Goal: Task Accomplishment & Management: Manage account settings

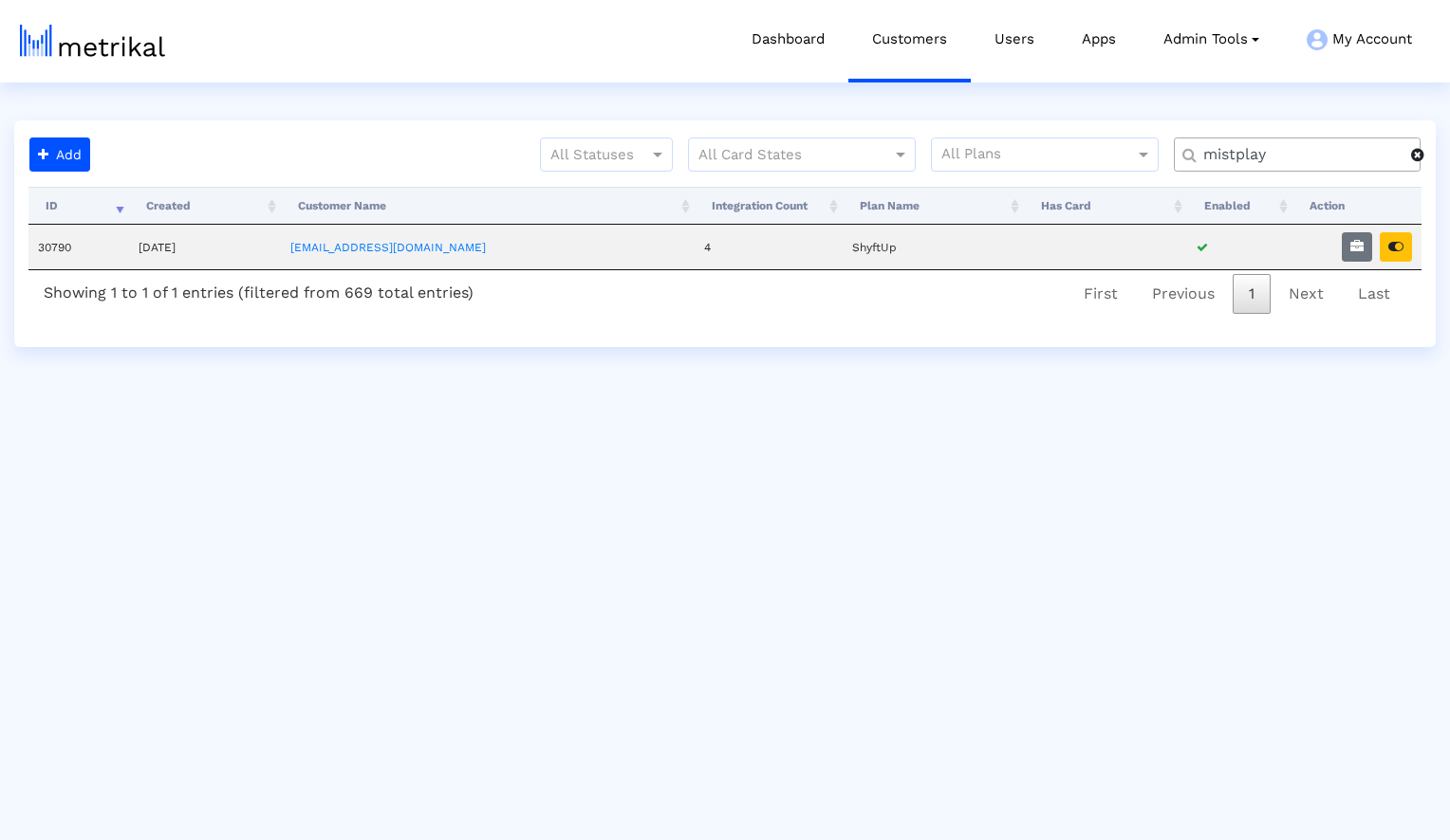
click at [1416, 155] on span at bounding box center [1417, 155] width 13 height 15
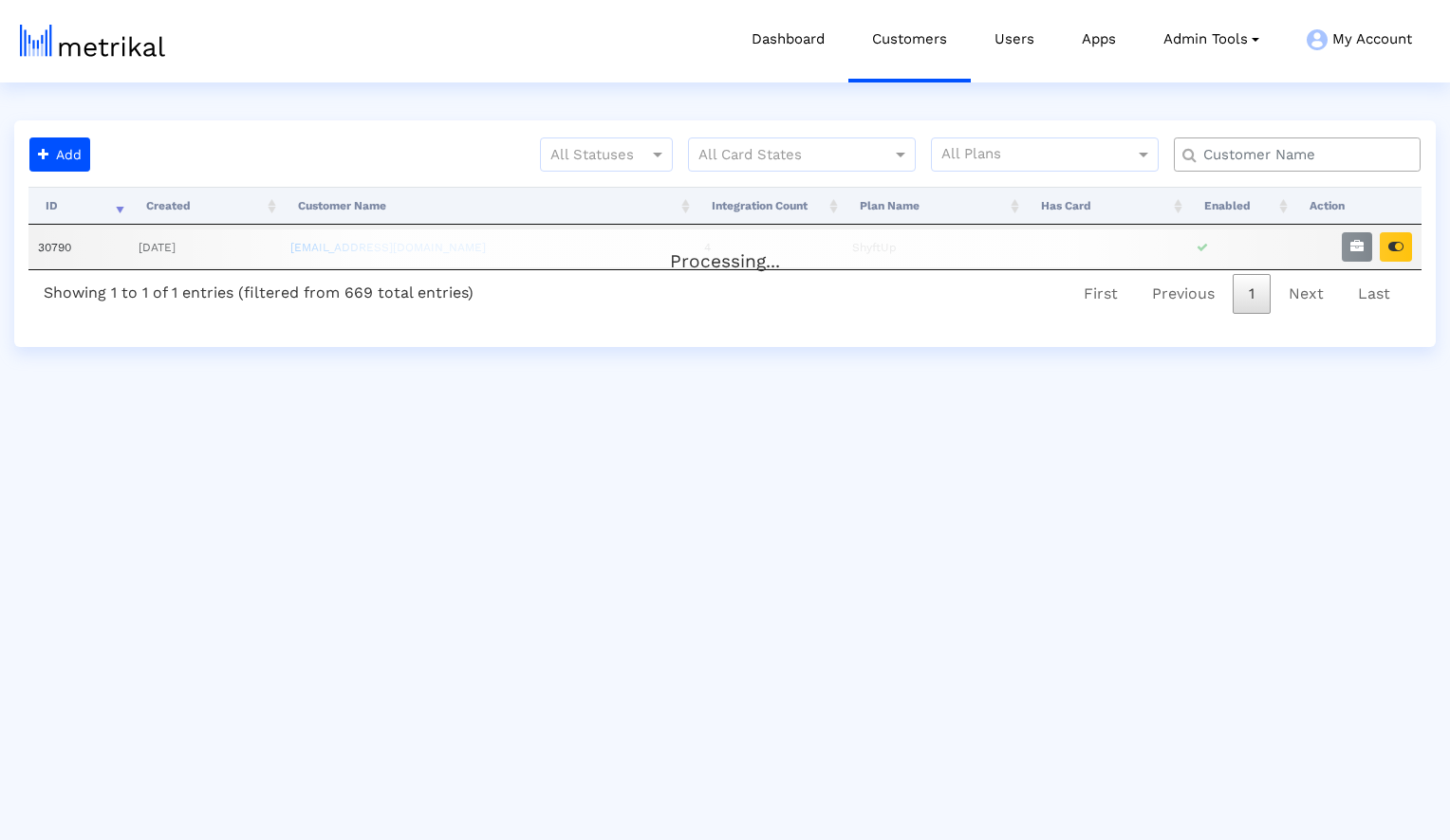
click at [1347, 163] on input "text" at bounding box center [1301, 155] width 223 height 20
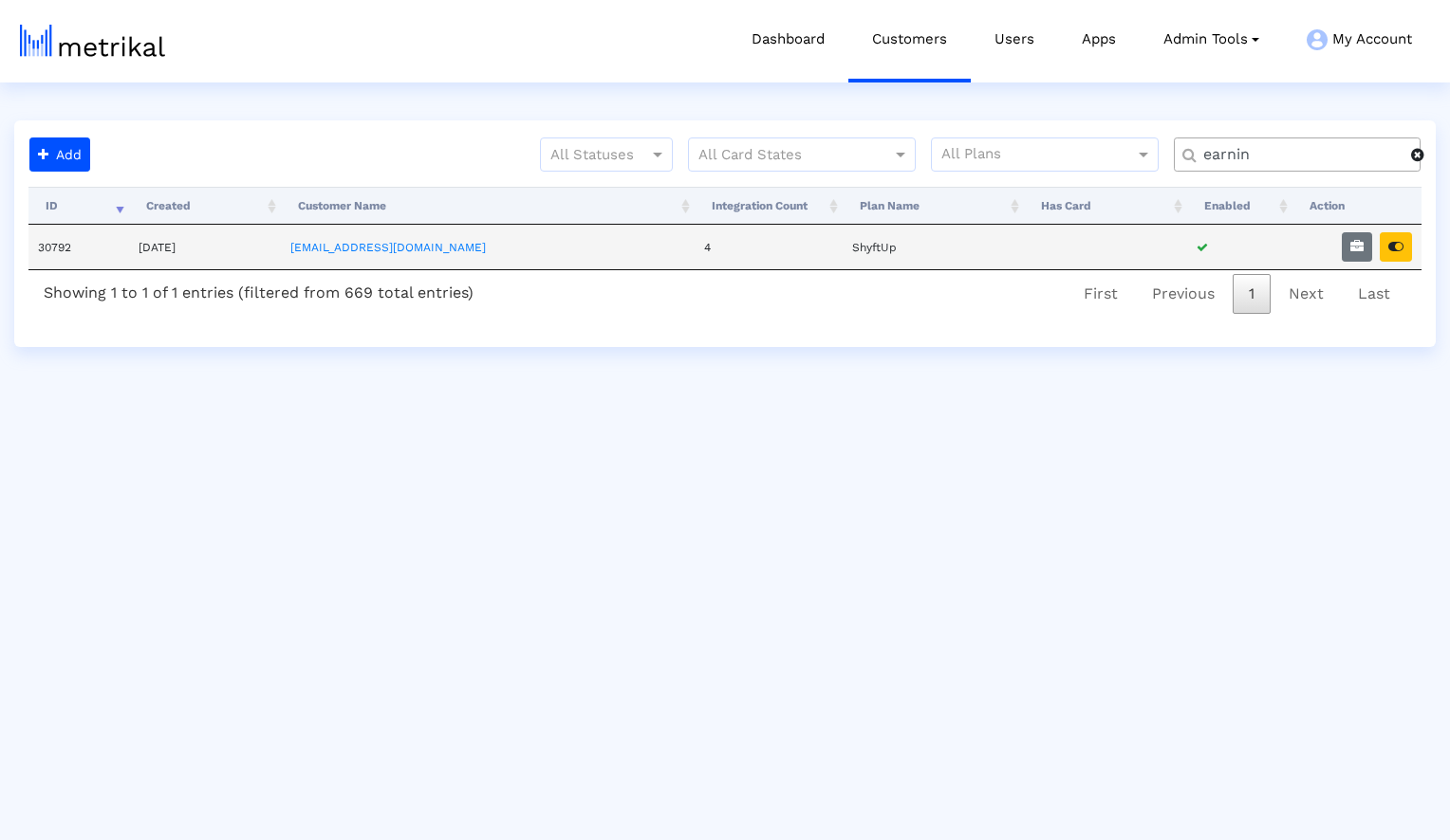
type input "earnin"
click at [1413, 250] on td at bounding box center [1357, 247] width 129 height 44
click at [1402, 250] on icon "button" at bounding box center [1396, 247] width 15 height 13
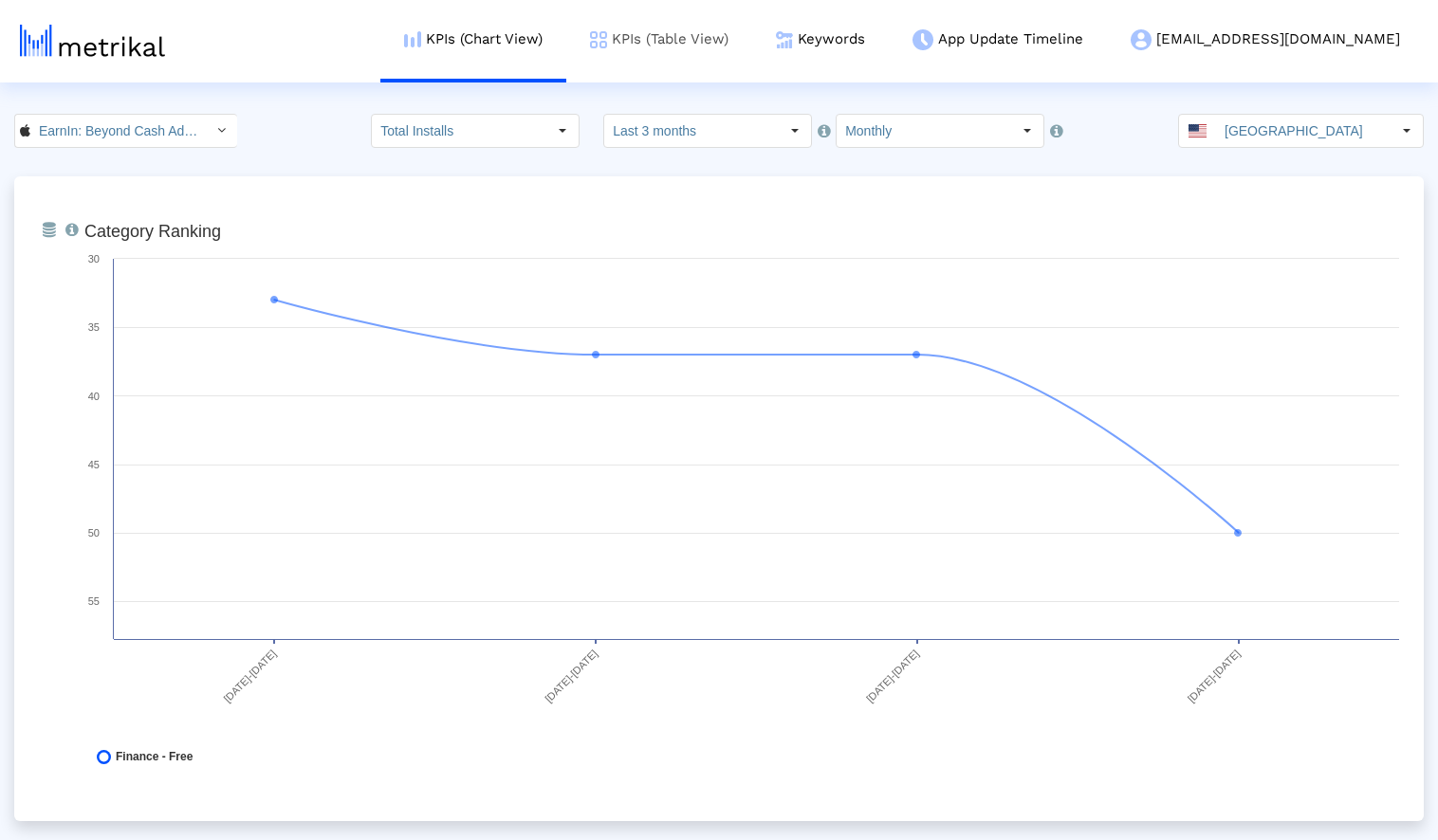
click at [753, 40] on link "KPIs (Table View)" at bounding box center [659, 39] width 186 height 79
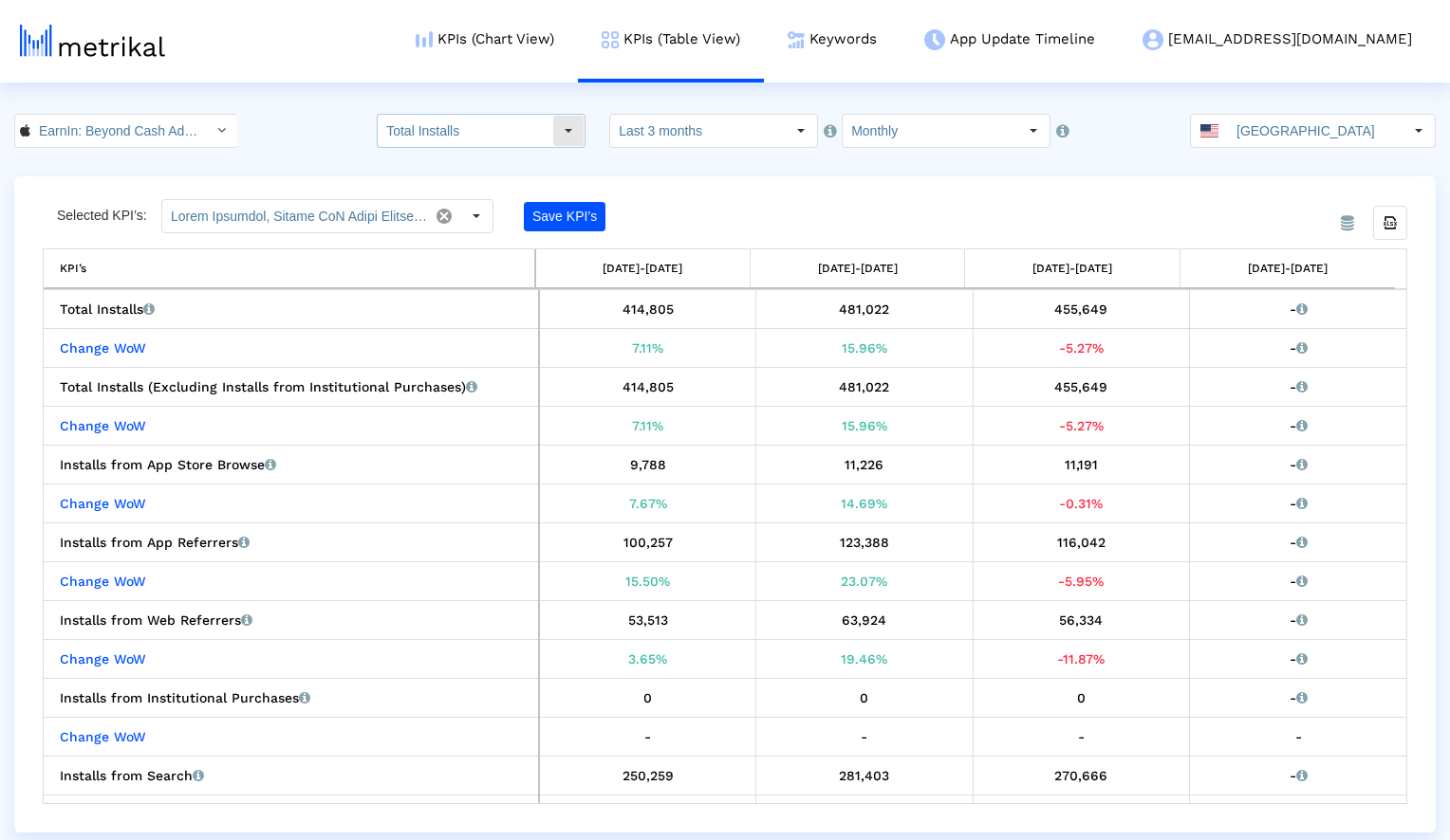
click at [529, 140] on input "Total Installs" at bounding box center [465, 132] width 175 height 33
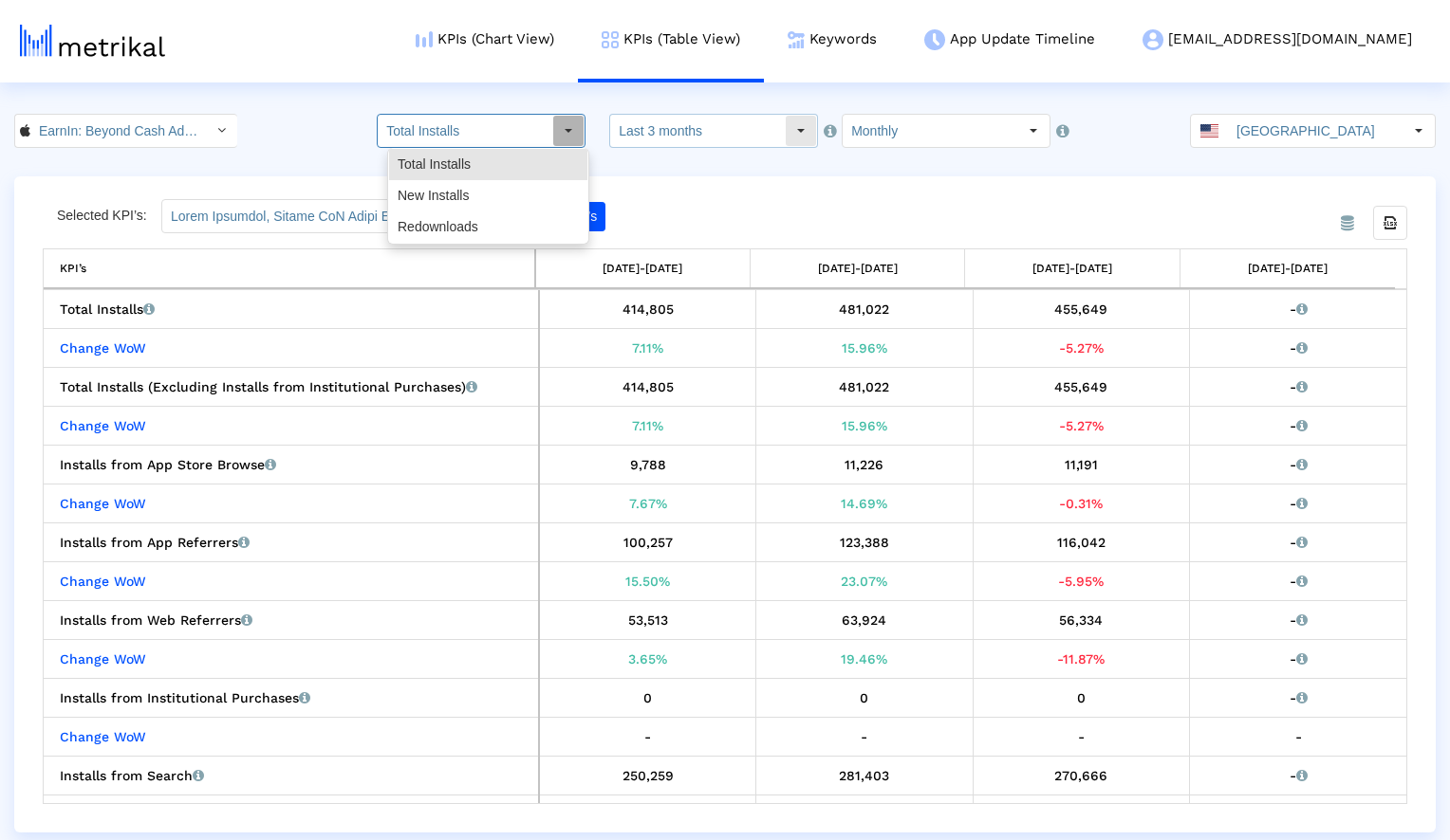
click at [688, 132] on input "Last 3 months" at bounding box center [697, 132] width 175 height 33
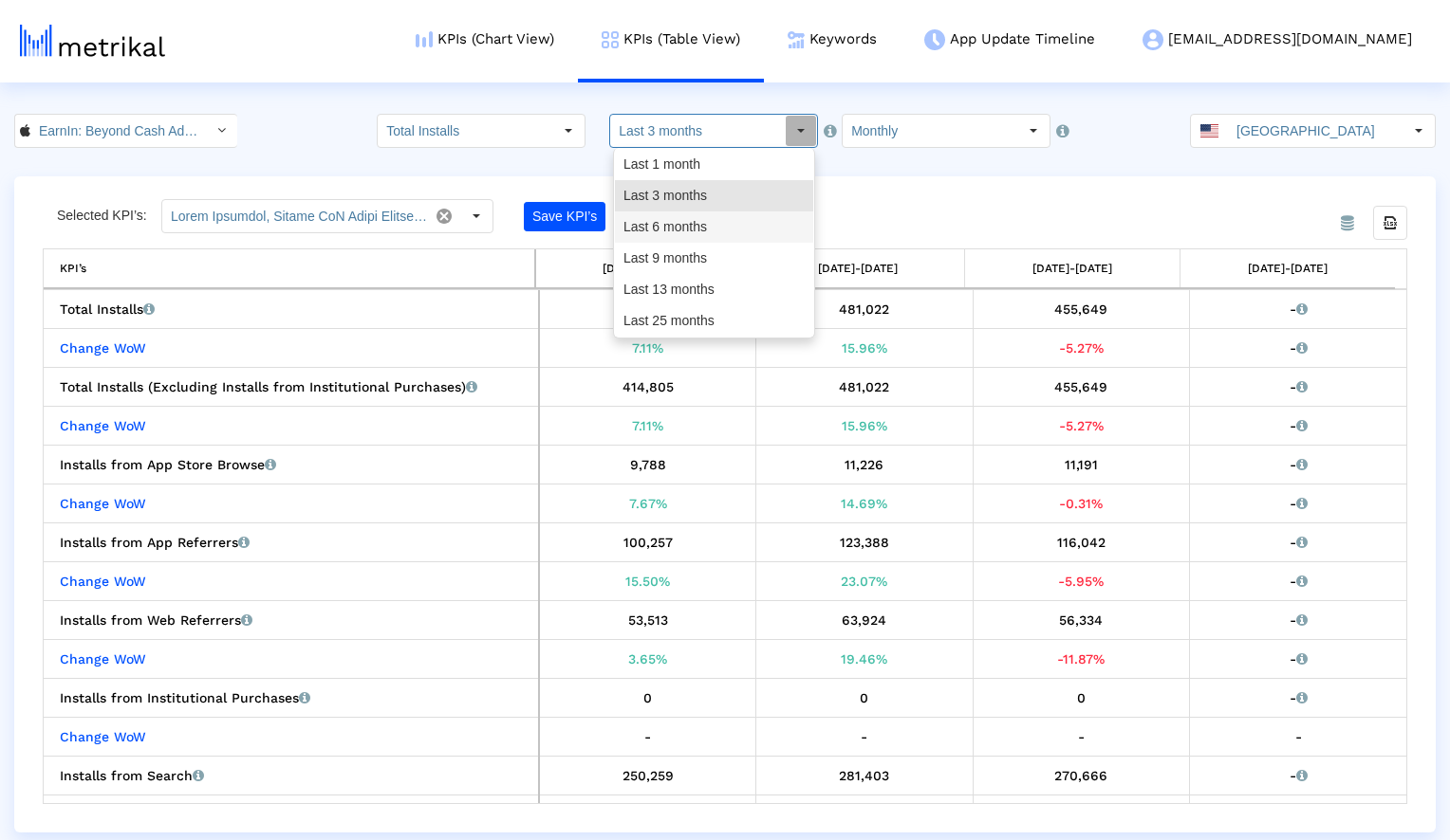
click at [692, 239] on div "Last 6 months" at bounding box center [713, 227] width 199 height 32
type input "Last 6 months"
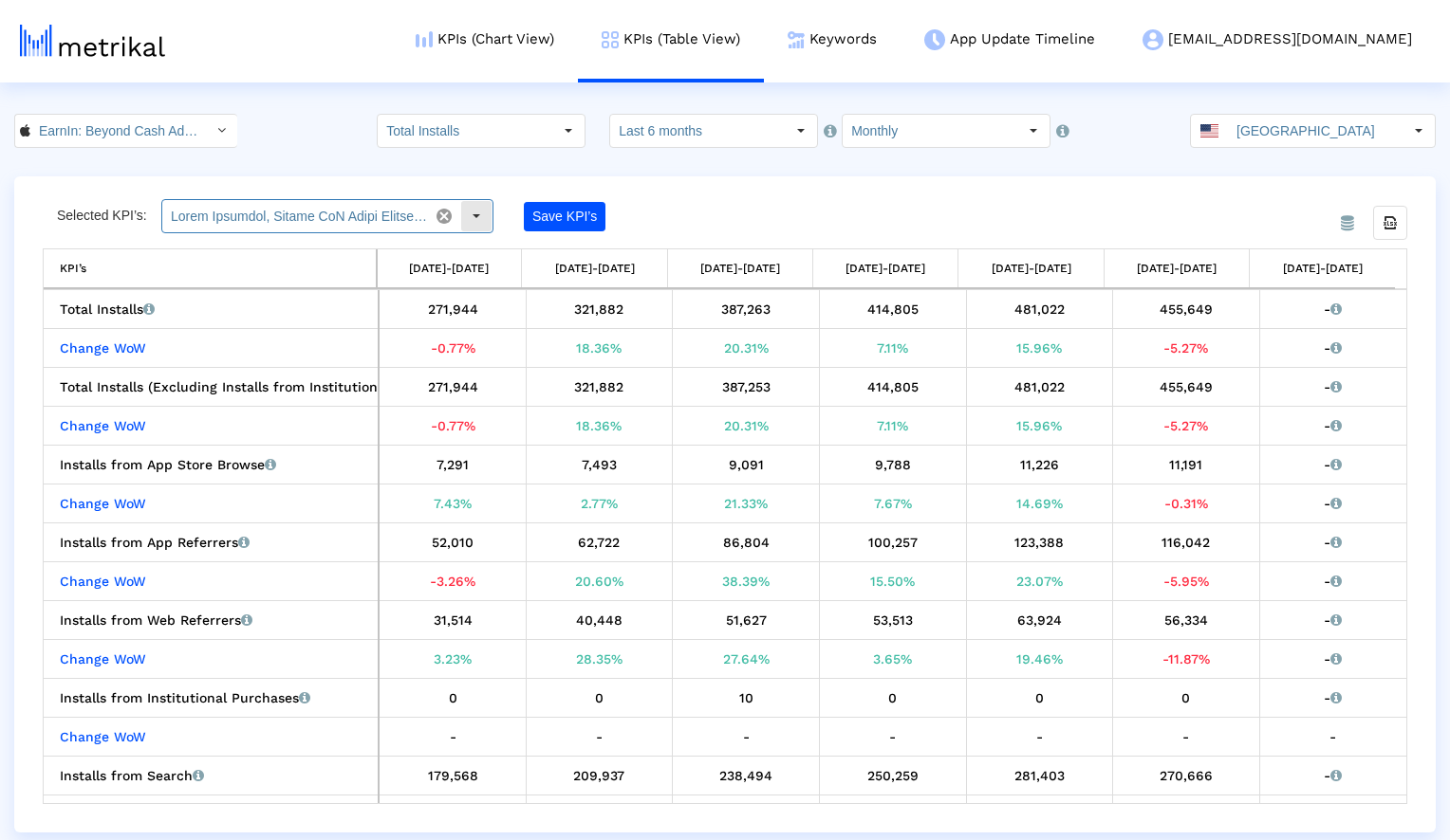
click at [399, 214] on input "text" at bounding box center [295, 216] width 266 height 33
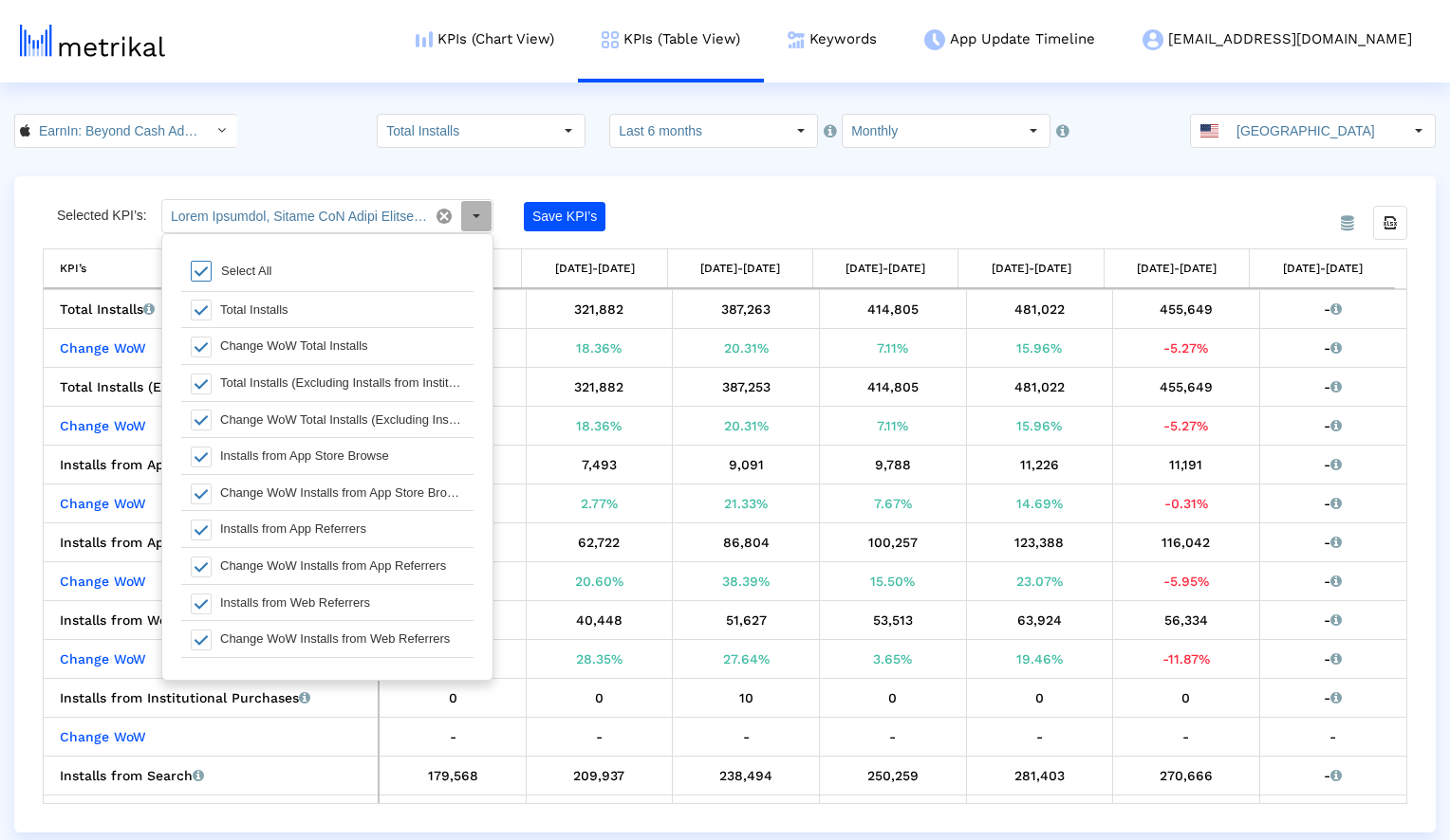
click at [200, 277] on span at bounding box center [202, 272] width 21 height 21
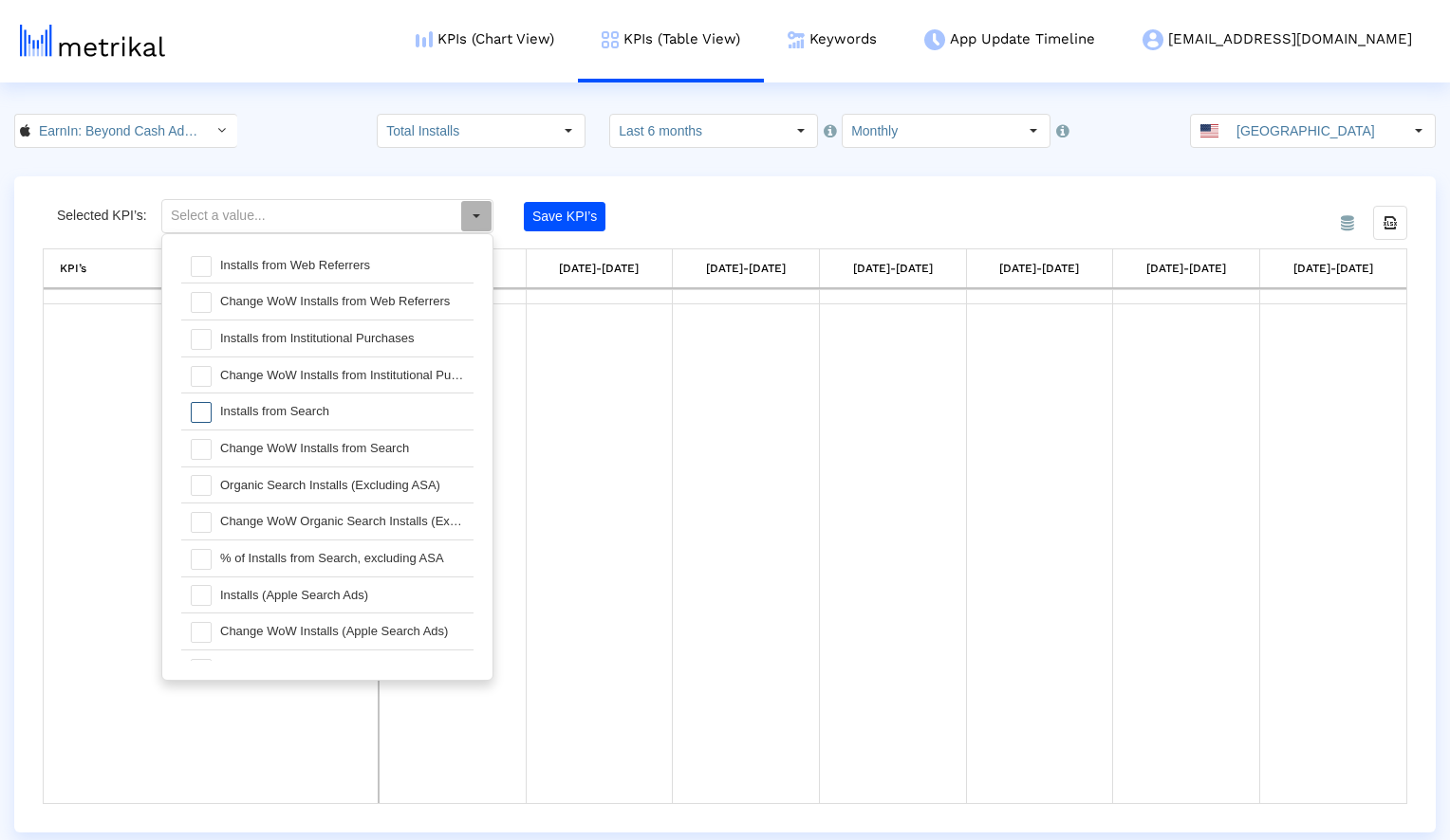
scroll to position [353, 0]
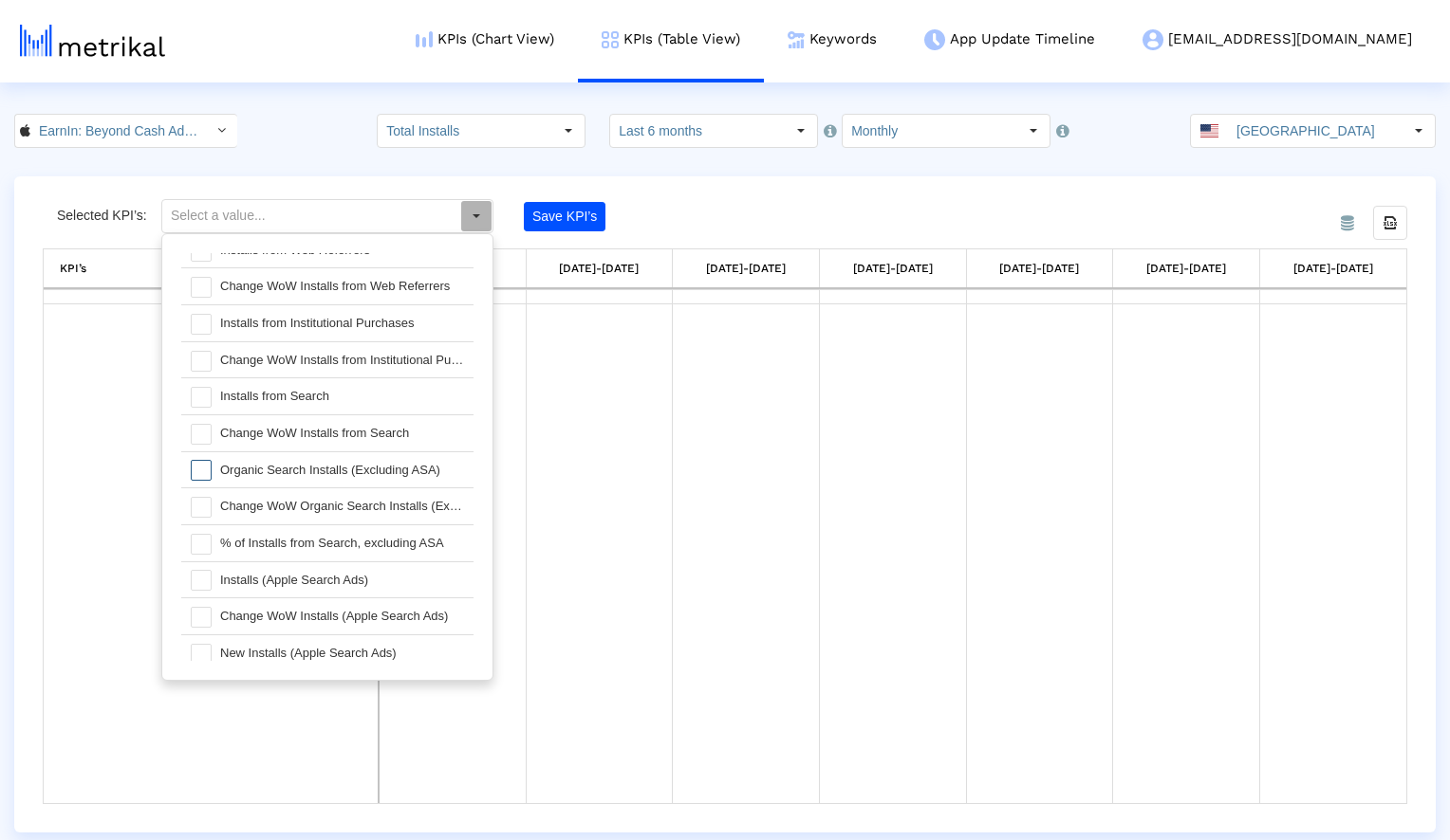
click at [202, 468] on span at bounding box center [202, 470] width 21 height 21
click at [201, 504] on span at bounding box center [202, 508] width 21 height 21
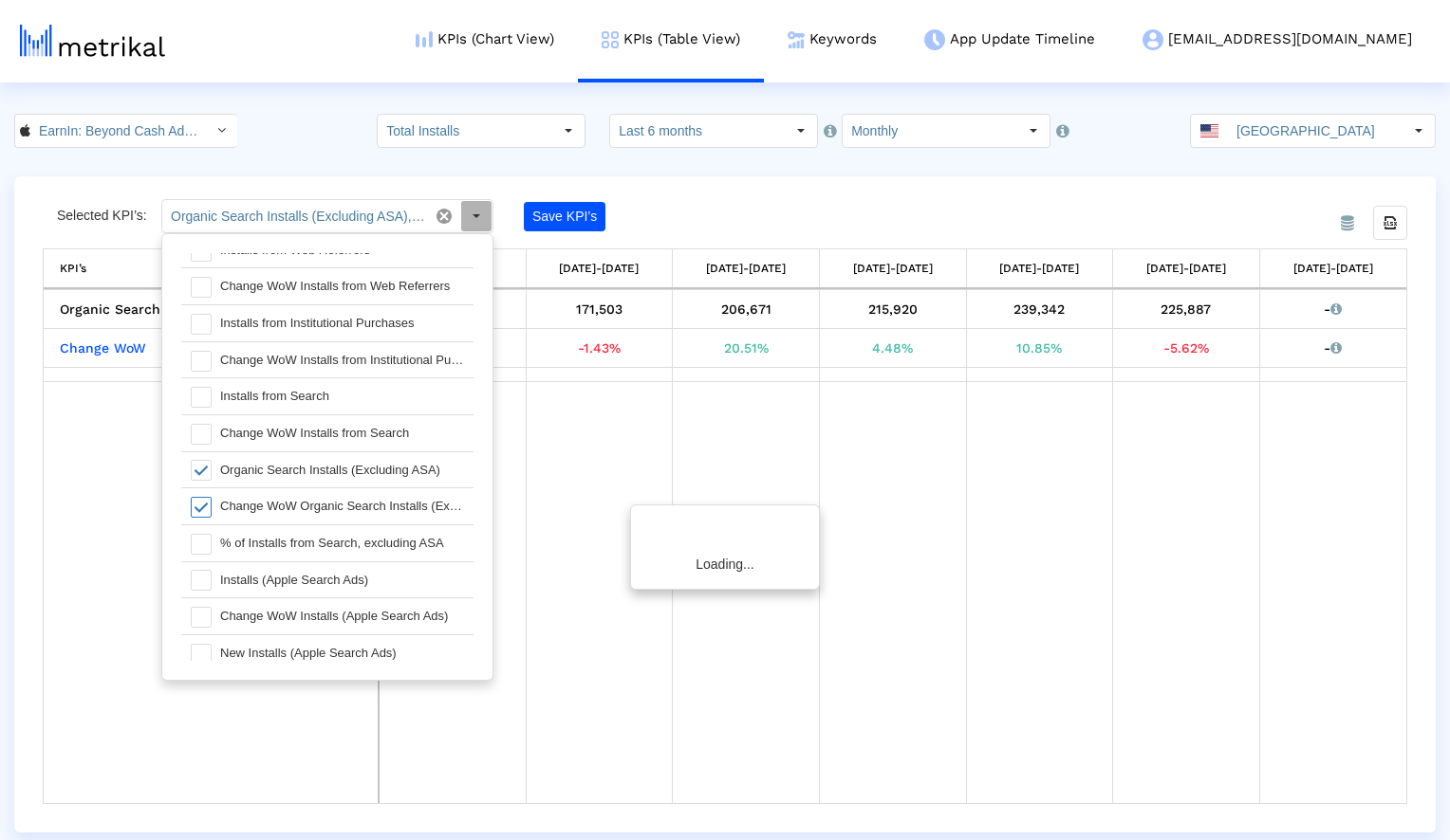
click at [202, 537] on span at bounding box center [202, 544] width 21 height 21
type input "Organic Search Installs (Excluding ASA), Change WoW Organic Search Installs (Ex…"
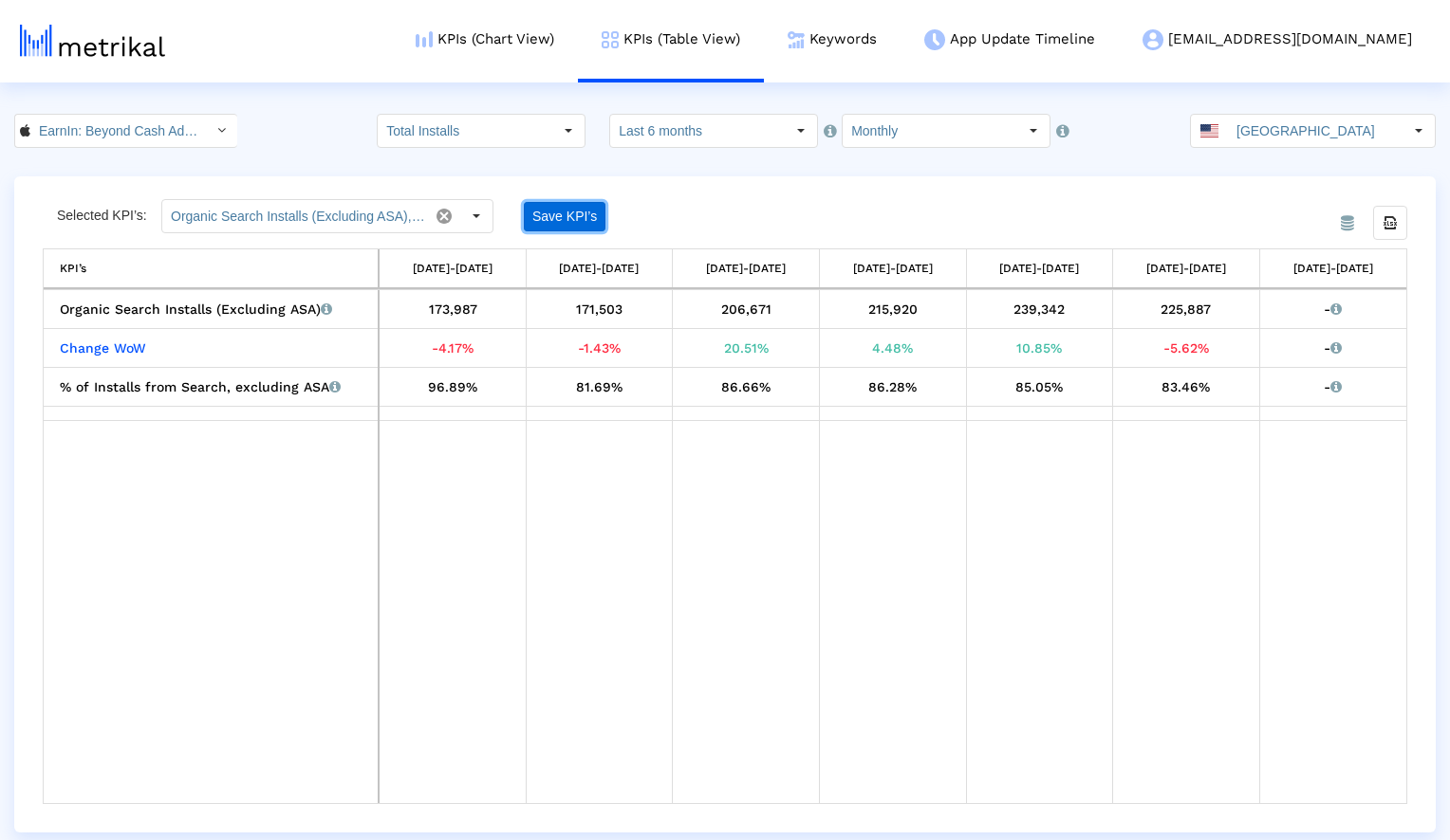
click at [560, 219] on button "Save KPI’s" at bounding box center [564, 216] width 82 height 30
drag, startPoint x: 918, startPoint y: 310, endPoint x: 868, endPoint y: 313, distance: 50.1
click at [868, 313] on div "215,920" at bounding box center [893, 309] width 133 height 25
copy div "215,920"
click at [759, 188] on div "From Database Selected KPI’s: Organic Search Installs (Excluding ASA), Change W…" at bounding box center [725, 505] width 1421 height 657
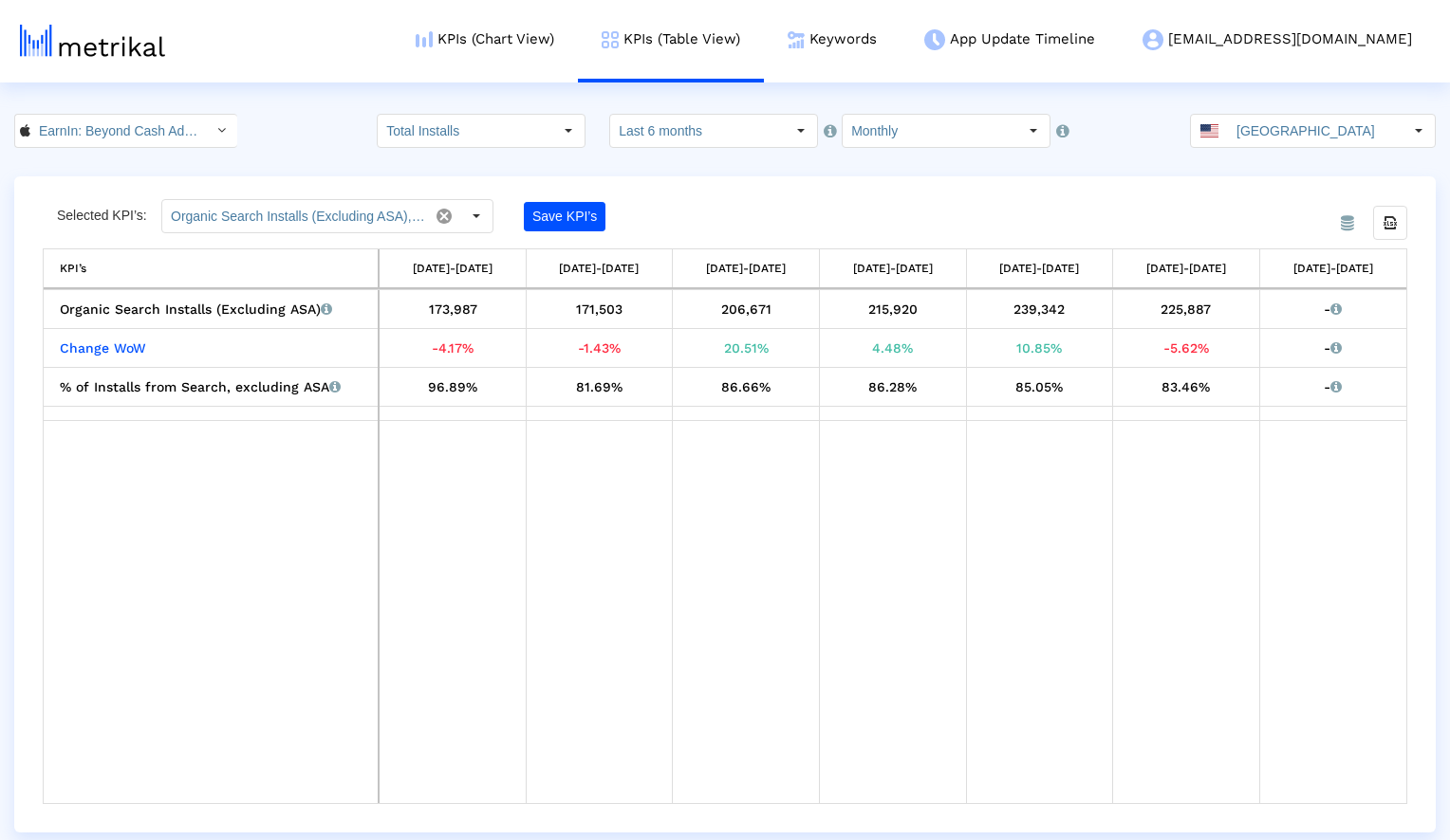
click at [324, 142] on div "EarnIn: Beyond Cash Advance < 723815926 > Total Installs Pull down to refresh..…" at bounding box center [725, 132] width 1450 height 35
click at [290, 144] on div "EarnIn: Beyond Cash Advance < 723815926 > Total Installs Pull down to refresh..…" at bounding box center [725, 132] width 1450 height 35
click at [815, 178] on div "From Database Selected KPI’s: Organic Search Installs (Excluding ASA), Change W…" at bounding box center [725, 505] width 1421 height 657
click at [891, 140] on input "Monthly" at bounding box center [930, 132] width 175 height 33
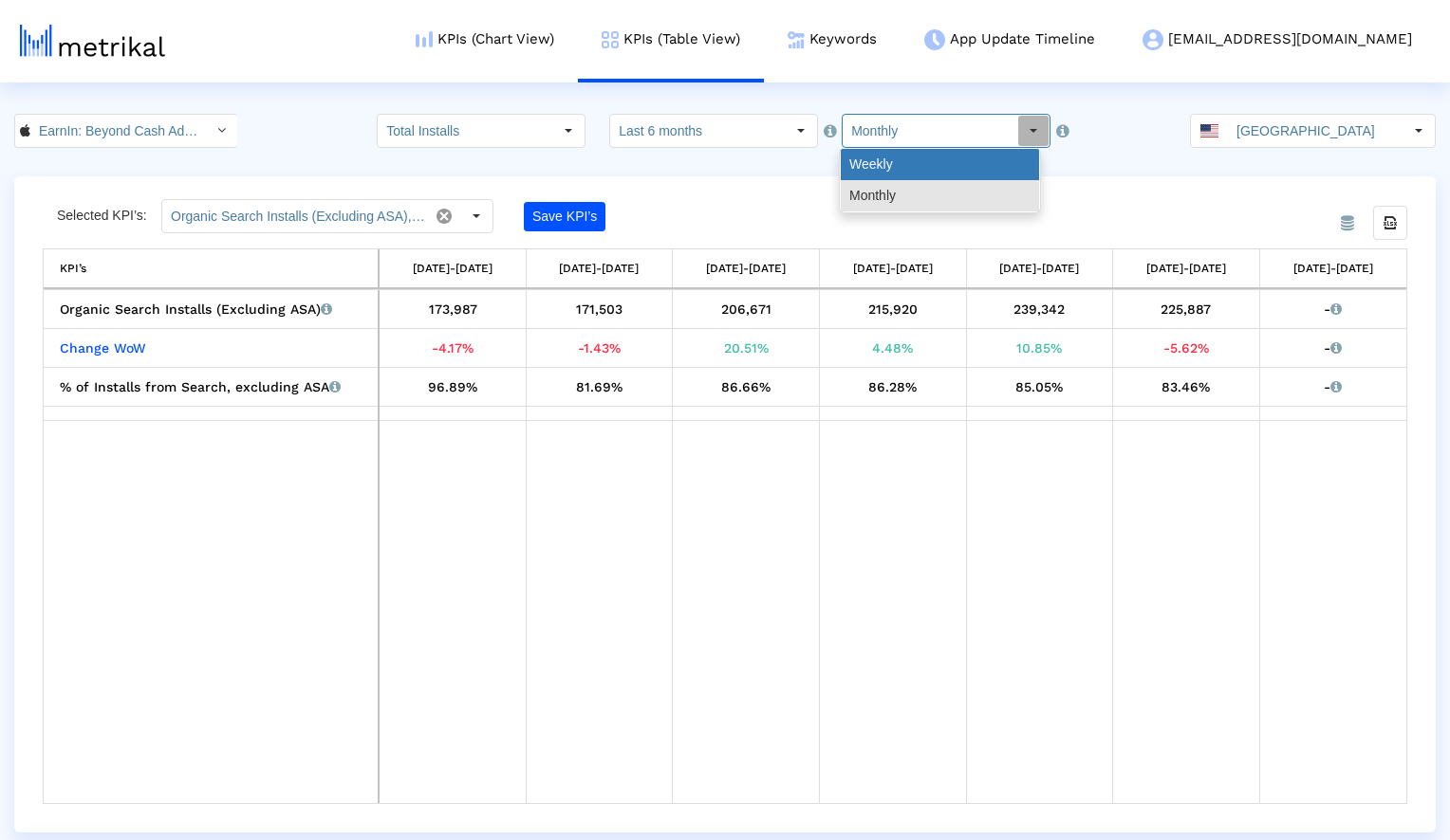
click at [893, 159] on div "Weekly" at bounding box center [939, 164] width 199 height 32
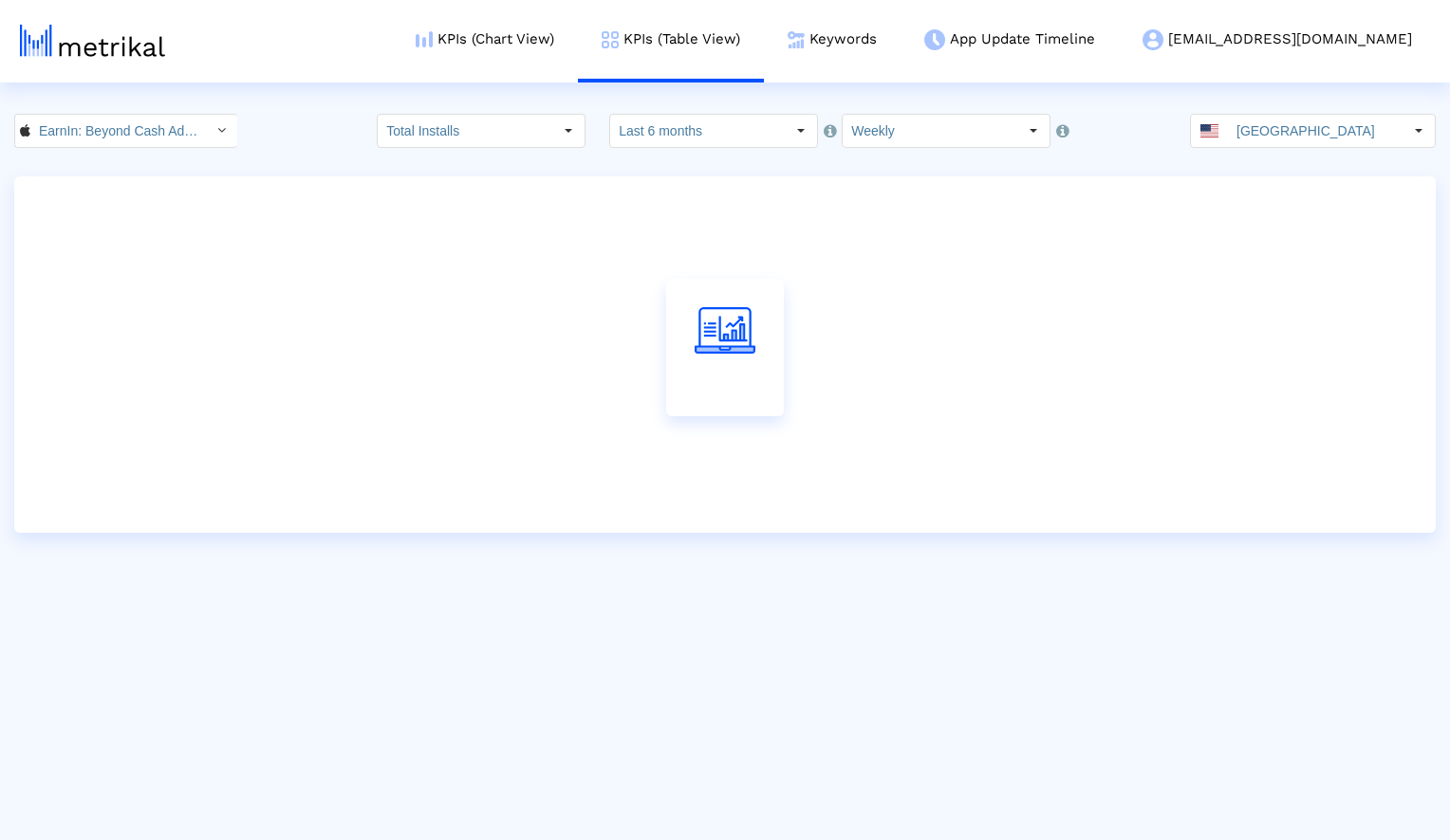
click at [960, 180] on div at bounding box center [725, 355] width 1421 height 357
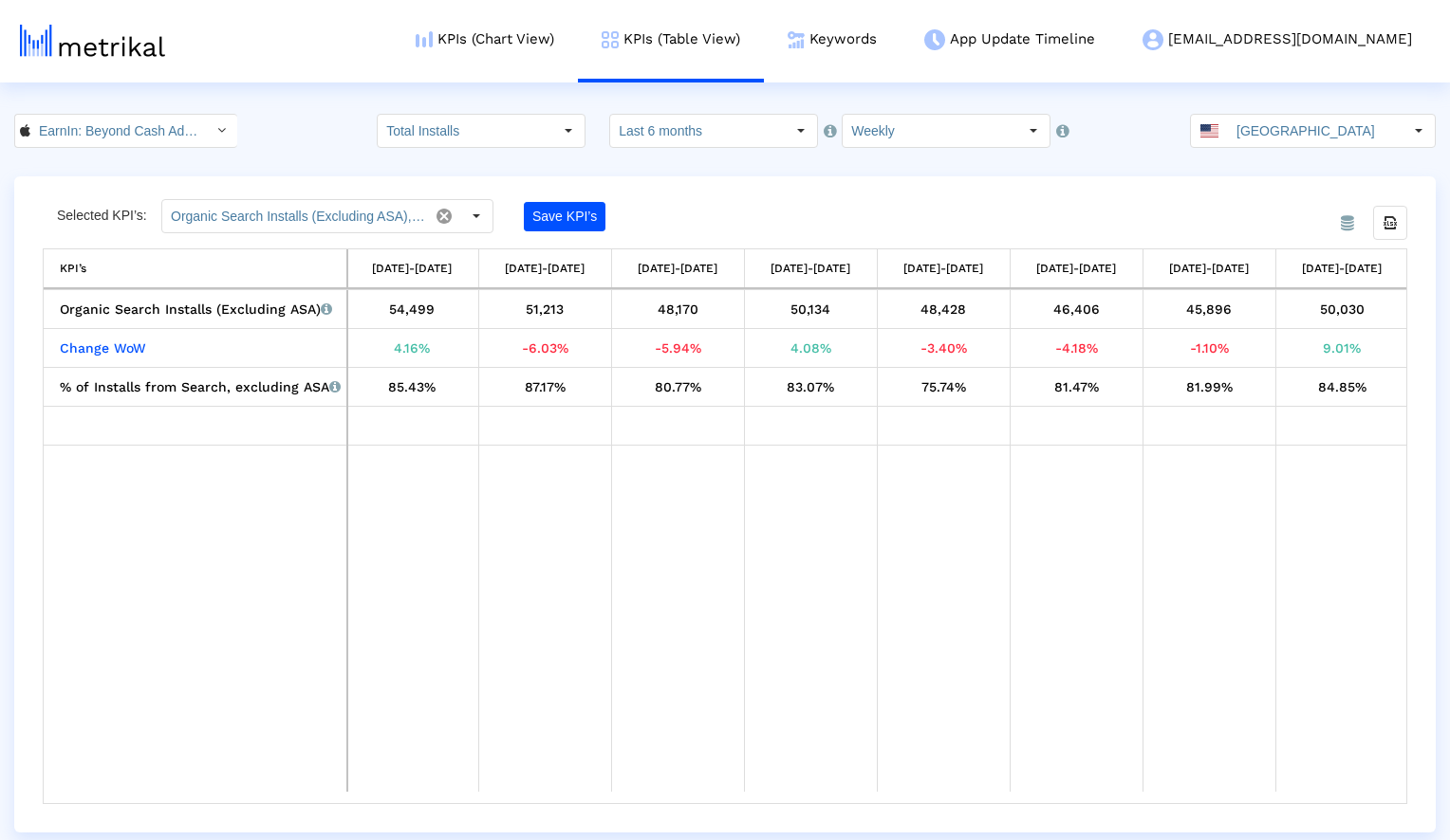
scroll to position [0, 2262]
click at [311, 132] on div "EarnIn: Beyond Cash Advance < 723815926 > Total Installs Pull down to refresh..…" at bounding box center [725, 132] width 1450 height 35
click at [918, 140] on input "Weekly" at bounding box center [930, 132] width 175 height 33
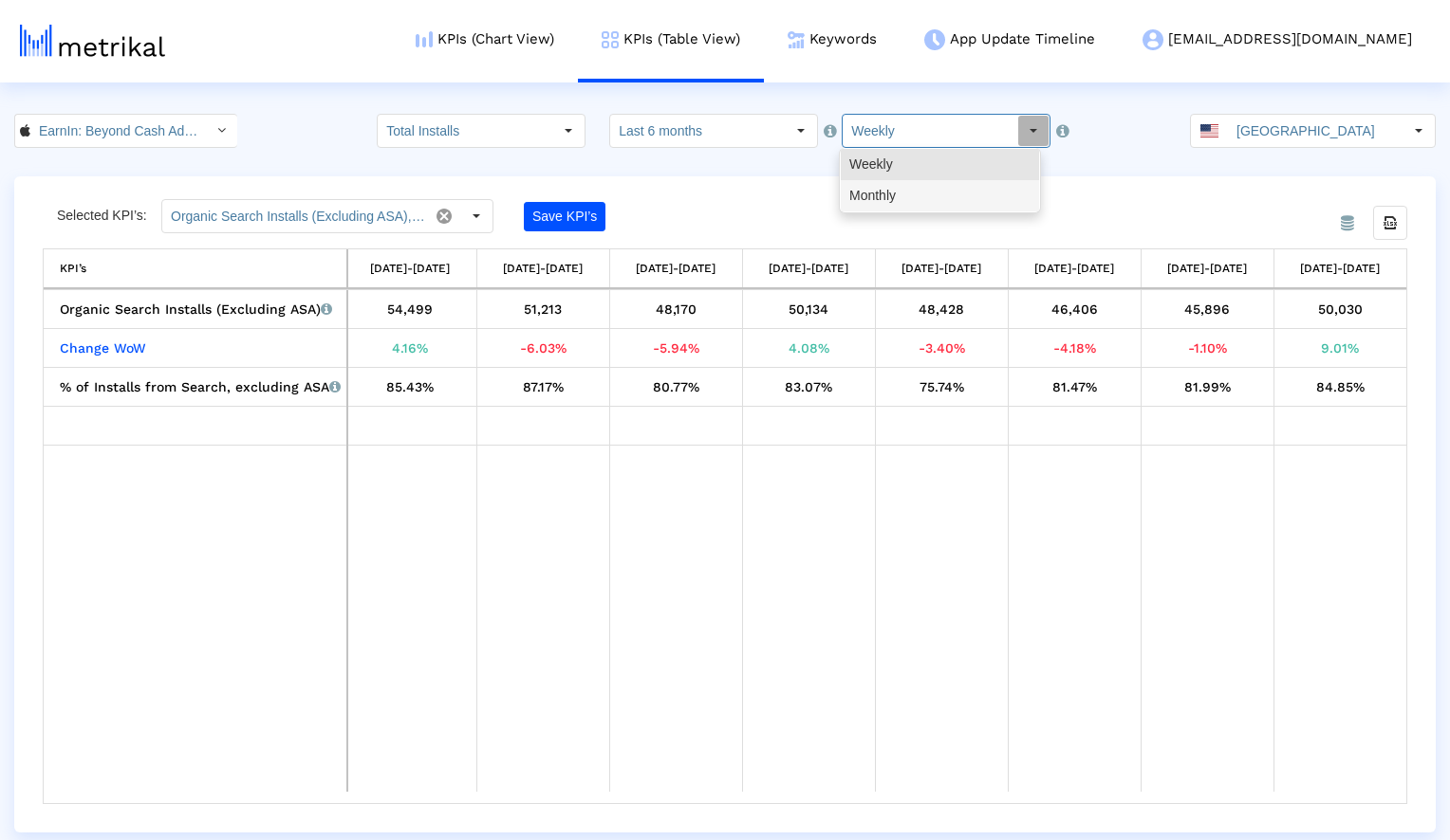
click at [913, 184] on div "Monthly" at bounding box center [939, 196] width 199 height 32
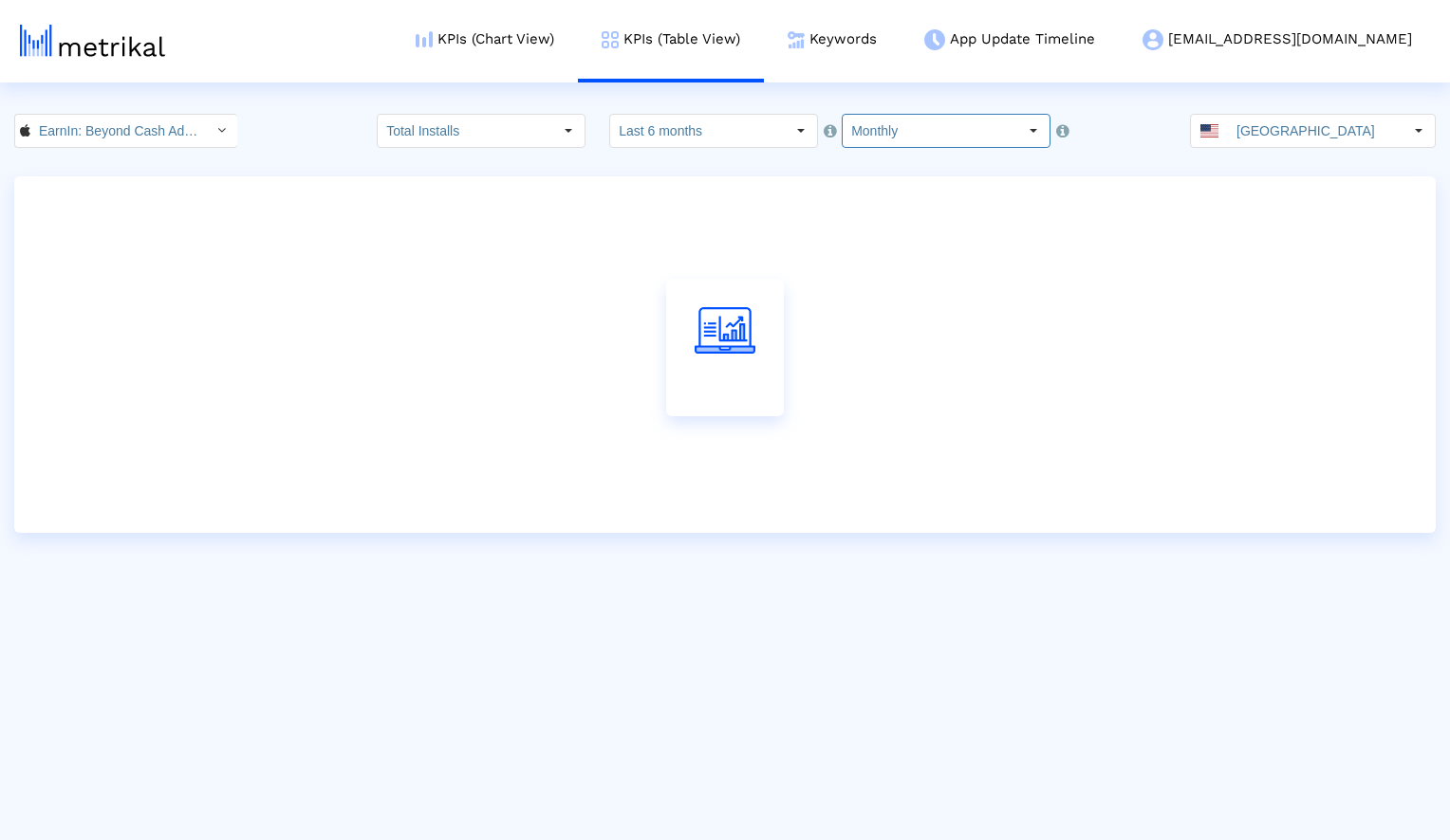
click at [1012, 173] on crea-index "EarnIn: Beyond Cash Advance < 723815926 > Total Installs Pull down to refresh..…" at bounding box center [725, 324] width 1450 height 420
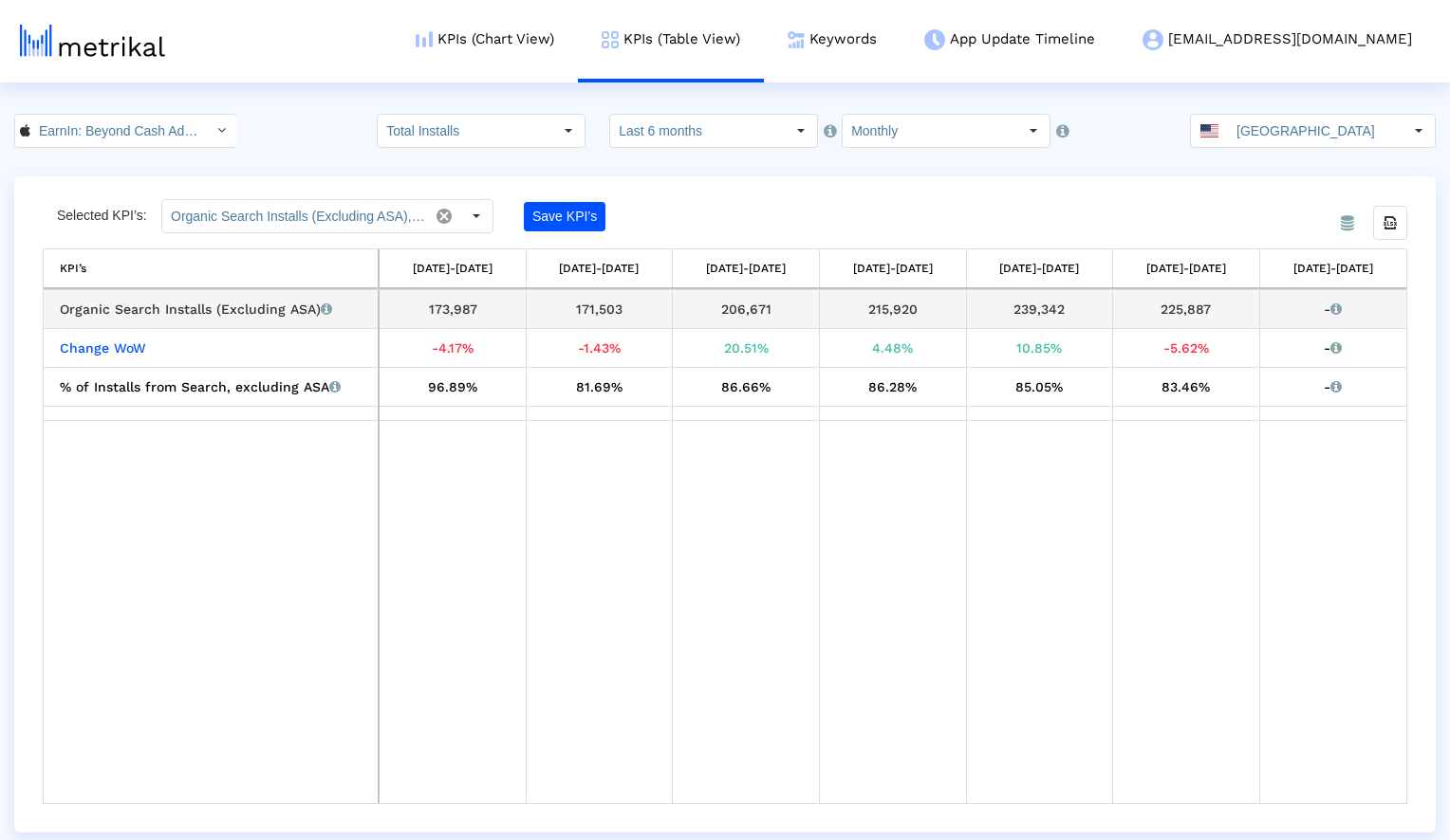
drag, startPoint x: 915, startPoint y: 311, endPoint x: 867, endPoint y: 313, distance: 48.0
click at [867, 313] on div "215,920" at bounding box center [893, 309] width 133 height 25
copy div "215,920"
drag, startPoint x: 1068, startPoint y: 310, endPoint x: 1015, endPoint y: 312, distance: 53.0
click at [1015, 312] on div "239,342" at bounding box center [1040, 309] width 133 height 25
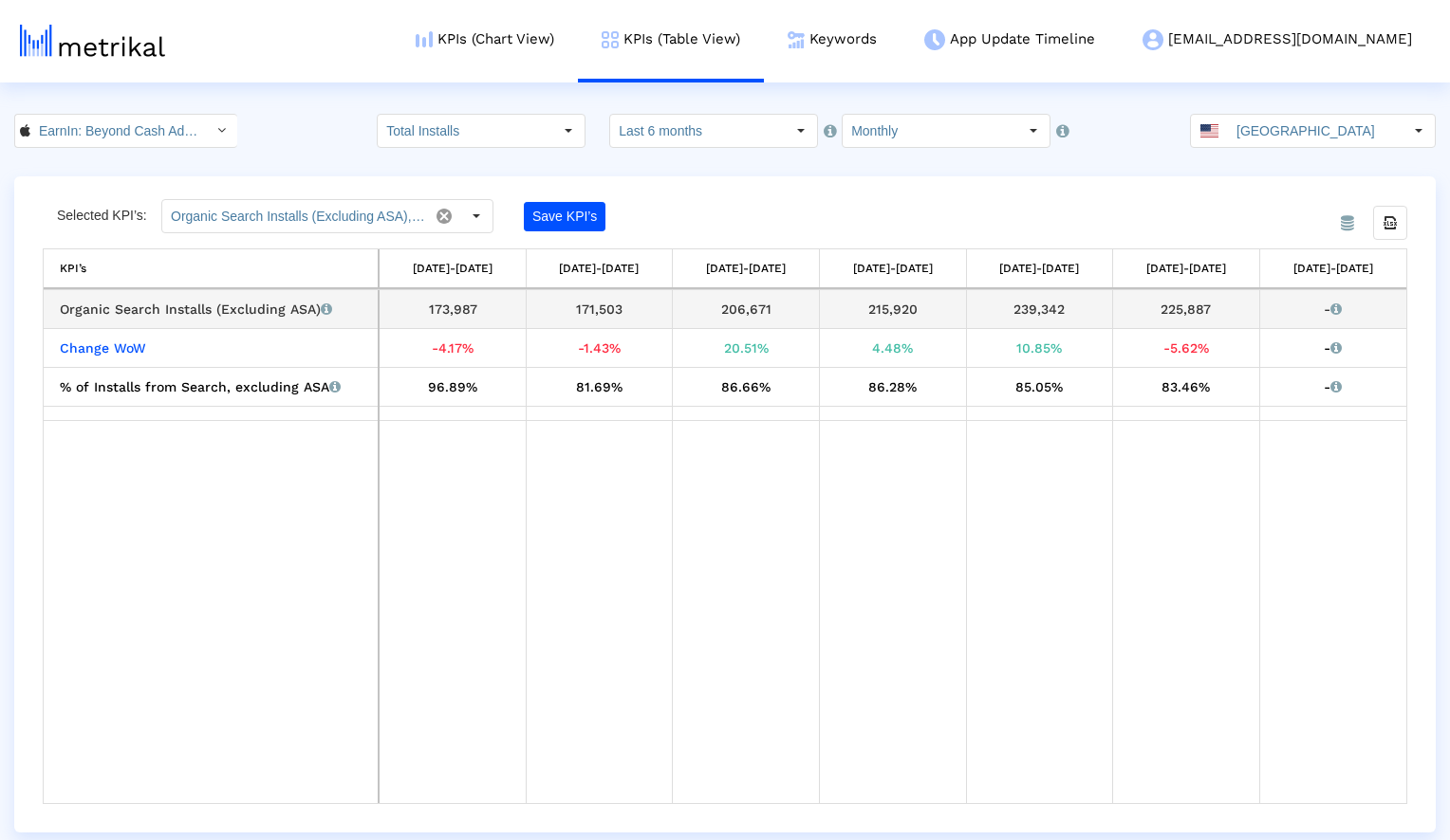
copy div "239,342"
drag, startPoint x: 1215, startPoint y: 310, endPoint x: 1162, endPoint y: 312, distance: 53.0
click at [1162, 312] on div "225,887" at bounding box center [1186, 309] width 133 height 25
copy div "225,887"
click at [922, 134] on input "Monthly" at bounding box center [930, 132] width 175 height 33
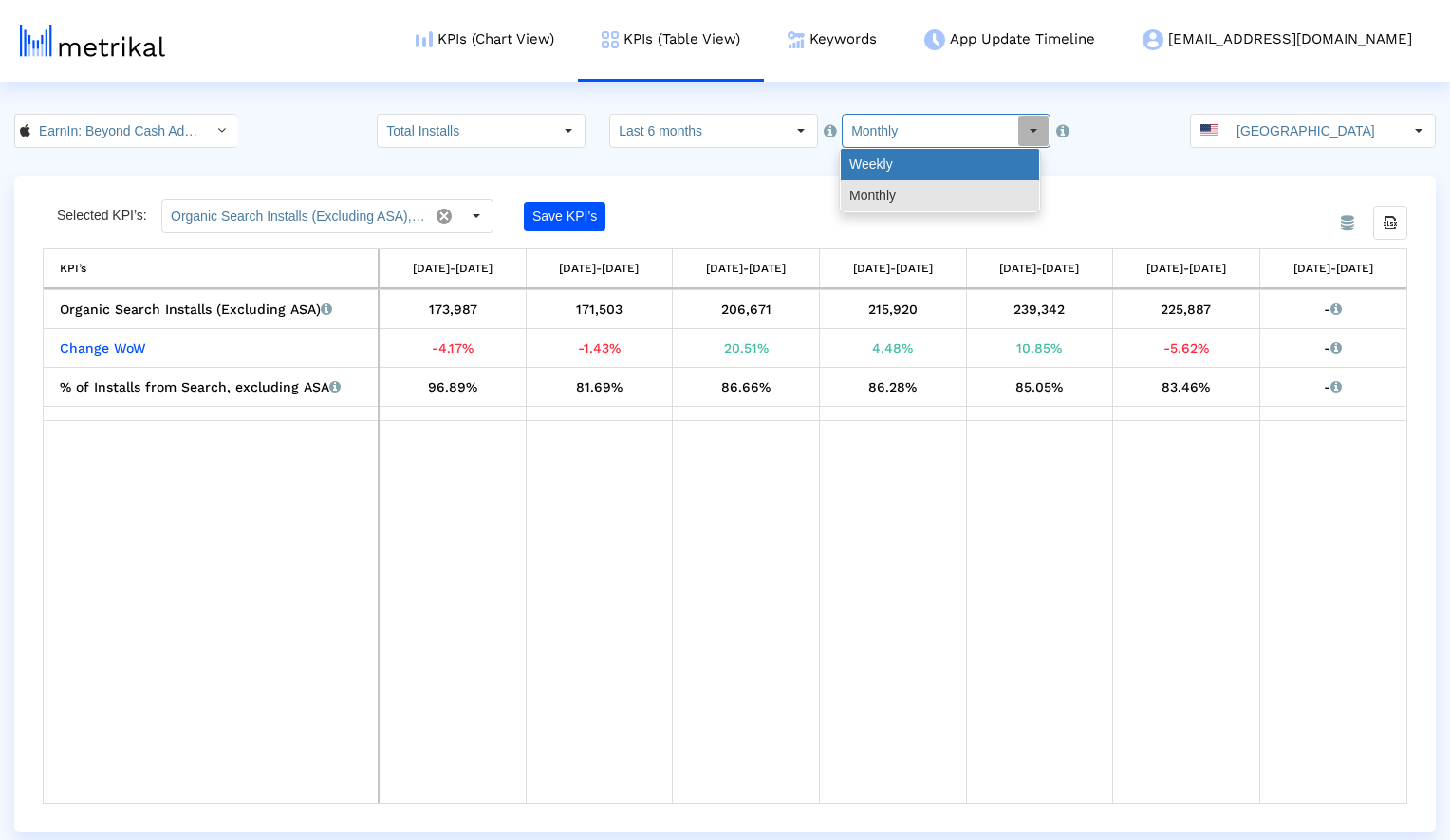
click at [917, 162] on div "Weekly" at bounding box center [939, 164] width 199 height 32
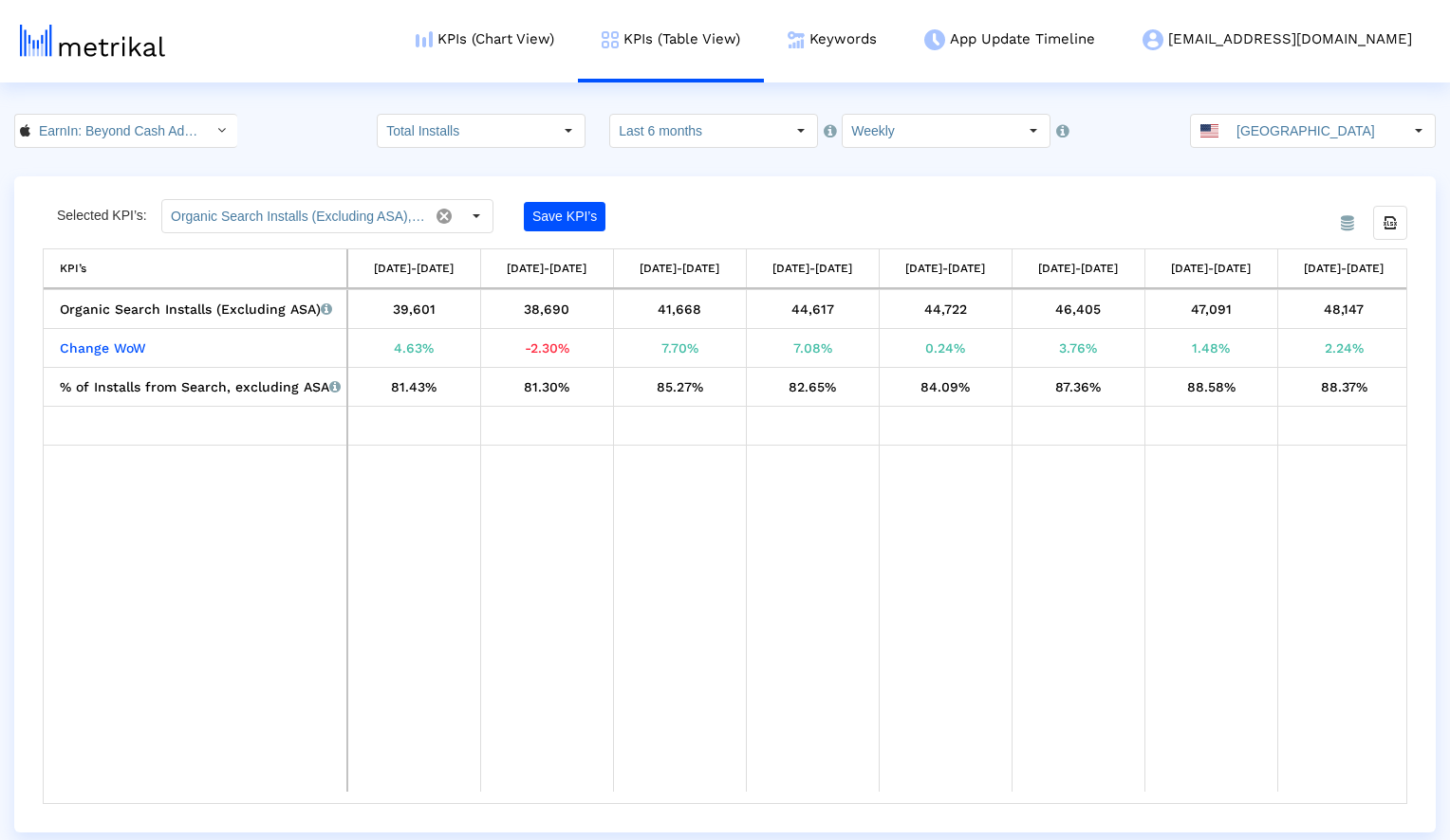
click at [1124, 162] on crea-index "EarnIn: Beyond Cash Advance < 723815926 > Total Installs Pull down to refresh..…" at bounding box center [725, 473] width 1450 height 719
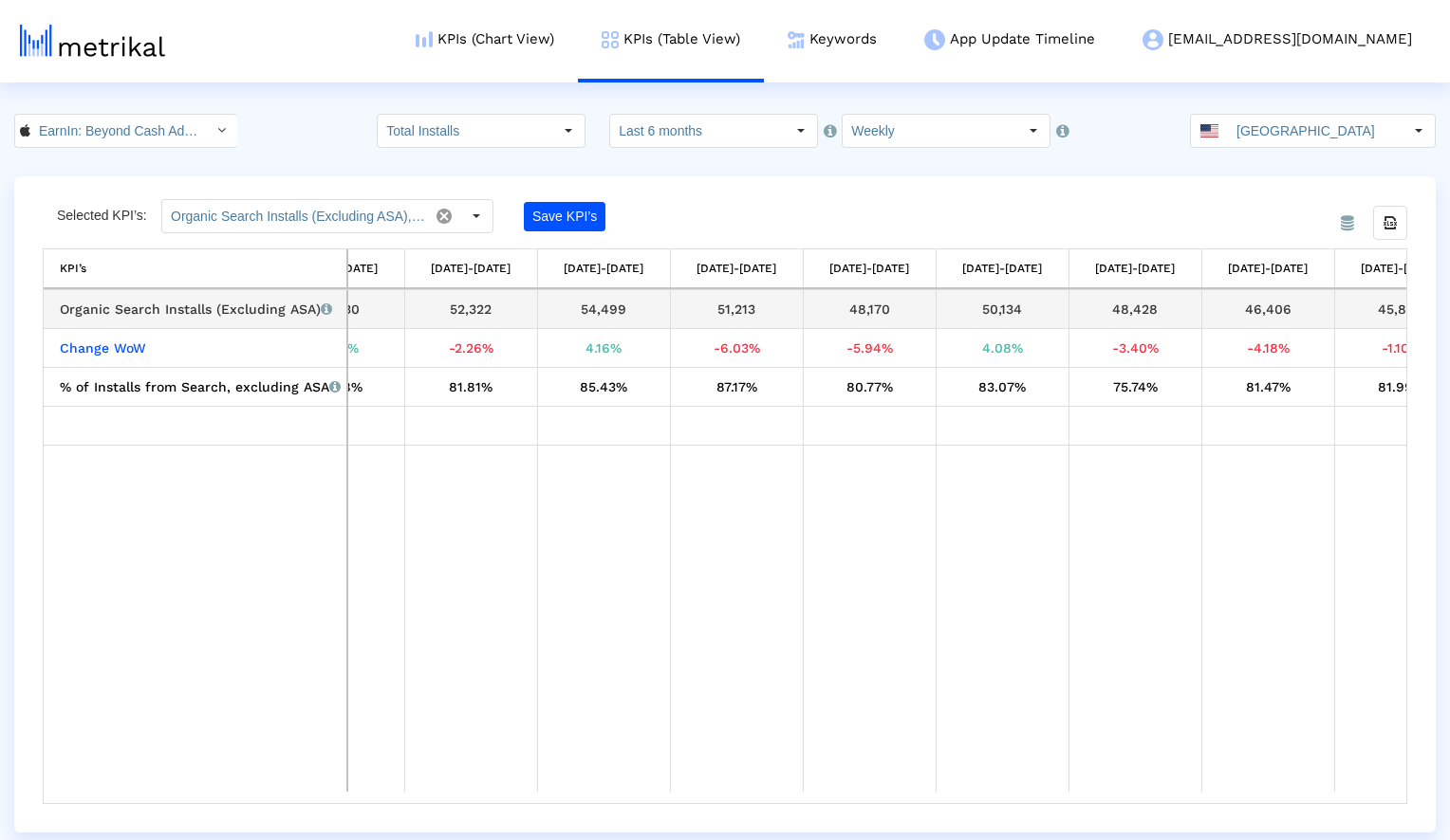
scroll to position [0, 0]
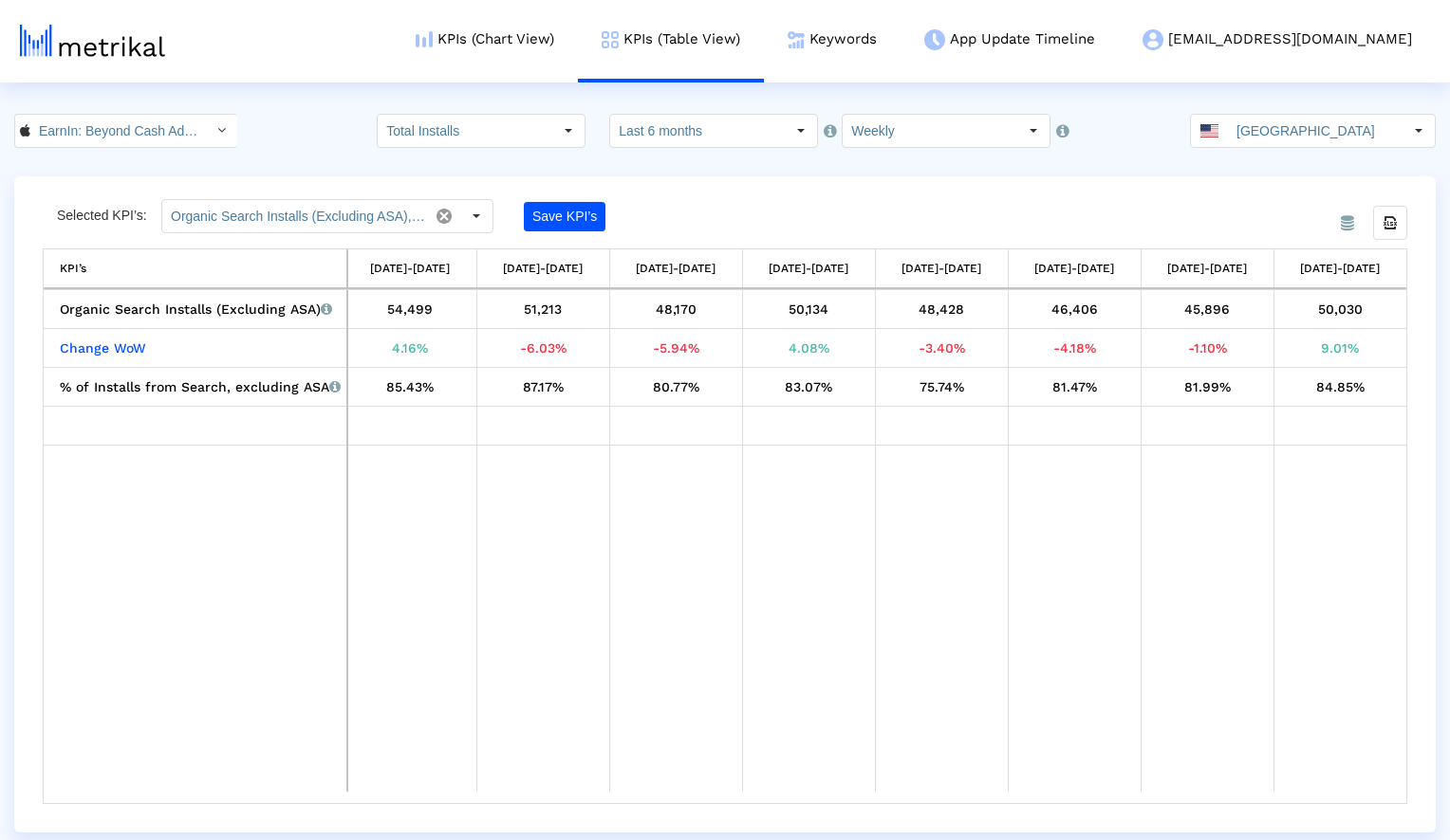
click at [732, 171] on crea-index "EarnIn: Beyond Cash Advance < 723815926 > Total Installs Pull down to refresh..…" at bounding box center [725, 473] width 1450 height 719
click at [292, 128] on div "EarnIn: Beyond Cash Advance < 723815926 > Total Installs Pull down to refresh..…" at bounding box center [725, 132] width 1450 height 35
click at [901, 132] on input "Weekly" at bounding box center [930, 132] width 175 height 33
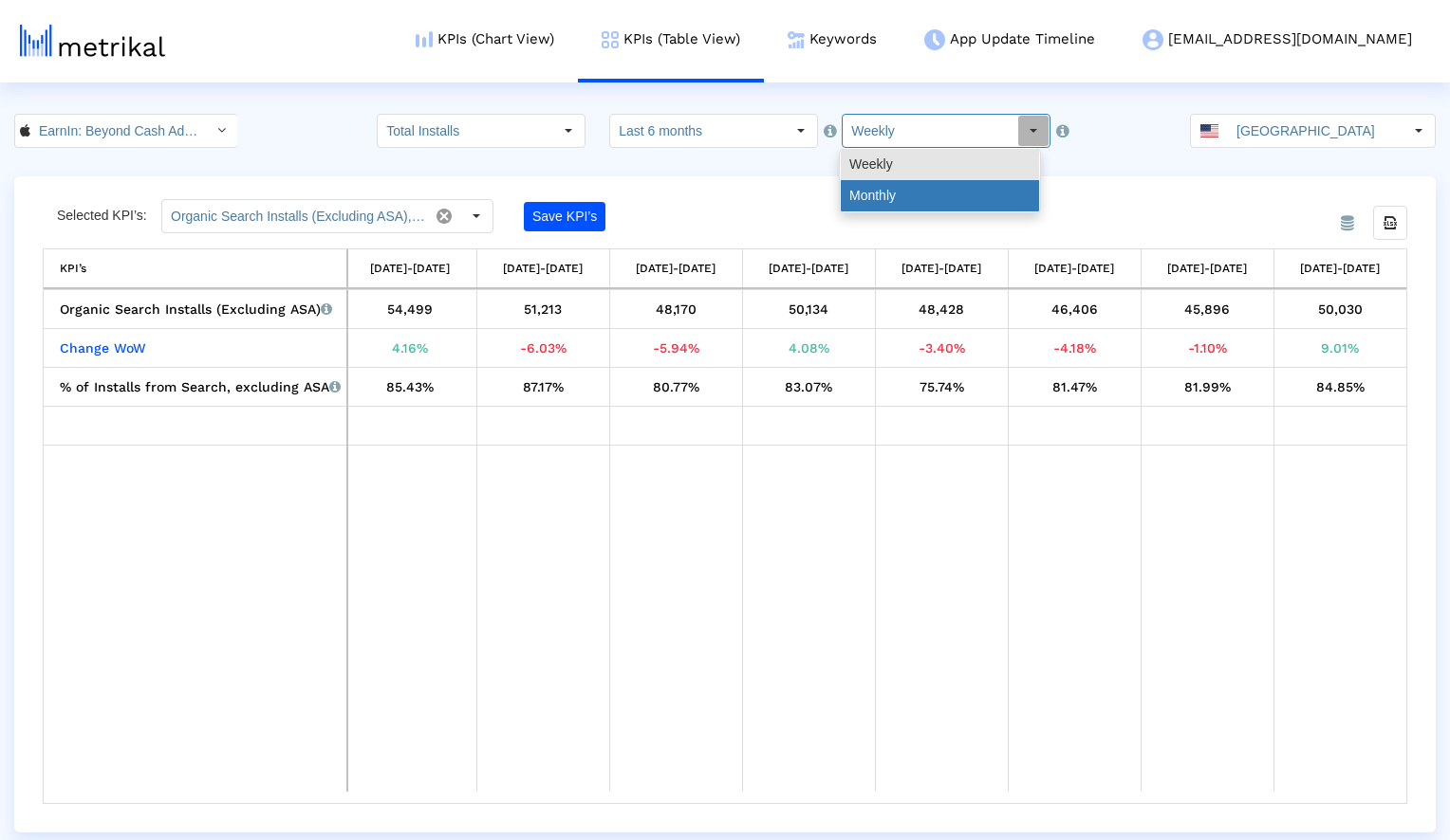
click at [906, 186] on div "Monthly" at bounding box center [939, 196] width 199 height 32
type input "Monthly"
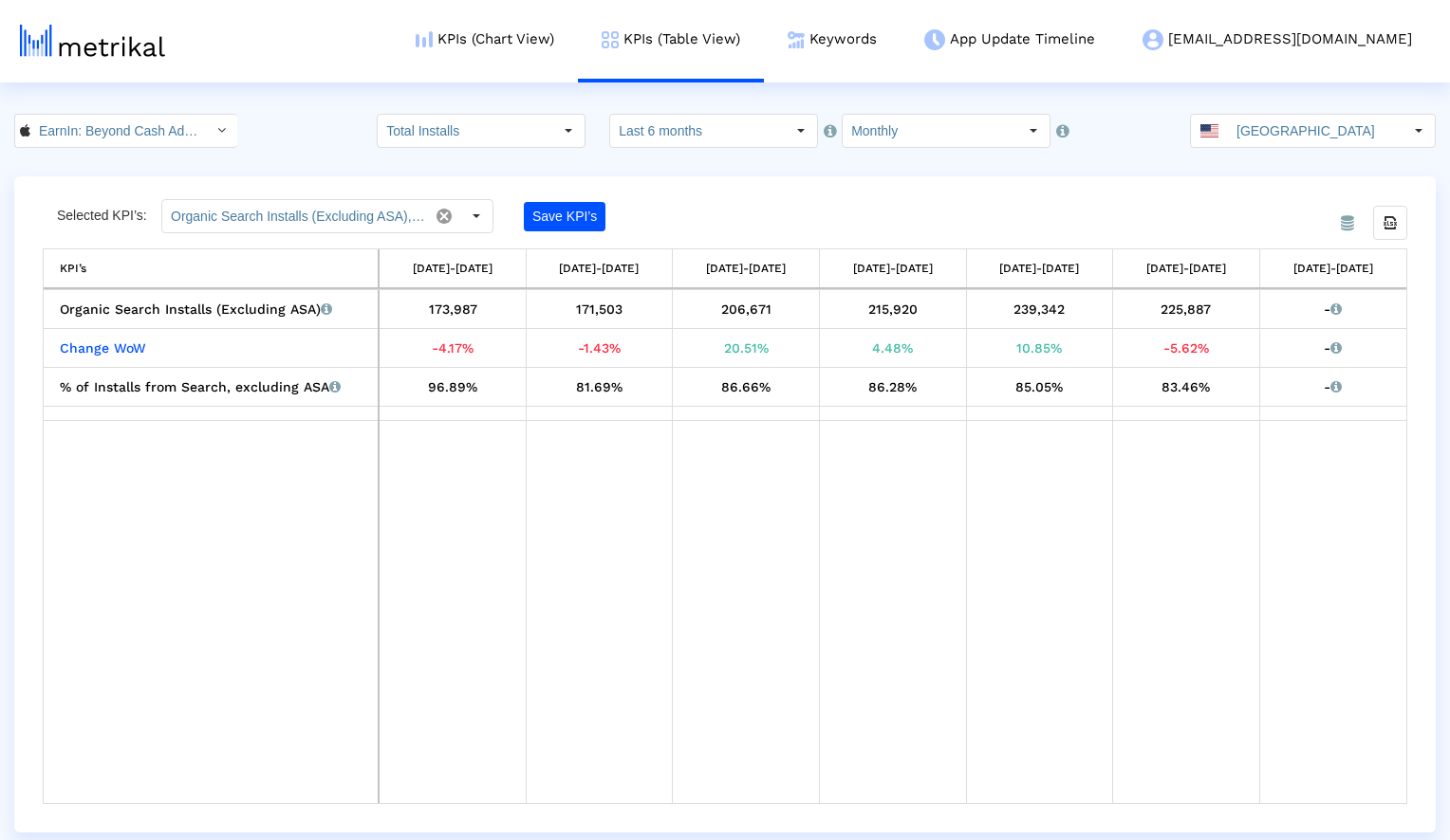
click at [710, 166] on crea-index "EarnIn: Beyond Cash Advance < 723815926 > Total Installs Pull down to refresh..…" at bounding box center [725, 473] width 1450 height 719
click at [783, 173] on crea-index "EarnIn: Beyond Cash Advance < 723815926 > Total Installs Pull down to refresh..…" at bounding box center [725, 473] width 1450 height 719
click at [774, 189] on div "From Database Selected KPI’s: Organic Search Installs (Excluding ASA), Change W…" at bounding box center [725, 505] width 1421 height 657
click at [1392, 228] on icon "Export all data" at bounding box center [1390, 223] width 17 height 17
click at [901, 39] on link "Keywords" at bounding box center [832, 39] width 136 height 79
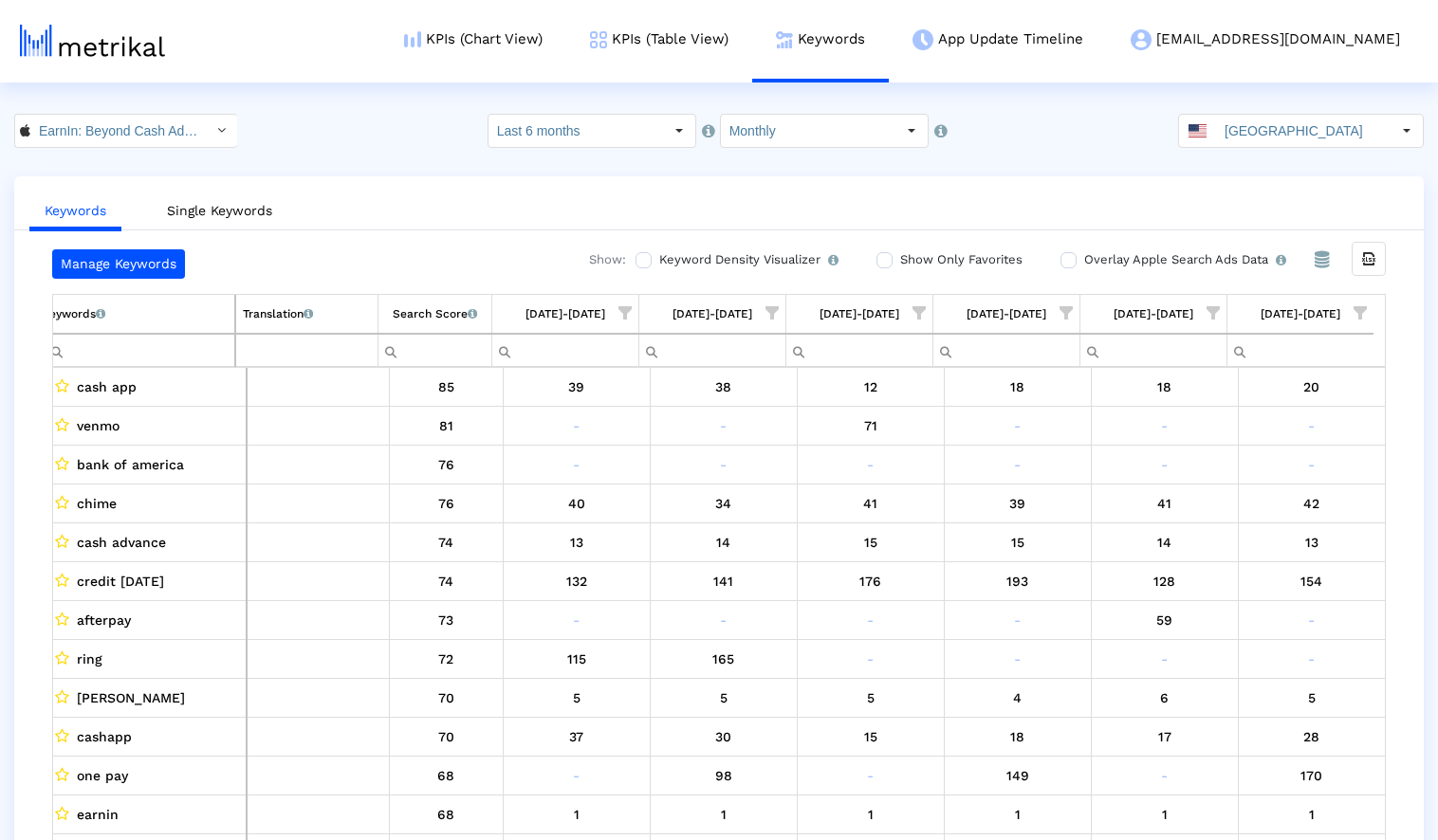
click at [399, 148] on div "EarnIn: Beyond Cash Advance < 723815926 > Select how far back from [DATE] you w…" at bounding box center [719, 132] width 1438 height 35
click at [884, 260] on input "Show Only Favorites" at bounding box center [882, 260] width 12 height 12
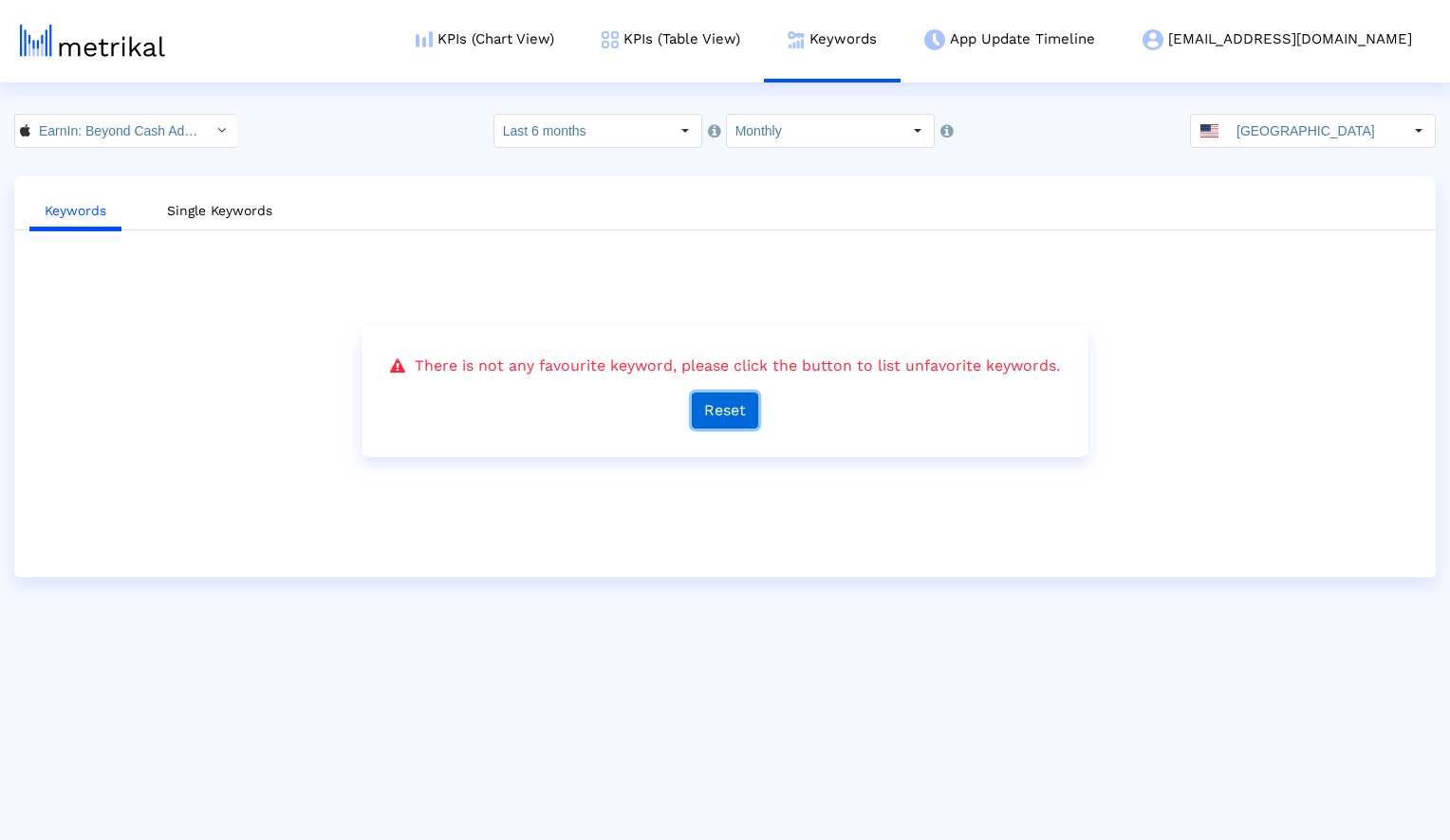
click at [733, 405] on button "Reset" at bounding box center [724, 411] width 66 height 36
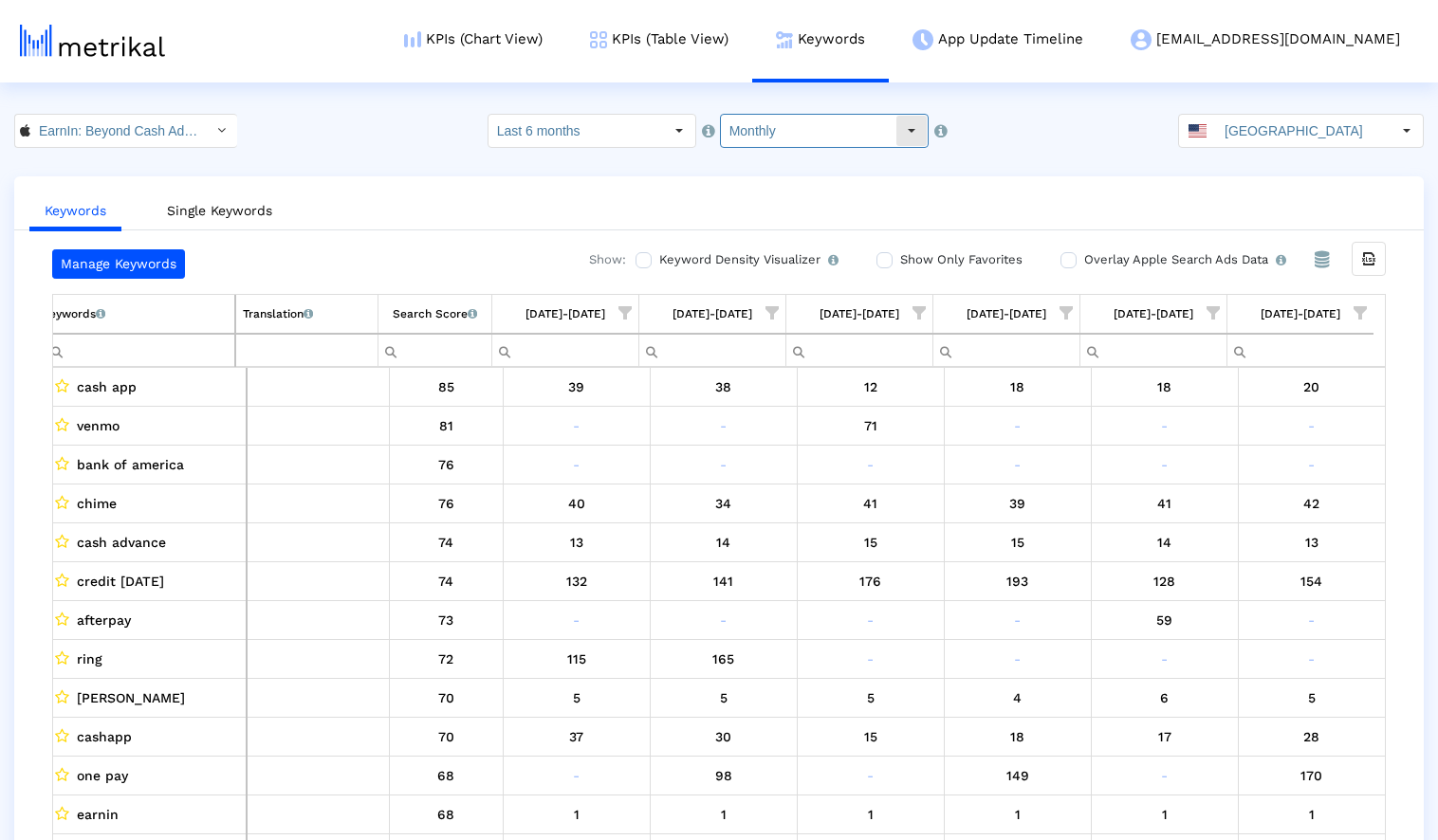
click at [819, 124] on input "Monthly" at bounding box center [808, 132] width 175 height 33
click at [1012, 161] on crea-index "EarnIn: Beyond Cash Advance < 723815926 > Select how far back from [DATE] you w…" at bounding box center [719, 496] width 1438 height 764
click at [1305, 313] on div "[DATE]-[DATE]" at bounding box center [1300, 314] width 80 height 25
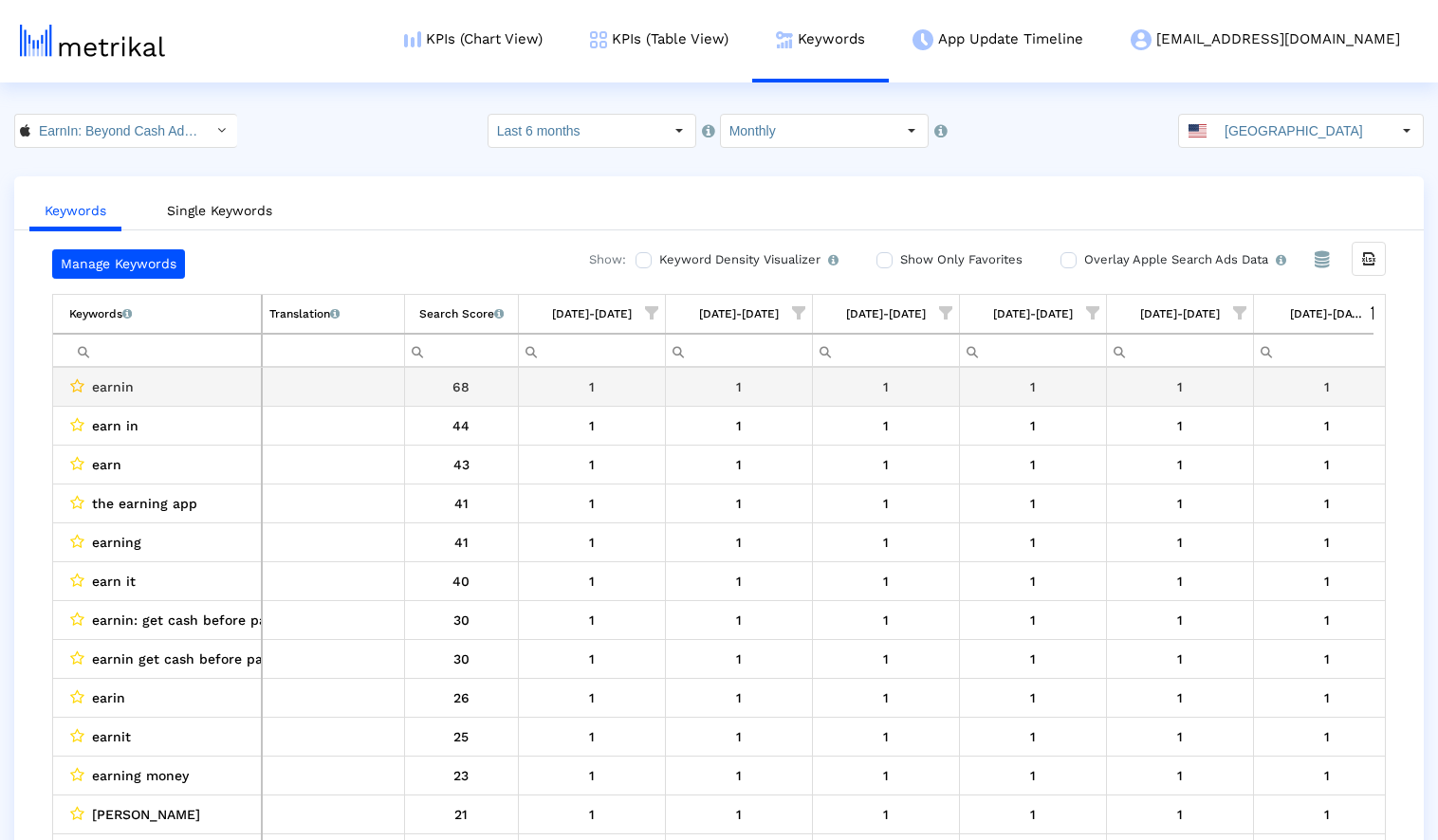
click at [79, 388] on icon "Data grid" at bounding box center [77, 386] width 14 height 15
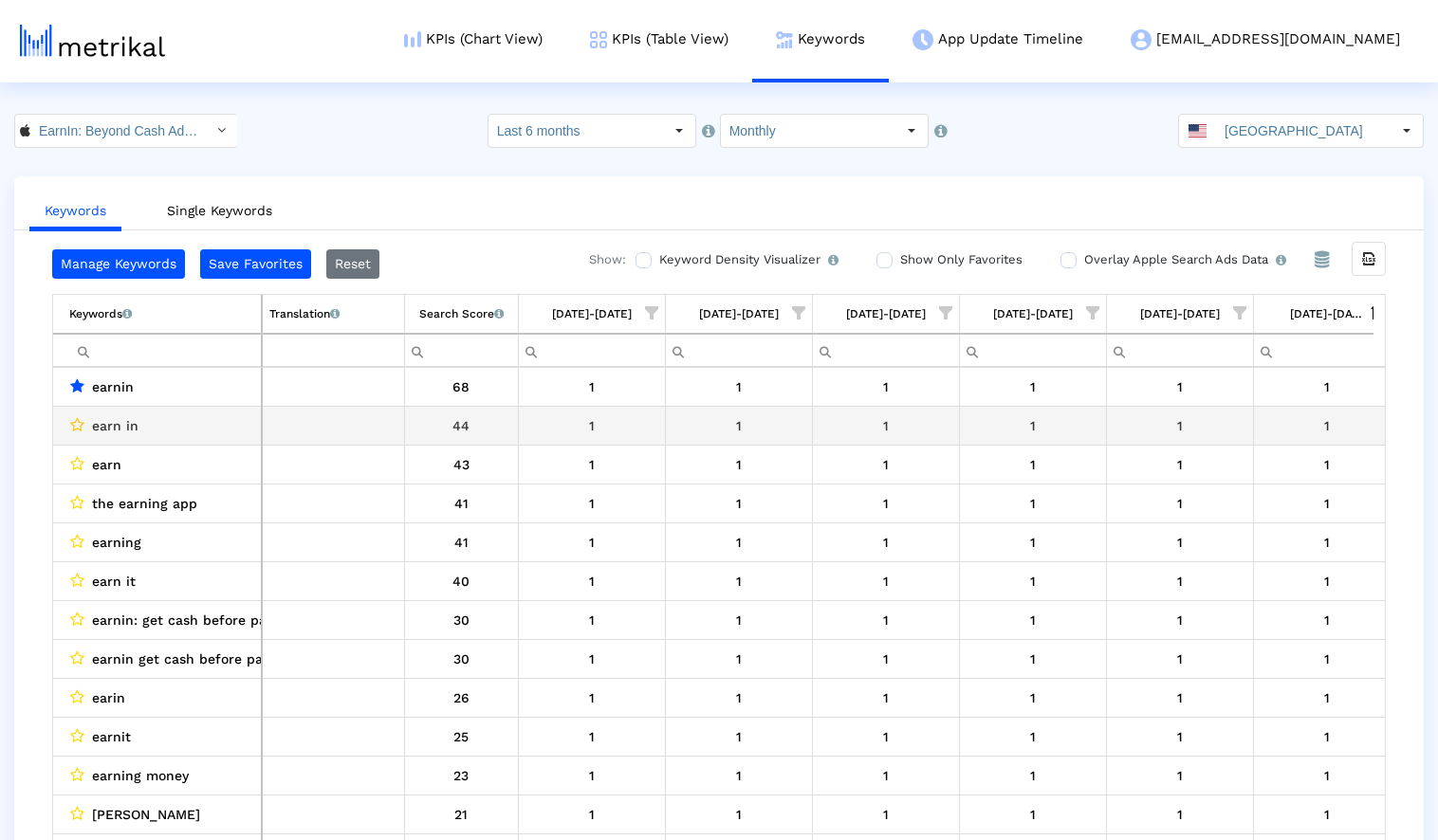
click at [77, 423] on icon "Data grid" at bounding box center [77, 425] width 14 height 15
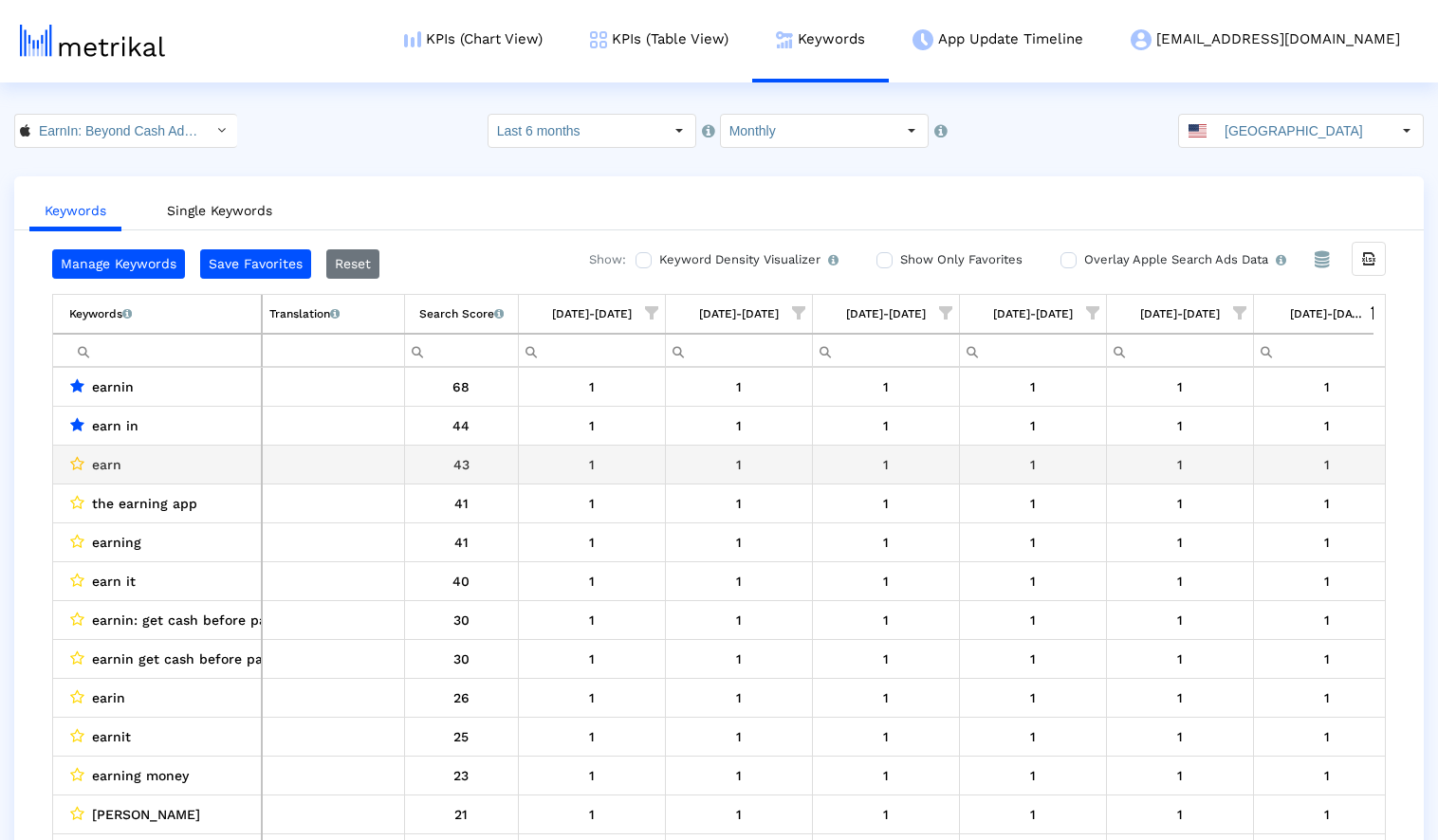
click at [74, 466] on icon "Data grid" at bounding box center [77, 464] width 14 height 15
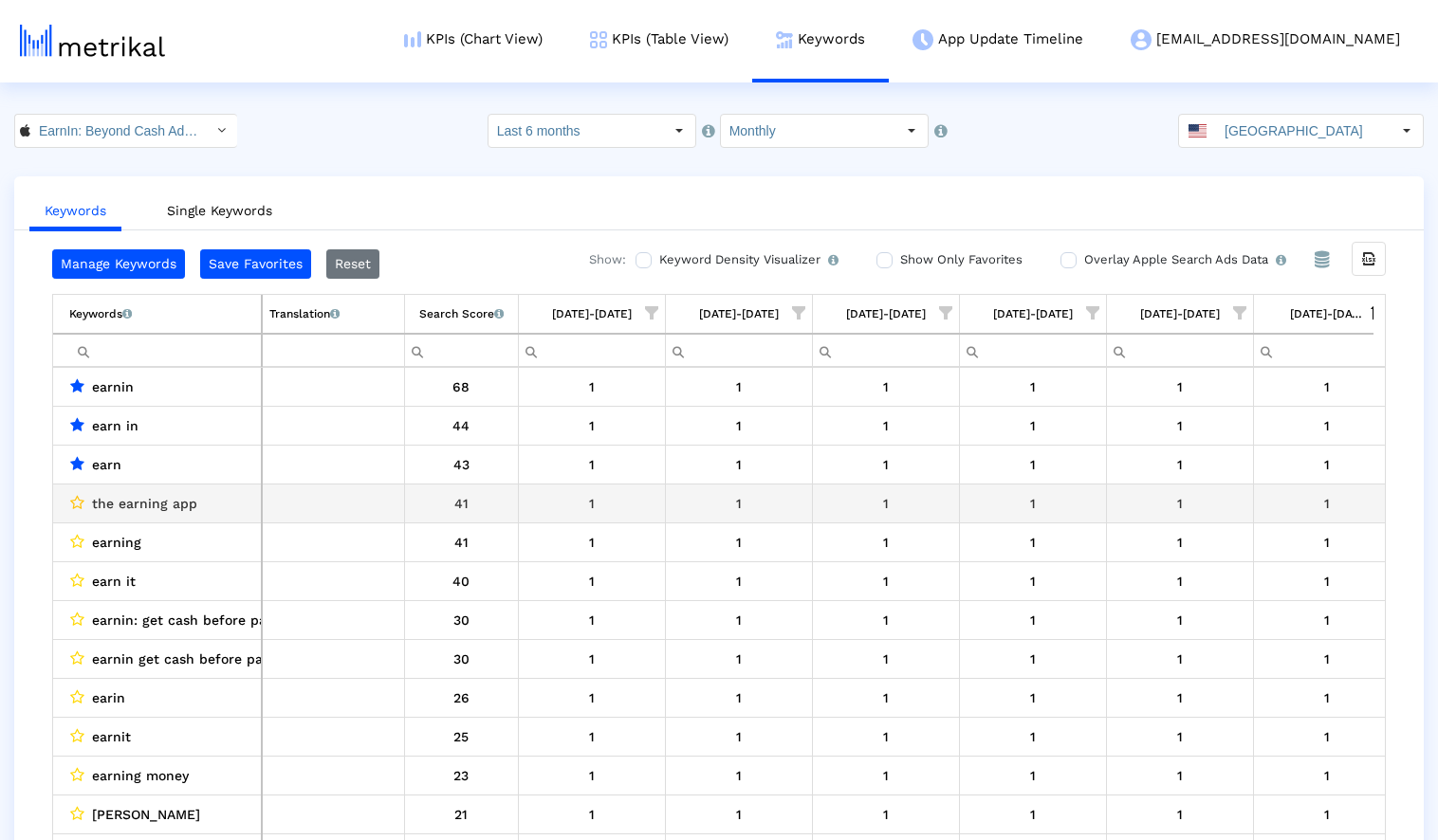
click at [76, 507] on icon "Data grid" at bounding box center [77, 503] width 14 height 15
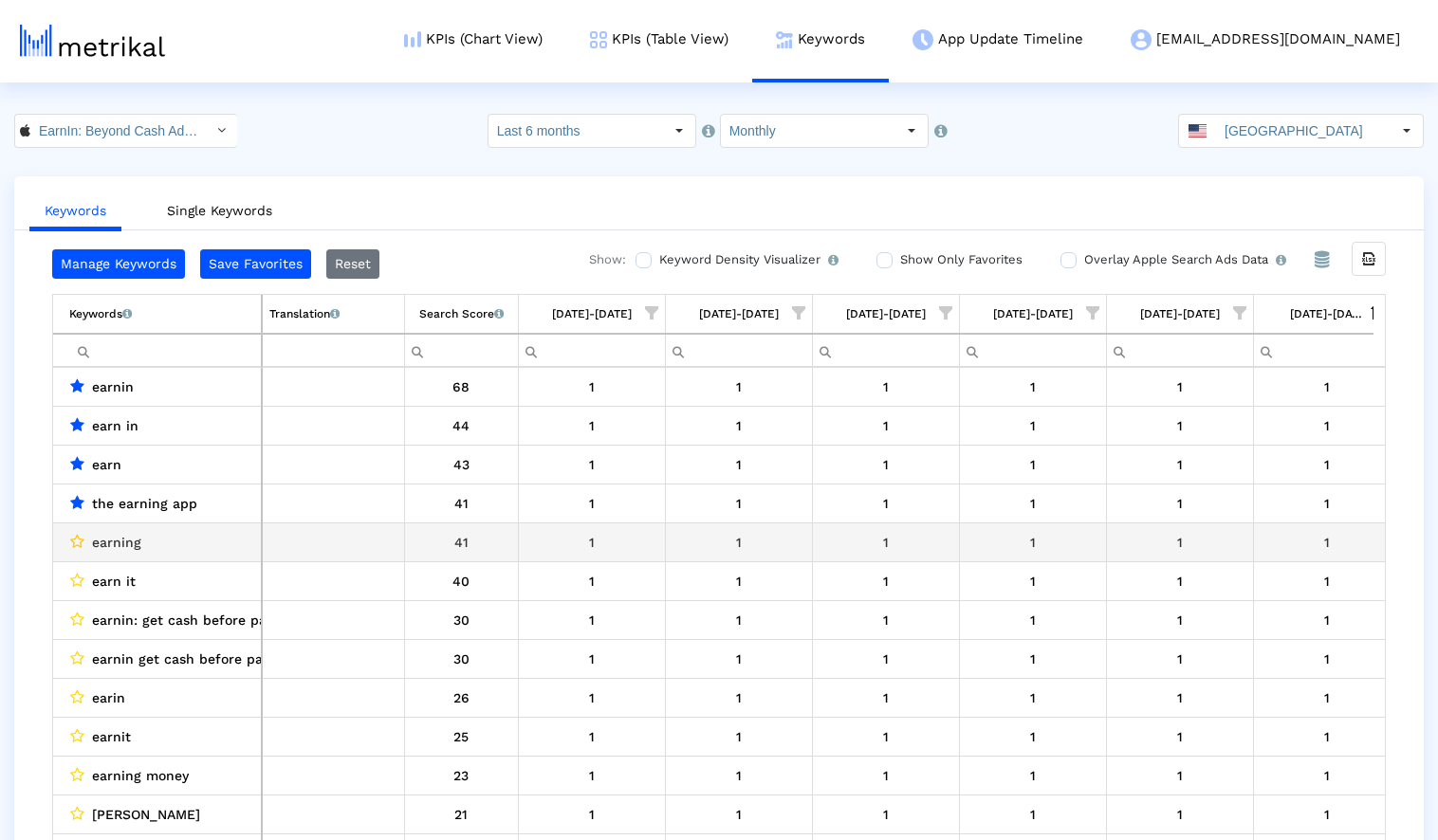
click at [78, 542] on icon "Data grid" at bounding box center [77, 541] width 14 height 15
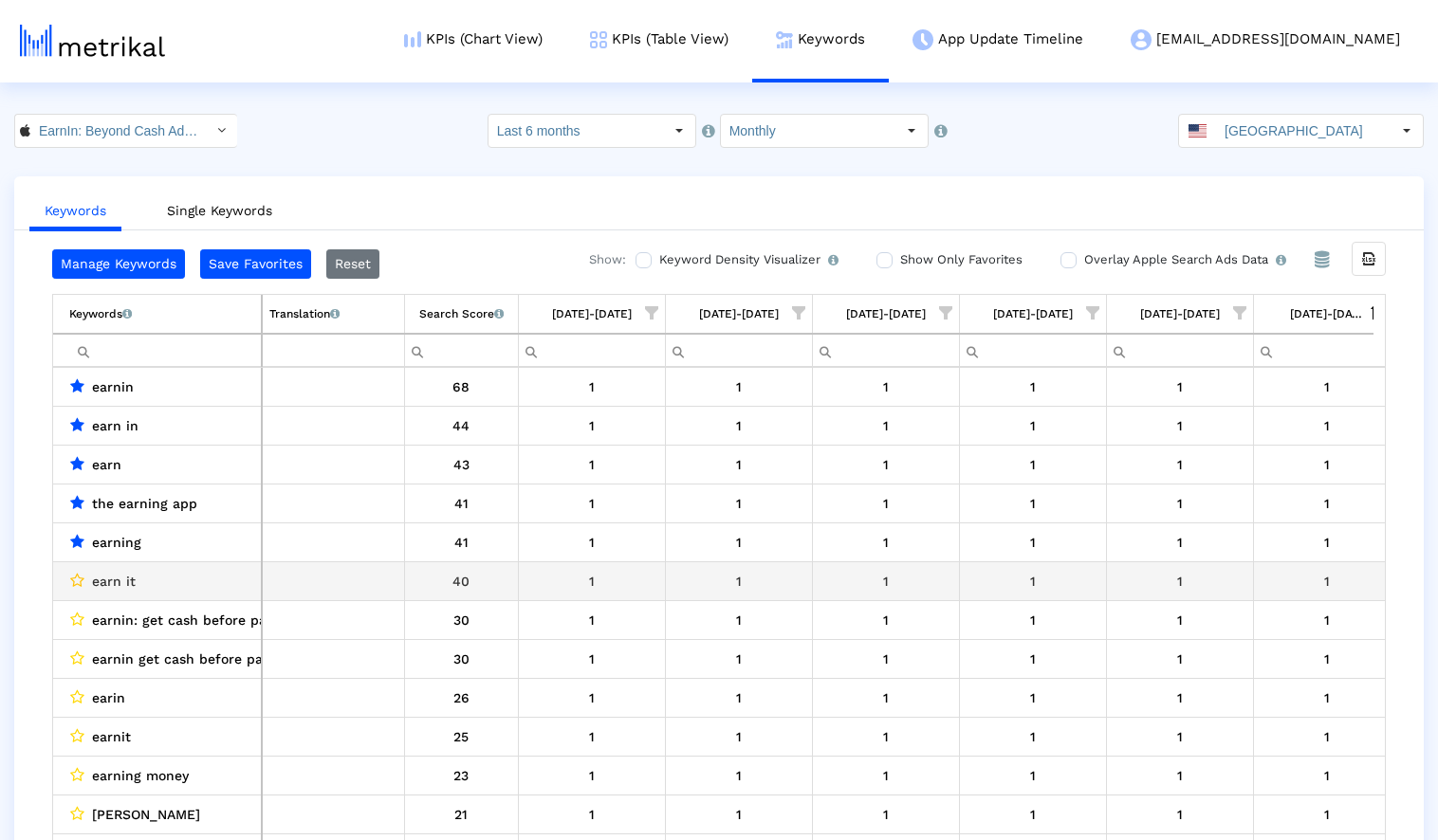
click at [77, 577] on icon "Data grid" at bounding box center [77, 581] width 14 height 15
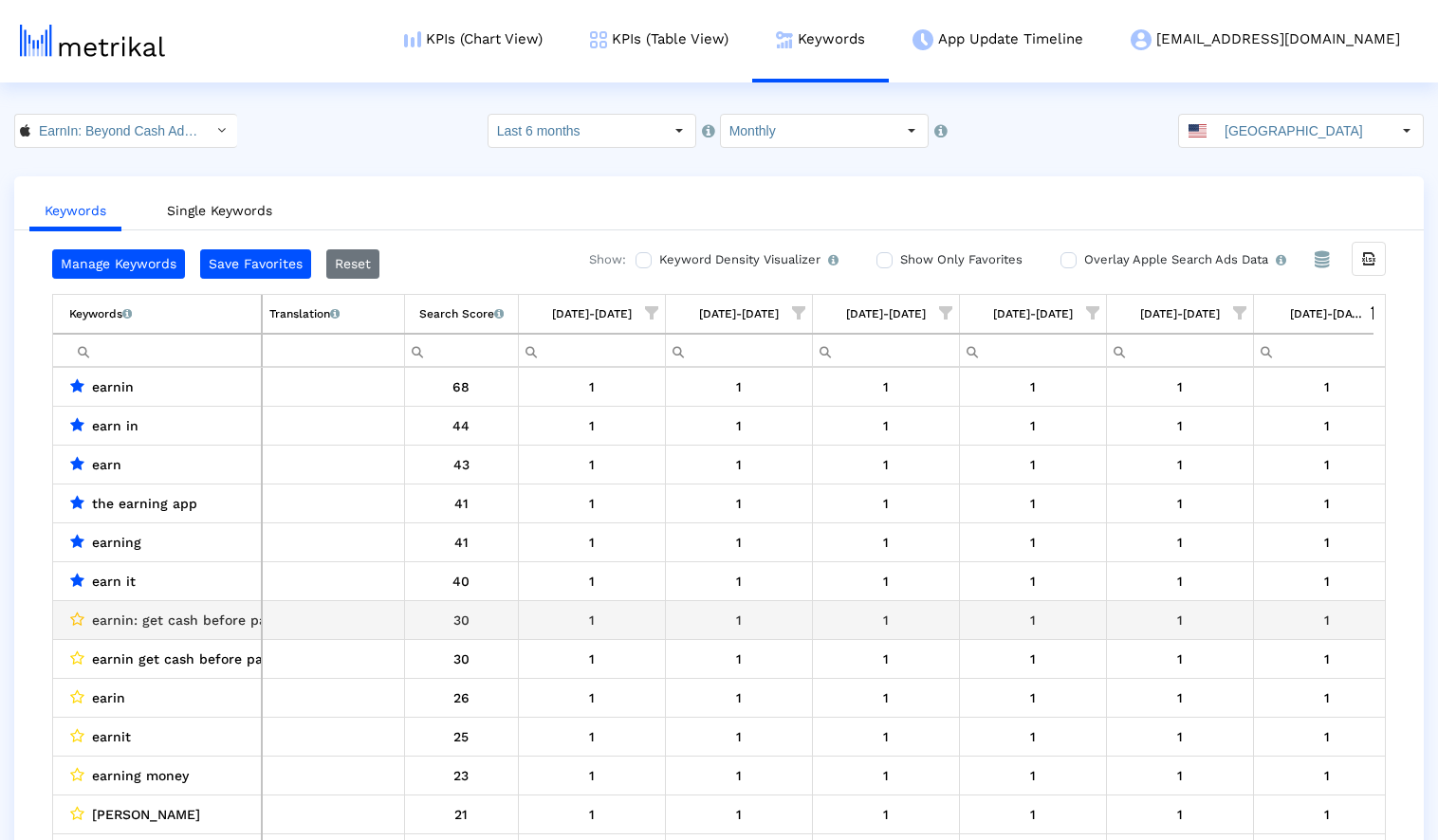
click at [79, 621] on icon "Data grid" at bounding box center [77, 619] width 14 height 15
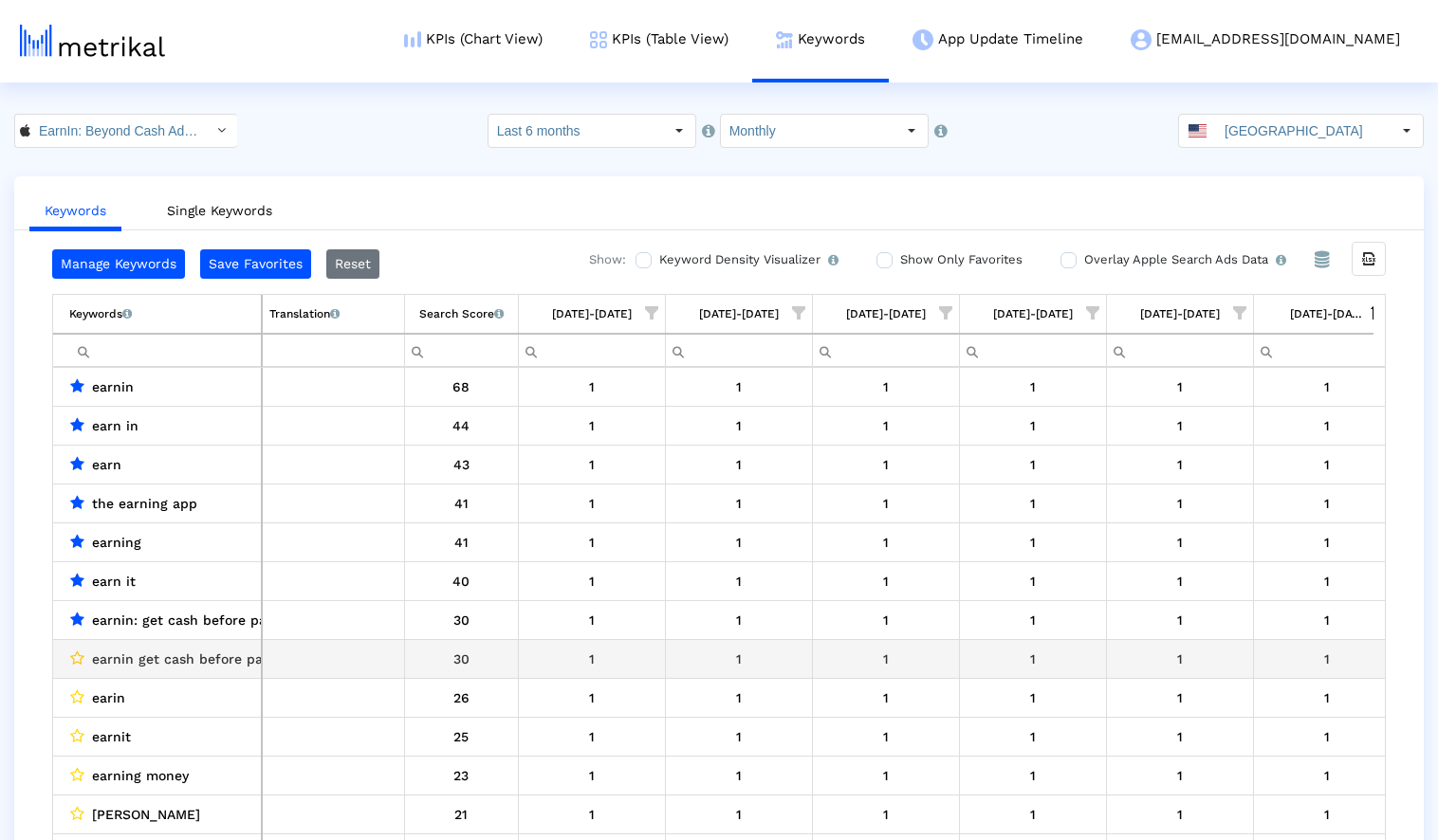
click at [79, 654] on icon "Data grid" at bounding box center [77, 659] width 14 height 15
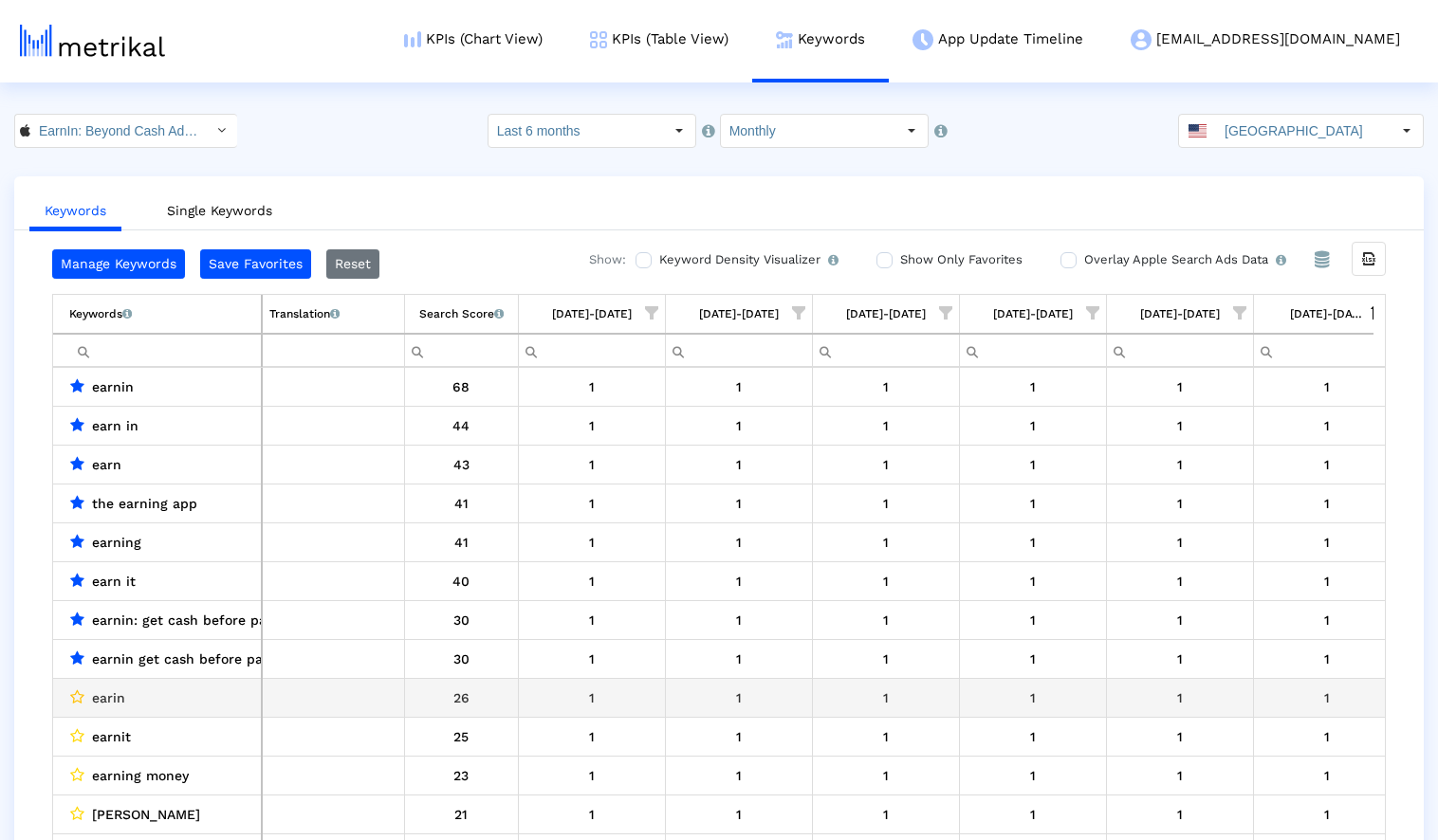
click at [75, 704] on icon "Data grid" at bounding box center [77, 697] width 14 height 15
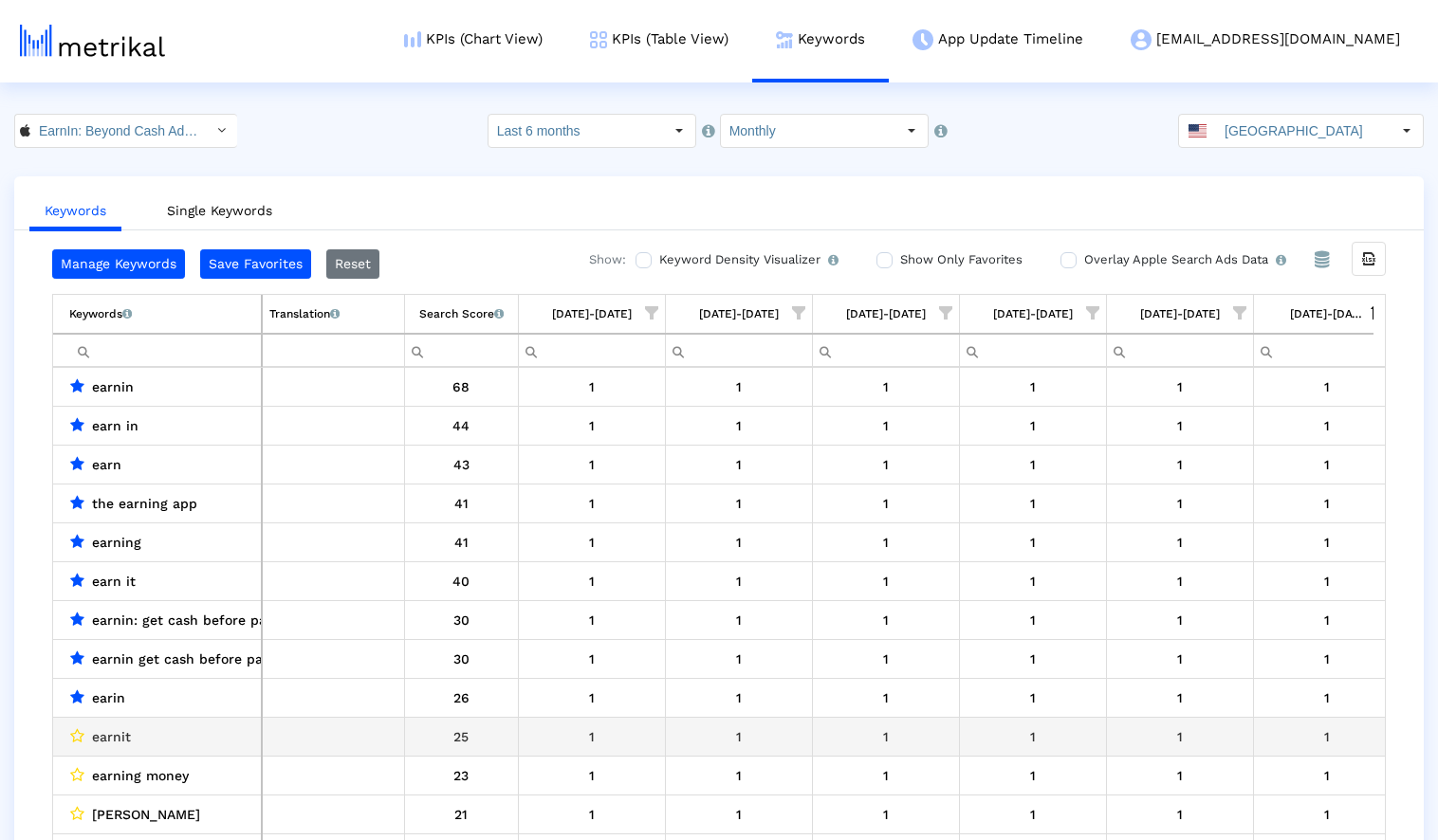
click at [73, 727] on crea-star-checkbox "Data grid" at bounding box center [77, 737] width 15 height 25
click at [73, 741] on icon "Data grid" at bounding box center [77, 736] width 14 height 15
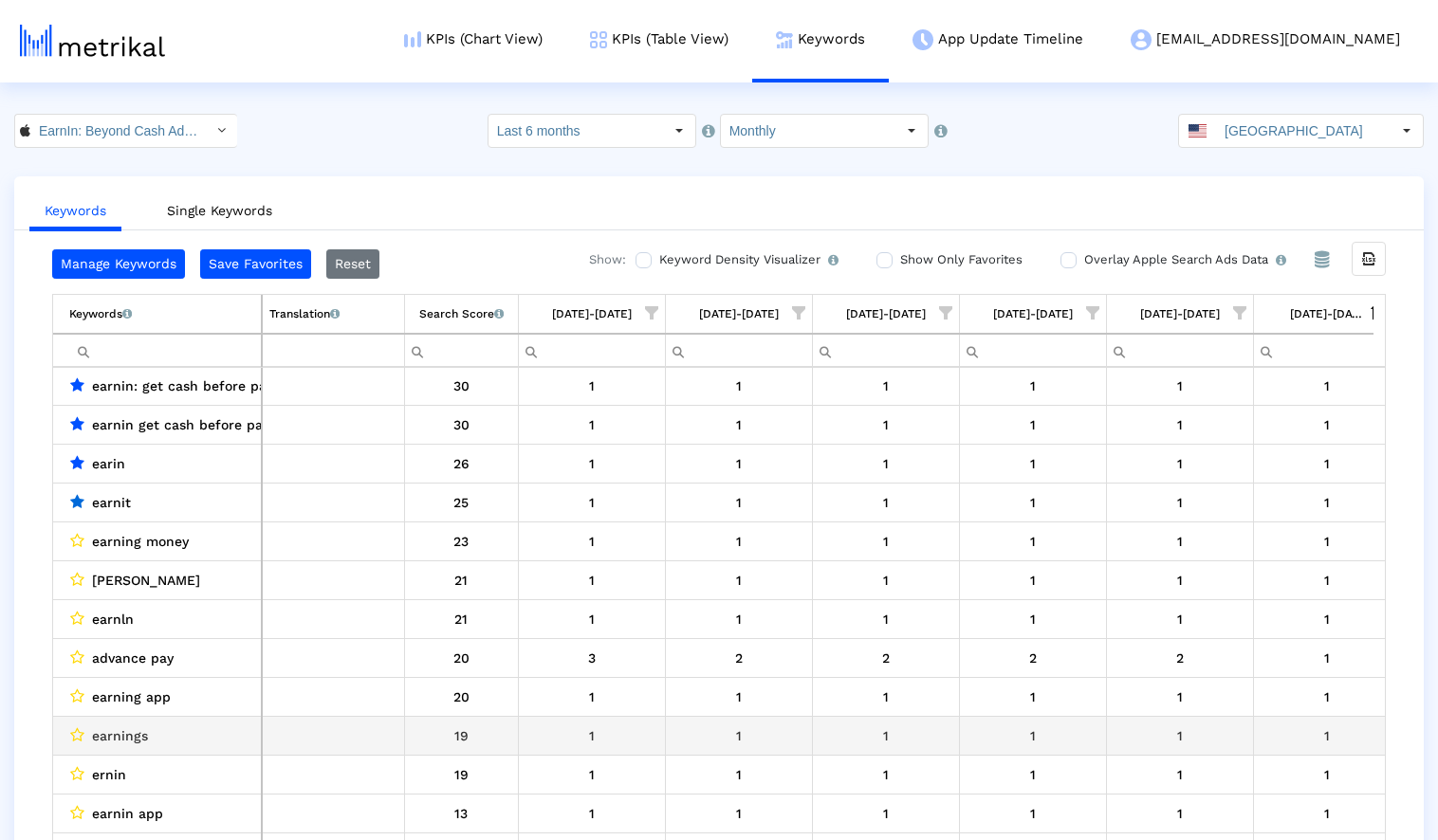
scroll to position [266, 0]
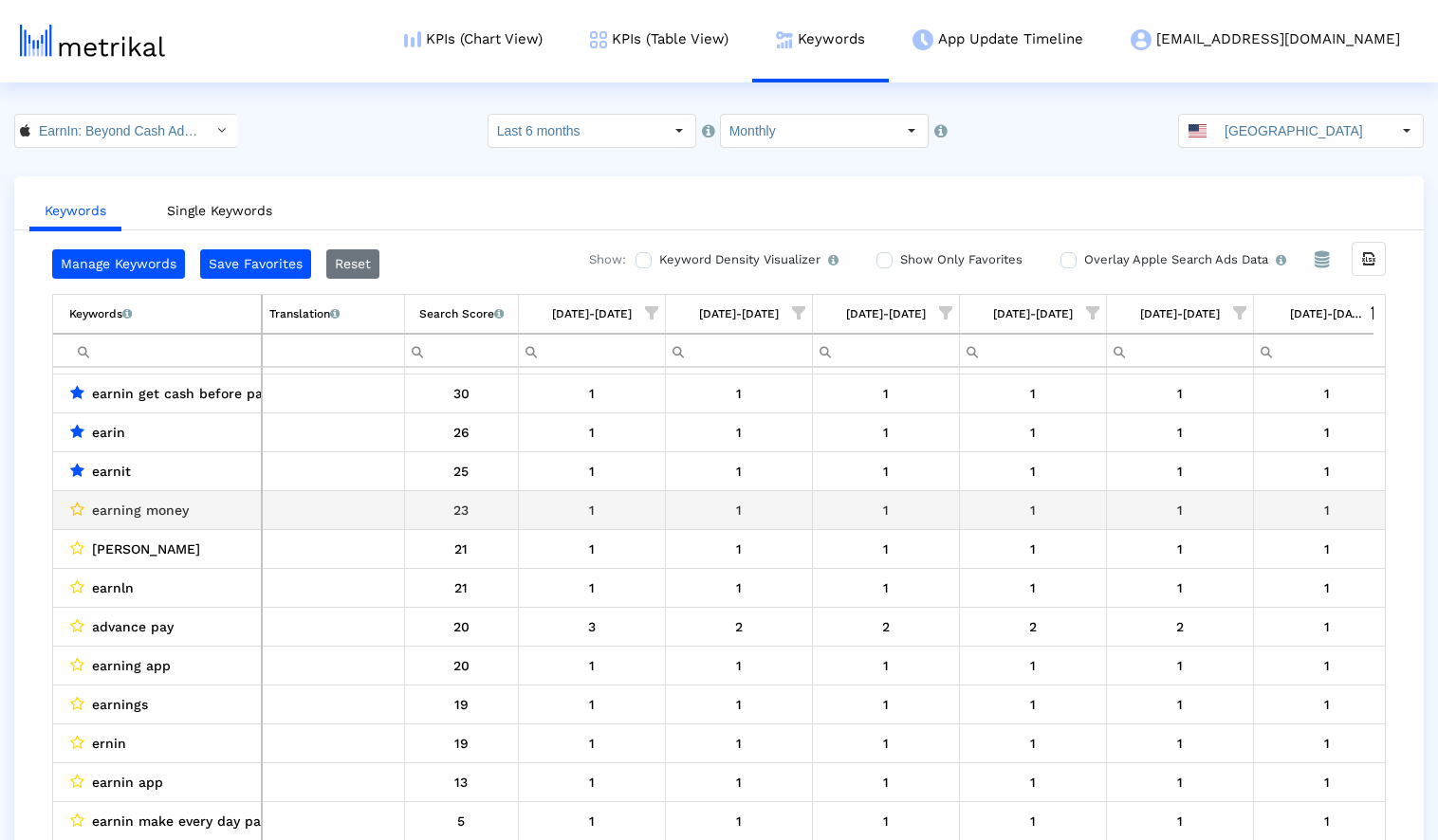
click at [73, 512] on icon "Data grid" at bounding box center [77, 510] width 14 height 15
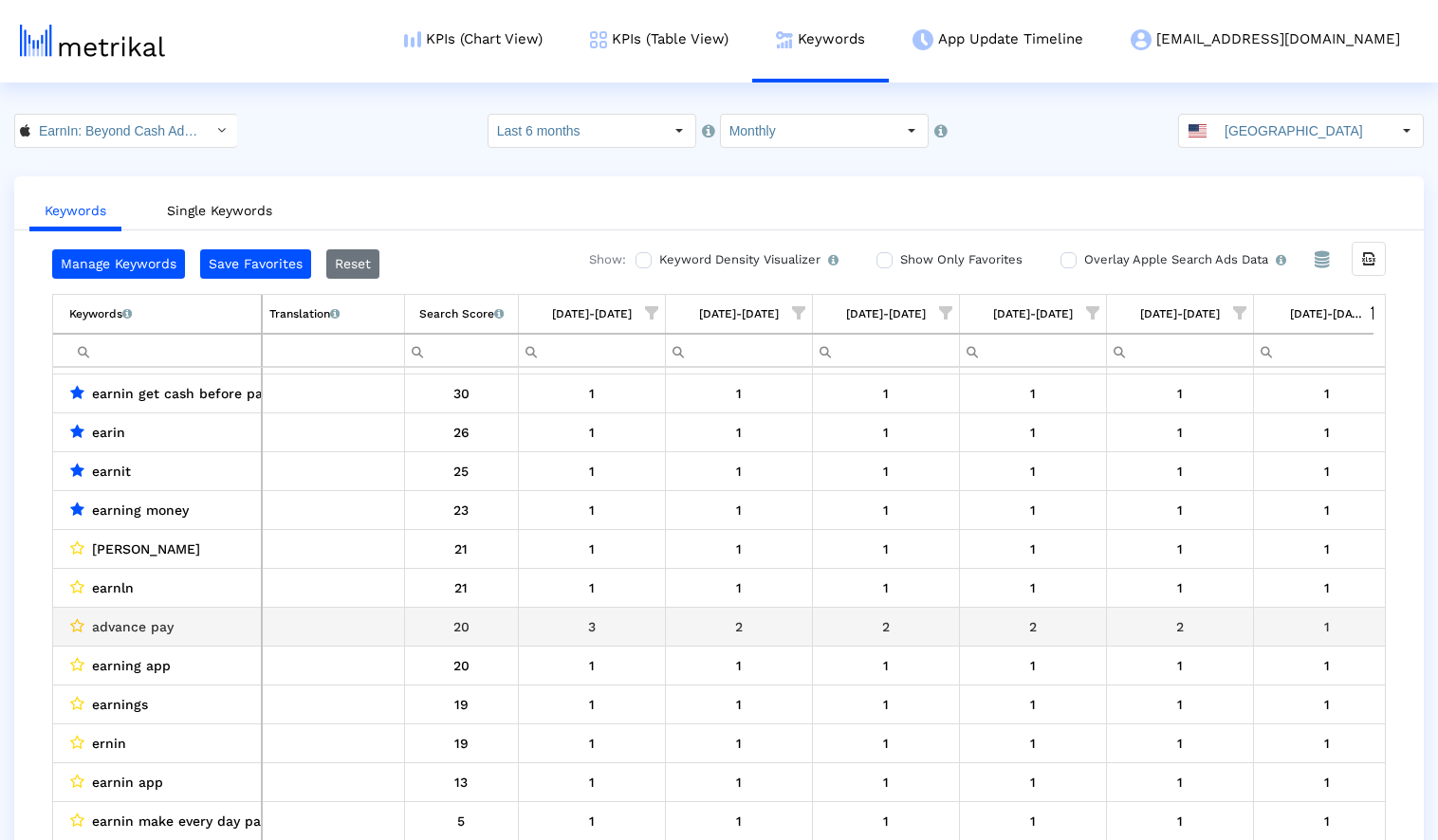
click at [76, 625] on icon "Data grid" at bounding box center [77, 626] width 14 height 15
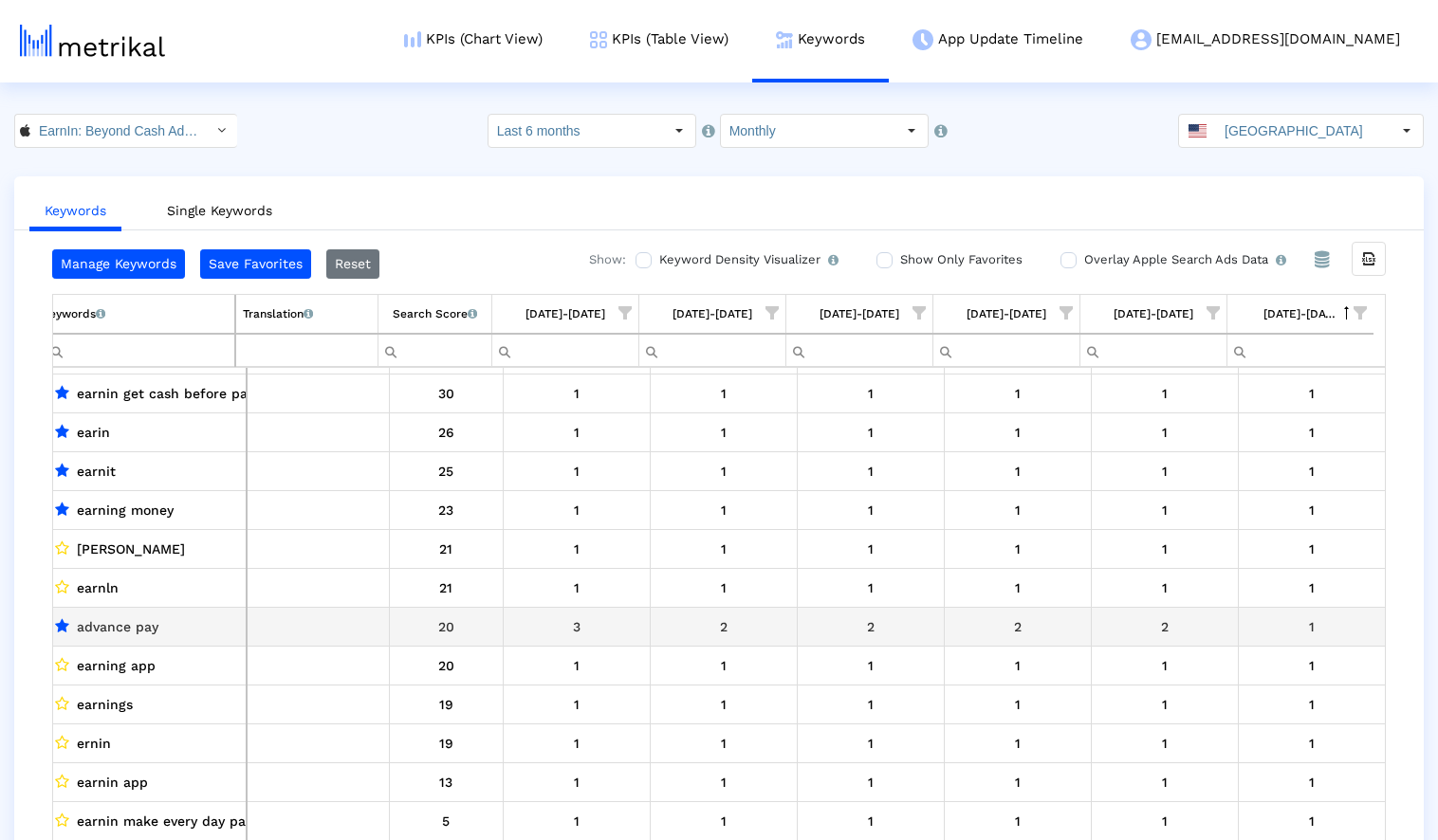
scroll to position [0, 0]
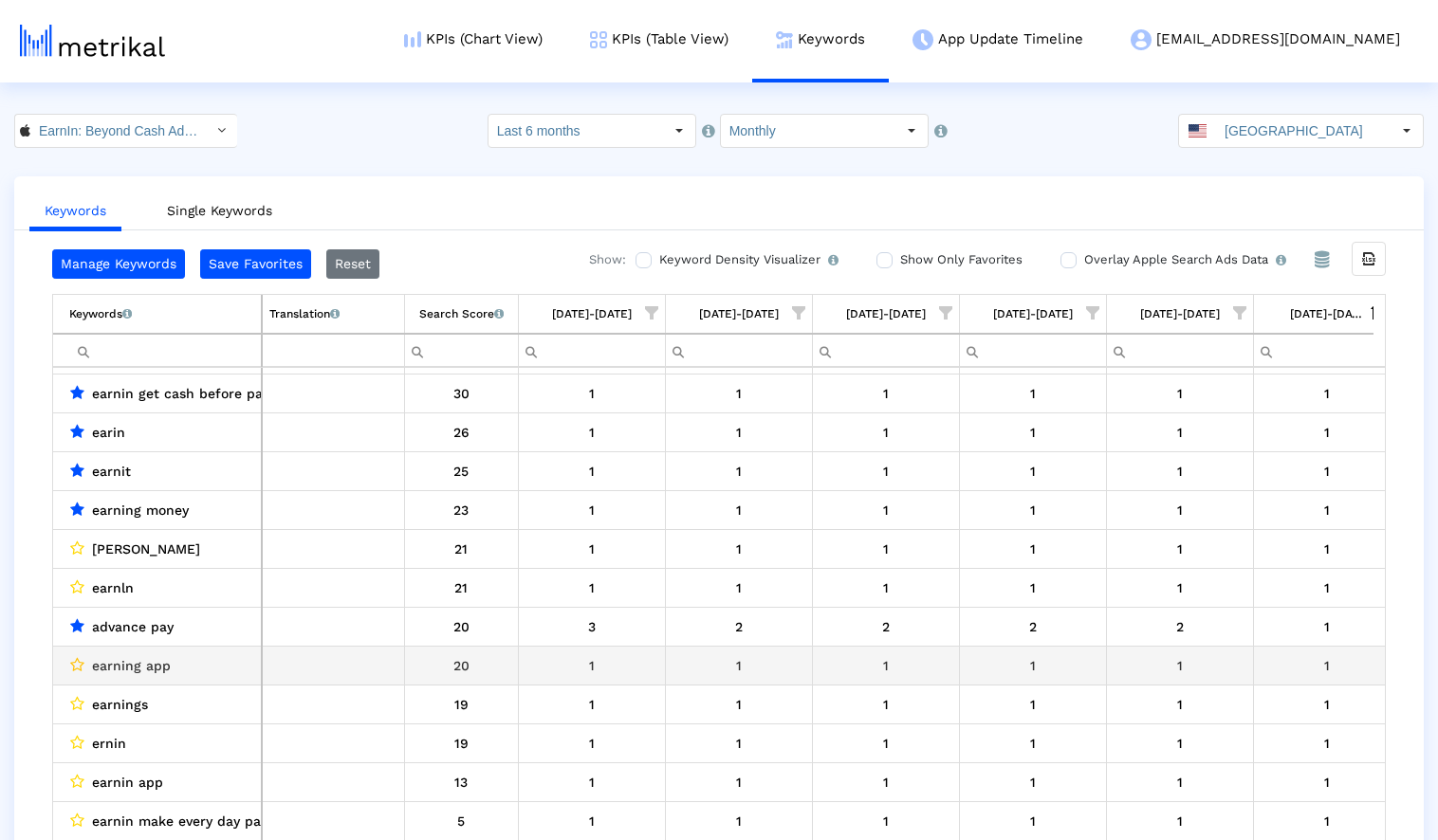
click at [80, 666] on icon "Data grid" at bounding box center [77, 665] width 14 height 15
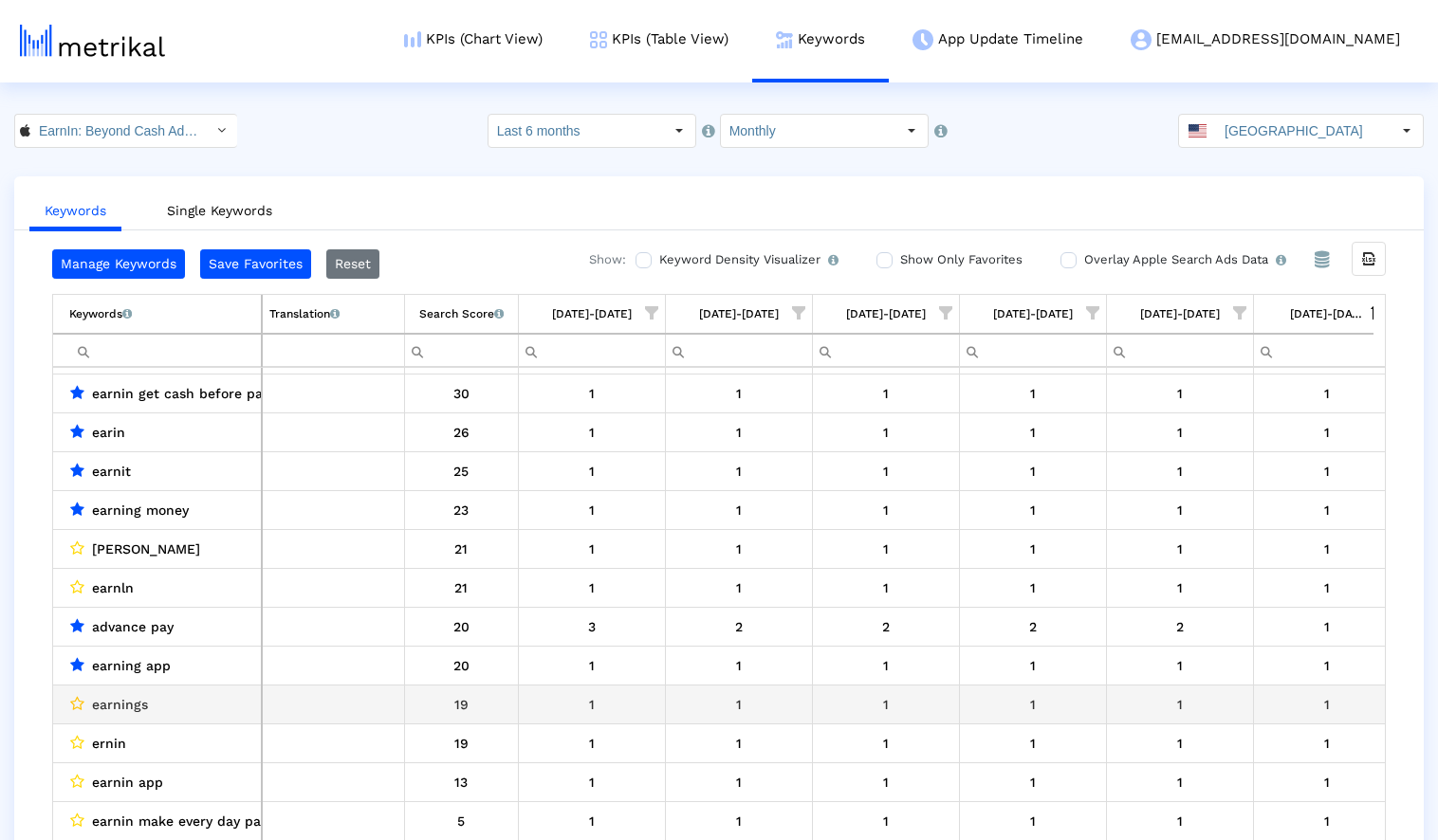
click at [78, 704] on icon "Data grid" at bounding box center [77, 704] width 14 height 15
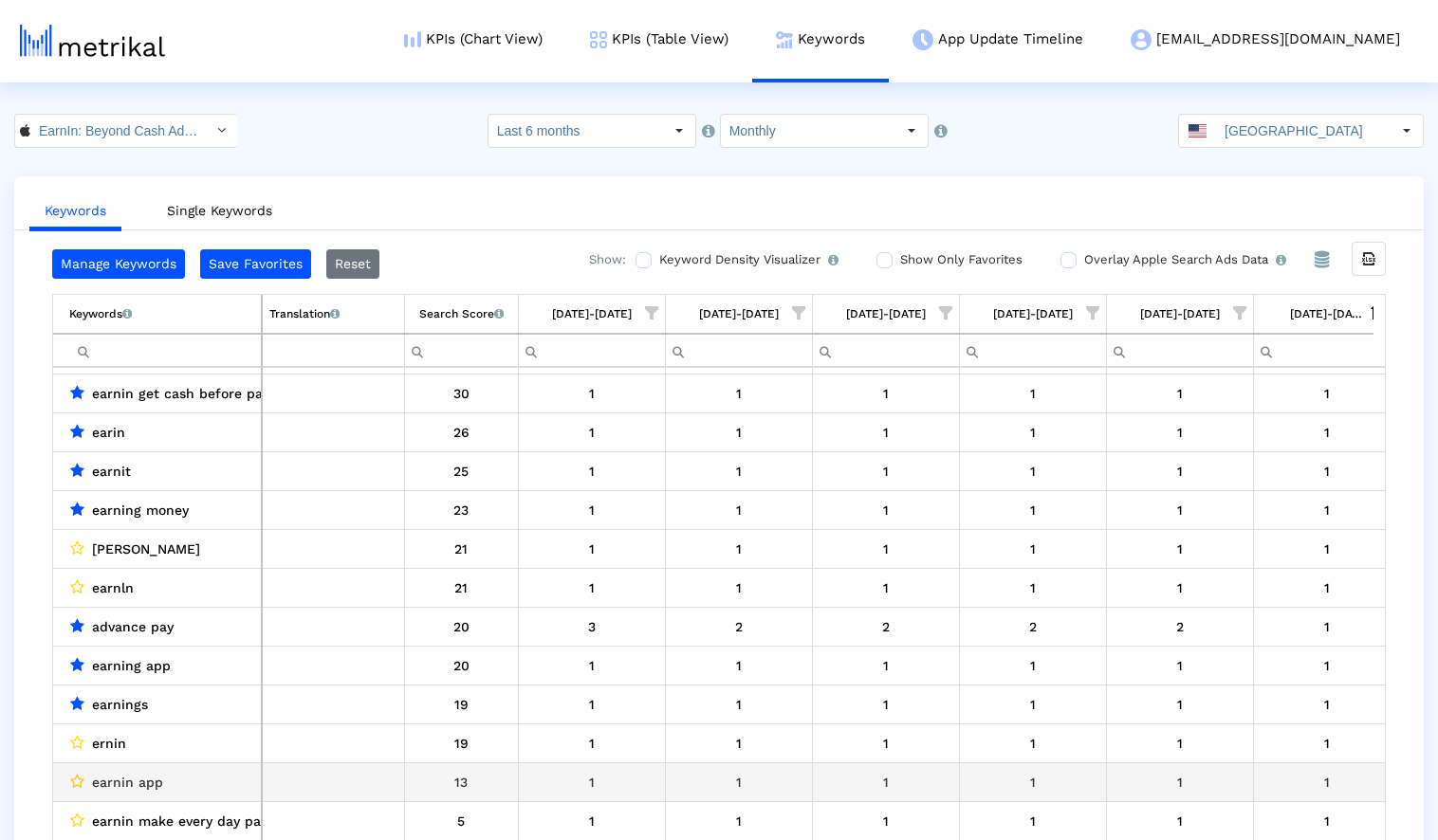
click at [76, 786] on icon "Data grid" at bounding box center [77, 781] width 14 height 15
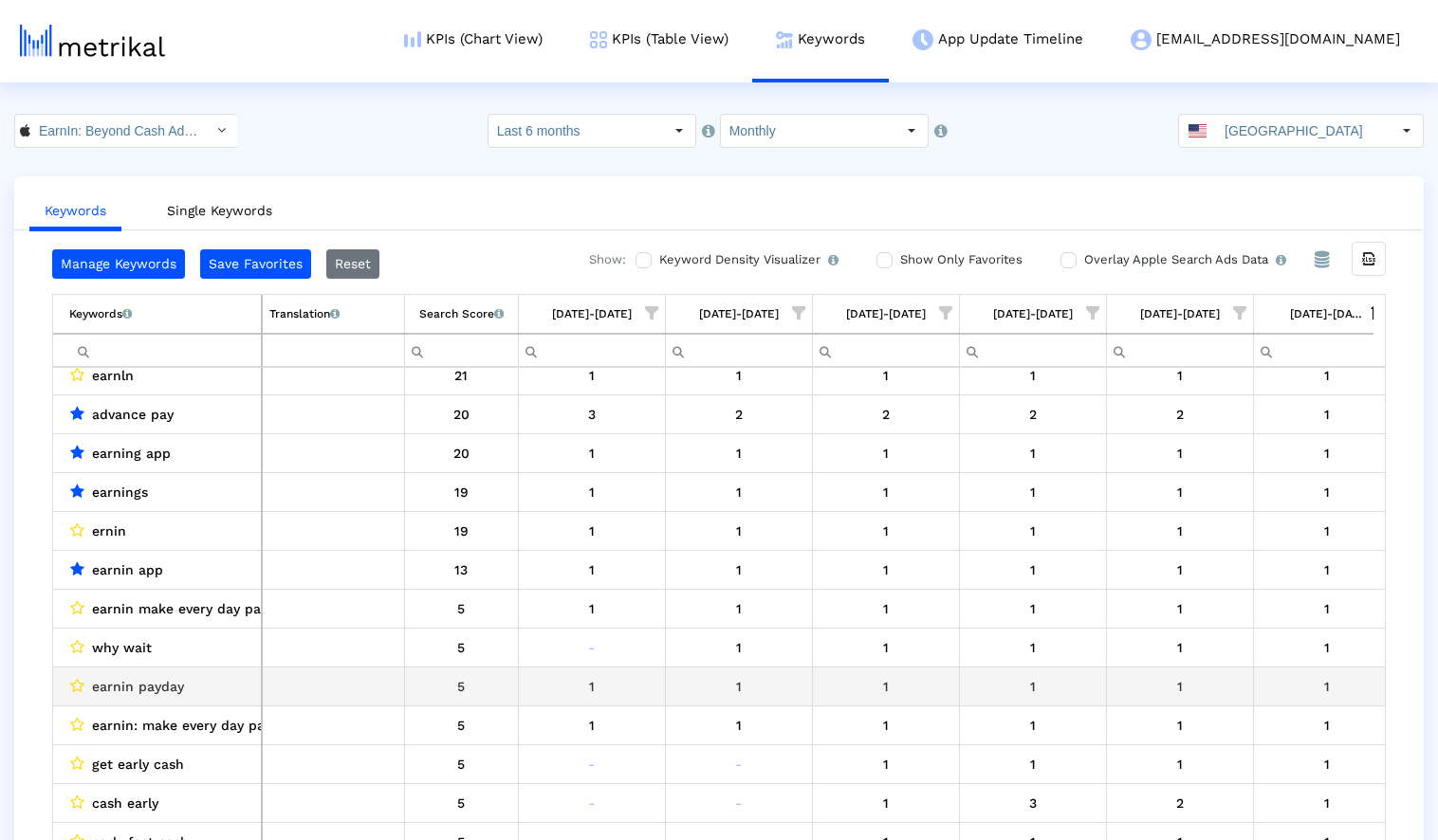
scroll to position [501, 0]
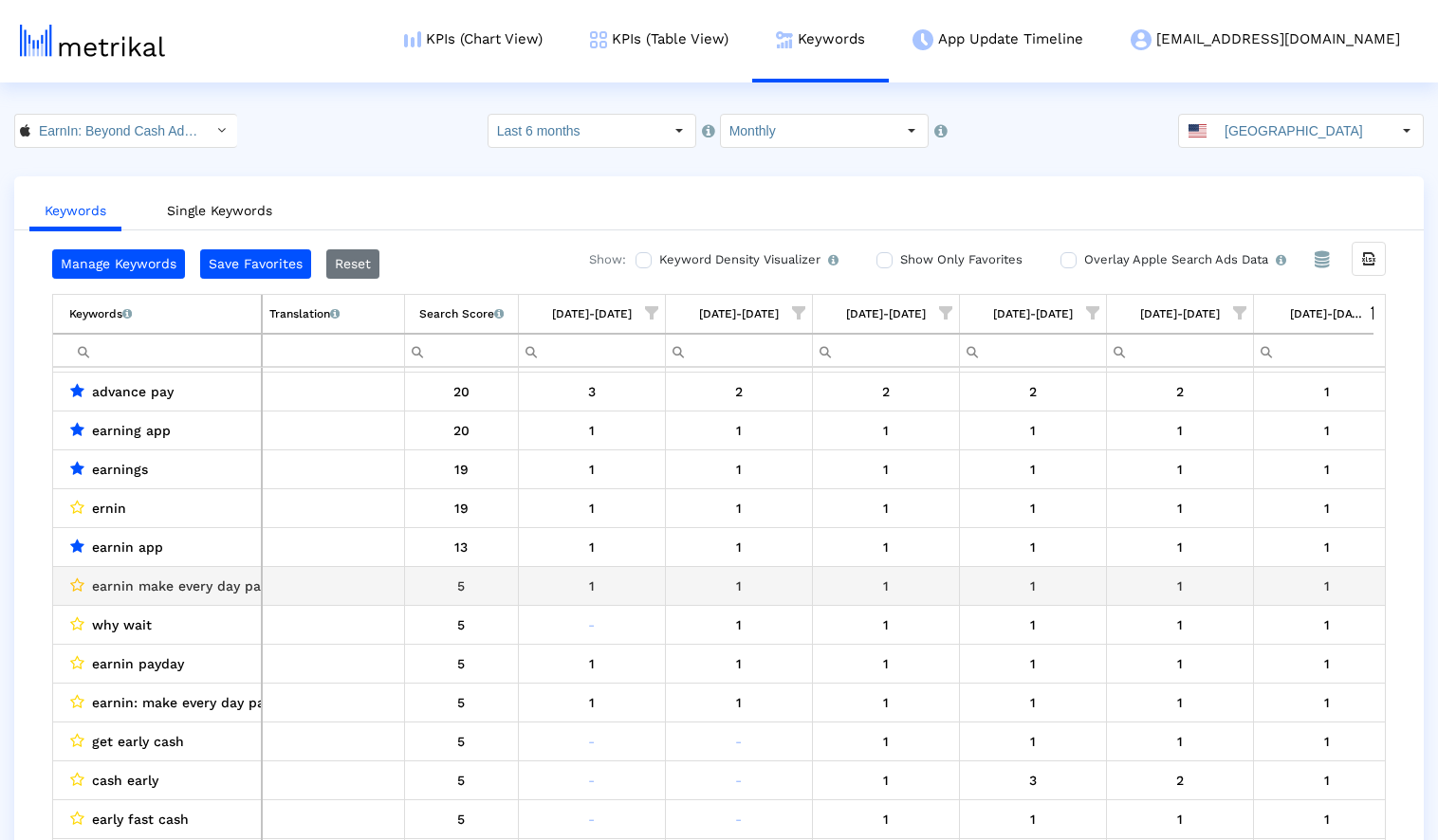
click at [77, 586] on icon "Data grid" at bounding box center [77, 586] width 14 height 15
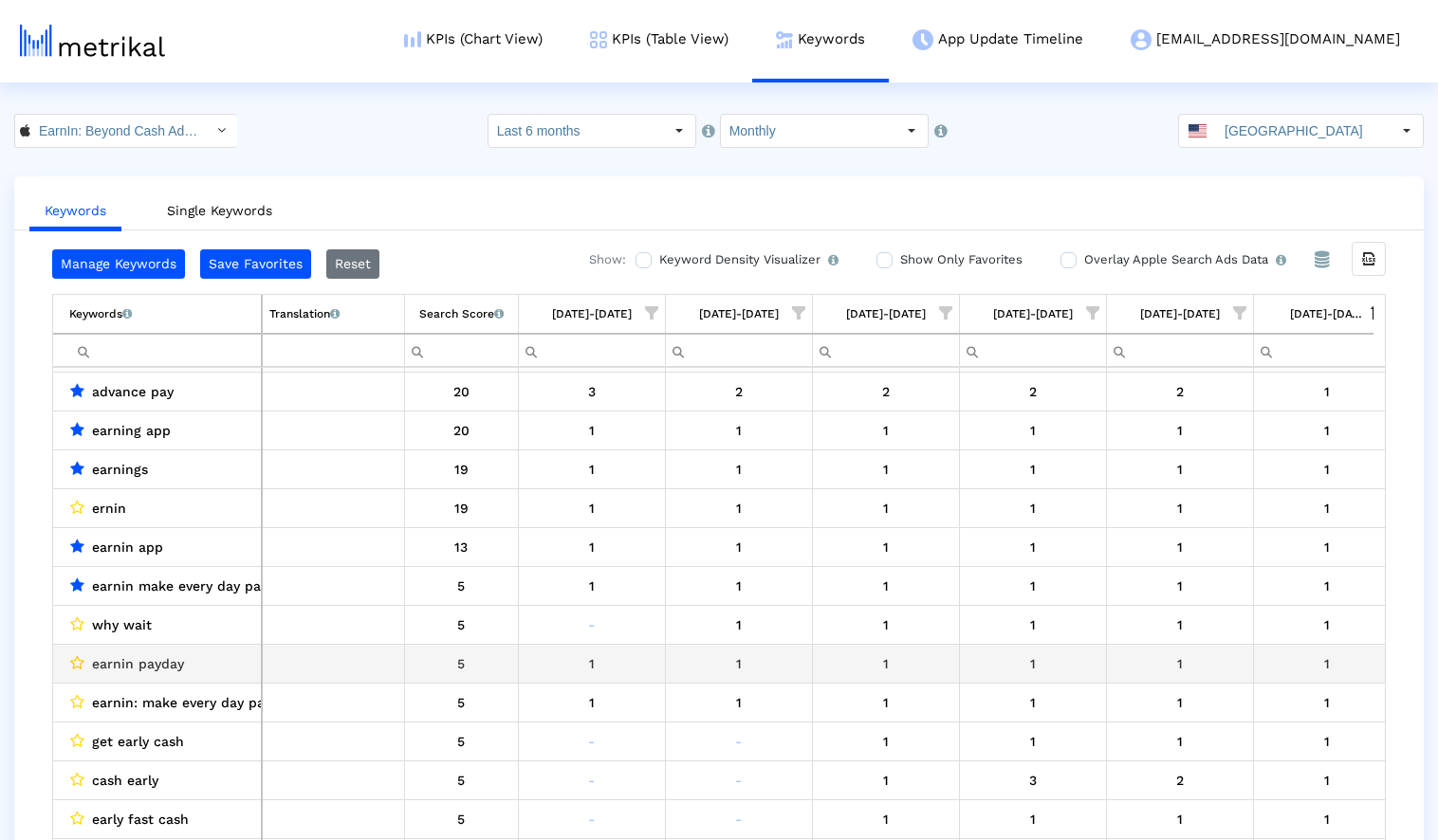
click at [76, 661] on icon "Data grid" at bounding box center [77, 663] width 14 height 15
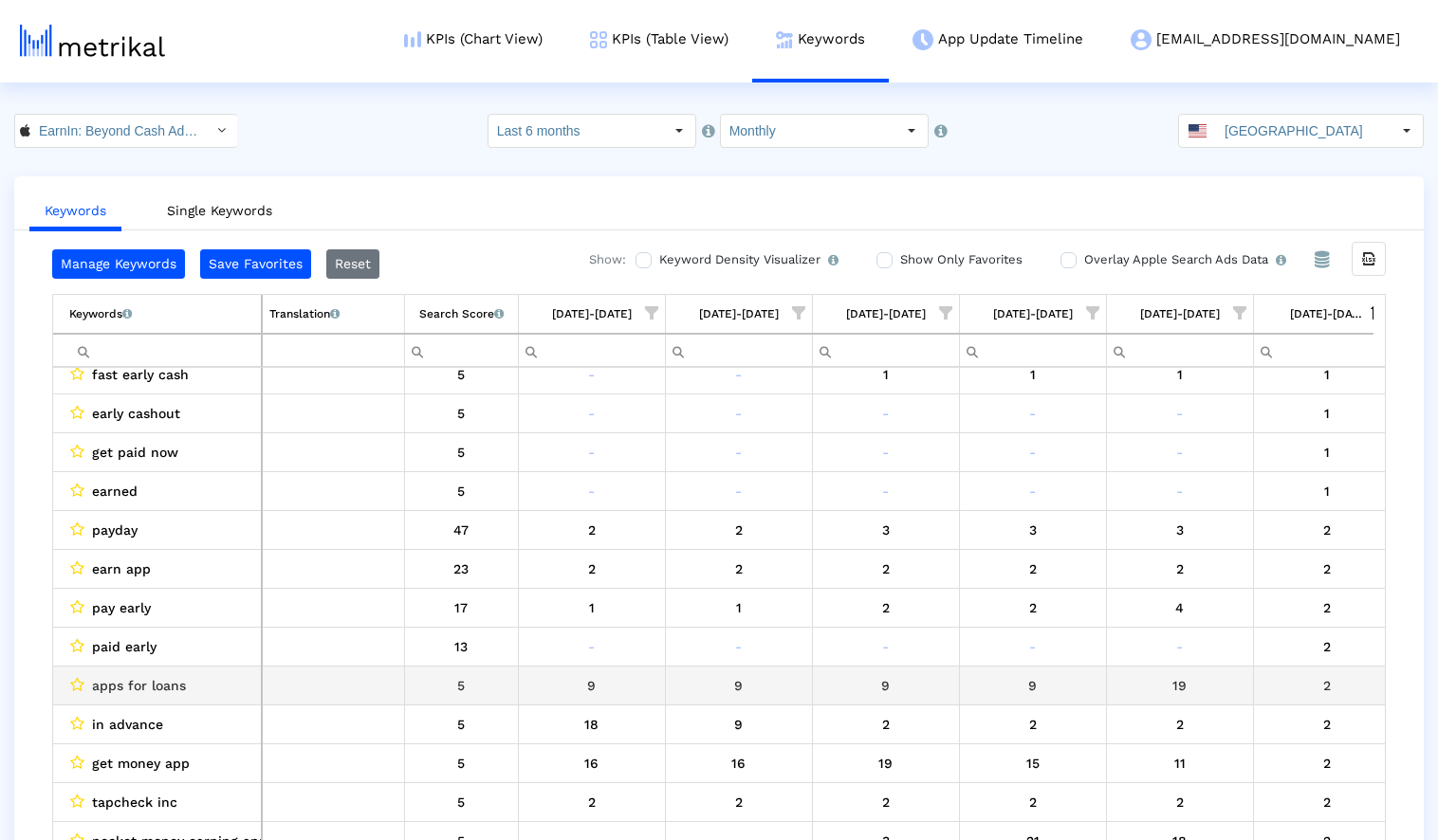
scroll to position [1001, 0]
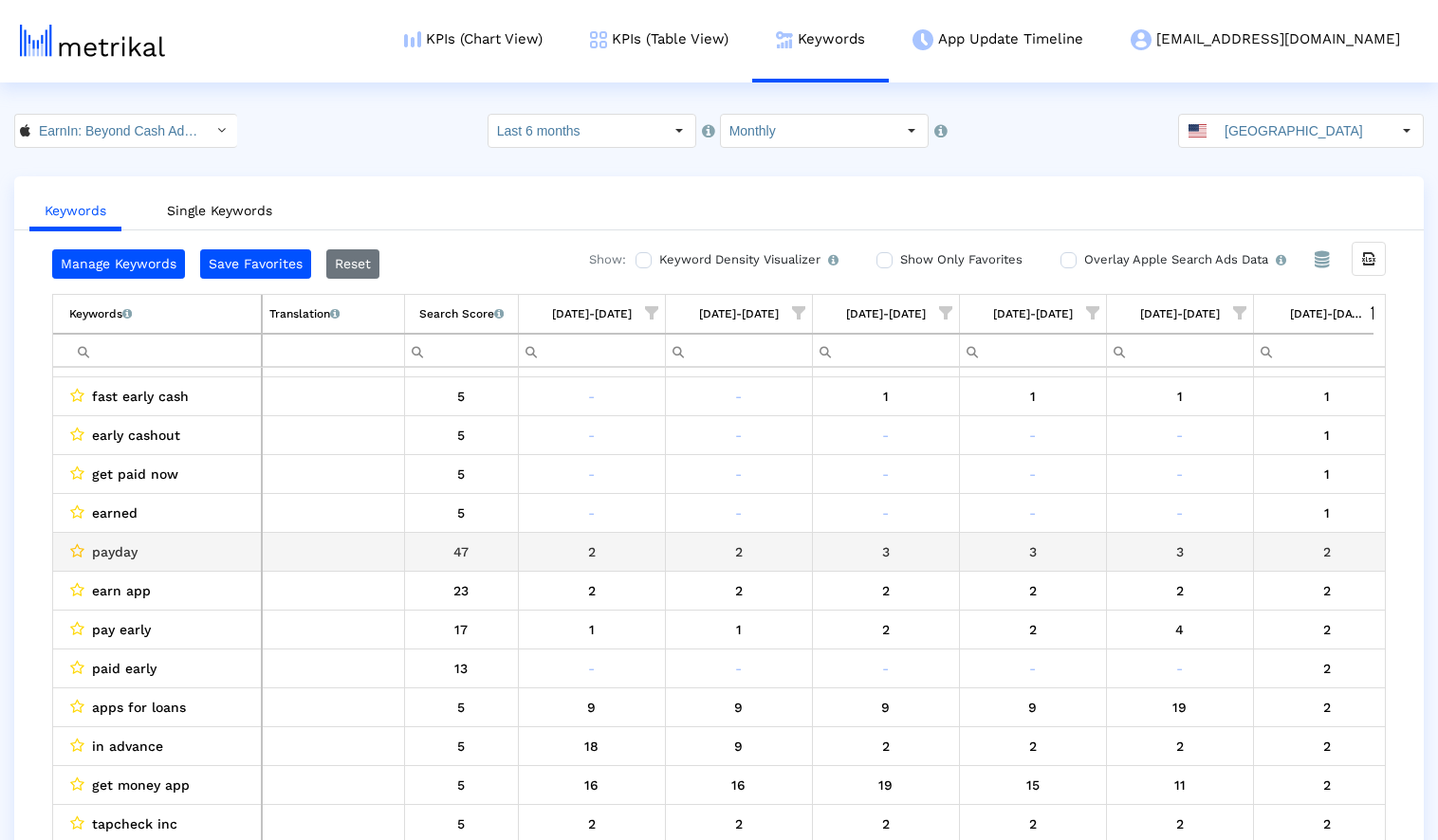
click at [73, 550] on icon "Data grid" at bounding box center [77, 551] width 14 height 15
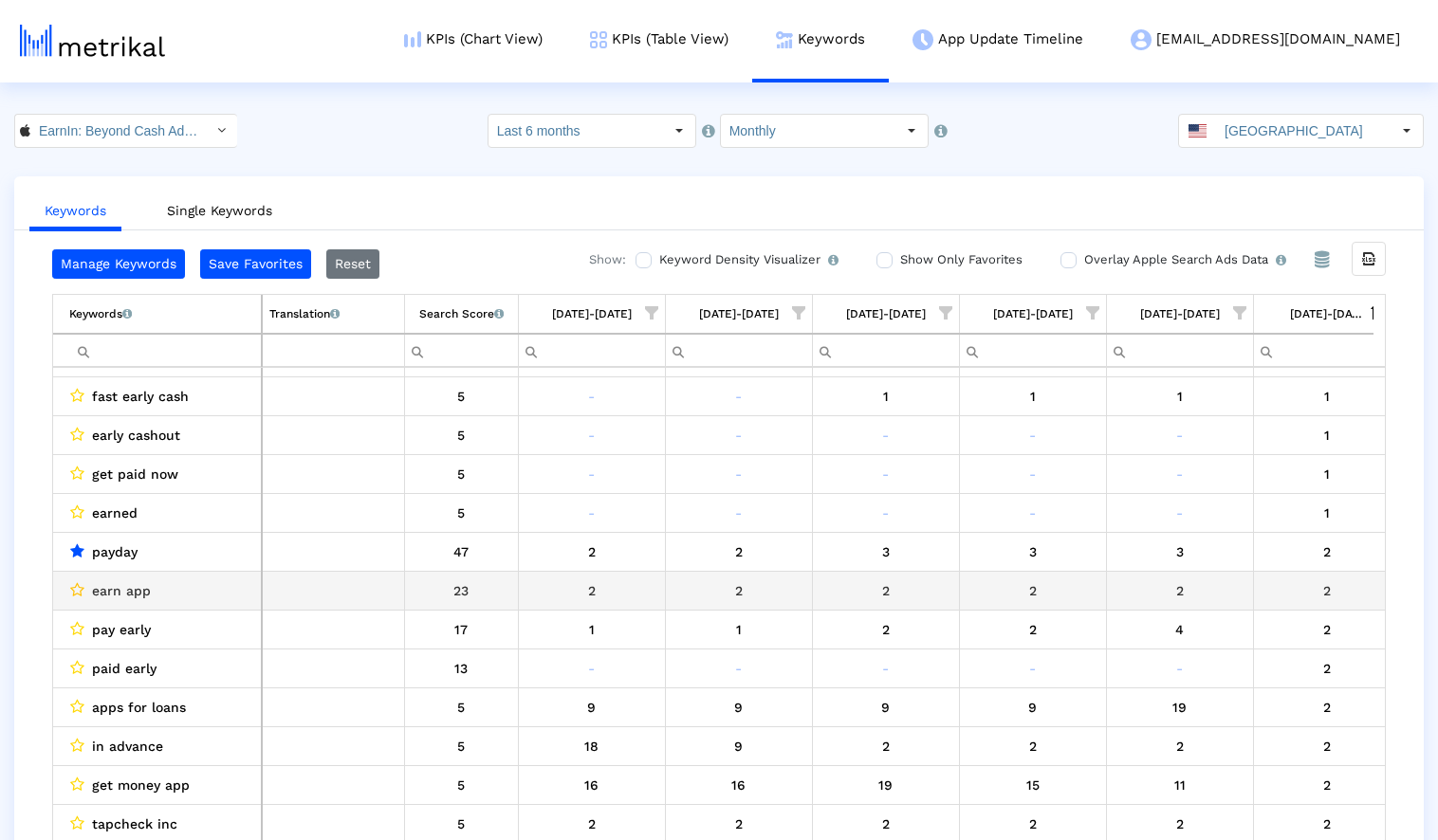
click at [75, 590] on icon "Data grid" at bounding box center [77, 590] width 14 height 15
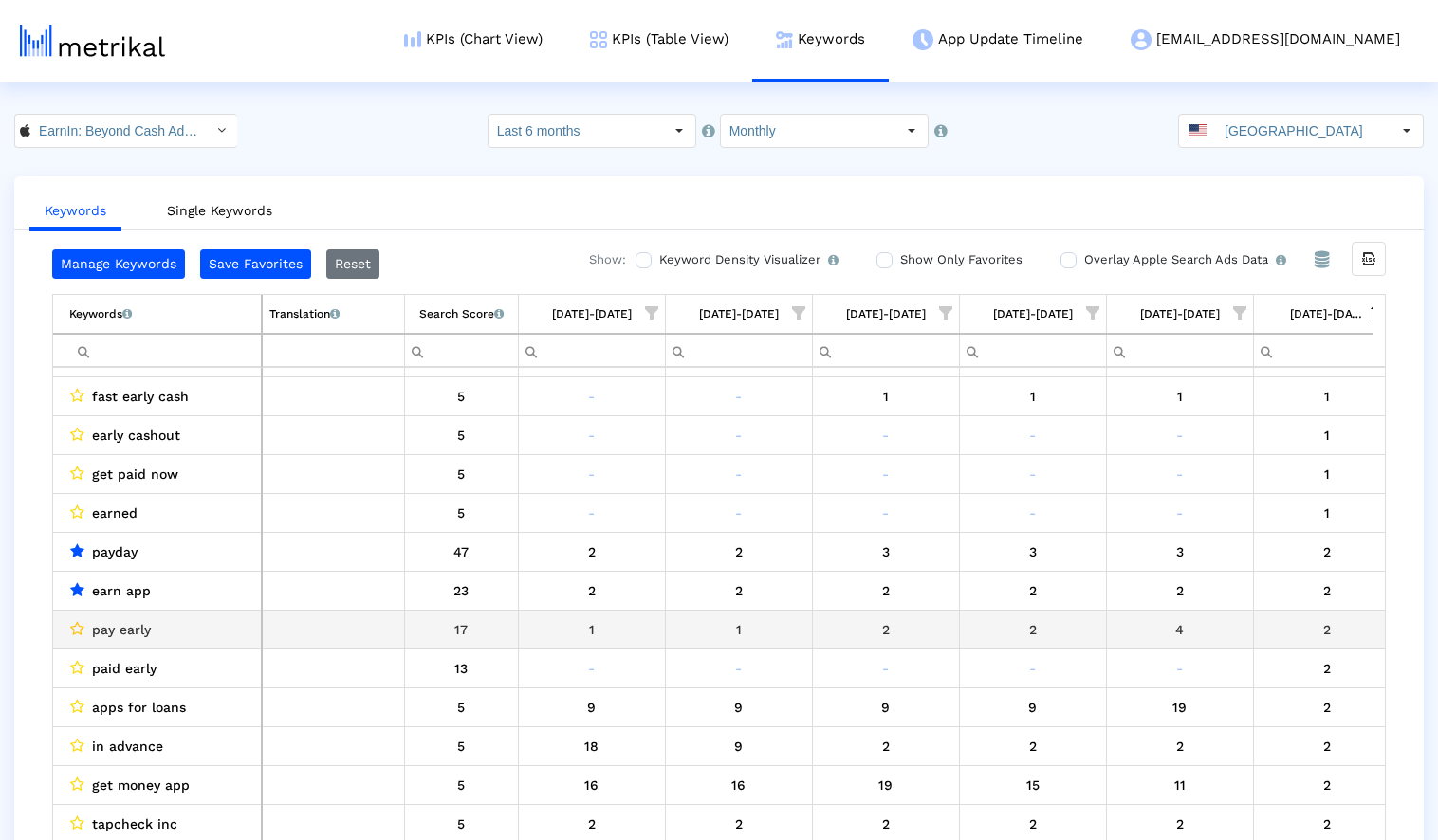
click at [76, 623] on icon "Data grid" at bounding box center [77, 629] width 14 height 15
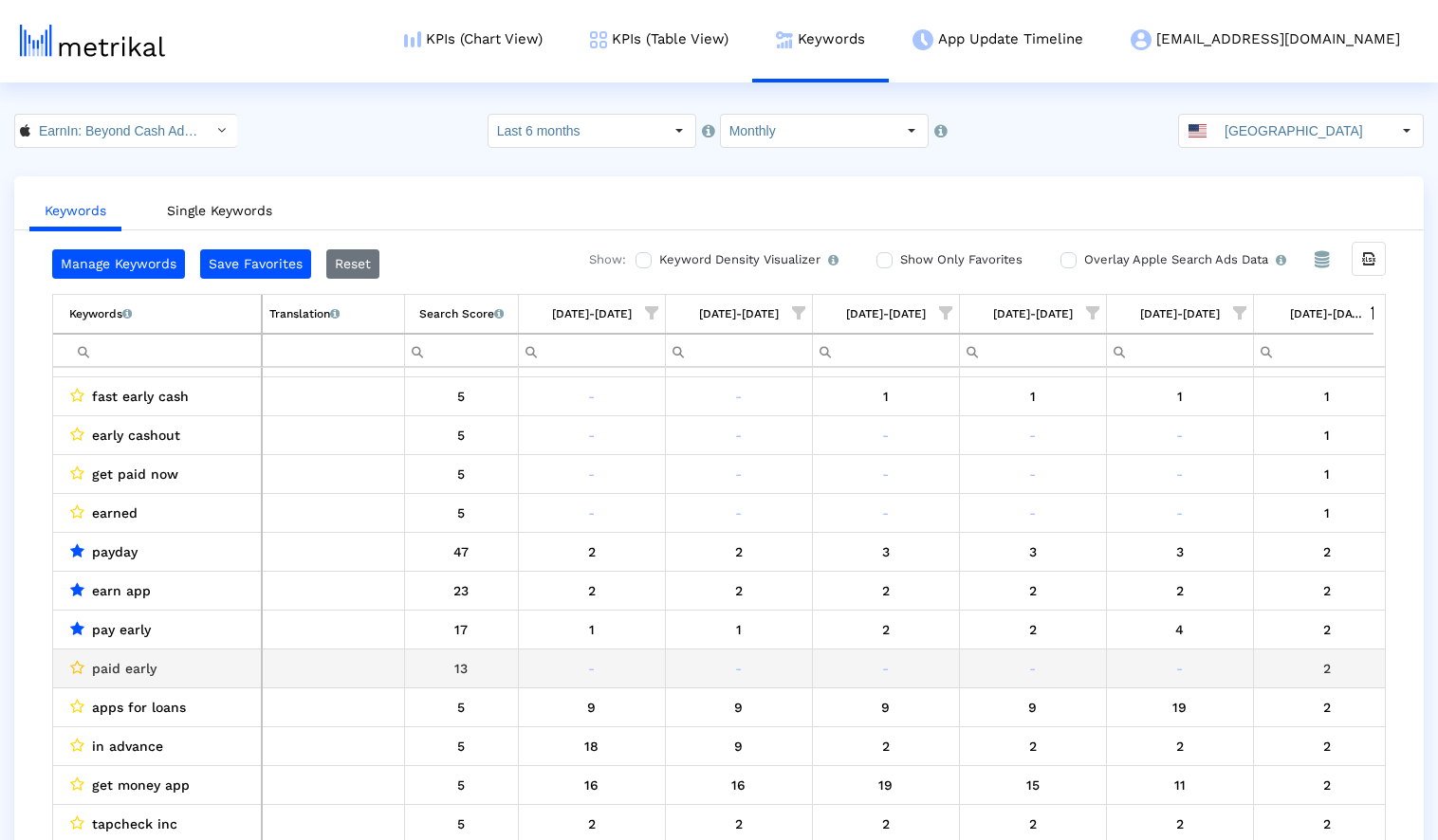
click at [80, 670] on icon "Data grid" at bounding box center [77, 668] width 14 height 15
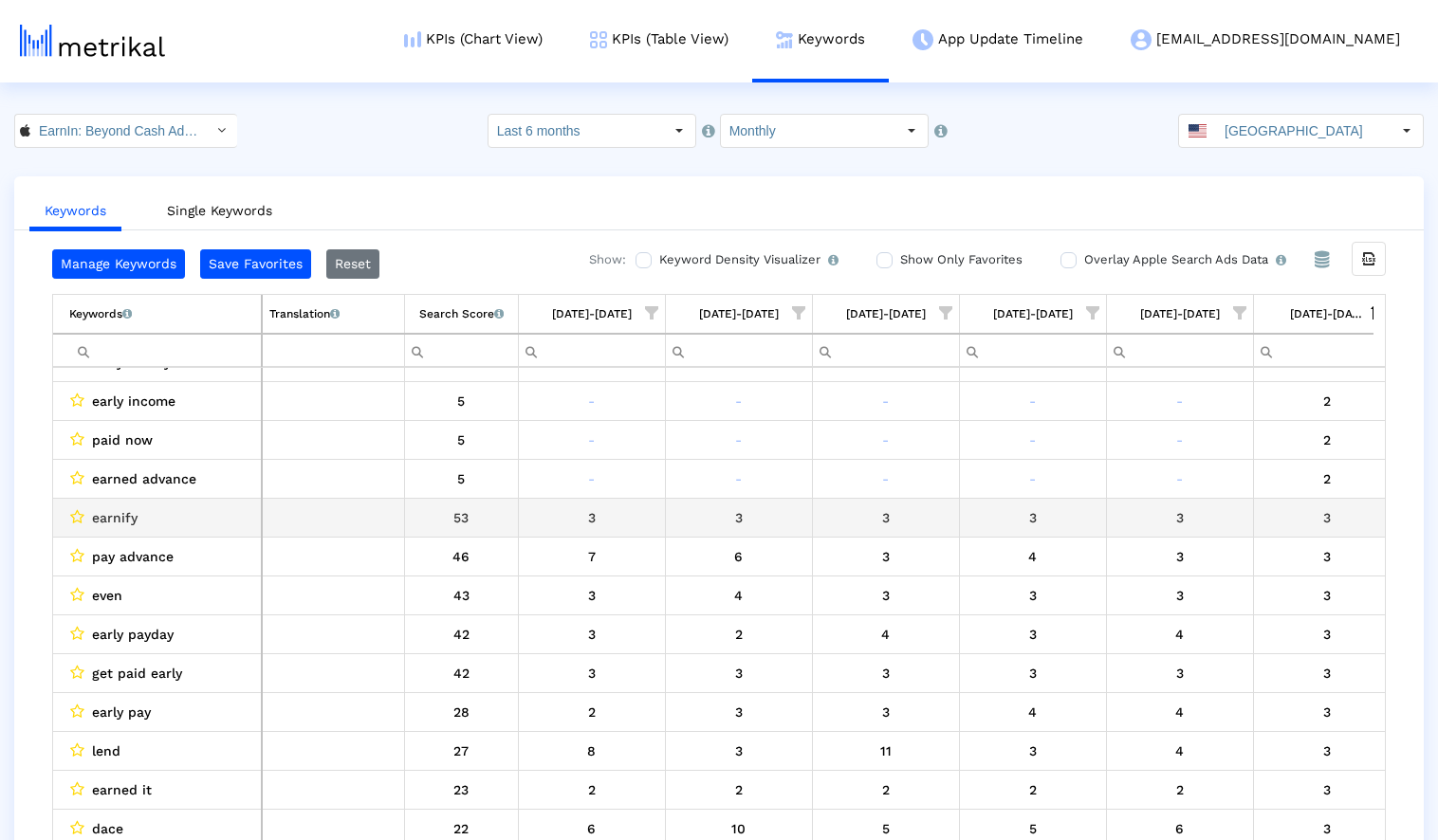
scroll to position [1878, 0]
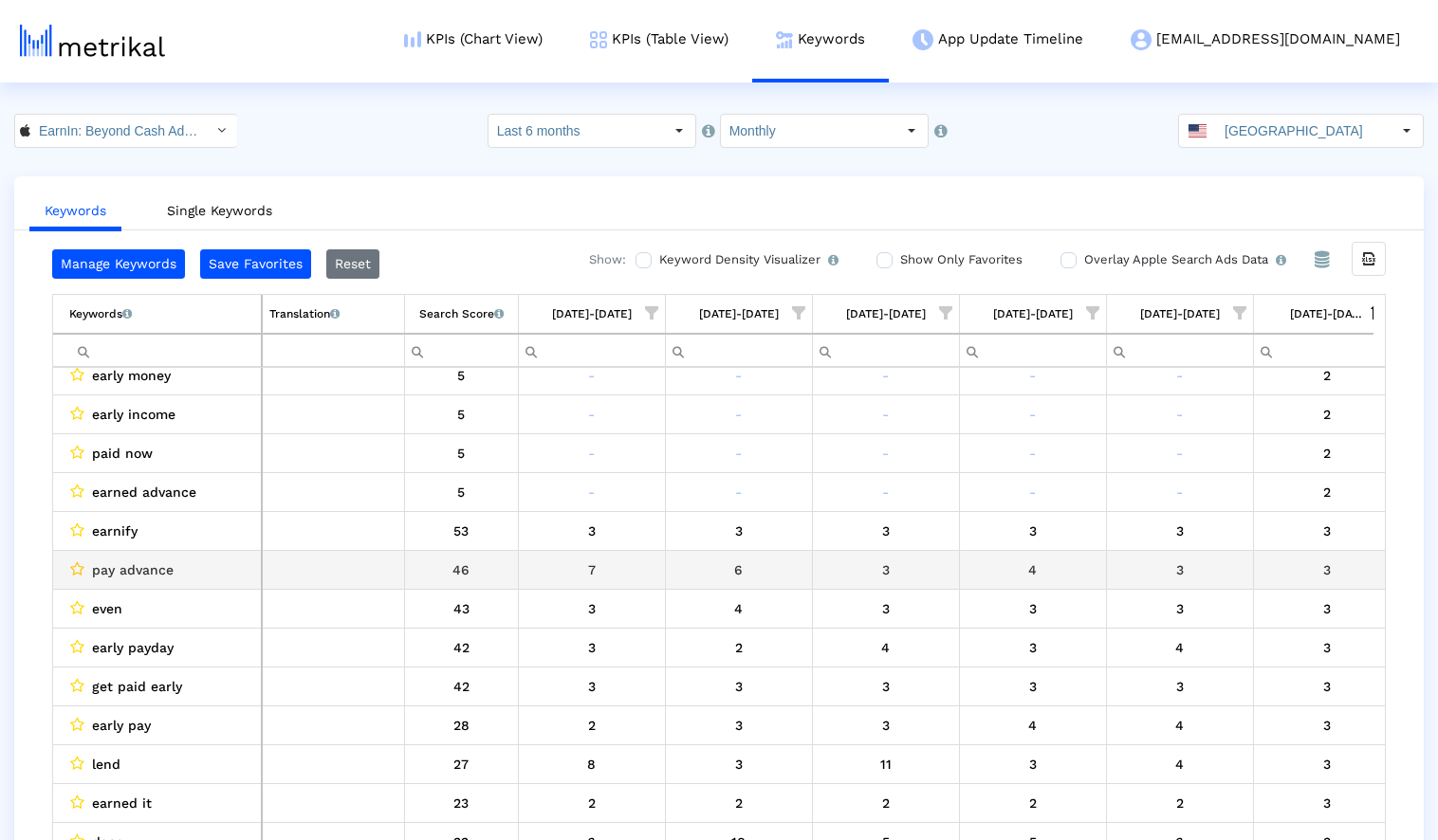
click at [79, 568] on icon "Data grid" at bounding box center [77, 569] width 14 height 15
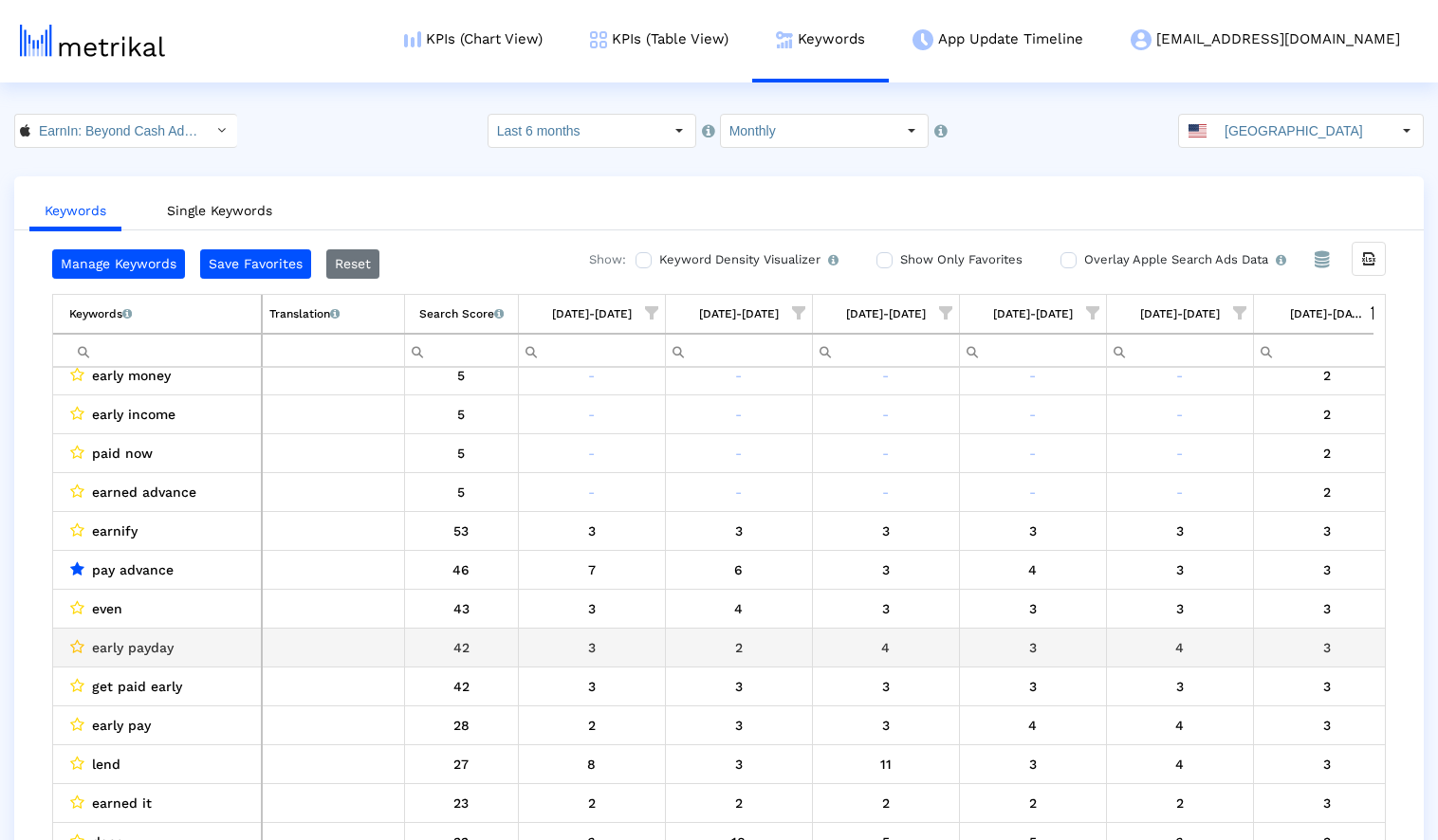
click at [75, 645] on icon "Data grid" at bounding box center [77, 647] width 14 height 15
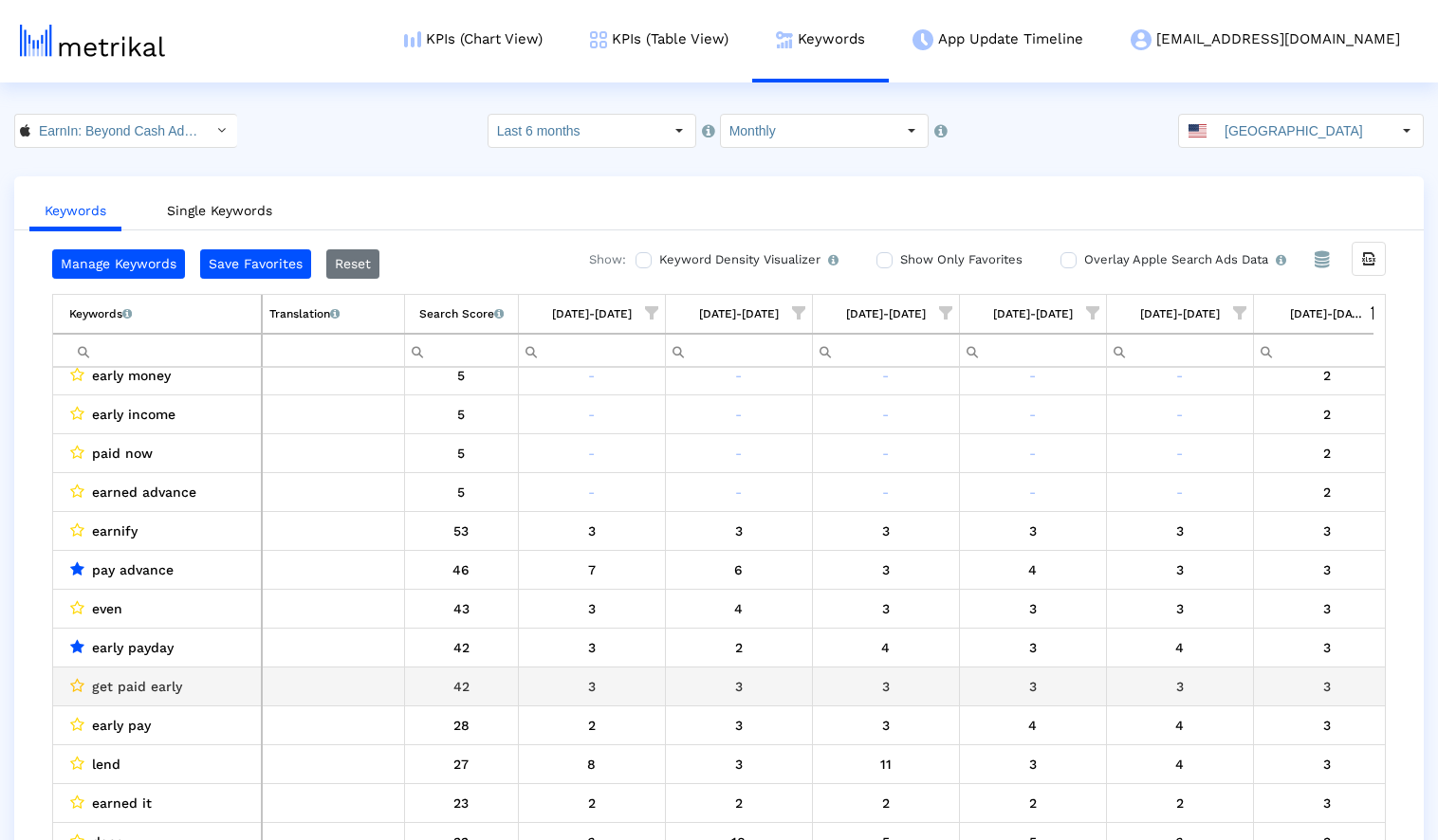
click at [75, 687] on icon "Data grid" at bounding box center [77, 685] width 14 height 15
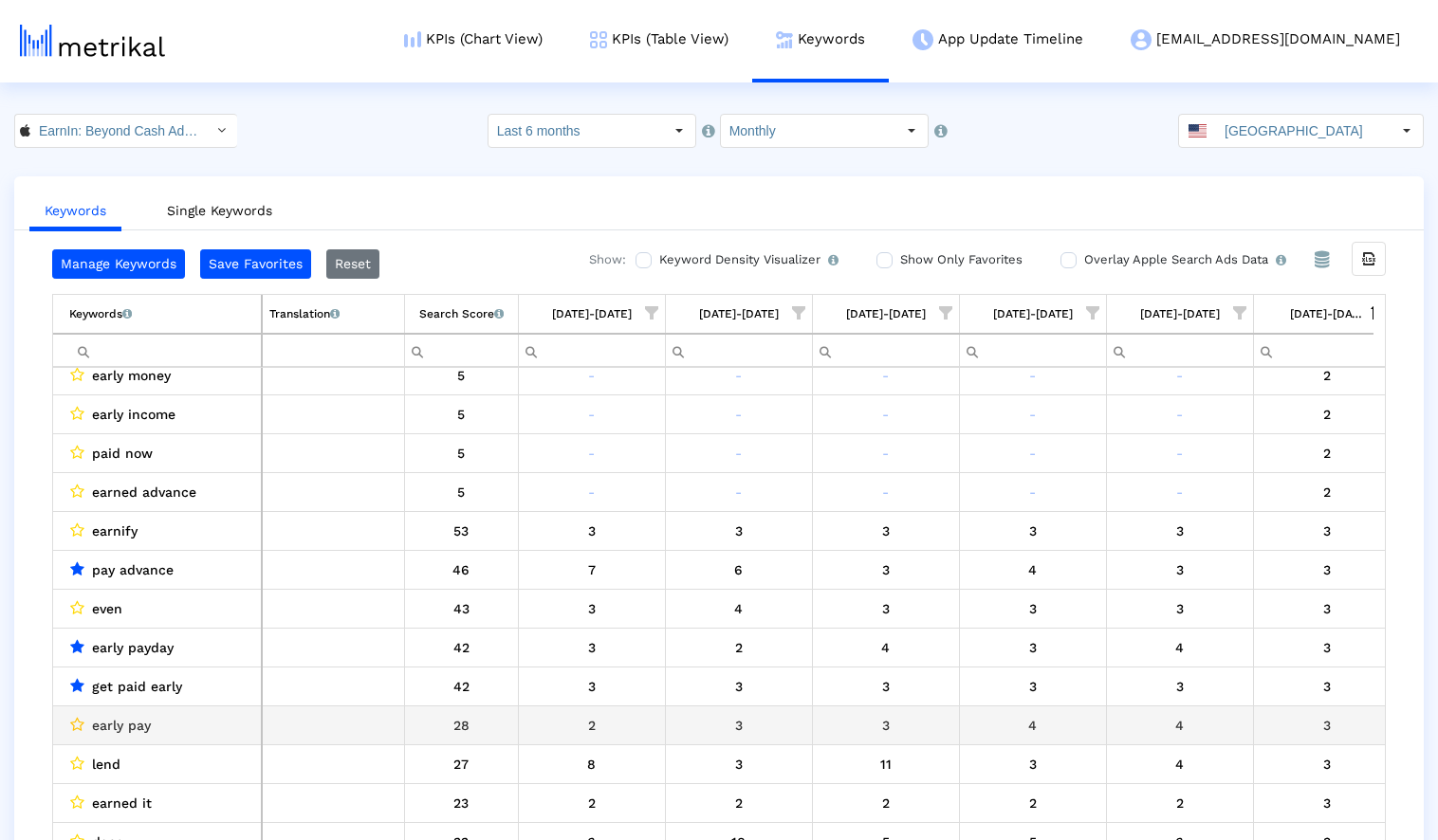
click at [74, 727] on icon "Data grid" at bounding box center [77, 725] width 14 height 15
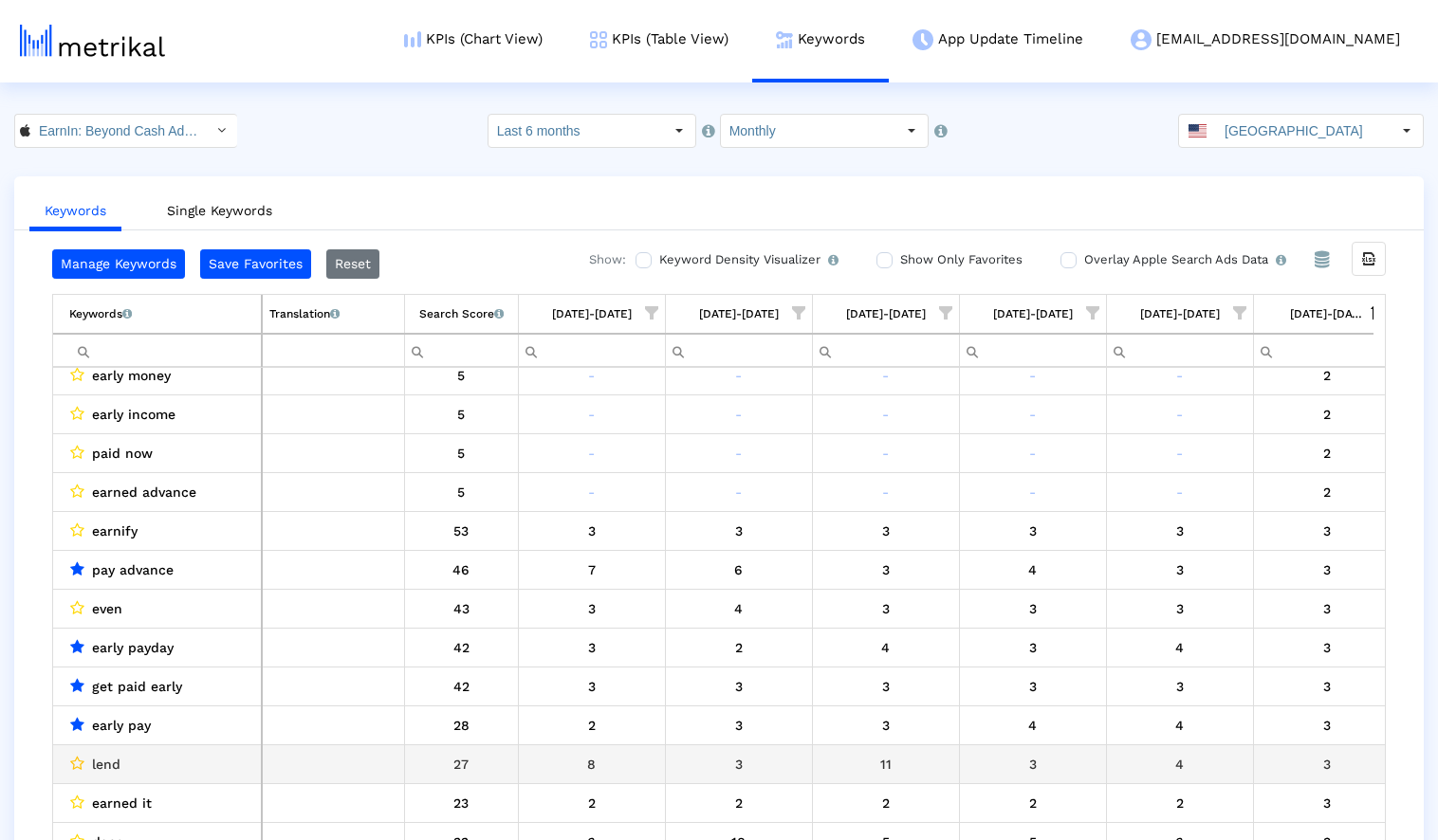
click at [77, 759] on icon "Data grid" at bounding box center [77, 764] width 14 height 15
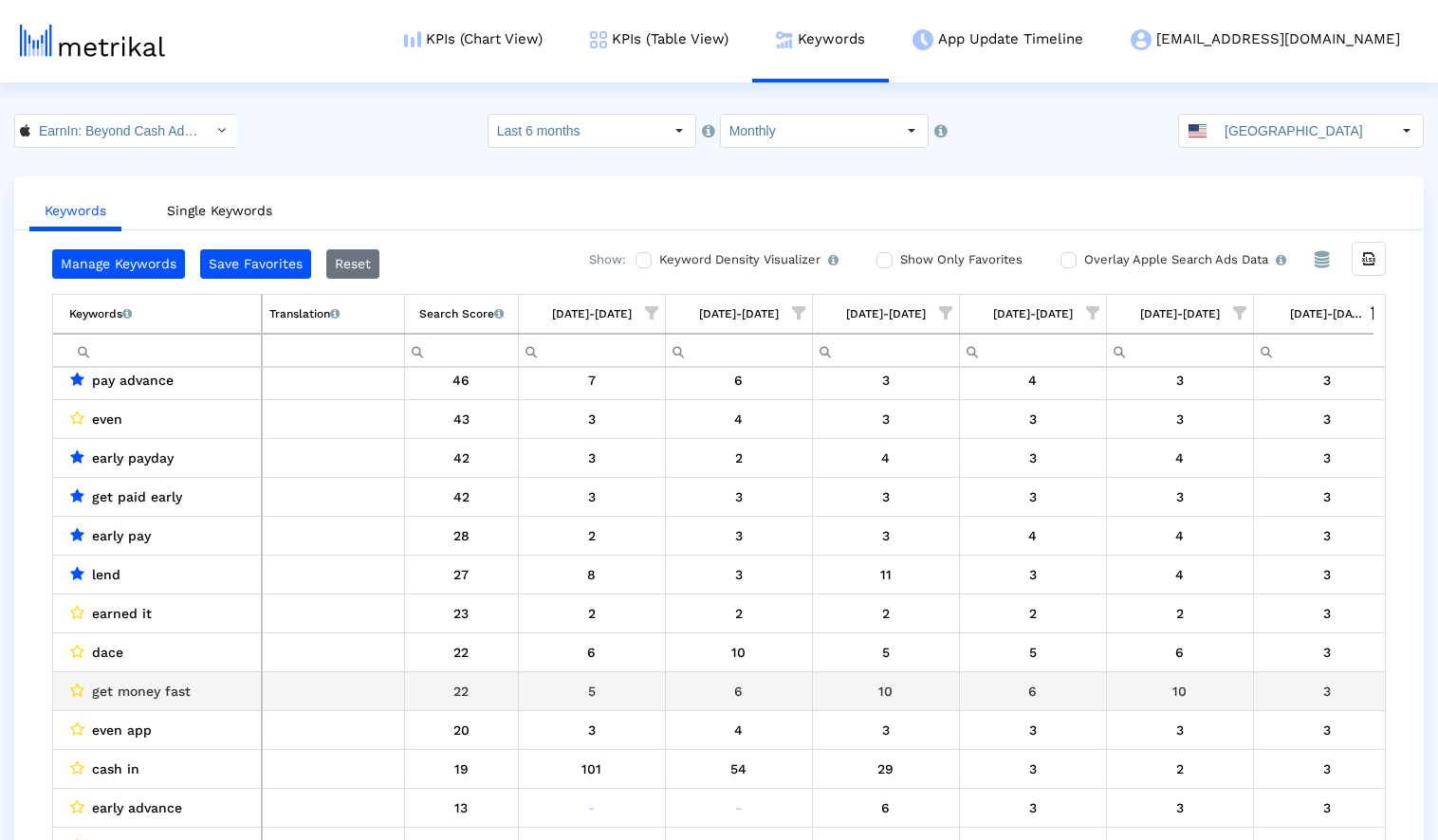
scroll to position [2113, 0]
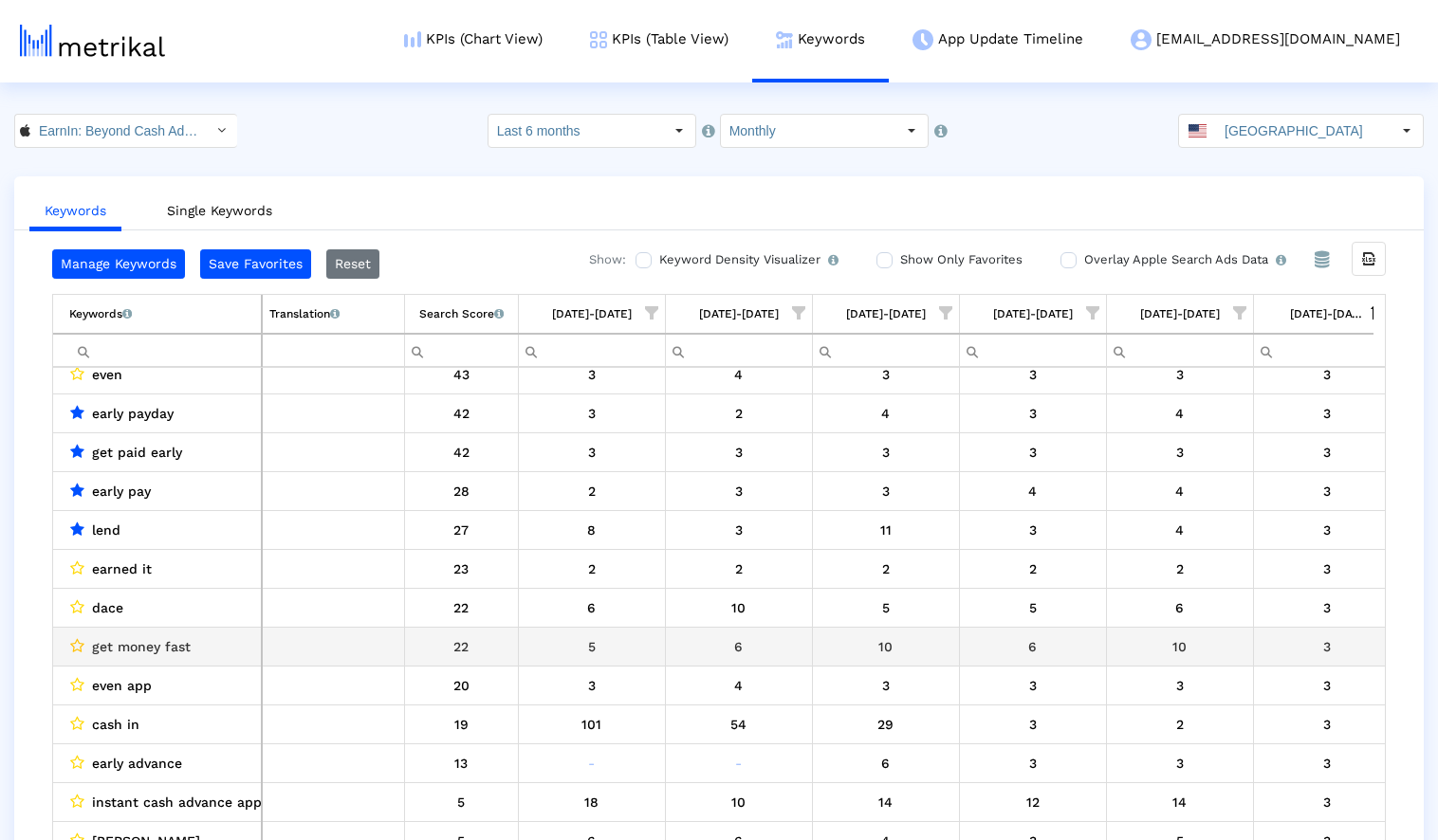
click at [77, 642] on icon "Data grid" at bounding box center [77, 646] width 14 height 15
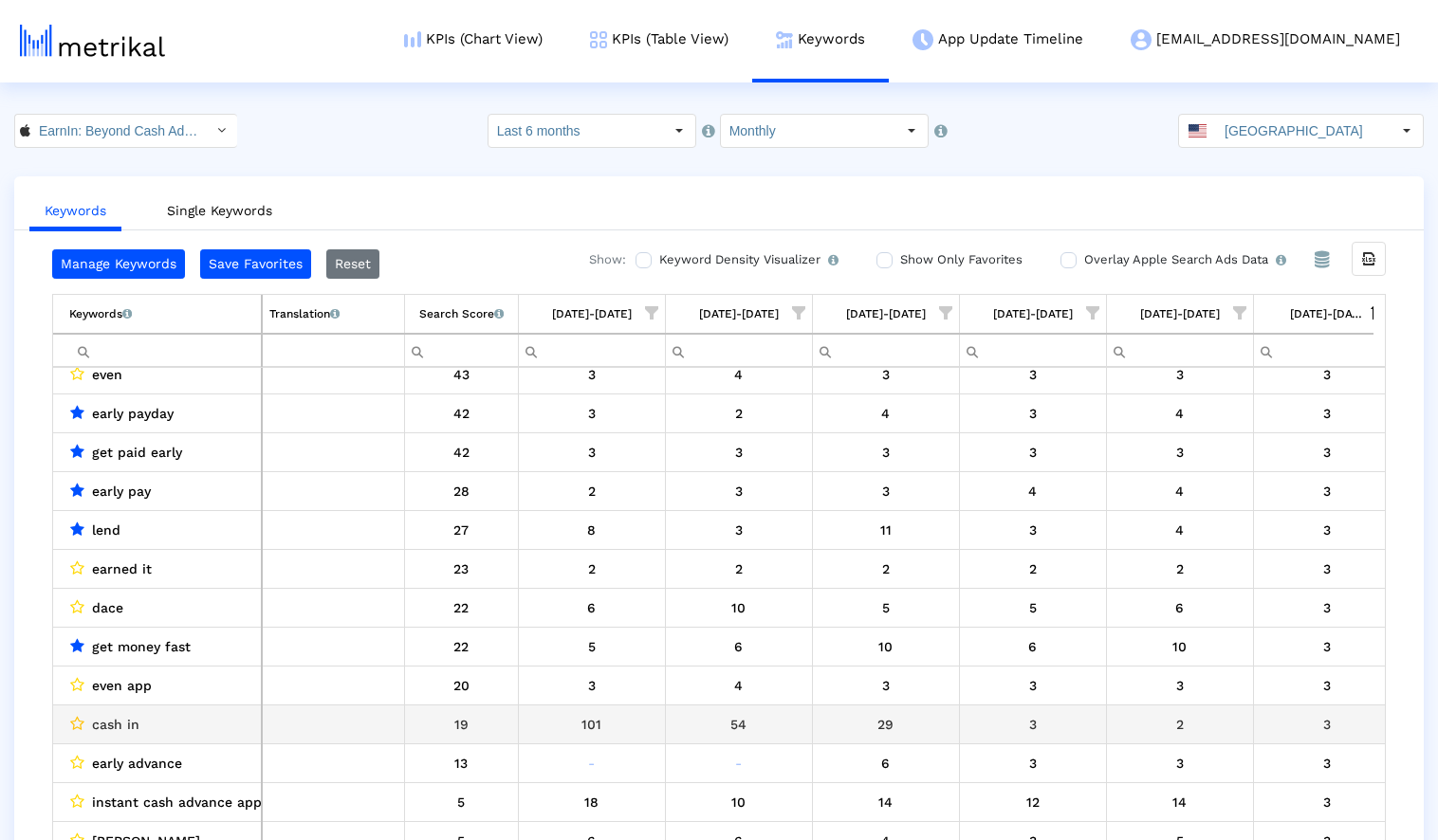
click at [73, 722] on icon "Data grid" at bounding box center [77, 724] width 14 height 15
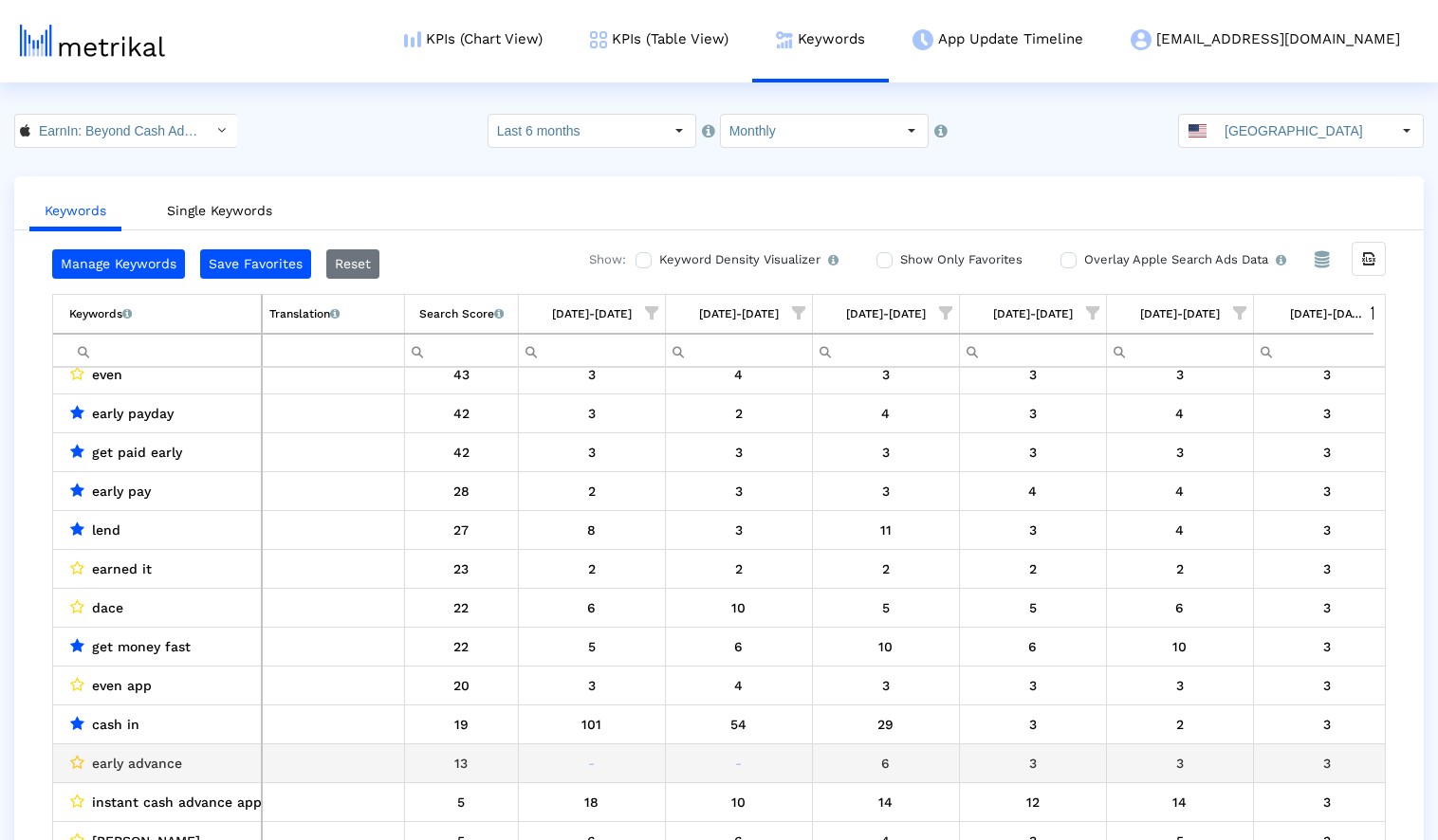
click at [75, 758] on icon "Data grid" at bounding box center [77, 763] width 14 height 15
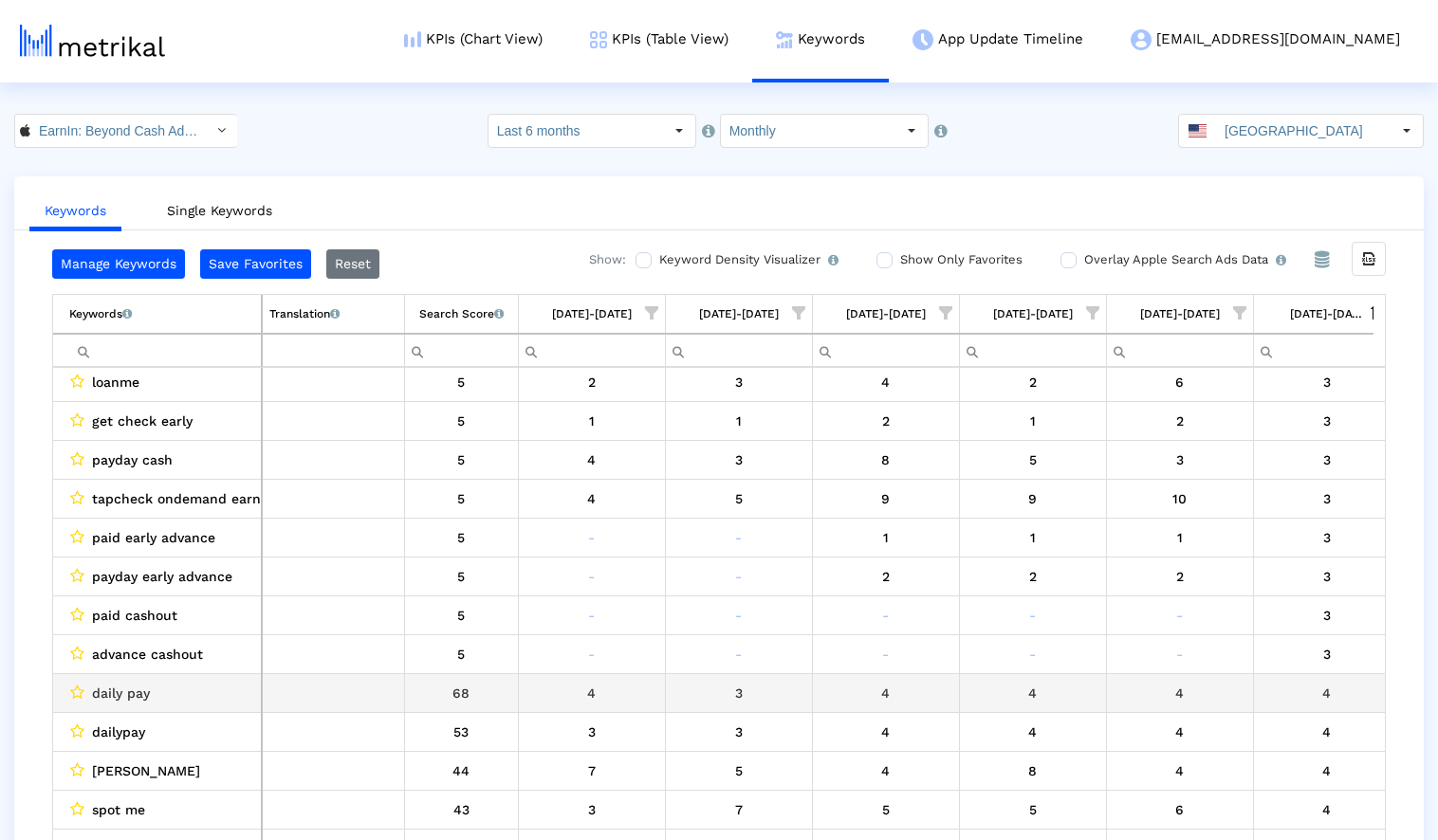
scroll to position [2724, 0]
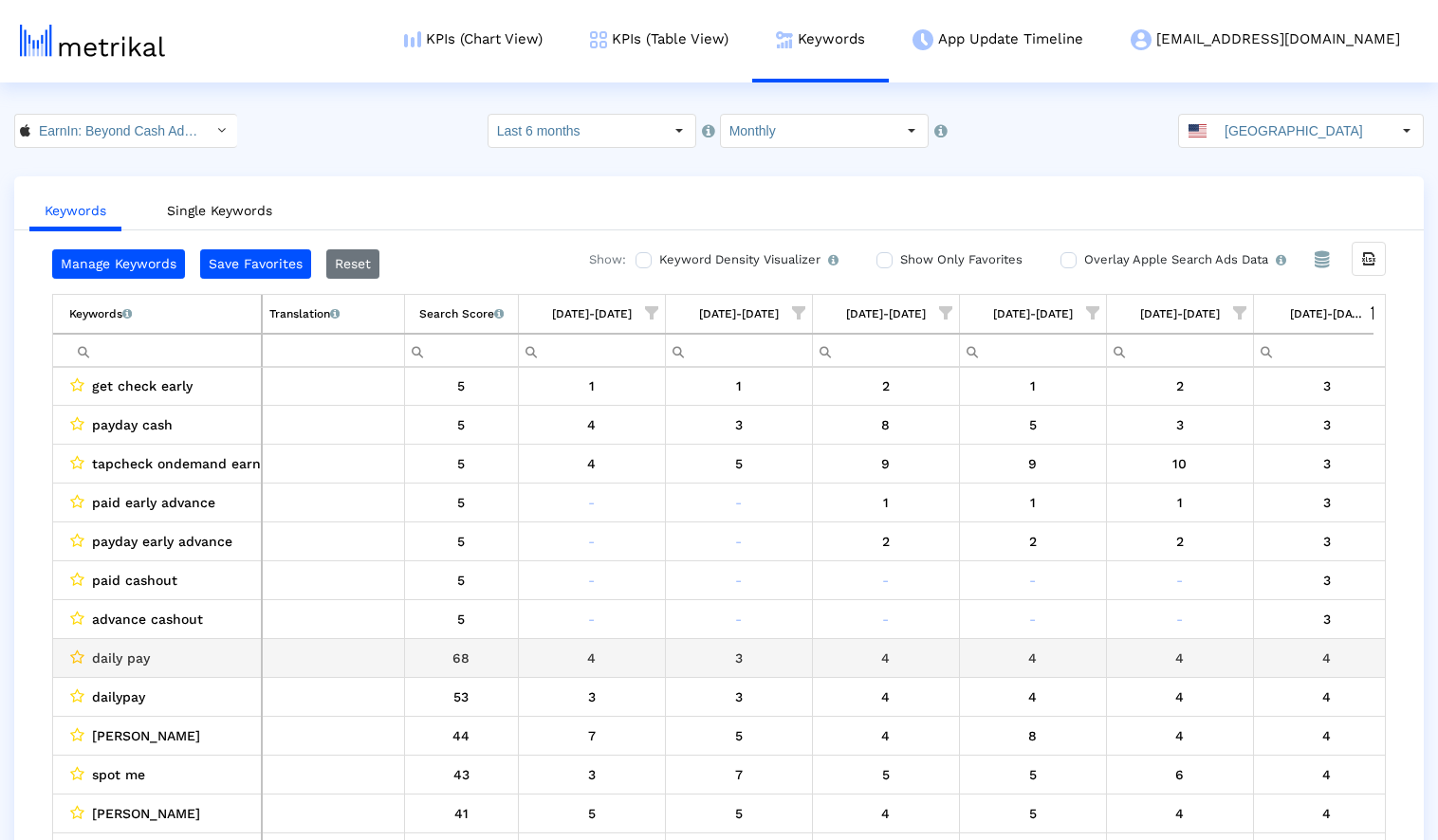
click at [74, 656] on icon "Data grid" at bounding box center [77, 658] width 14 height 15
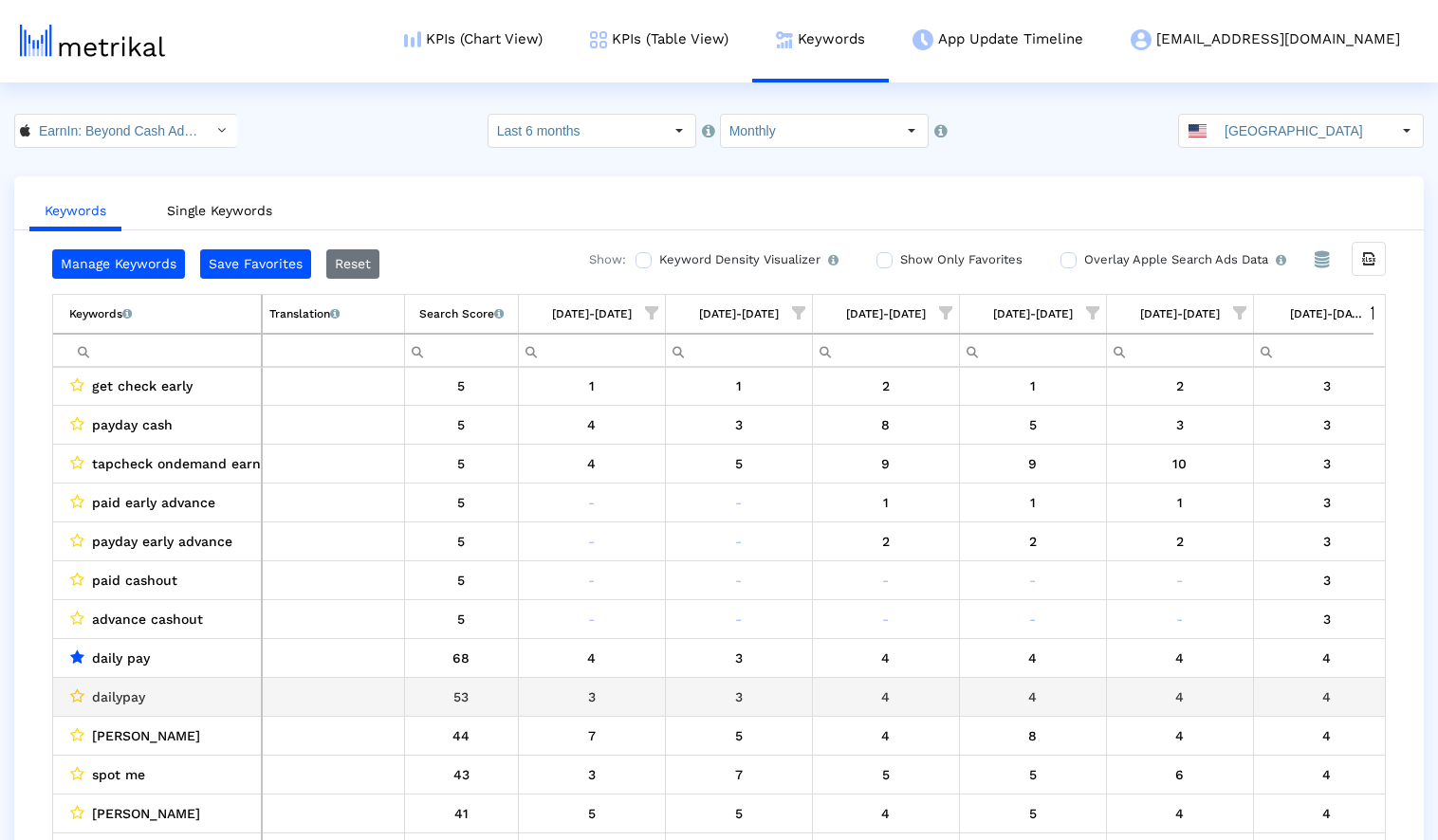
click at [75, 696] on icon "Data grid" at bounding box center [77, 696] width 14 height 15
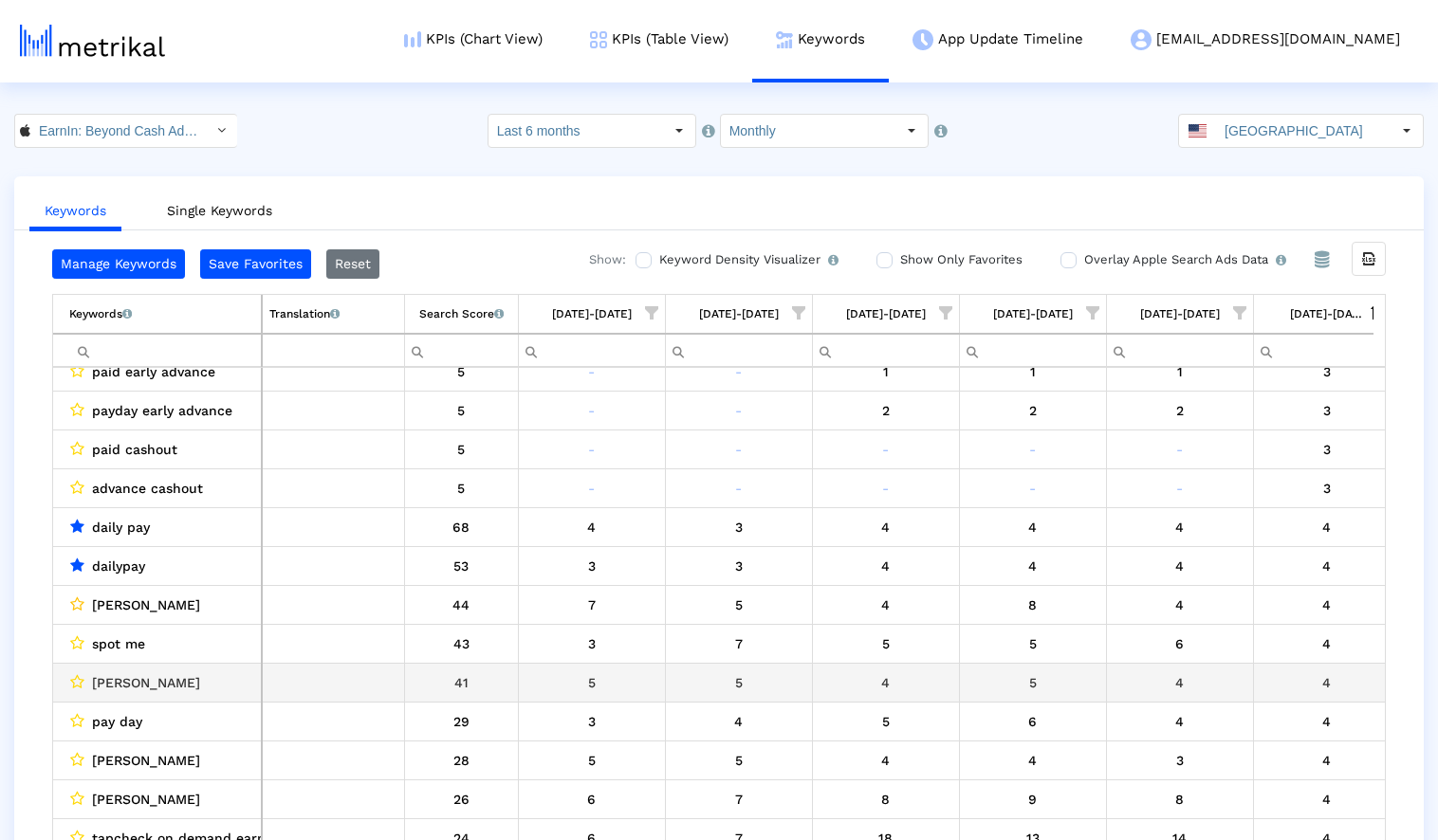
scroll to position [2864, 0]
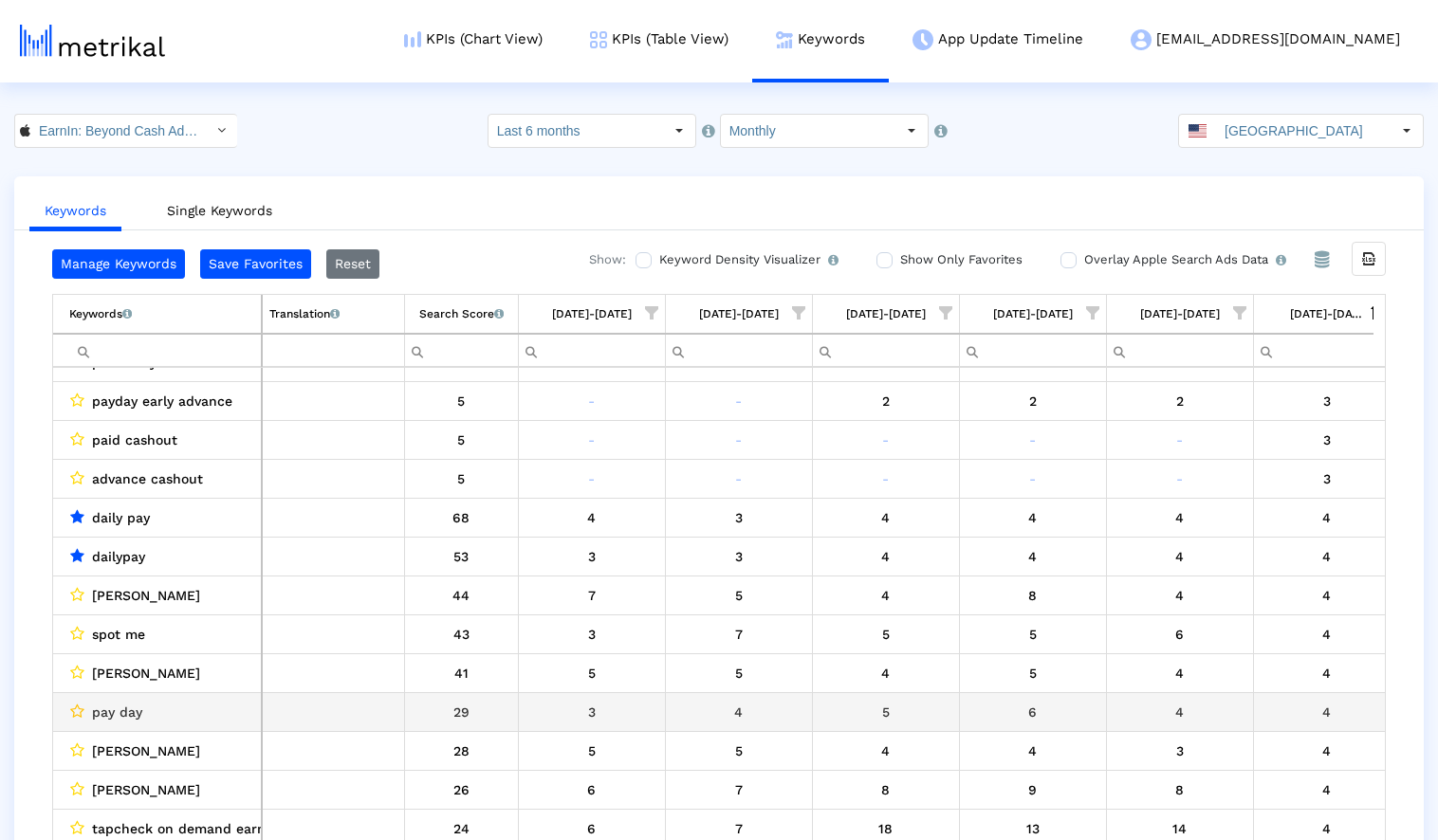
click at [75, 711] on icon "Data grid" at bounding box center [77, 711] width 14 height 15
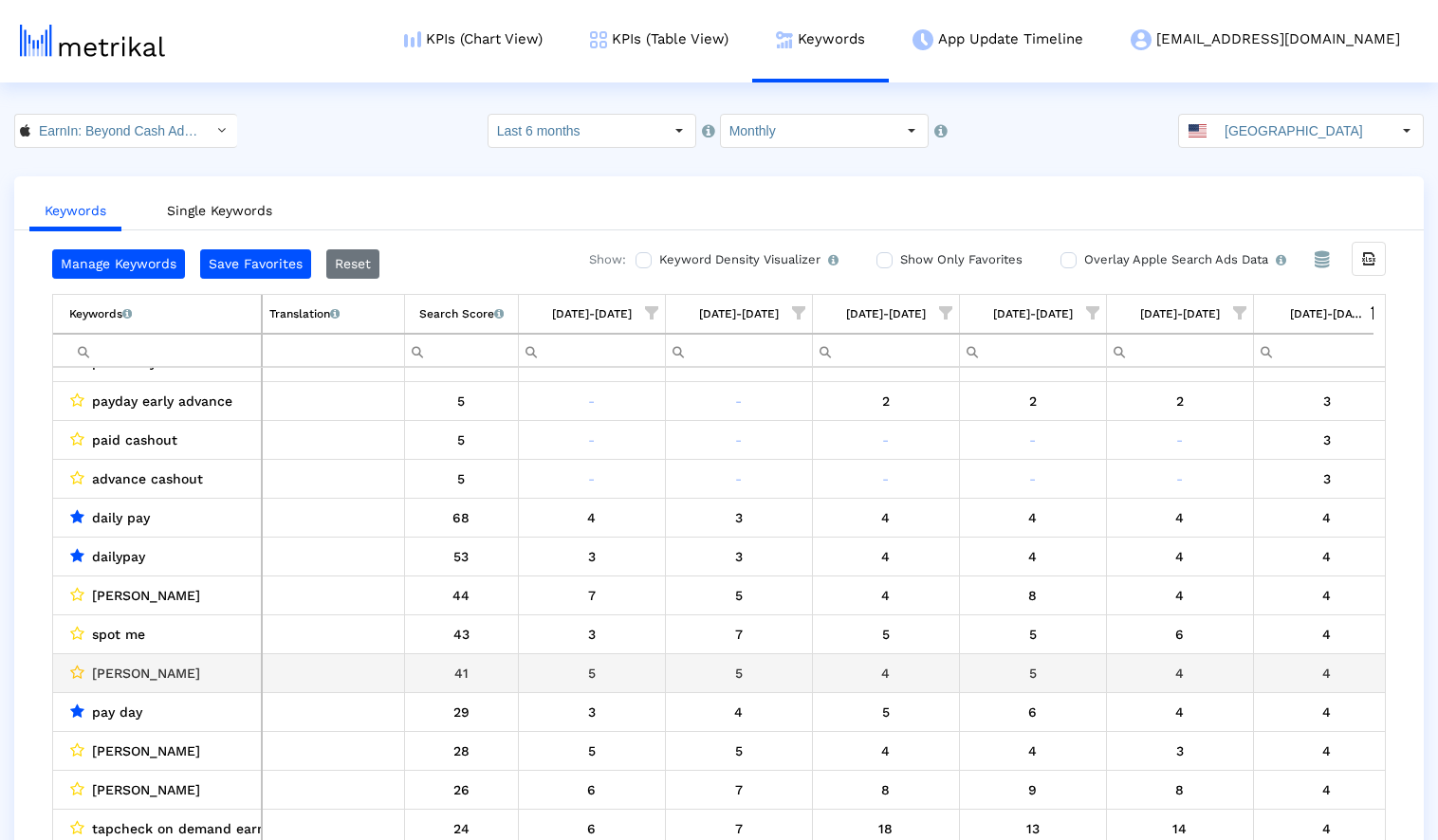
click at [75, 672] on icon "Data grid" at bounding box center [77, 673] width 14 height 15
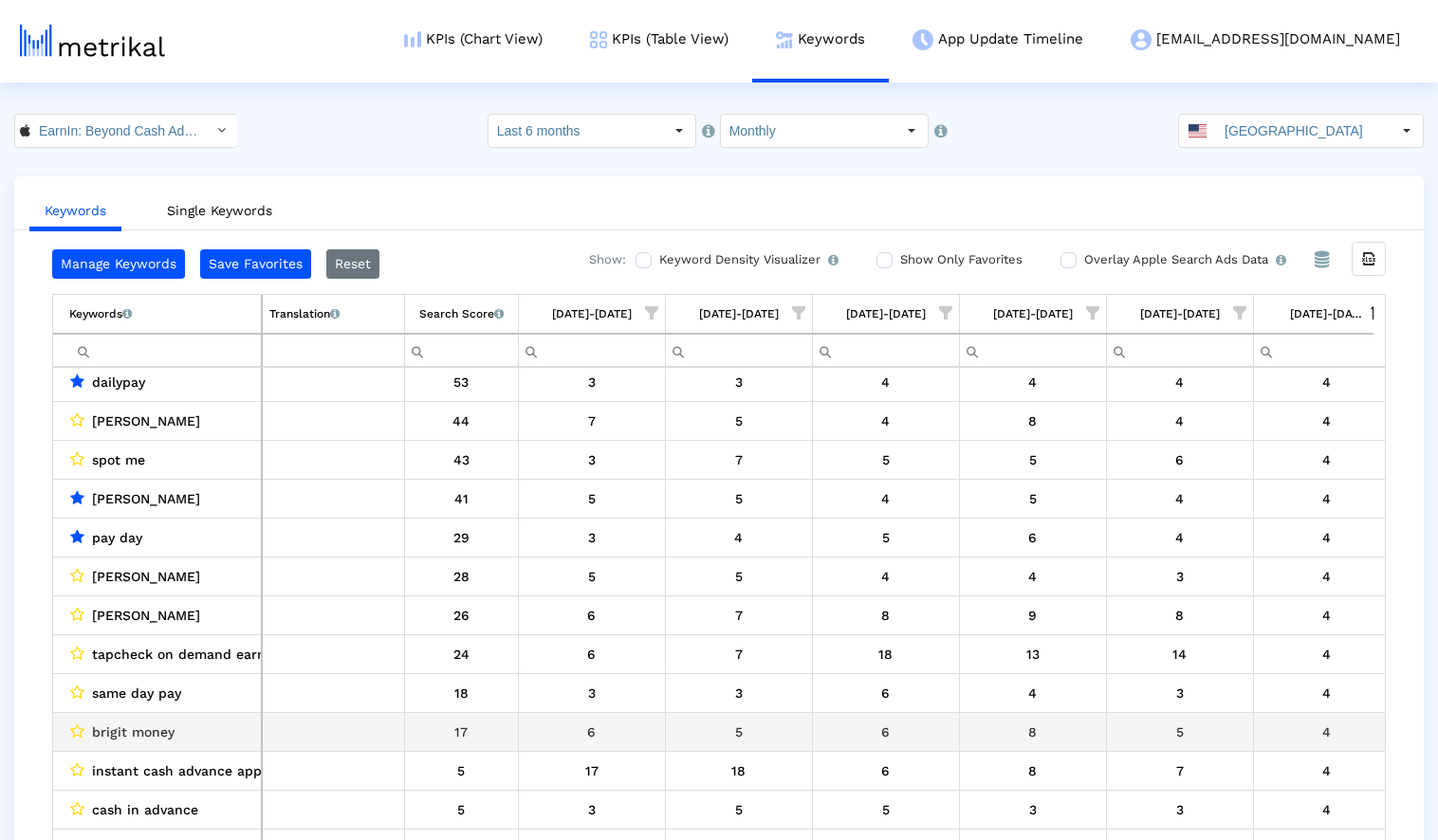
scroll to position [3052, 0]
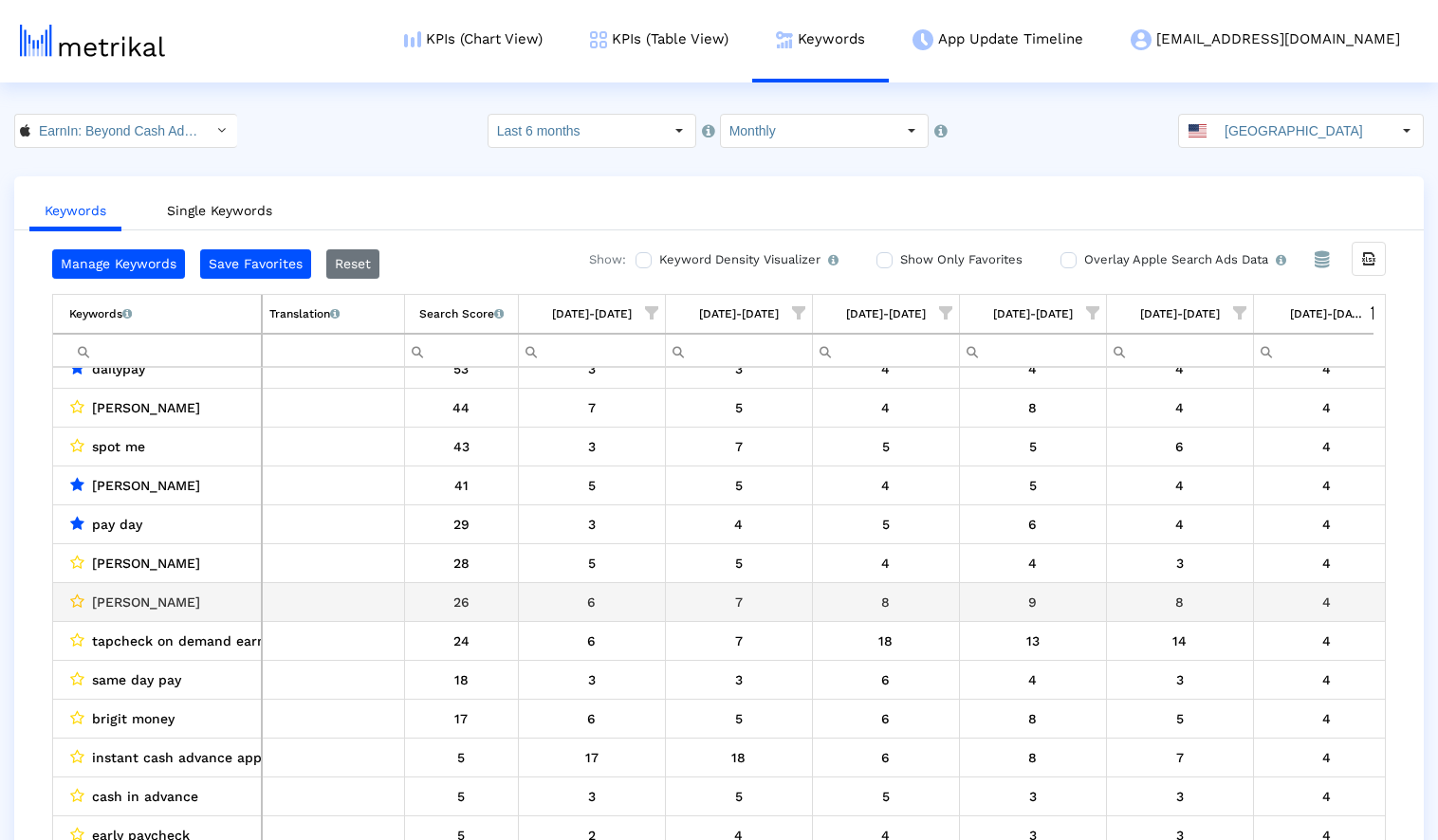
click at [78, 600] on icon "Data grid" at bounding box center [77, 602] width 14 height 15
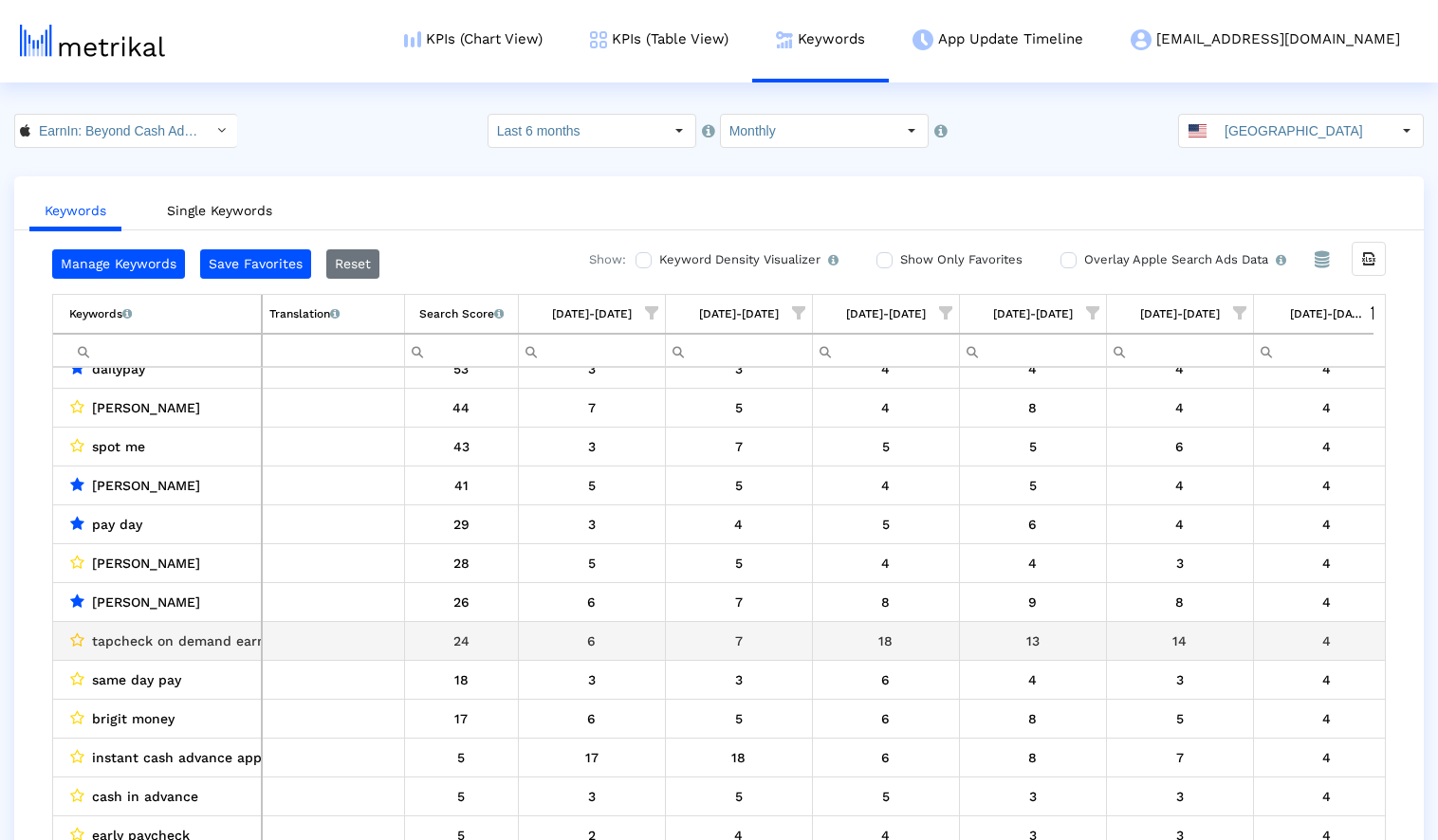
click at [74, 637] on icon "Data grid" at bounding box center [77, 640] width 14 height 15
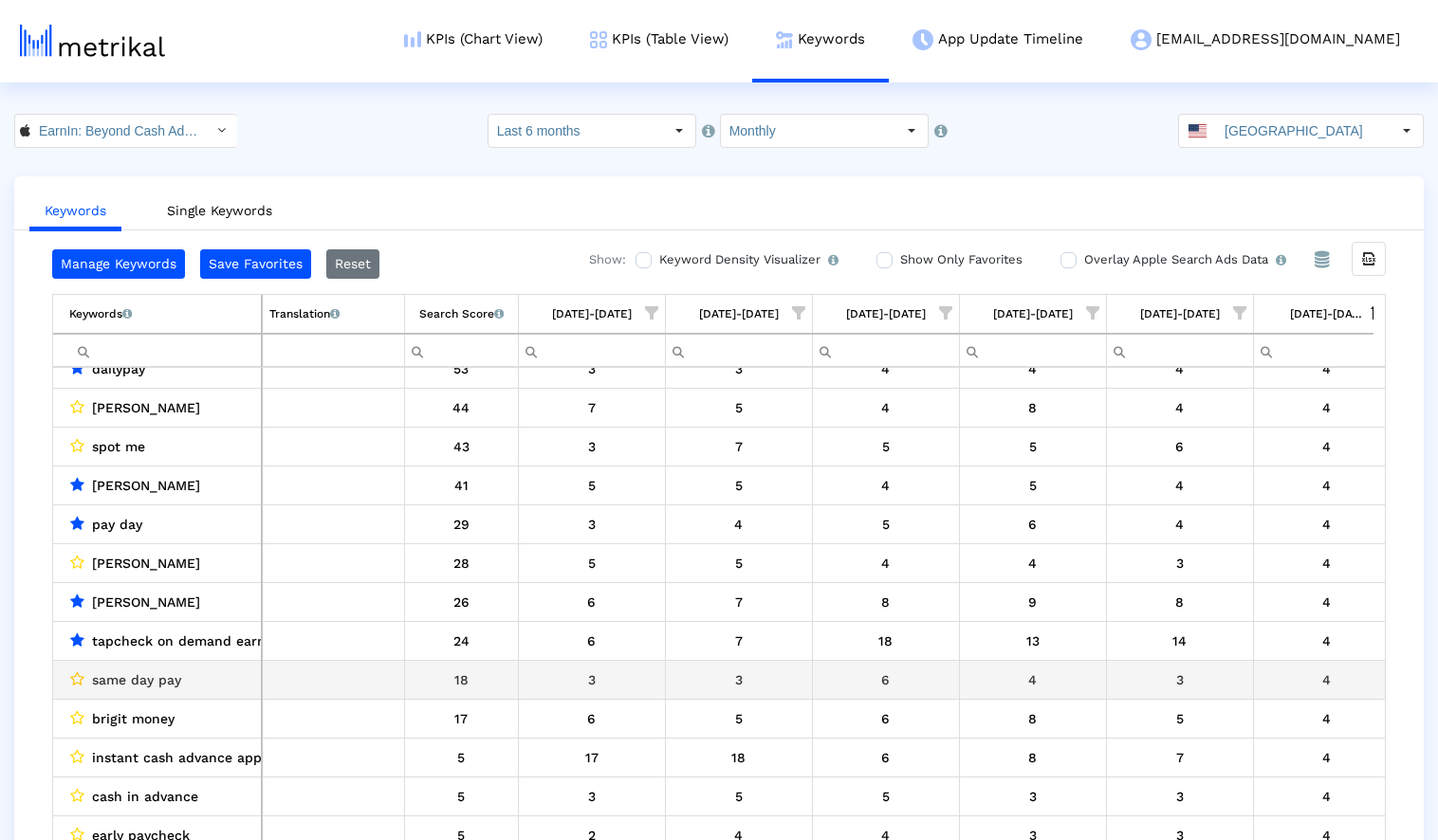
click at [76, 678] on icon "Data grid" at bounding box center [77, 680] width 14 height 15
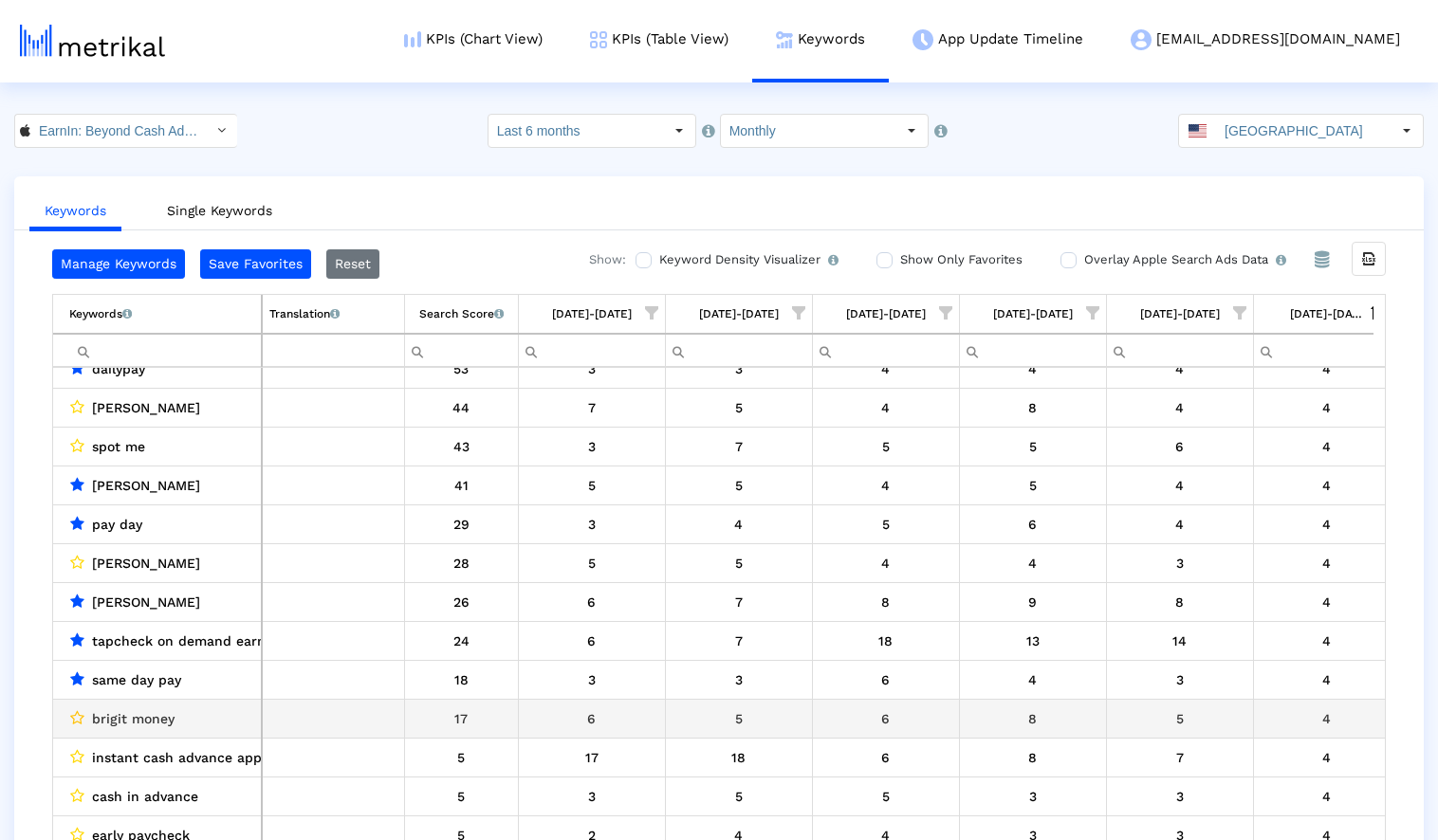
click at [75, 715] on icon "Data grid" at bounding box center [77, 718] width 14 height 15
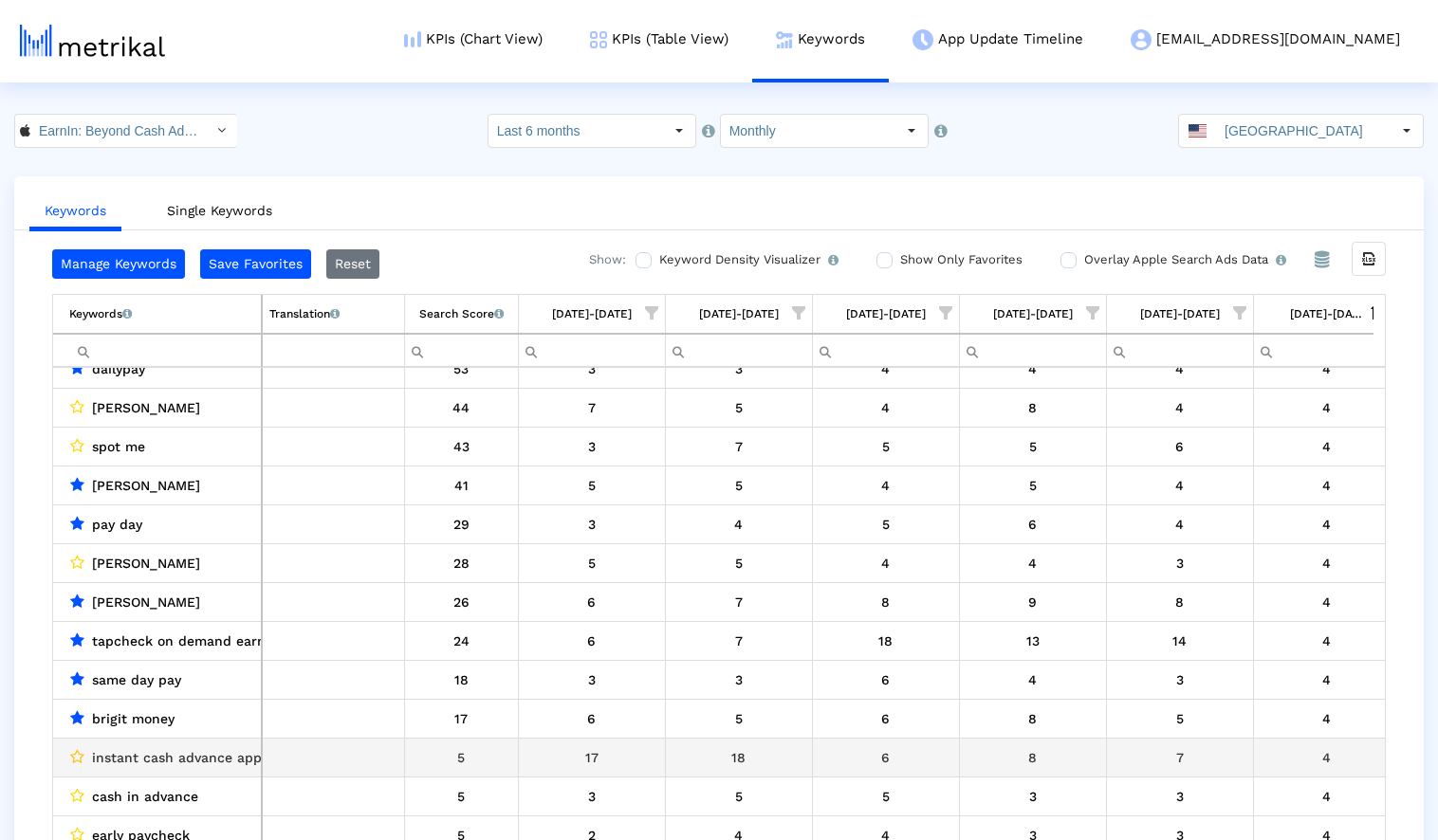
click at [79, 756] on icon "Data grid" at bounding box center [77, 757] width 14 height 15
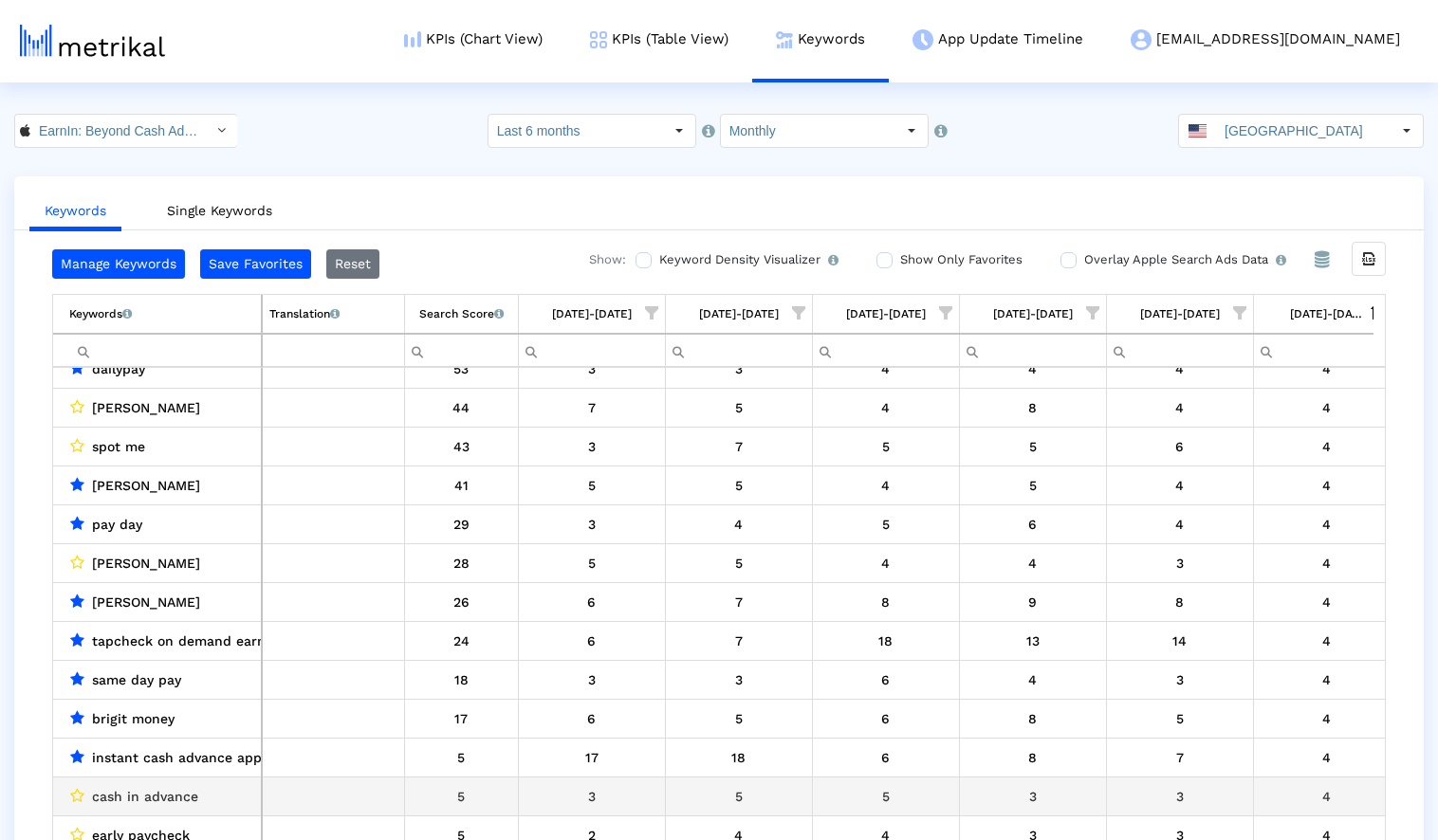
click at [77, 787] on crea-star-checkbox "Data grid" at bounding box center [77, 797] width 15 height 25
click at [77, 793] on icon "Data grid" at bounding box center [77, 796] width 14 height 15
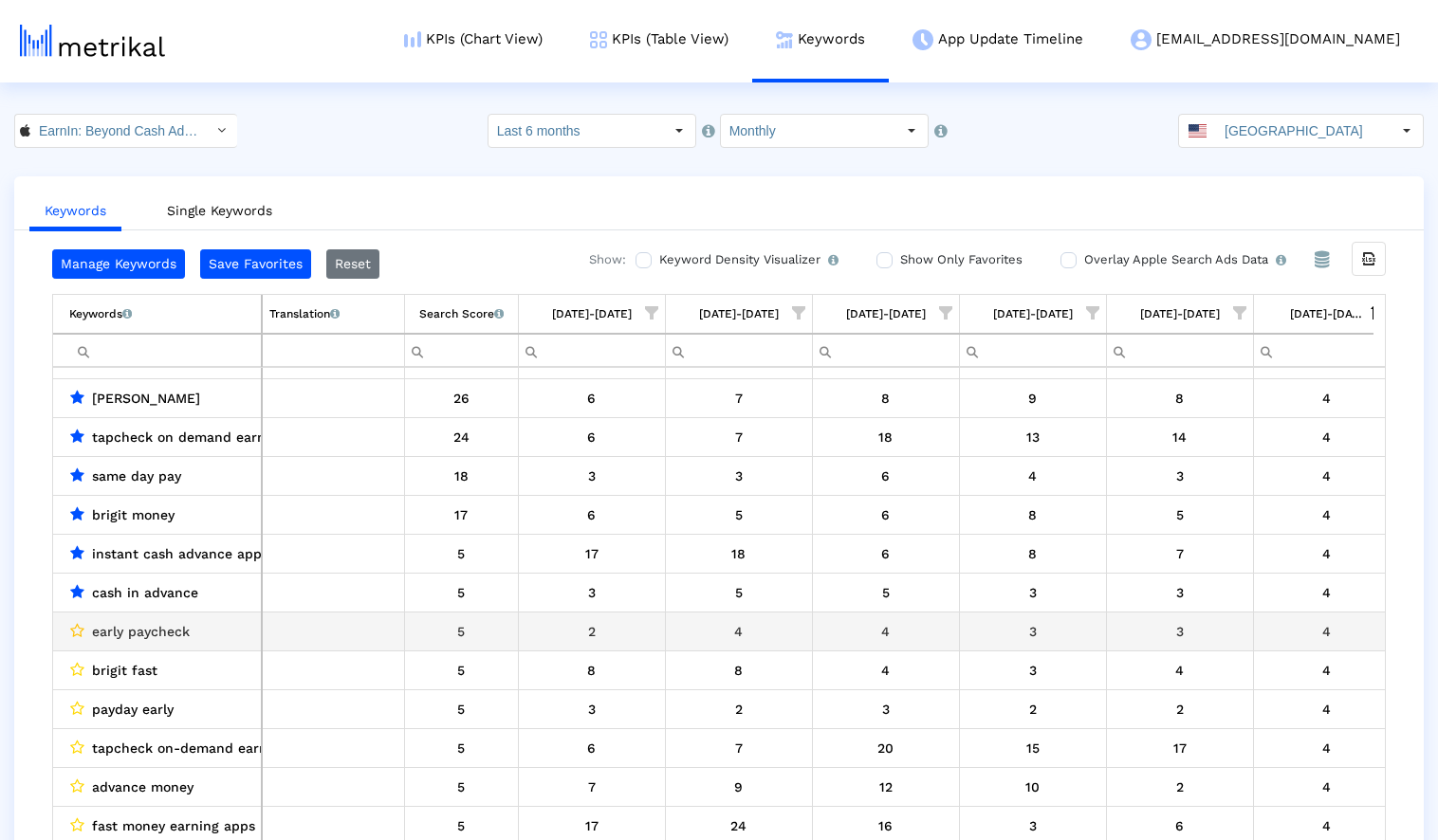
click at [76, 630] on icon "Data grid" at bounding box center [77, 631] width 14 height 15
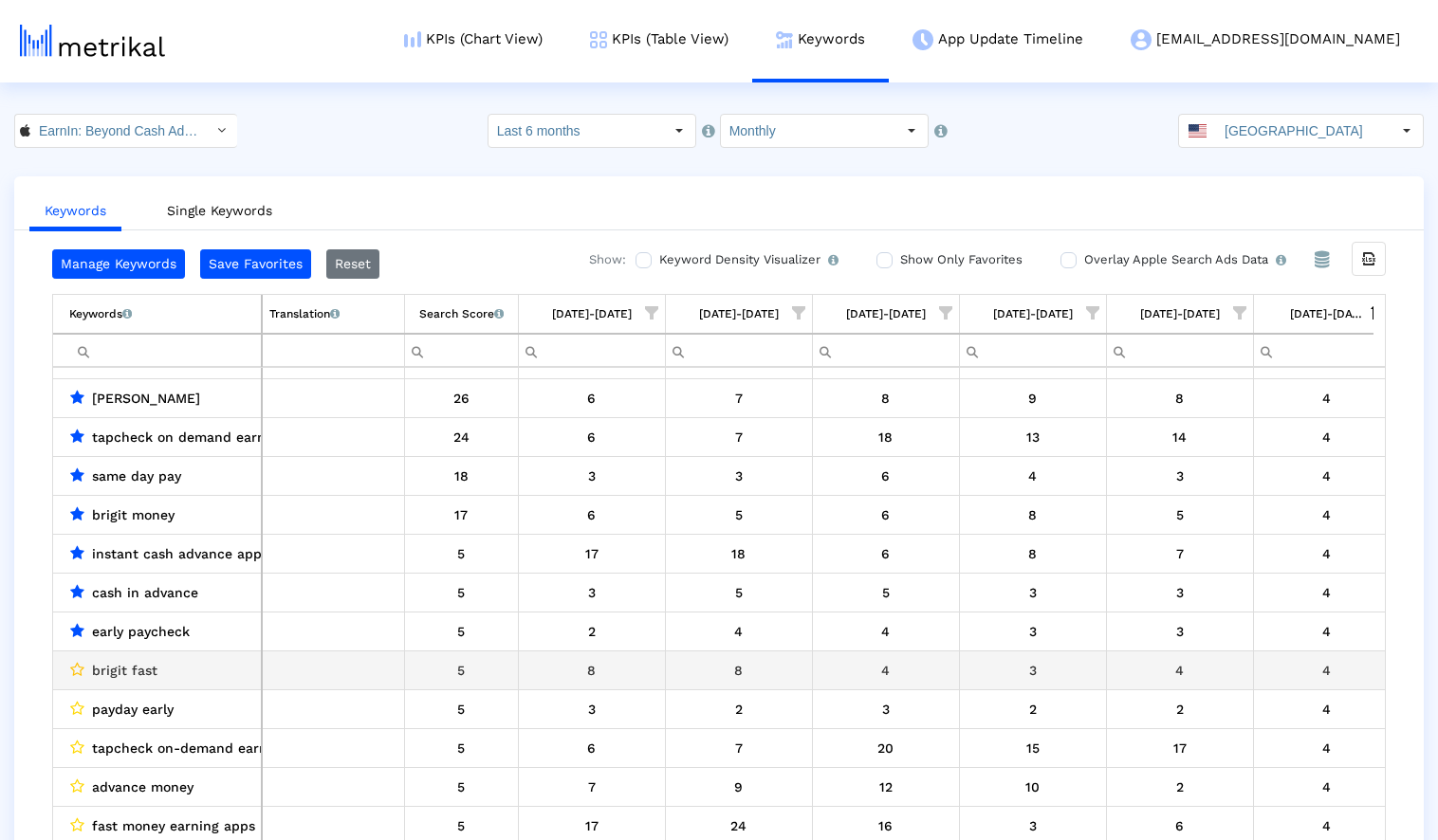
click at [75, 668] on icon "Data grid" at bounding box center [77, 670] width 14 height 15
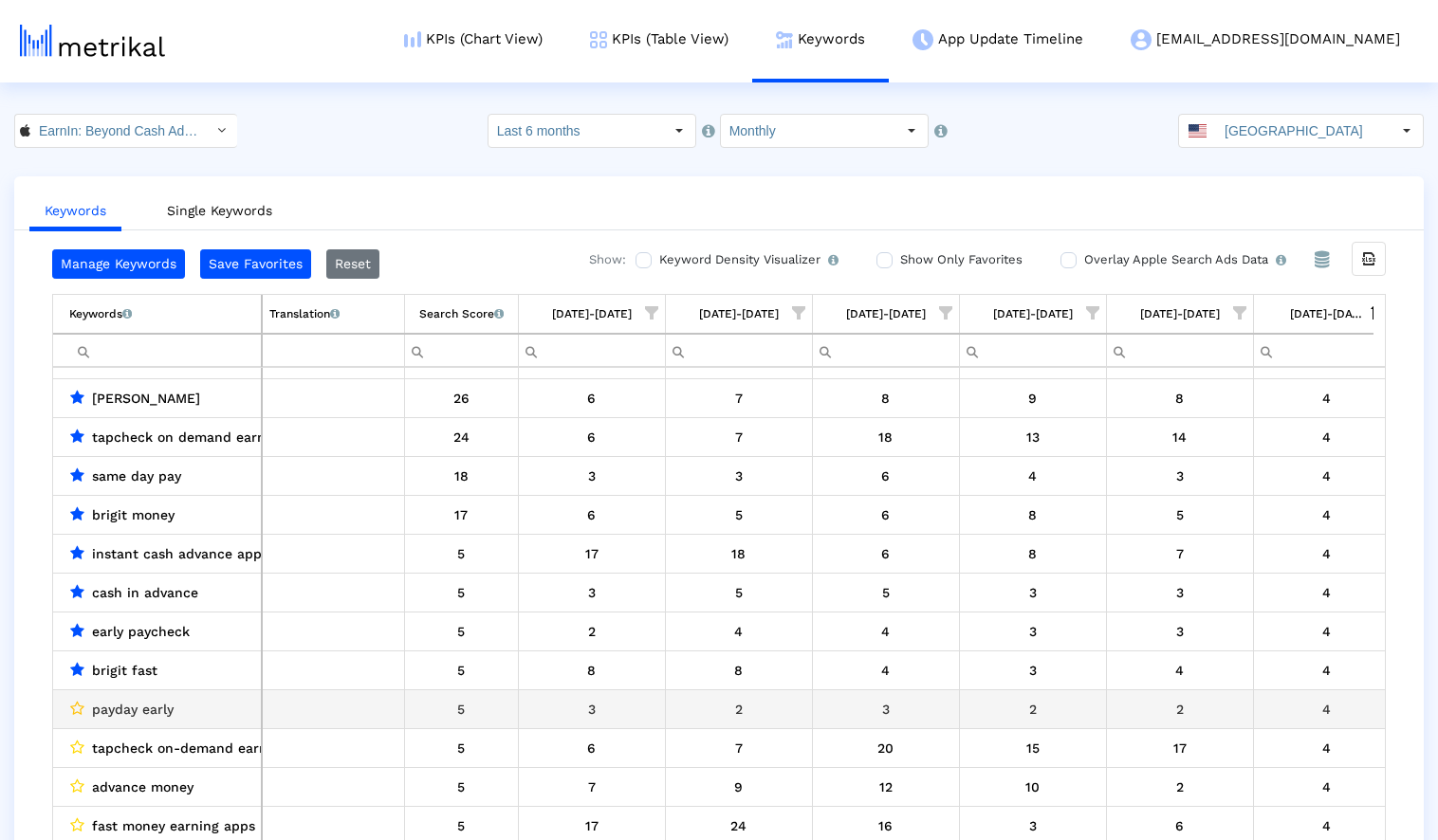
click at [74, 703] on icon "Data grid" at bounding box center [77, 708] width 14 height 15
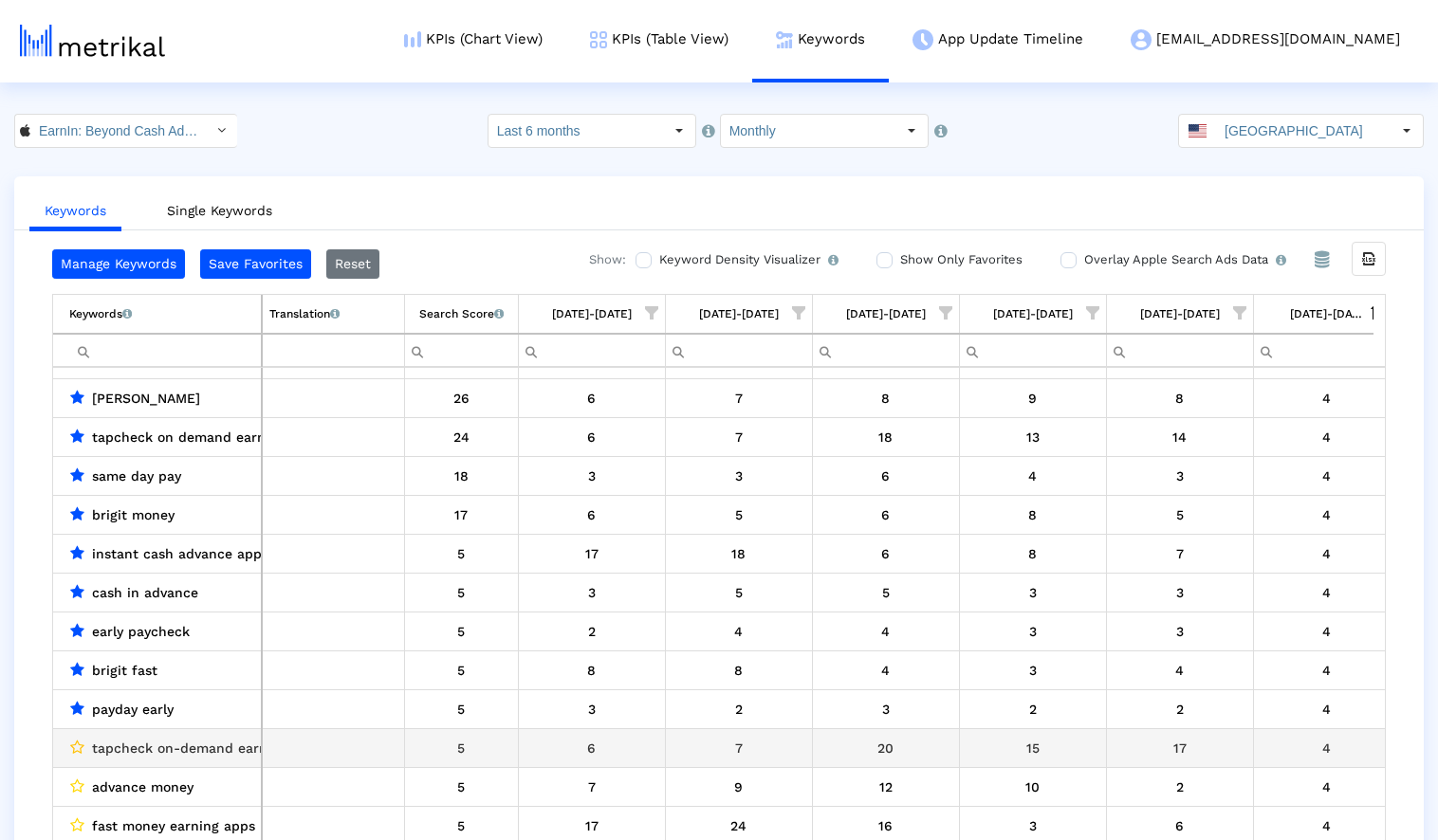
click at [79, 748] on icon "Data grid" at bounding box center [77, 748] width 14 height 15
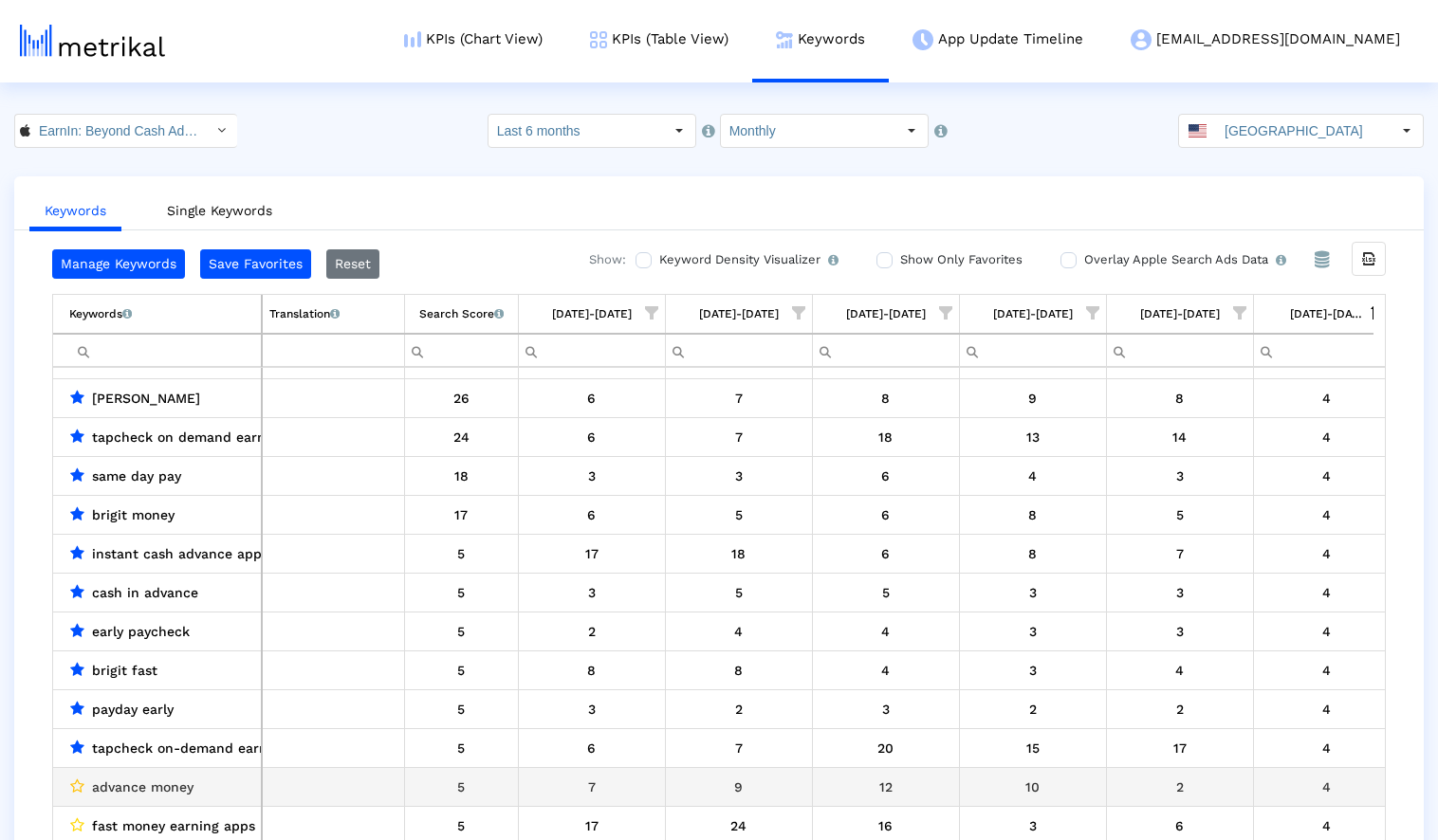
click at [83, 790] on icon "Data grid" at bounding box center [77, 786] width 14 height 15
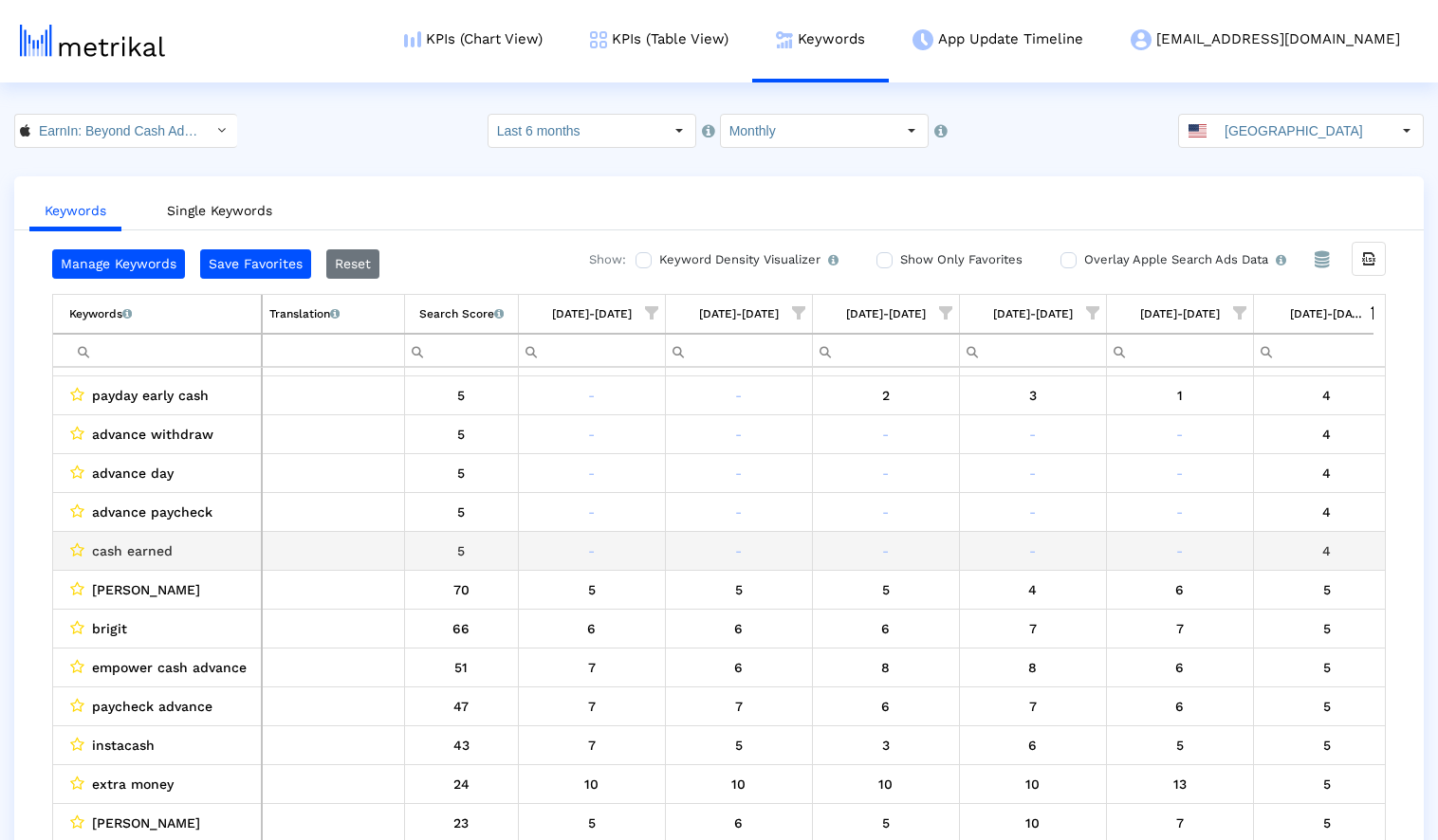
scroll to position [3897, 0]
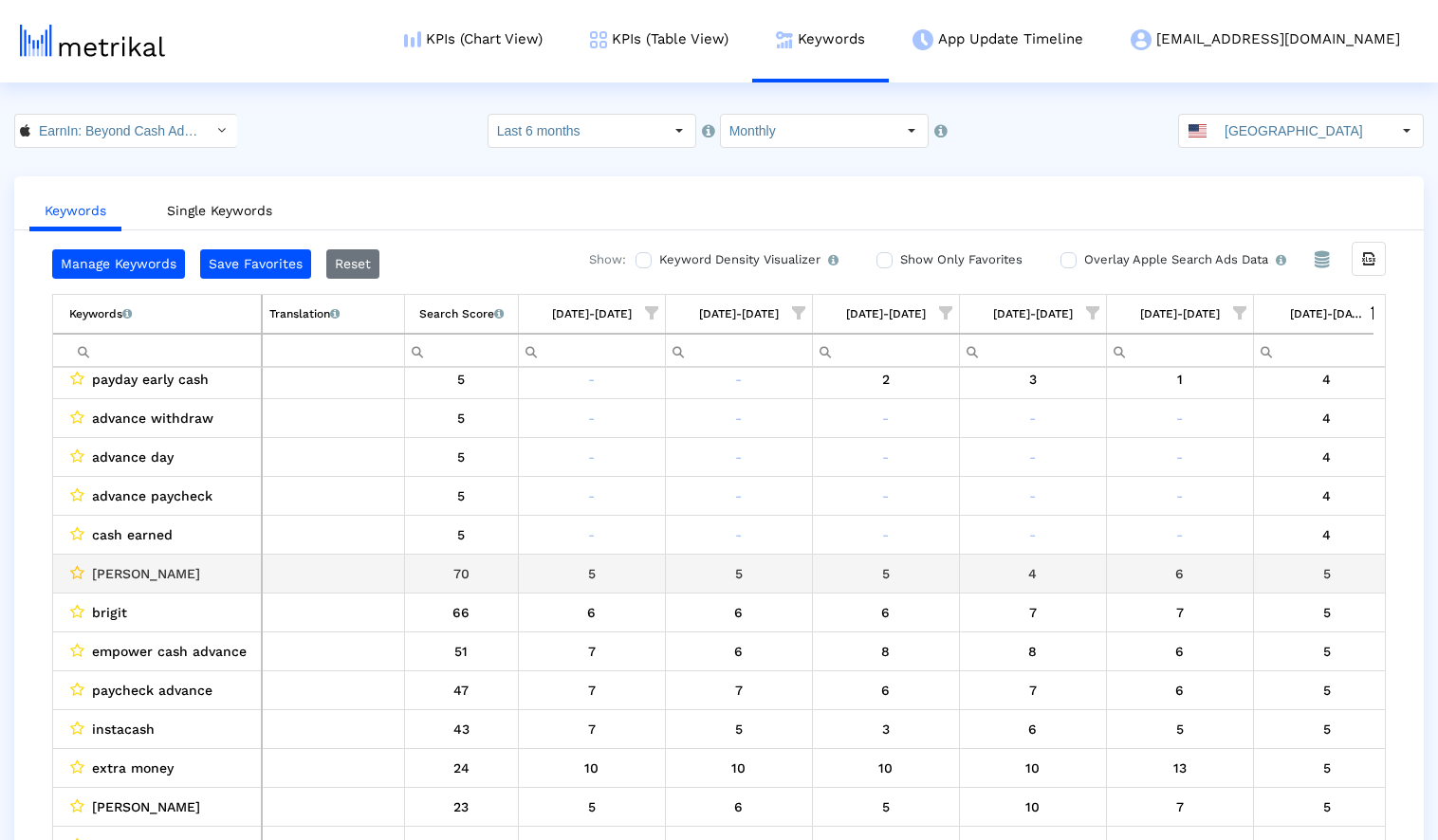
click at [79, 572] on icon "Data grid" at bounding box center [77, 573] width 14 height 15
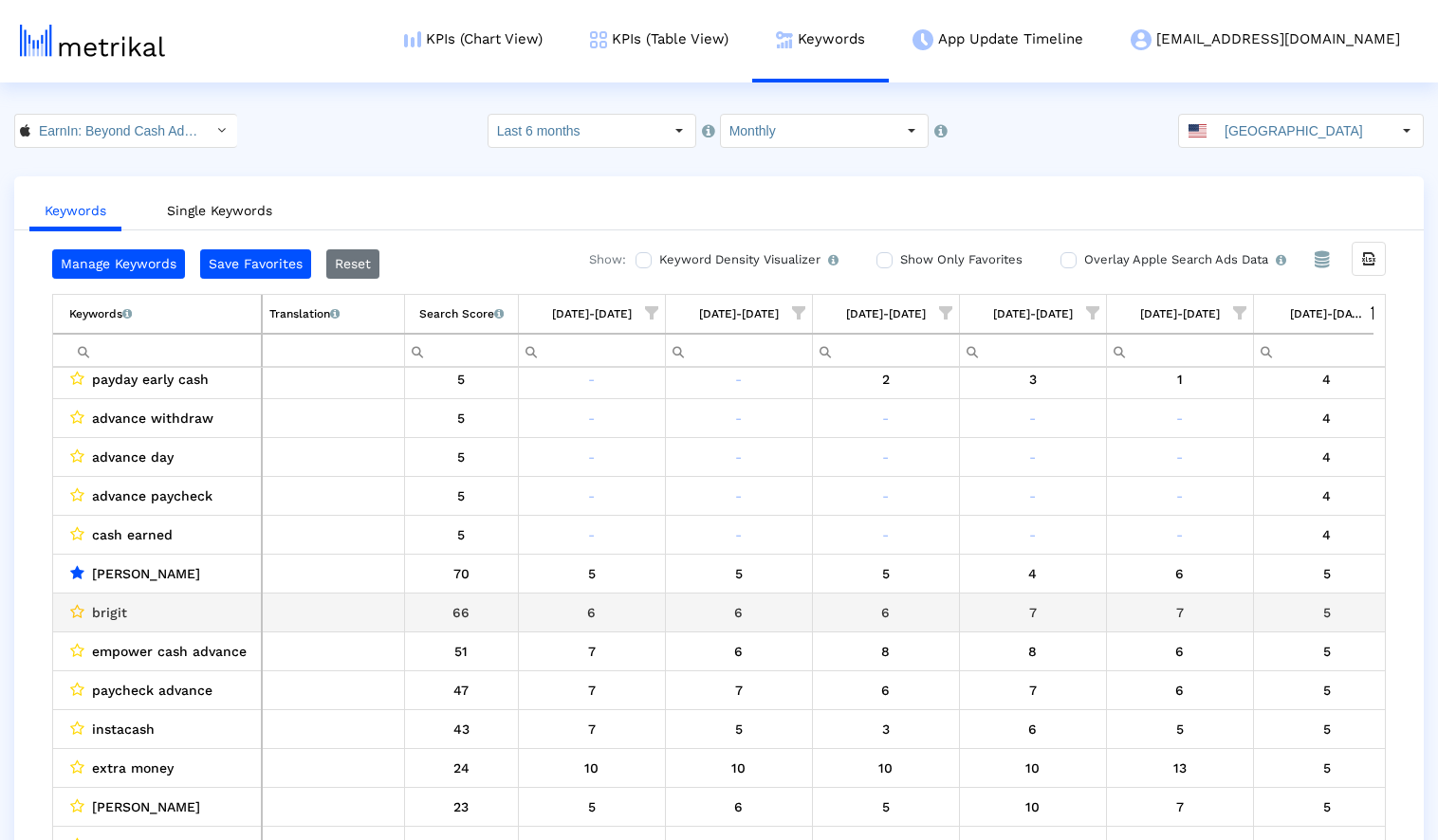
click at [76, 612] on icon "Data grid" at bounding box center [77, 612] width 14 height 15
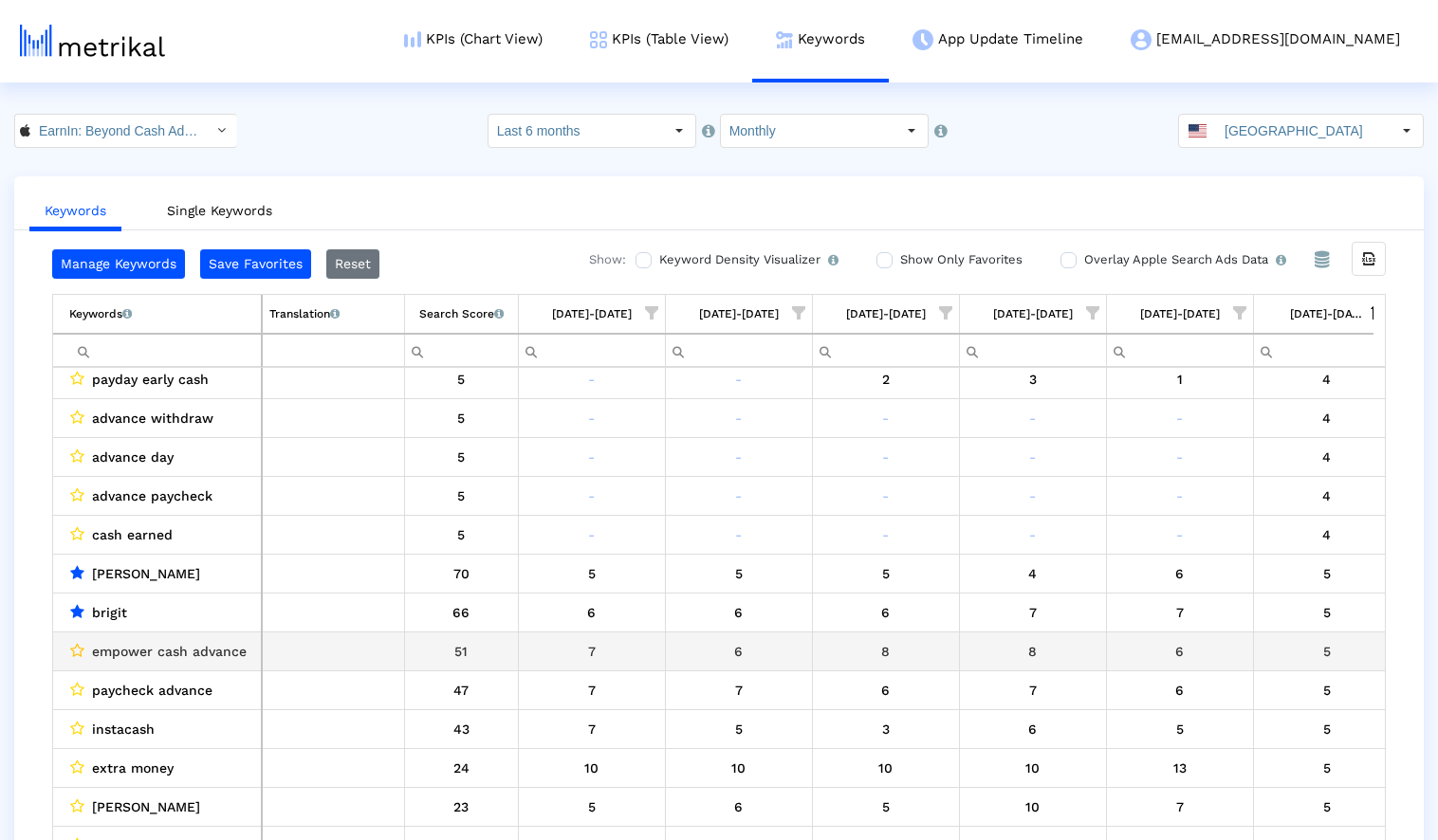
click at [78, 647] on icon "Data grid" at bounding box center [77, 651] width 14 height 15
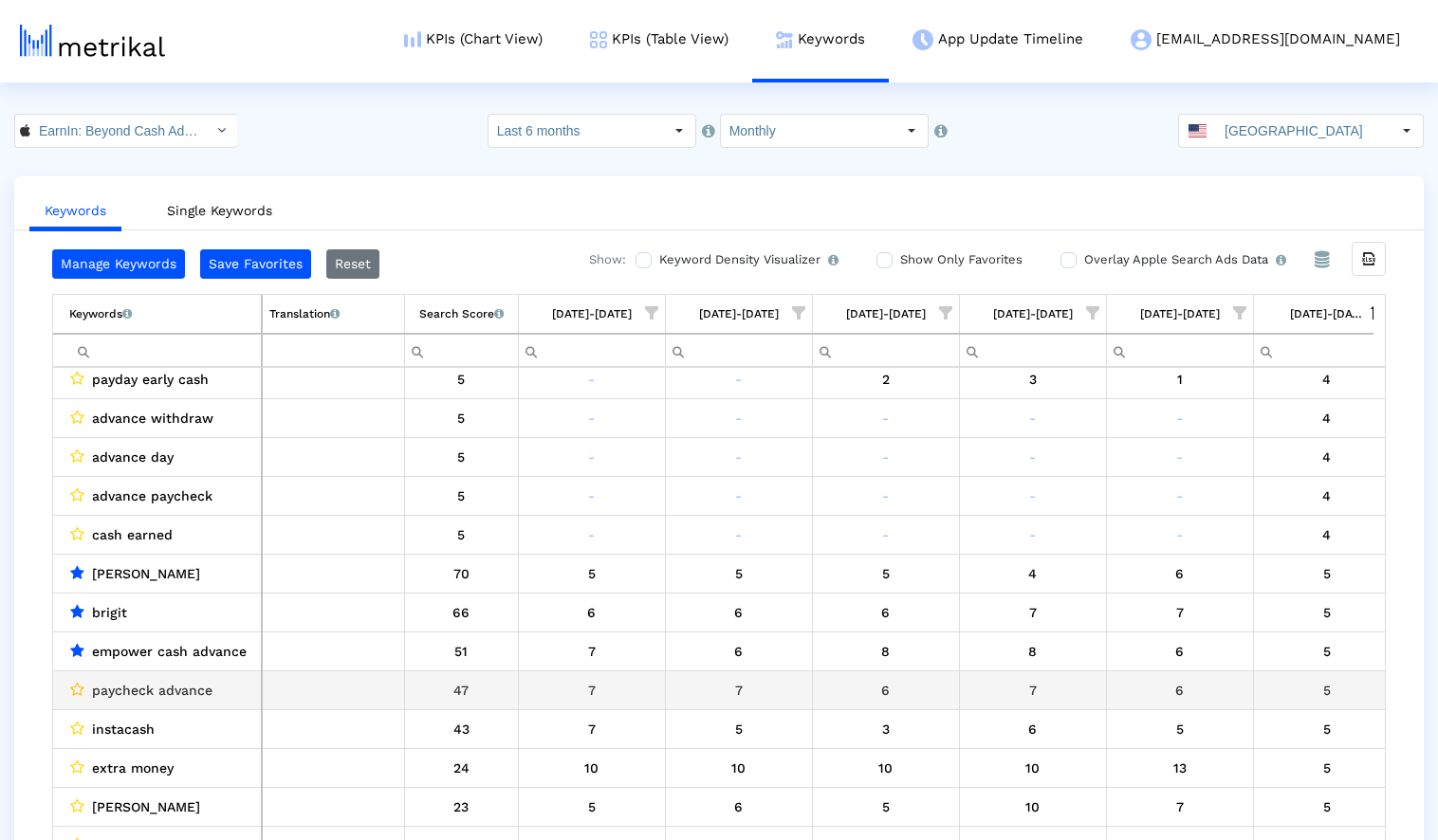
click at [82, 687] on icon "Data grid" at bounding box center [77, 689] width 14 height 15
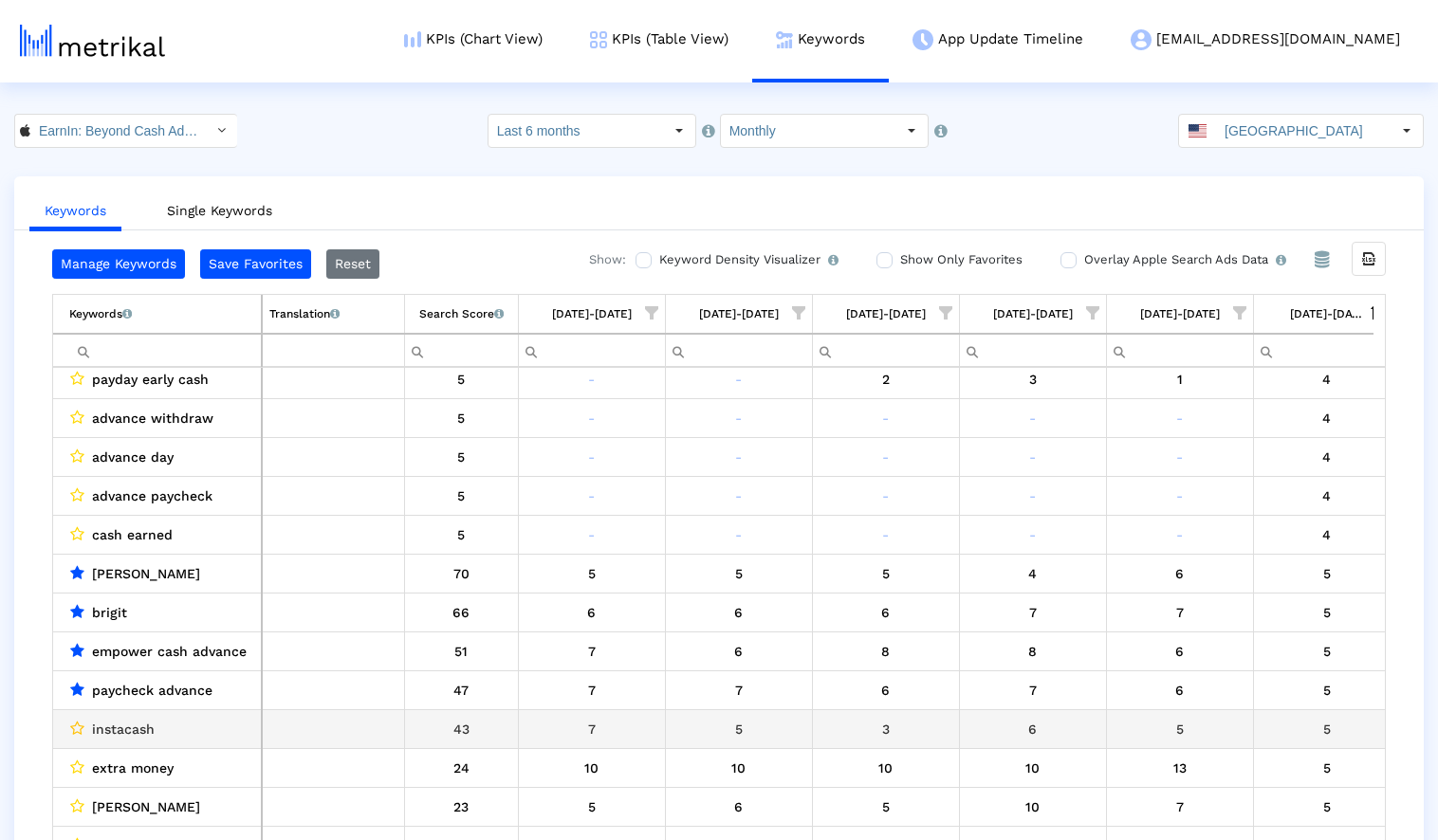
click at [77, 727] on icon "Data grid" at bounding box center [77, 729] width 14 height 15
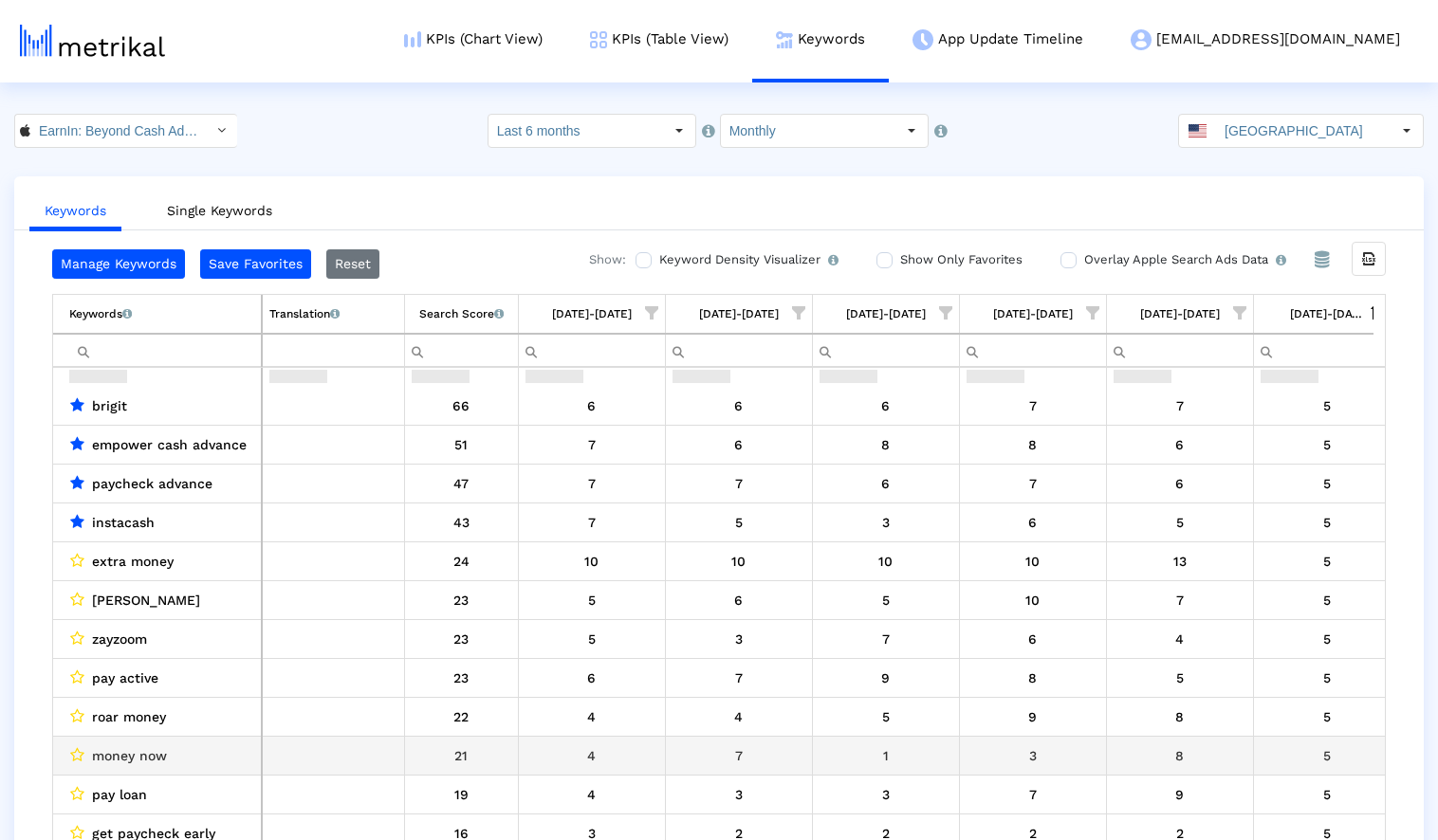
scroll to position [4132, 0]
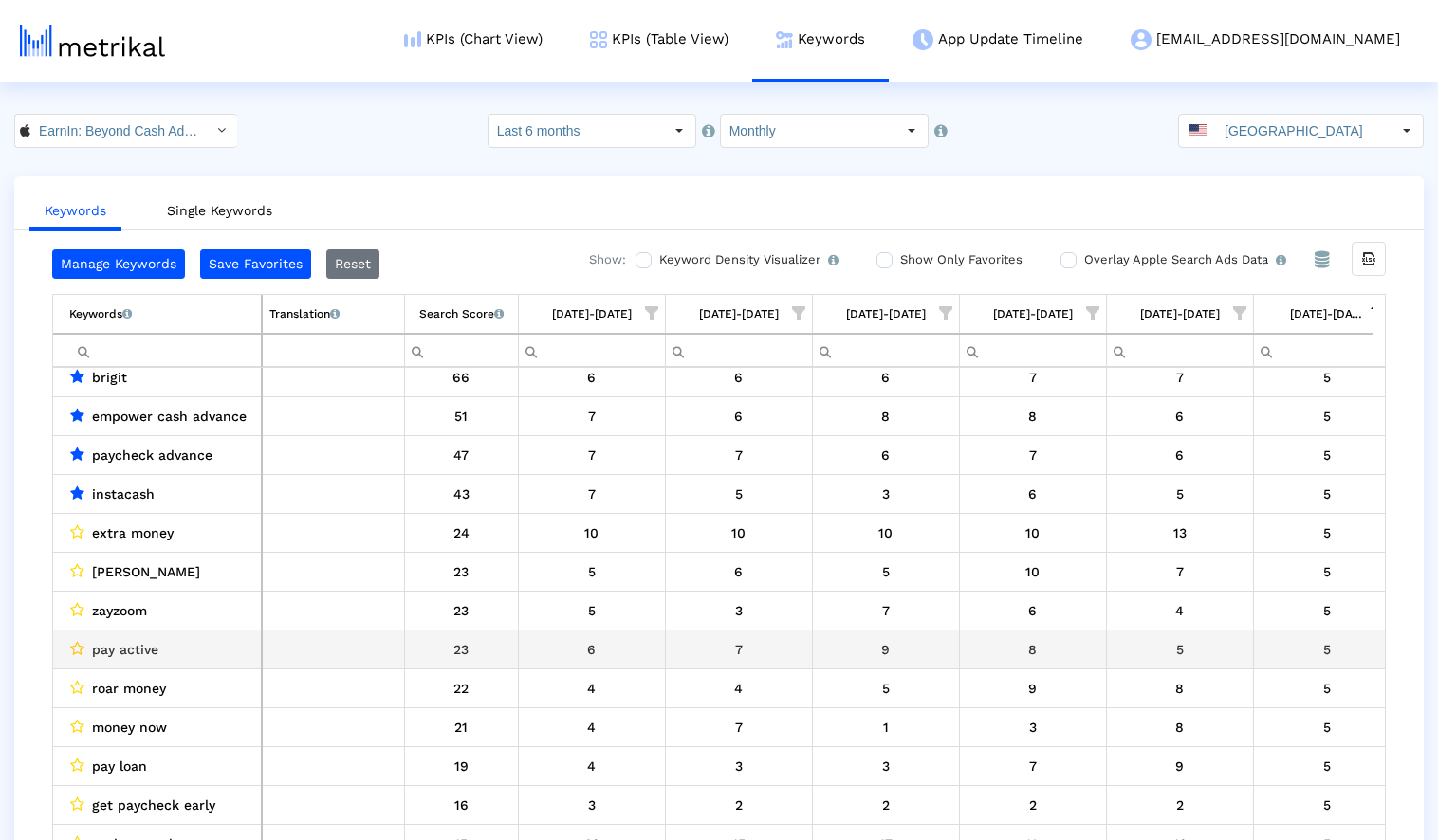
click at [78, 645] on icon "Data grid" at bounding box center [77, 649] width 14 height 15
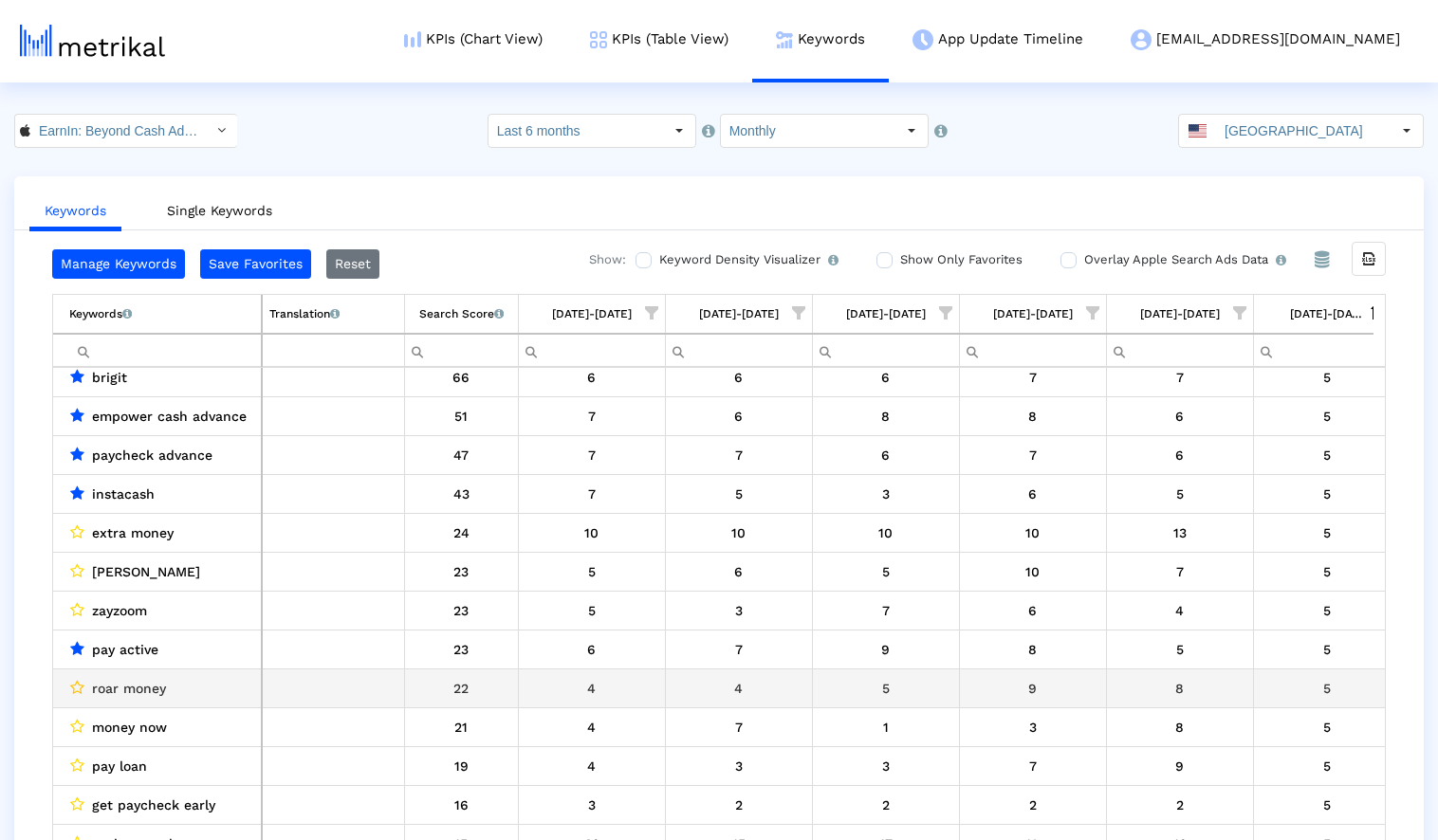
click at [75, 684] on icon "Data grid" at bounding box center [77, 687] width 14 height 15
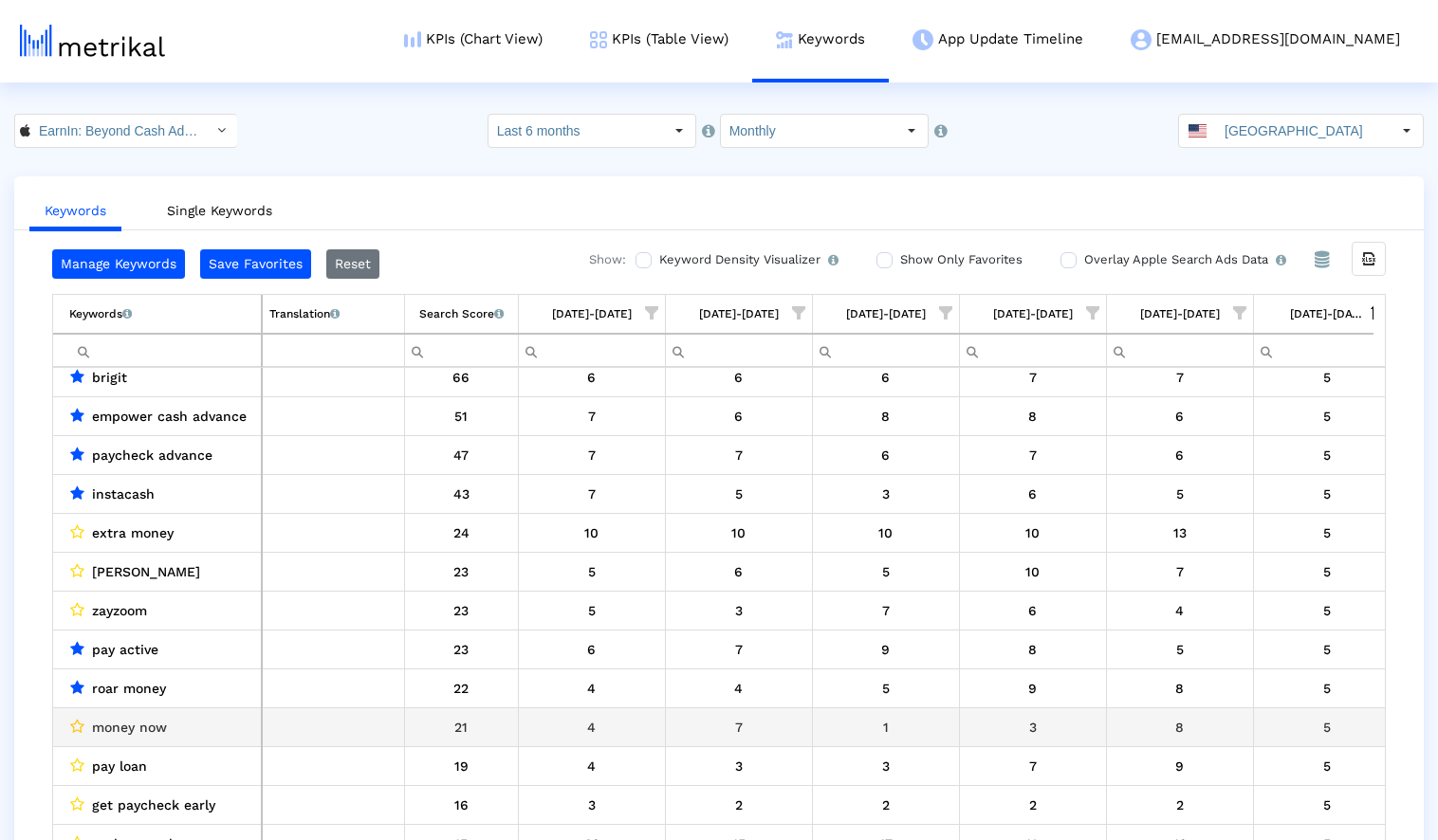
click at [76, 722] on icon "Data grid" at bounding box center [77, 727] width 14 height 15
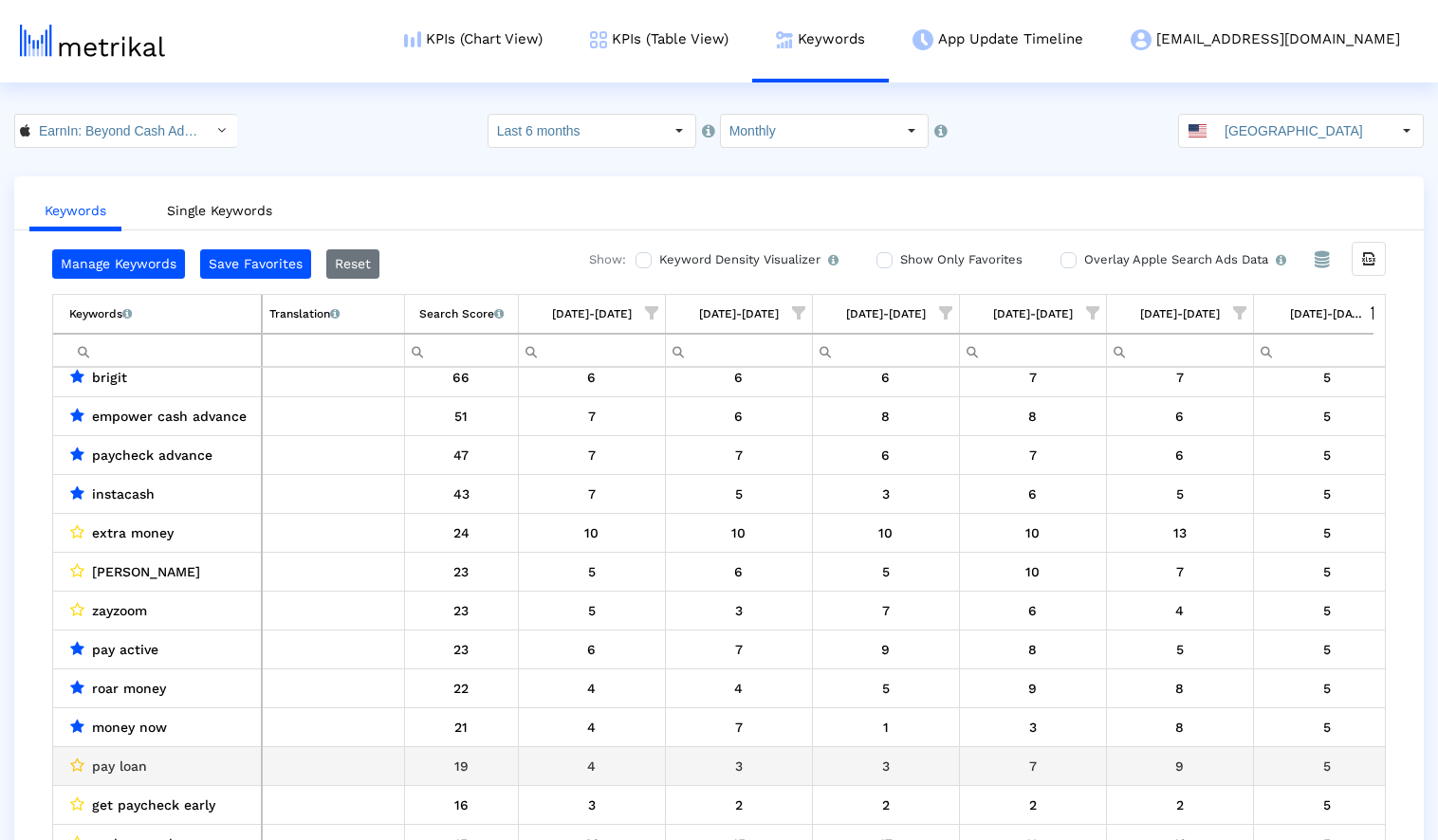
click at [77, 771] on icon "Data grid" at bounding box center [77, 765] width 14 height 15
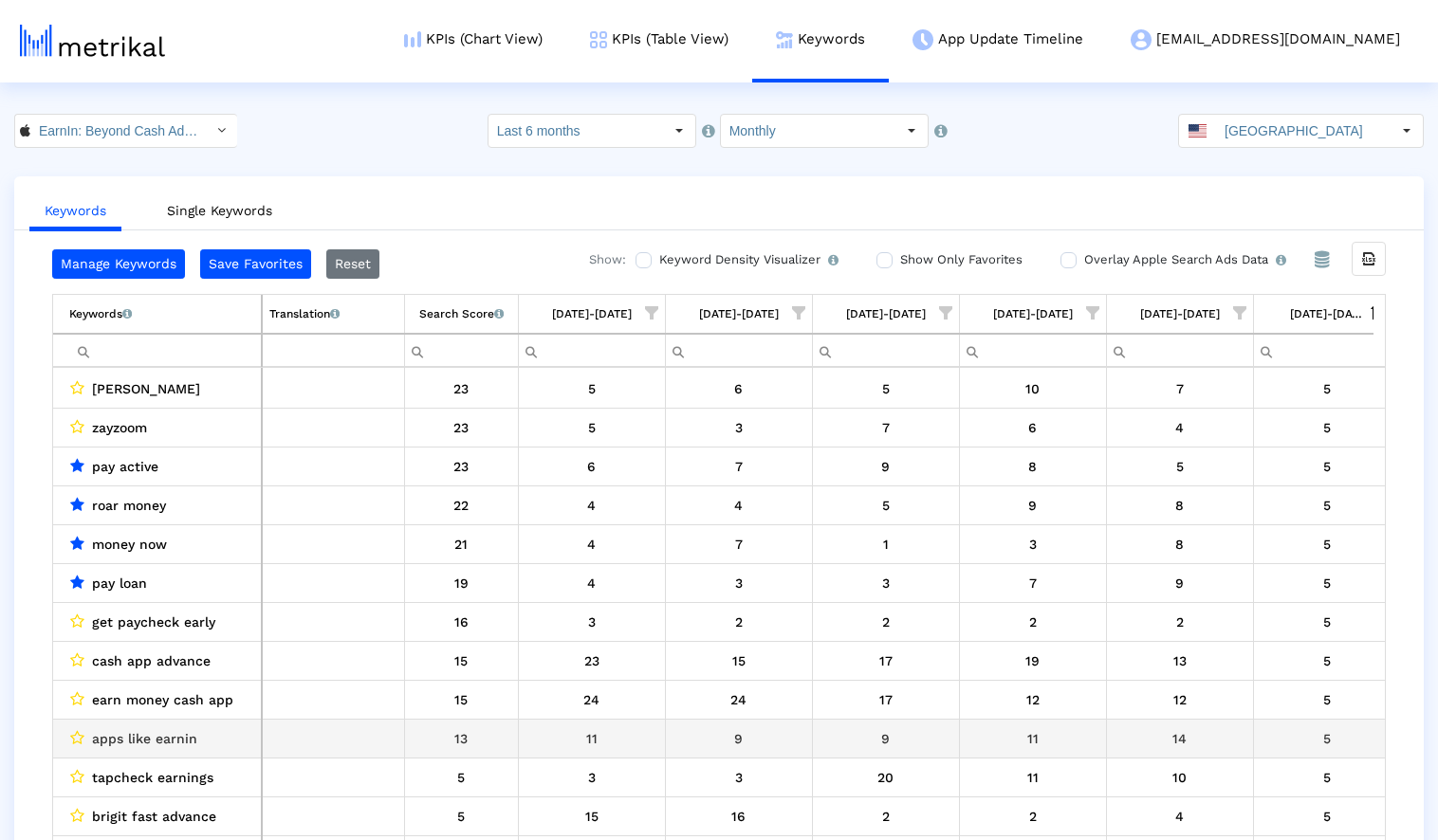
scroll to position [4382, 0]
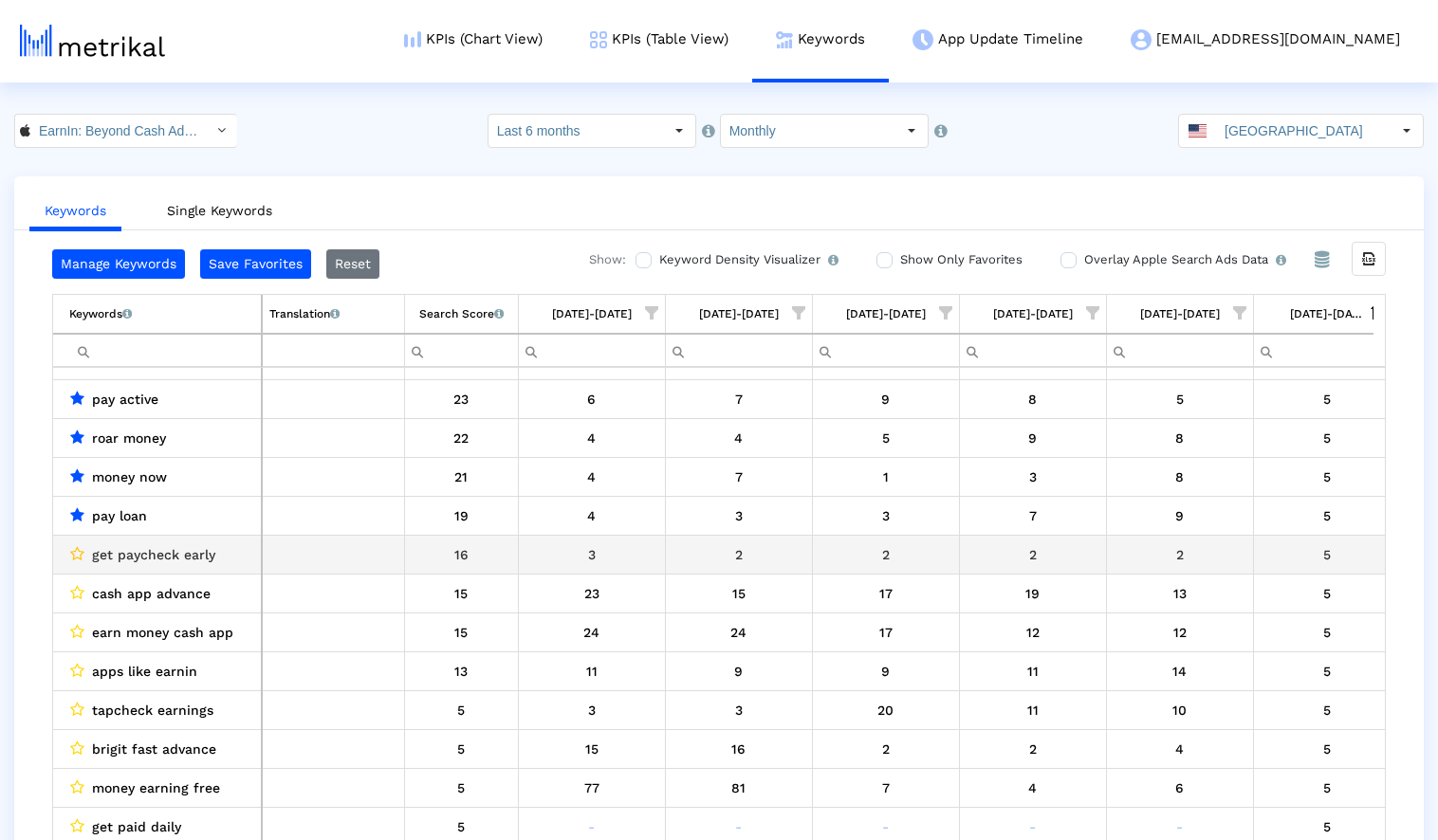
click at [77, 553] on icon "Data grid" at bounding box center [77, 554] width 14 height 15
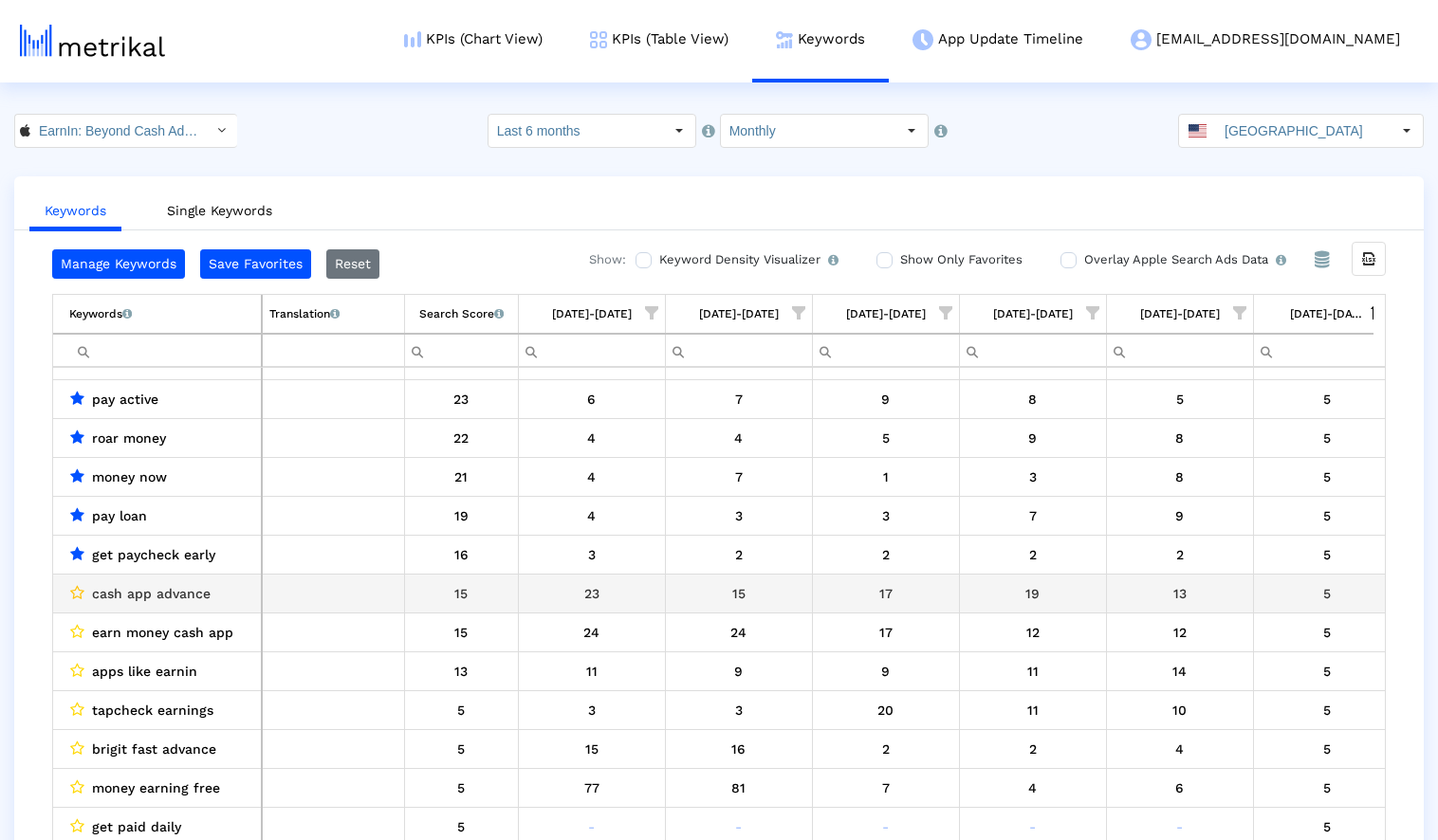
click at [82, 593] on icon "Data grid" at bounding box center [77, 593] width 14 height 15
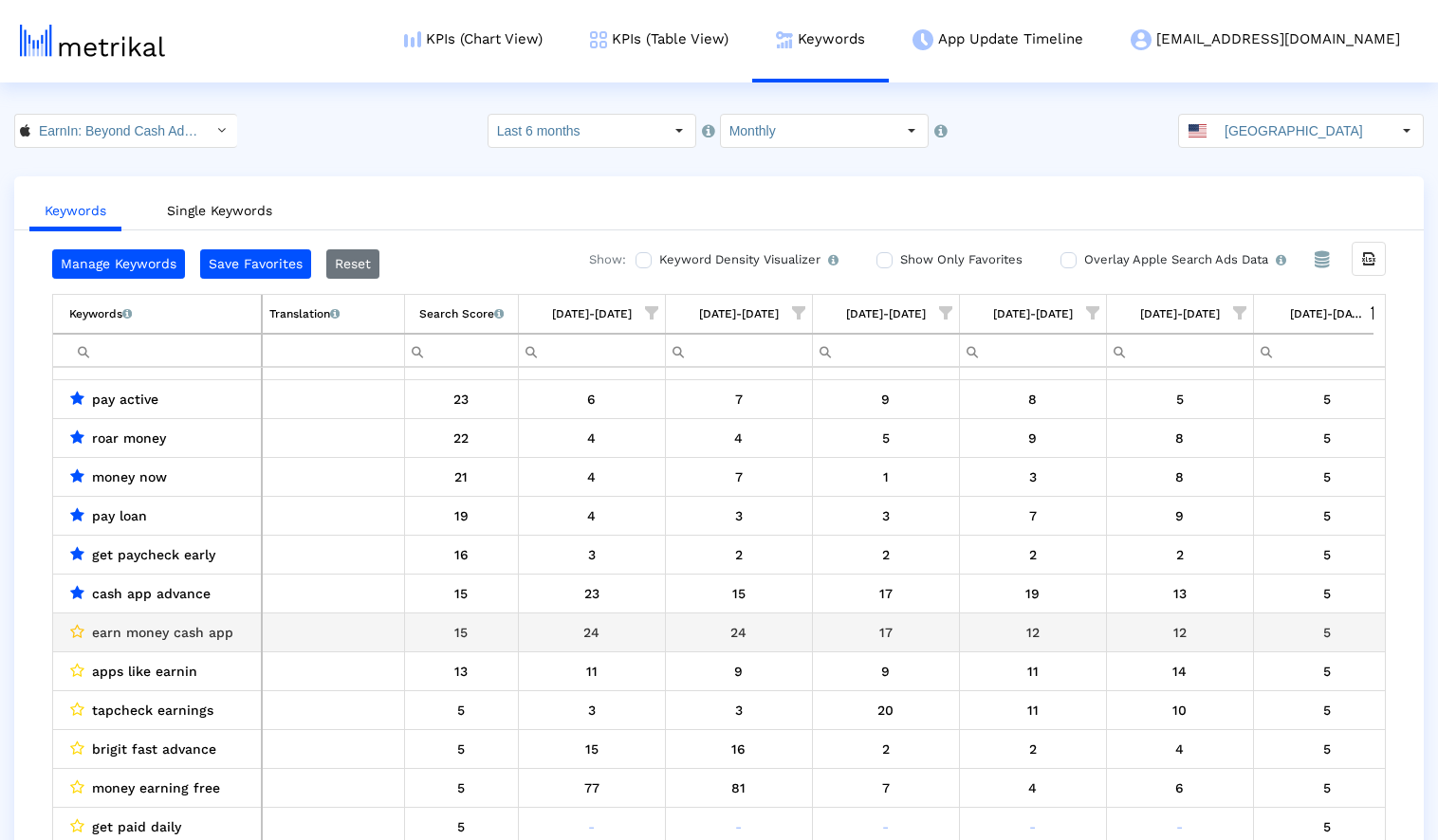
click at [73, 630] on icon "Data grid" at bounding box center [77, 632] width 14 height 15
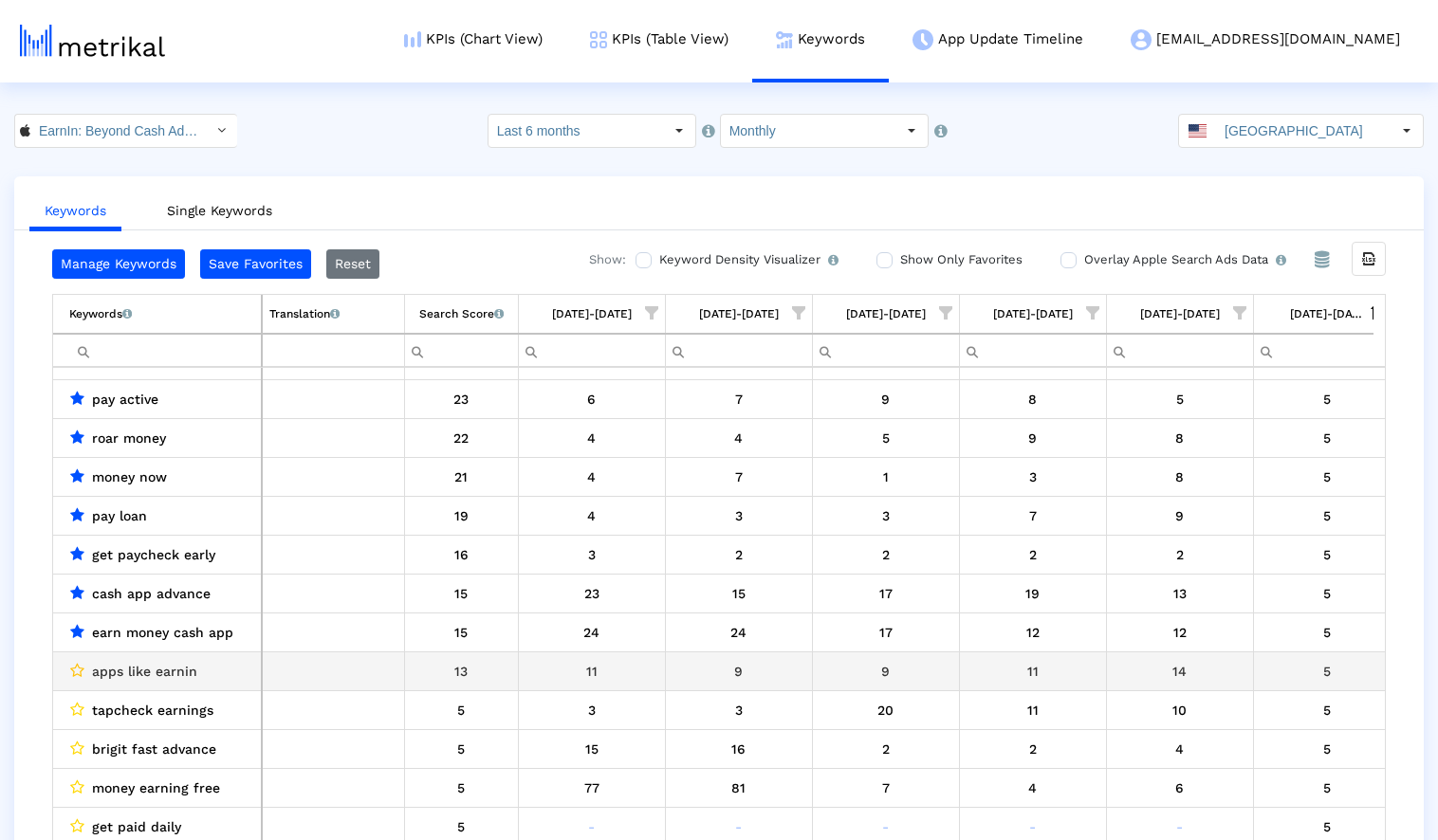
click at [74, 666] on icon "Data grid" at bounding box center [77, 671] width 14 height 15
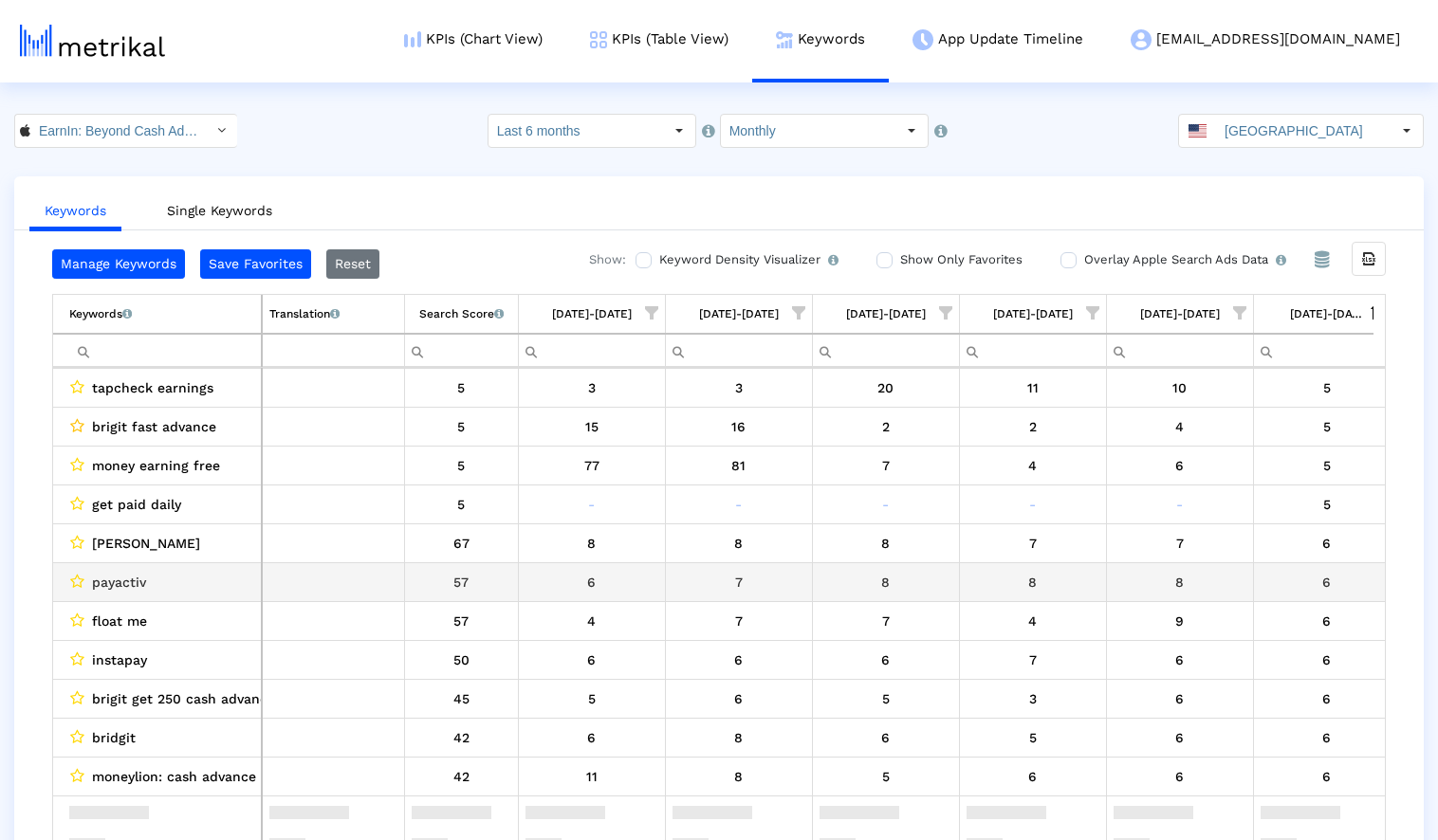
scroll to position [4727, 0]
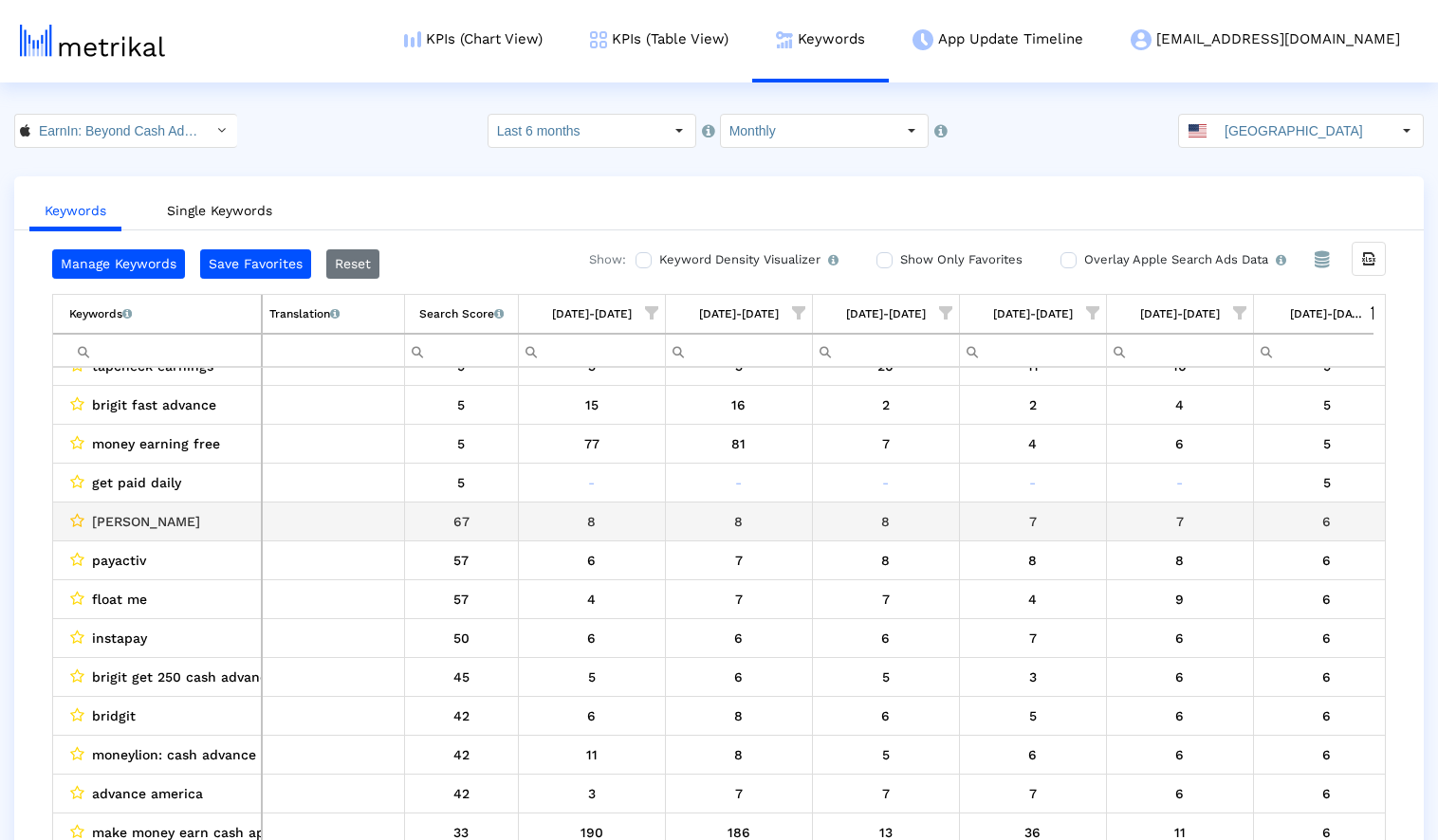
click at [78, 523] on icon "Data grid" at bounding box center [77, 521] width 14 height 15
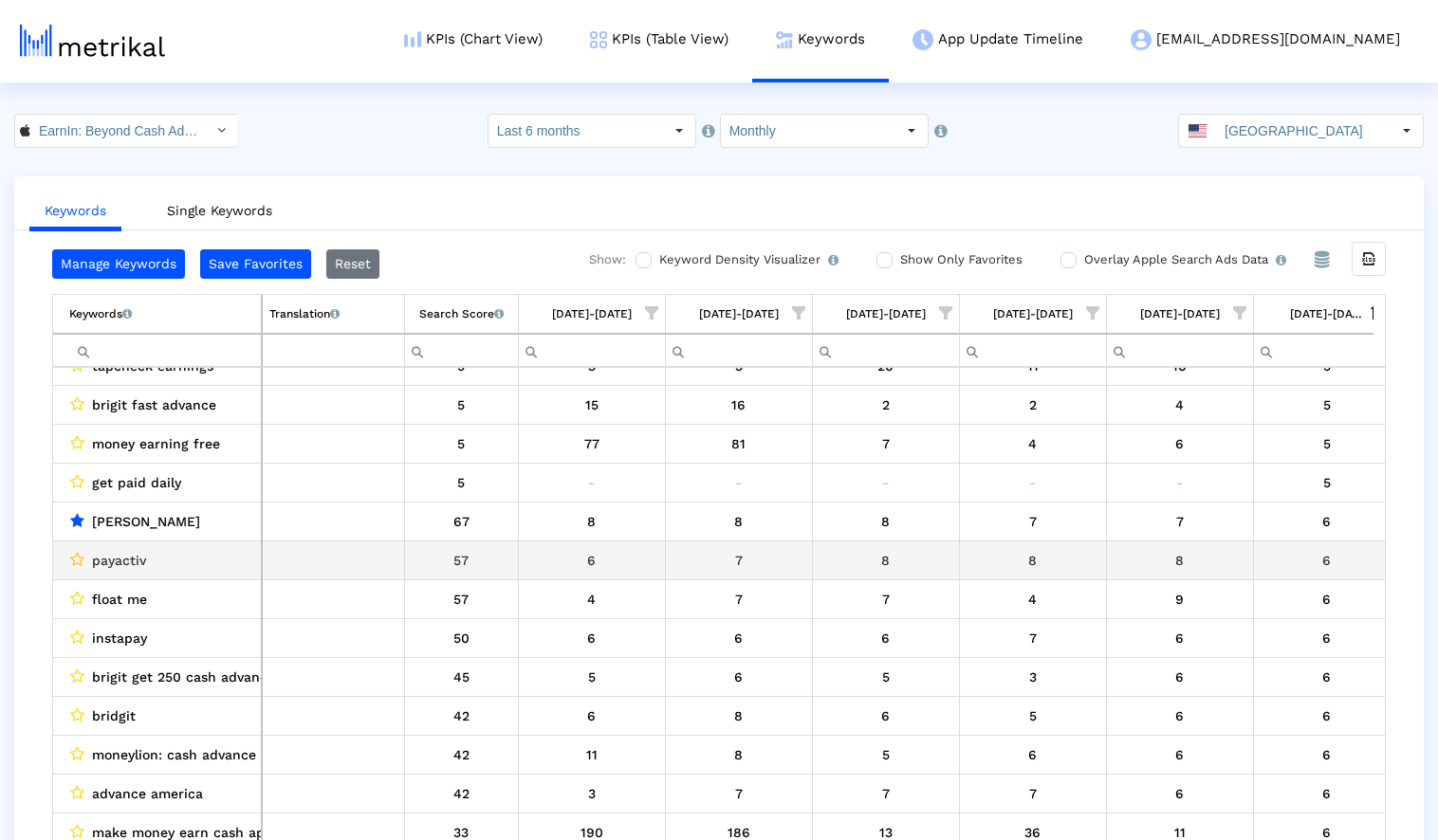
click at [80, 559] on icon "Data grid" at bounding box center [77, 560] width 14 height 15
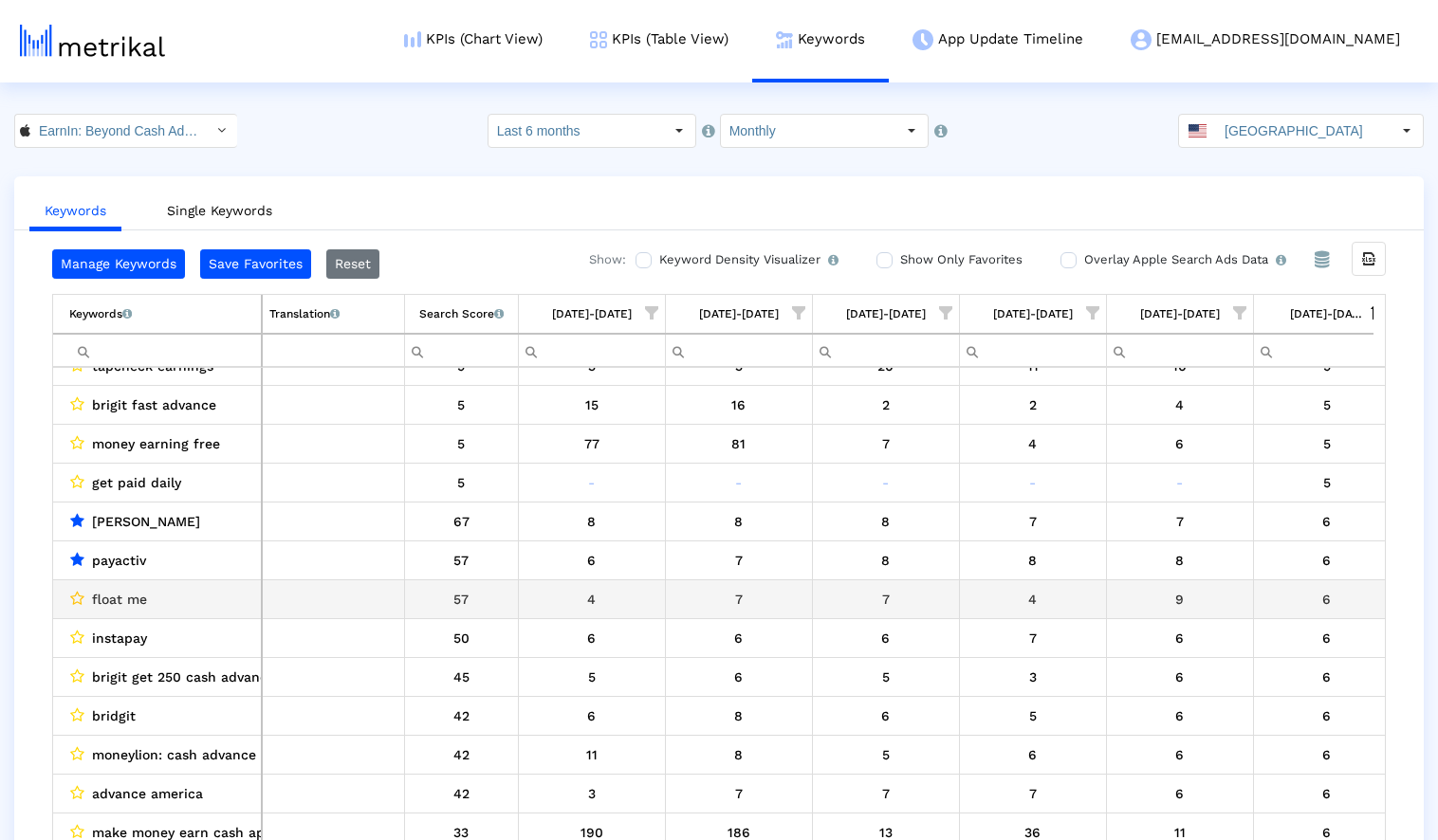
click at [77, 598] on icon "Data grid" at bounding box center [77, 599] width 14 height 15
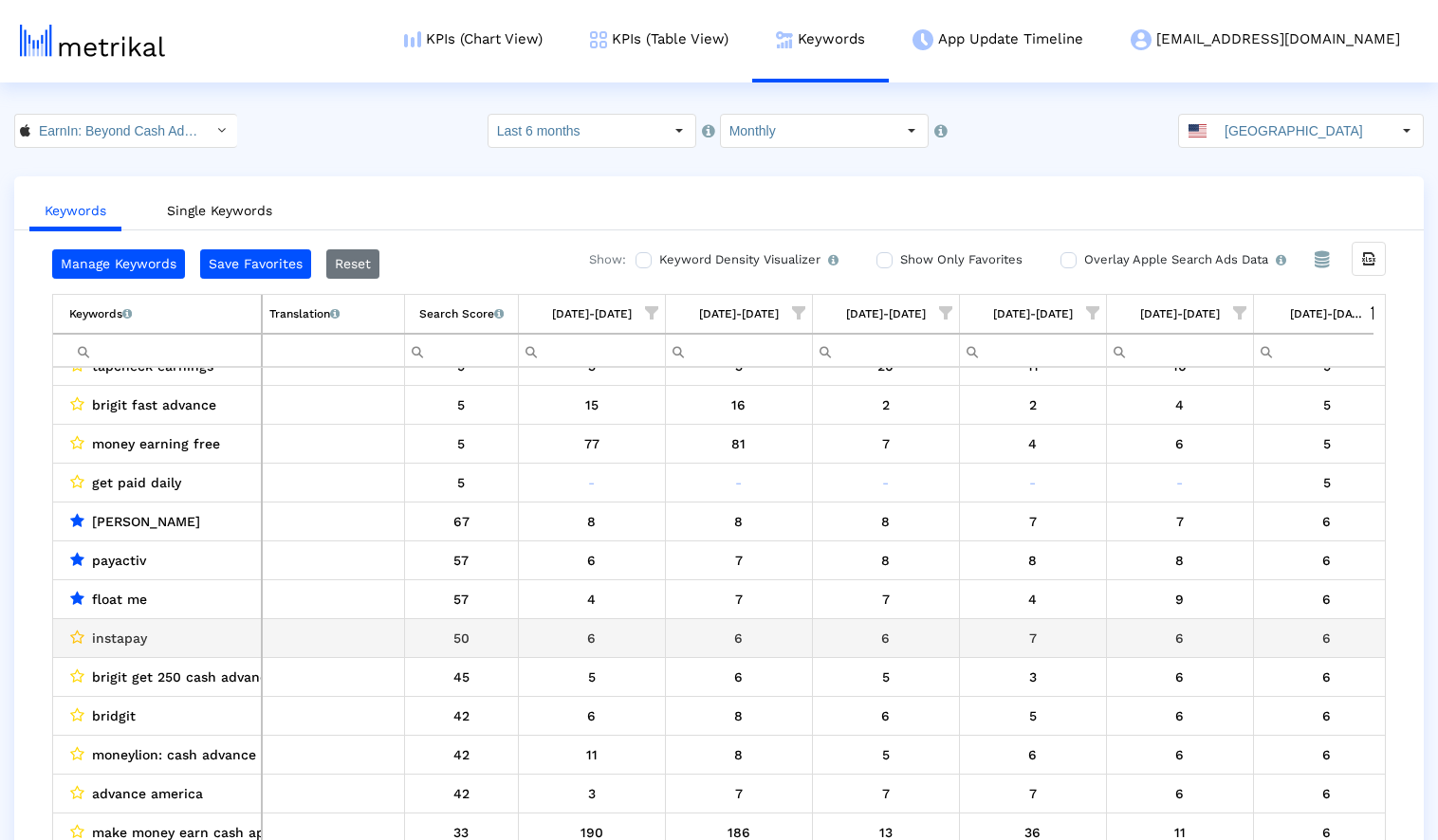
click at [77, 636] on icon "Data grid" at bounding box center [77, 637] width 14 height 15
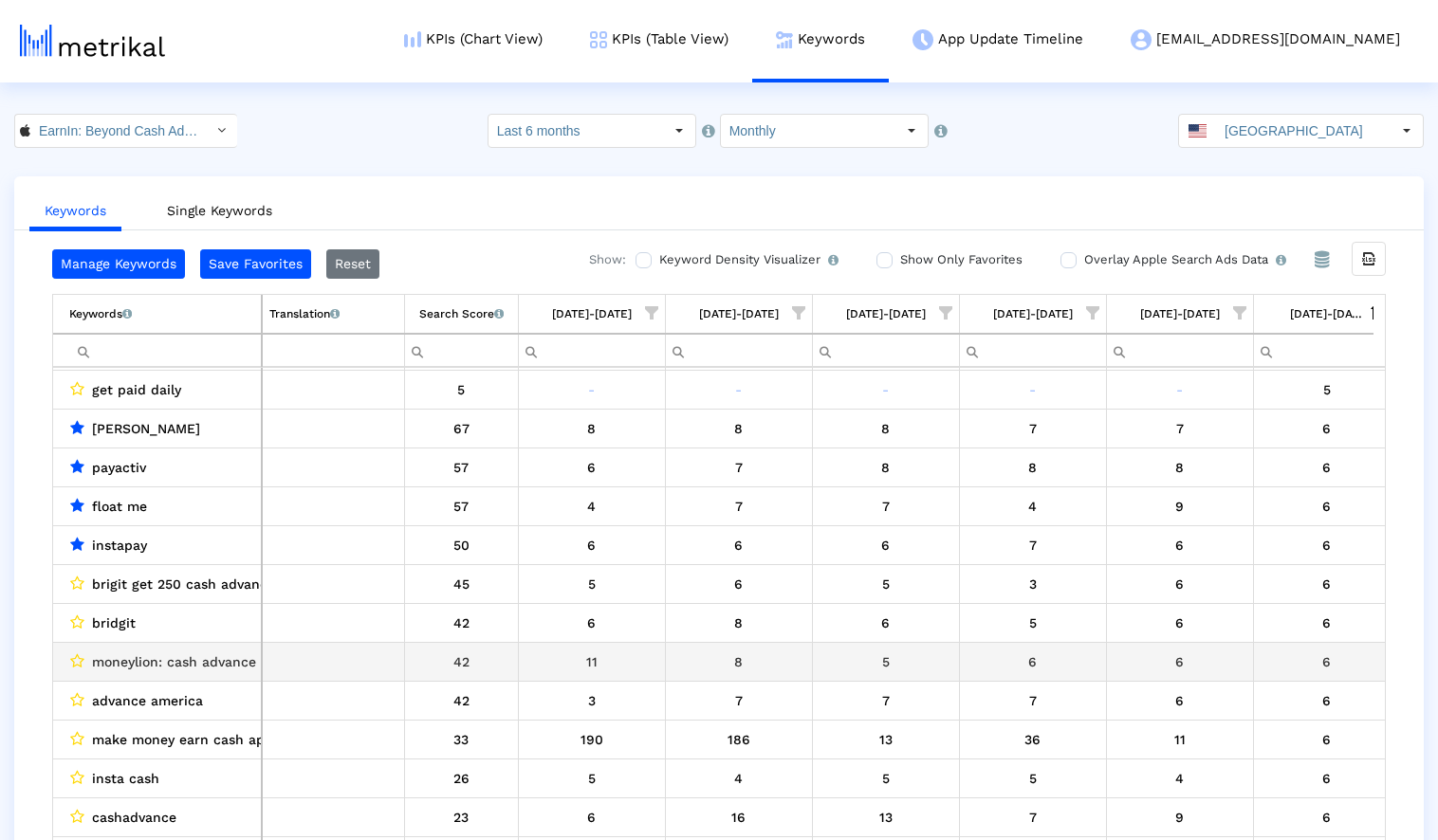
scroll to position [4821, 0]
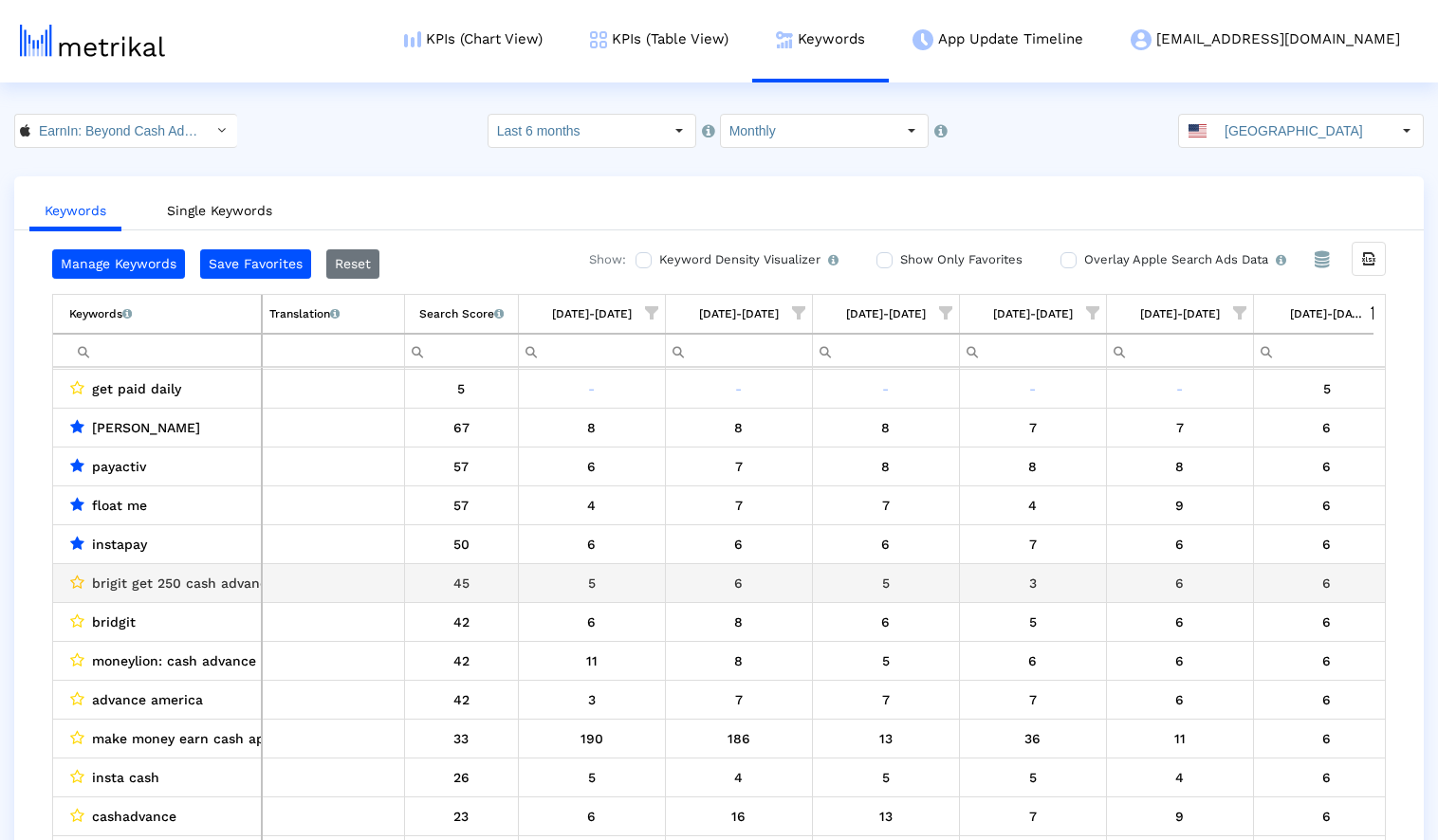
click at [78, 583] on icon "Data grid" at bounding box center [77, 583] width 14 height 15
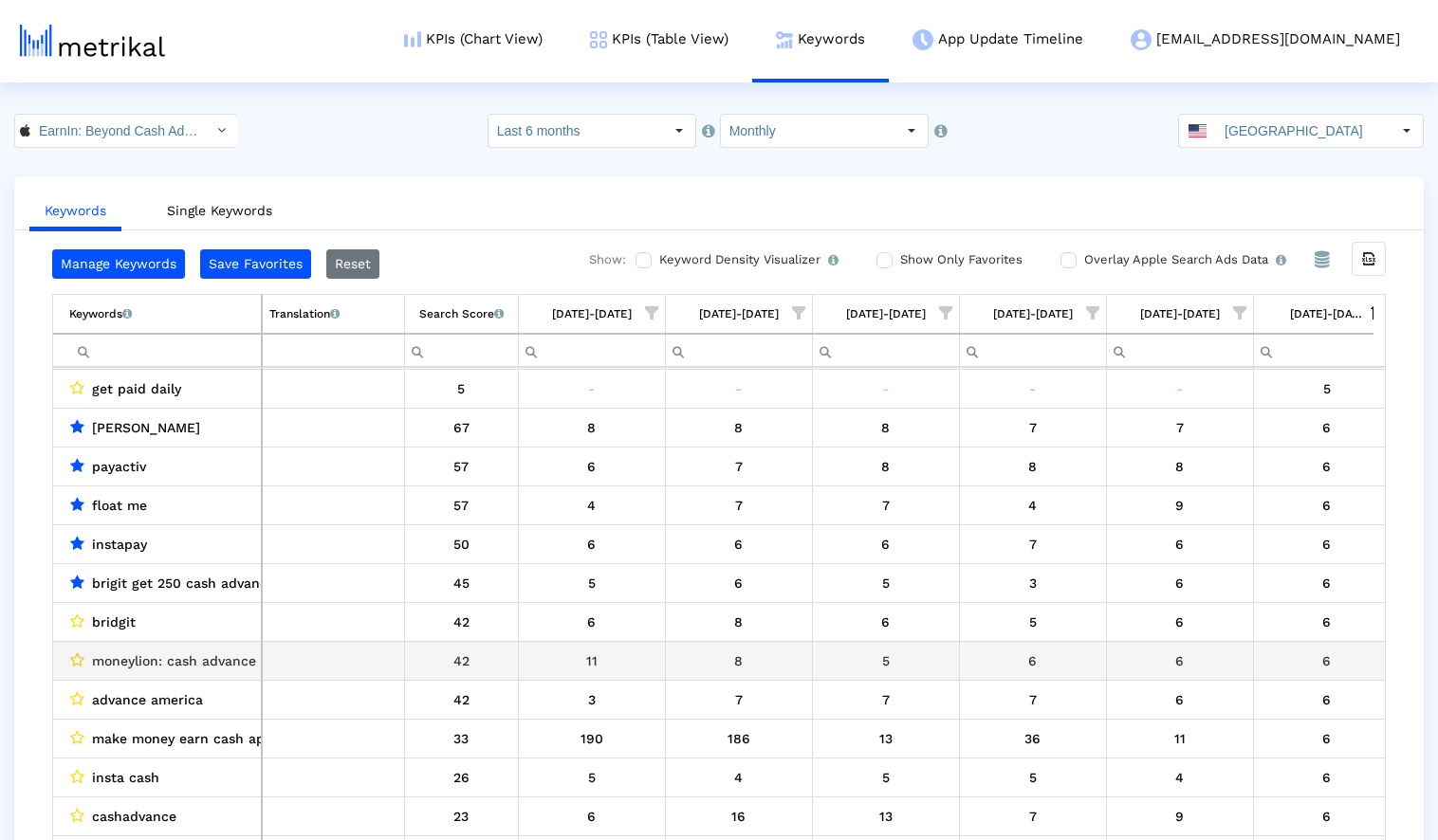
click at [76, 660] on icon "Data grid" at bounding box center [77, 660] width 14 height 15
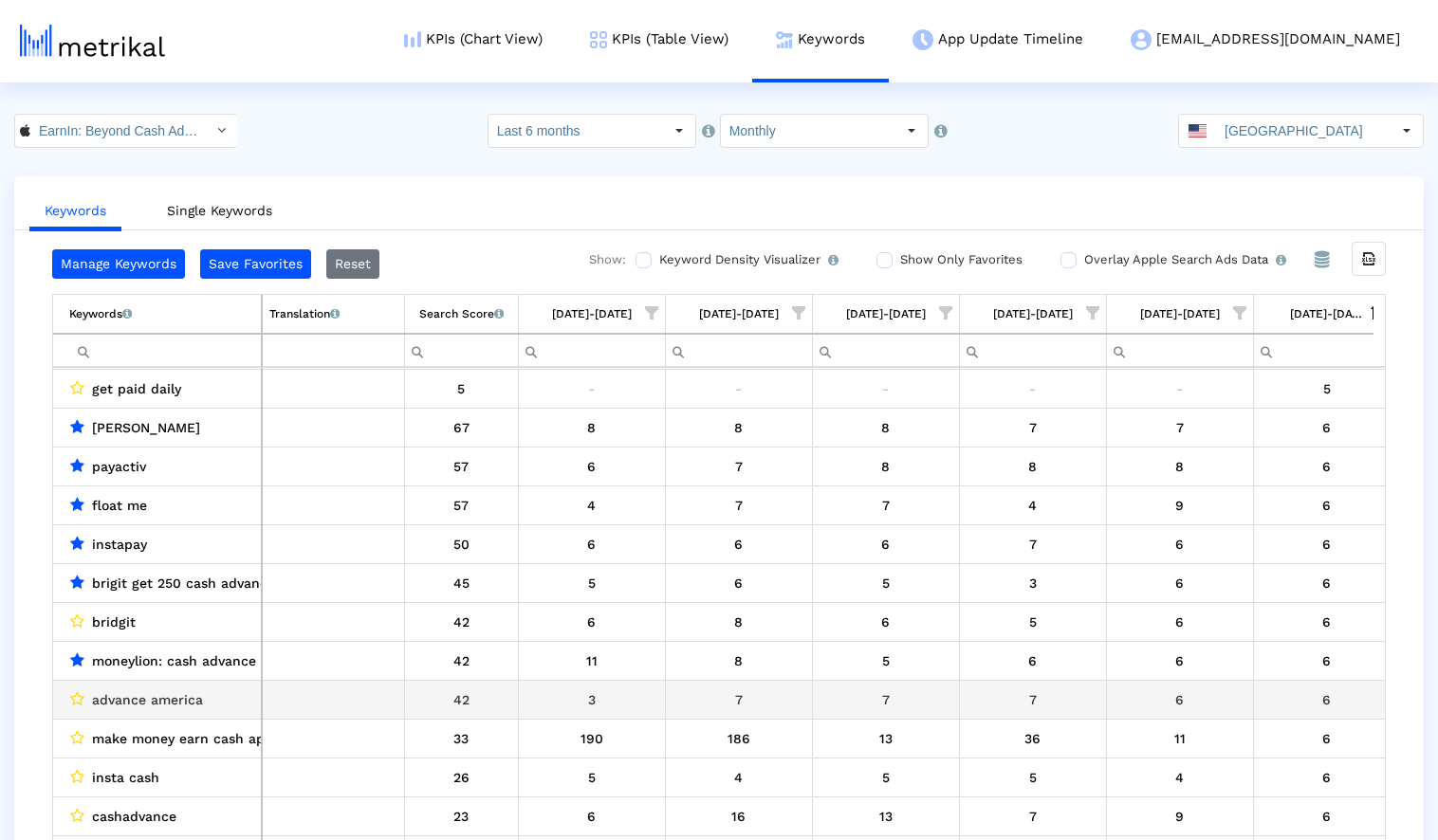
click at [78, 689] on crea-star-checkbox "Data grid" at bounding box center [77, 700] width 15 height 25
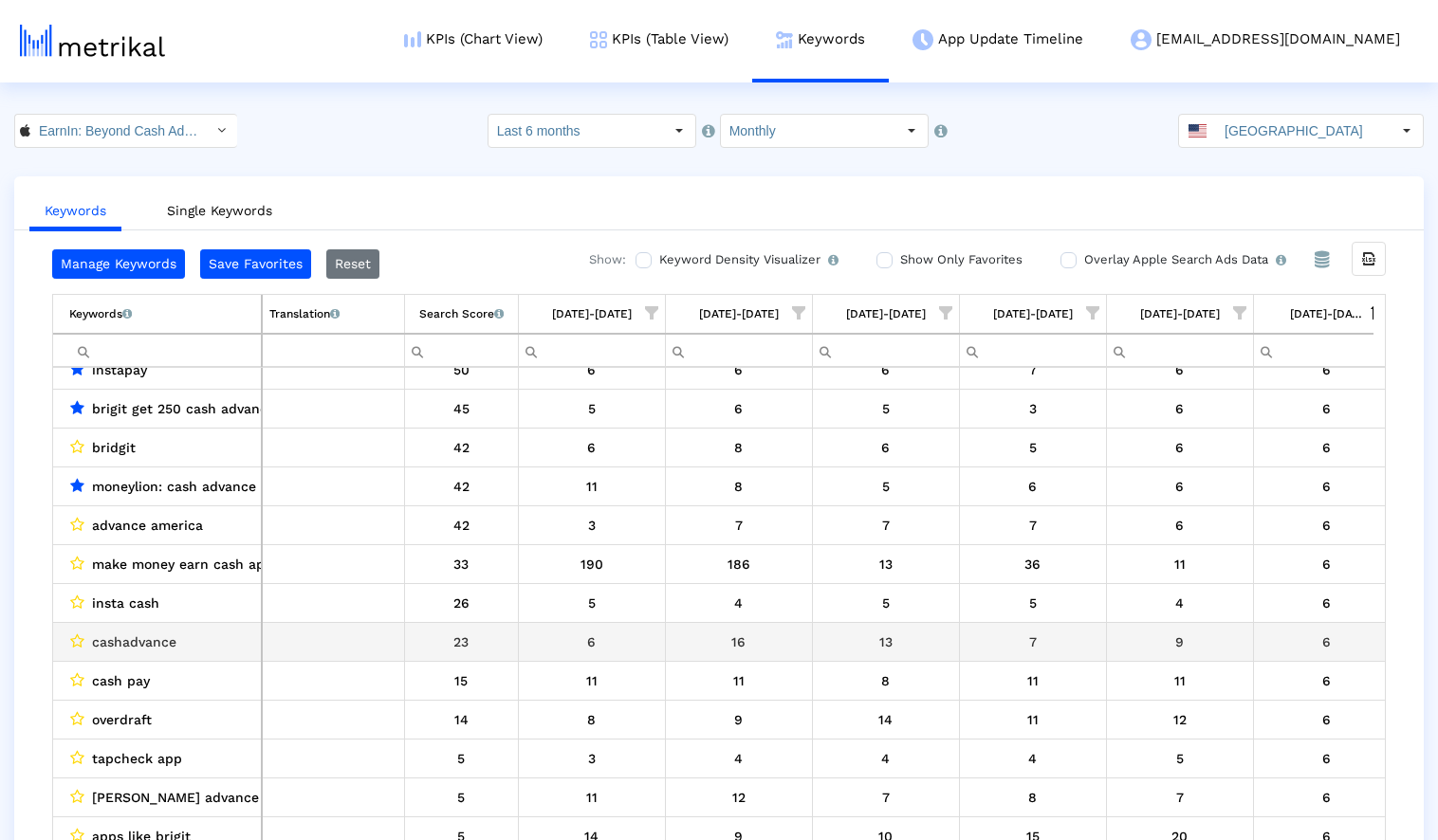
scroll to position [5008, 0]
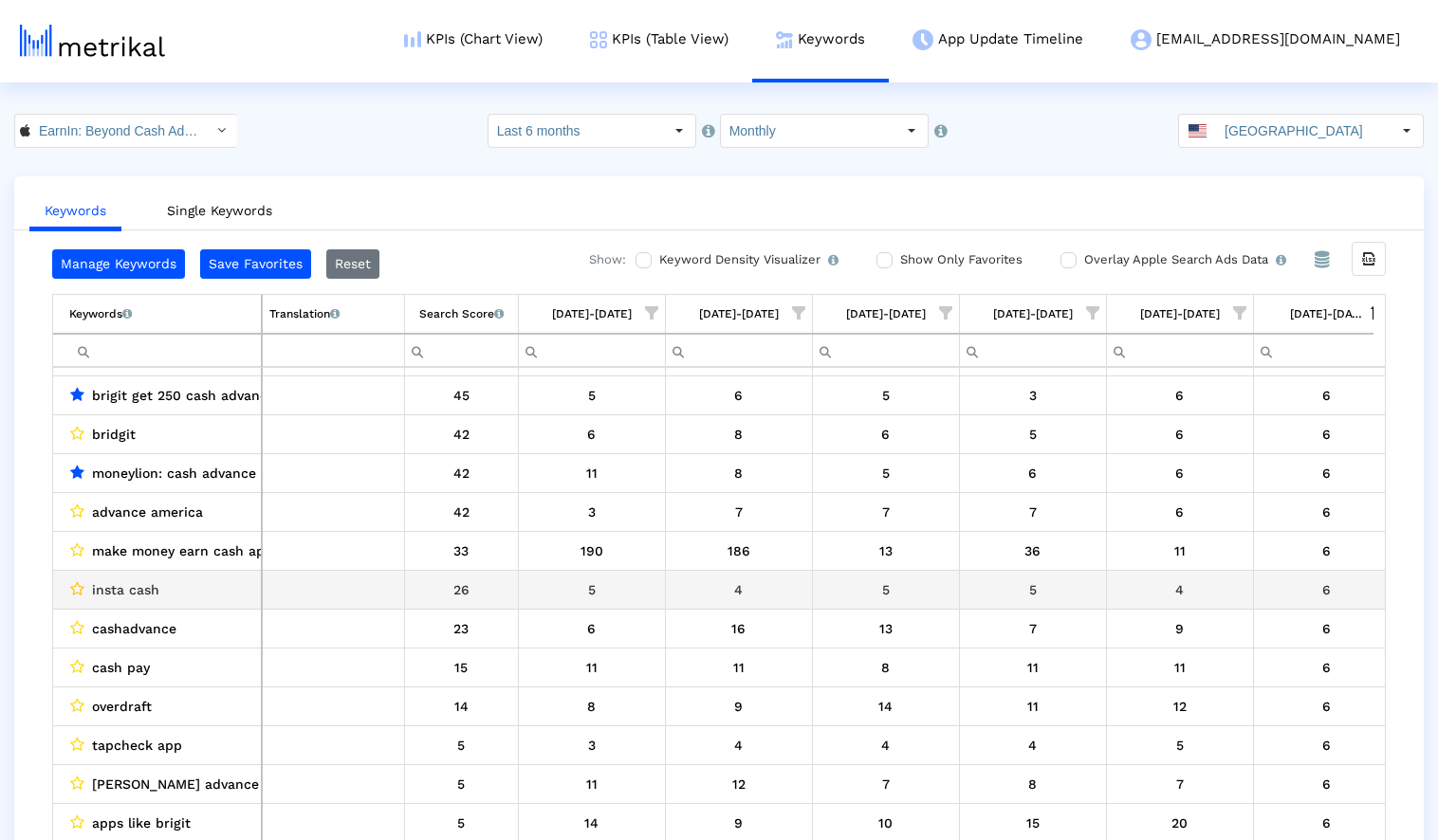
click at [74, 588] on icon "Data grid" at bounding box center [77, 589] width 14 height 15
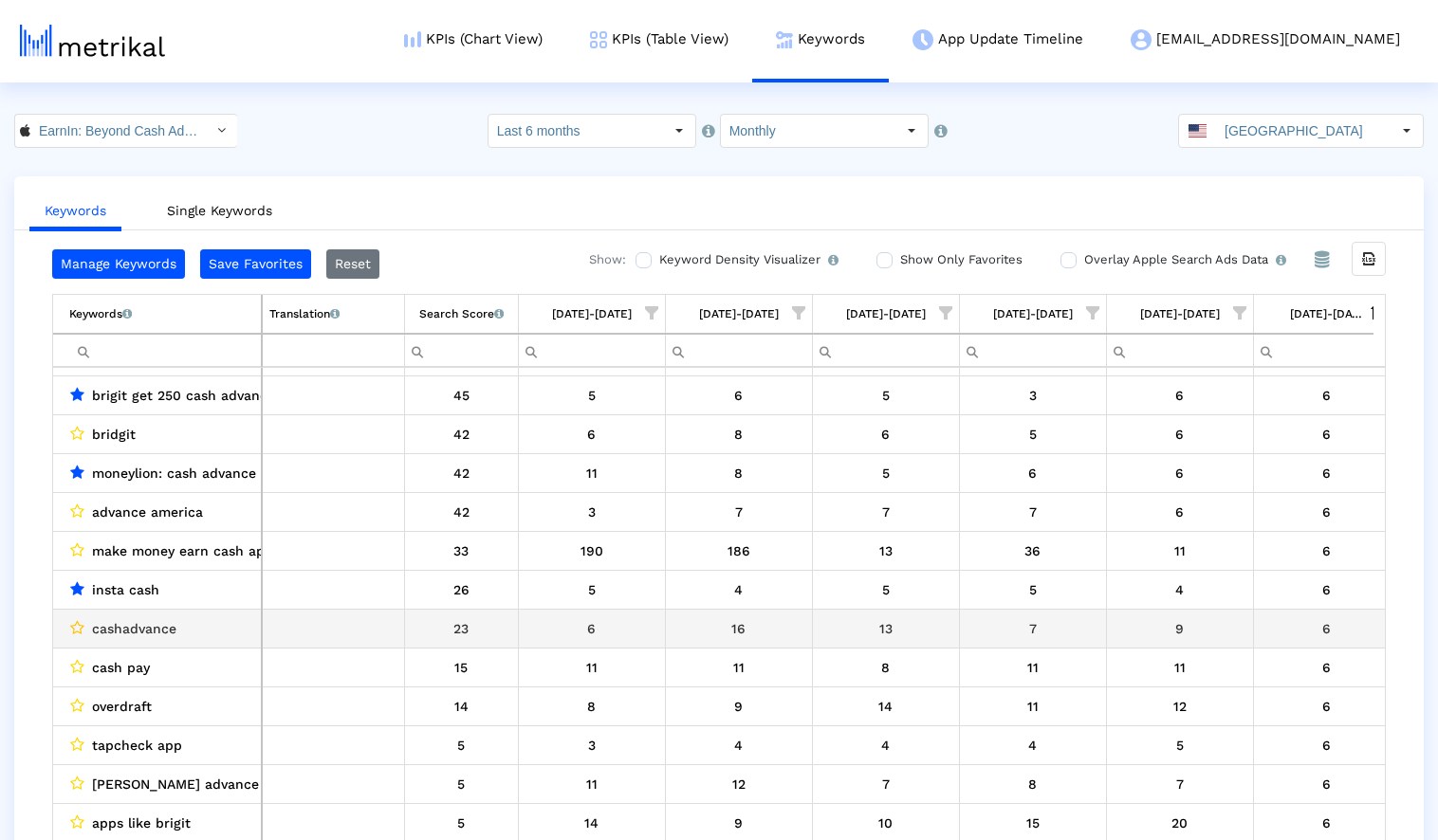
click at [76, 626] on icon "Data grid" at bounding box center [77, 628] width 14 height 15
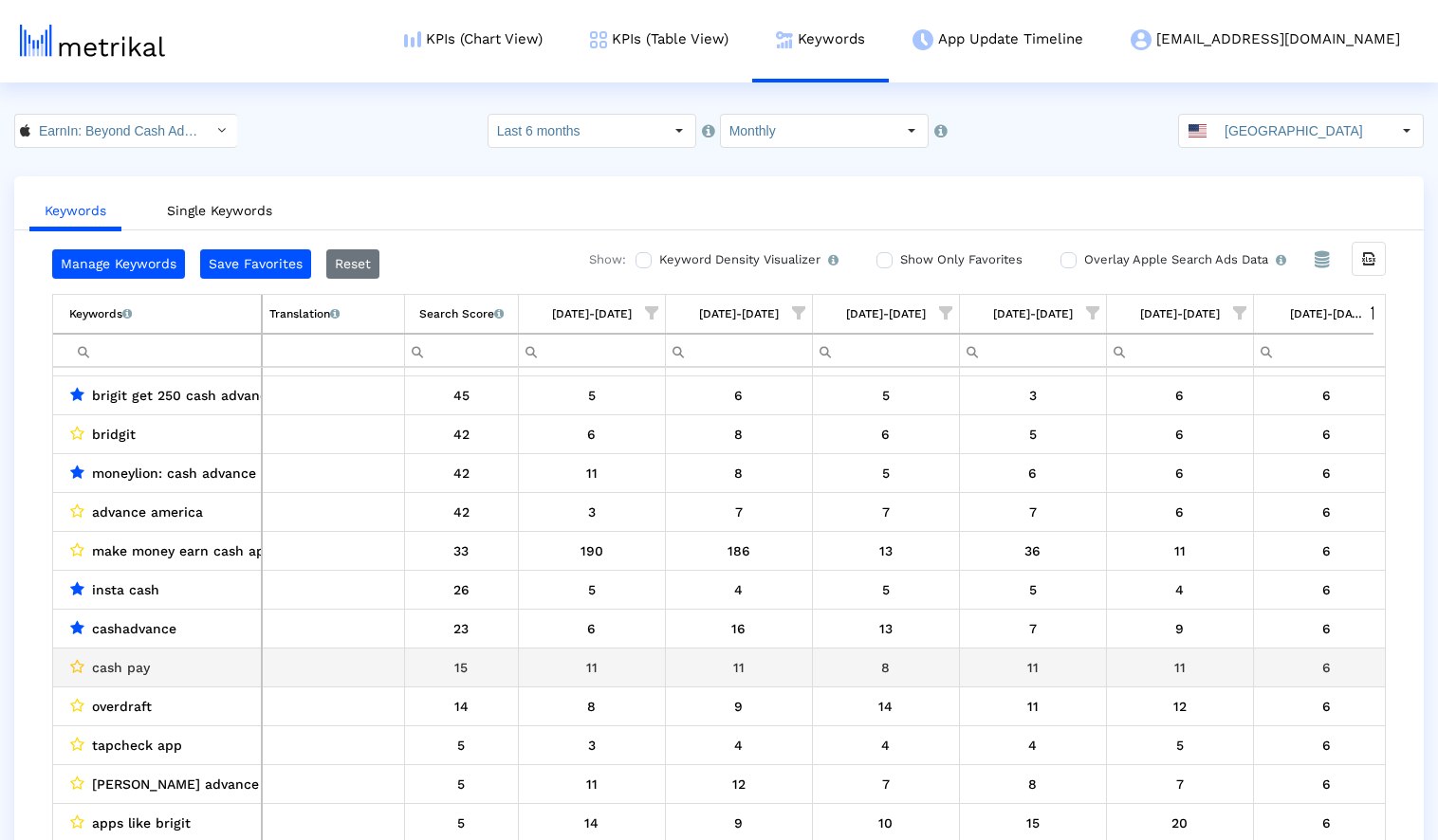
click at [77, 665] on icon "Data grid" at bounding box center [77, 667] width 14 height 15
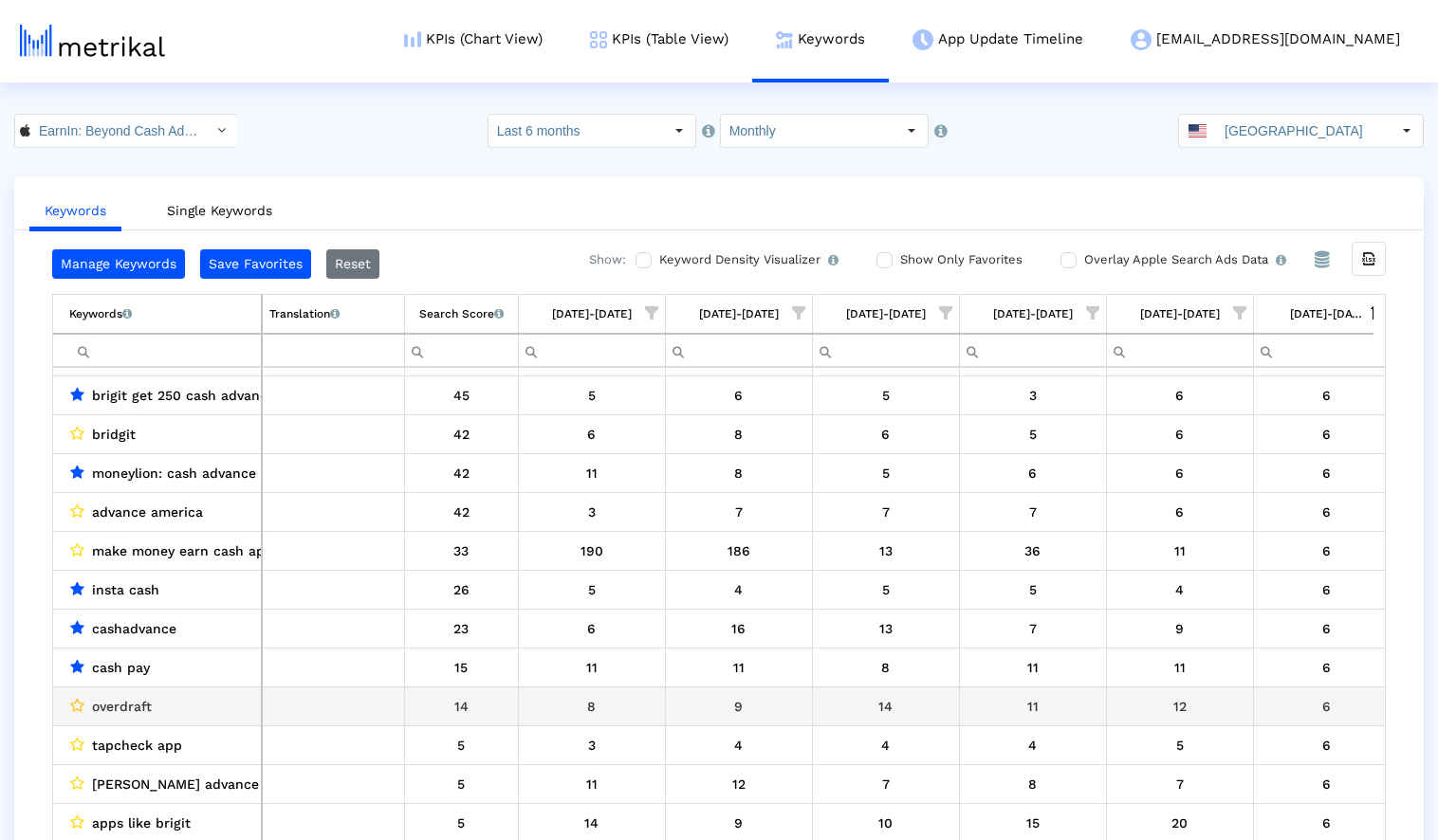
click at [78, 702] on icon "Data grid" at bounding box center [77, 706] width 14 height 15
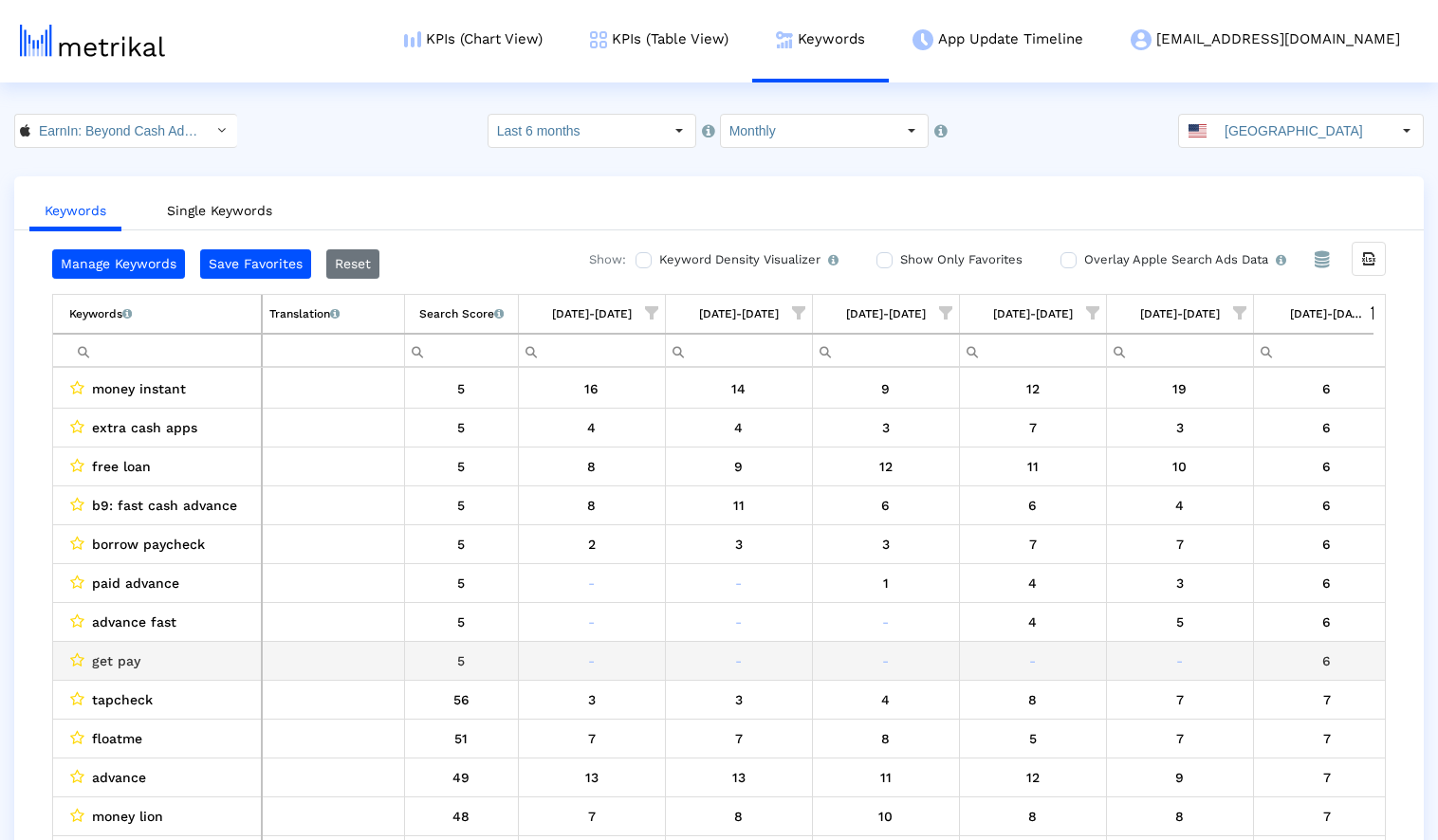
scroll to position [5712, 0]
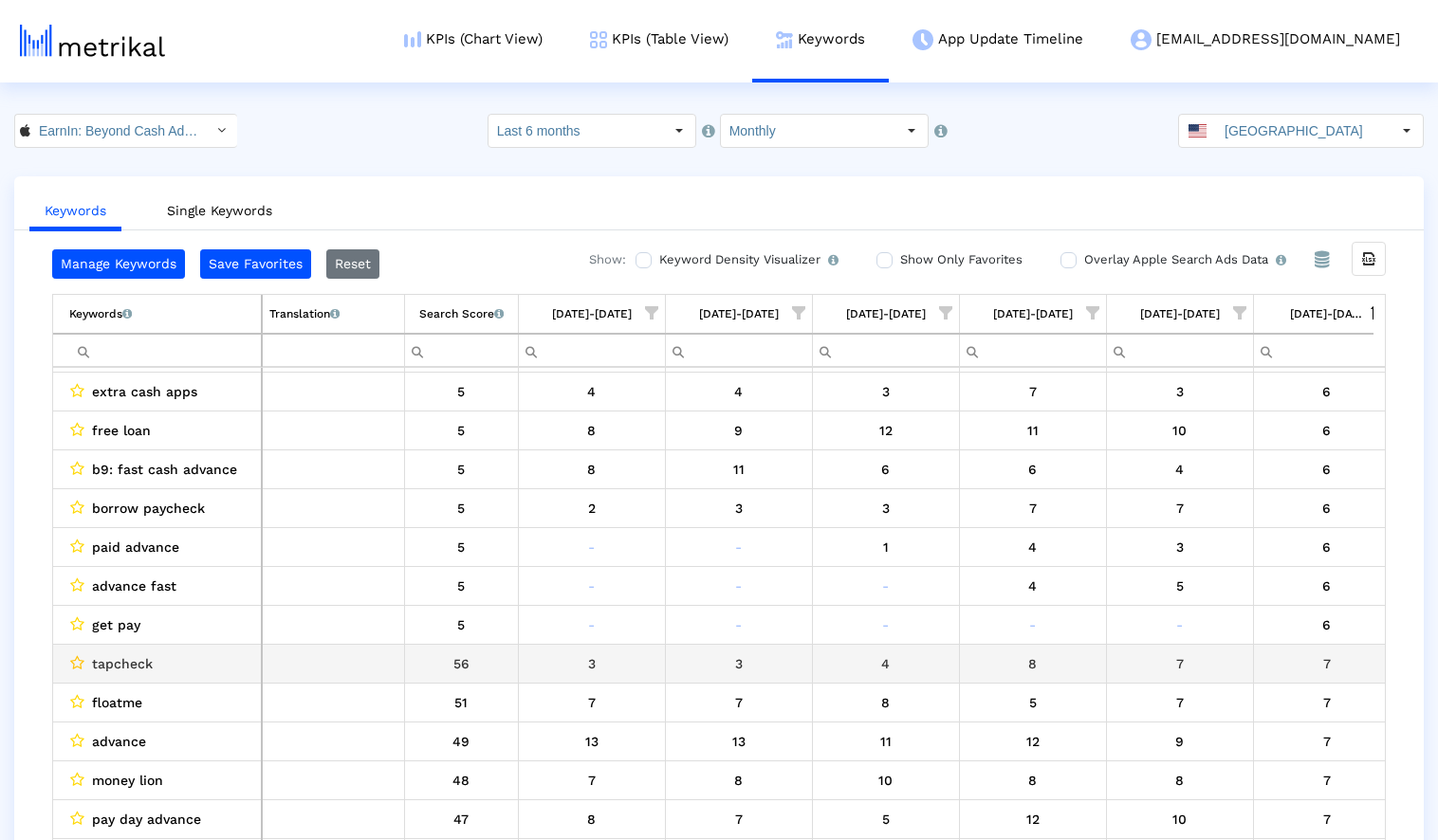
click at [75, 661] on icon "Data grid" at bounding box center [77, 663] width 14 height 15
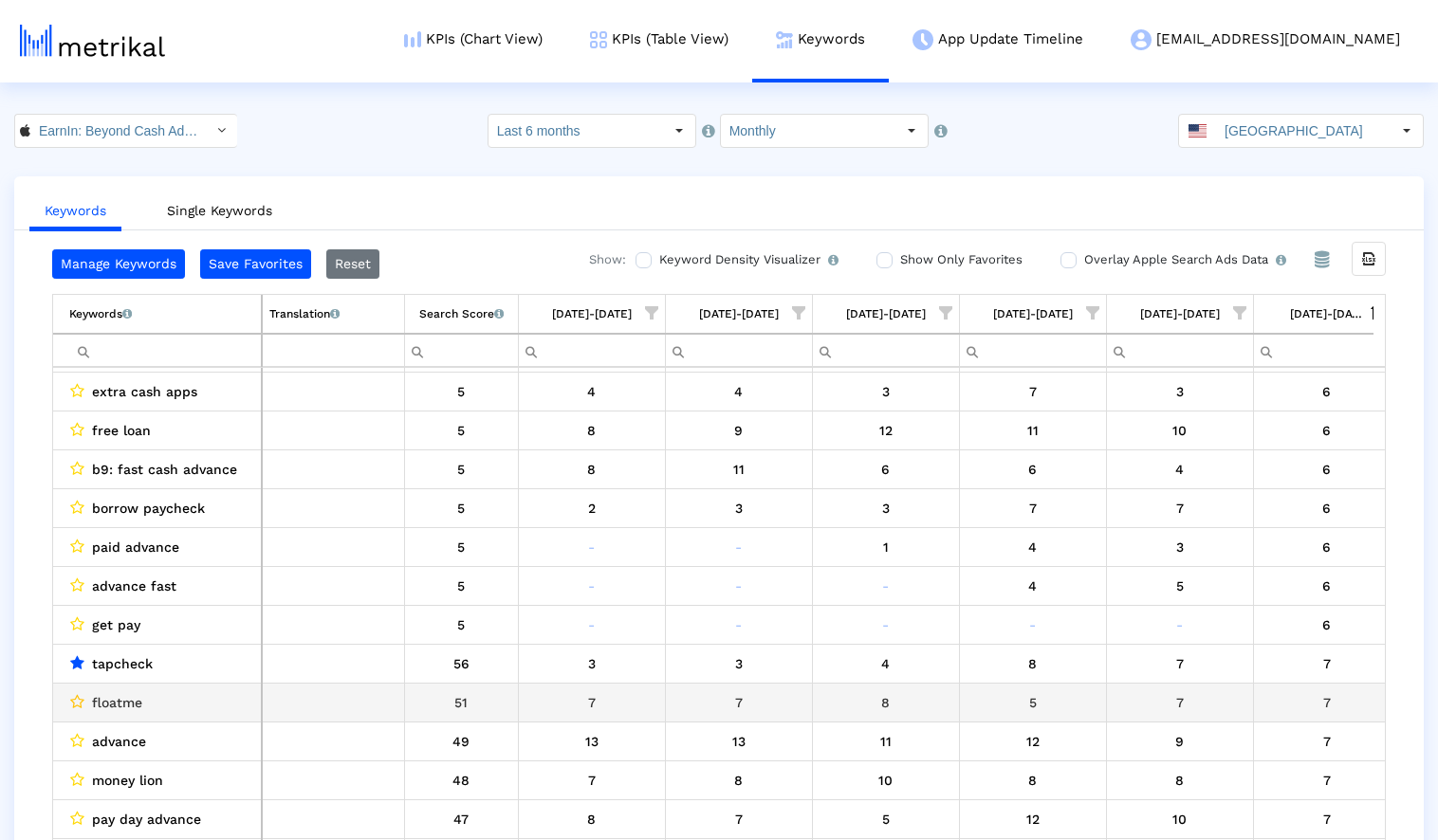
click at [78, 699] on icon "Data grid" at bounding box center [77, 702] width 14 height 15
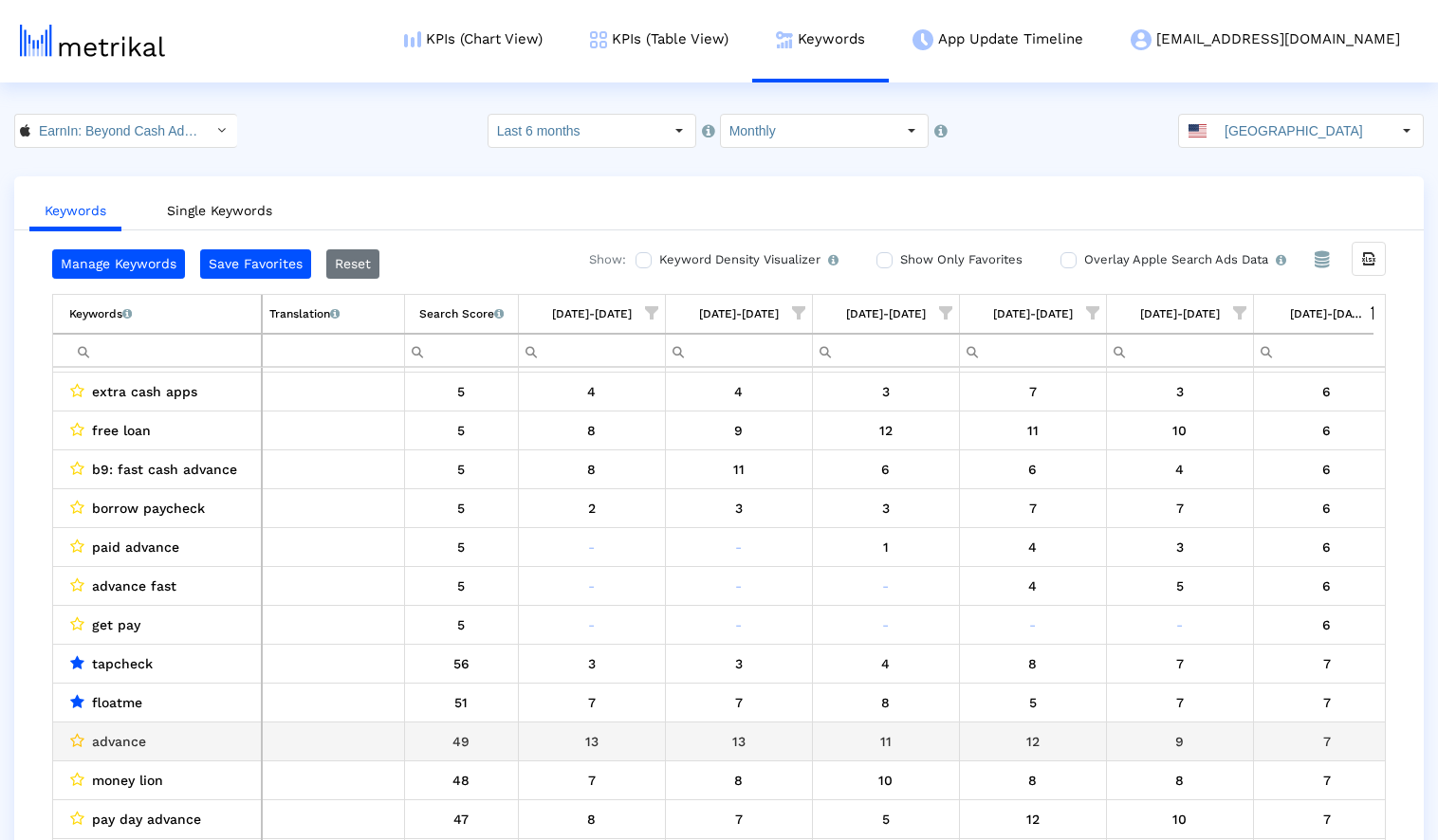
click at [80, 733] on icon "Data grid" at bounding box center [77, 741] width 14 height 15
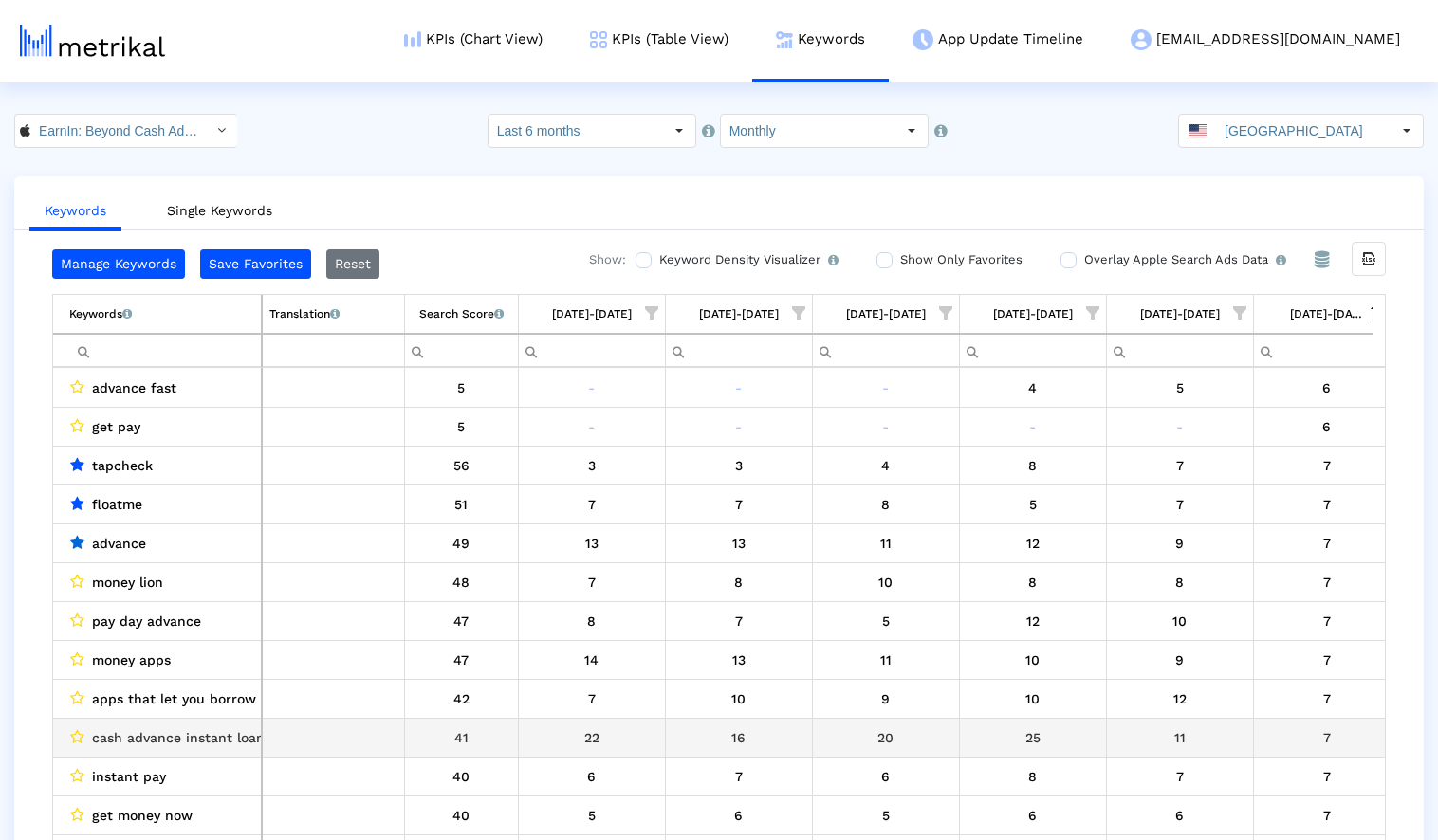
scroll to position [5916, 0]
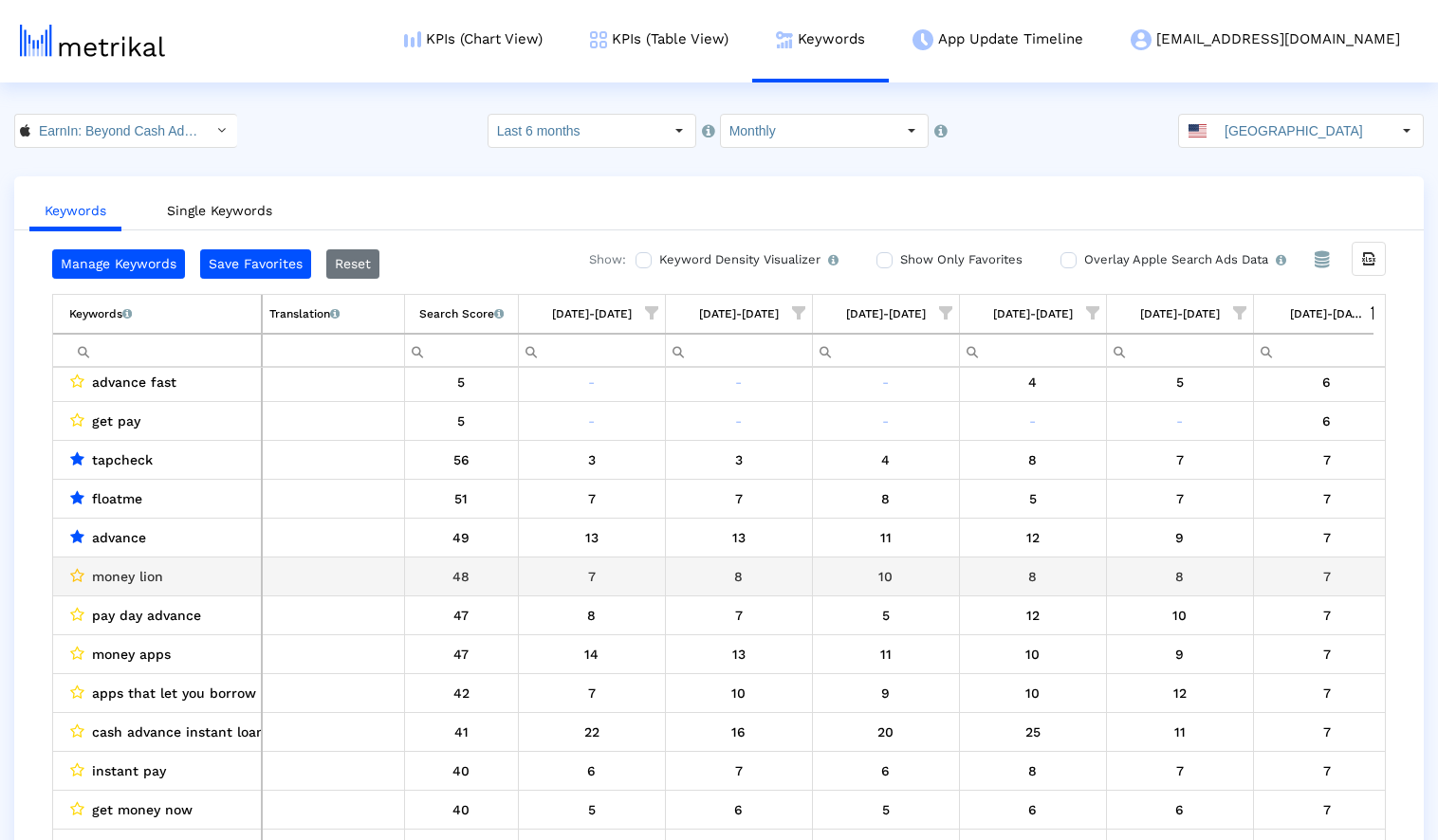
click at [78, 573] on icon "Data grid" at bounding box center [77, 576] width 14 height 15
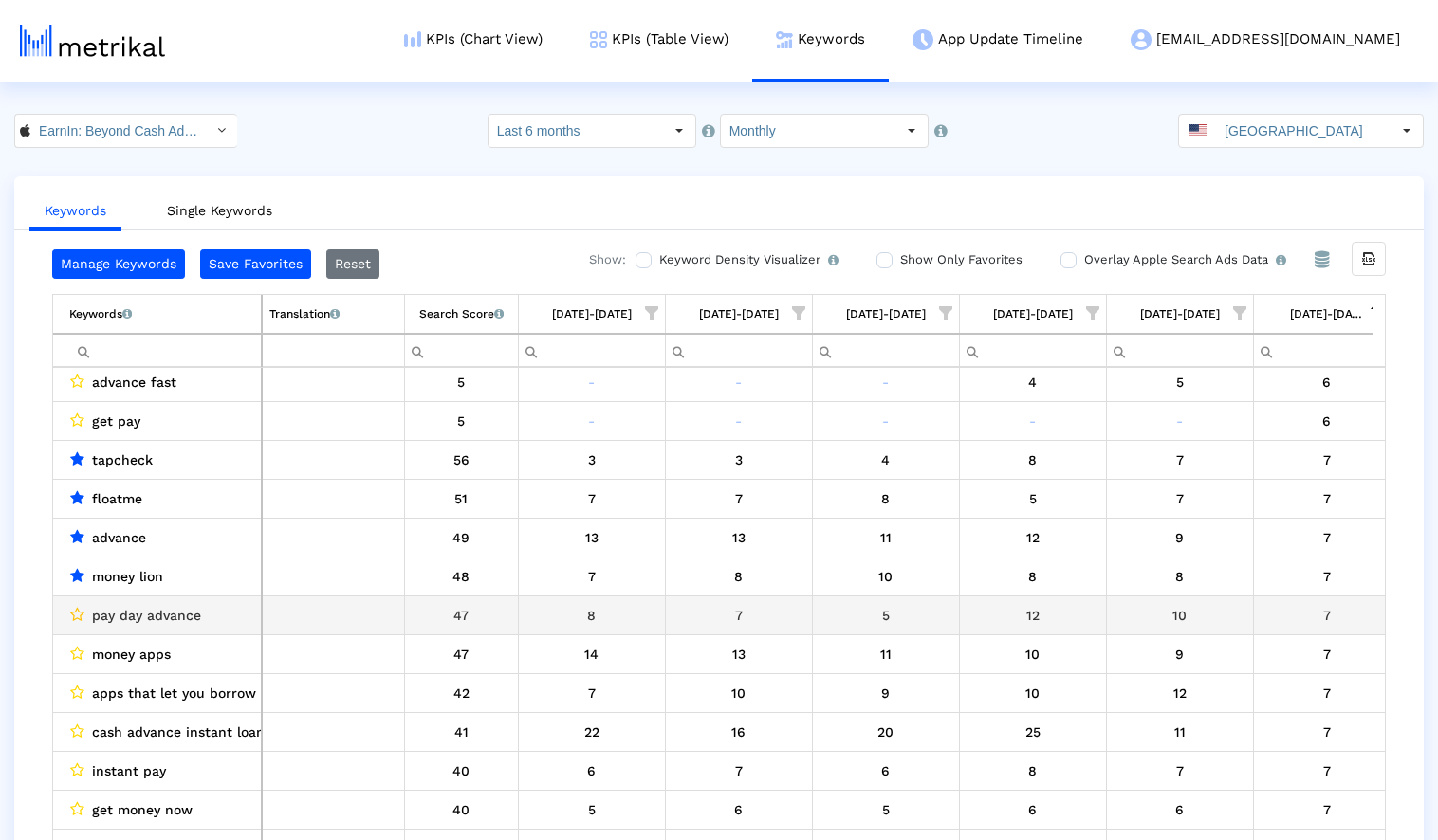
click at [79, 614] on icon "Data grid" at bounding box center [77, 614] width 14 height 15
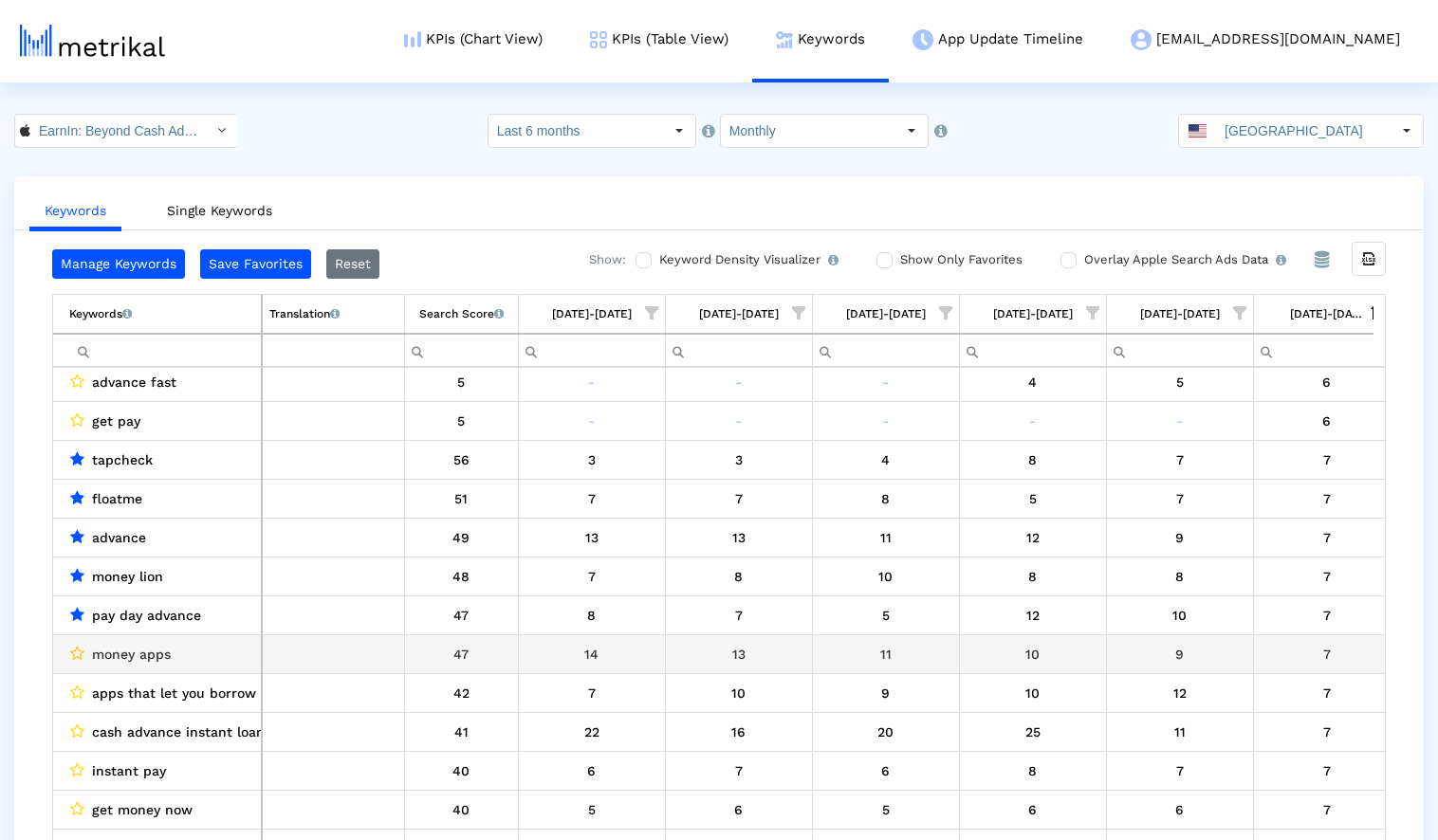
click at [81, 652] on icon "Data grid" at bounding box center [77, 654] width 14 height 15
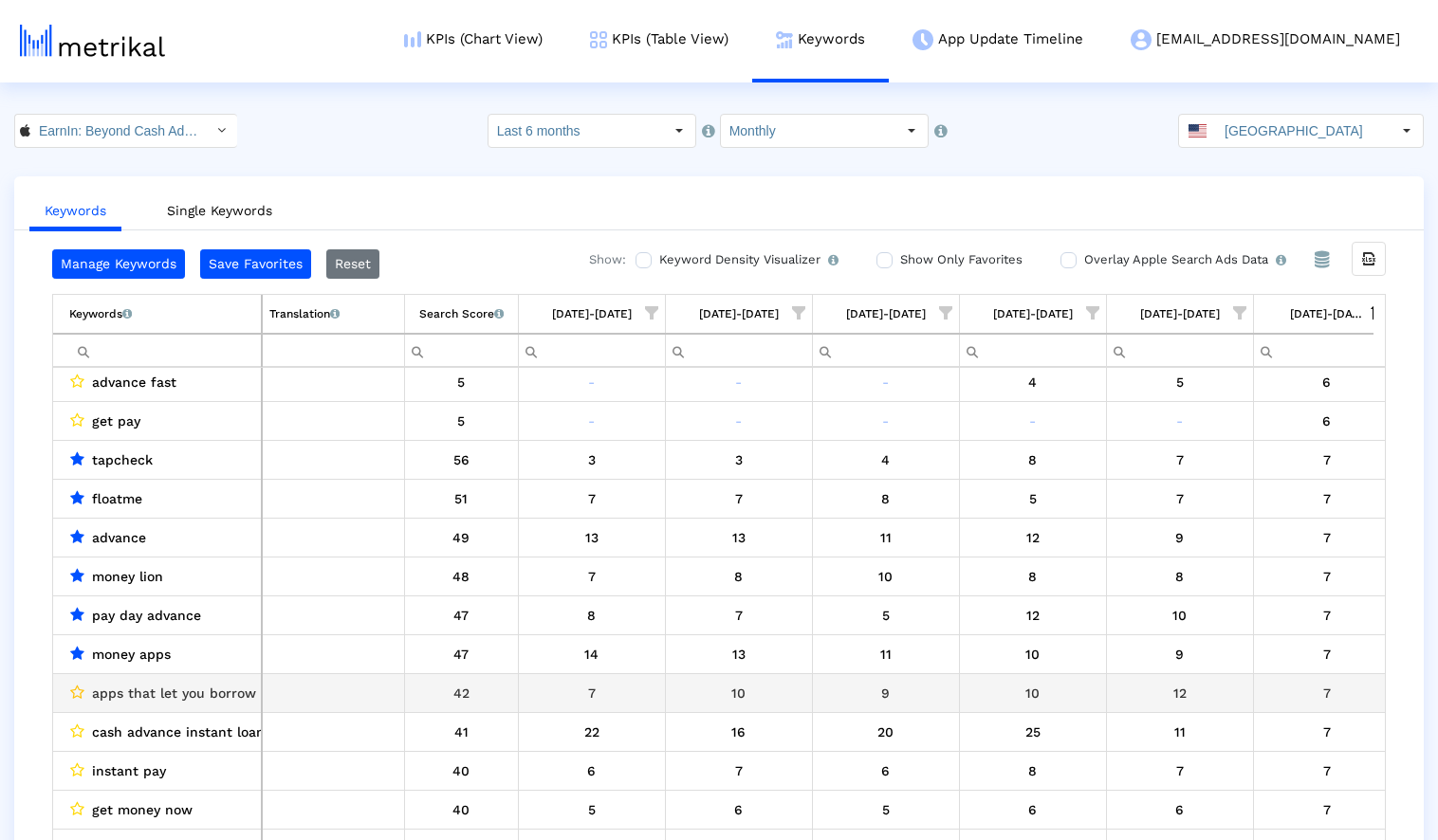
click at [75, 691] on icon "Data grid" at bounding box center [77, 692] width 14 height 15
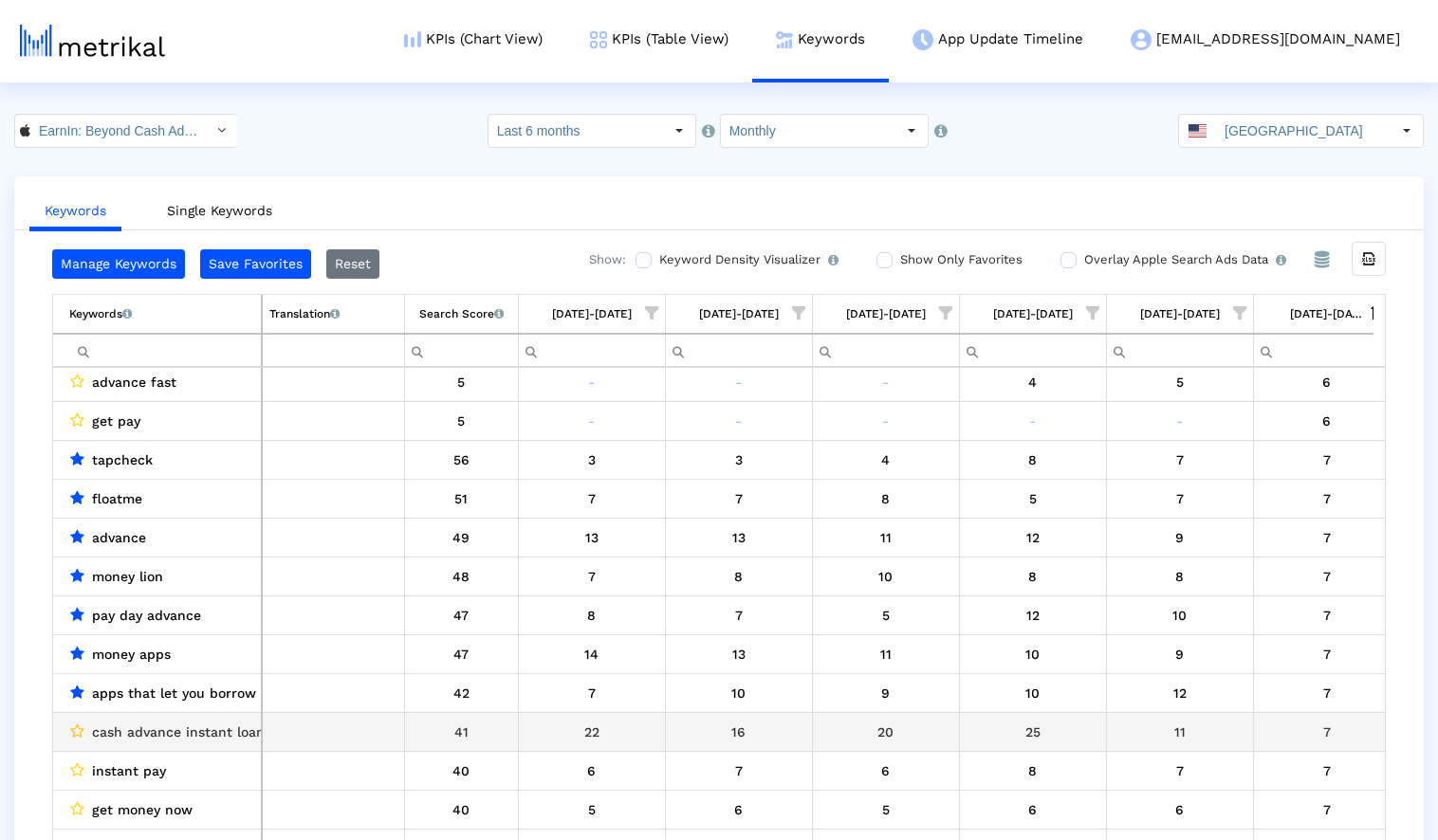
click at [72, 732] on icon "Data grid" at bounding box center [77, 732] width 14 height 15
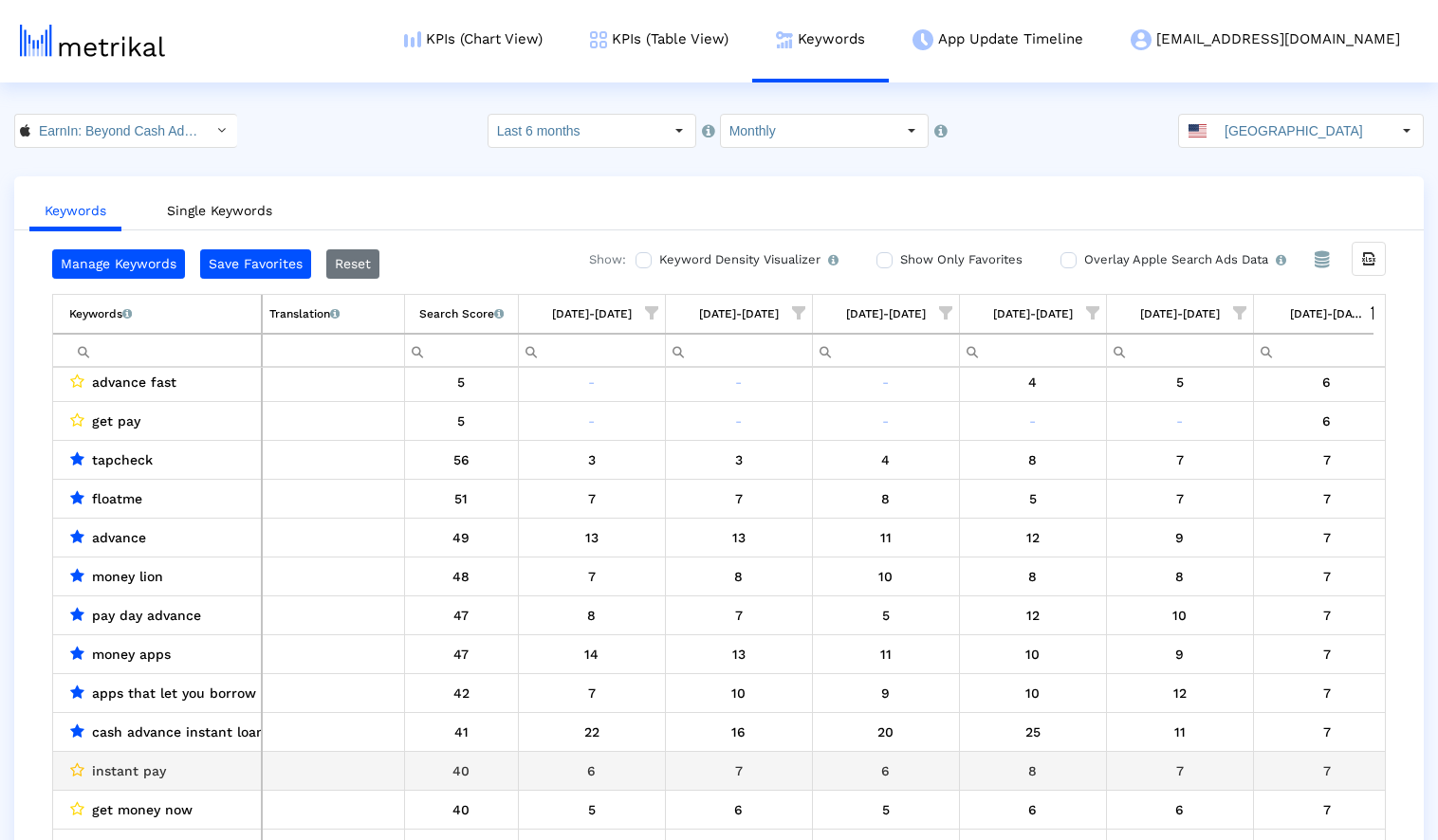
click at [78, 769] on icon "Data grid" at bounding box center [77, 770] width 14 height 15
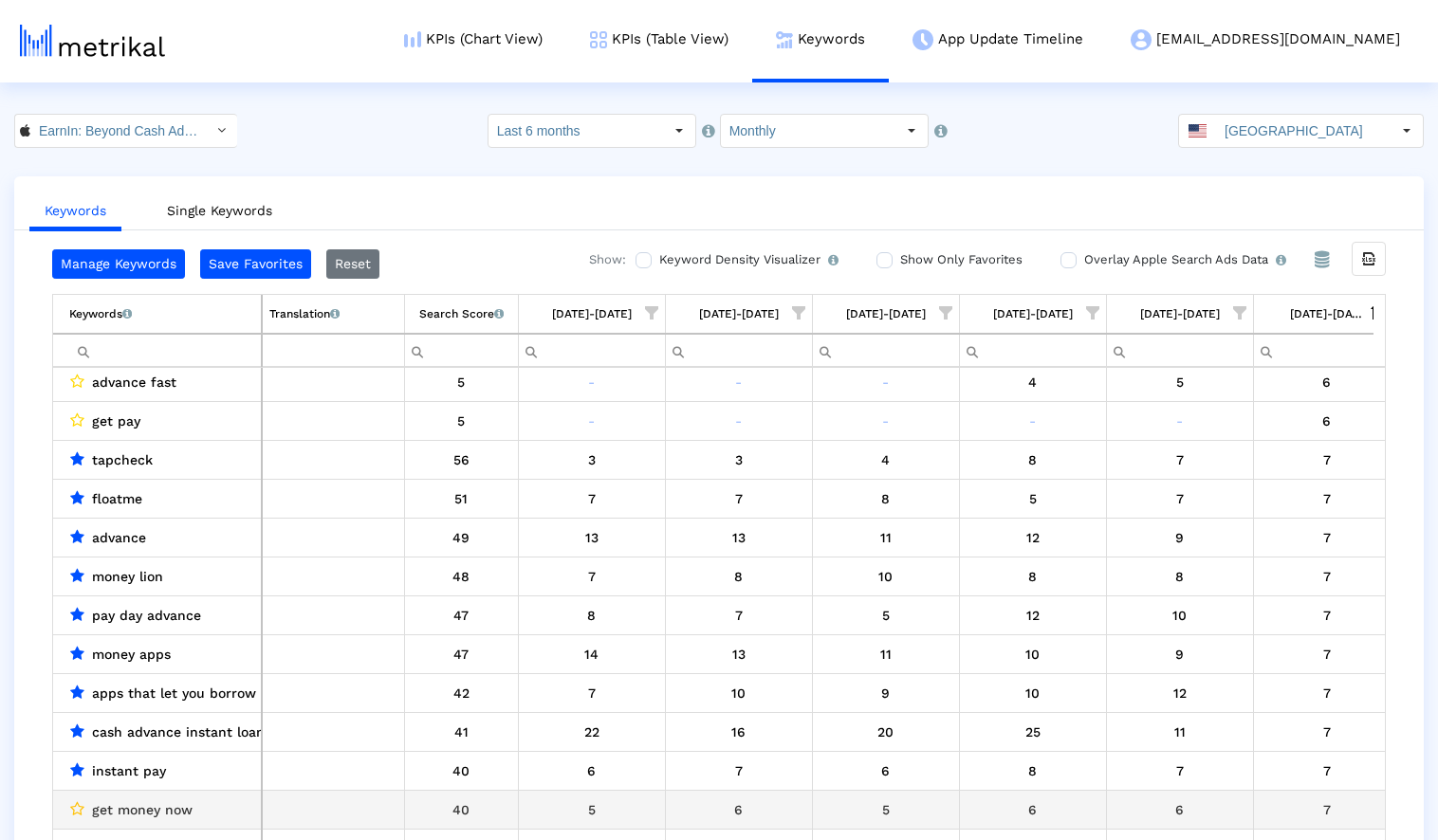
click at [79, 805] on icon "Data grid" at bounding box center [77, 809] width 14 height 15
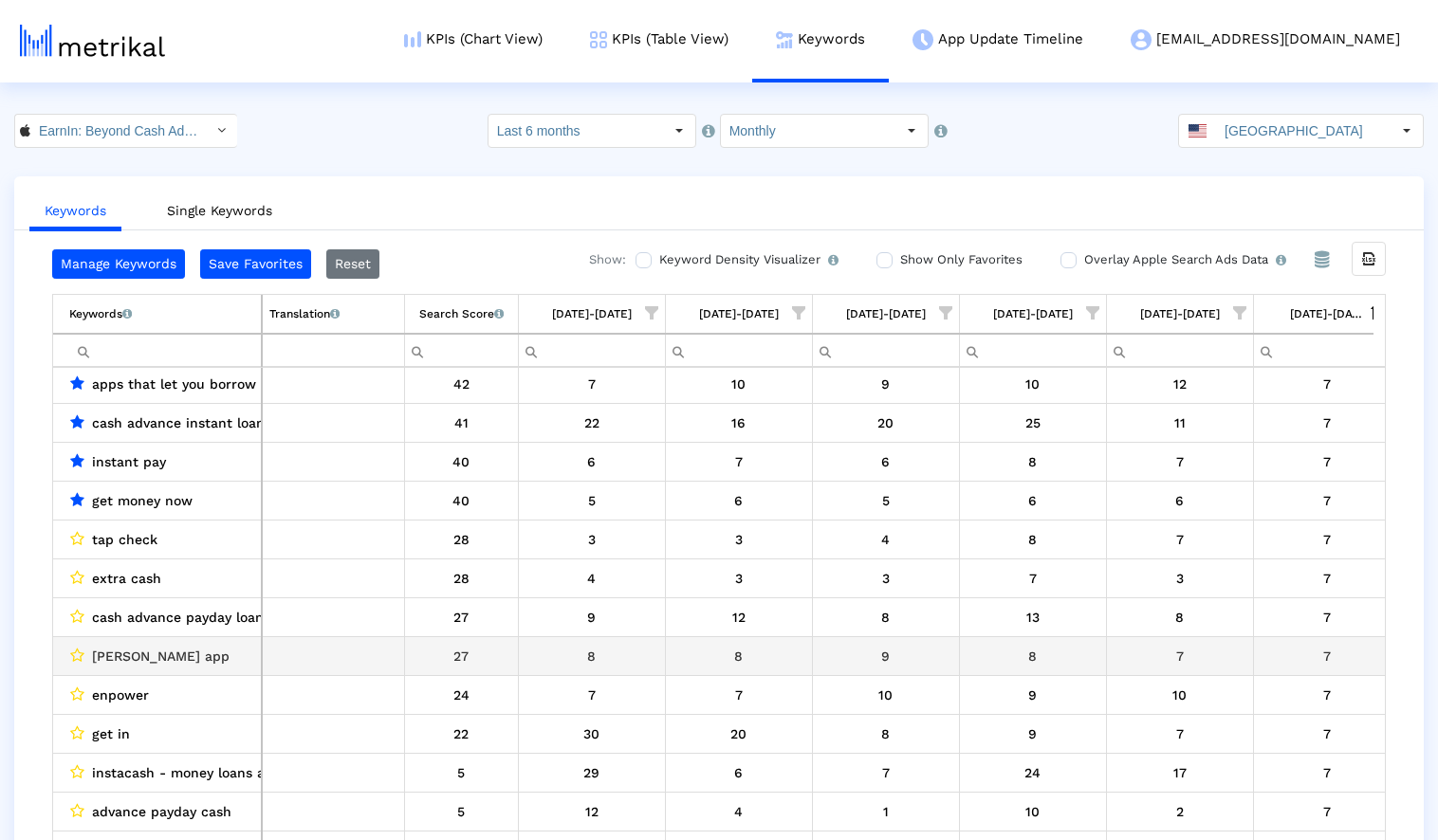
scroll to position [6245, 0]
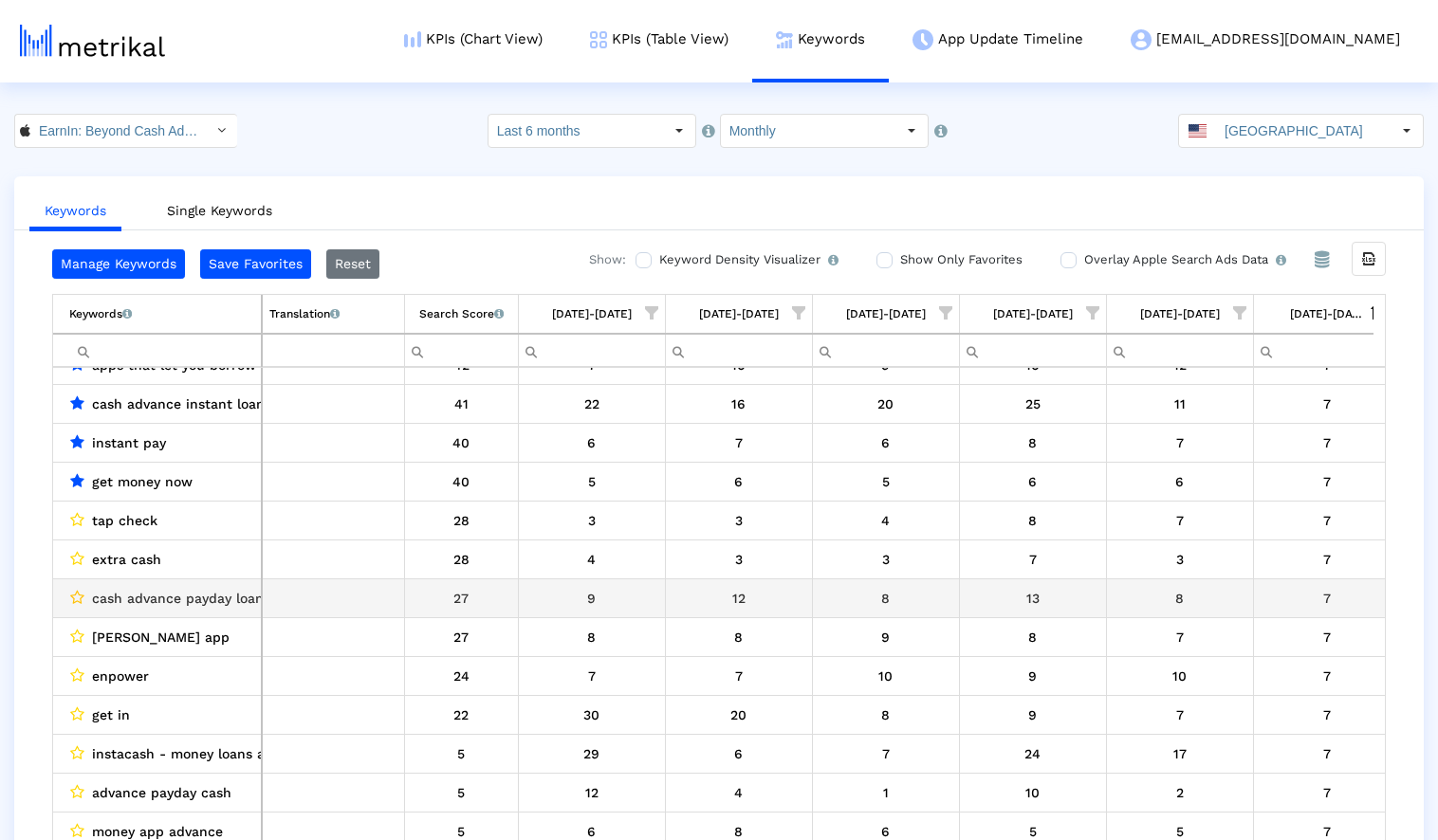
click at [80, 594] on icon "Data grid" at bounding box center [77, 598] width 14 height 15
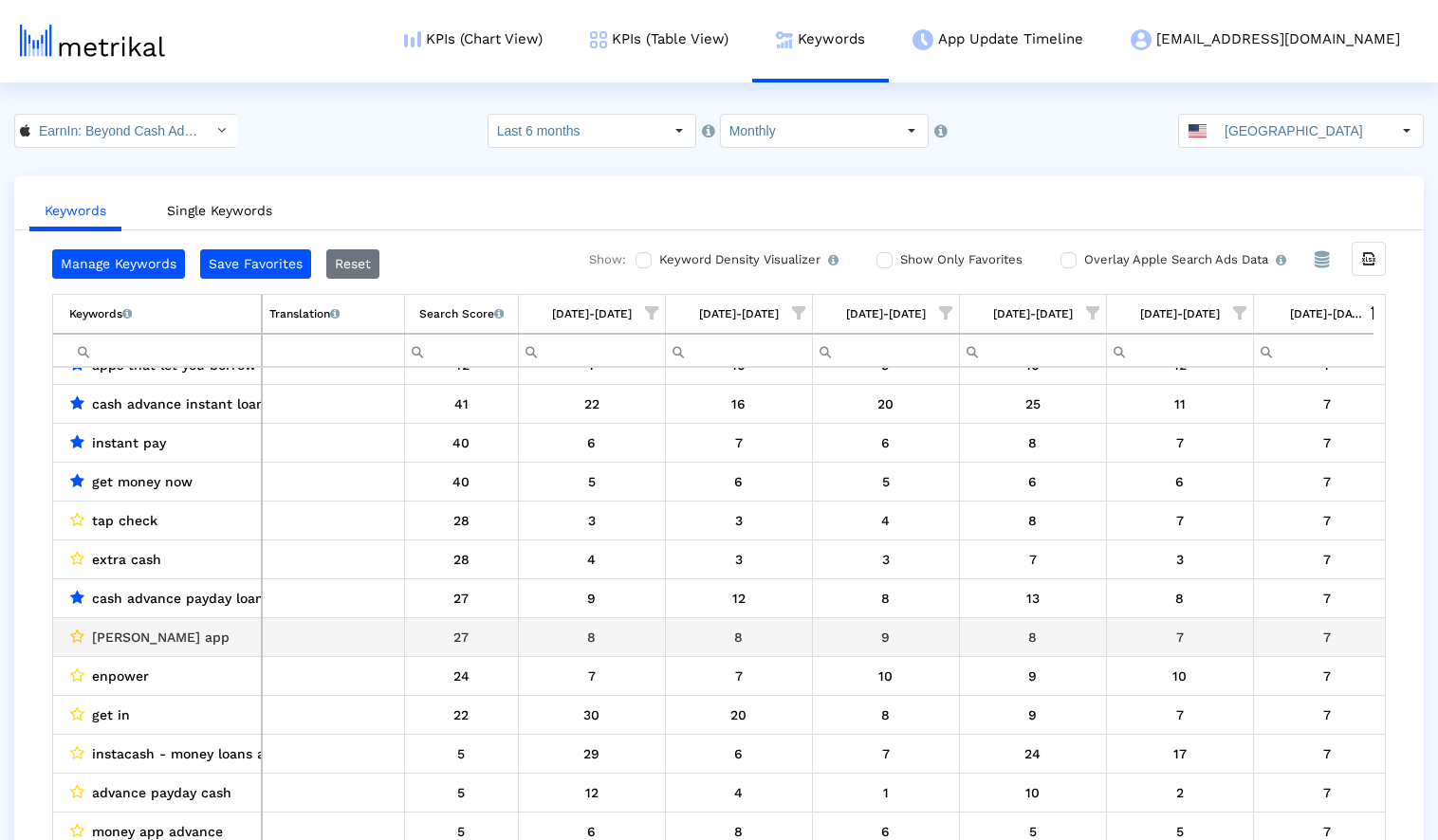
click at [79, 636] on icon "Data grid" at bounding box center [77, 636] width 14 height 15
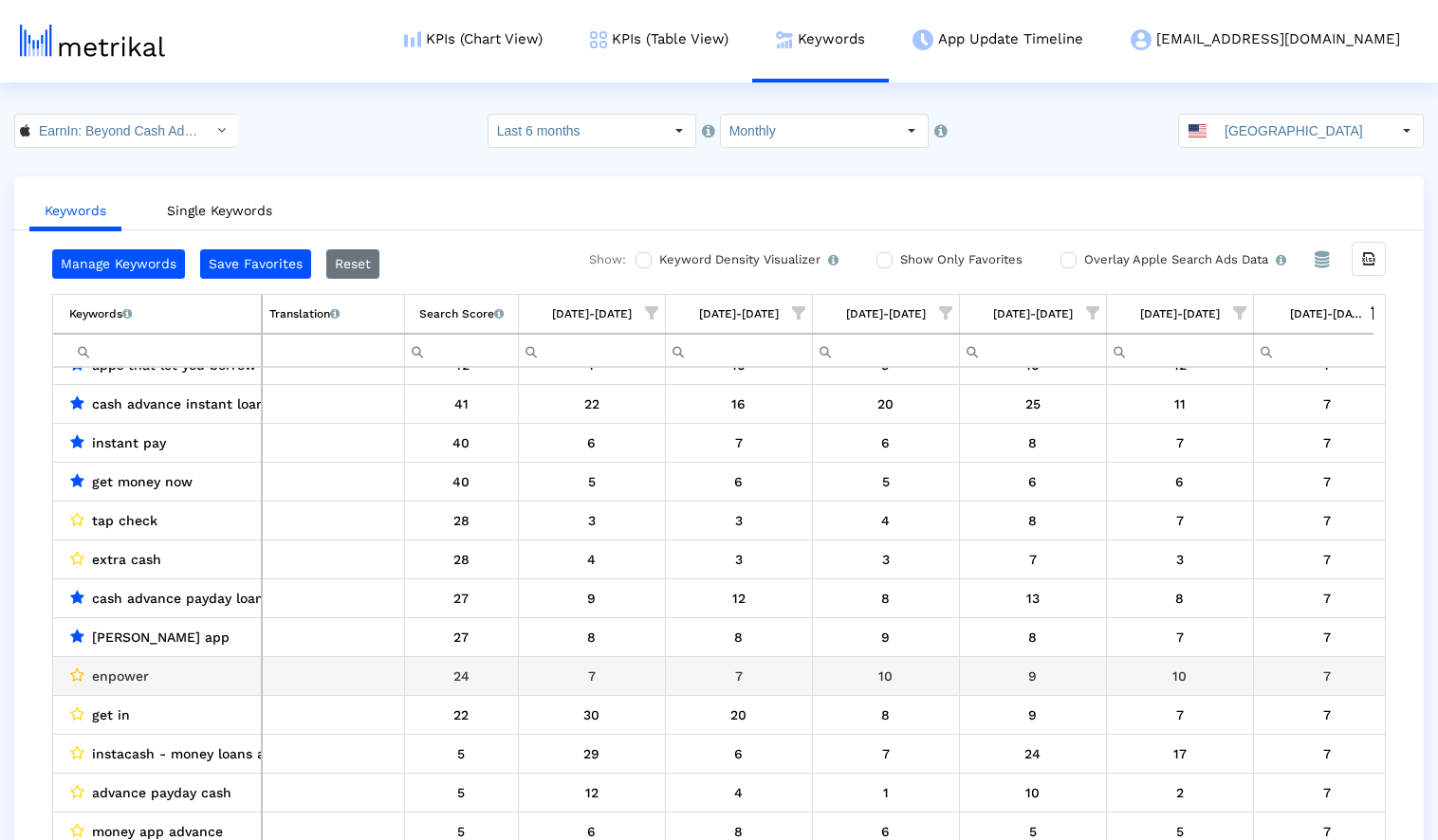
click at [77, 674] on icon "Data grid" at bounding box center [77, 676] width 14 height 15
click at [78, 672] on icon "Data grid" at bounding box center [77, 676] width 14 height 15
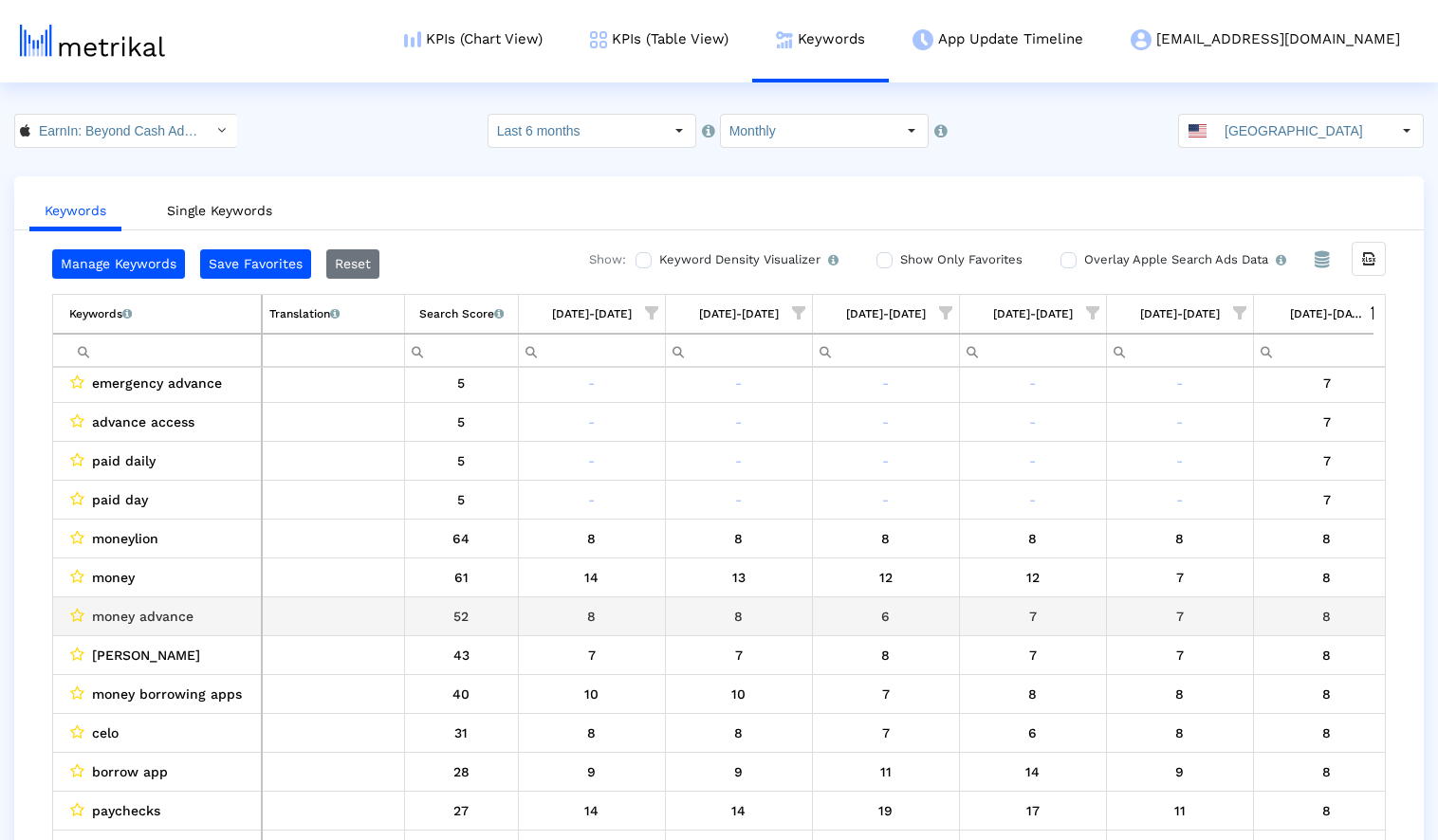
scroll to position [7262, 0]
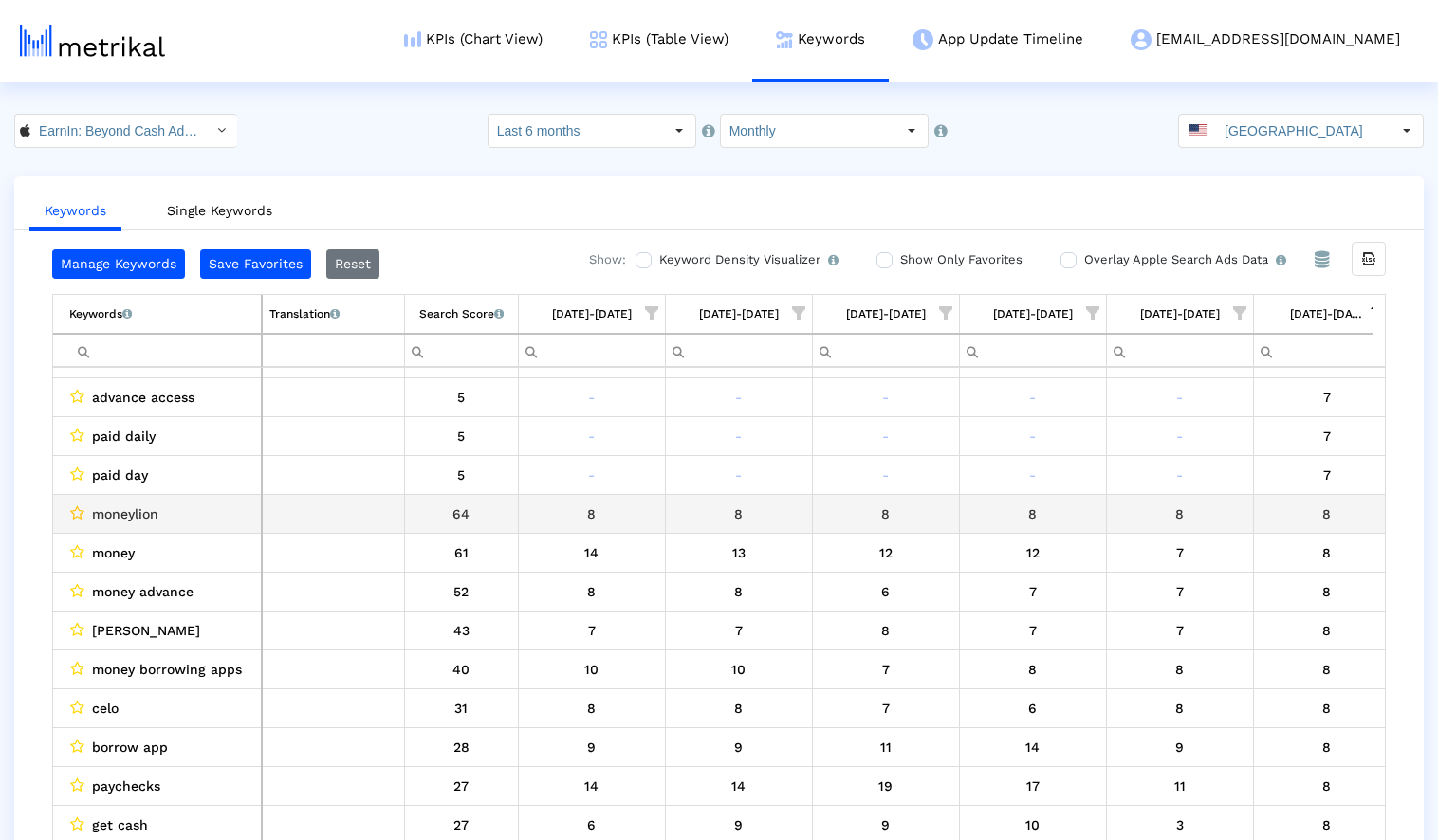
click at [76, 514] on icon "Data grid" at bounding box center [77, 514] width 14 height 15
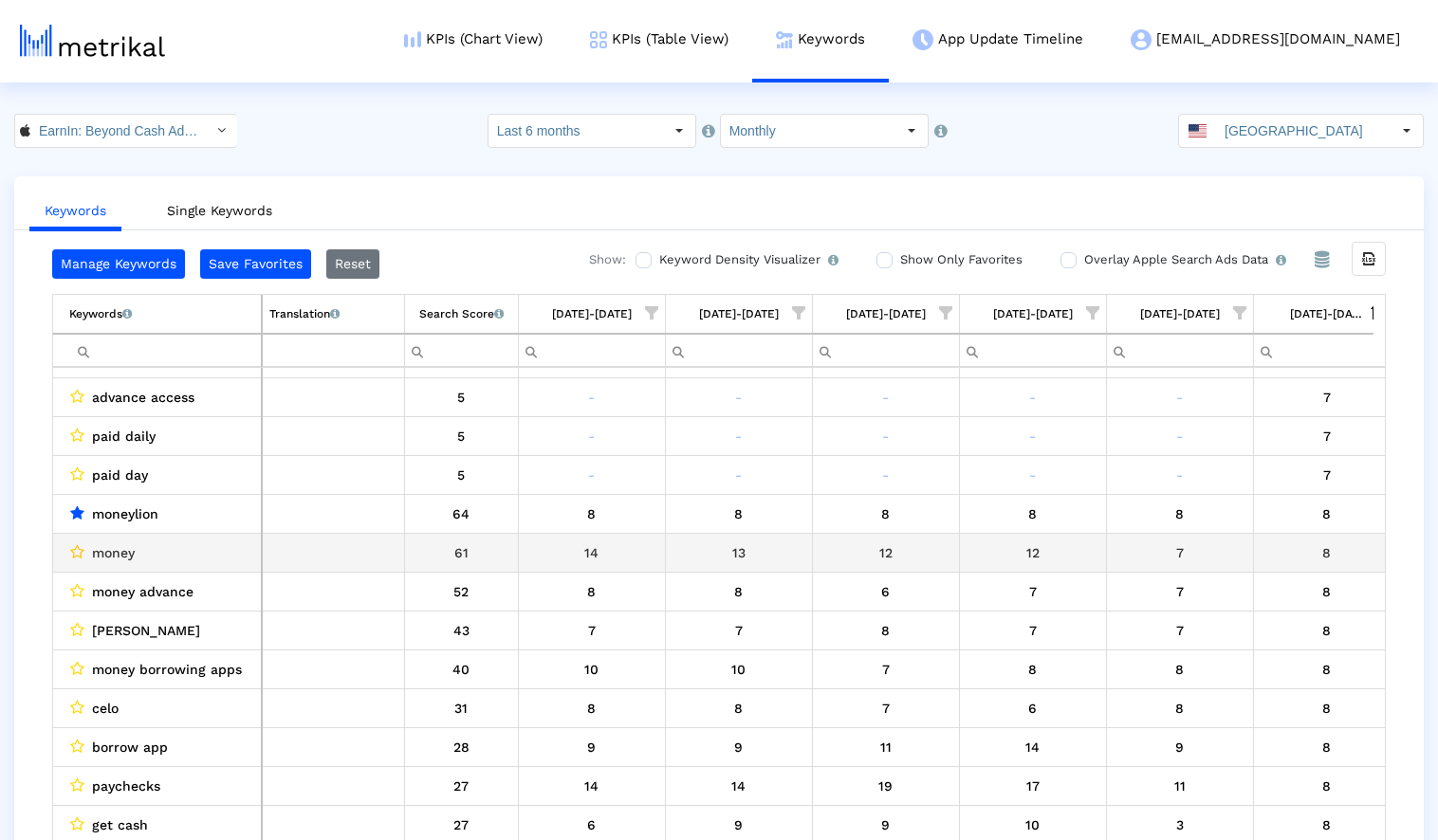
click at [77, 551] on icon "Data grid" at bounding box center [77, 552] width 14 height 15
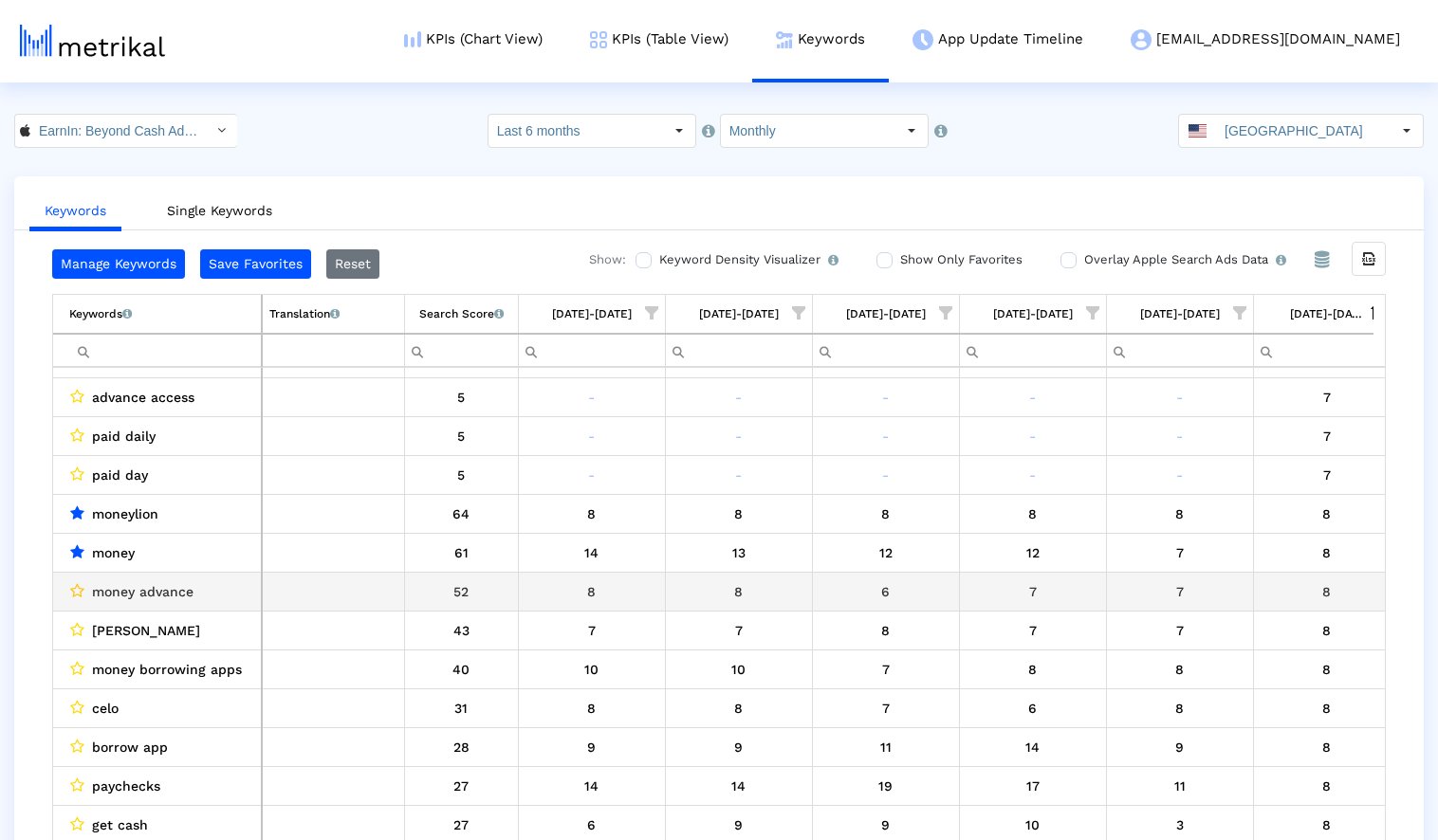
click at [80, 588] on icon "Data grid" at bounding box center [77, 591] width 14 height 15
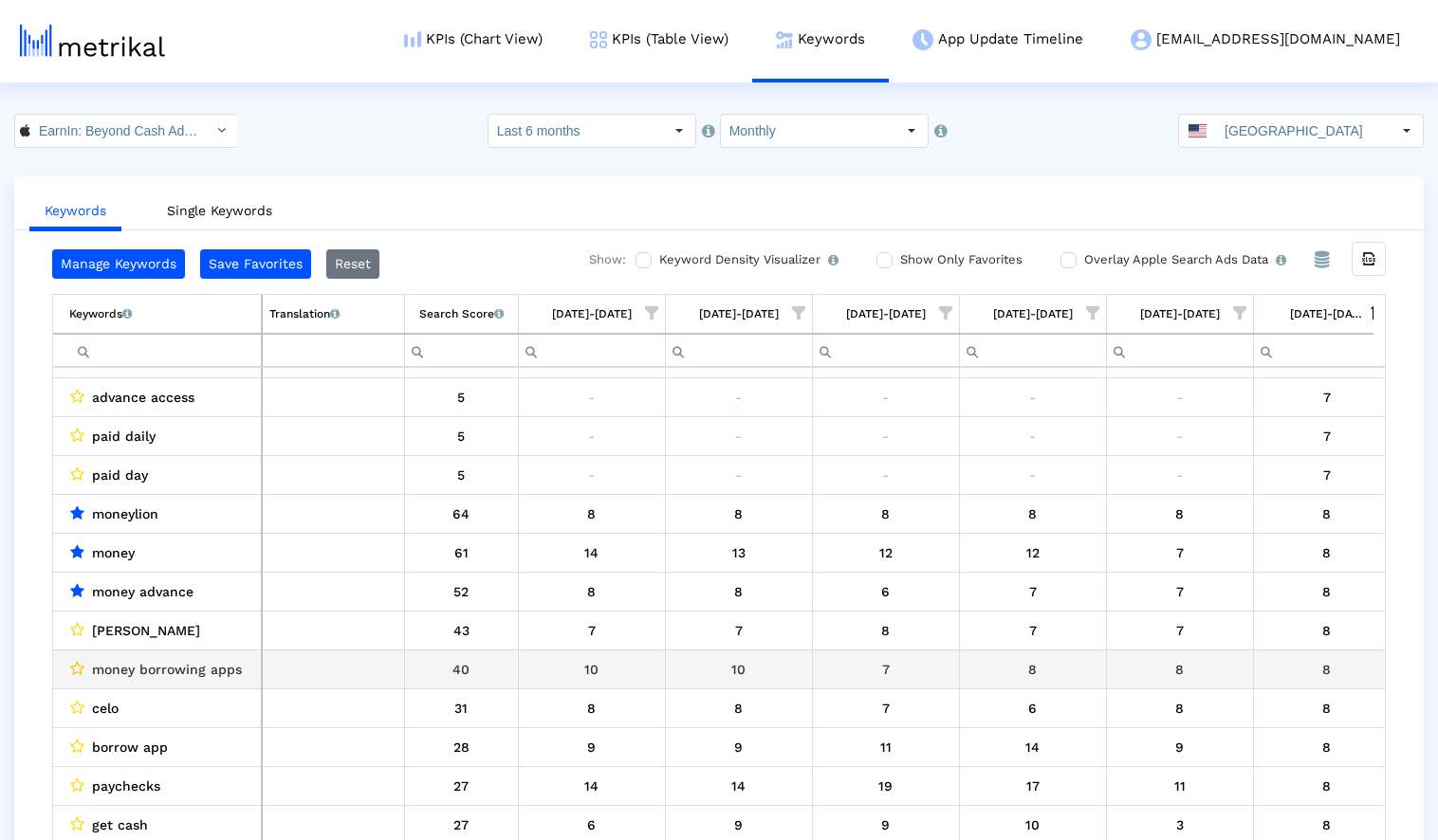
click at [75, 668] on icon "Data grid" at bounding box center [77, 669] width 14 height 15
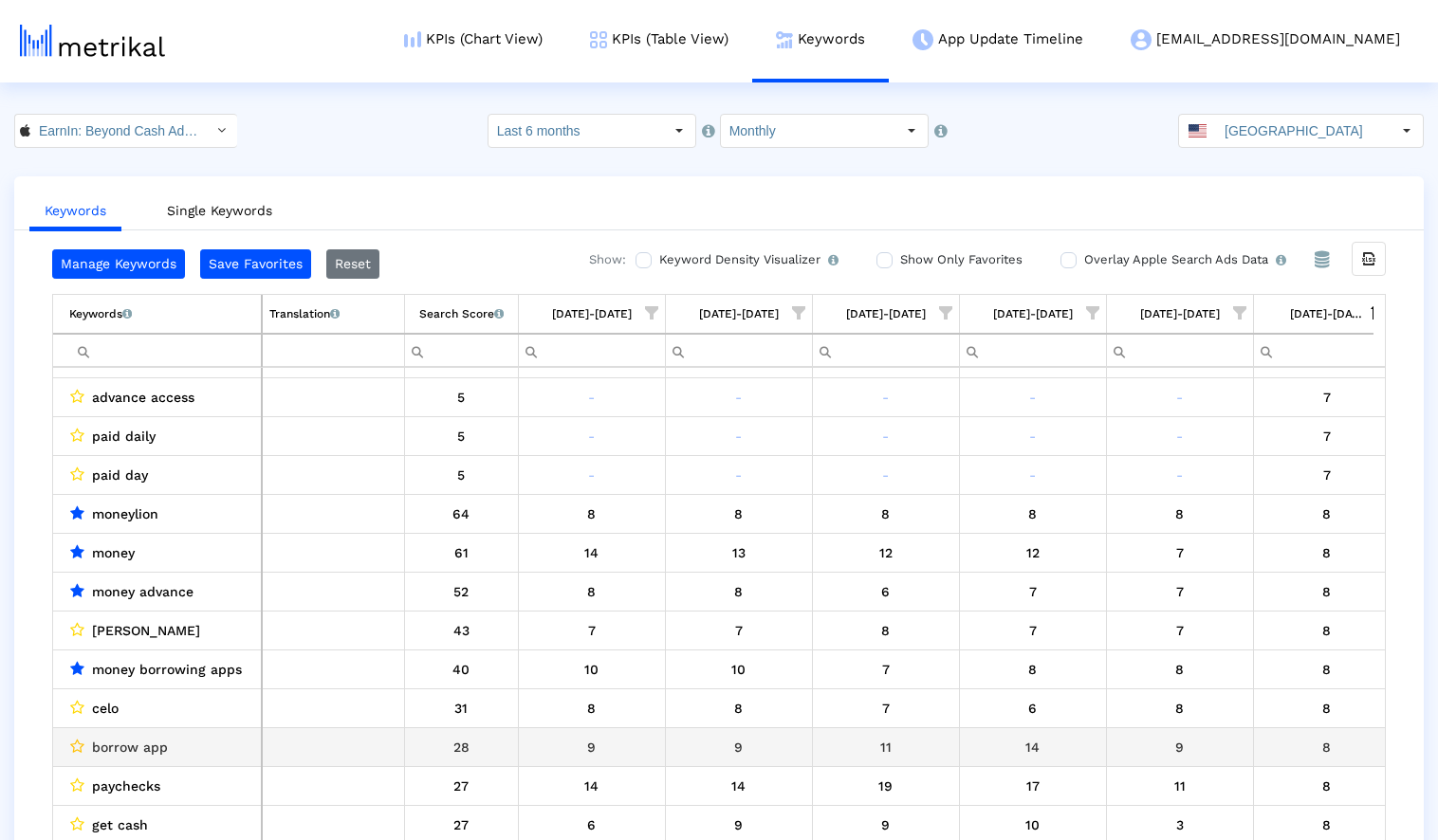
click at [73, 744] on icon "Data grid" at bounding box center [77, 747] width 14 height 15
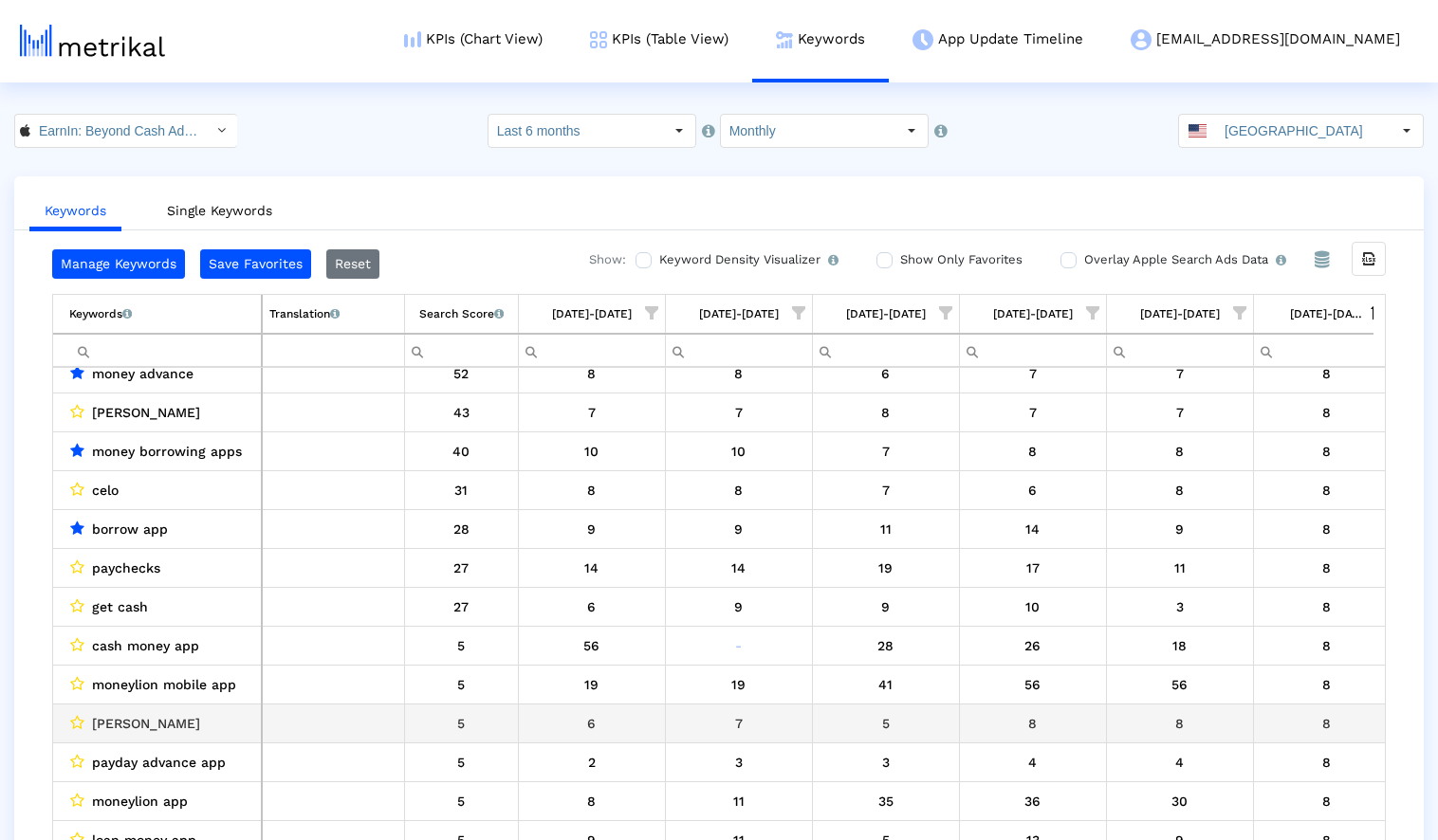
scroll to position [7497, 0]
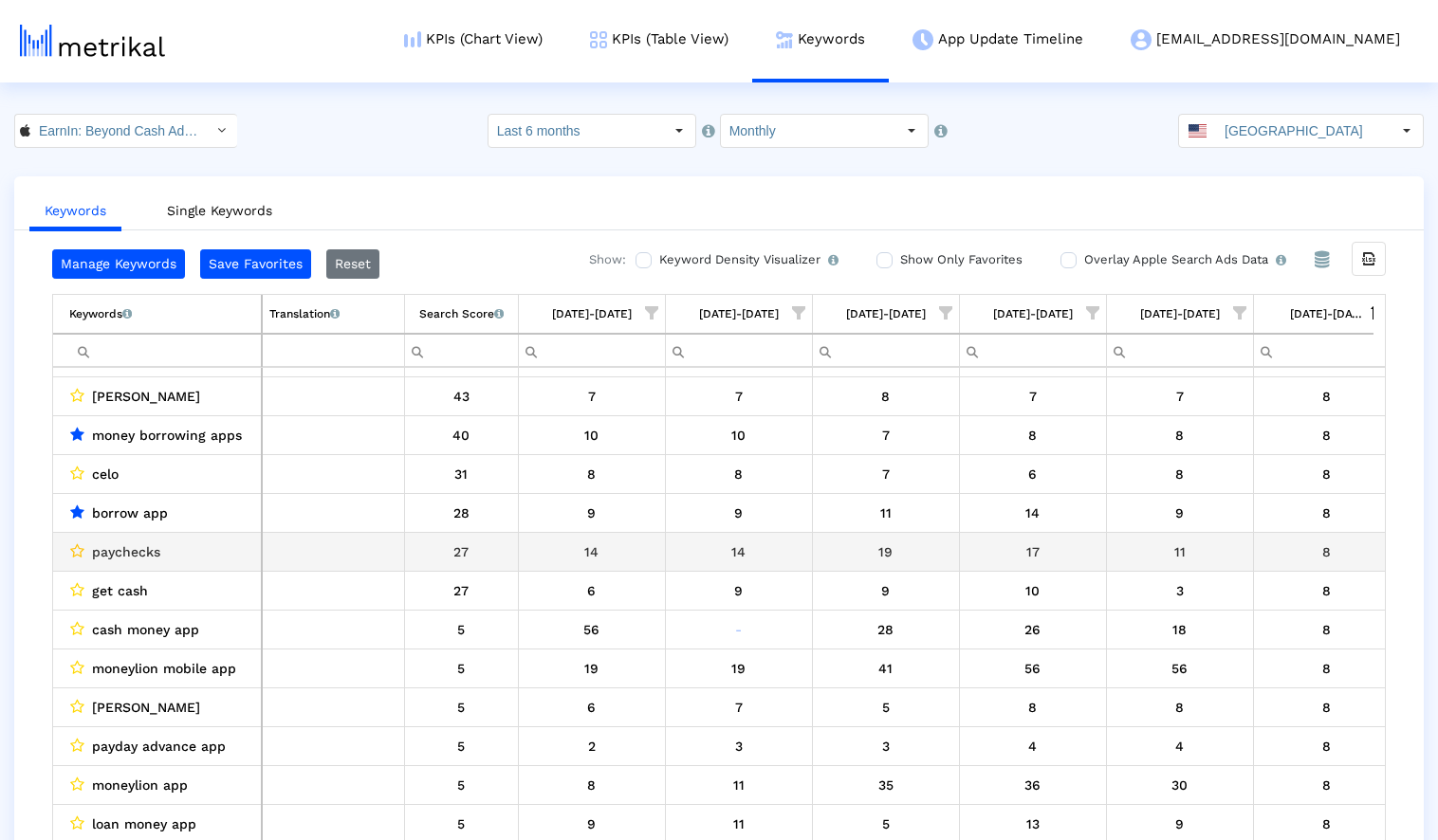
click at [75, 556] on icon "Data grid" at bounding box center [77, 551] width 14 height 15
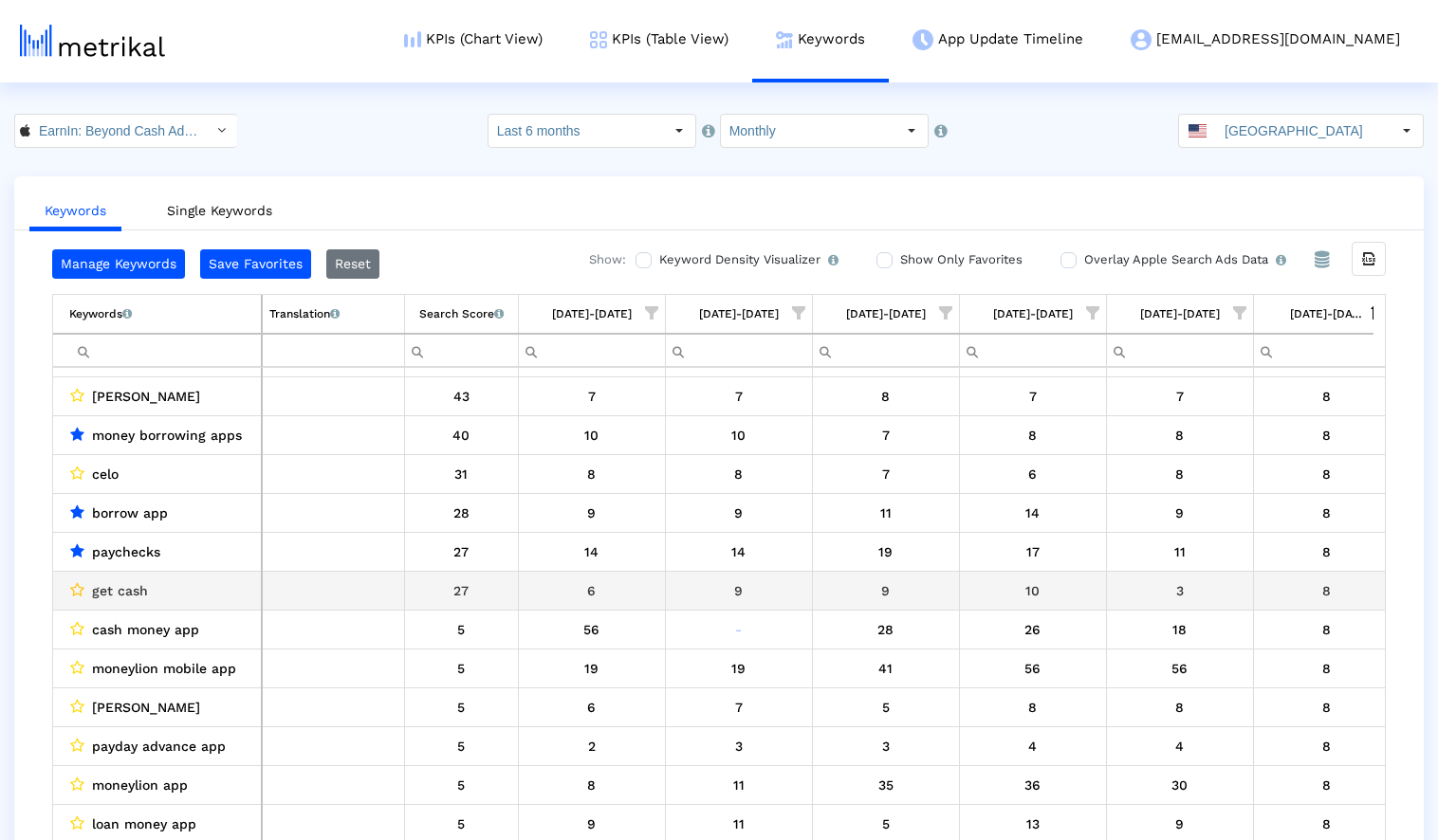
click at [74, 588] on icon "Data grid" at bounding box center [77, 590] width 14 height 15
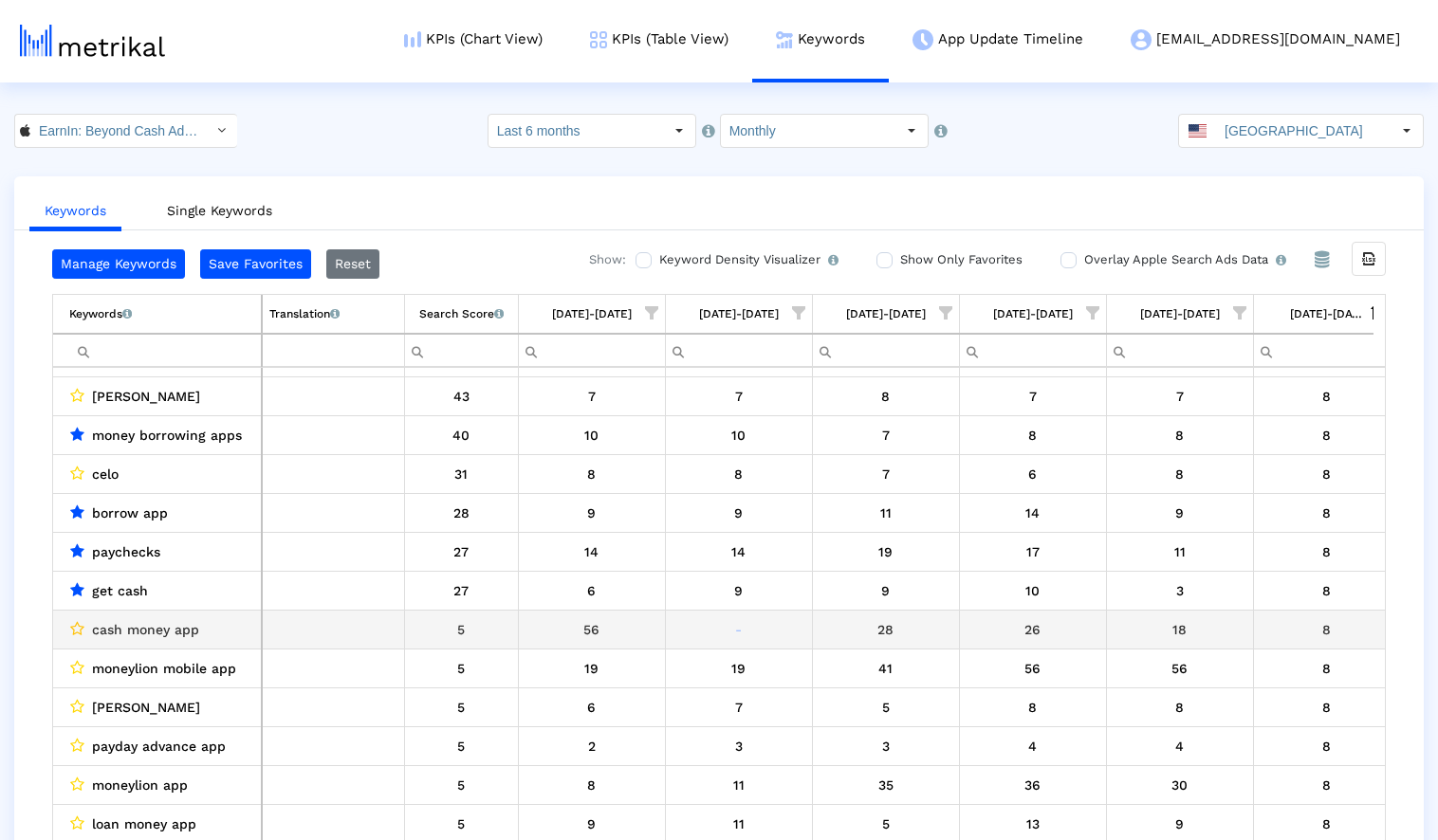
click at [77, 628] on icon "Data grid" at bounding box center [77, 629] width 14 height 15
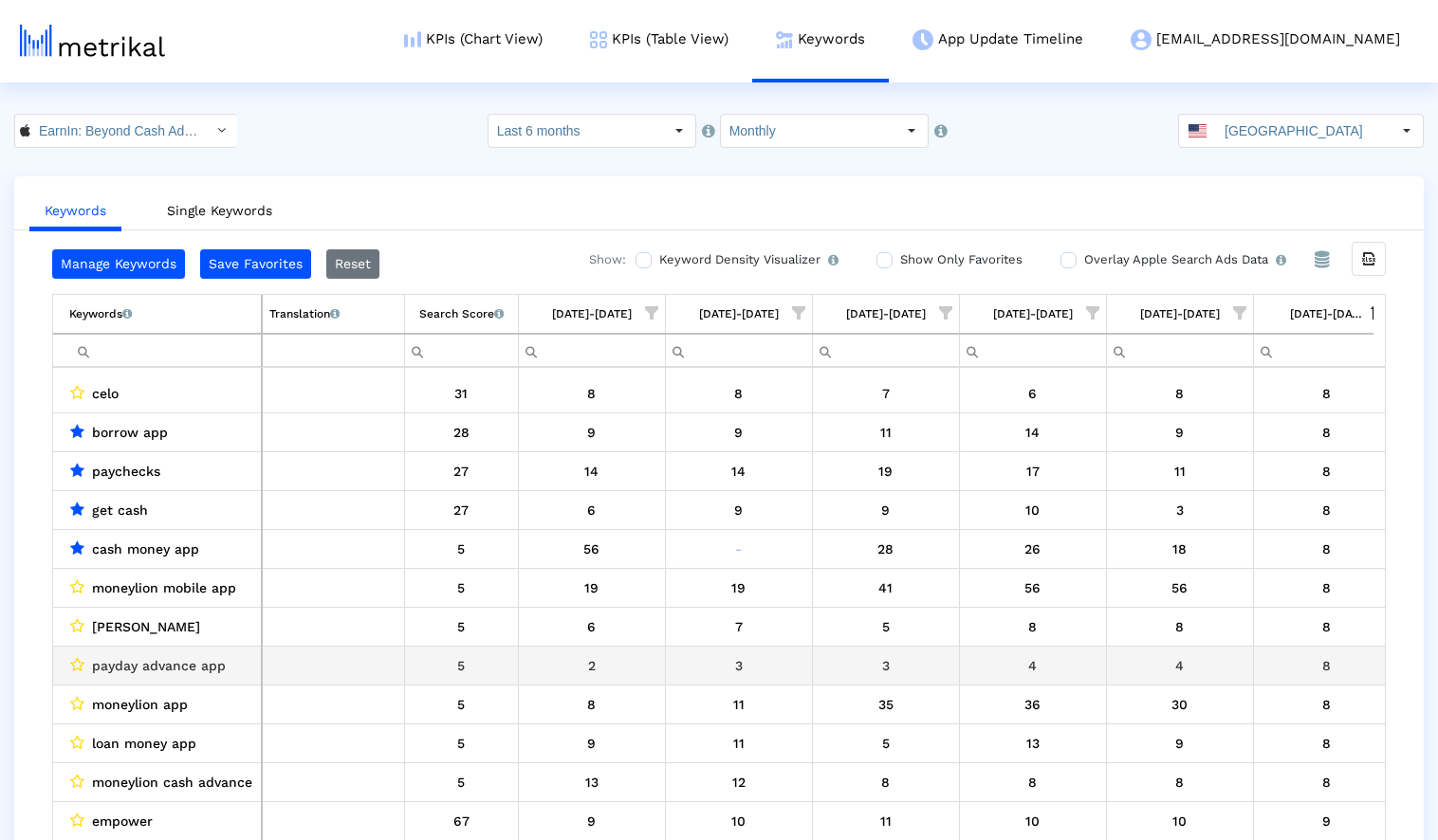
scroll to position [7638, 0]
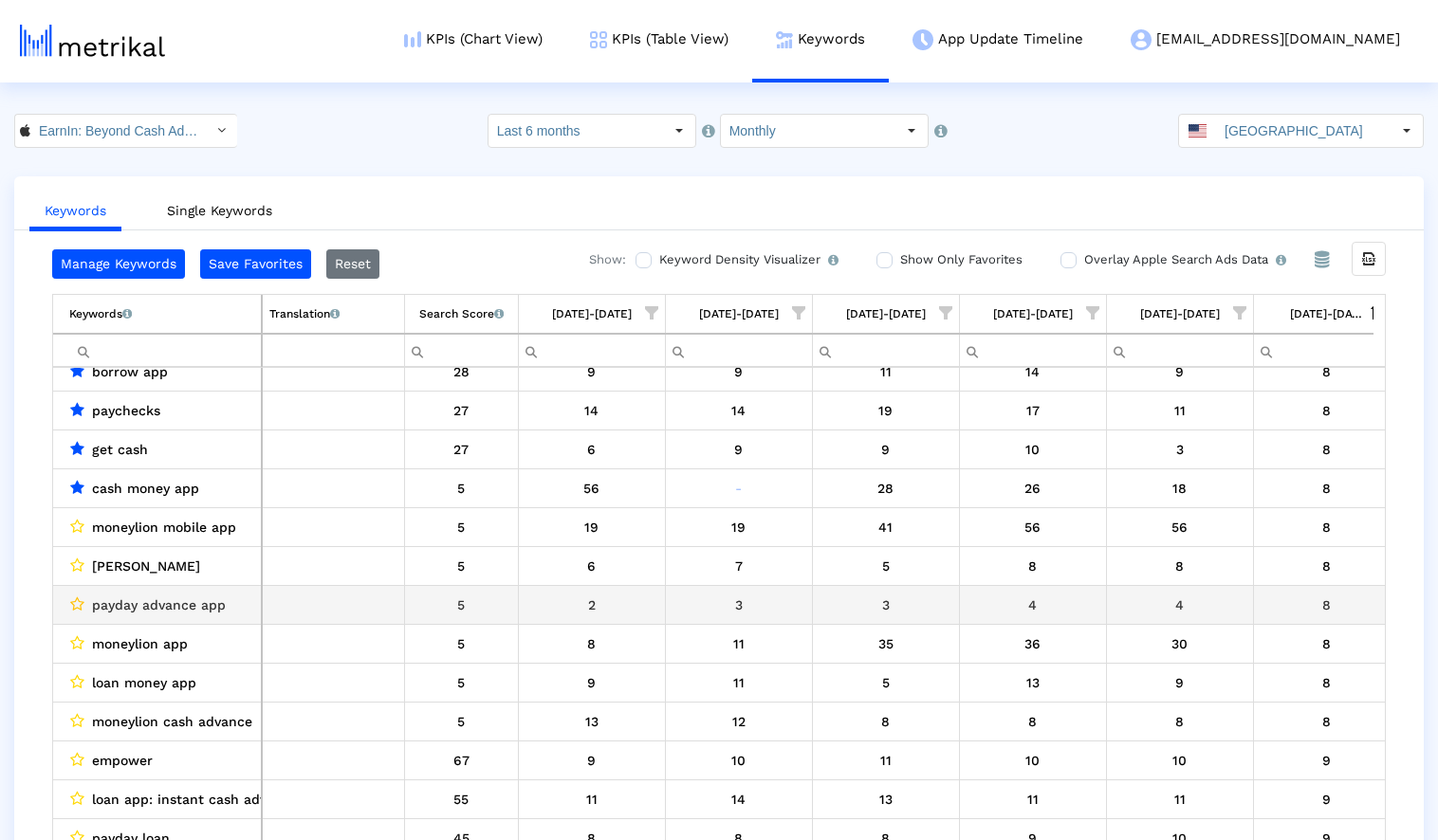
click at [76, 599] on icon "Data grid" at bounding box center [77, 605] width 14 height 15
click at [76, 600] on icon "Data grid" at bounding box center [77, 605] width 14 height 15
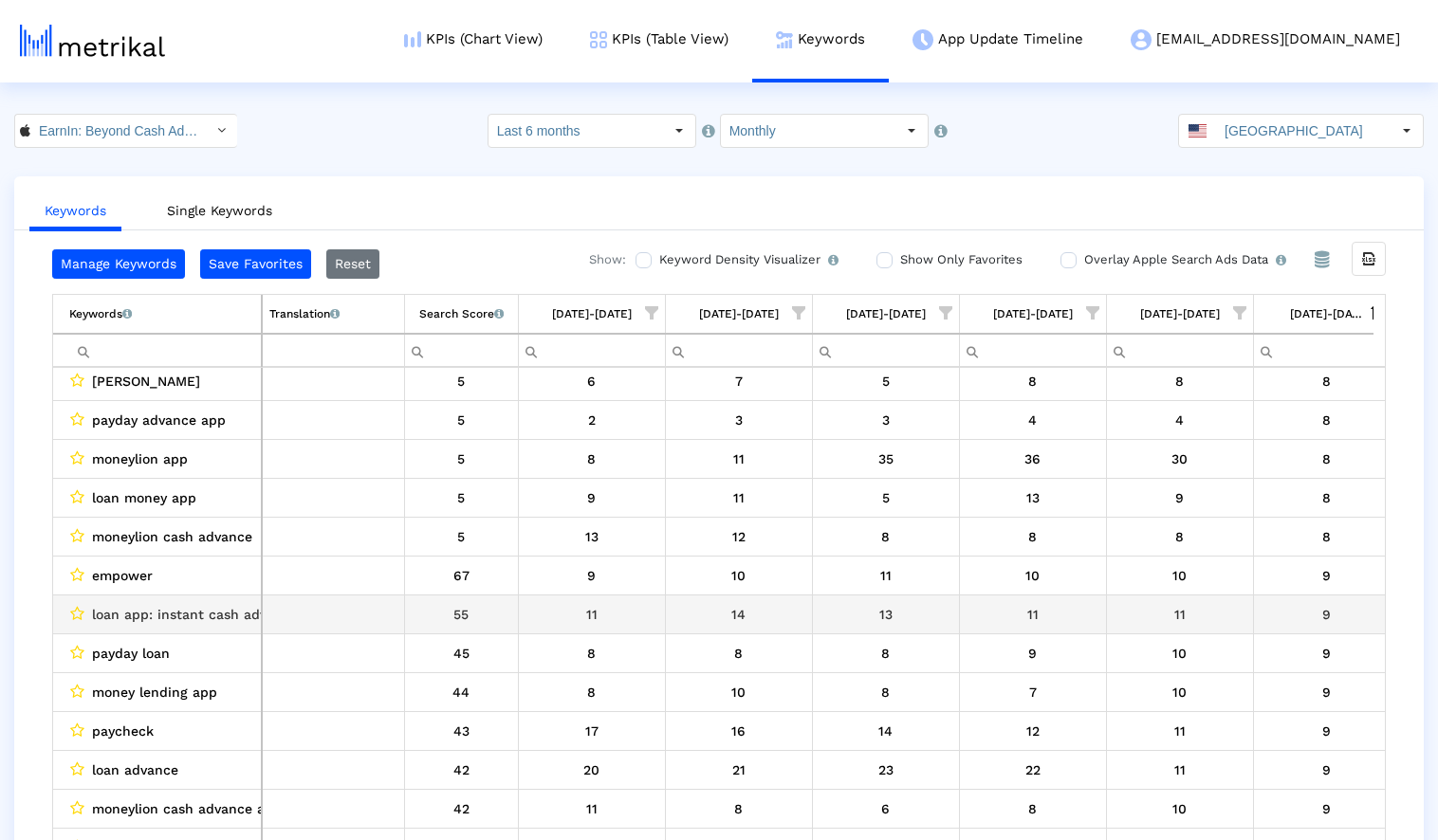
scroll to position [7826, 0]
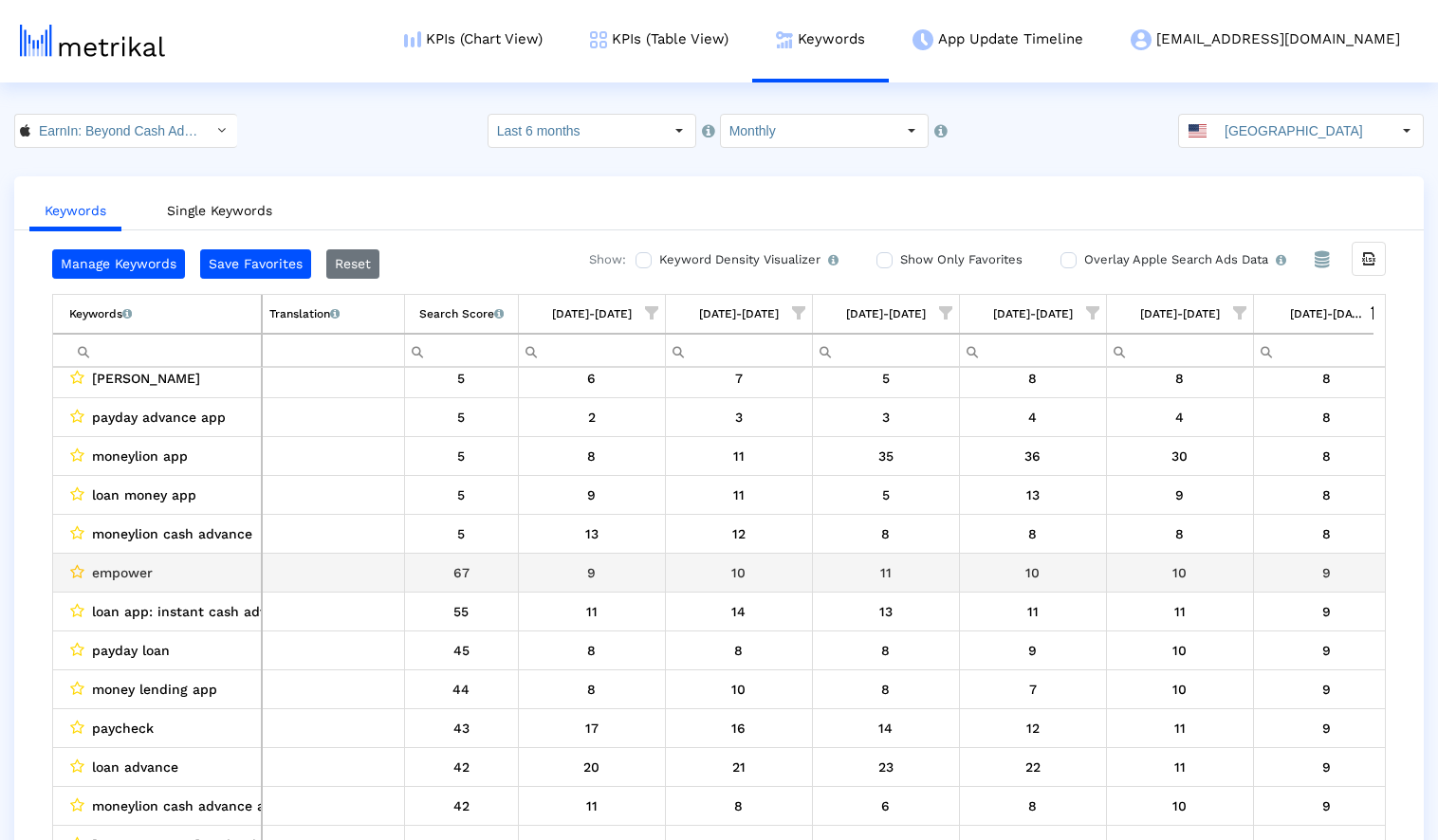
click at [75, 573] on icon "Data grid" at bounding box center [77, 572] width 14 height 15
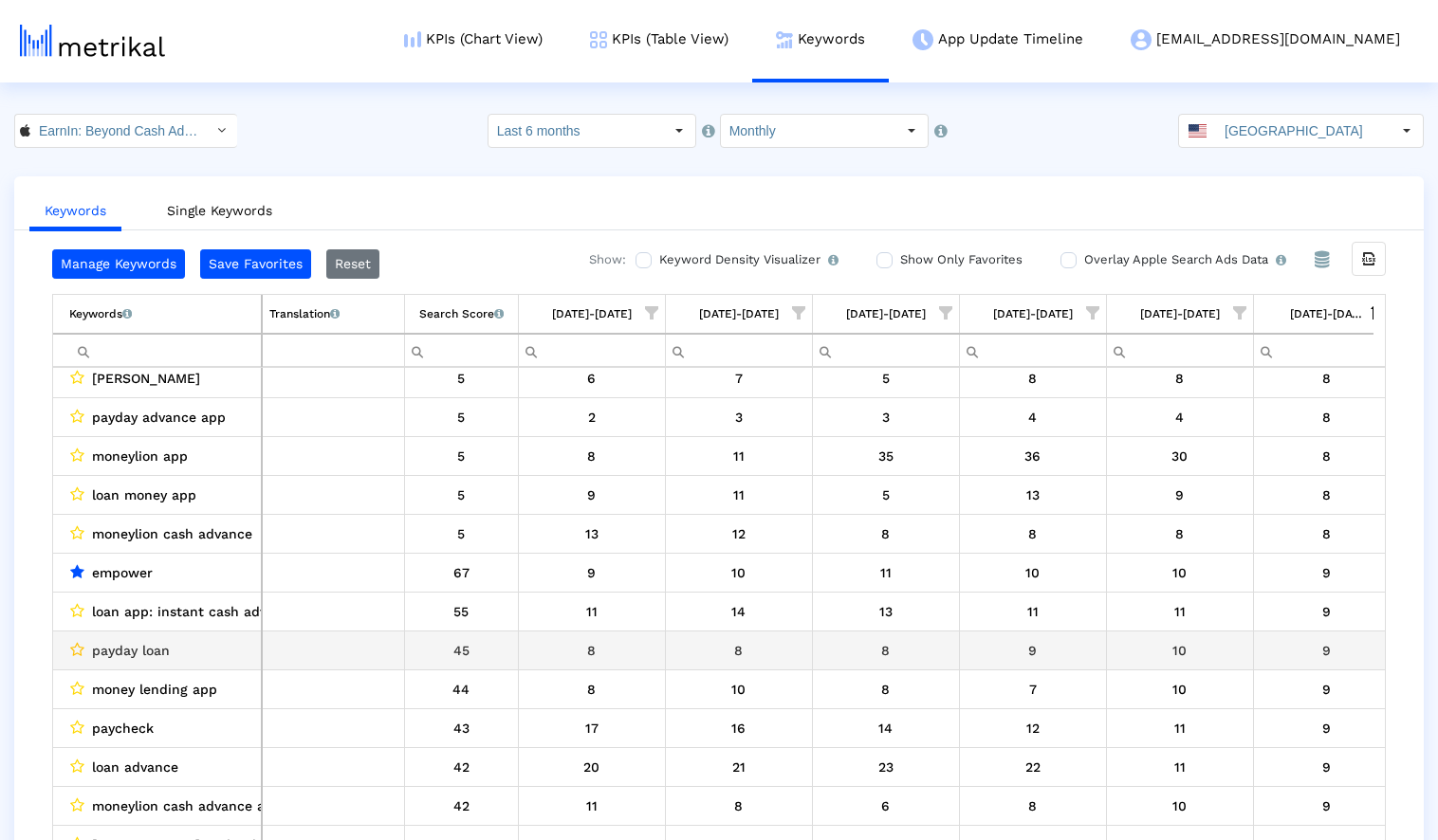
click at [77, 646] on icon "Data grid" at bounding box center [77, 650] width 14 height 15
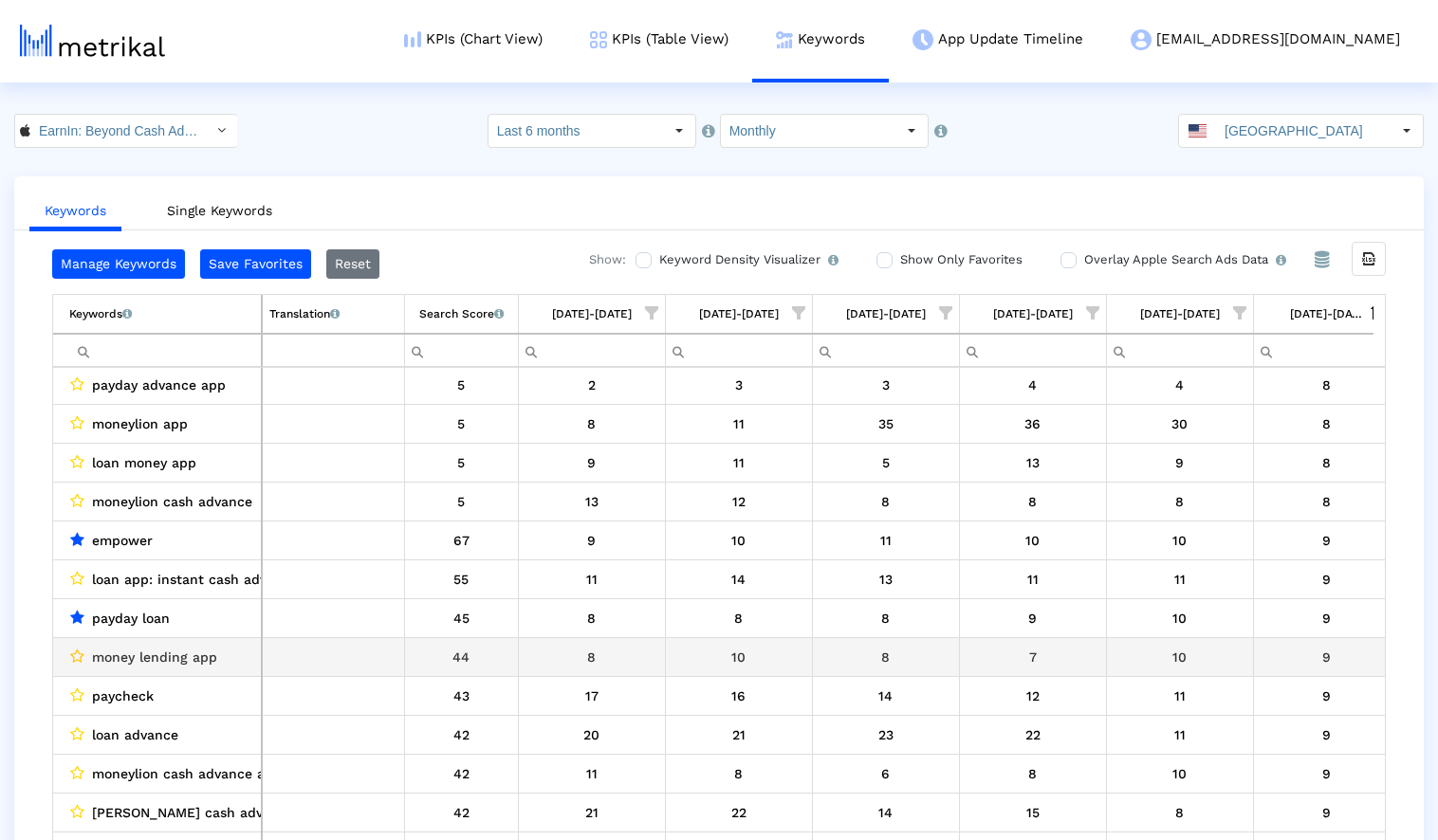
scroll to position [7872, 0]
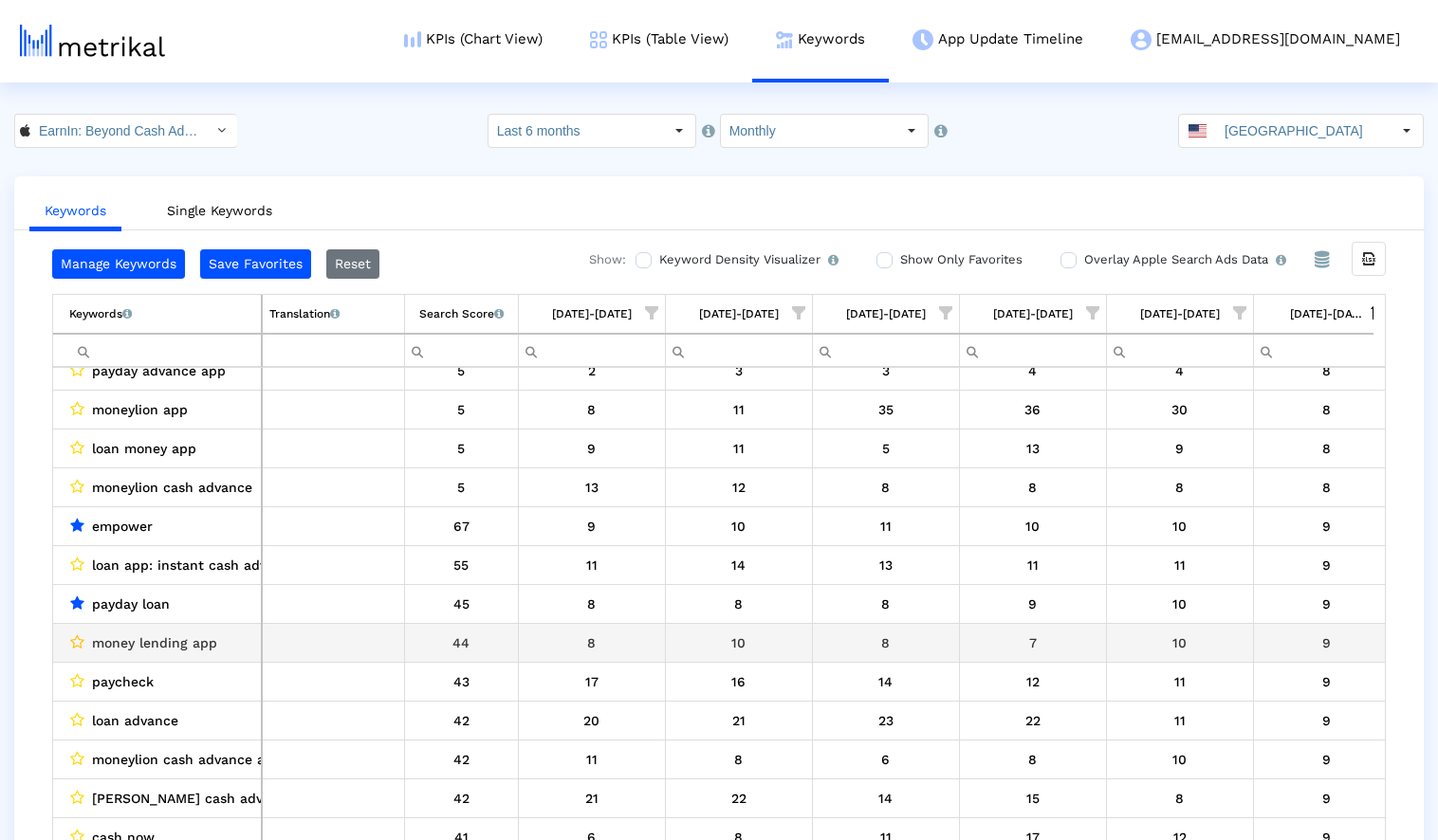
click at [77, 639] on icon "Data grid" at bounding box center [77, 642] width 14 height 15
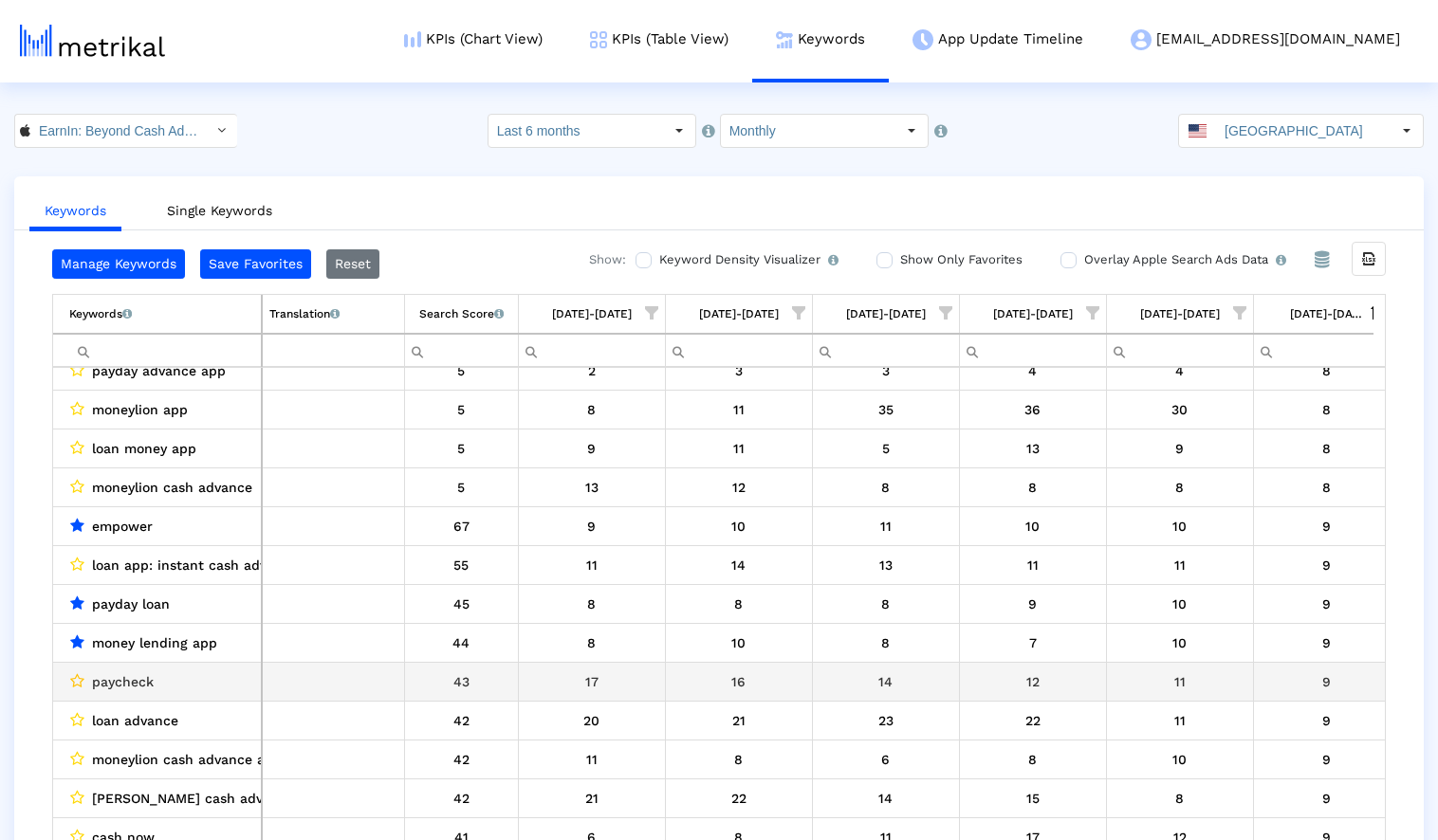
click at [77, 677] on icon "Data grid" at bounding box center [77, 682] width 14 height 15
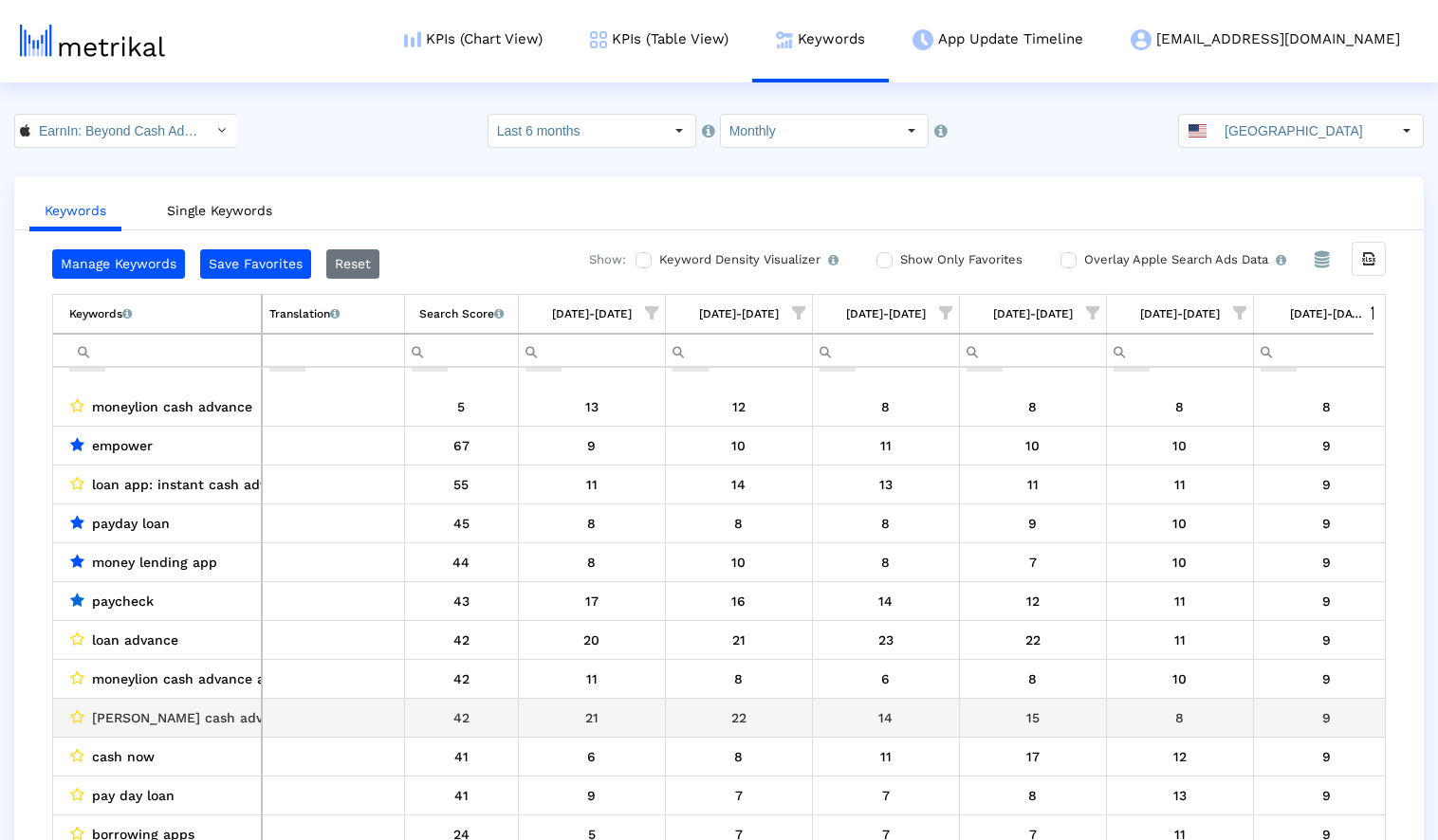
scroll to position [8013, 0]
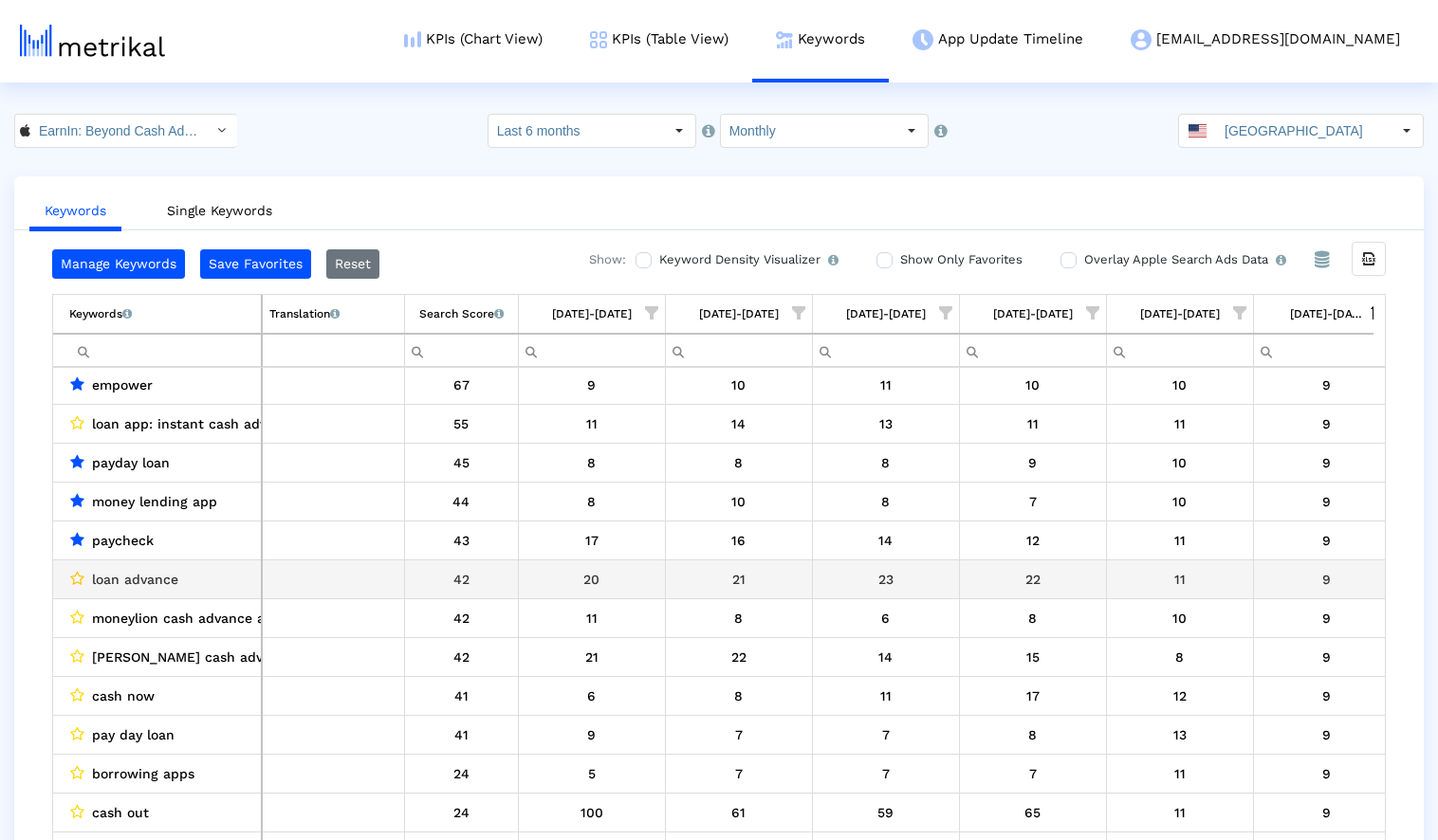
click at [76, 579] on icon "Data grid" at bounding box center [77, 579] width 14 height 15
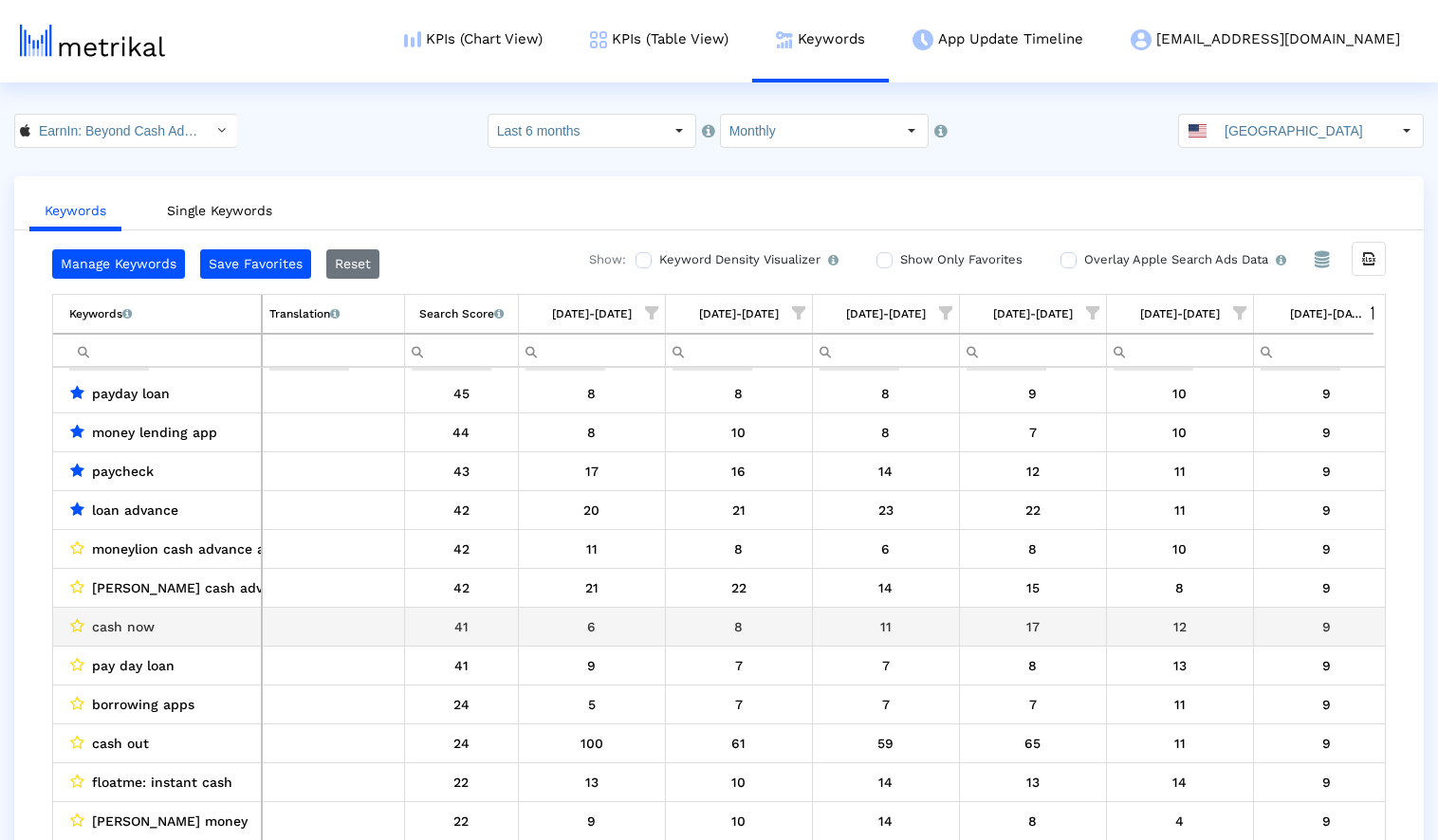
scroll to position [8107, 0]
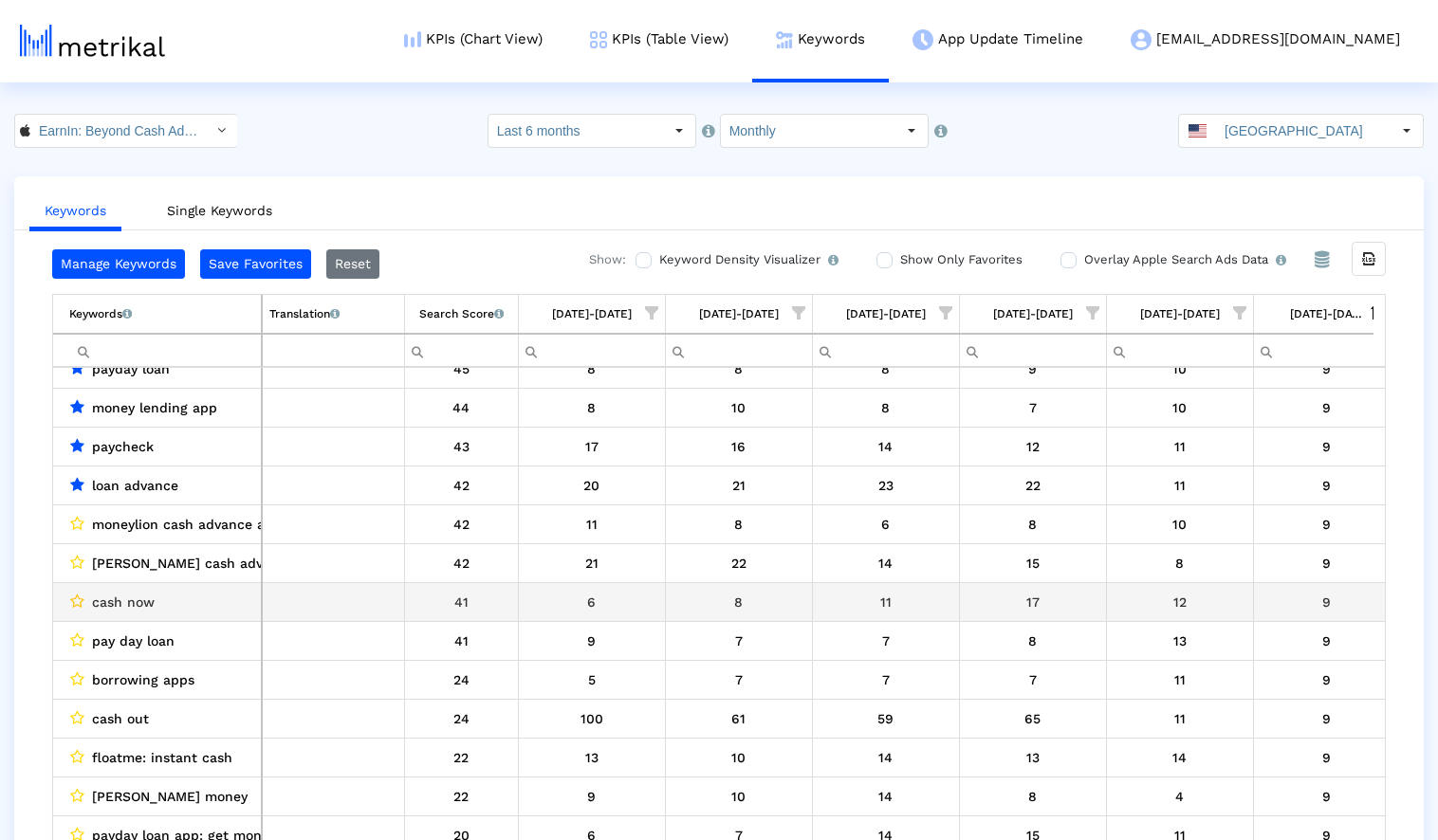
click at [79, 597] on icon "Data grid" at bounding box center [77, 602] width 14 height 15
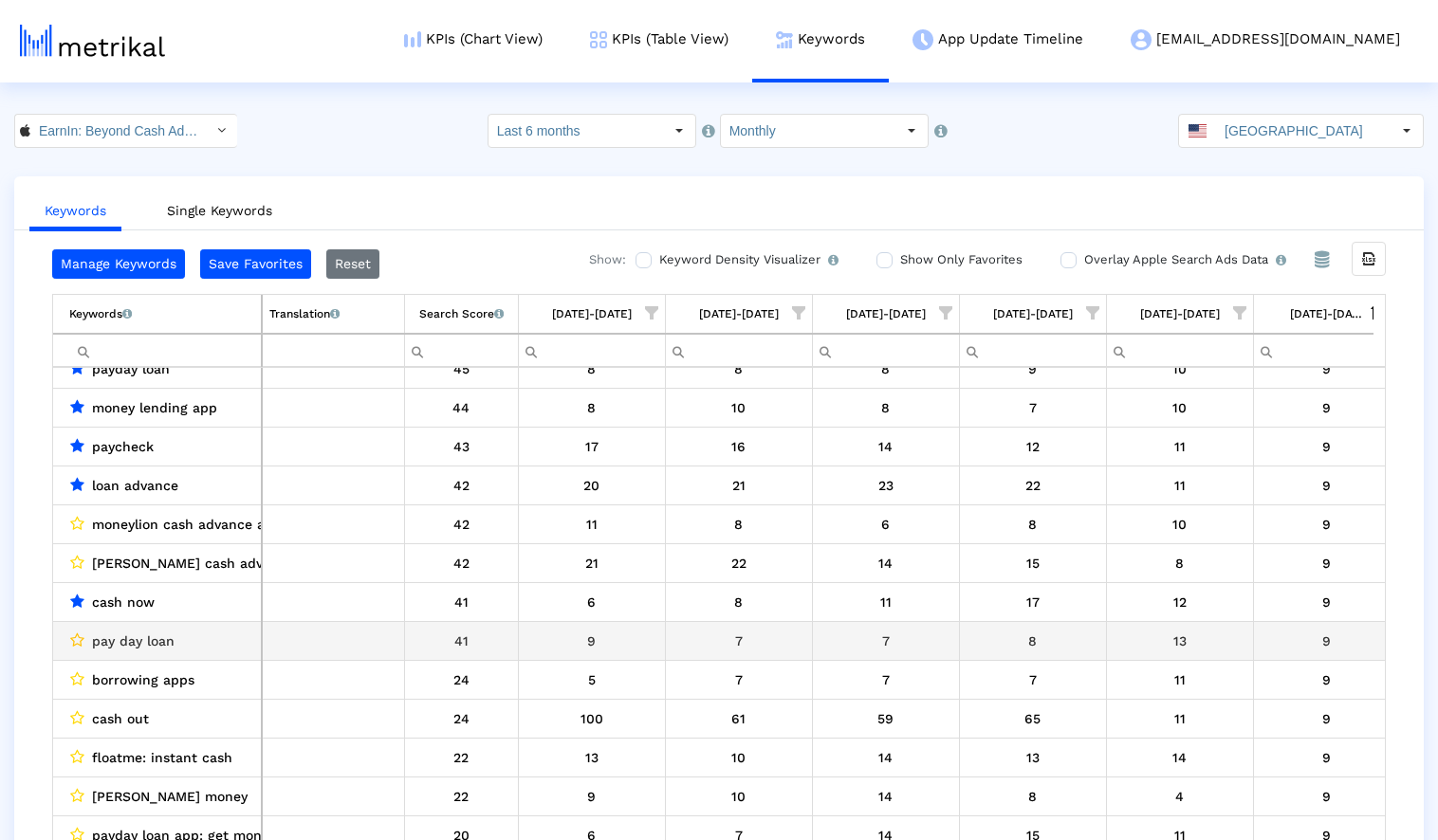
click at [78, 638] on icon "Data grid" at bounding box center [77, 640] width 14 height 15
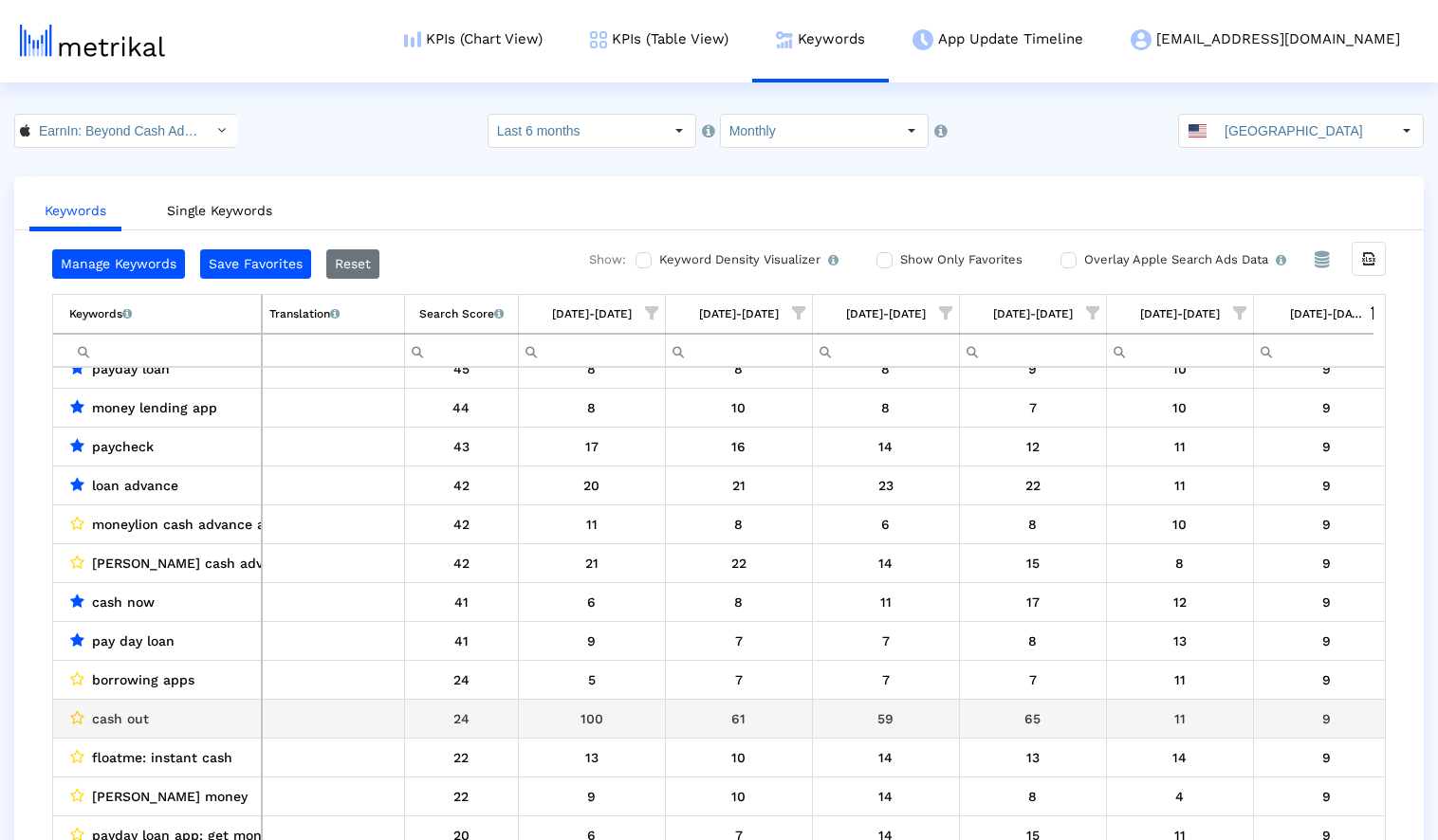
click at [80, 714] on icon "Data grid" at bounding box center [77, 718] width 14 height 15
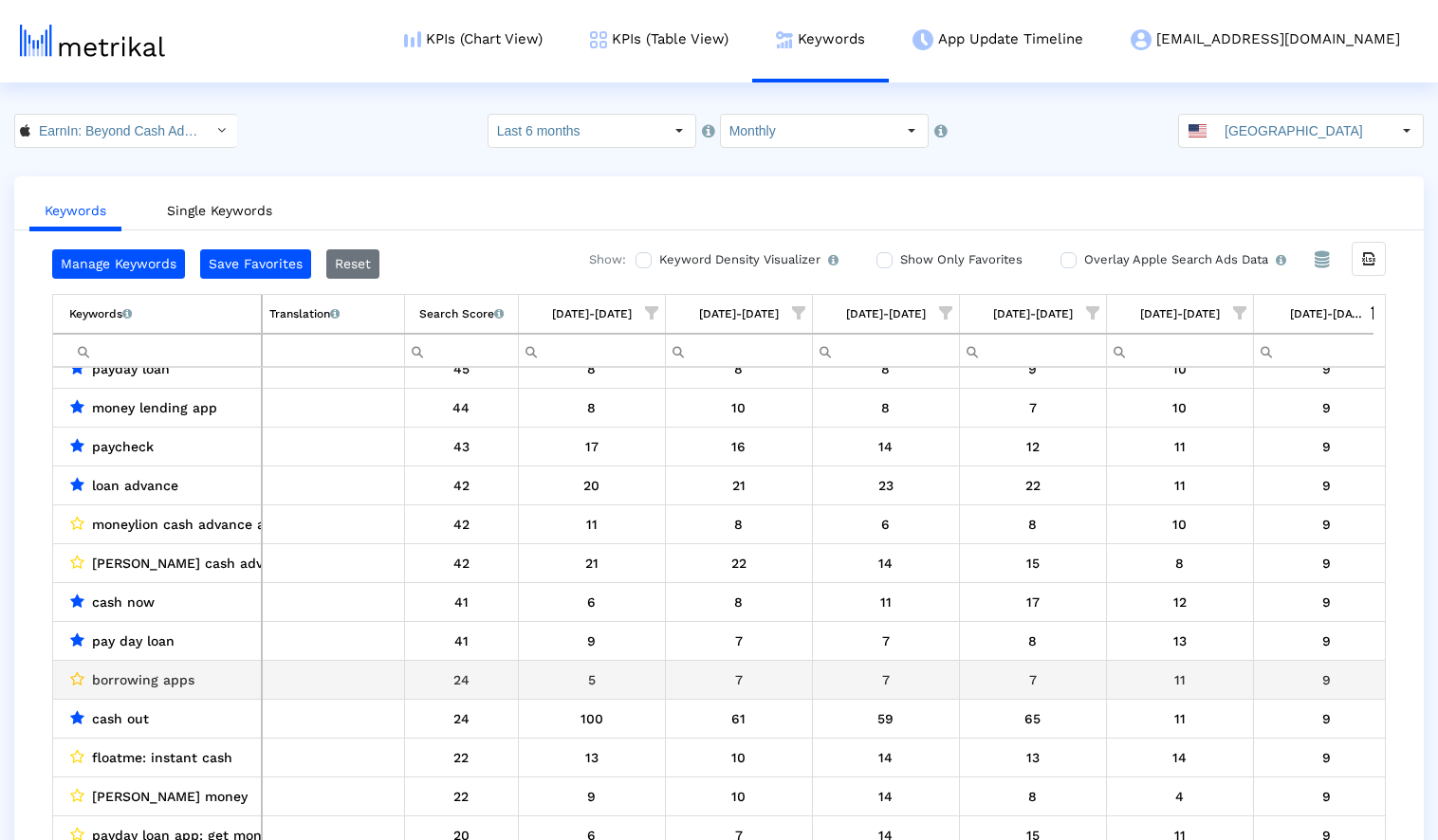
click at [79, 680] on icon "Data grid" at bounding box center [77, 680] width 14 height 15
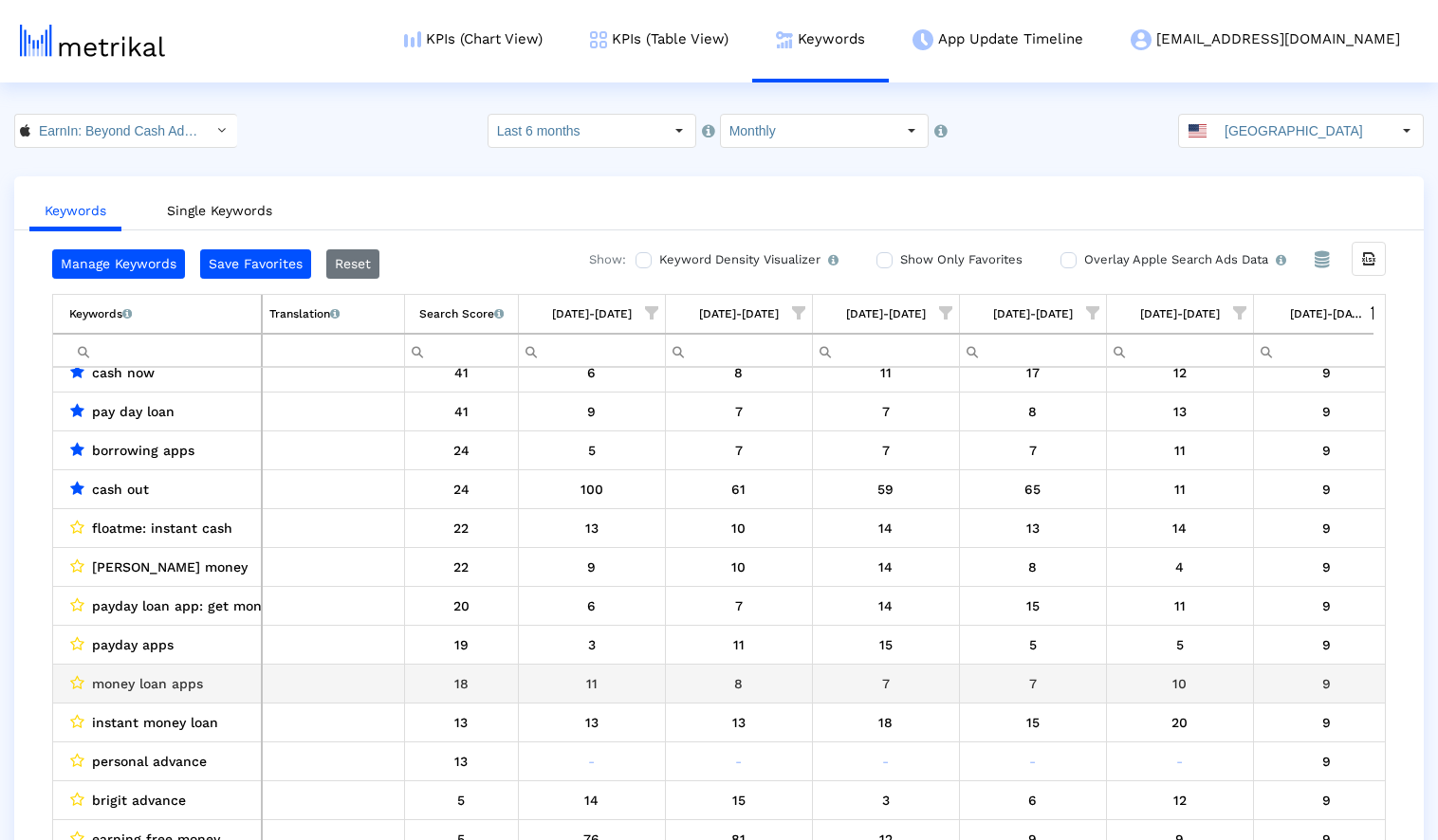
scroll to position [8341, 0]
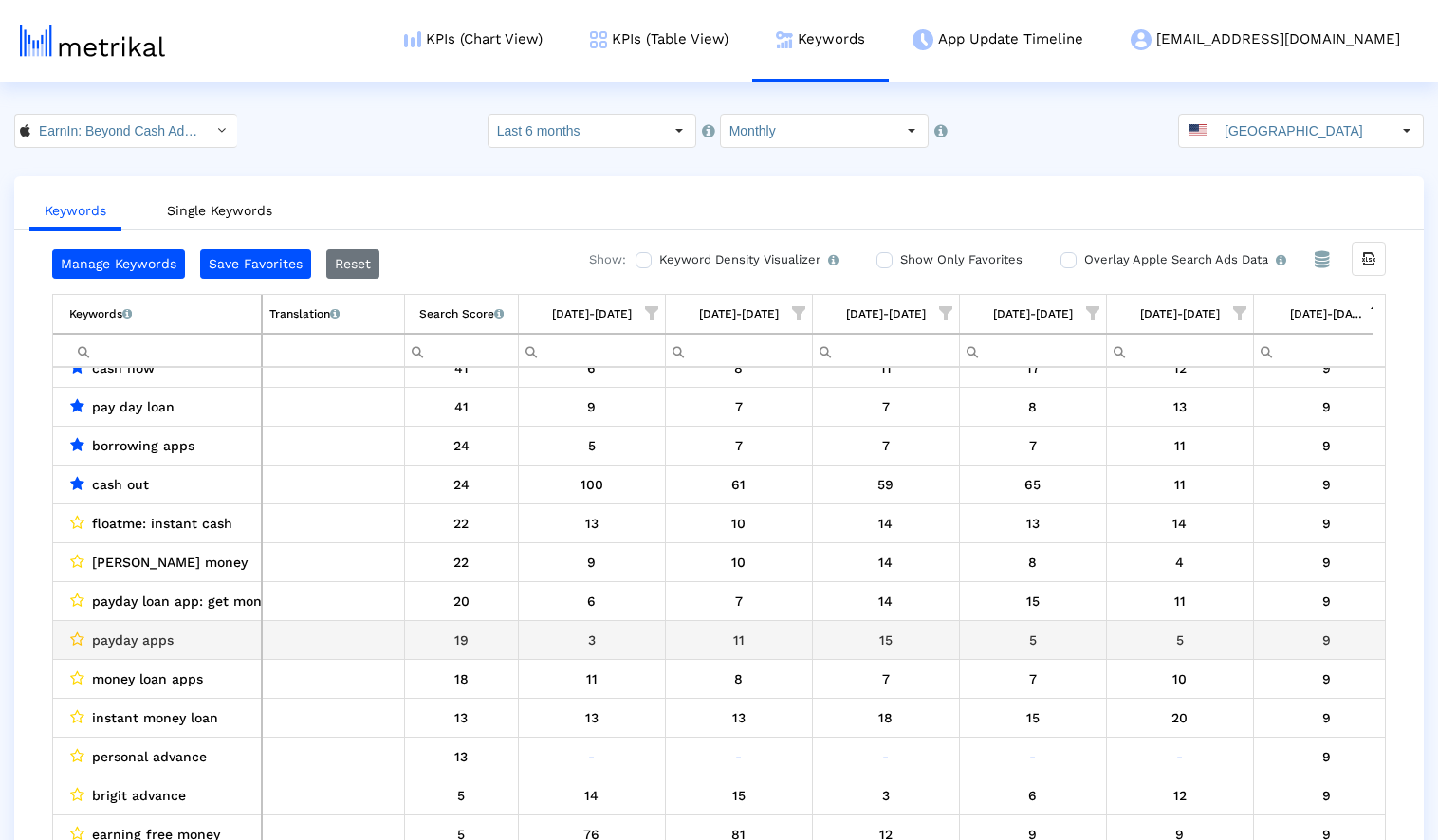
click at [78, 640] on icon "Data grid" at bounding box center [77, 639] width 14 height 15
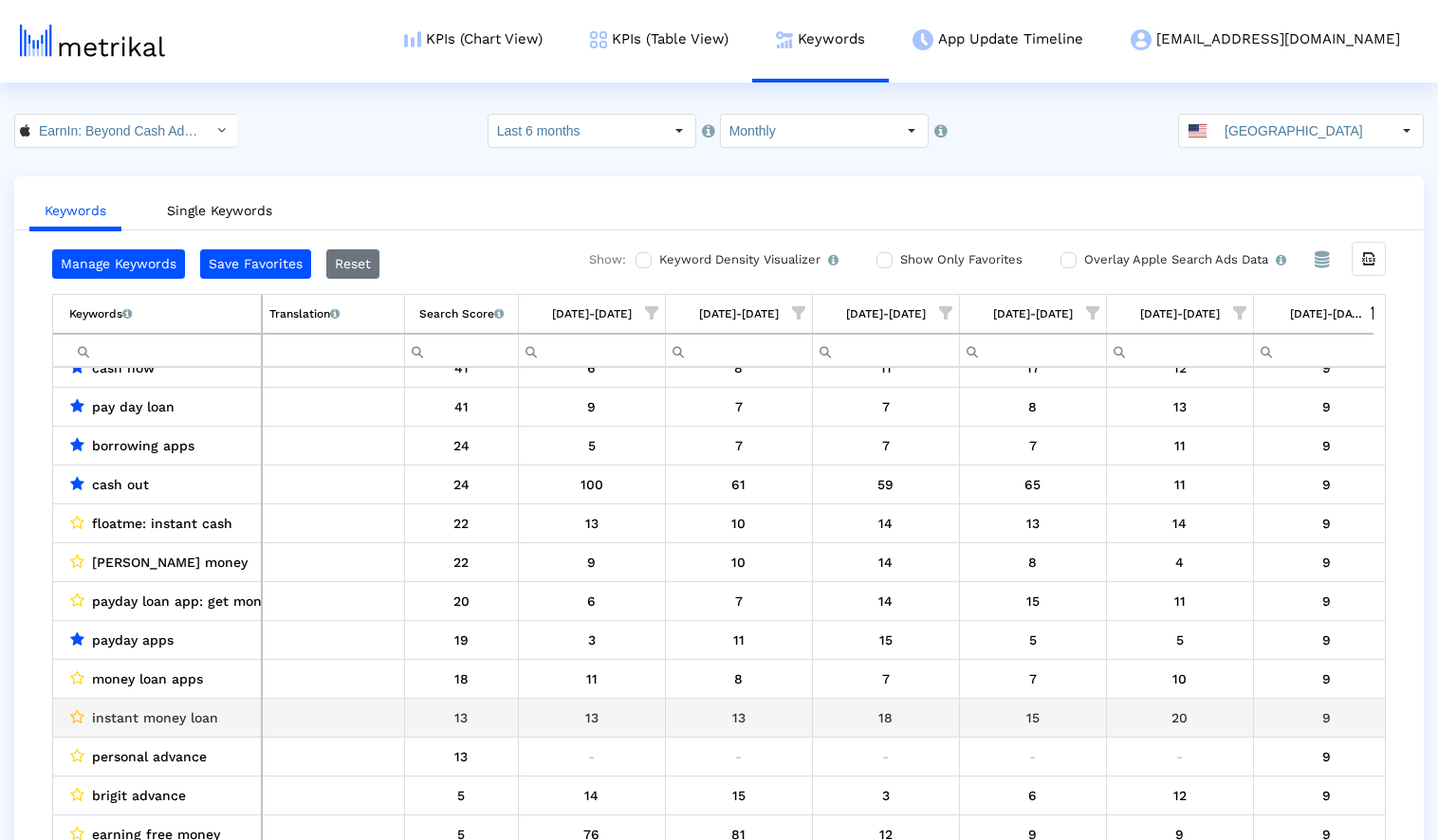
click at [82, 718] on icon "Data grid" at bounding box center [77, 717] width 14 height 15
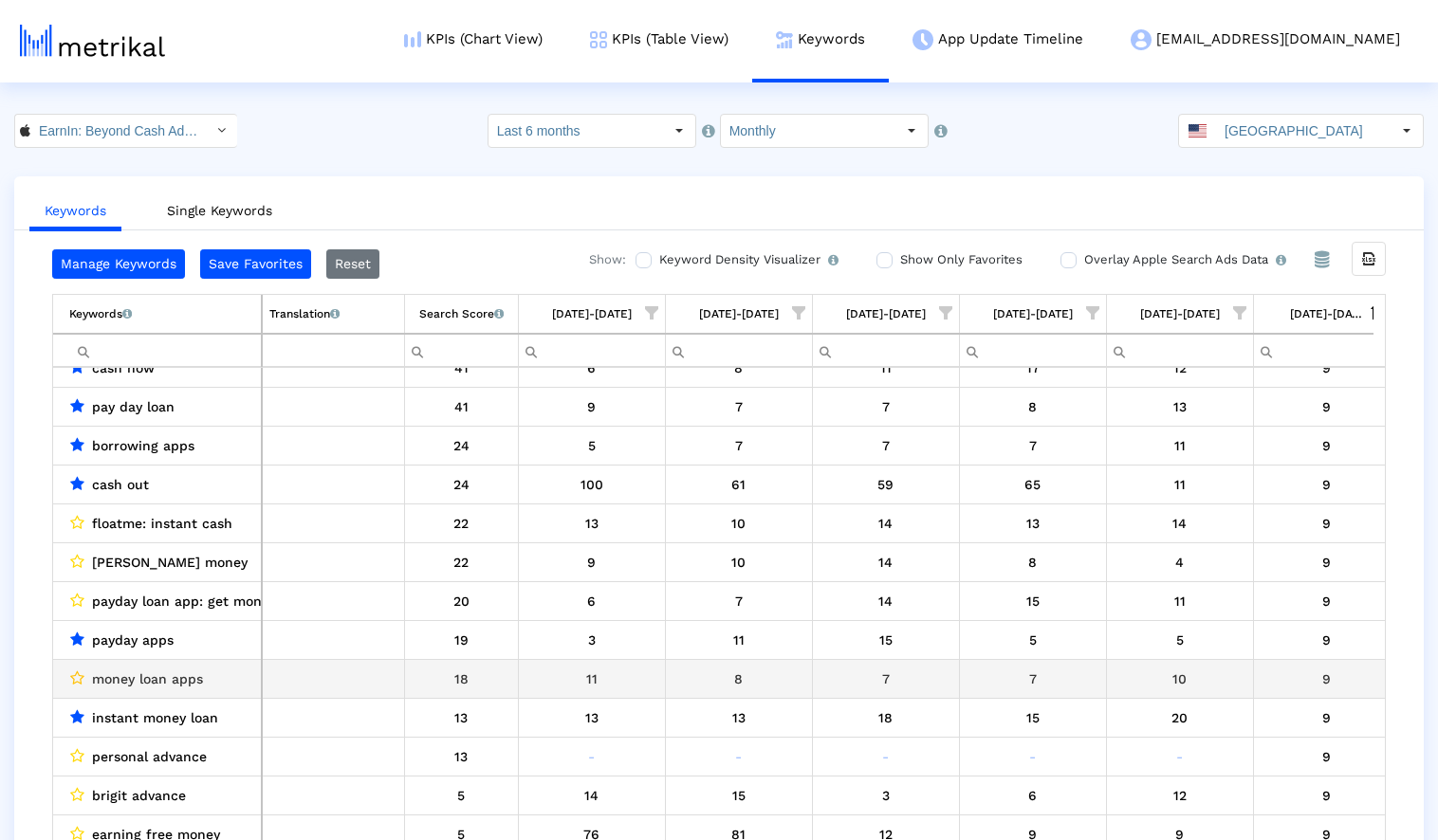
click at [81, 677] on icon "Data grid" at bounding box center [77, 679] width 14 height 15
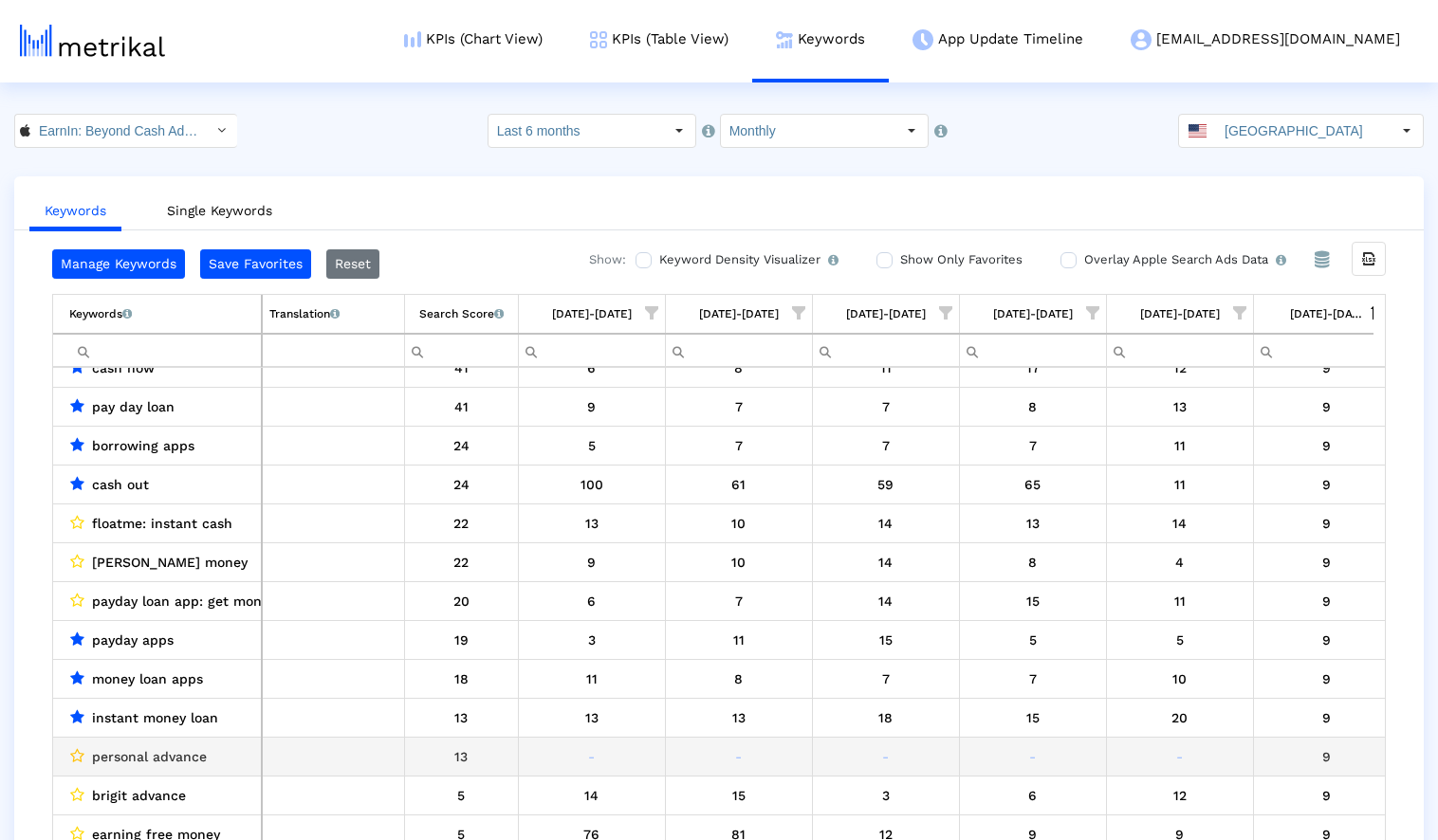
click at [80, 752] on icon "Data grid" at bounding box center [77, 756] width 14 height 15
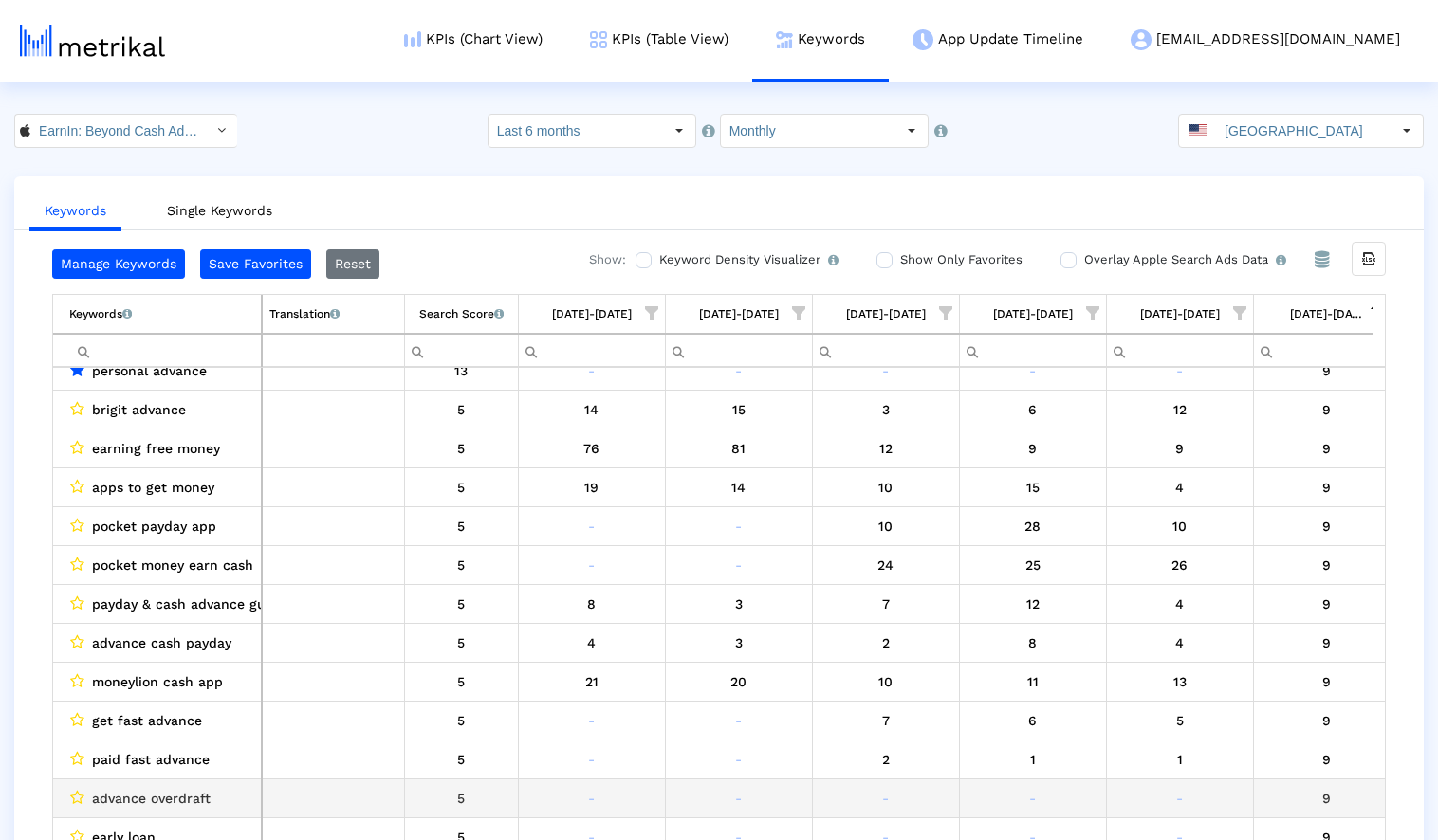
scroll to position [8733, 0]
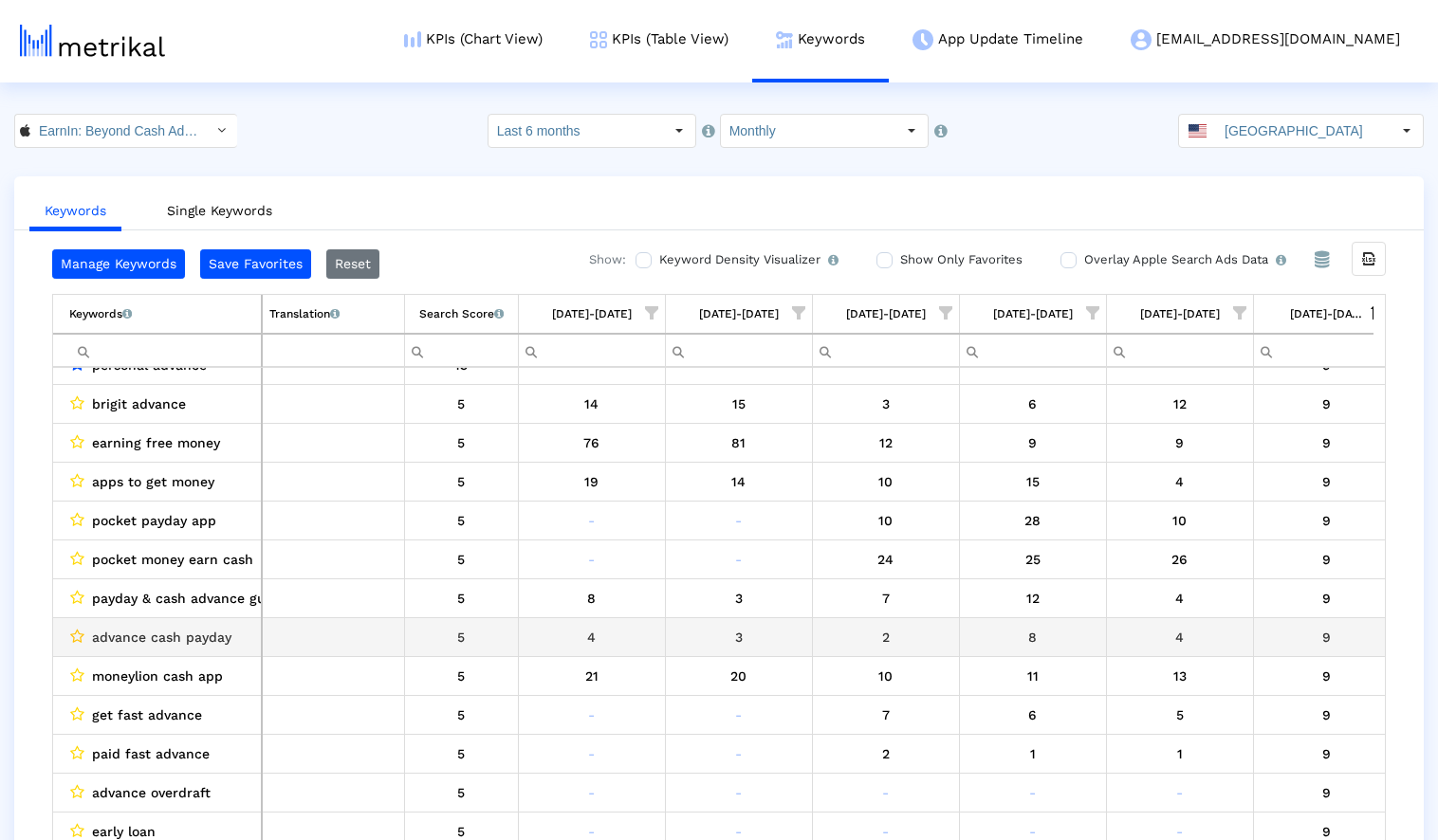
click at [79, 635] on icon "Data grid" at bounding box center [77, 636] width 14 height 15
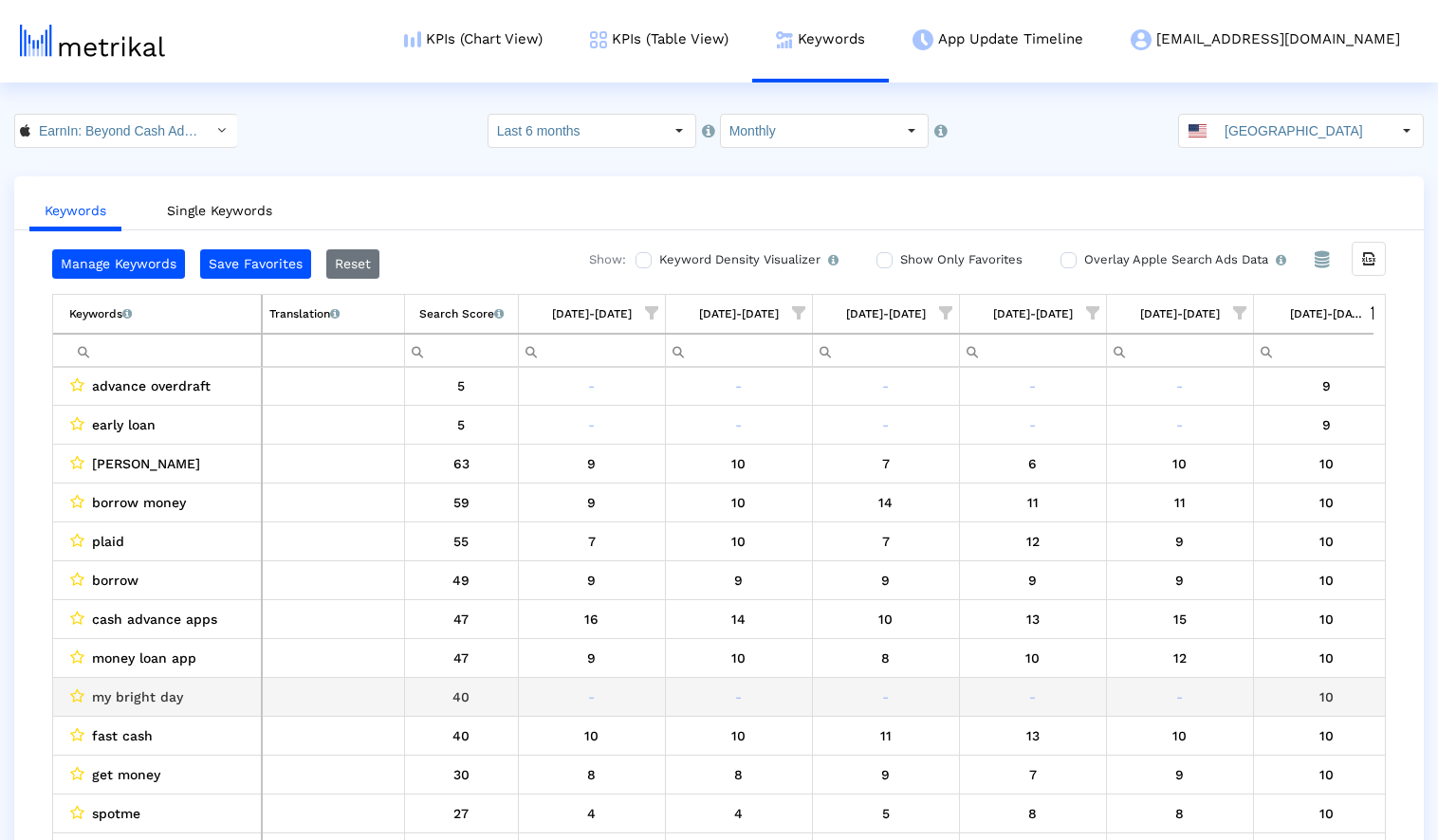
scroll to position [9093, 0]
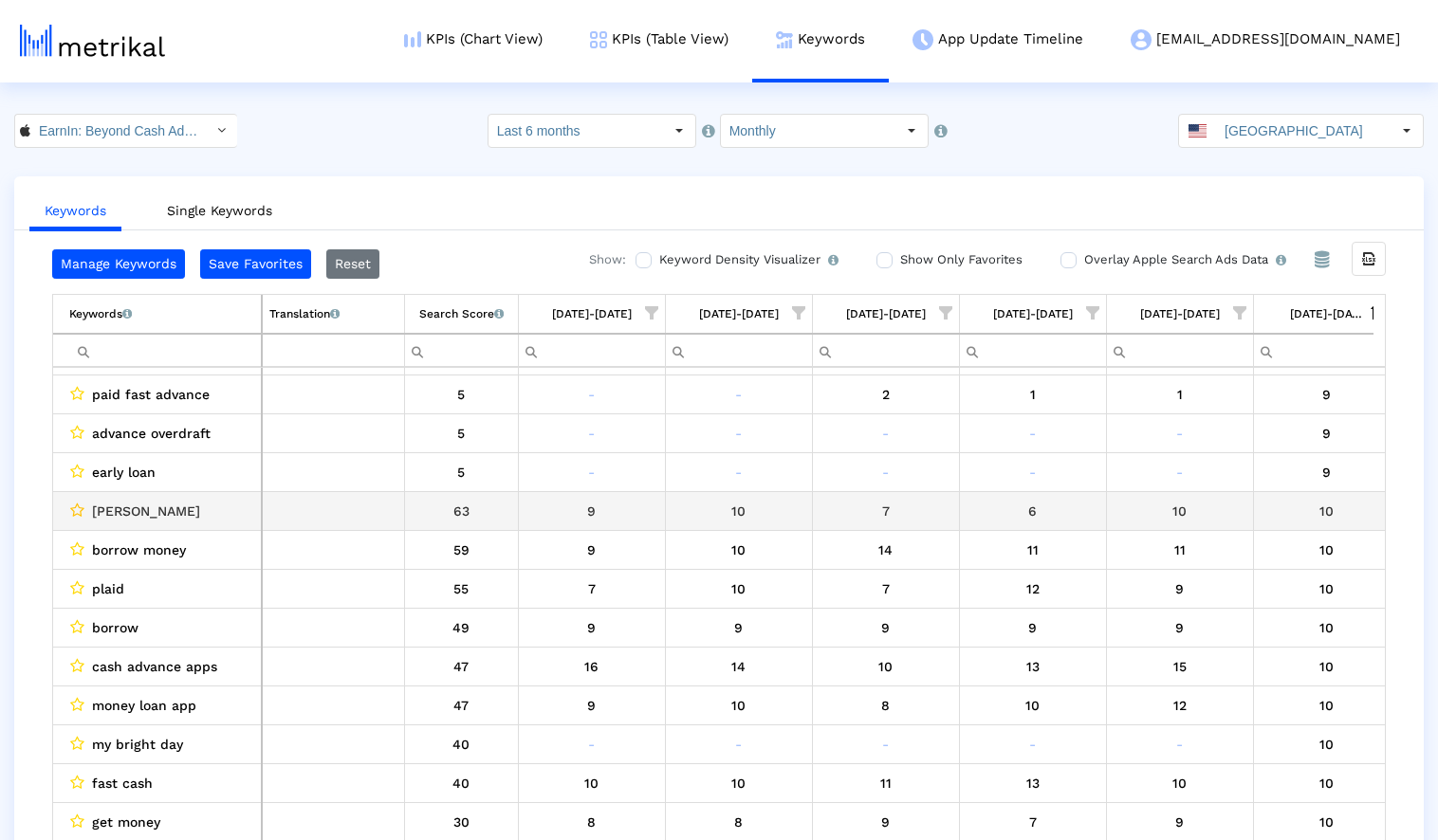
click at [79, 512] on icon "Data grid" at bounding box center [77, 511] width 14 height 15
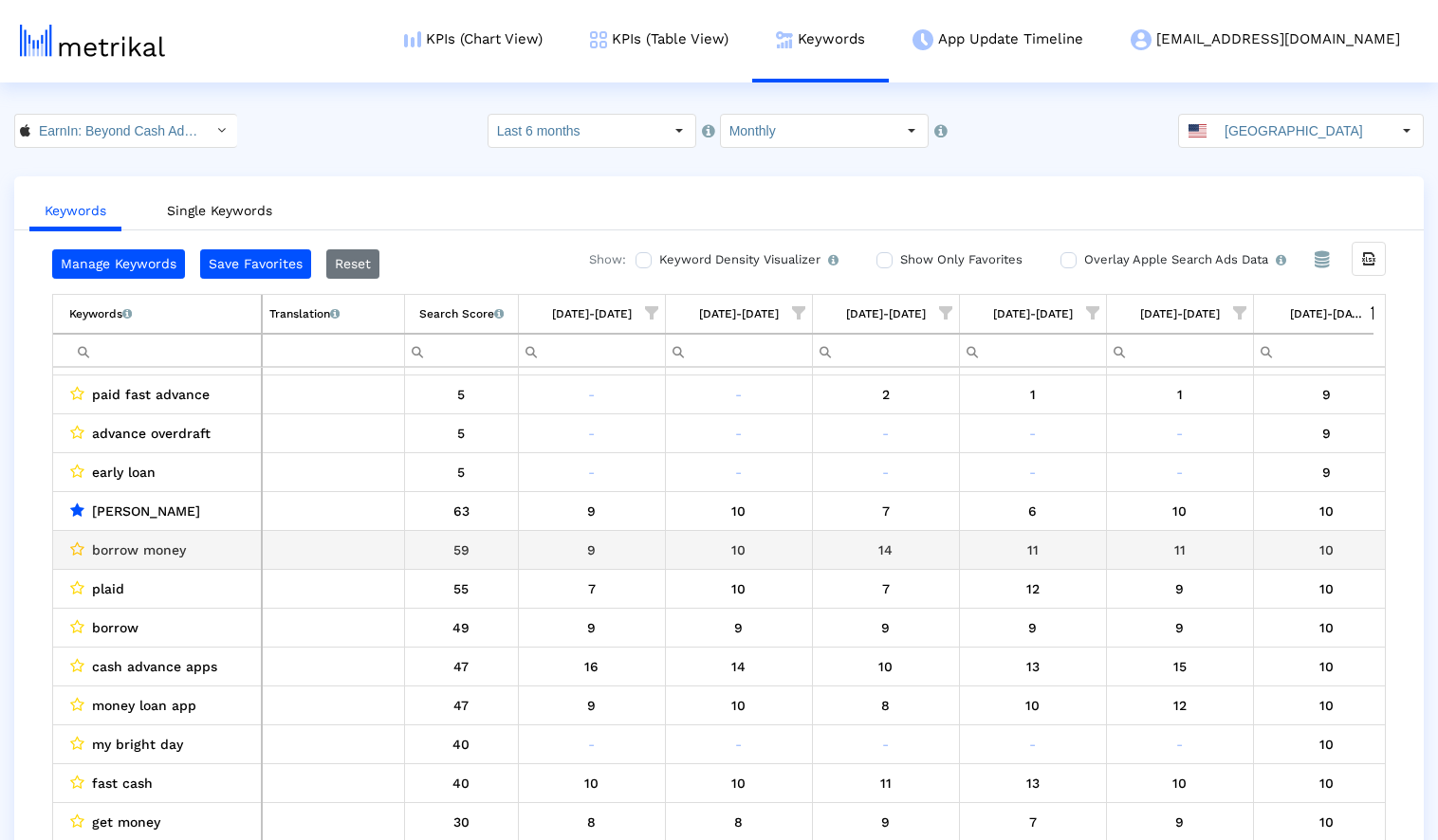
click at [75, 544] on icon "Data grid" at bounding box center [77, 549] width 14 height 15
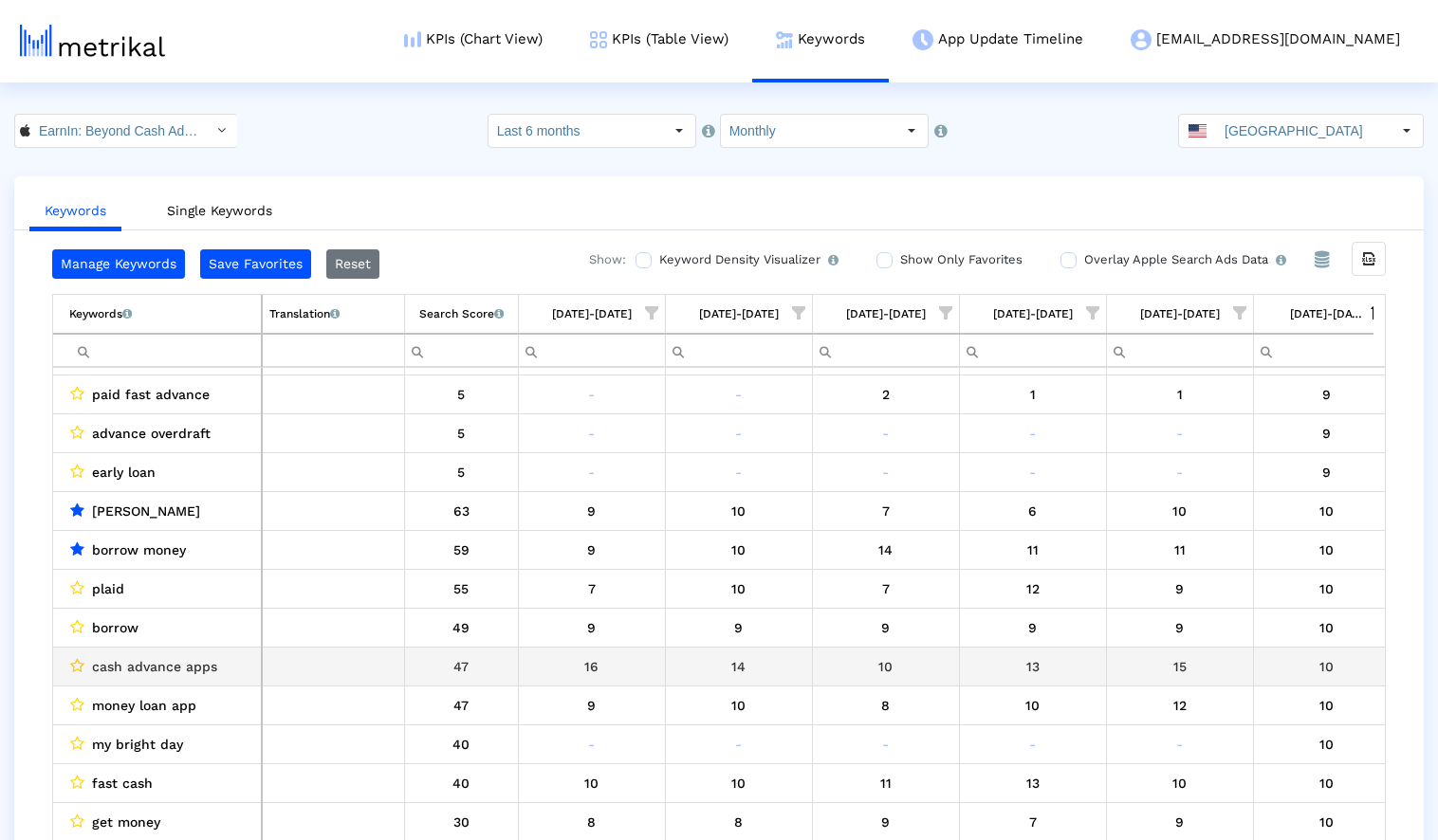
click at [78, 660] on icon "Data grid" at bounding box center [77, 666] width 14 height 15
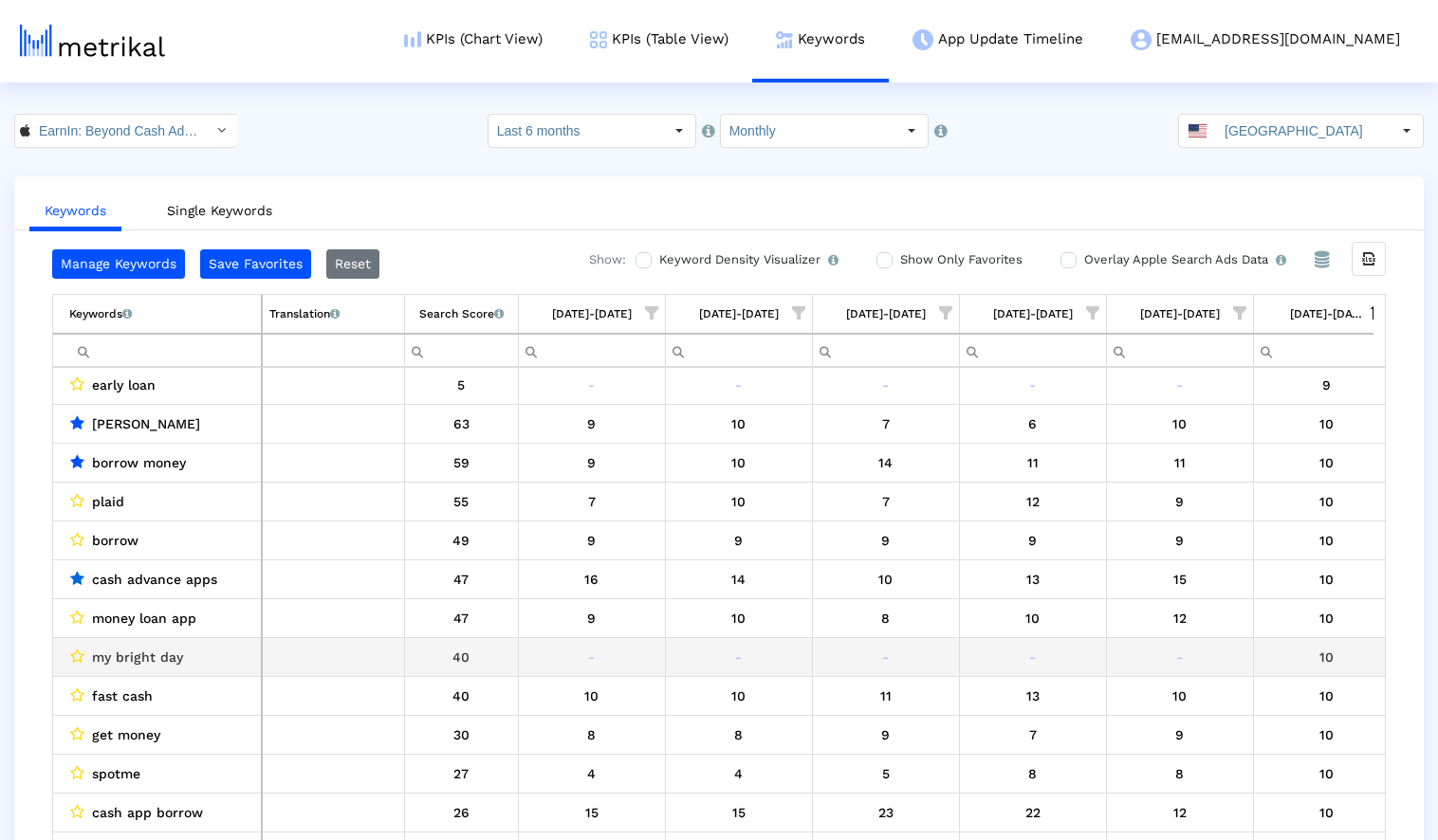
scroll to position [9187, 0]
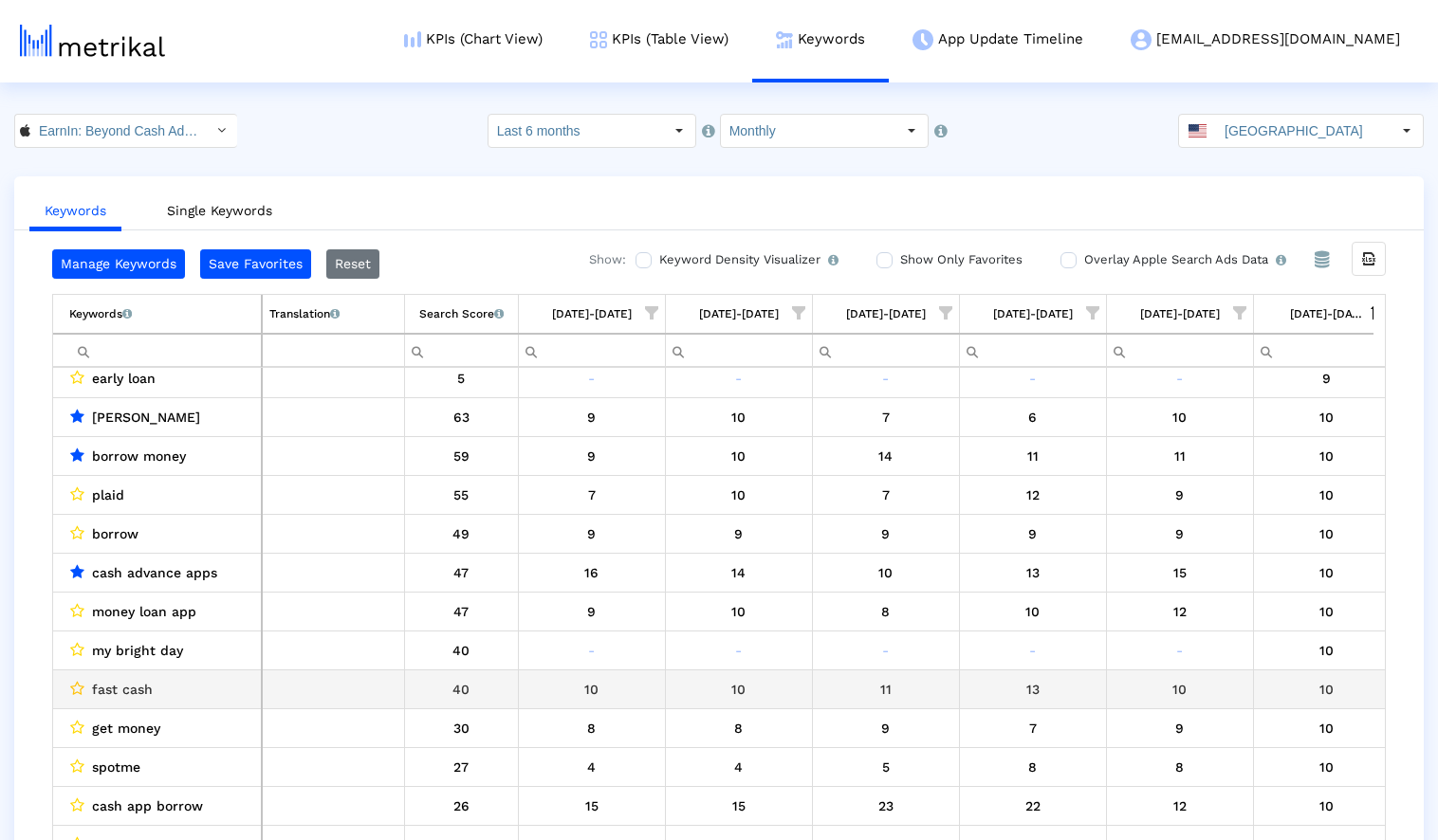
click at [71, 684] on icon "Data grid" at bounding box center [77, 688] width 14 height 15
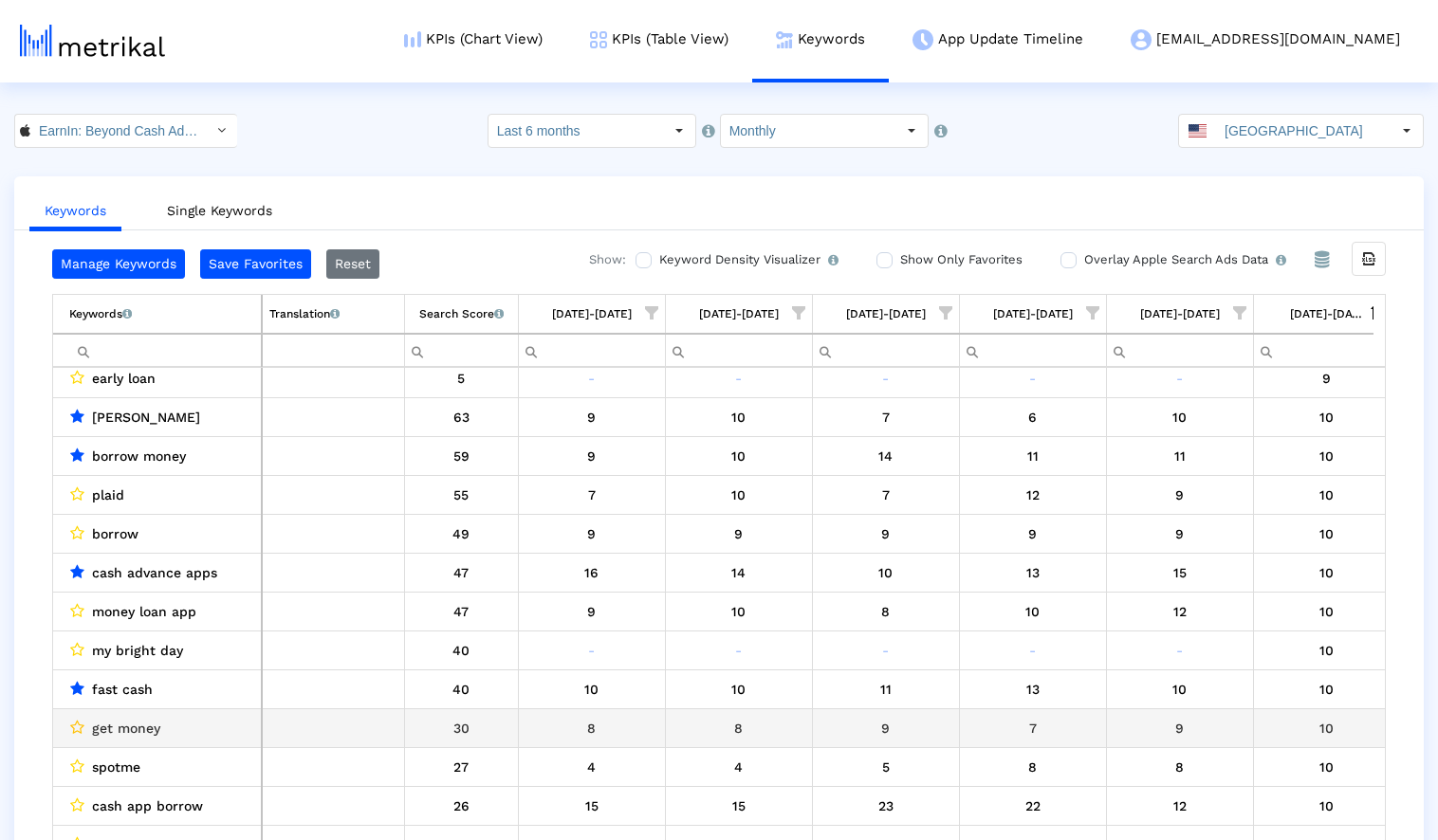
click at [77, 723] on icon "Data grid" at bounding box center [77, 728] width 14 height 15
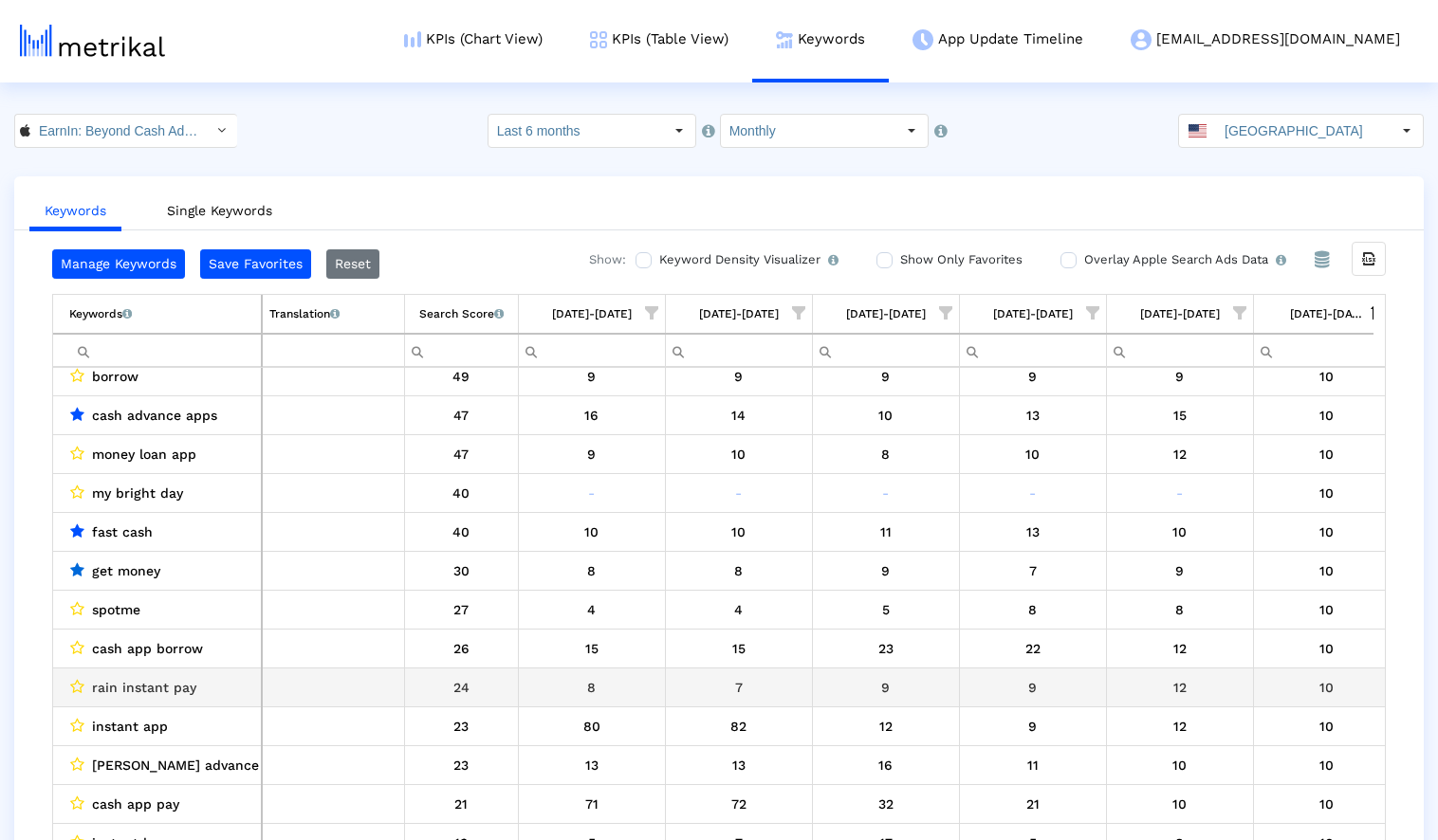
scroll to position [9374, 0]
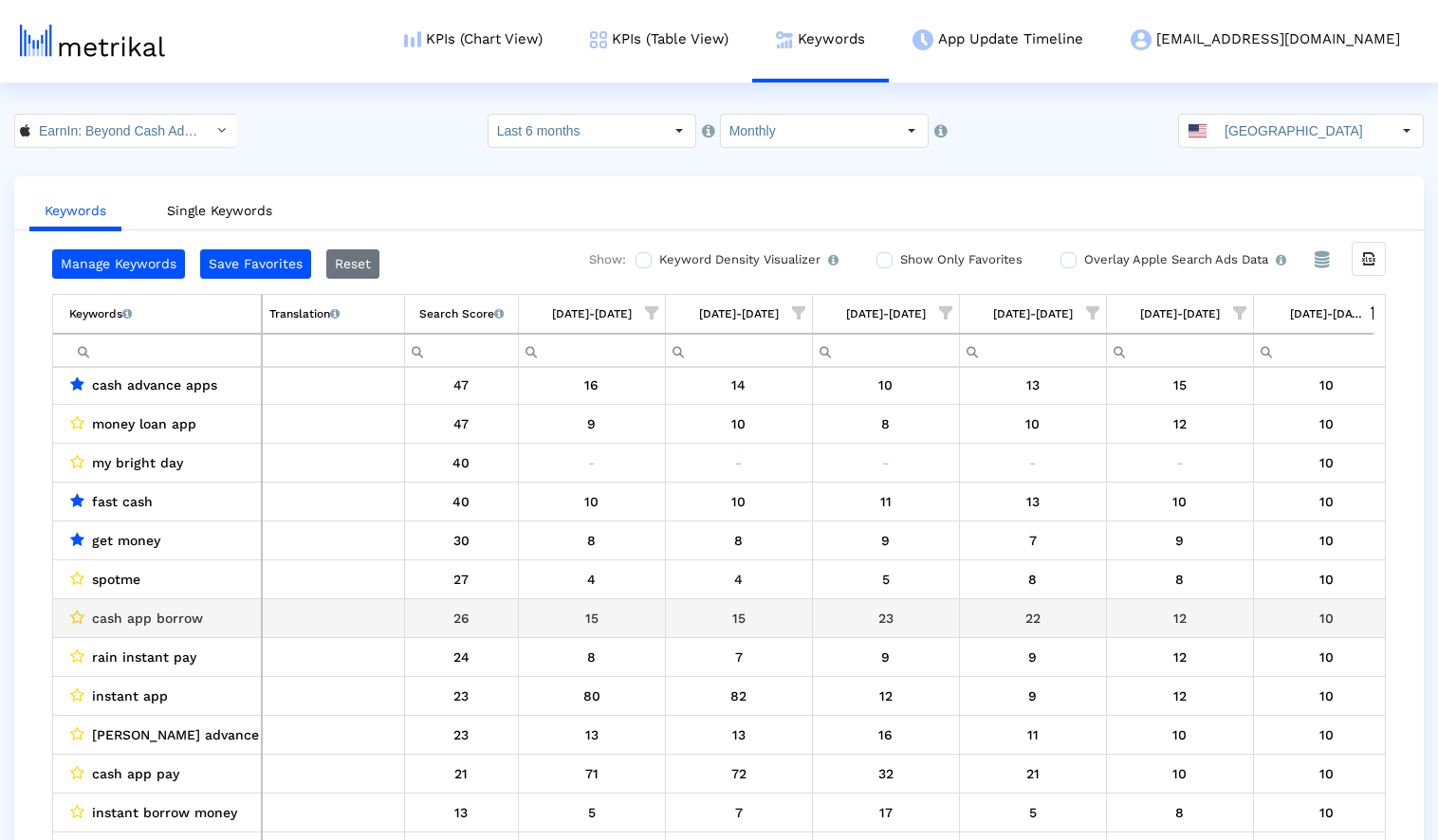
click at [76, 614] on icon "Data grid" at bounding box center [77, 617] width 14 height 15
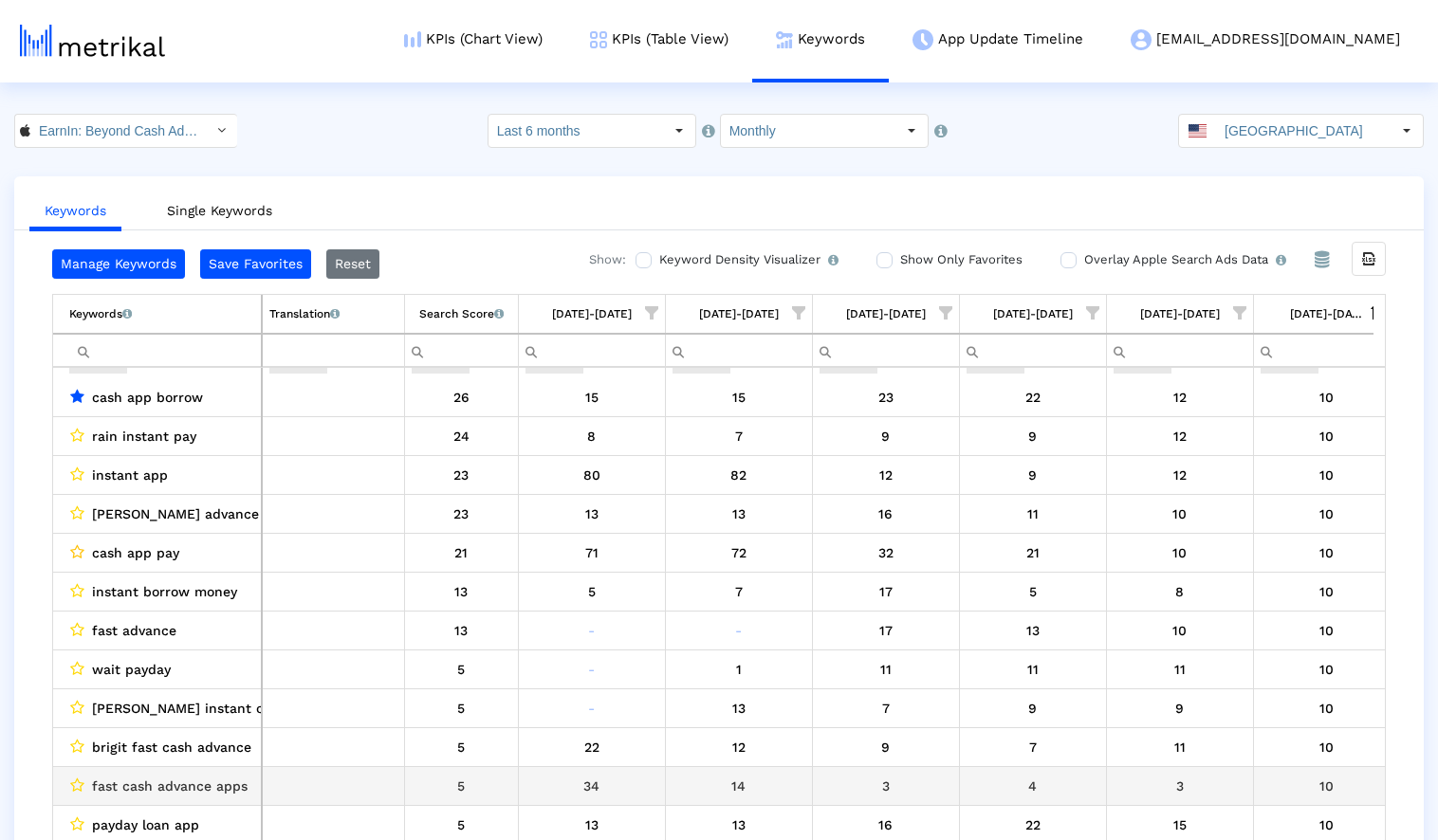
scroll to position [9610, 0]
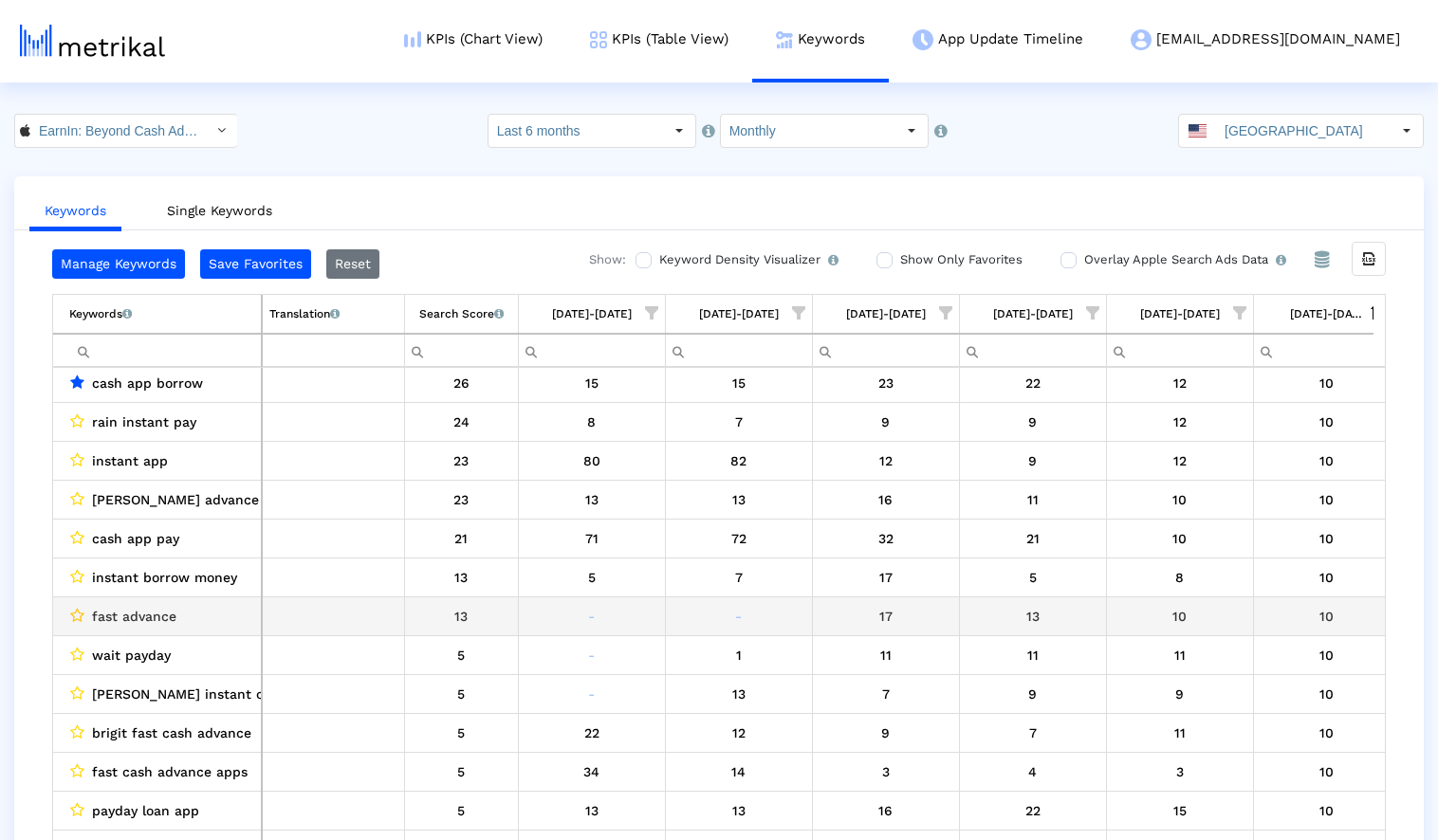
click at [75, 616] on icon "Data grid" at bounding box center [77, 615] width 14 height 15
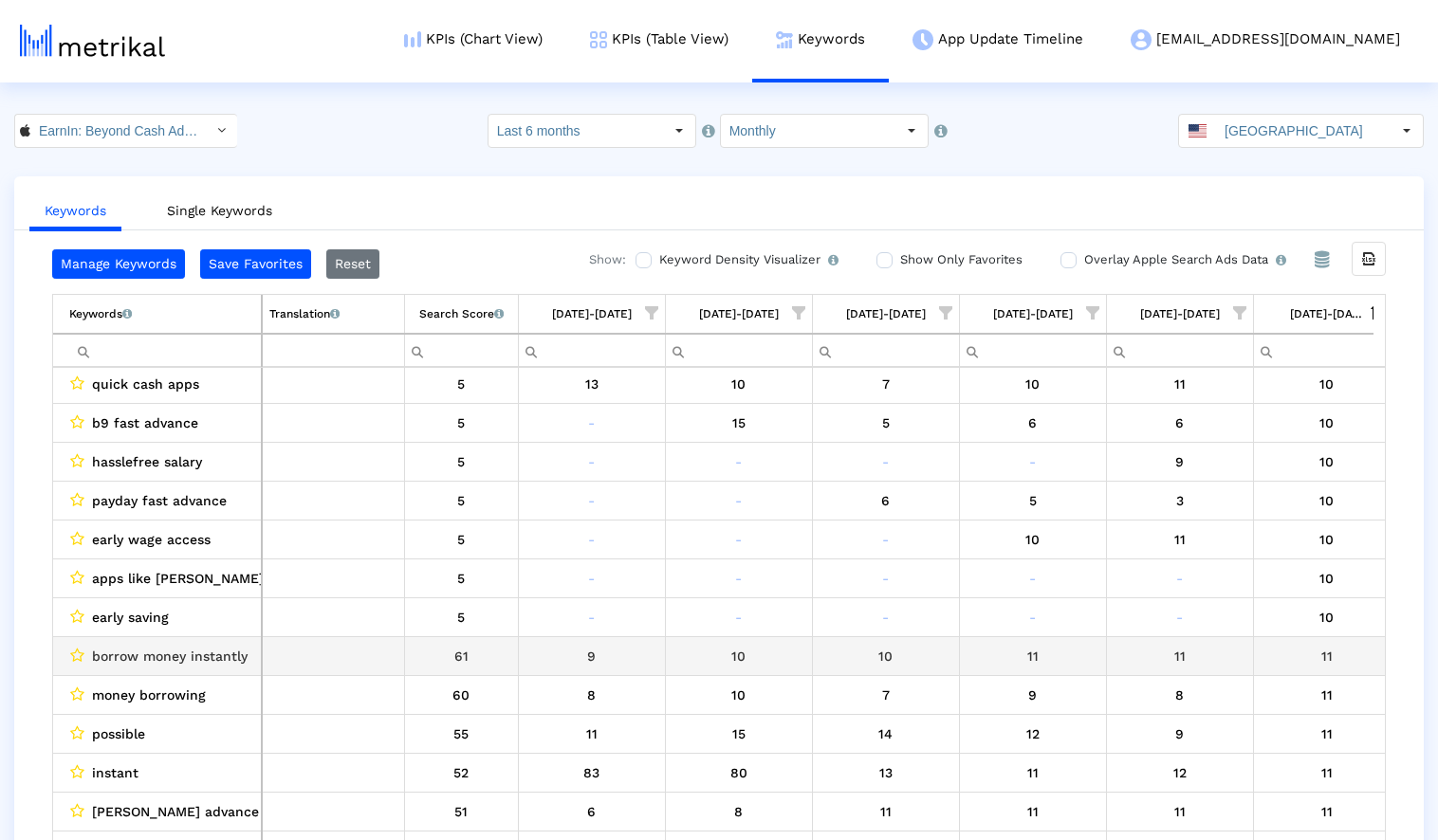
scroll to position [10267, 0]
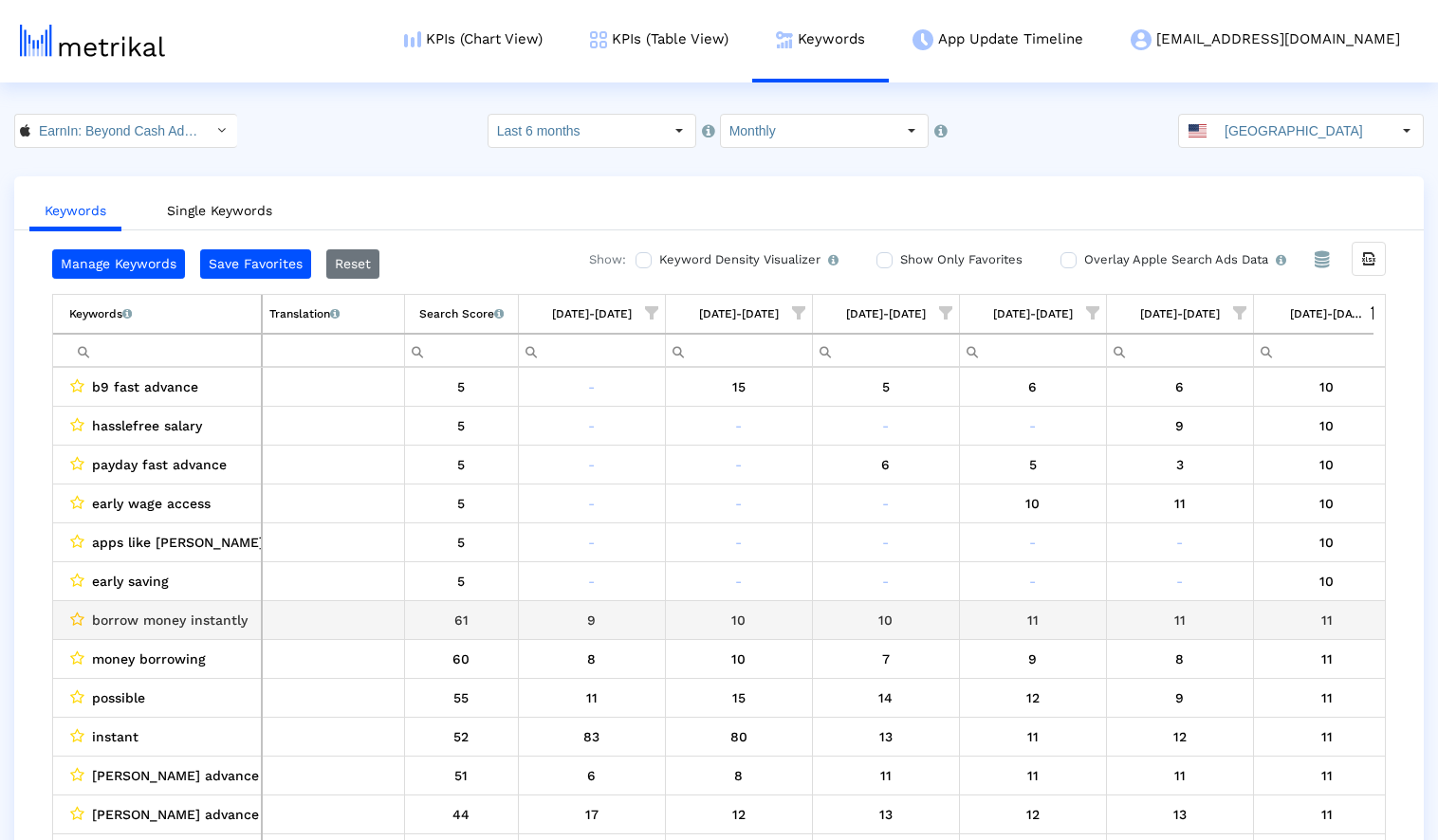
click at [77, 617] on icon "Data grid" at bounding box center [77, 619] width 14 height 15
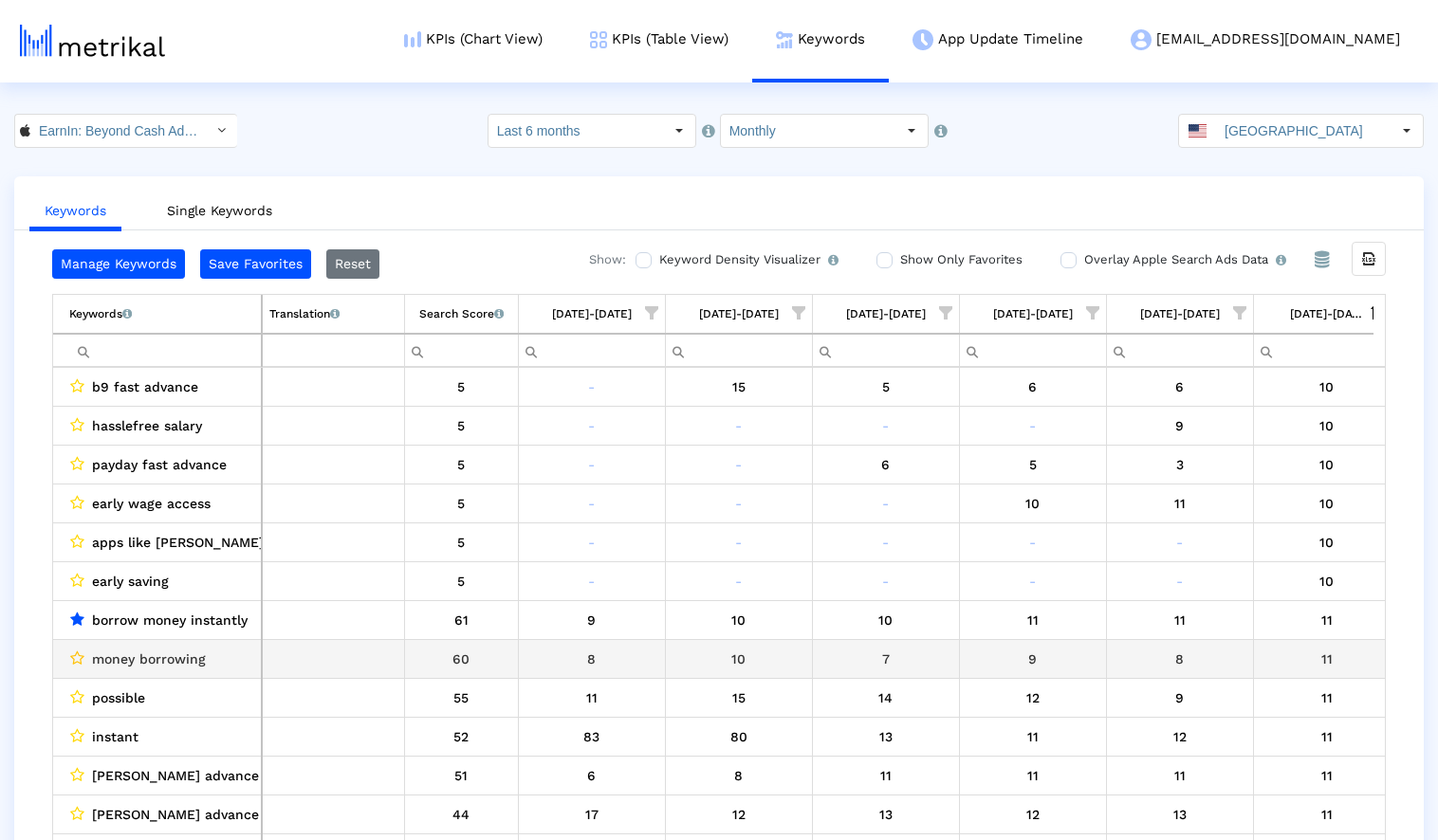
click at [74, 659] on icon "Data grid" at bounding box center [77, 659] width 14 height 15
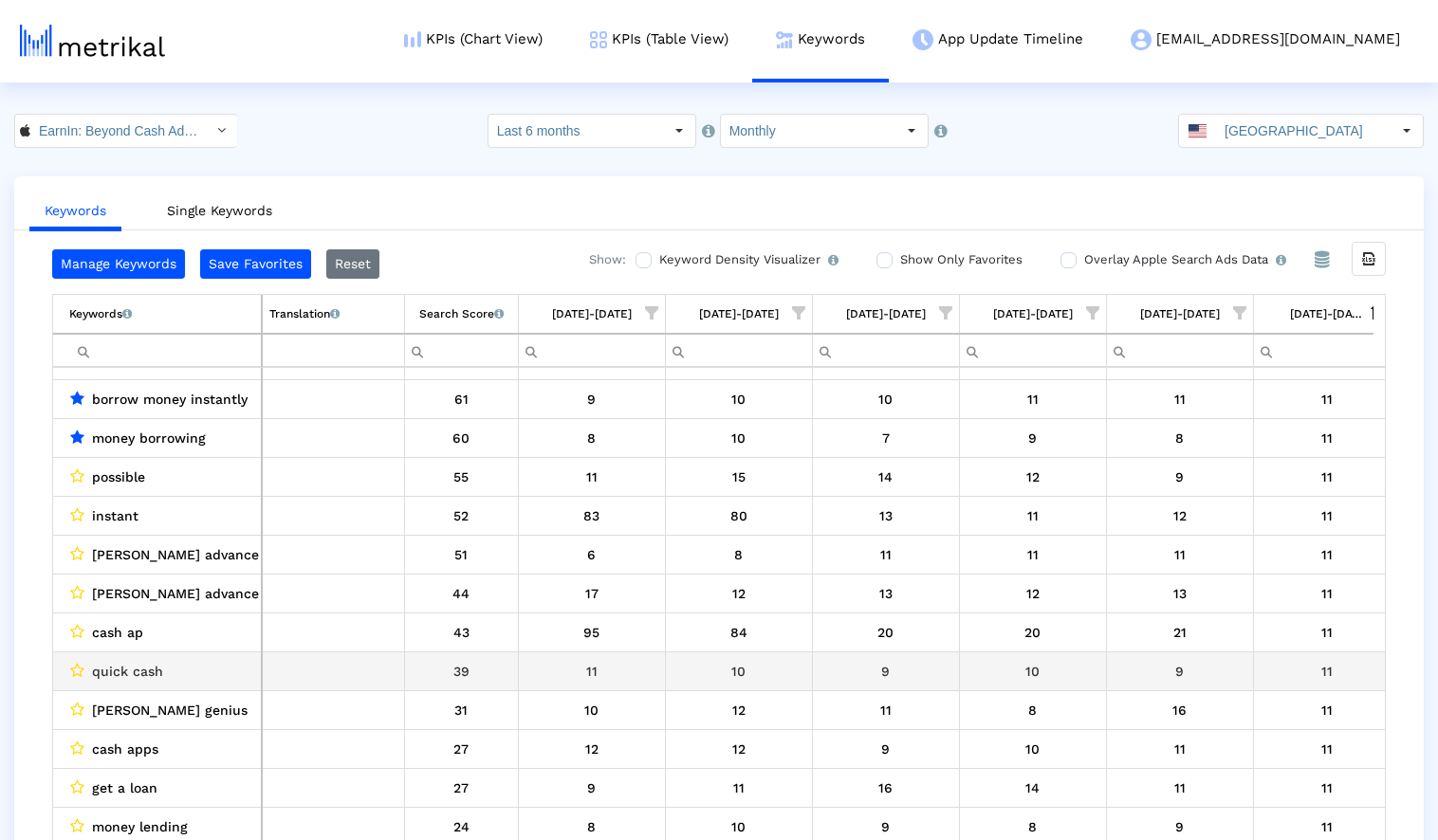
scroll to position [10501, 0]
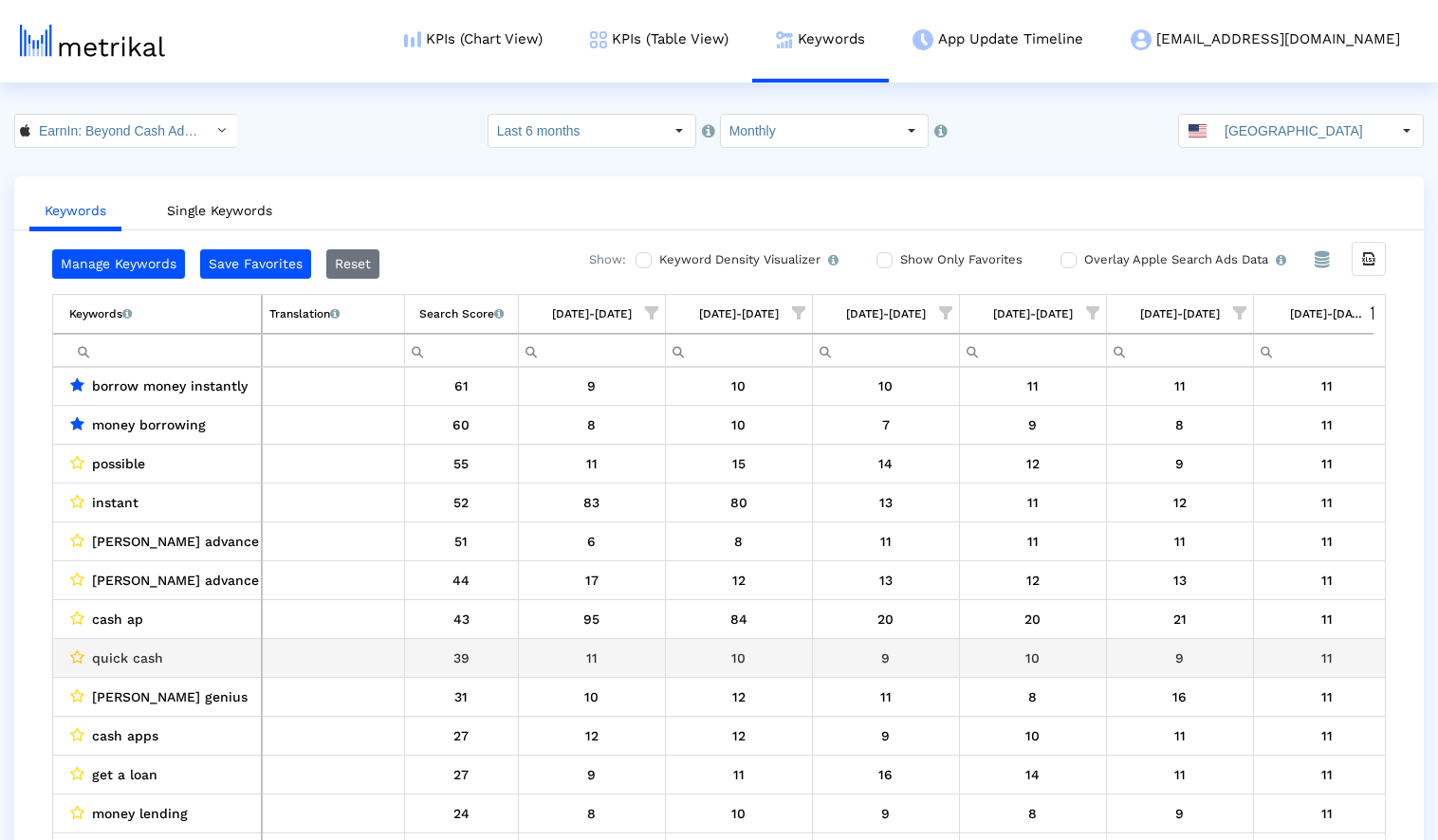
click at [77, 654] on icon "Data grid" at bounding box center [77, 658] width 14 height 15
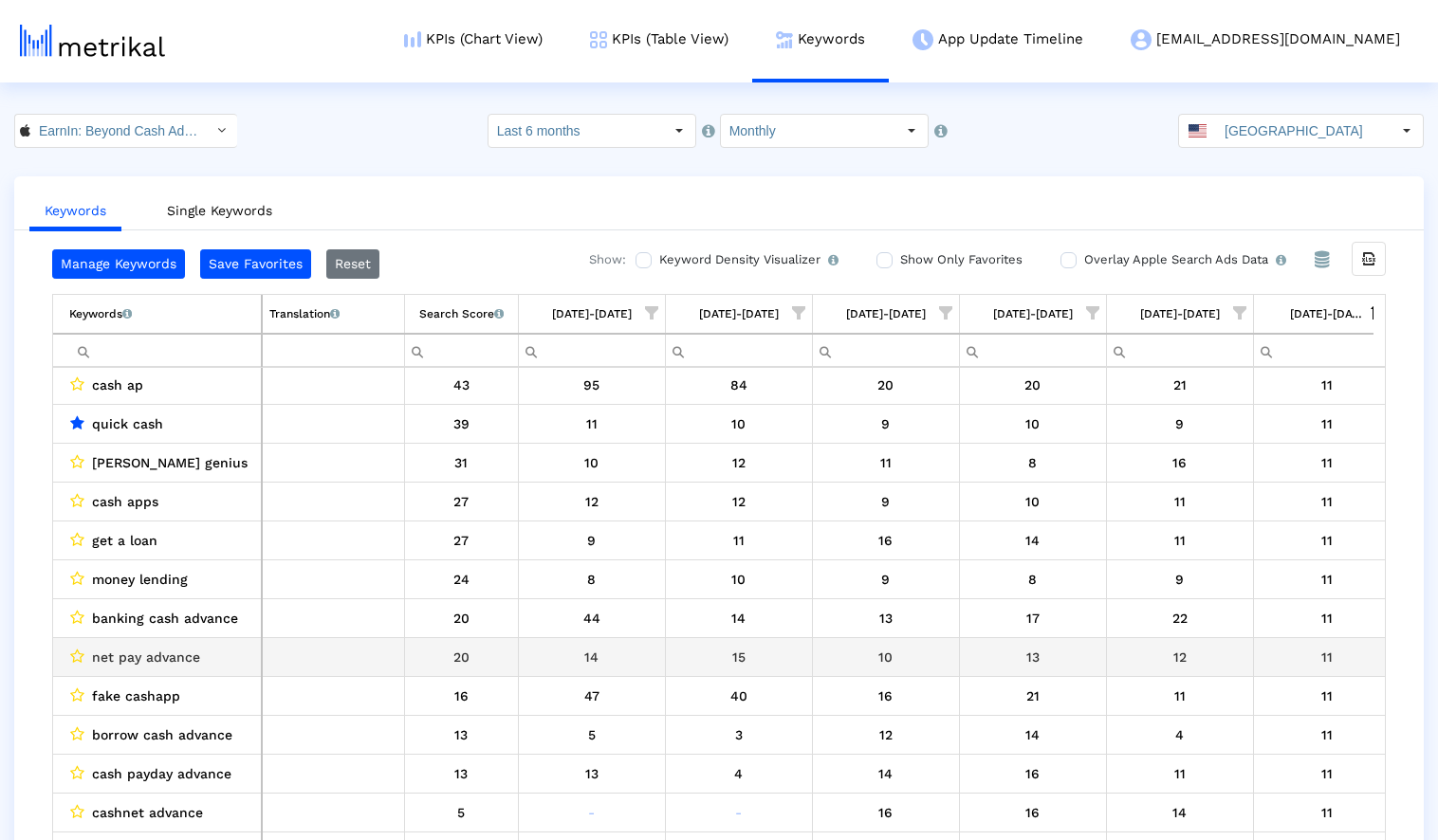
scroll to position [10737, 0]
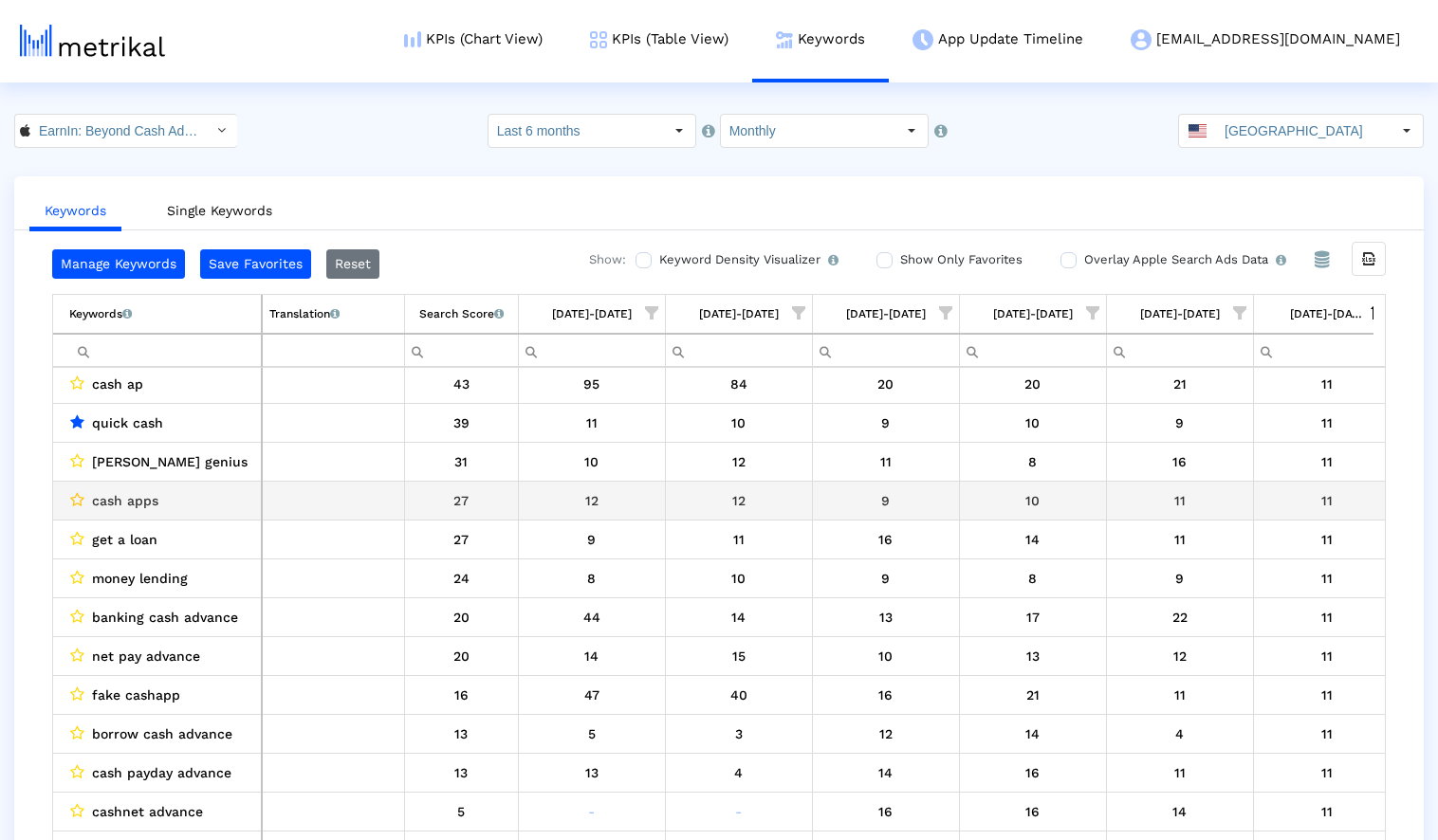
click at [78, 495] on icon "Data grid" at bounding box center [77, 500] width 14 height 15
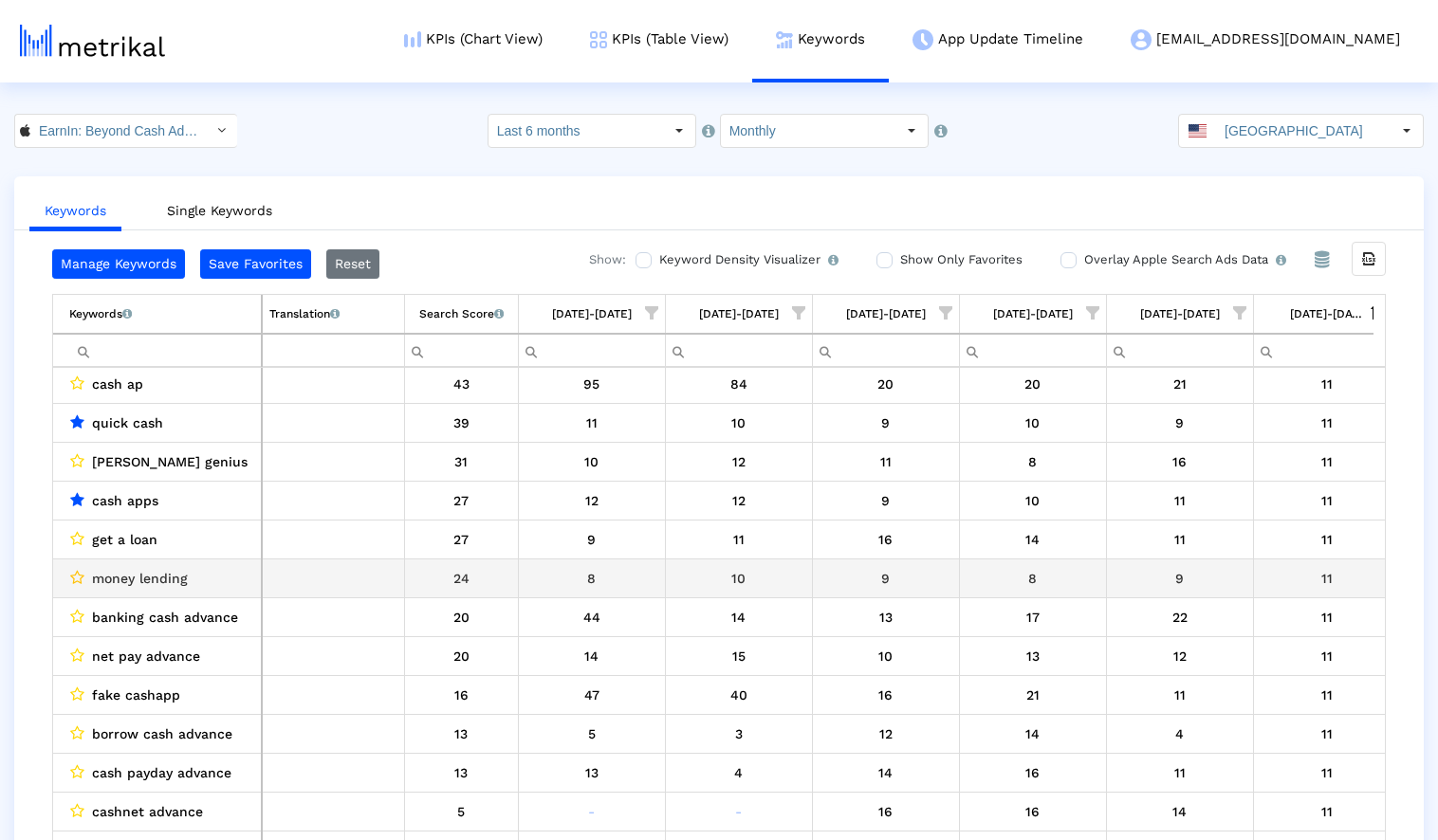
click at [79, 576] on icon "Data grid" at bounding box center [77, 578] width 14 height 15
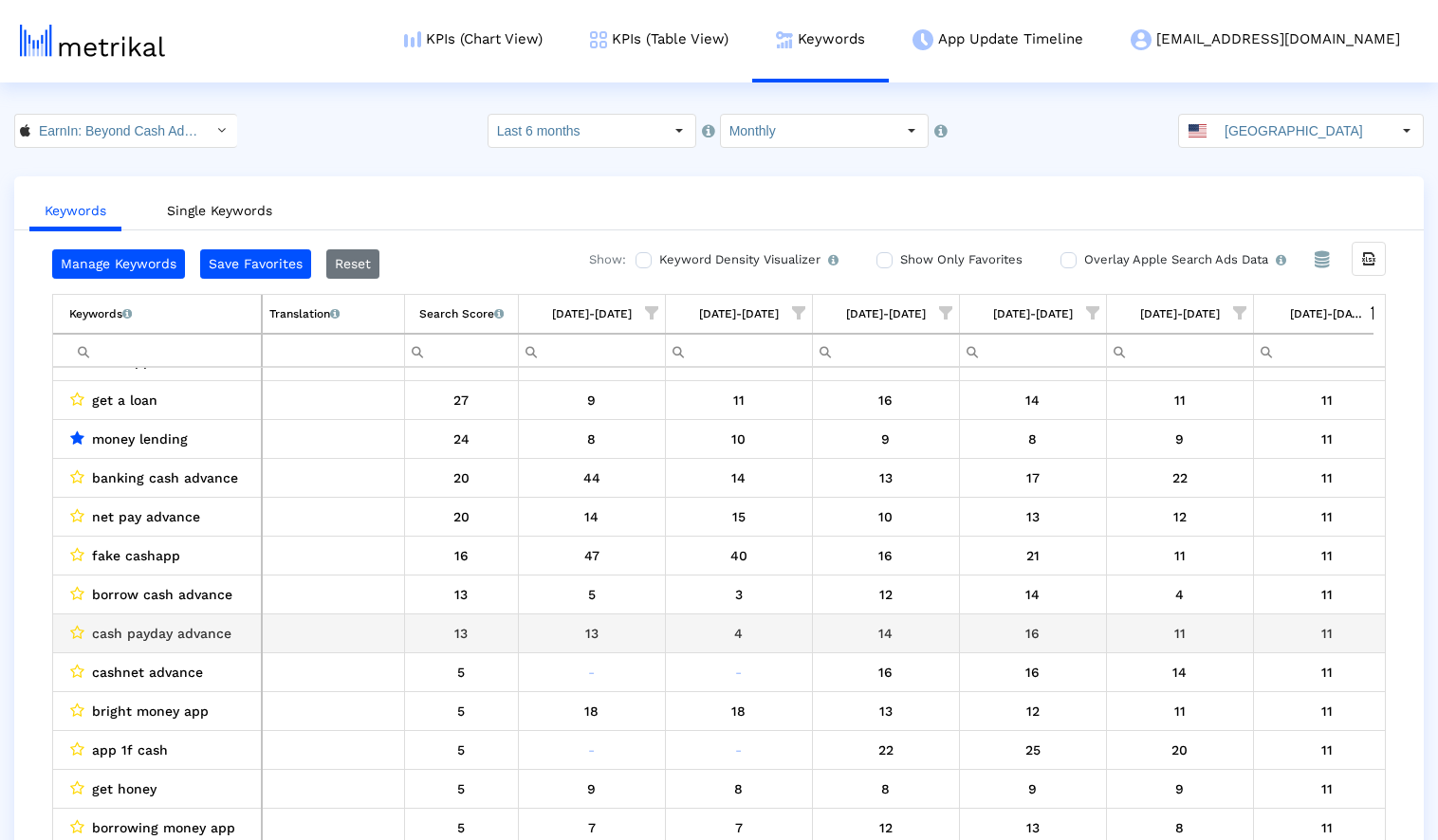
scroll to position [10878, 0]
click at [74, 631] on icon "Data grid" at bounding box center [77, 632] width 14 height 15
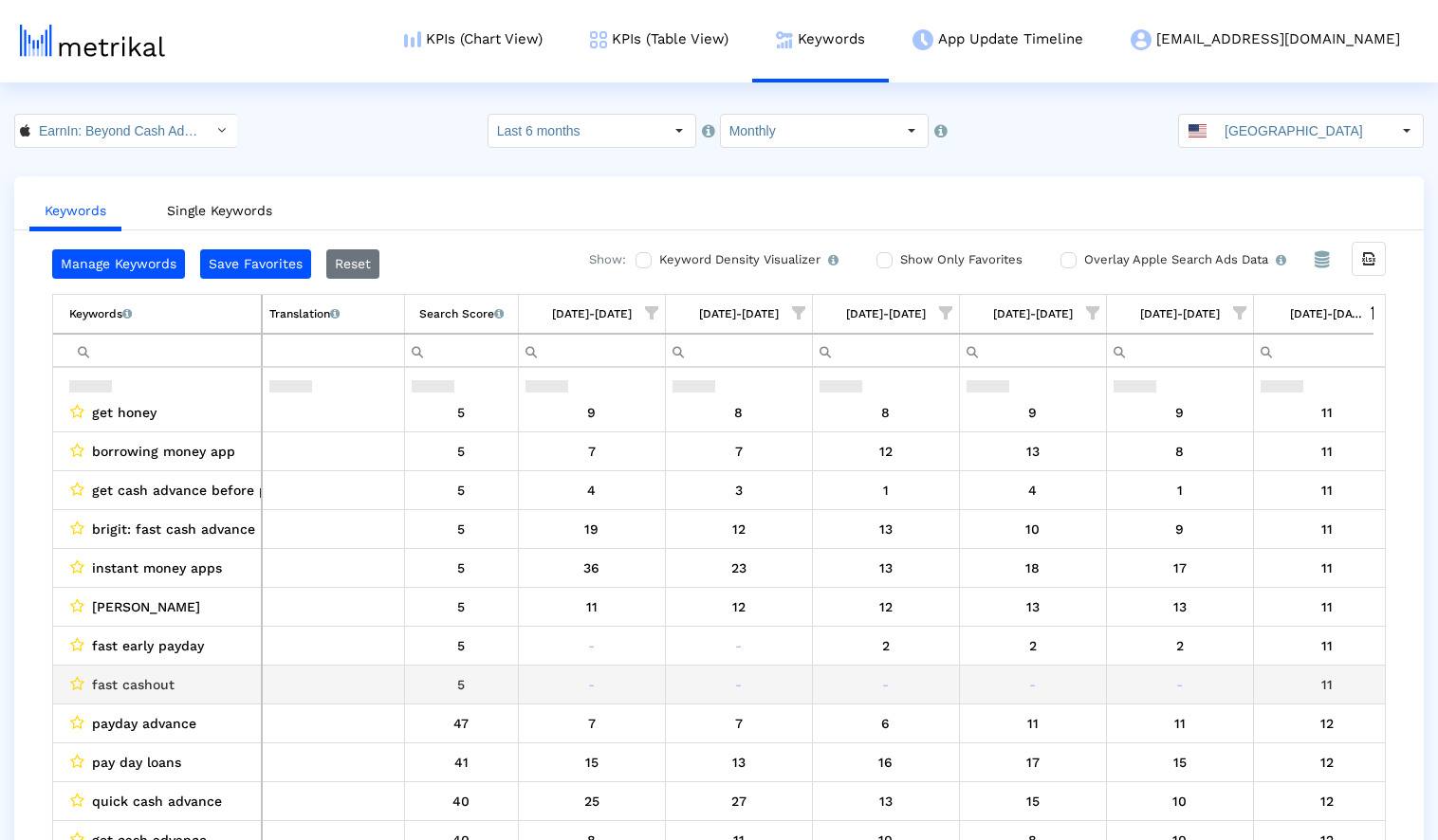
scroll to position [11300, 0]
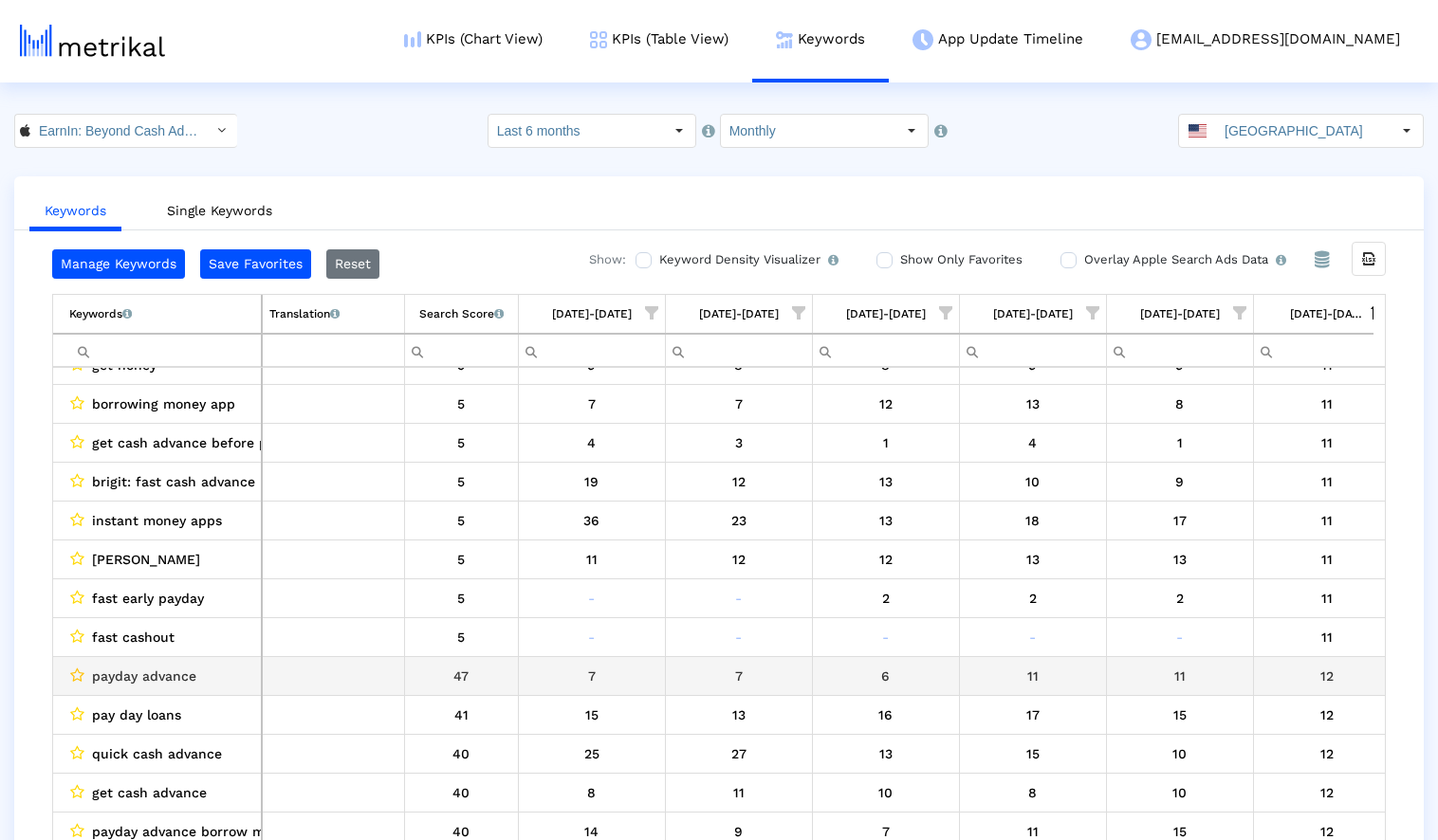
click at [79, 677] on icon "Data grid" at bounding box center [77, 676] width 14 height 15
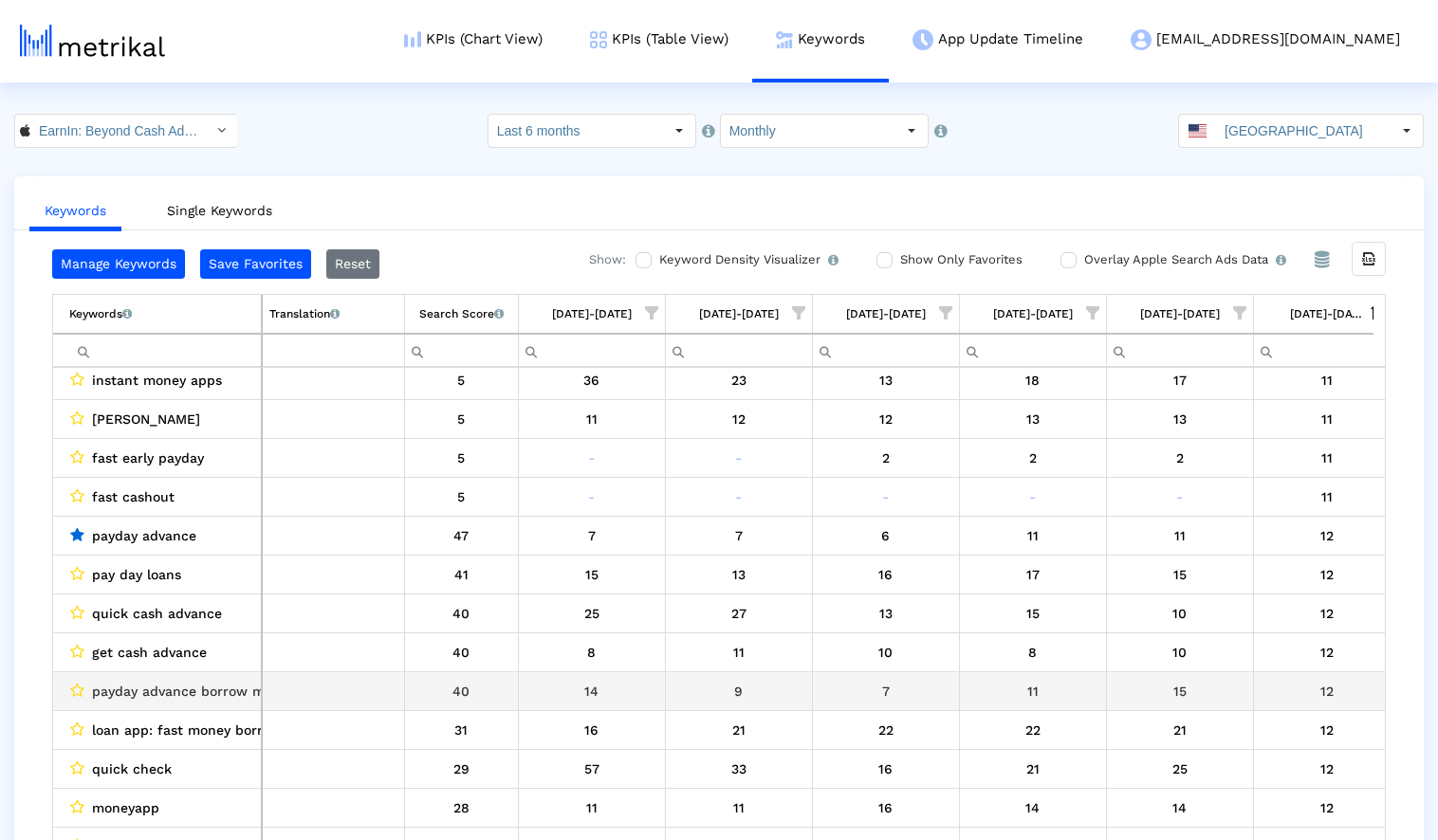
scroll to position [11488, 0]
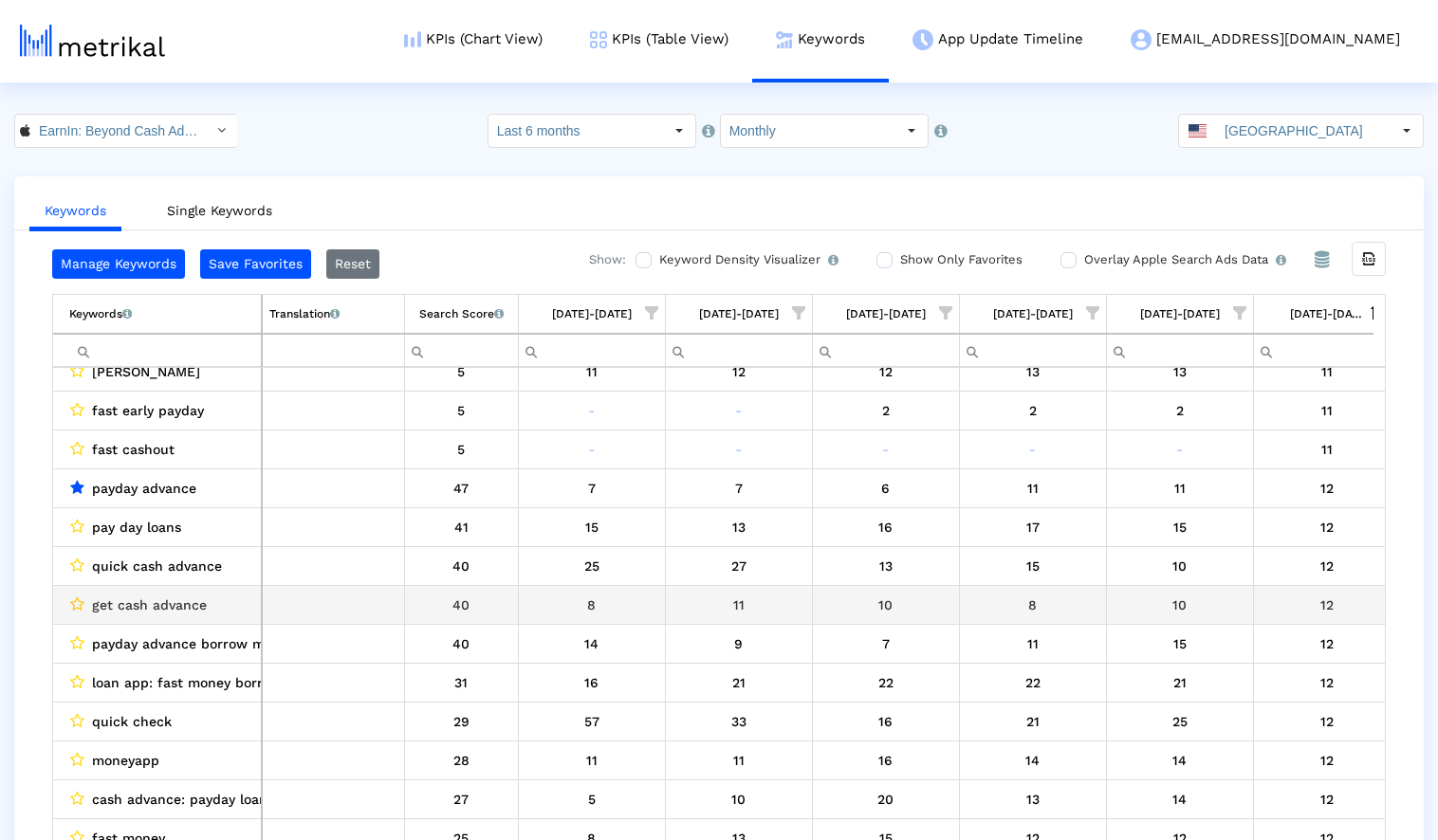
click at [74, 603] on icon "Data grid" at bounding box center [77, 605] width 14 height 15
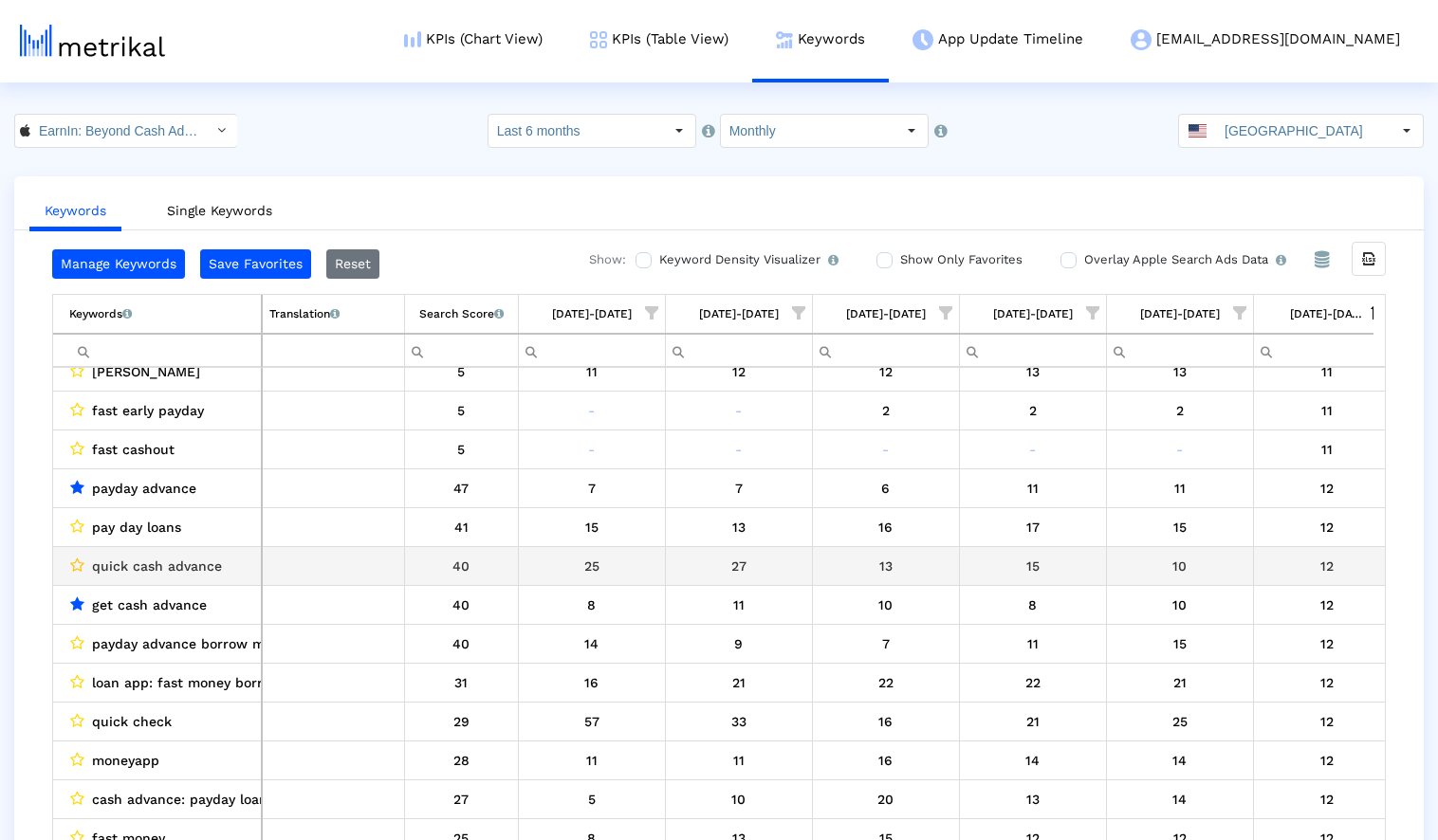
click at [77, 567] on icon "Data grid" at bounding box center [77, 565] width 14 height 15
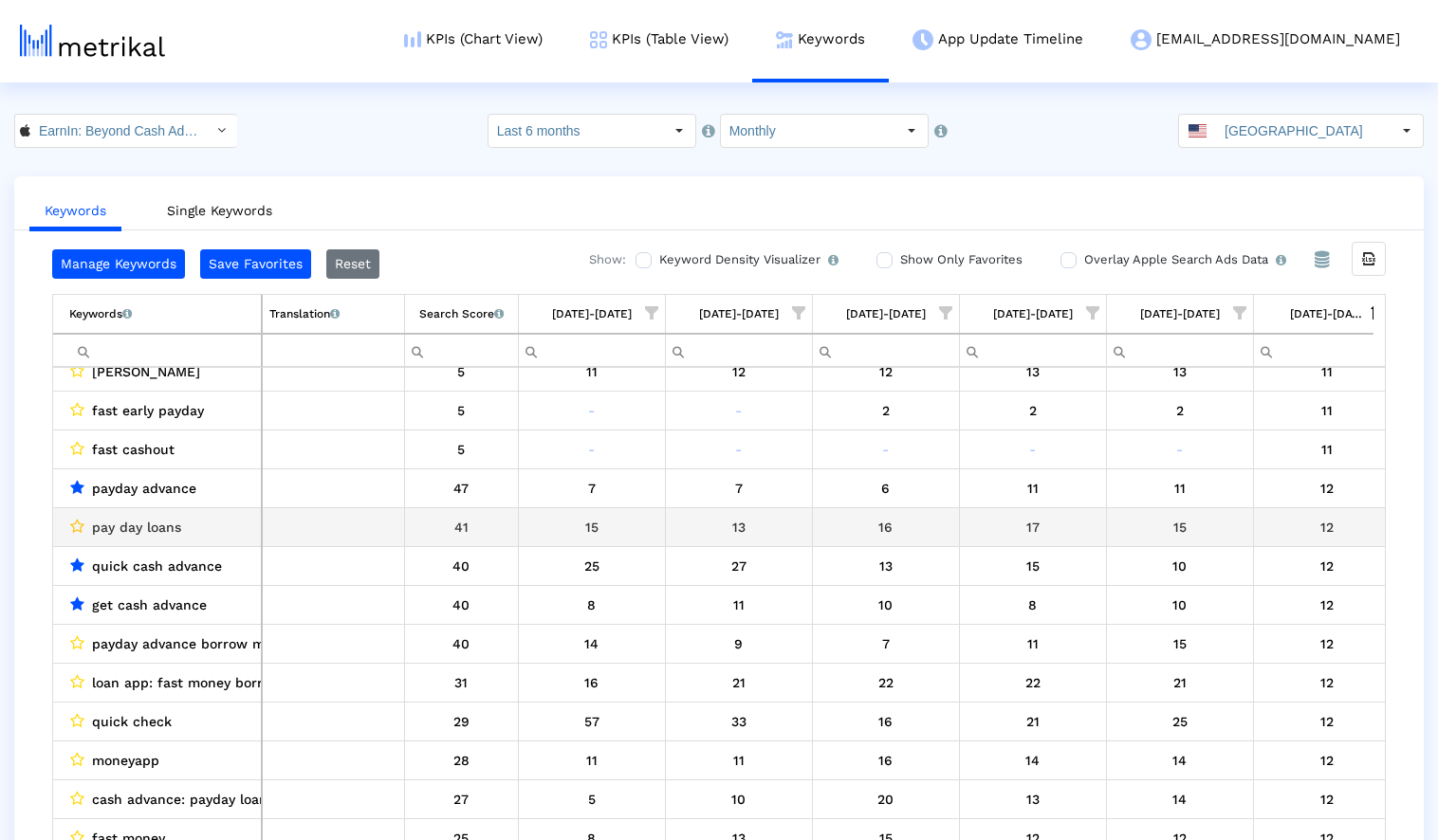
click at [79, 523] on icon "Data grid" at bounding box center [77, 526] width 14 height 15
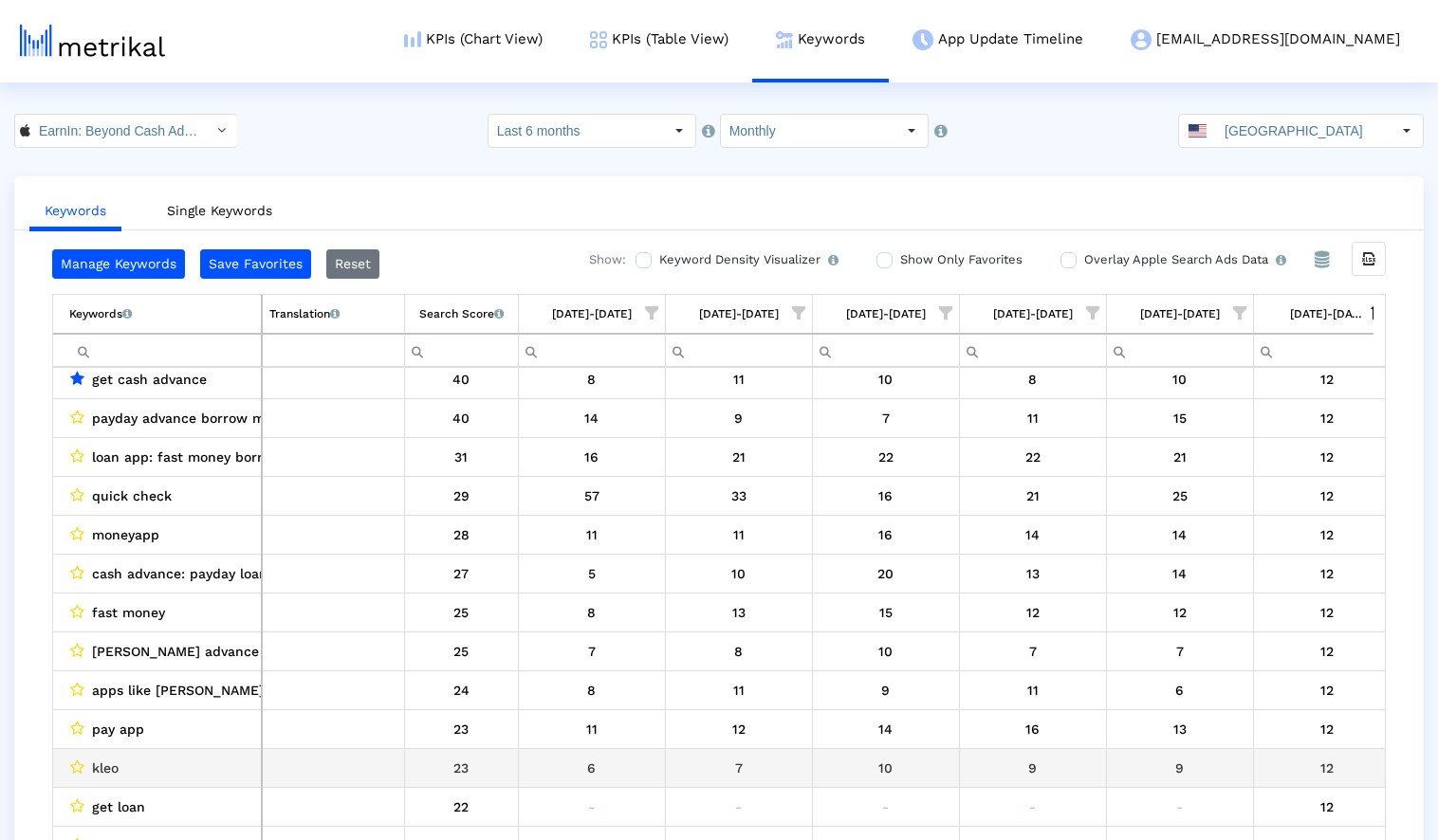
scroll to position [11723, 0]
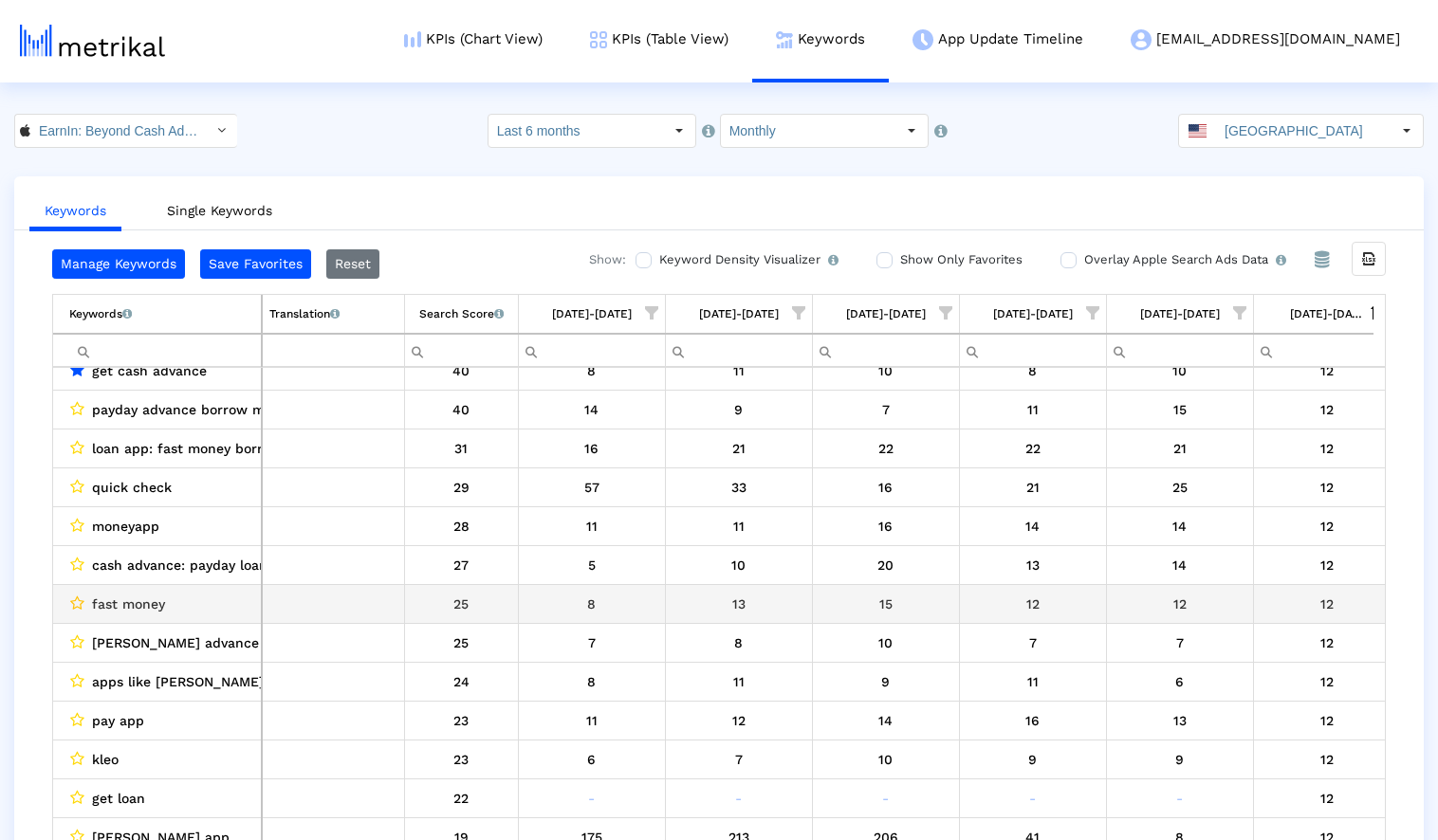
click at [76, 600] on icon "Data grid" at bounding box center [77, 604] width 14 height 15
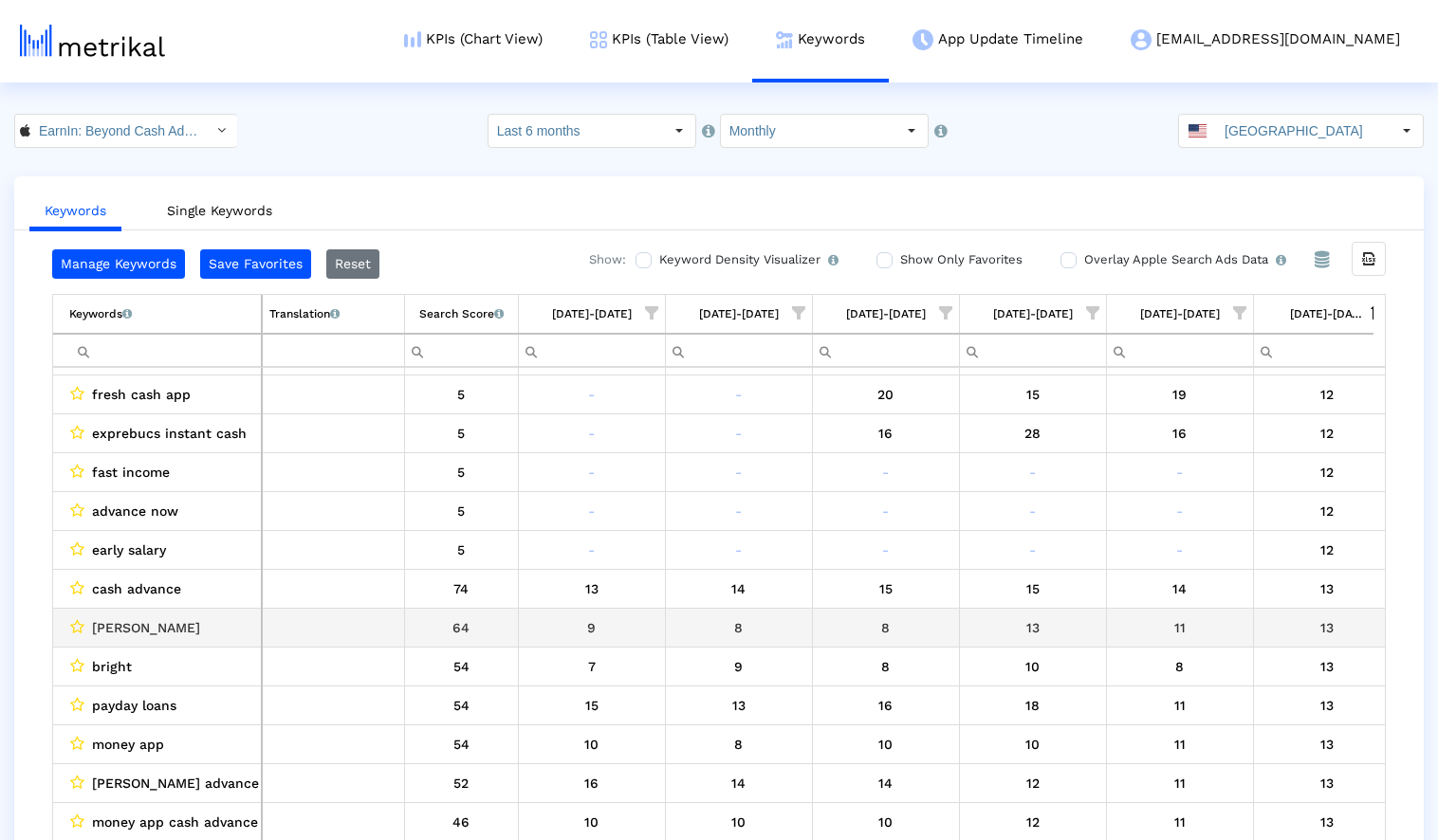
scroll to position [12803, 0]
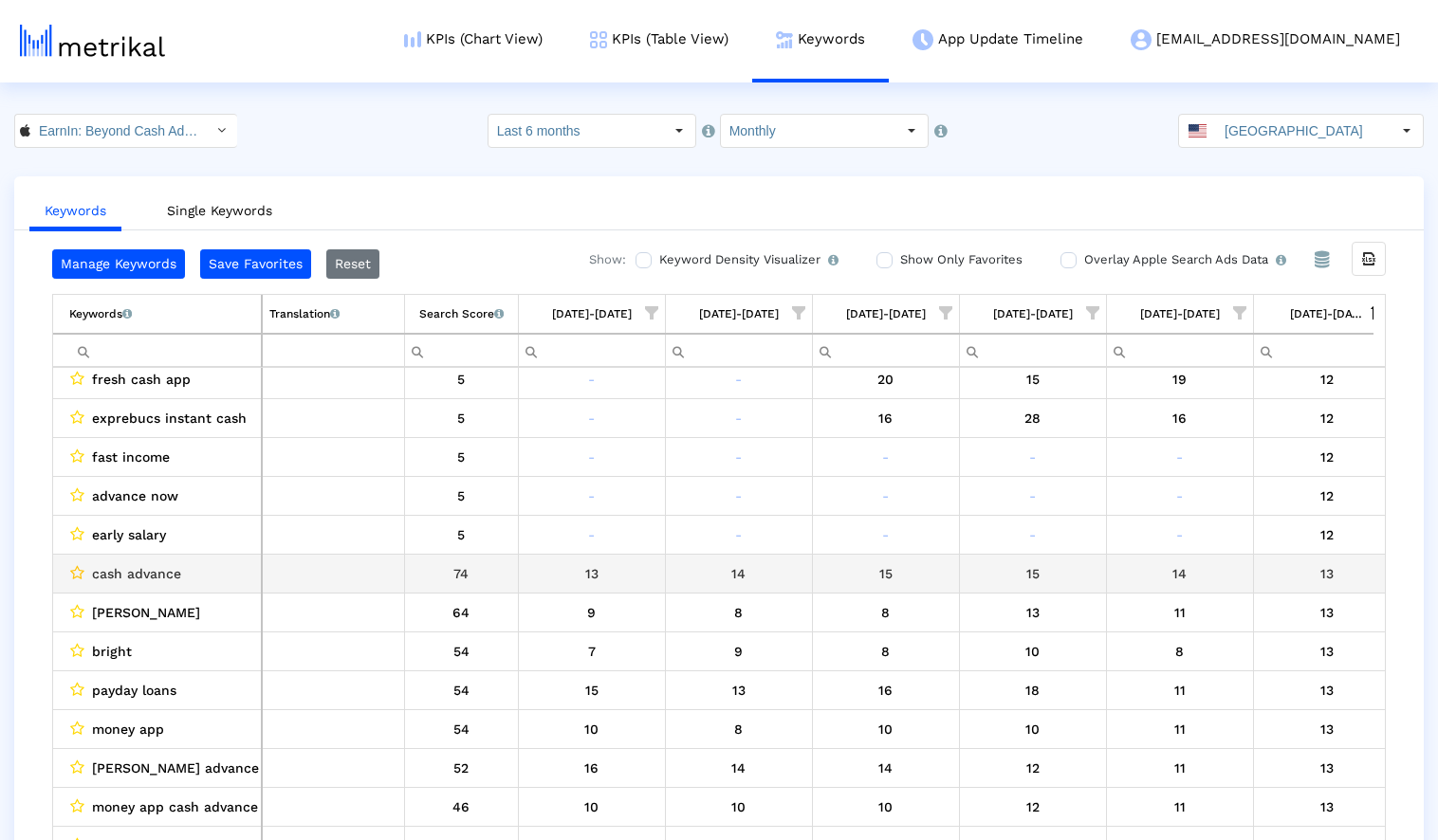
click at [79, 573] on icon "Data grid" at bounding box center [77, 573] width 14 height 15
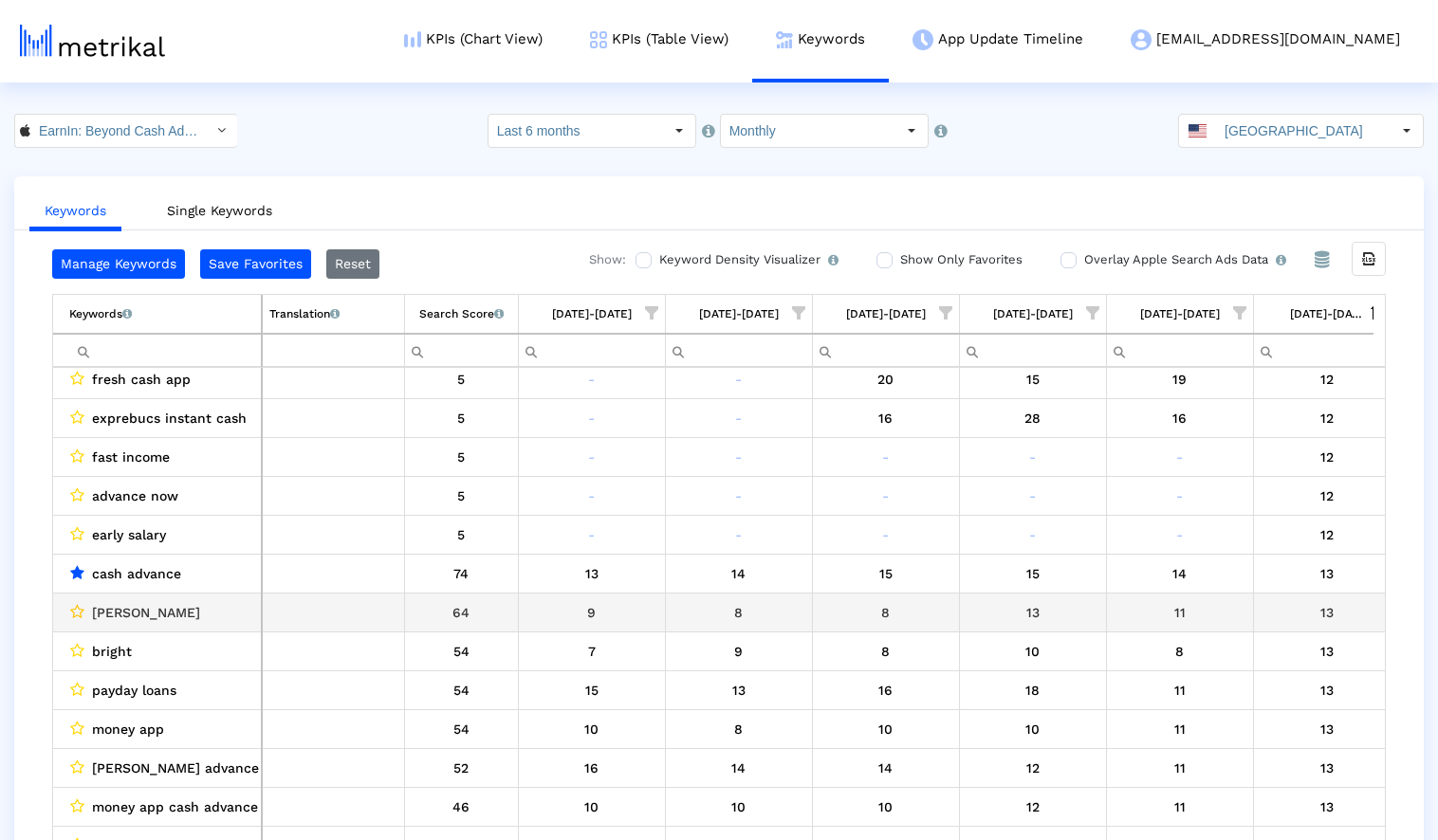
click at [76, 612] on icon "Data grid" at bounding box center [77, 612] width 14 height 15
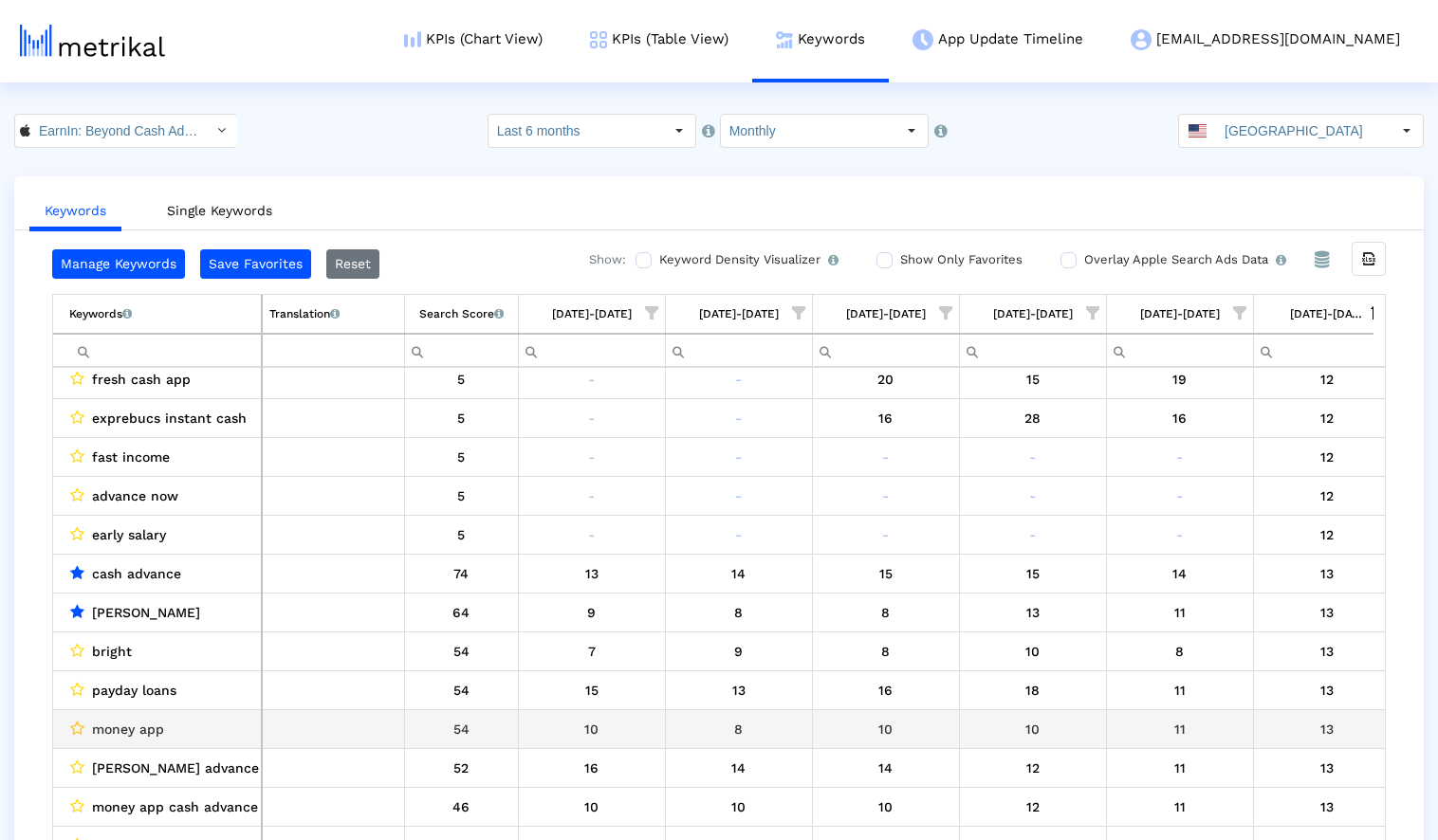
click at [79, 725] on icon "Data grid" at bounding box center [77, 729] width 14 height 15
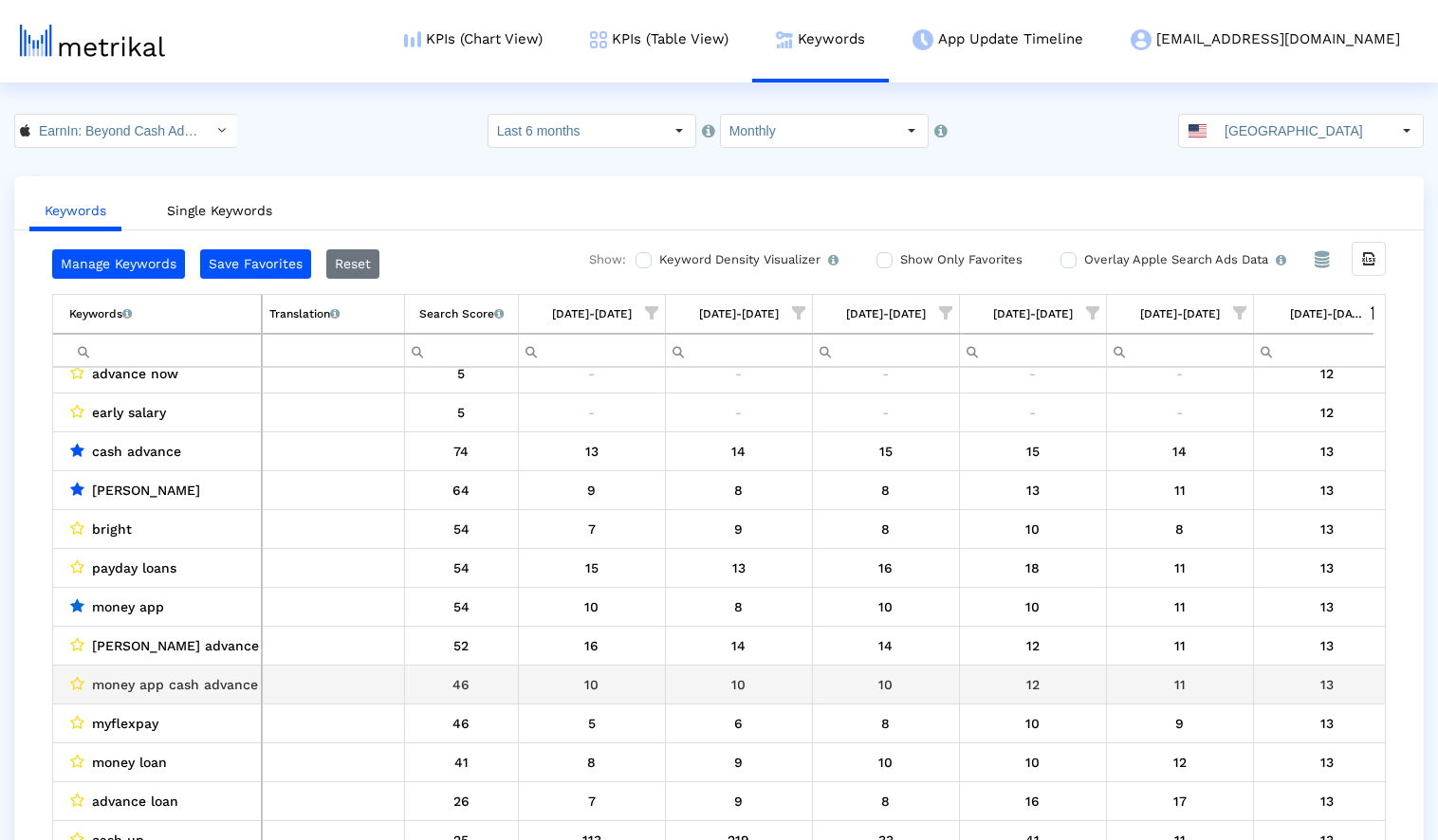
scroll to position [12991, 0]
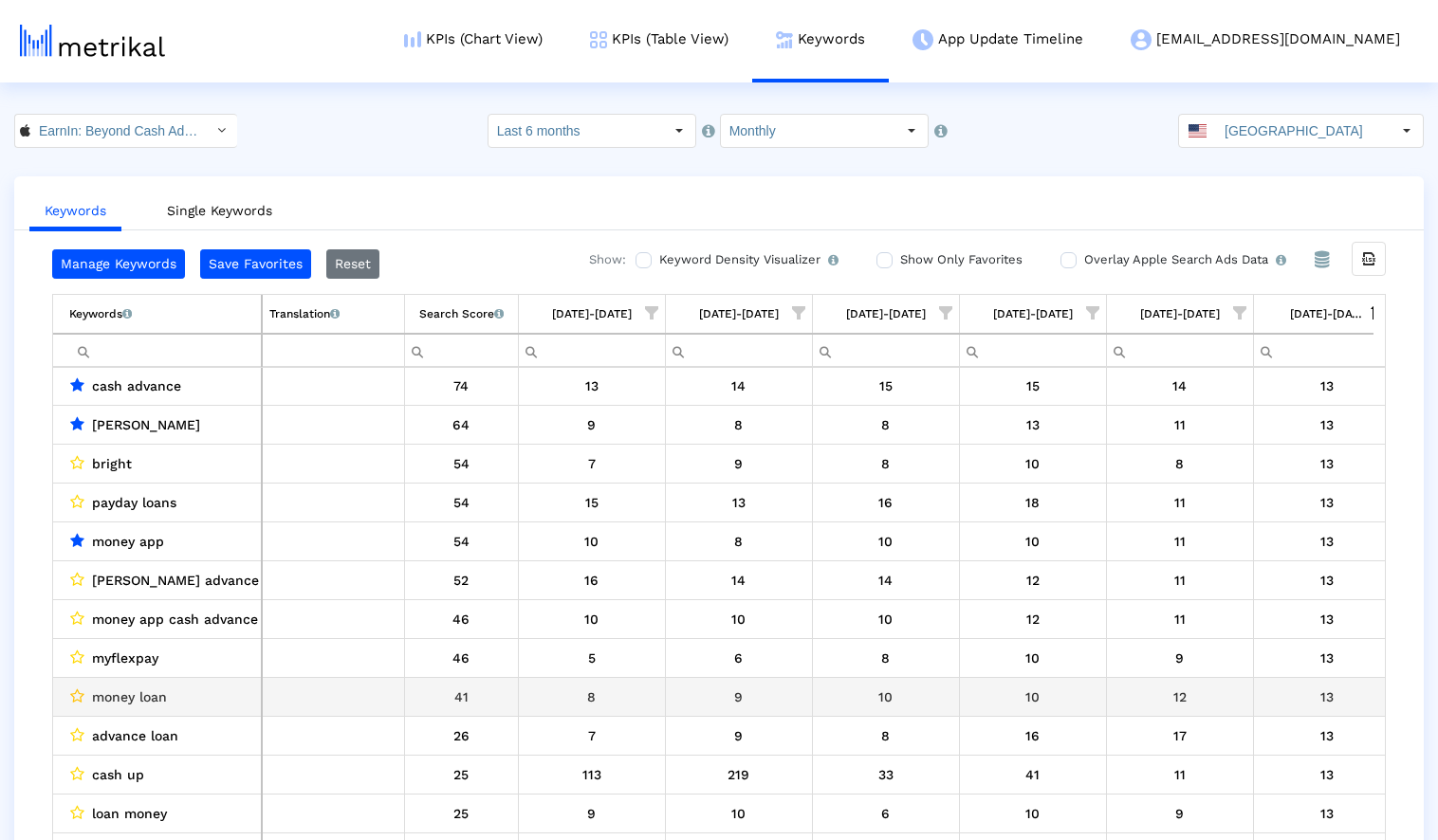
click at [78, 695] on icon "Data grid" at bounding box center [77, 696] width 14 height 15
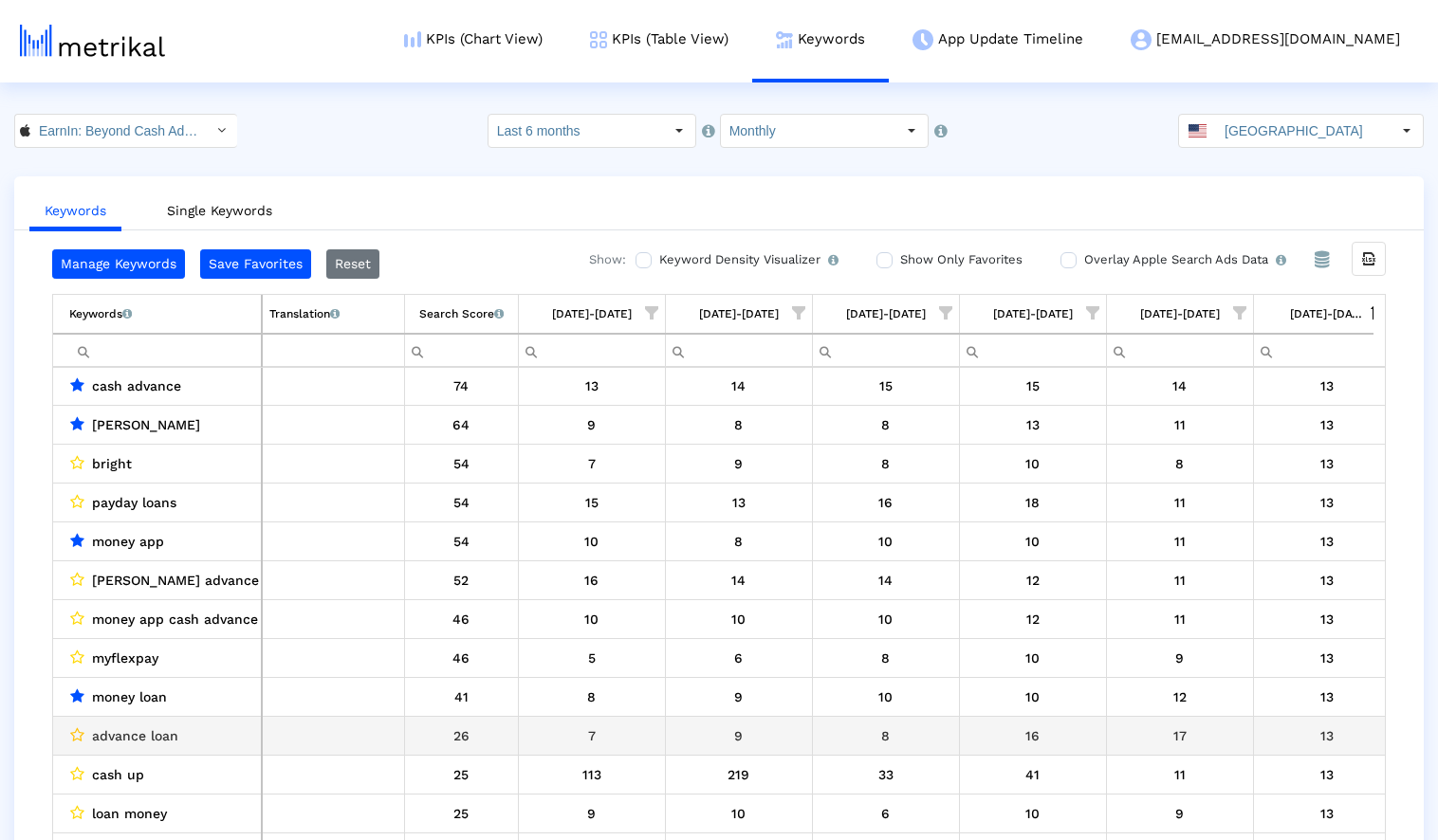
click at [79, 732] on icon "Data grid" at bounding box center [77, 735] width 14 height 15
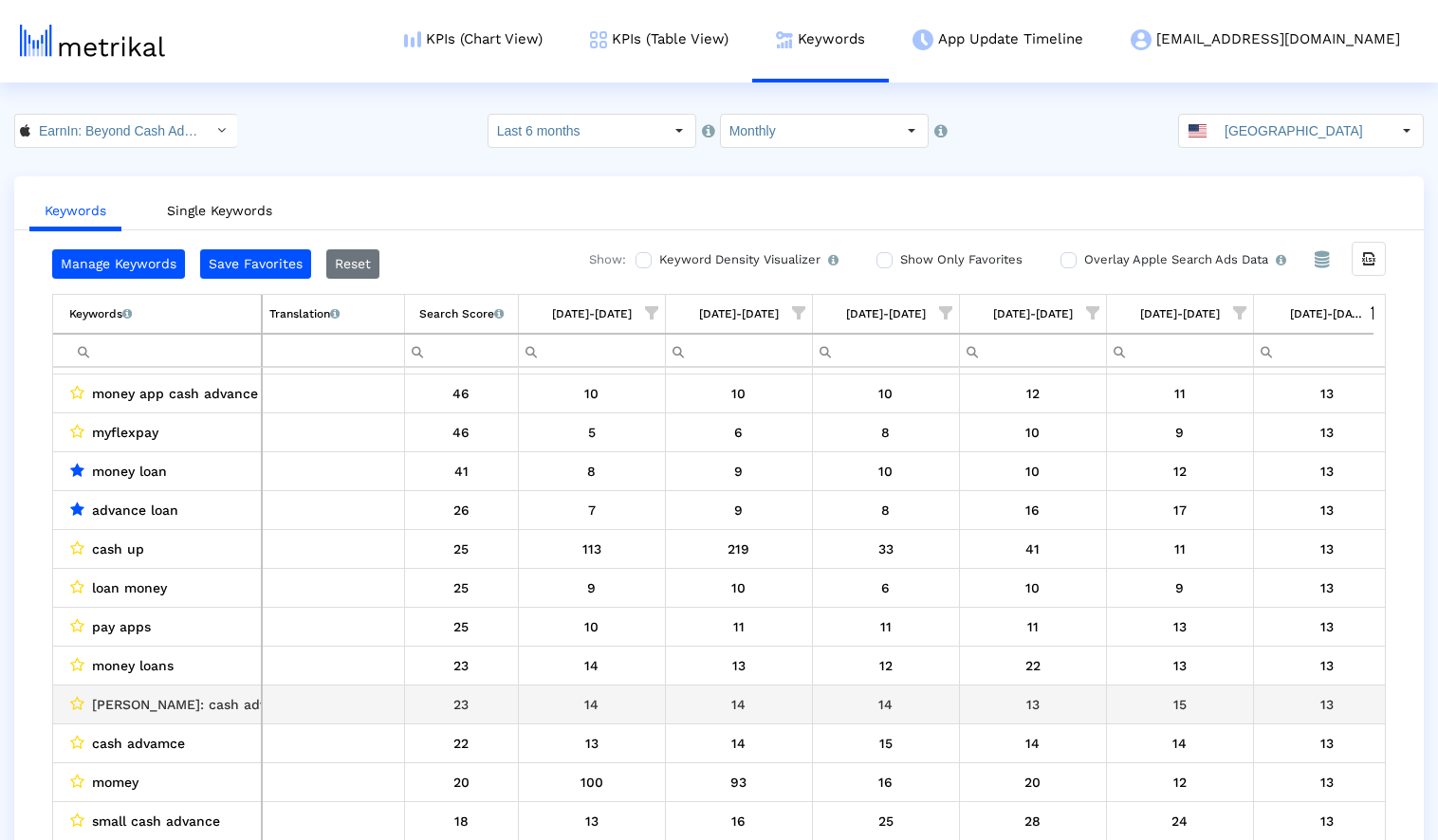
scroll to position [13225, 0]
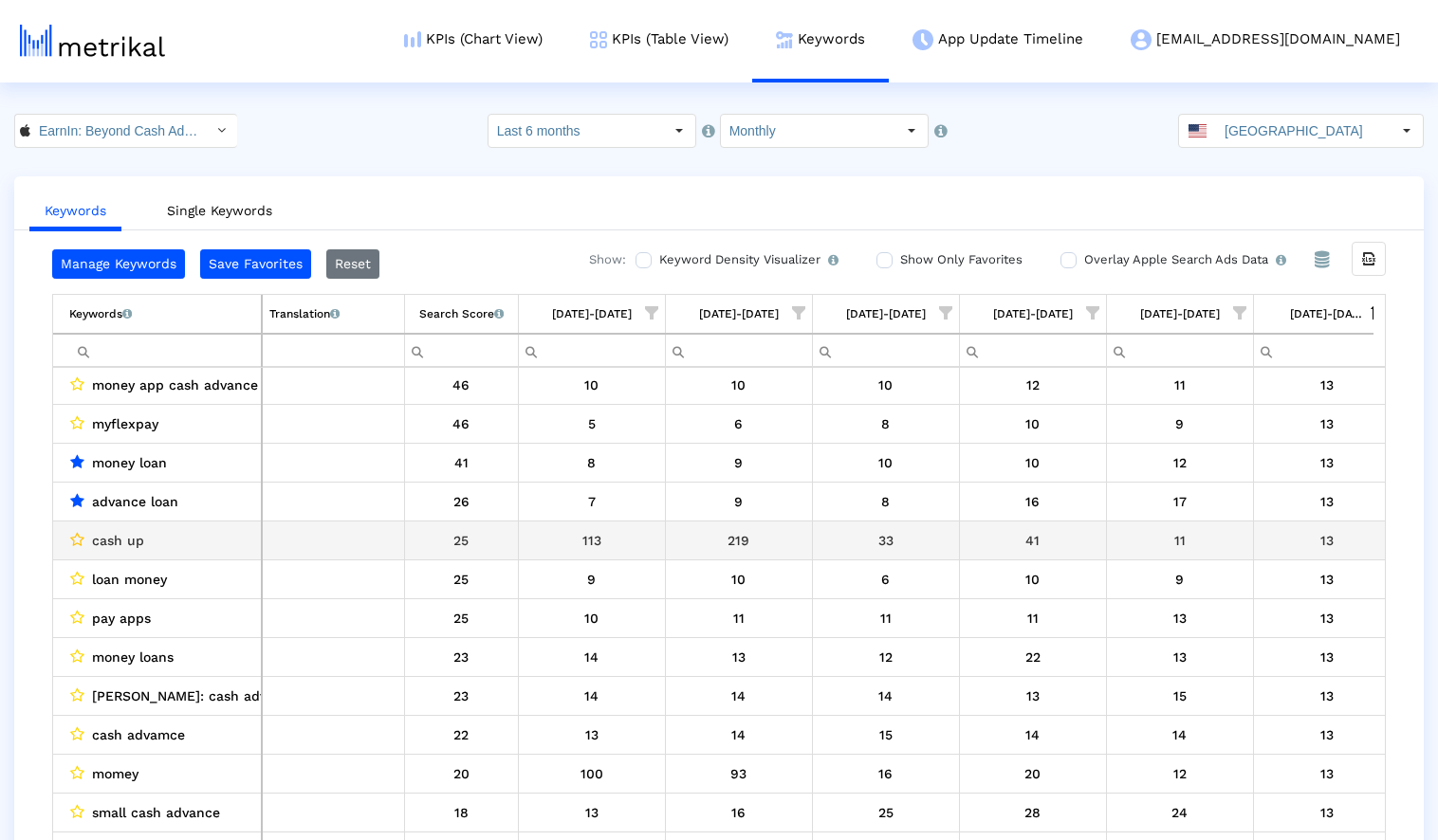
click at [73, 537] on icon "Data grid" at bounding box center [77, 540] width 14 height 15
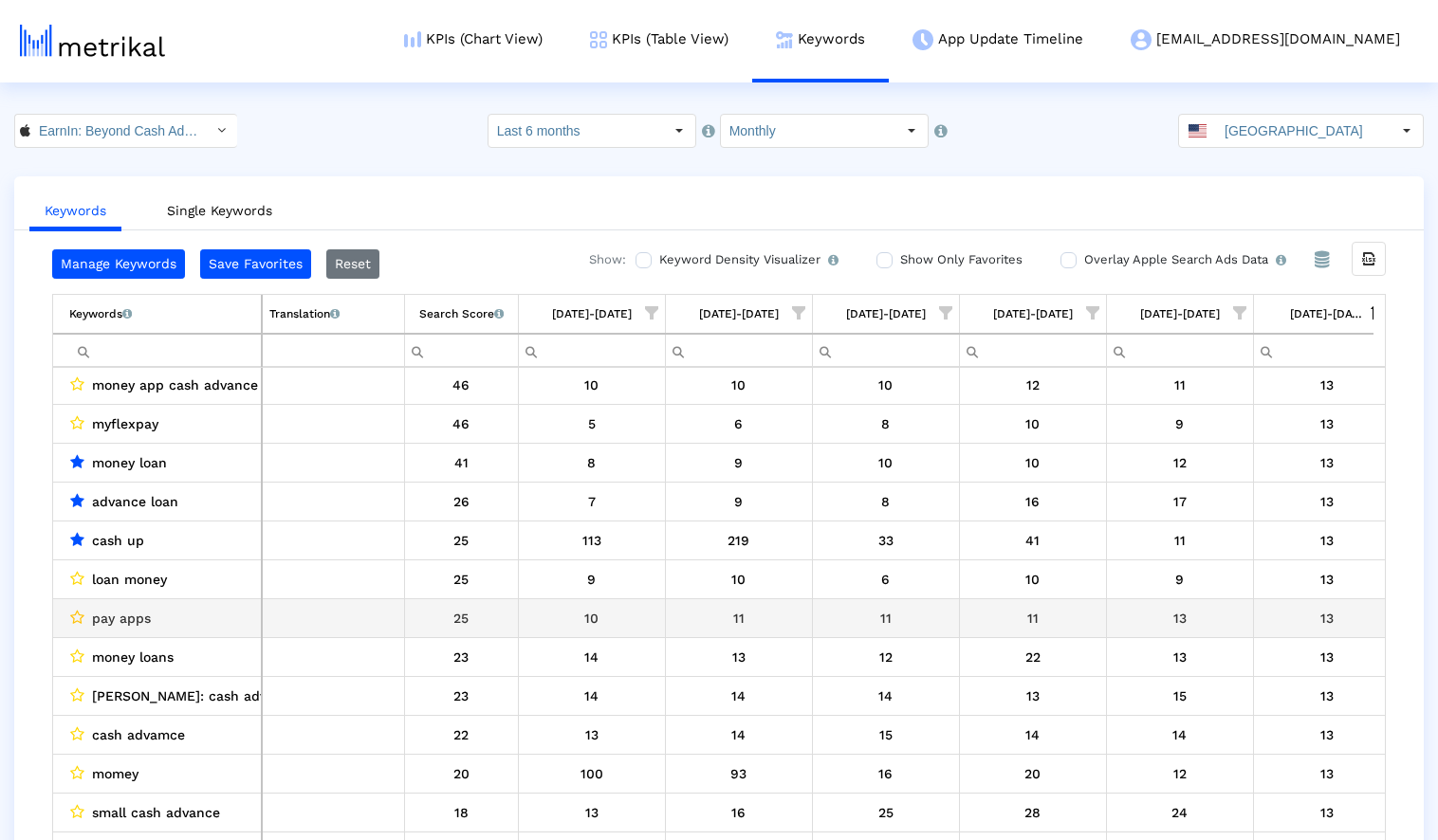
click at [78, 618] on icon "Data grid" at bounding box center [77, 617] width 14 height 15
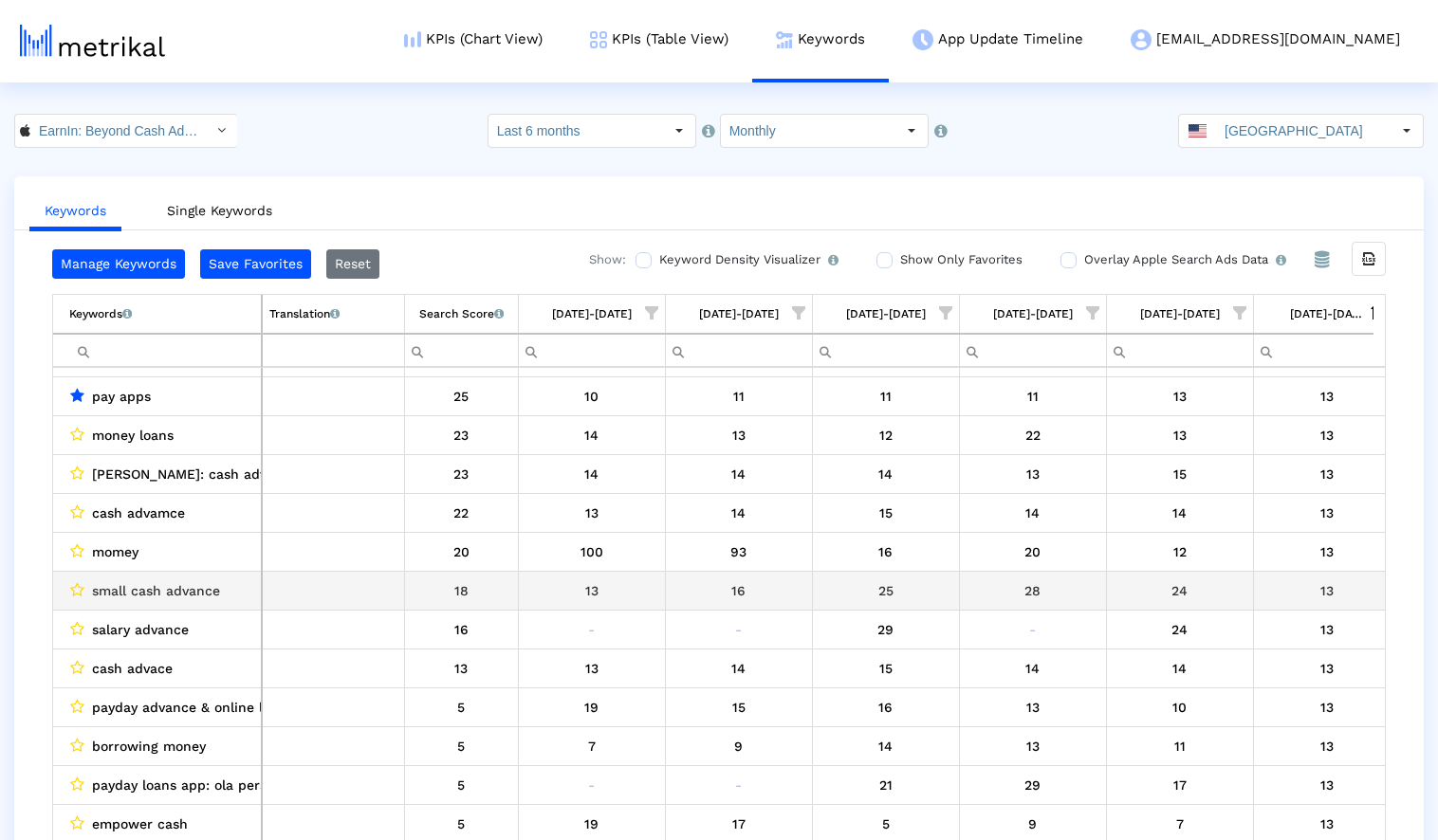
scroll to position [13460, 0]
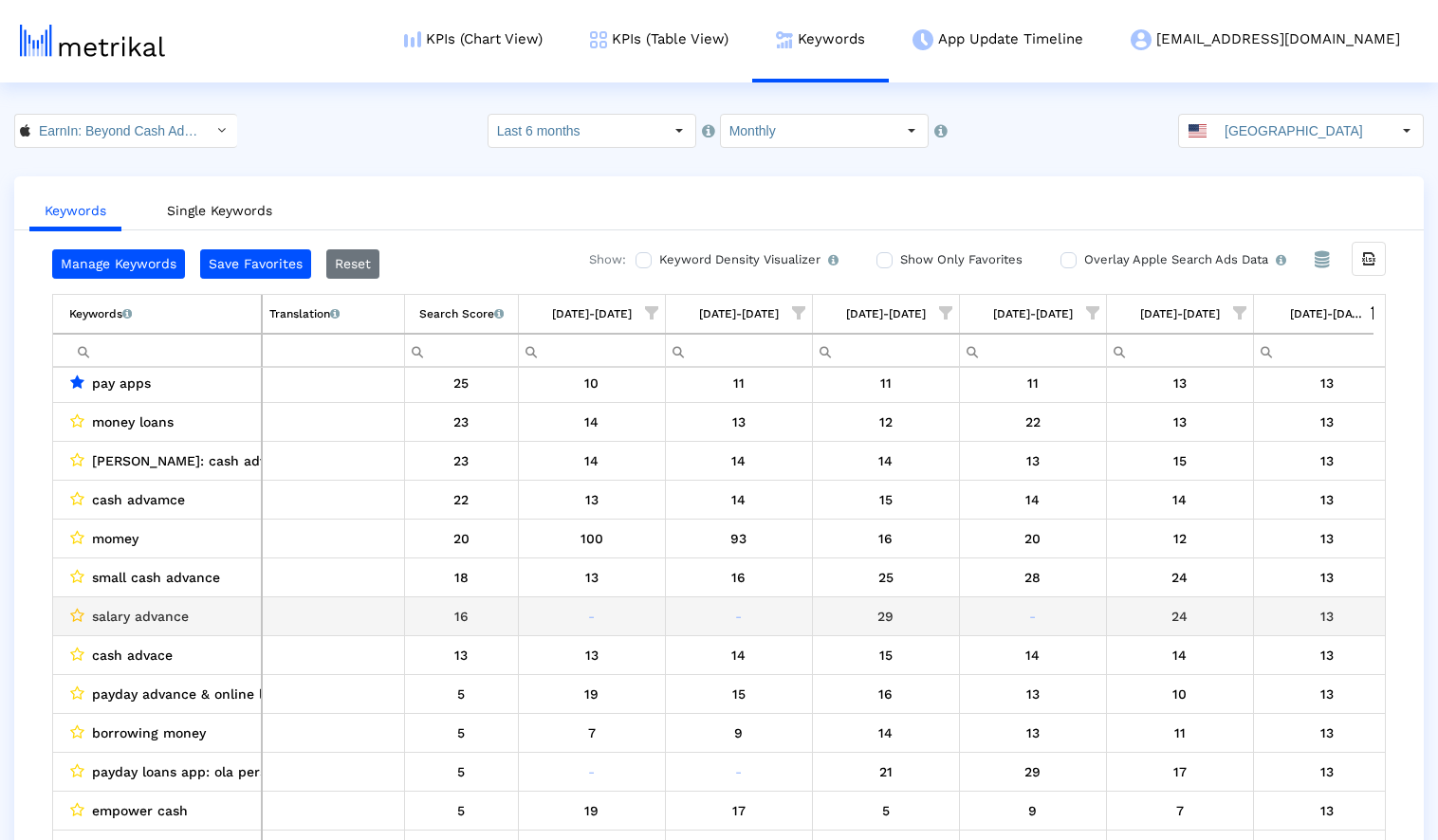
click at [75, 614] on icon "Data grid" at bounding box center [77, 615] width 14 height 15
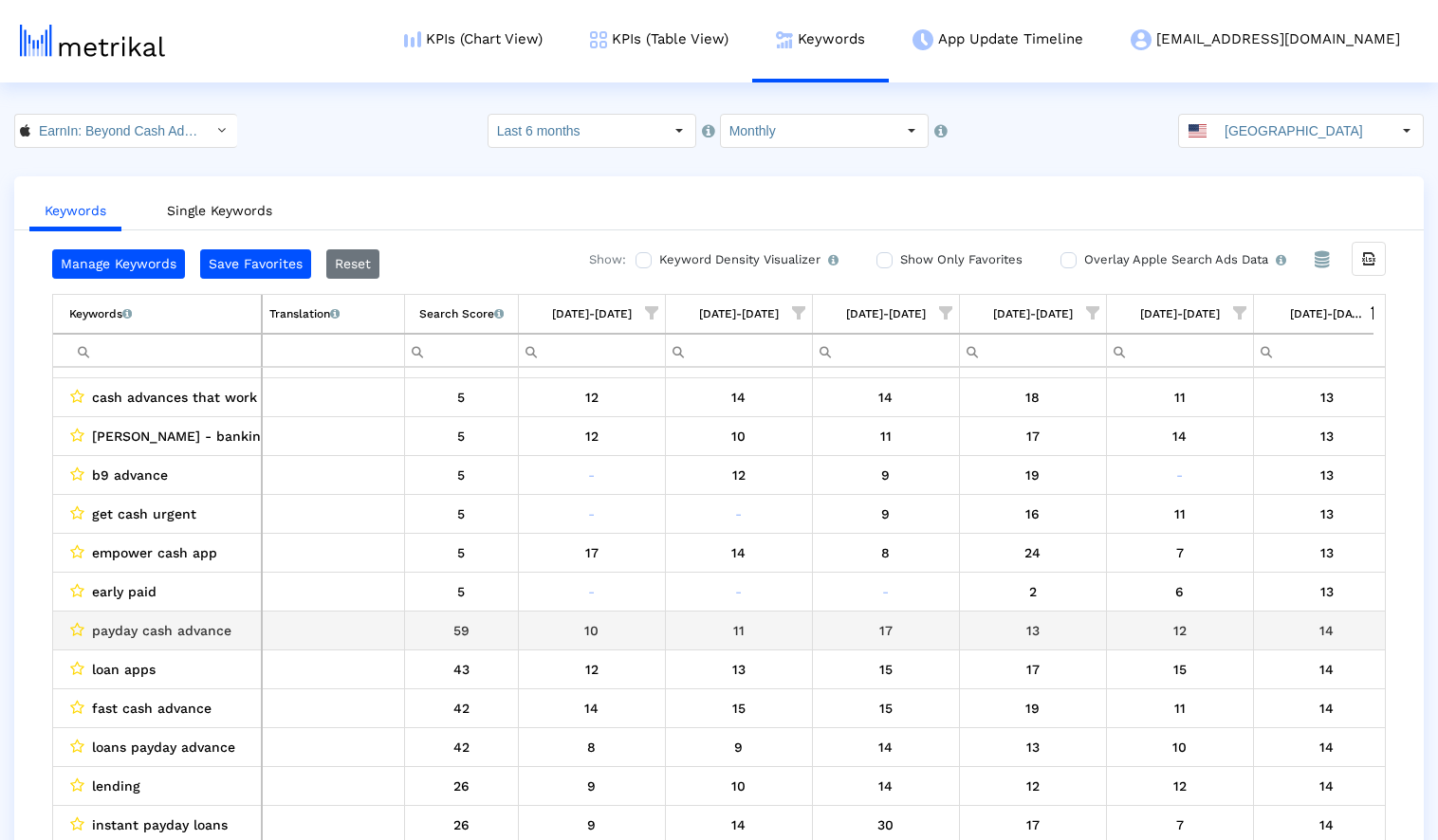
scroll to position [14149, 0]
click at [76, 626] on icon "Data grid" at bounding box center [77, 627] width 14 height 15
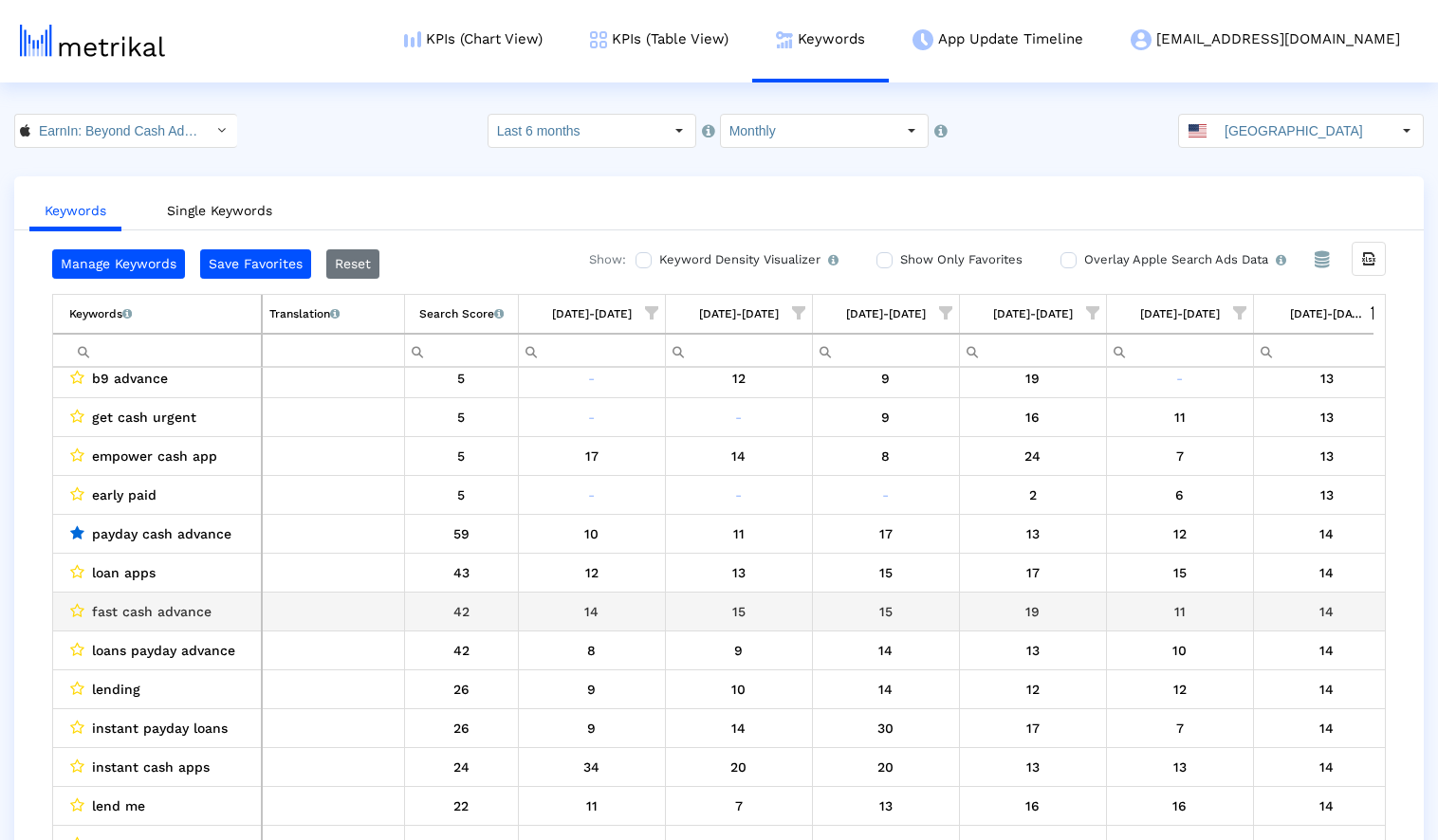
scroll to position [14290, 0]
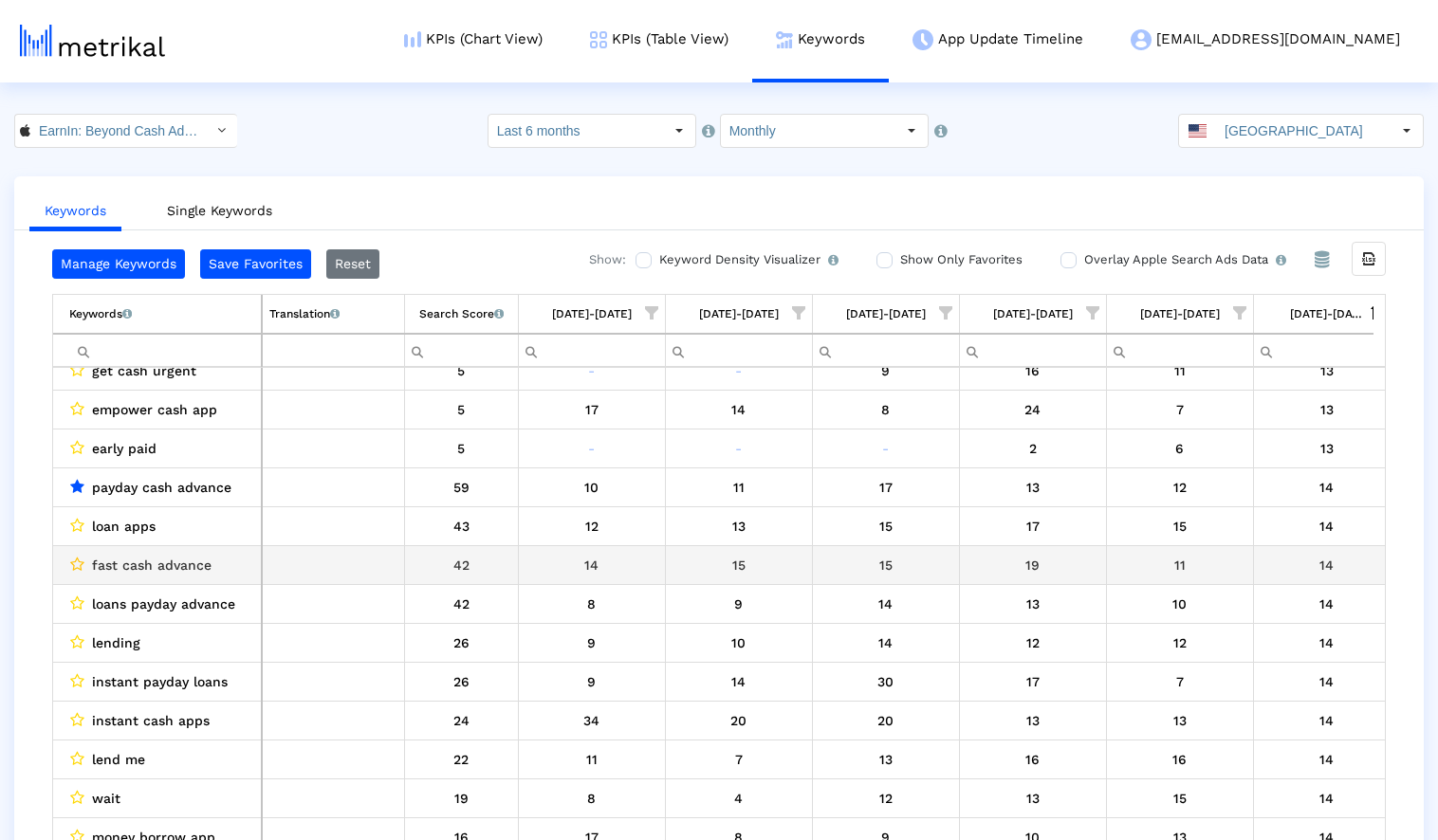
click at [79, 564] on icon "Data grid" at bounding box center [77, 564] width 14 height 15
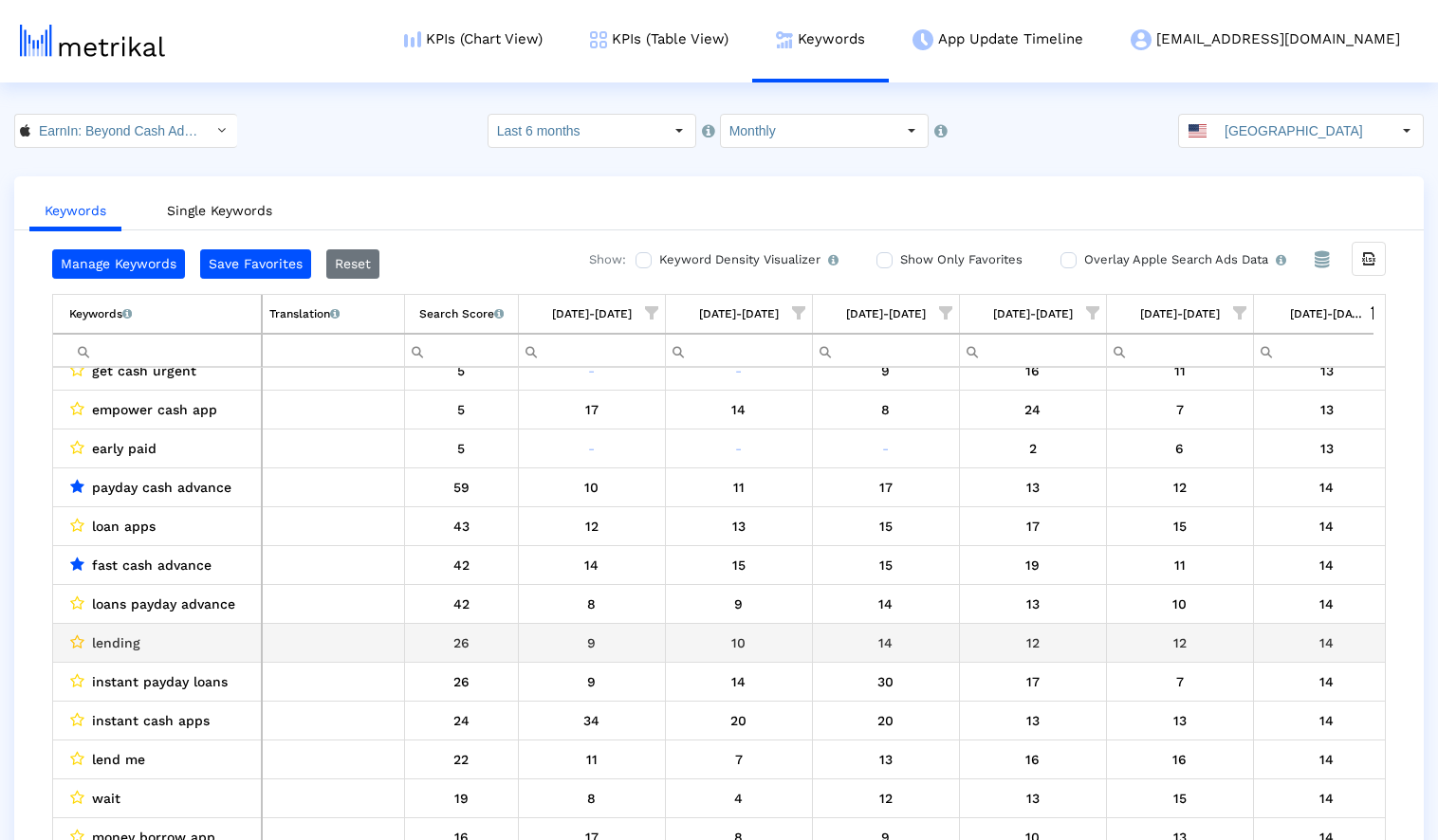
click at [74, 638] on icon "Data grid" at bounding box center [77, 642] width 14 height 15
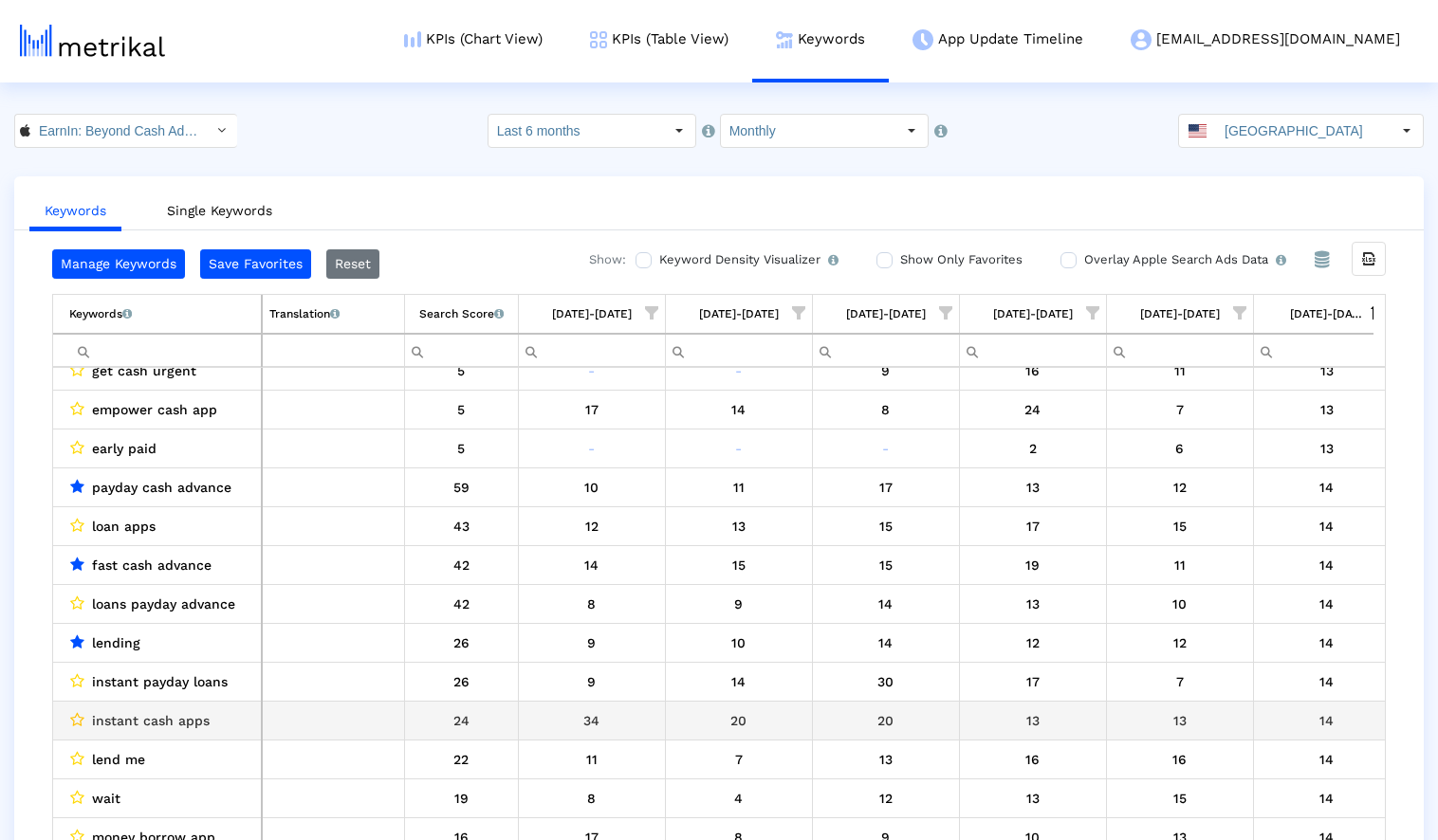
click at [74, 714] on icon "Data grid" at bounding box center [77, 720] width 14 height 15
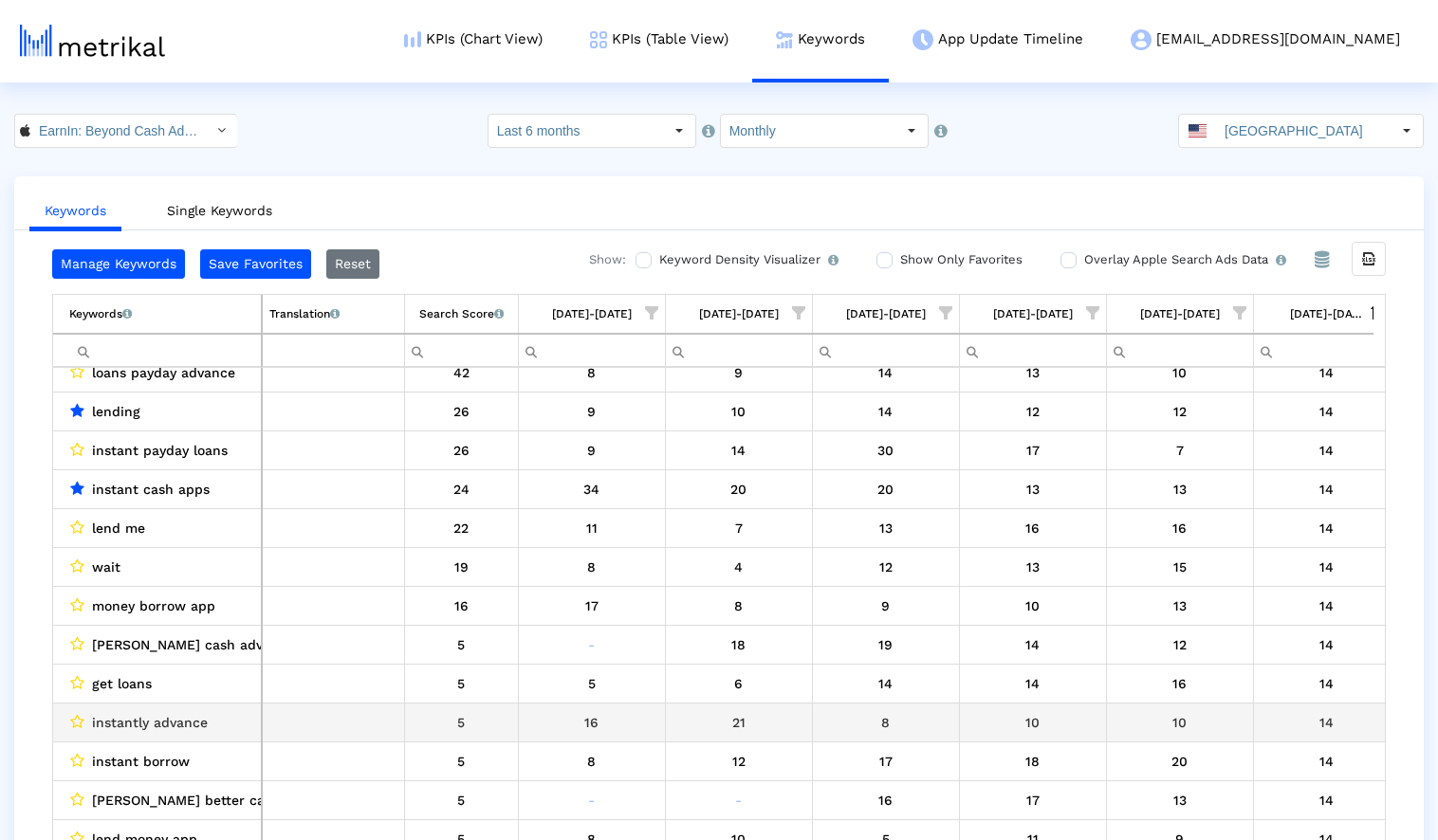
scroll to position [14525, 0]
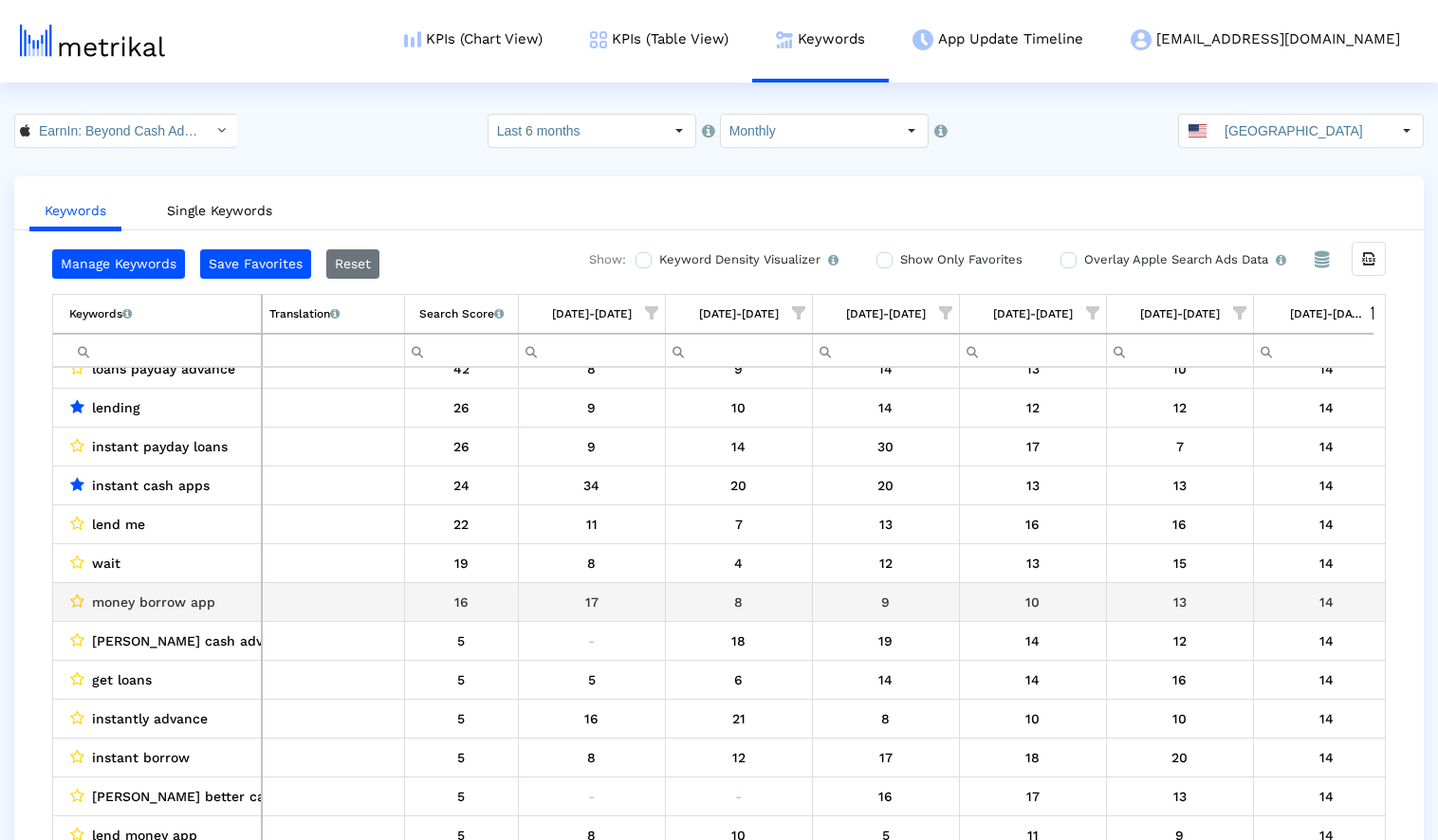
click at [75, 602] on icon "Data grid" at bounding box center [77, 602] width 14 height 15
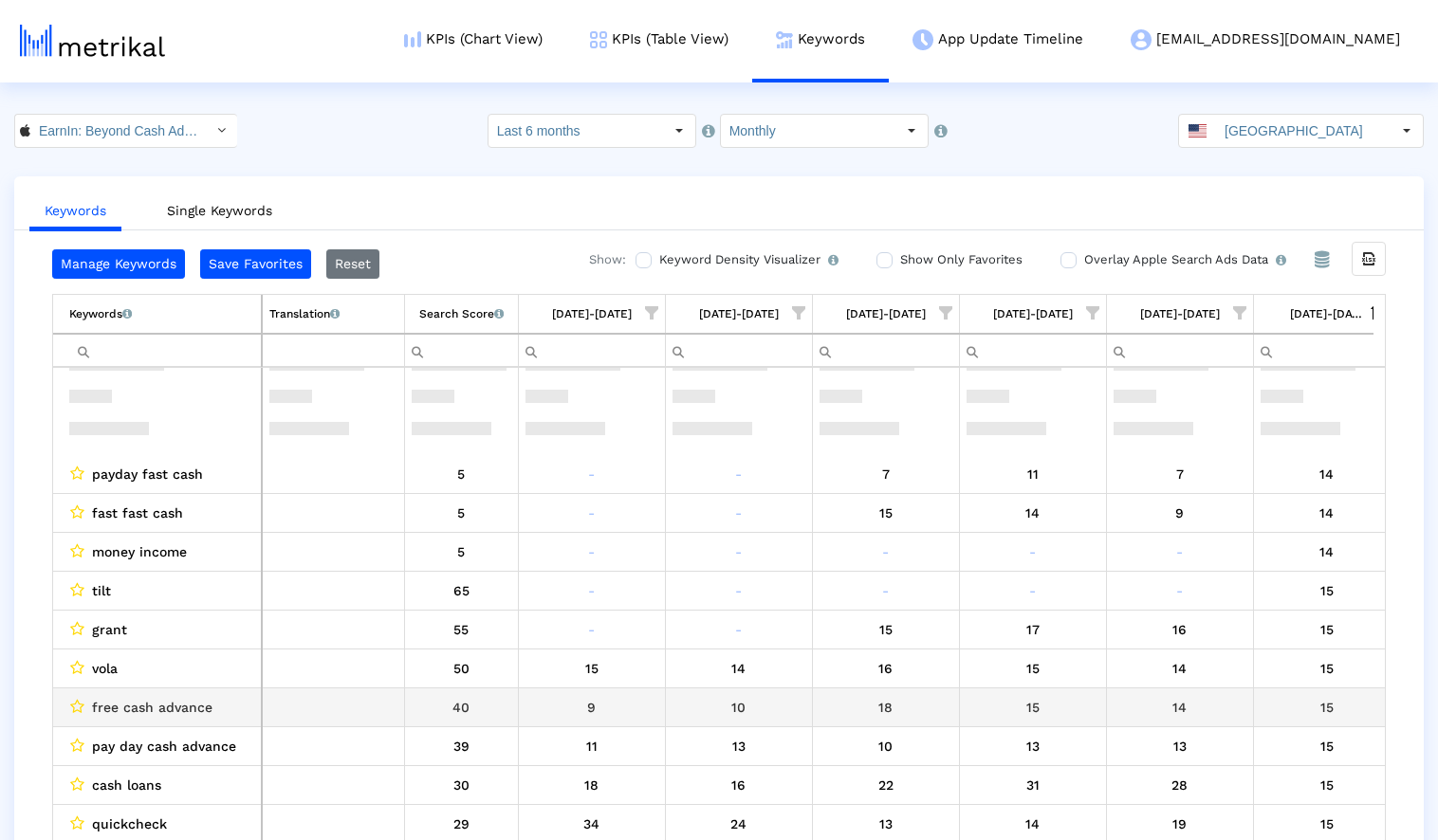
scroll to position [15385, 0]
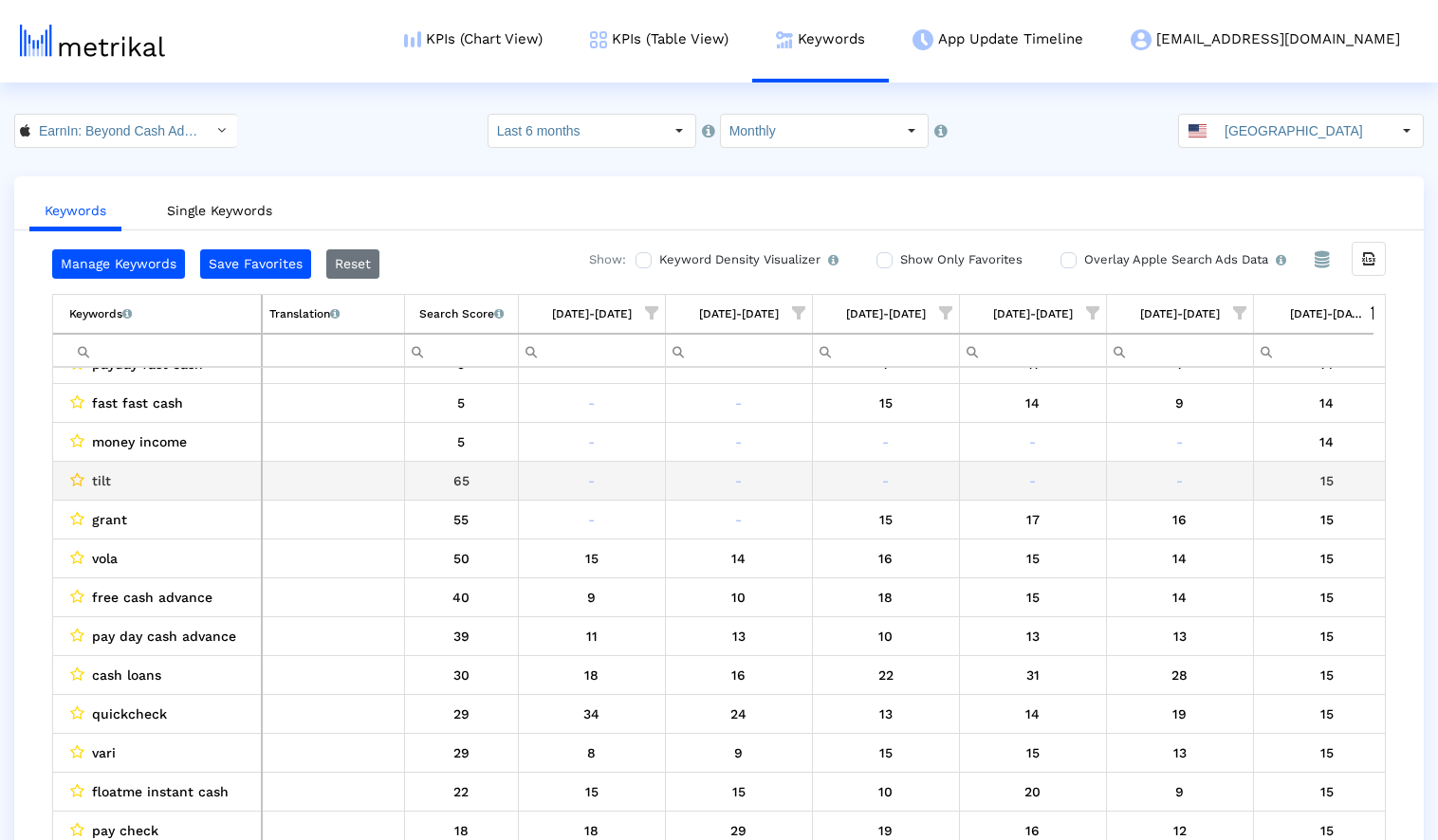
click at [76, 481] on icon "Data grid" at bounding box center [77, 480] width 14 height 15
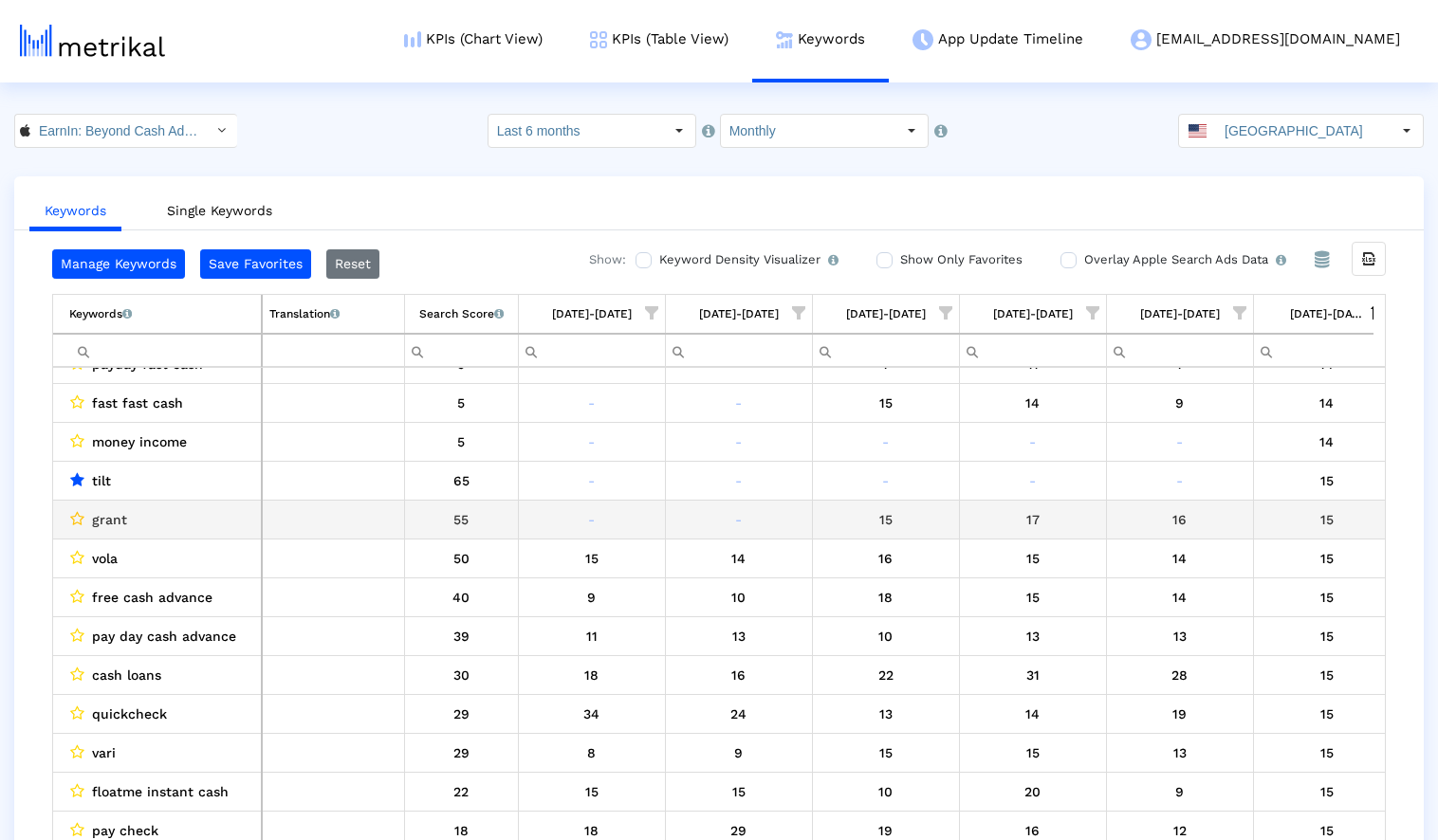
click at [81, 518] on icon "Data grid" at bounding box center [77, 519] width 14 height 15
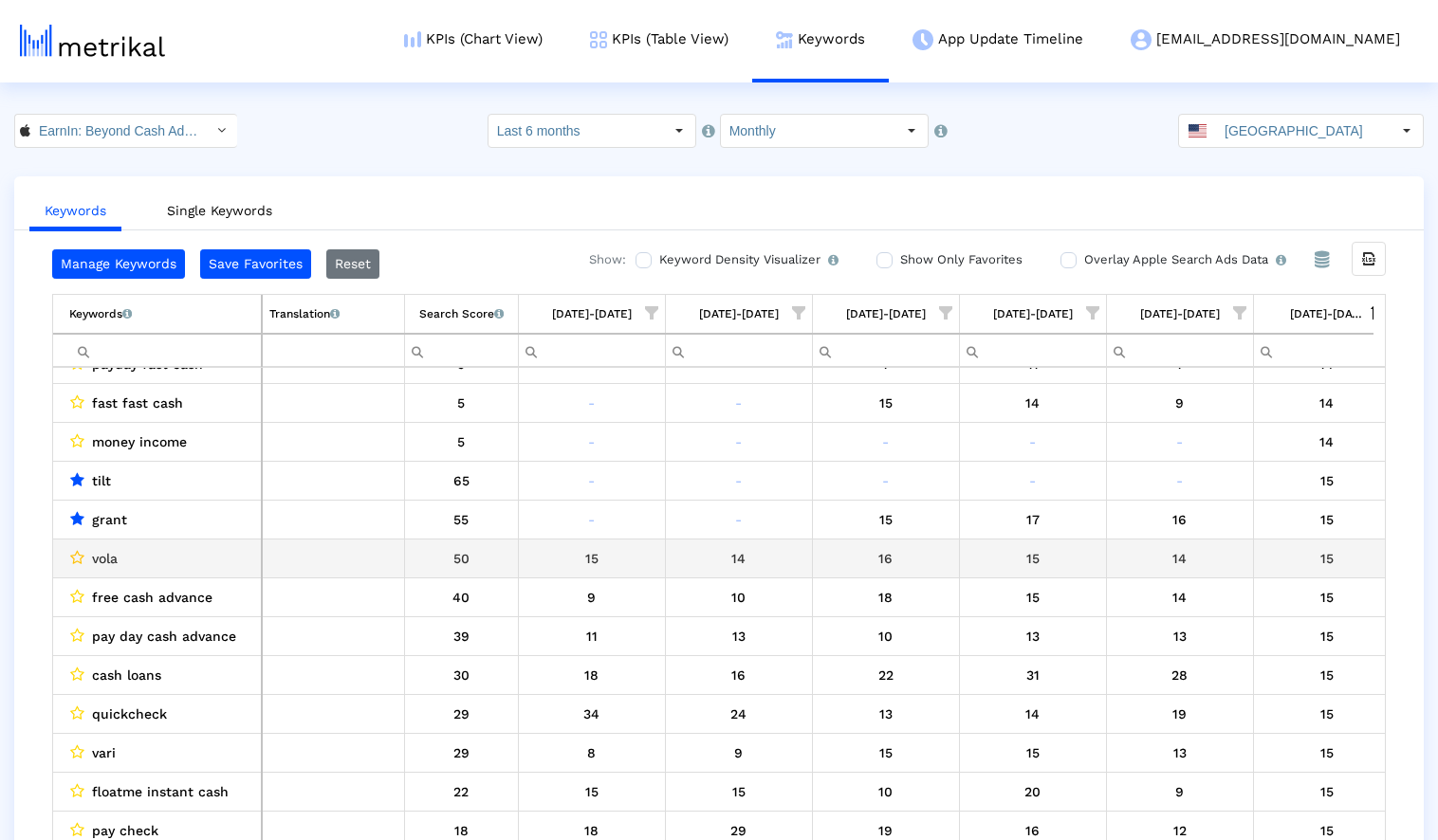
click at [78, 556] on icon "Data grid" at bounding box center [77, 558] width 14 height 15
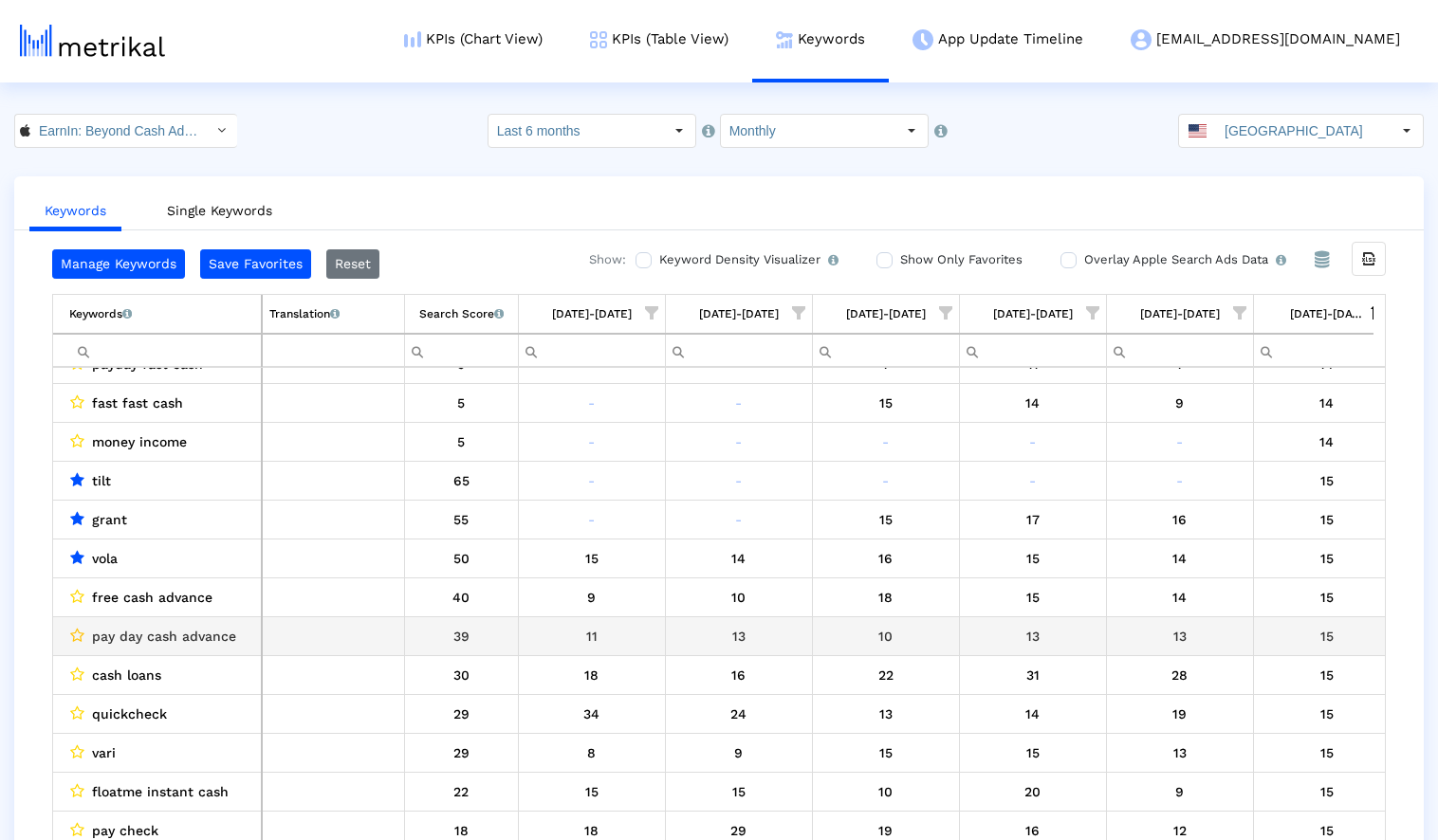
click at [77, 633] on icon "Data grid" at bounding box center [77, 636] width 14 height 15
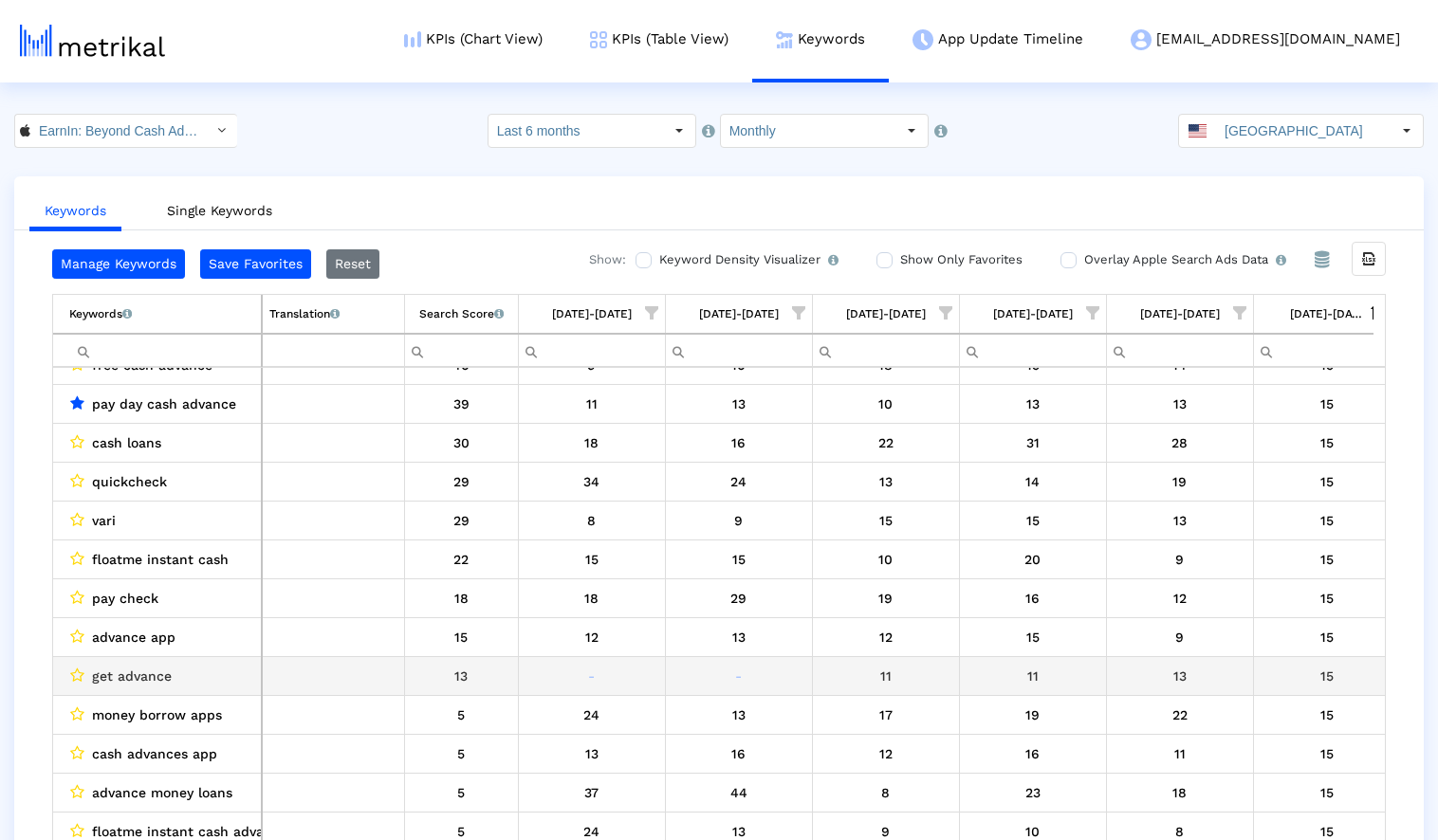
scroll to position [15620, 0]
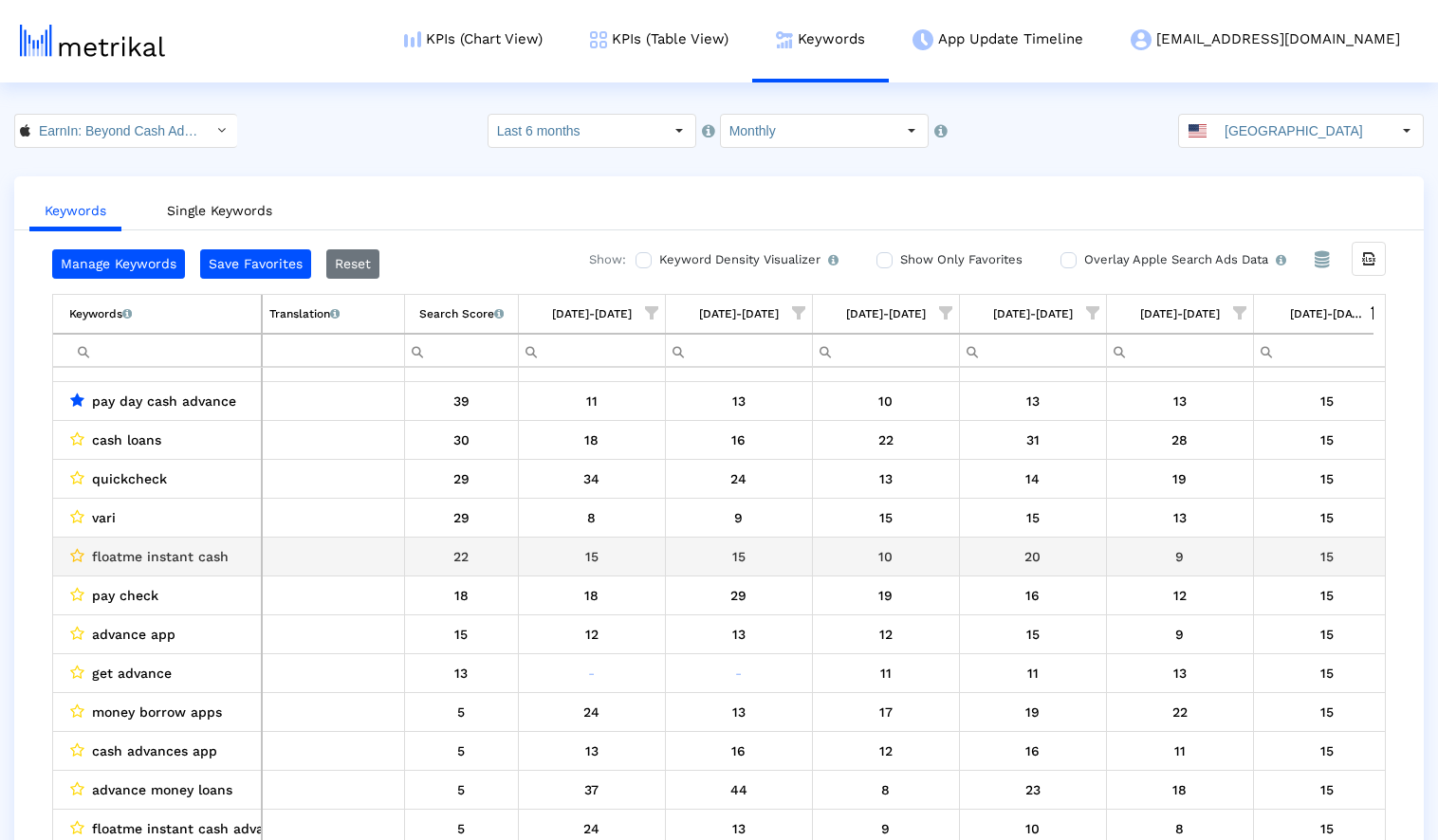
click at [75, 551] on icon "Data grid" at bounding box center [77, 556] width 14 height 15
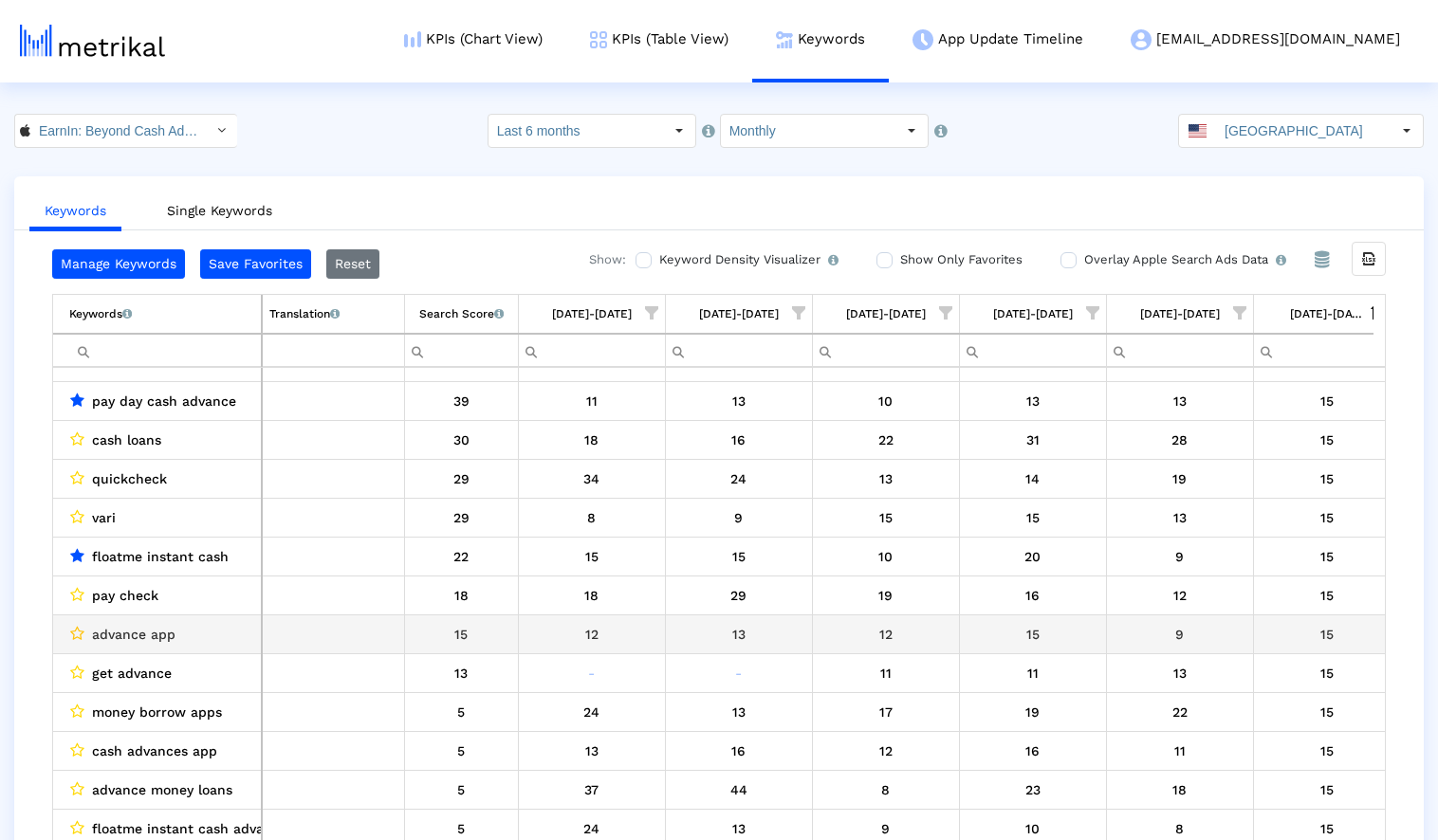
click at [73, 633] on icon "Data grid" at bounding box center [77, 634] width 14 height 15
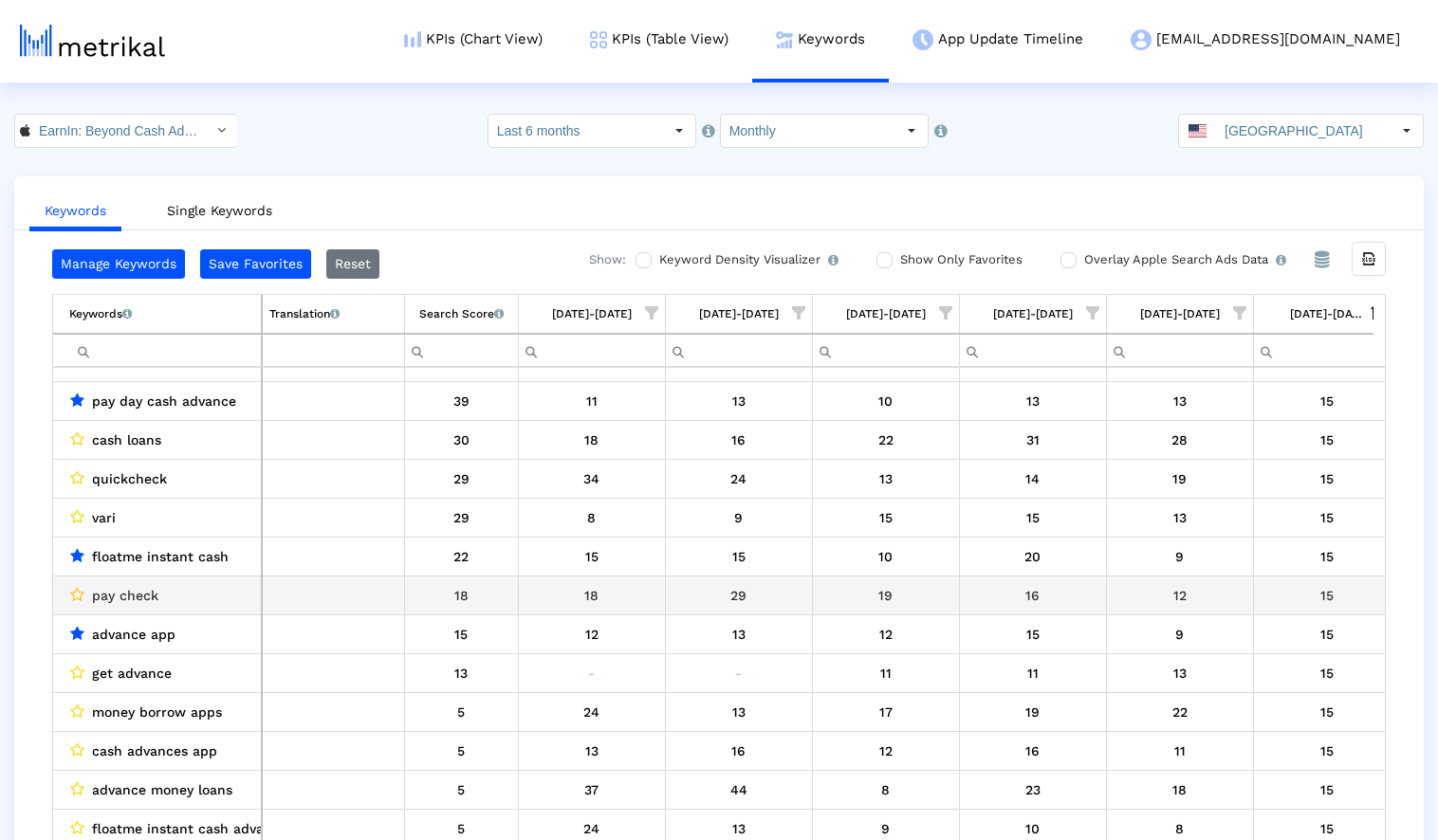
click at [79, 595] on icon "Data grid" at bounding box center [77, 595] width 14 height 15
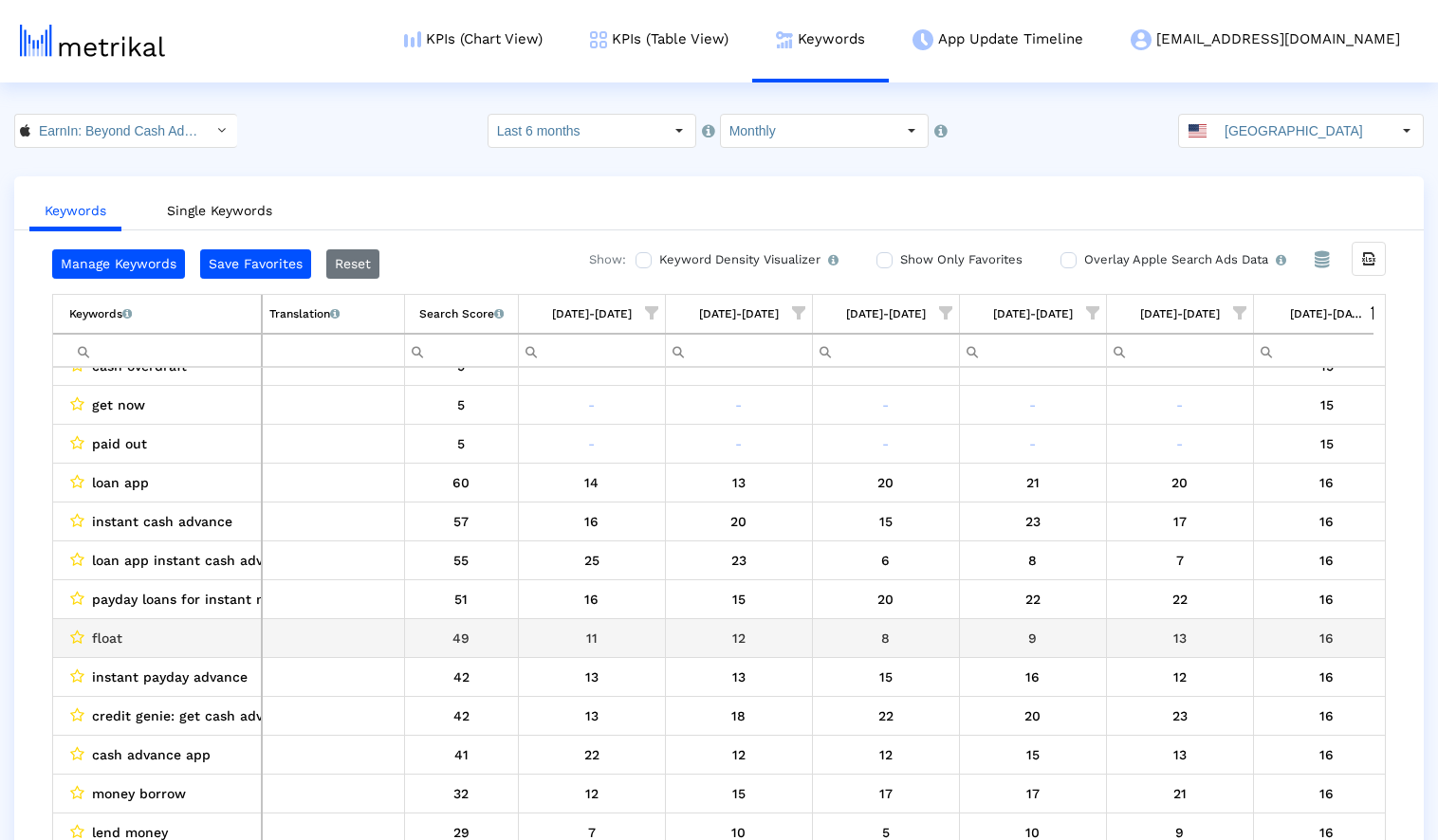
scroll to position [16324, 0]
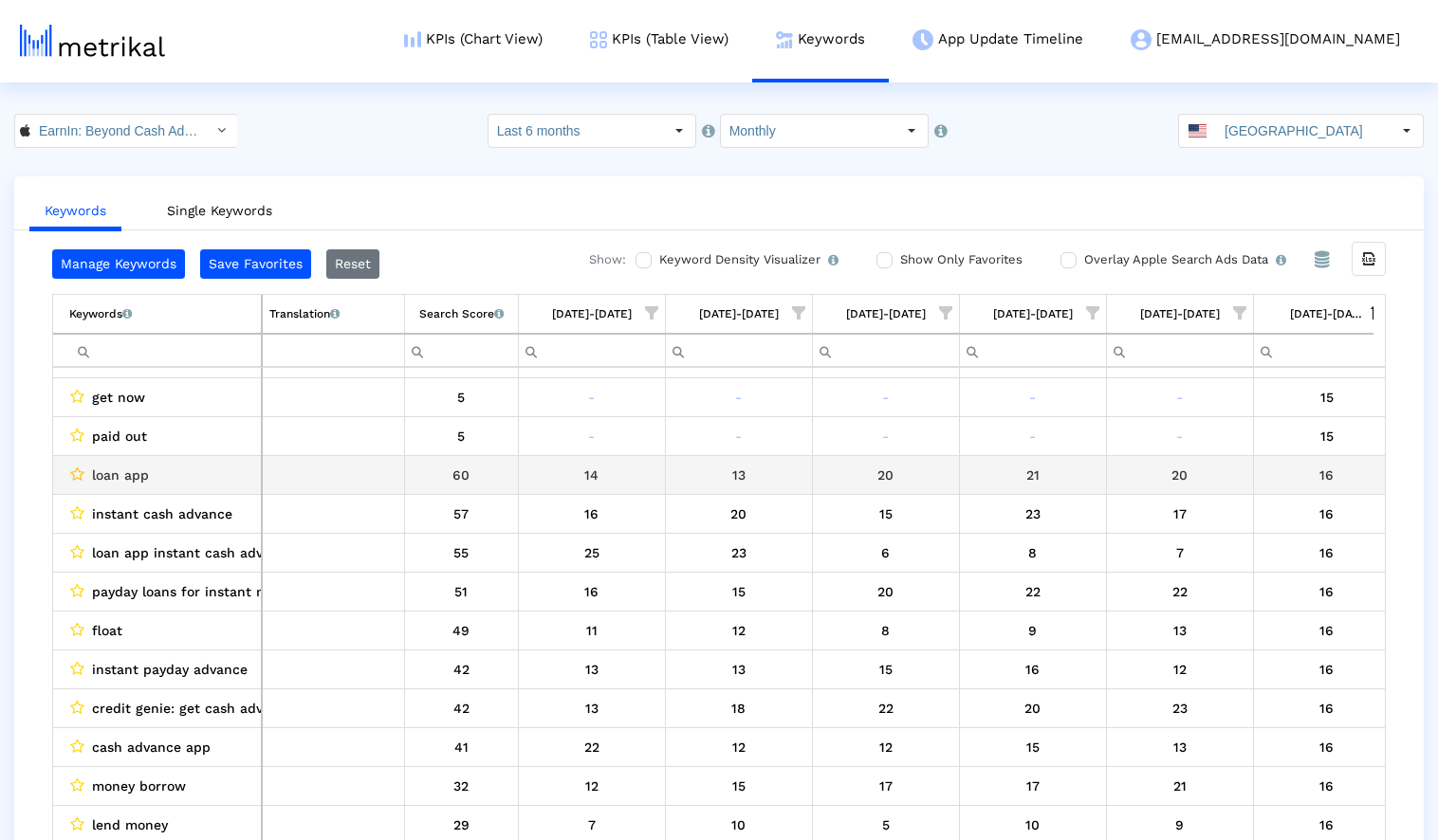
click at [78, 472] on icon "Data grid" at bounding box center [77, 474] width 14 height 15
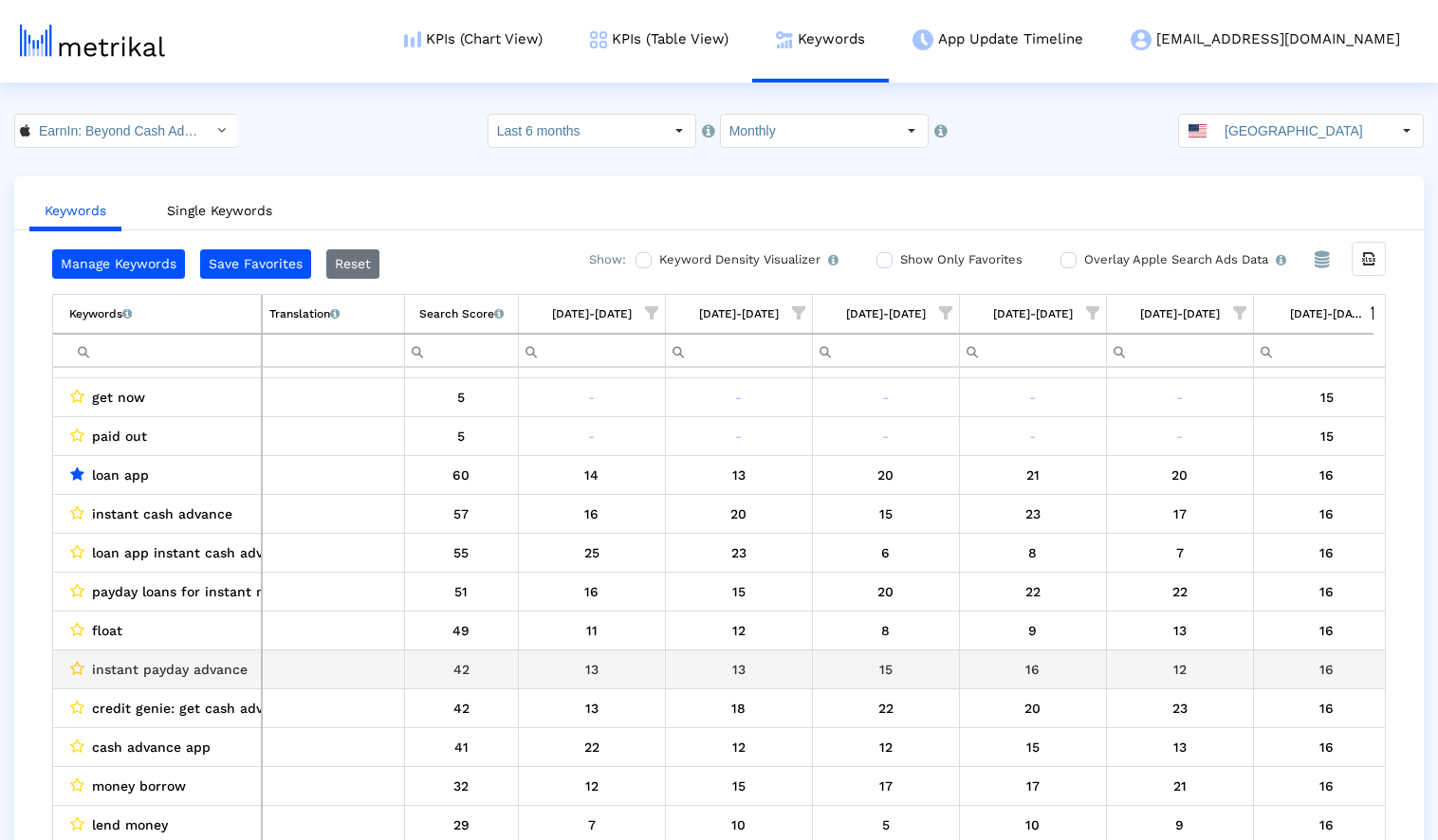
click at [77, 667] on icon "Data grid" at bounding box center [77, 669] width 14 height 15
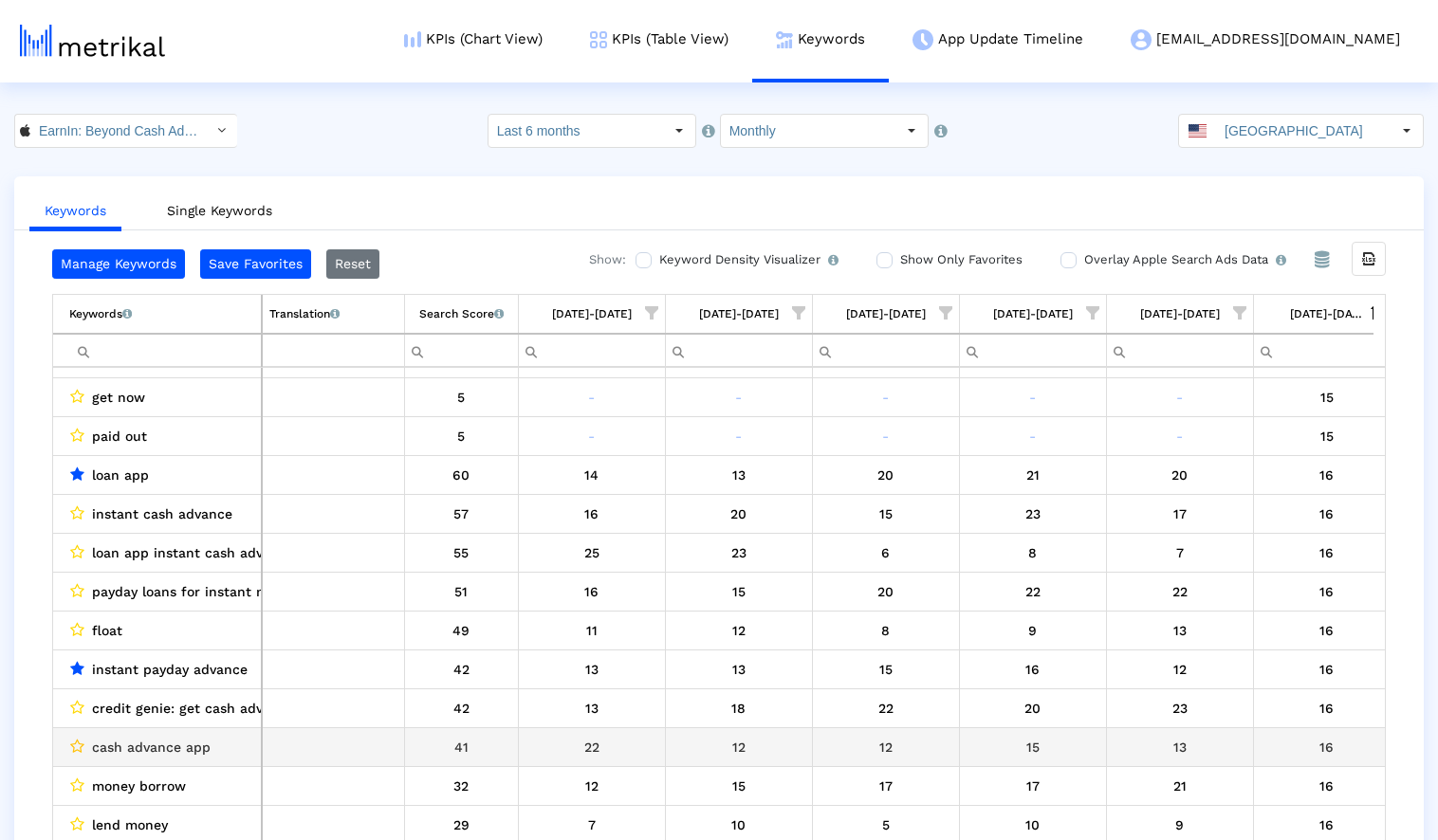
click at [77, 746] on icon "Data grid" at bounding box center [77, 747] width 14 height 15
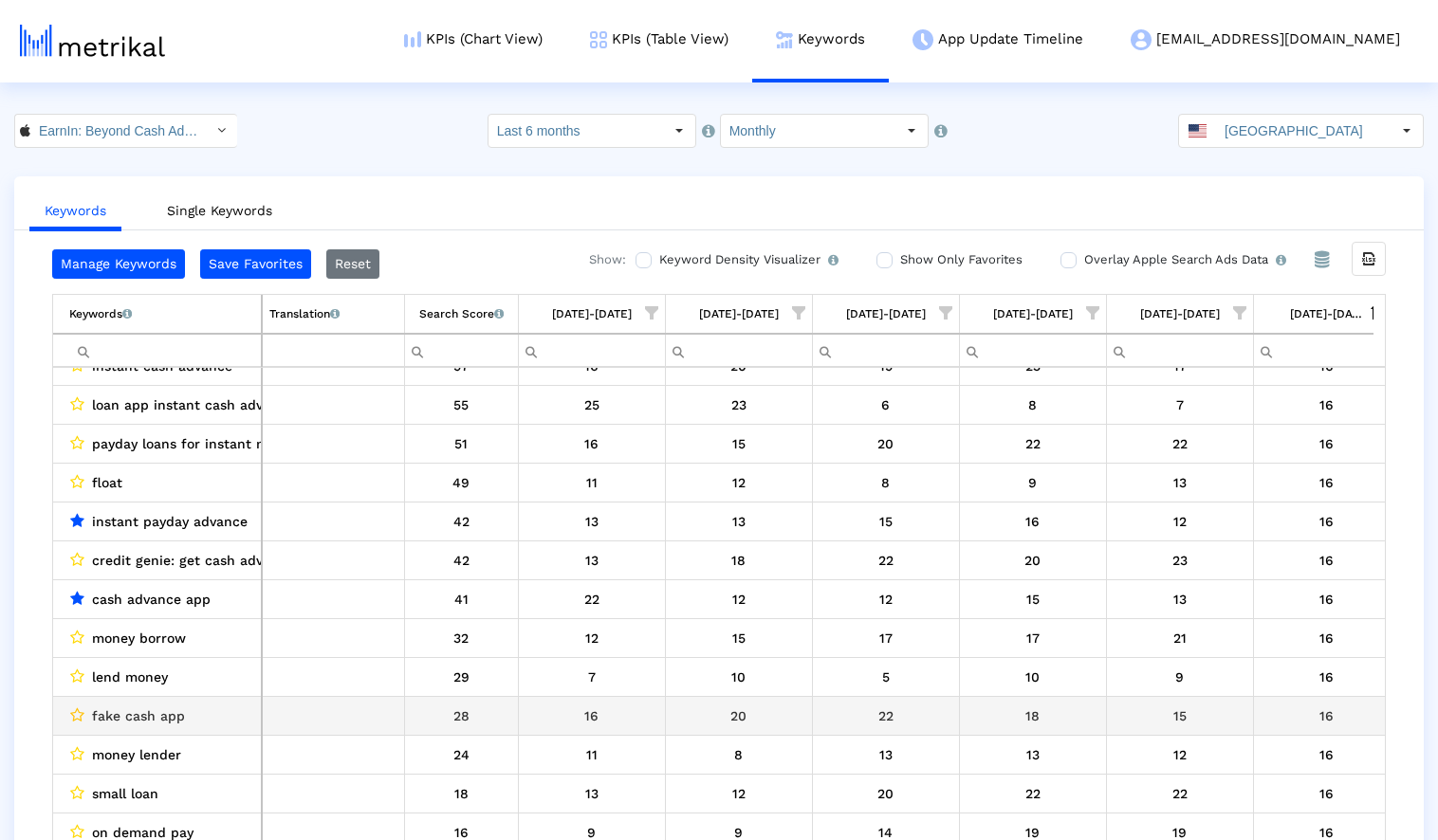
scroll to position [16512, 0]
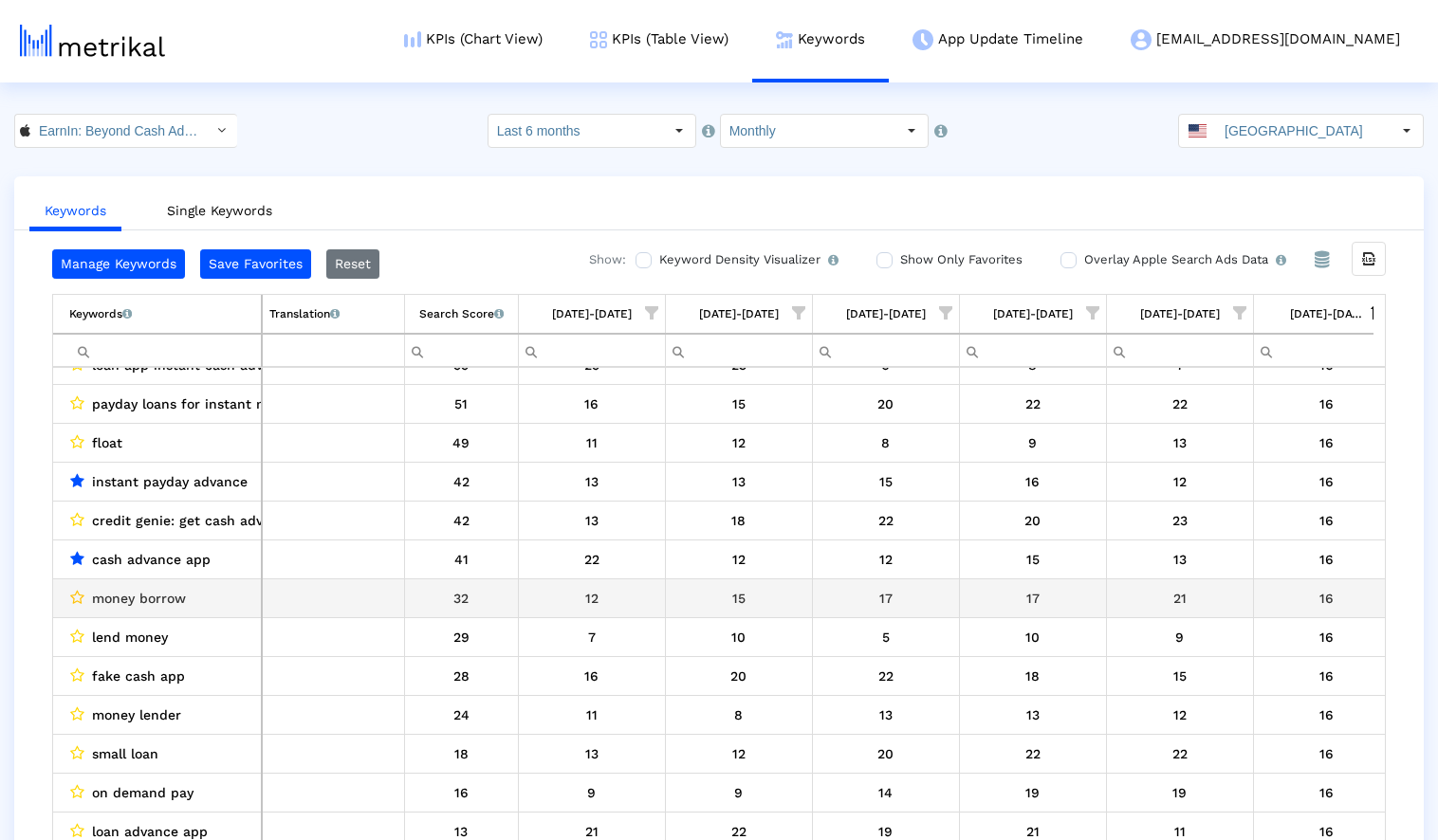
click at [76, 597] on icon "Data grid" at bounding box center [77, 598] width 14 height 15
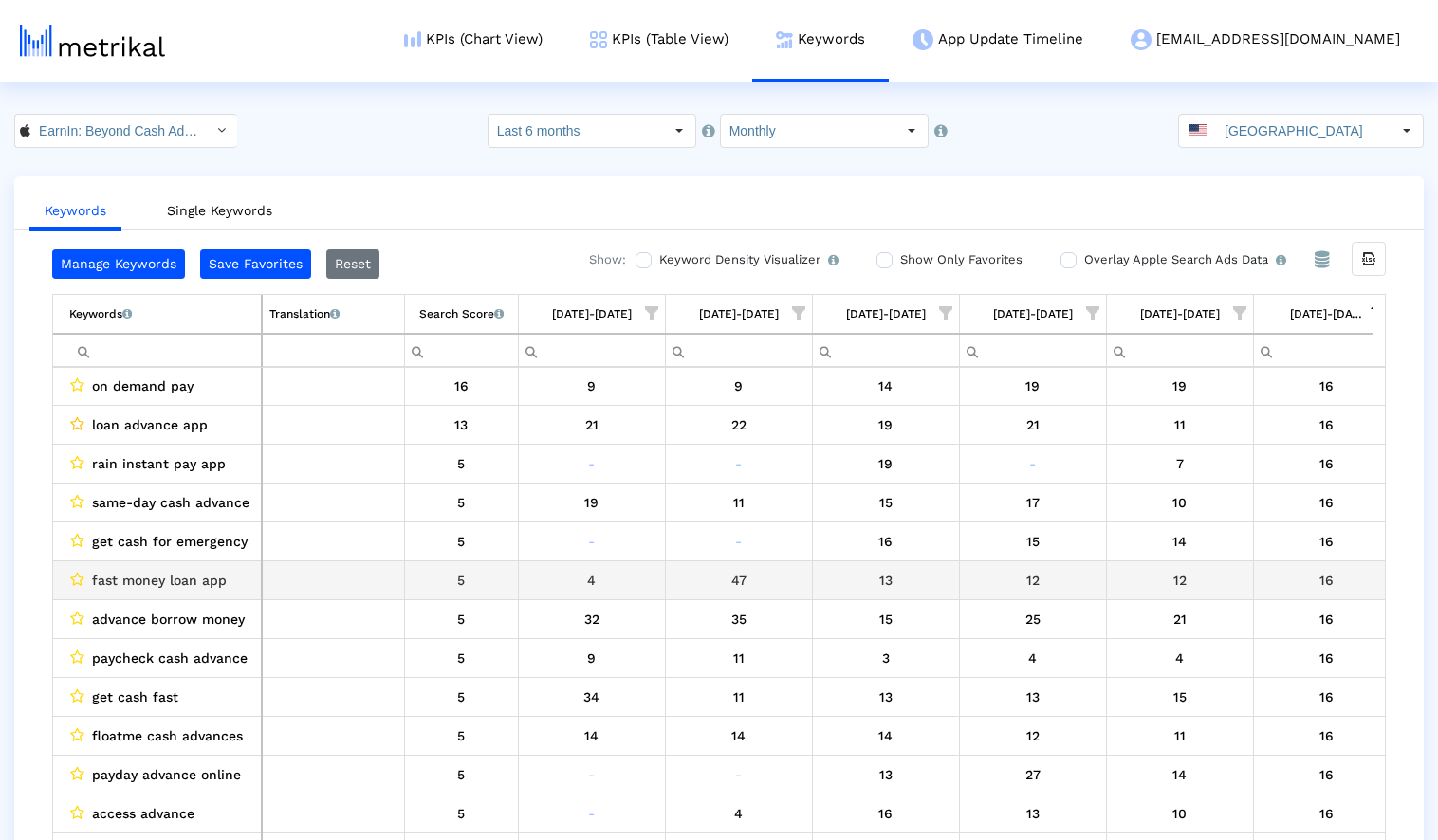
scroll to position [16935, 0]
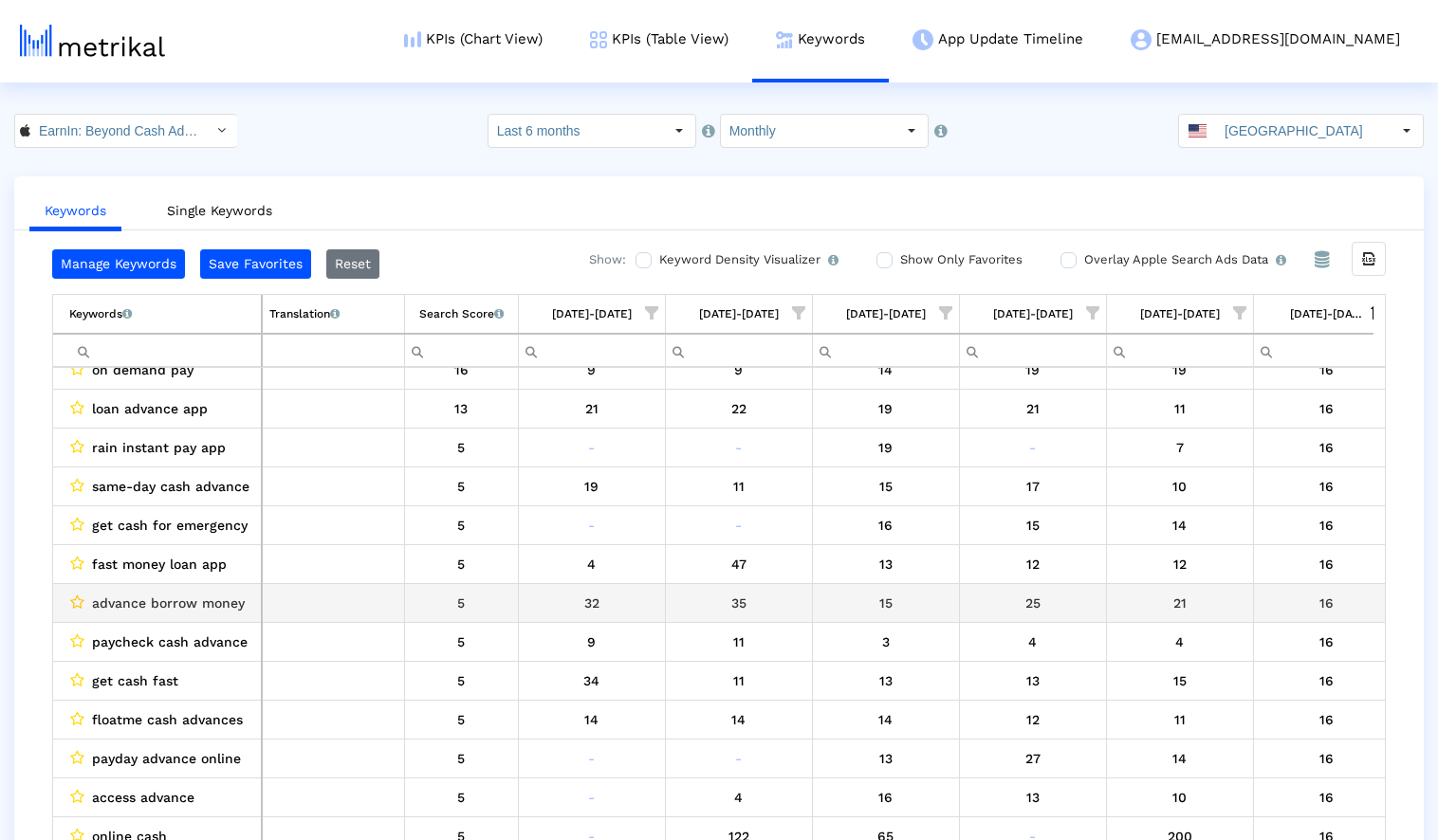
click at [75, 600] on icon "Data grid" at bounding box center [77, 603] width 14 height 15
click at [77, 599] on icon "Data grid" at bounding box center [77, 603] width 14 height 15
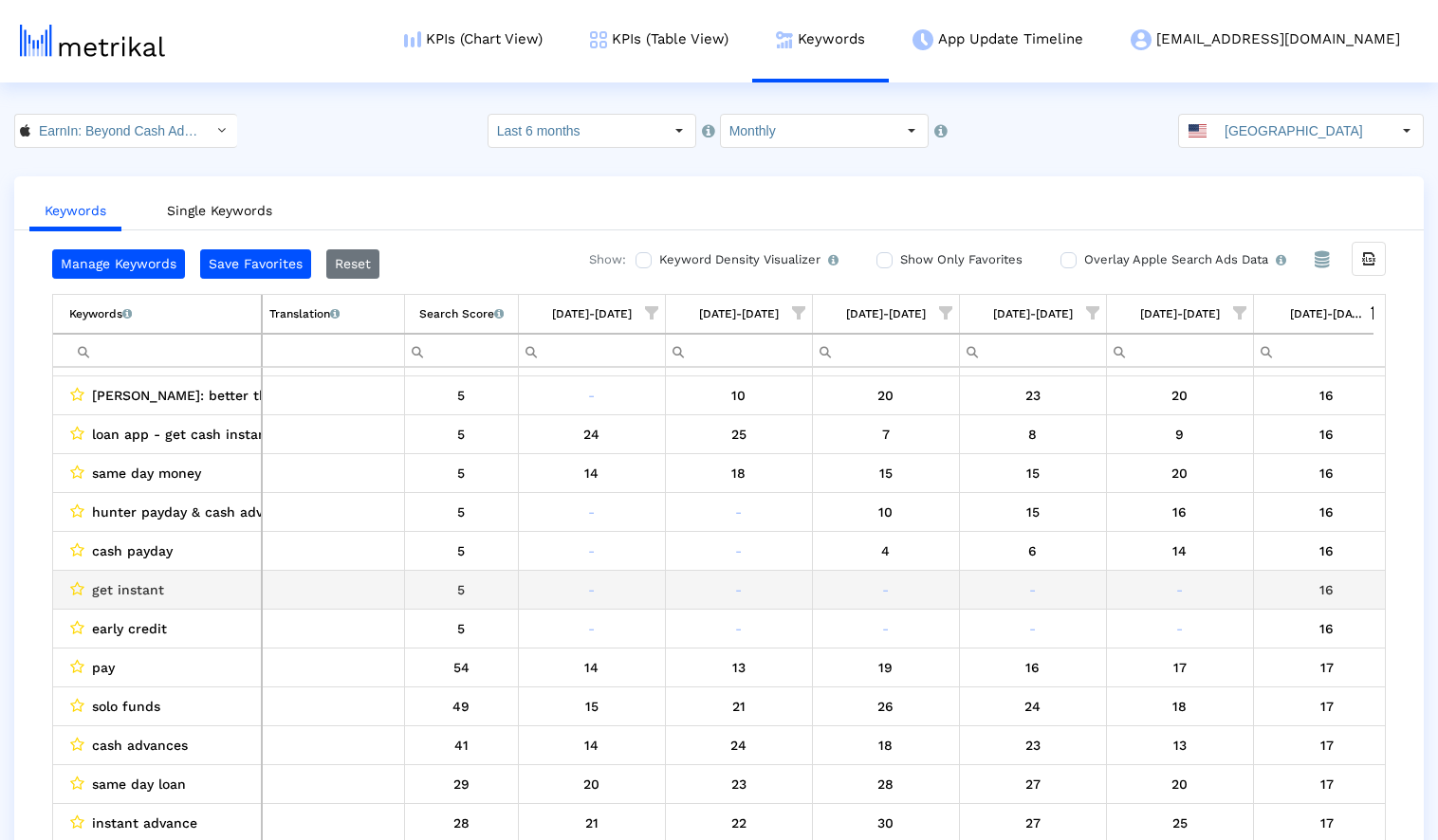
scroll to position [17436, 0]
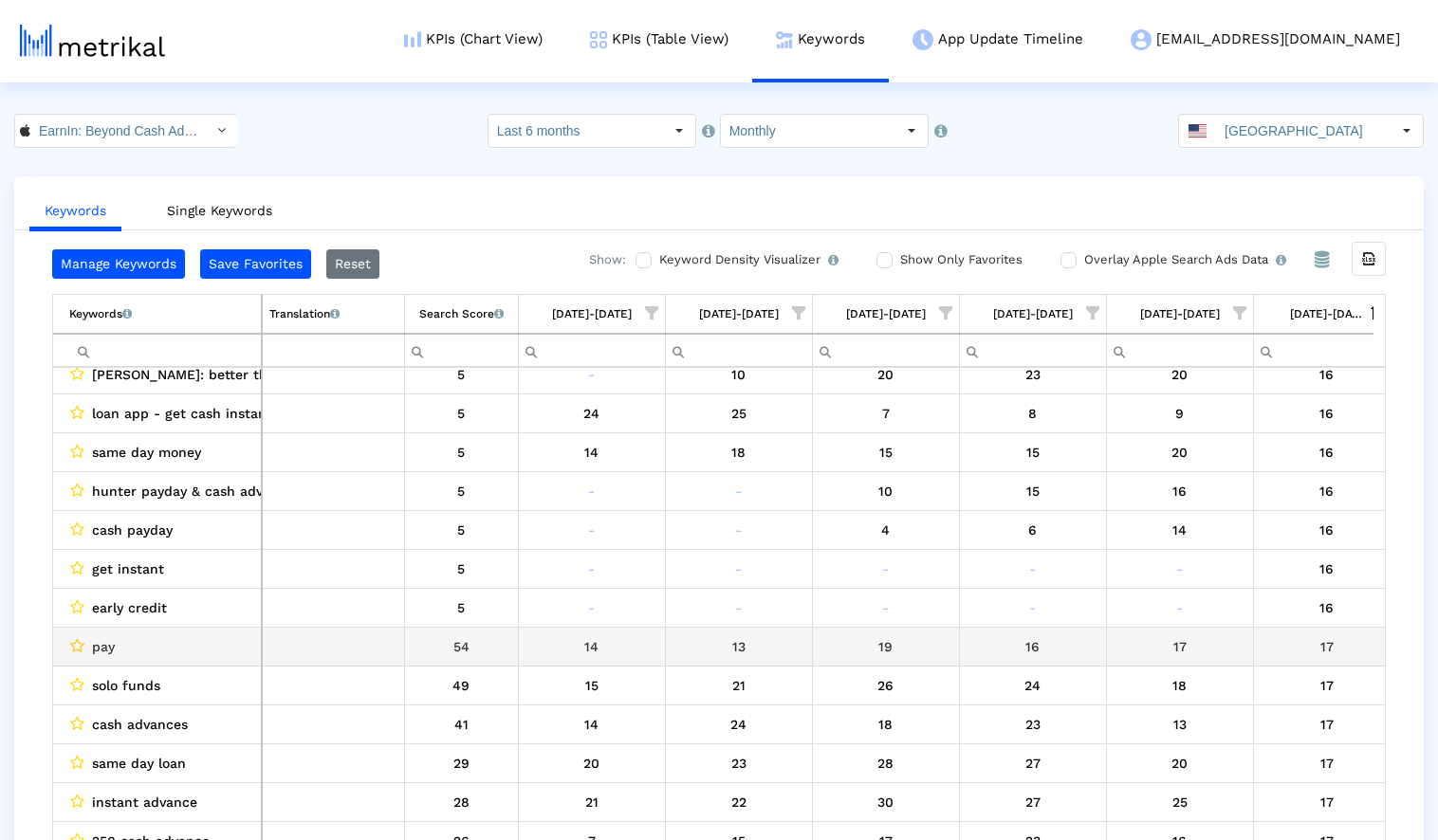
click at [76, 646] on icon "Data grid" at bounding box center [77, 646] width 14 height 15
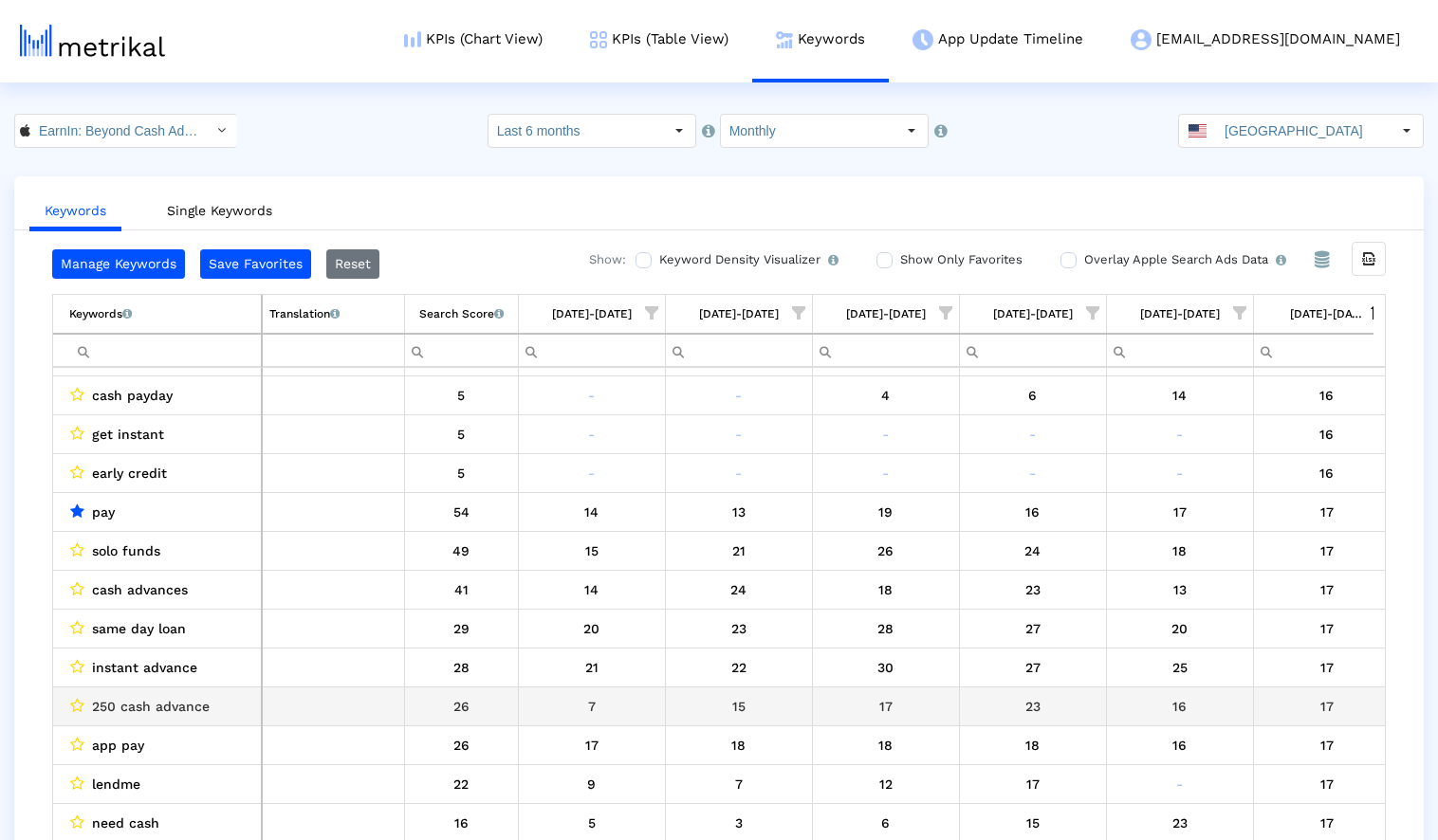
scroll to position [17577, 0]
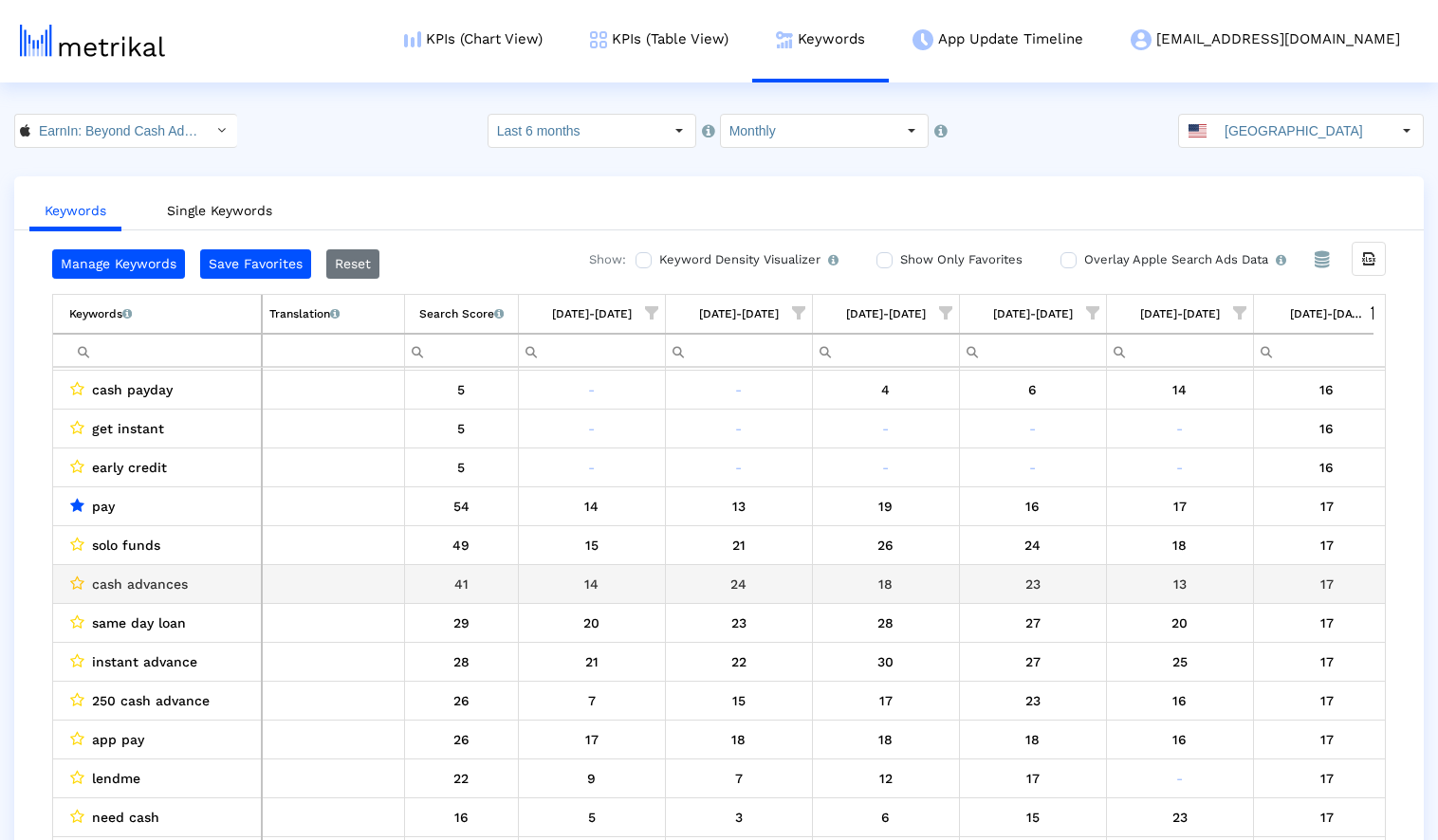
click at [75, 584] on icon "Data grid" at bounding box center [77, 584] width 14 height 15
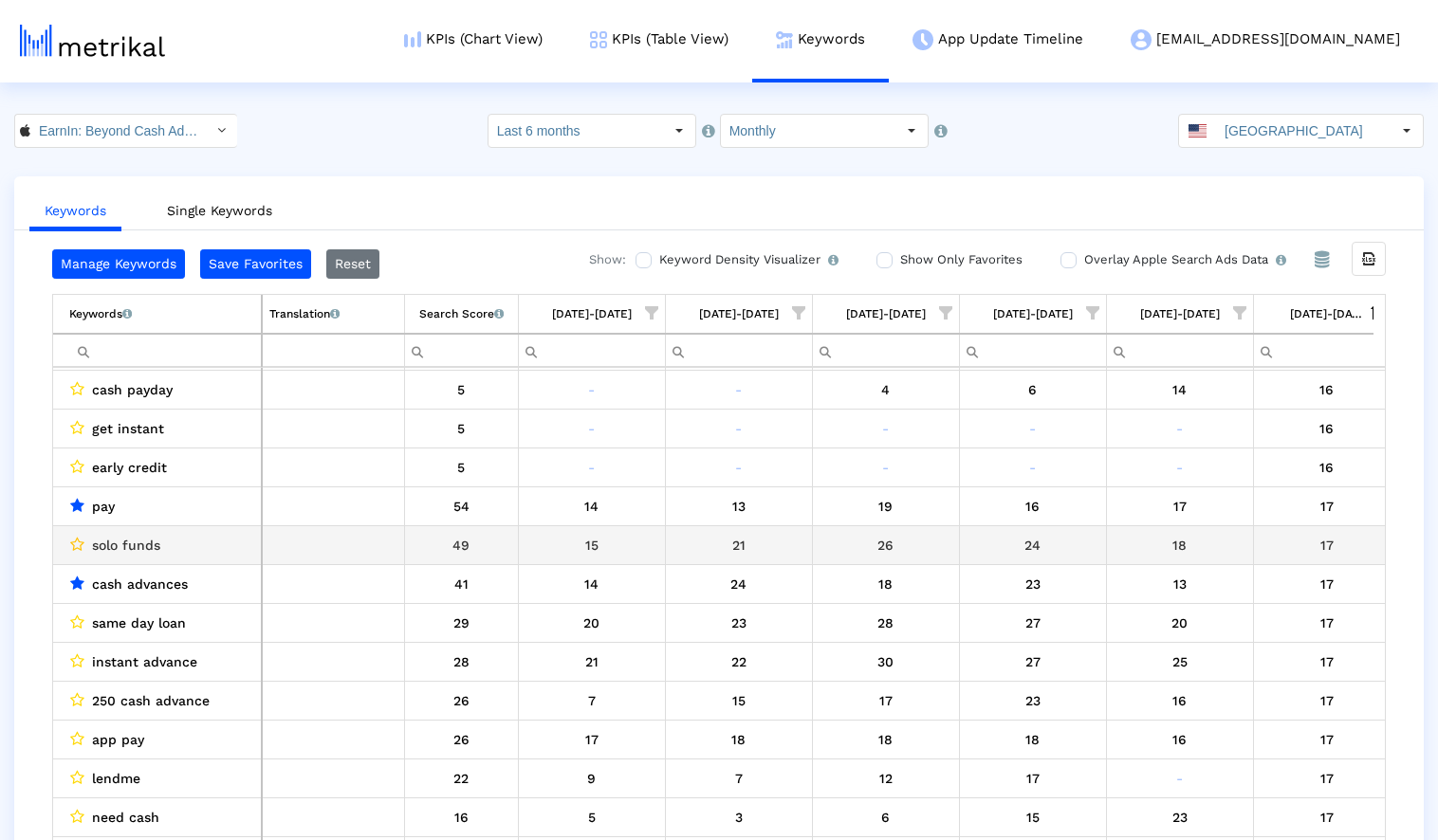
click at [77, 541] on icon "Data grid" at bounding box center [77, 544] width 14 height 15
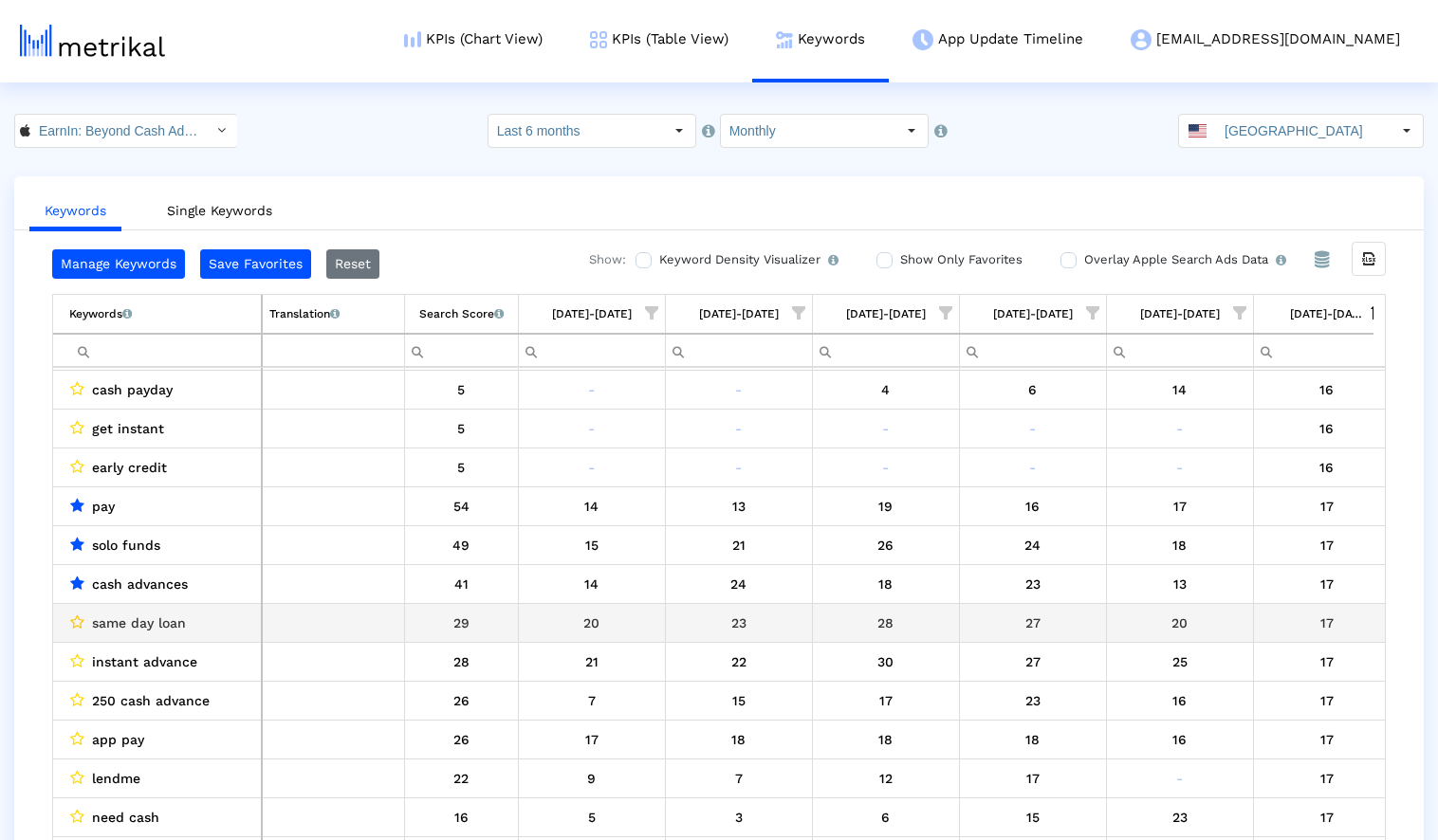
click at [74, 622] on icon "Data grid" at bounding box center [77, 622] width 14 height 15
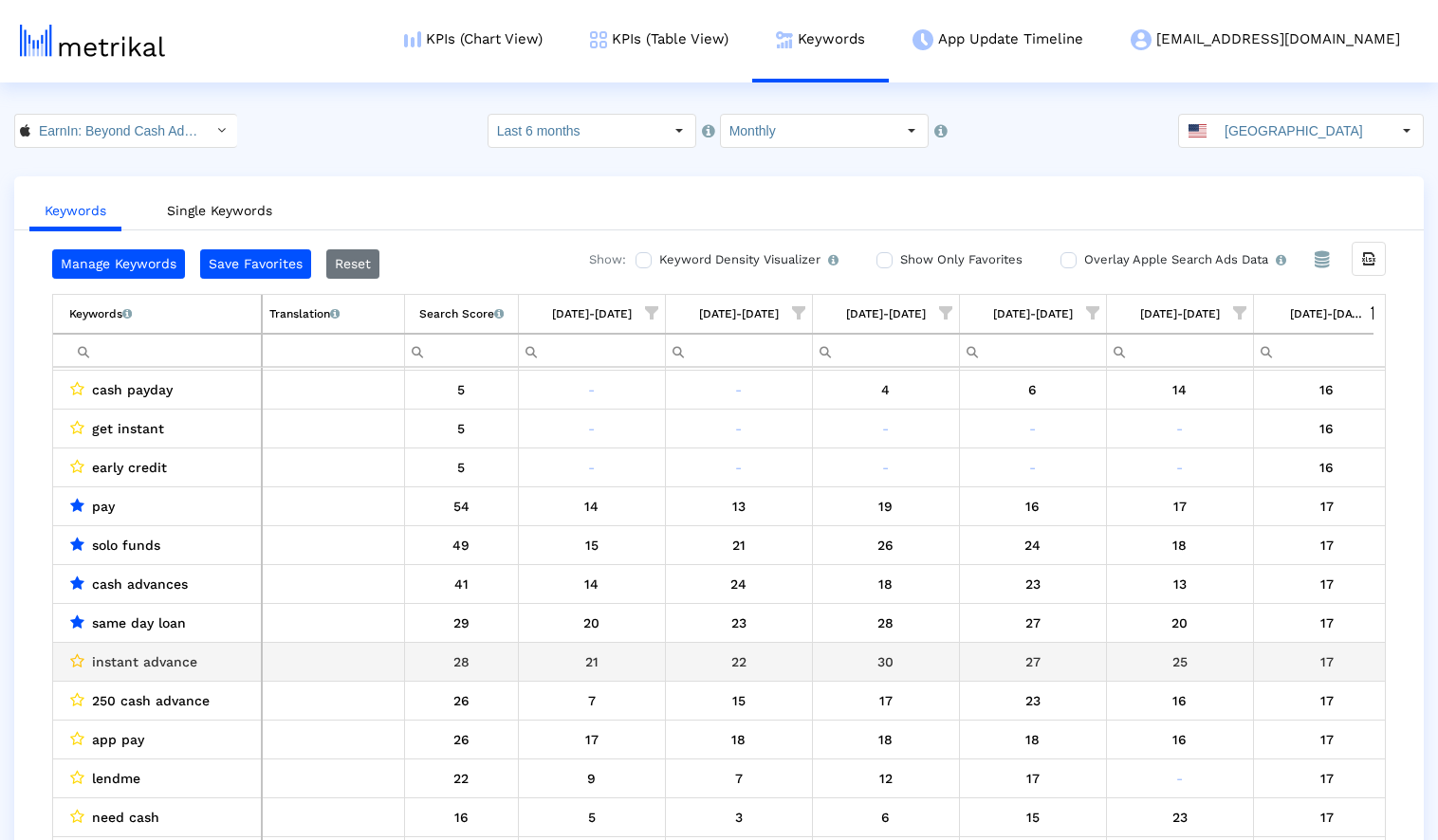
click at [73, 660] on icon "Data grid" at bounding box center [77, 661] width 14 height 15
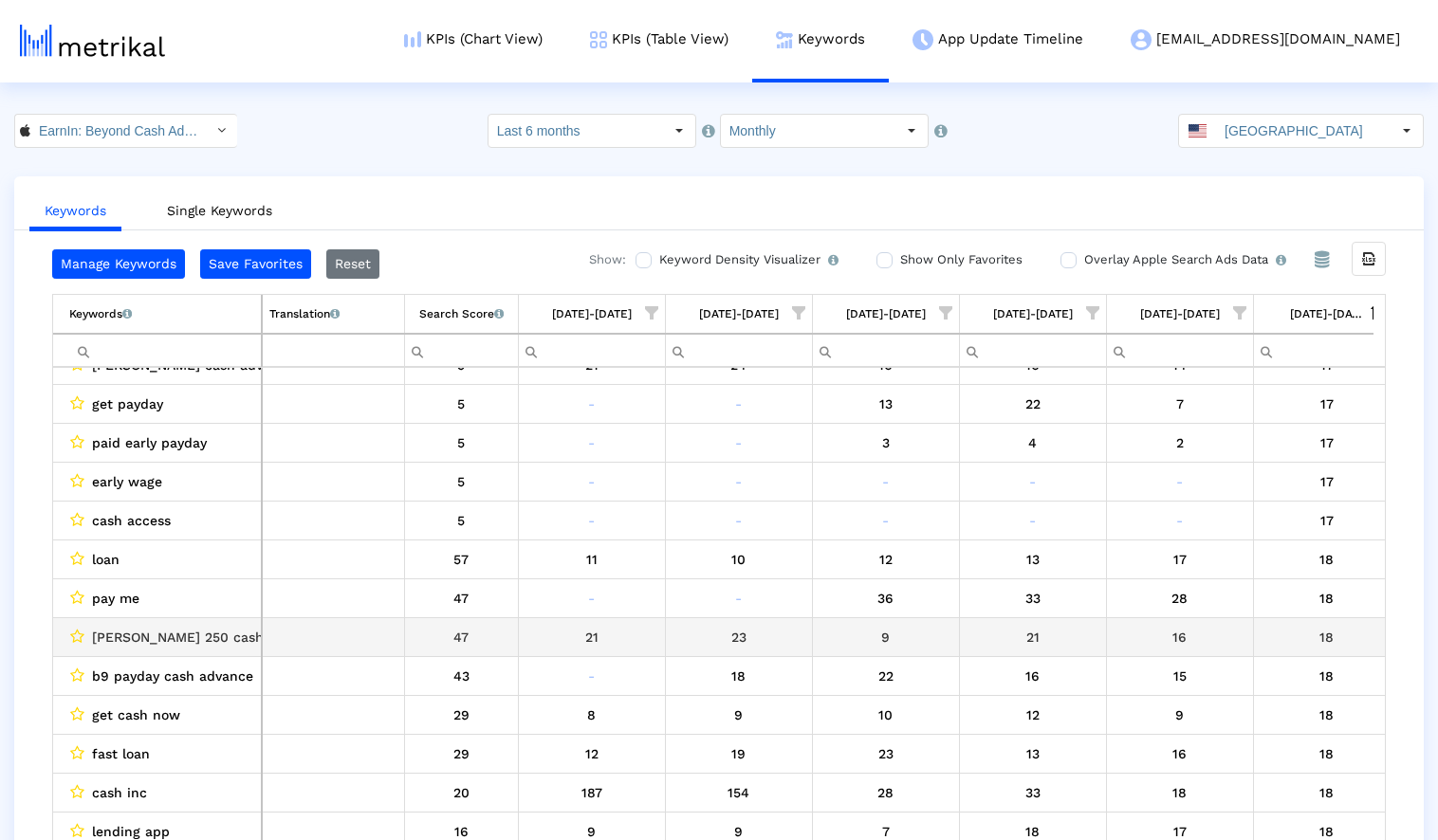
scroll to position [18703, 0]
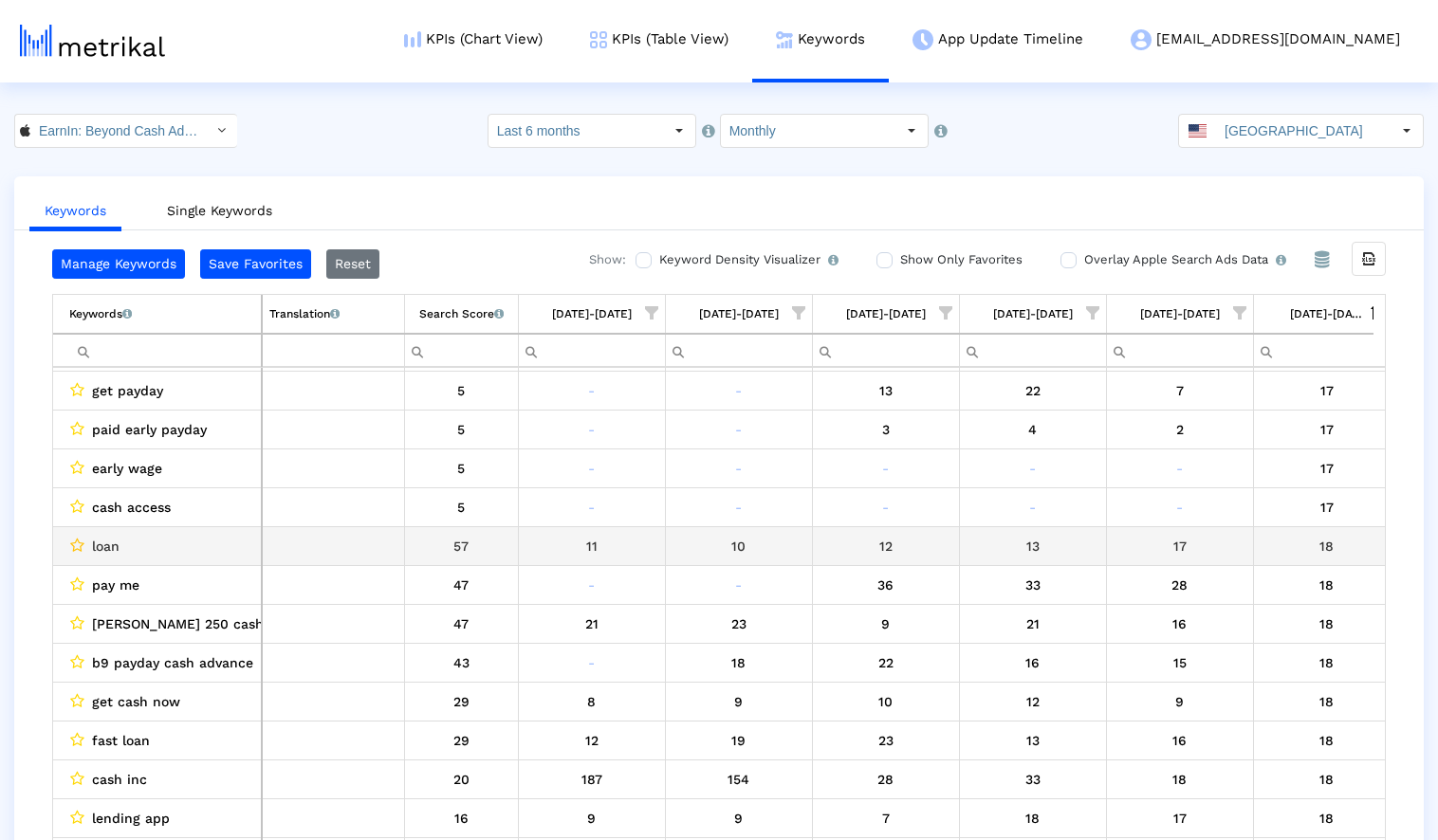
click at [81, 543] on icon "Data grid" at bounding box center [77, 545] width 14 height 15
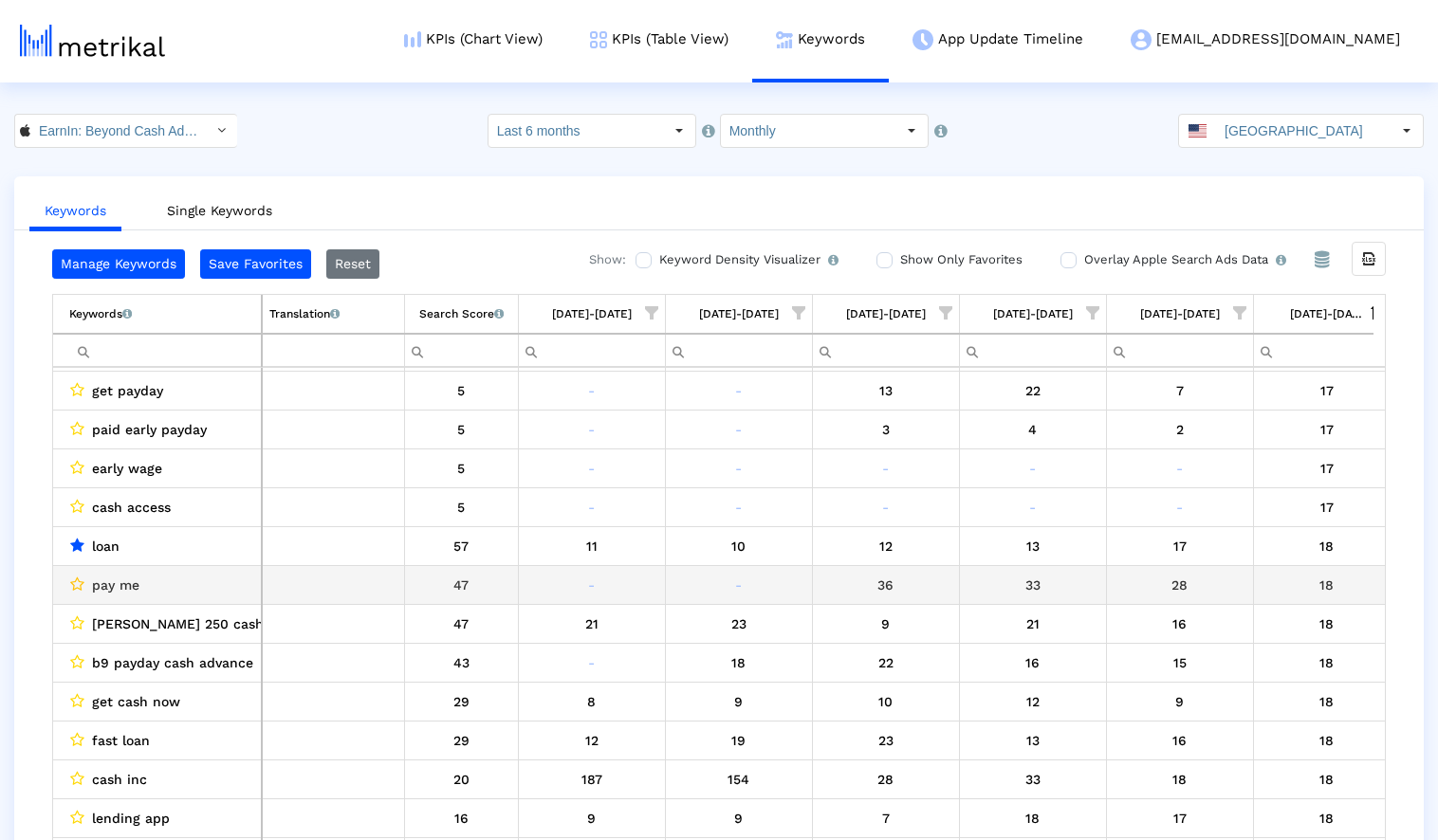
click at [77, 583] on icon "Data grid" at bounding box center [77, 585] width 14 height 15
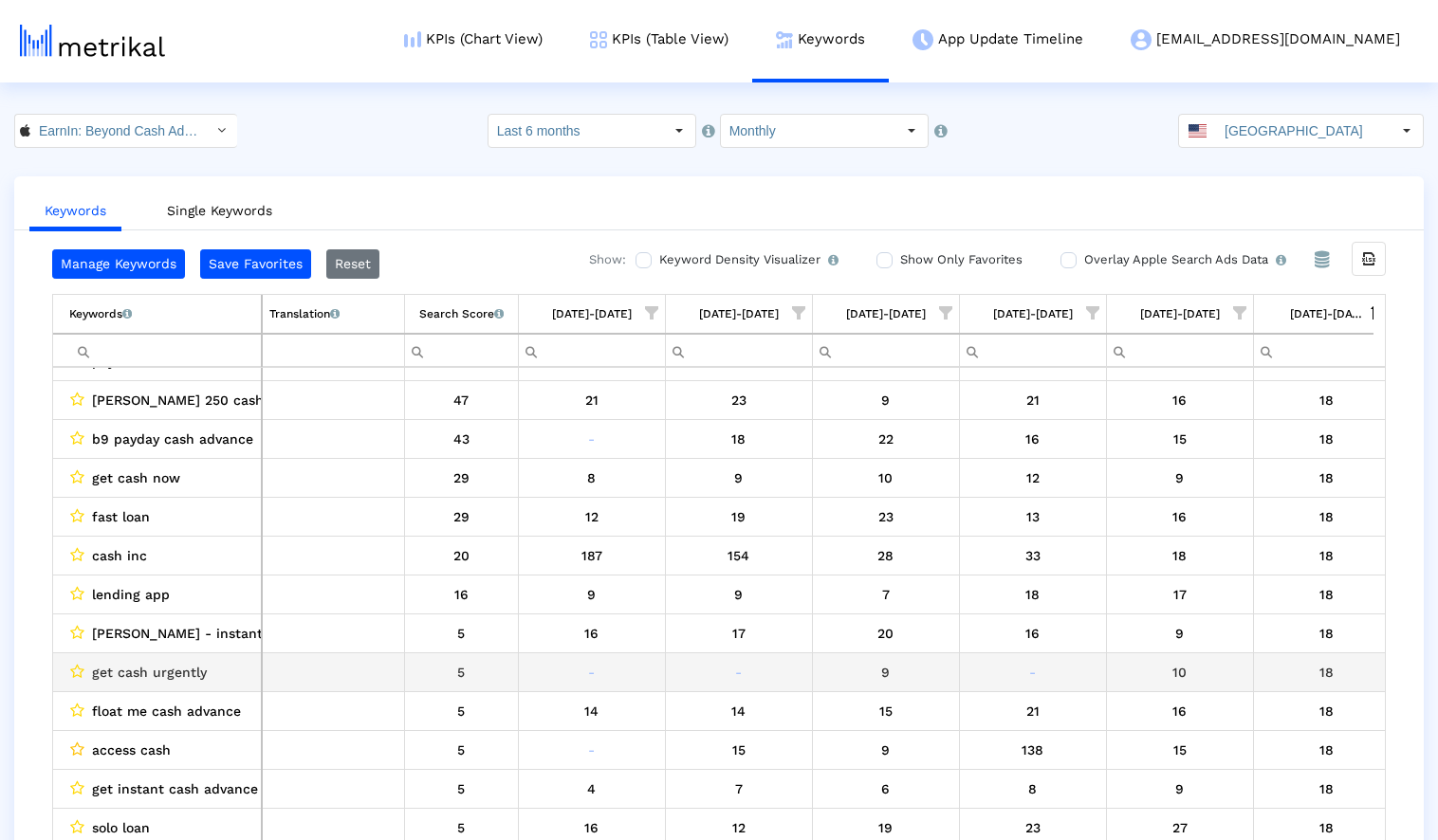
scroll to position [18938, 0]
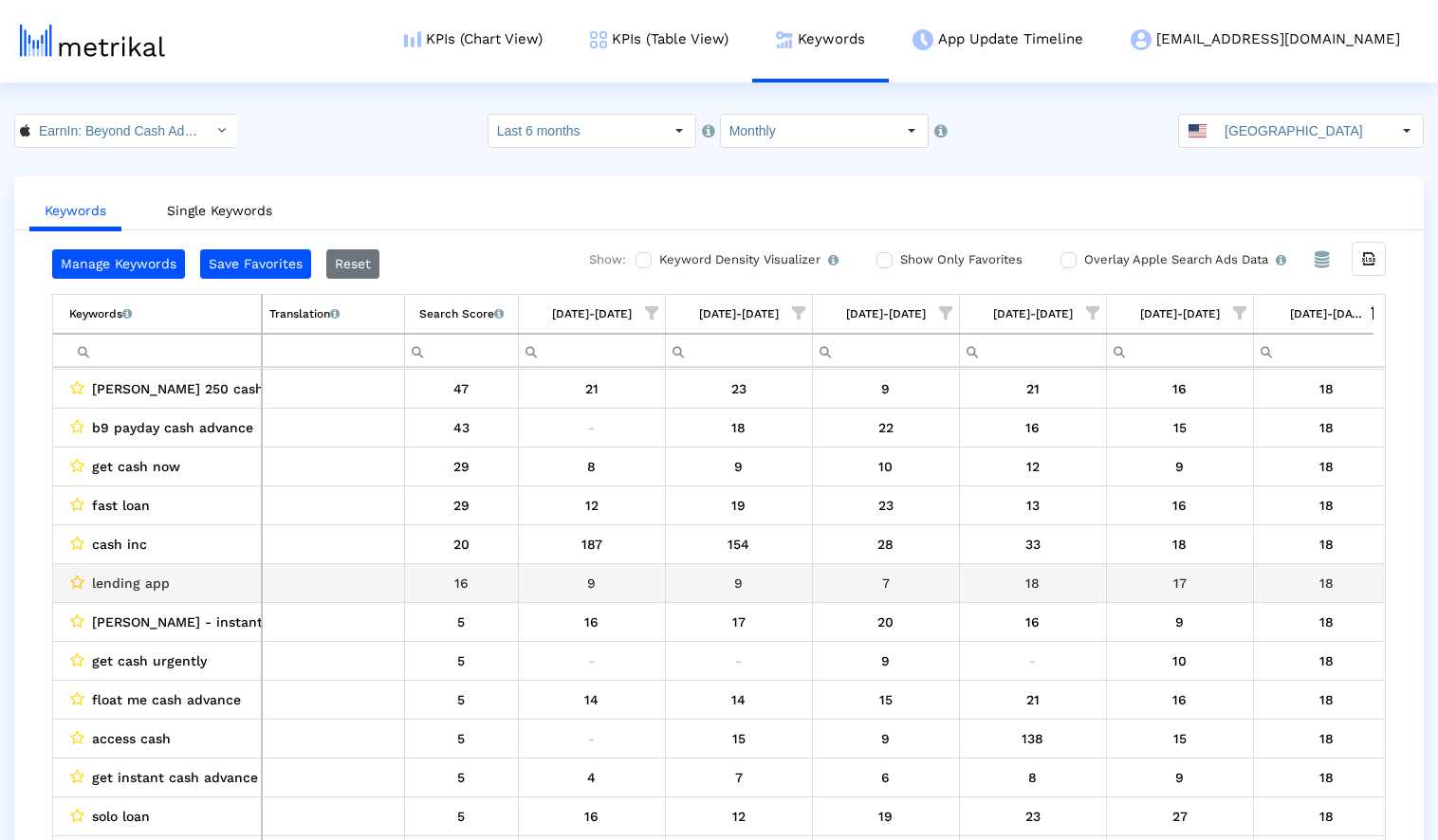
click at [82, 581] on icon "Data grid" at bounding box center [77, 583] width 14 height 15
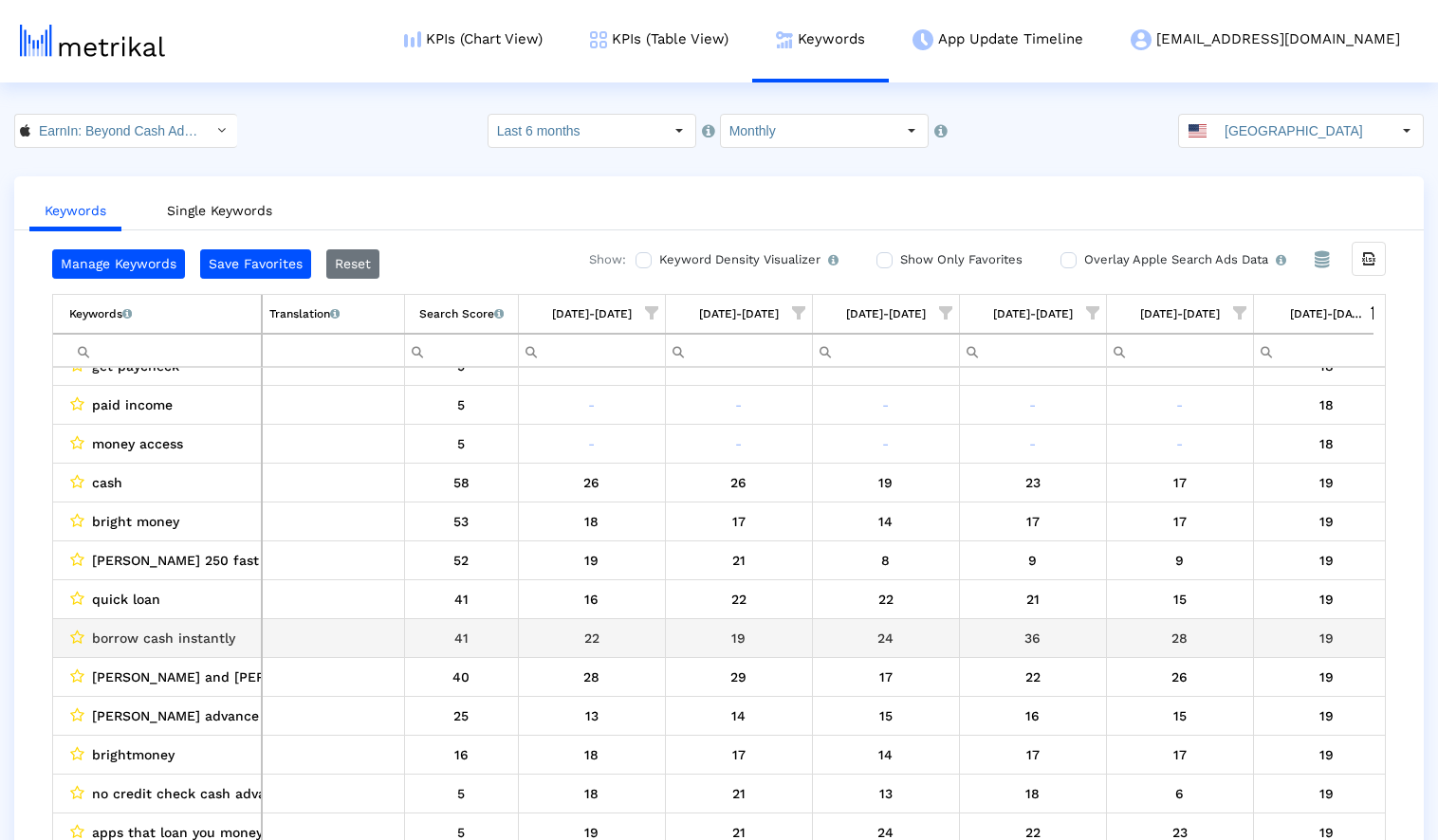
scroll to position [19878, 0]
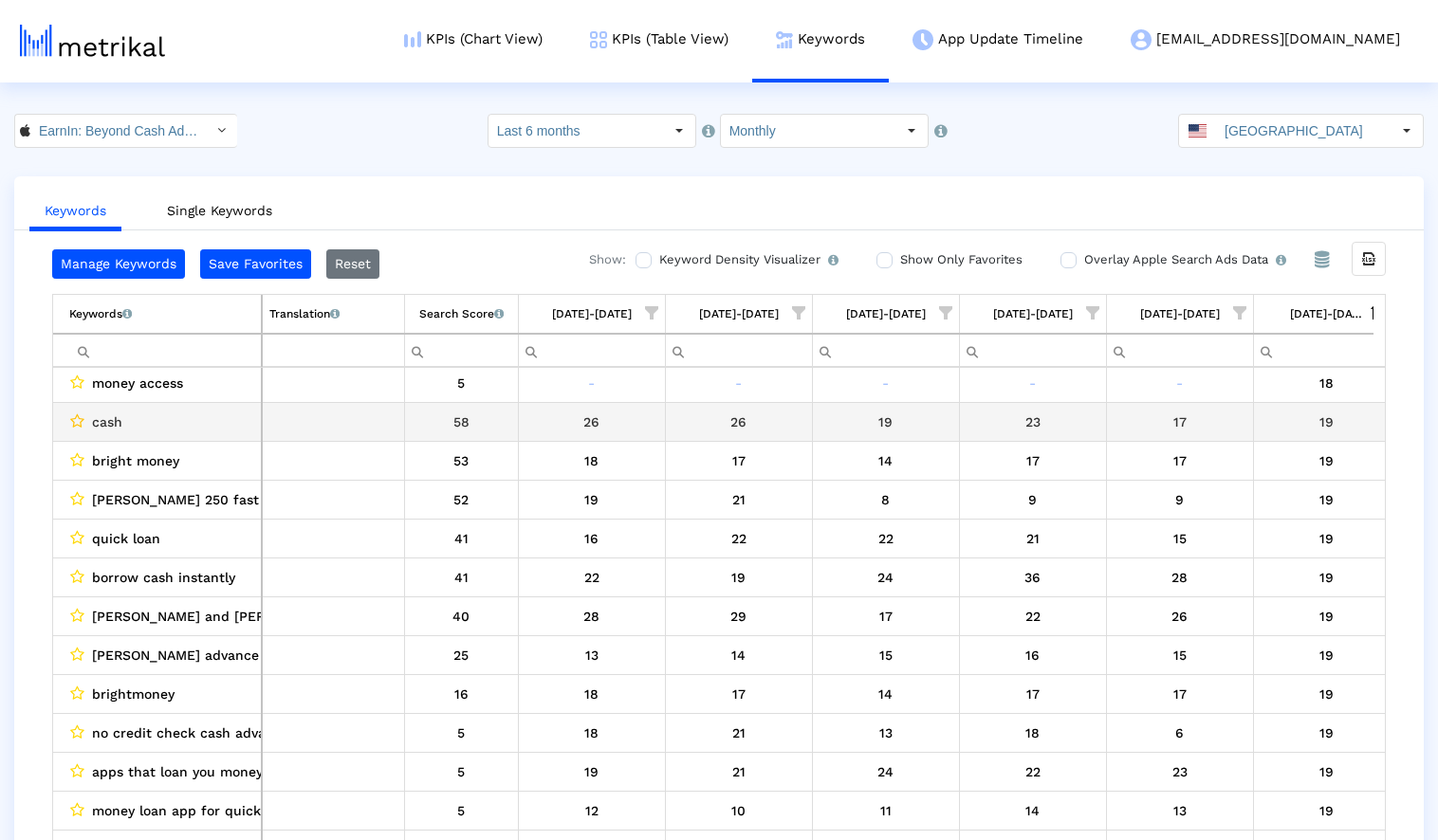
click at [77, 420] on icon "Data grid" at bounding box center [77, 421] width 14 height 15
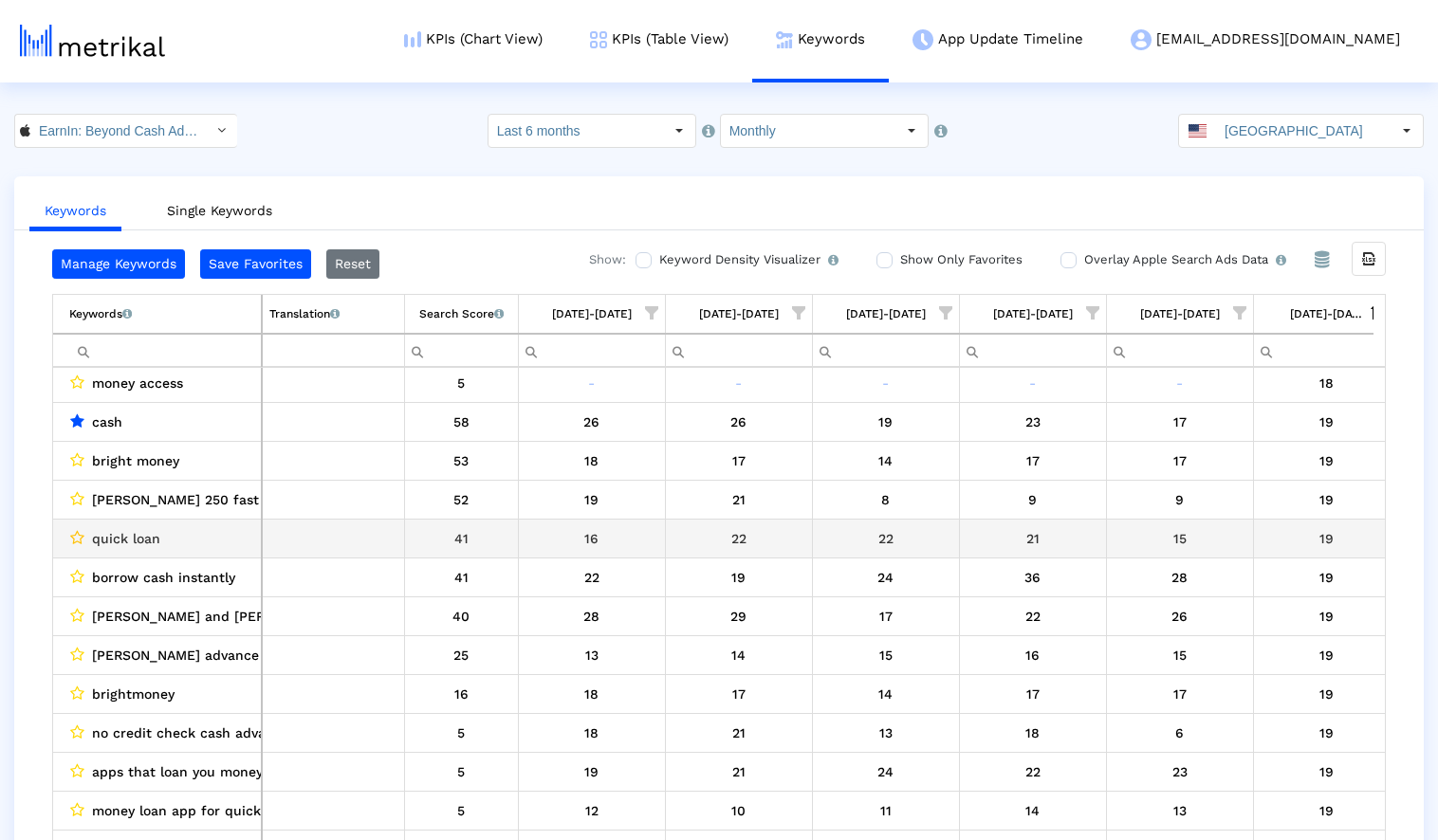
click at [76, 537] on icon "Data grid" at bounding box center [77, 538] width 14 height 15
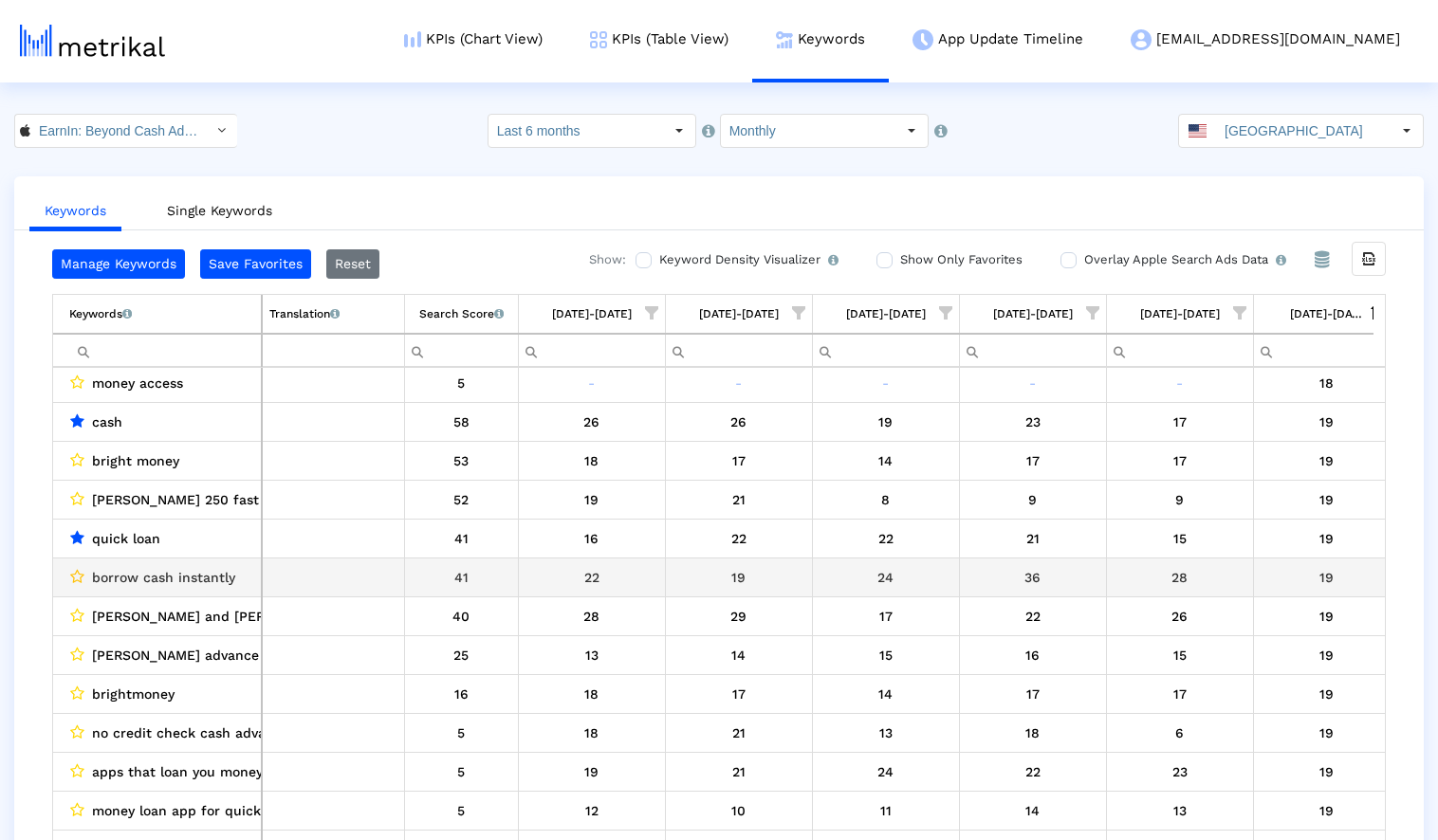
click at [77, 573] on icon "Data grid" at bounding box center [77, 577] width 14 height 15
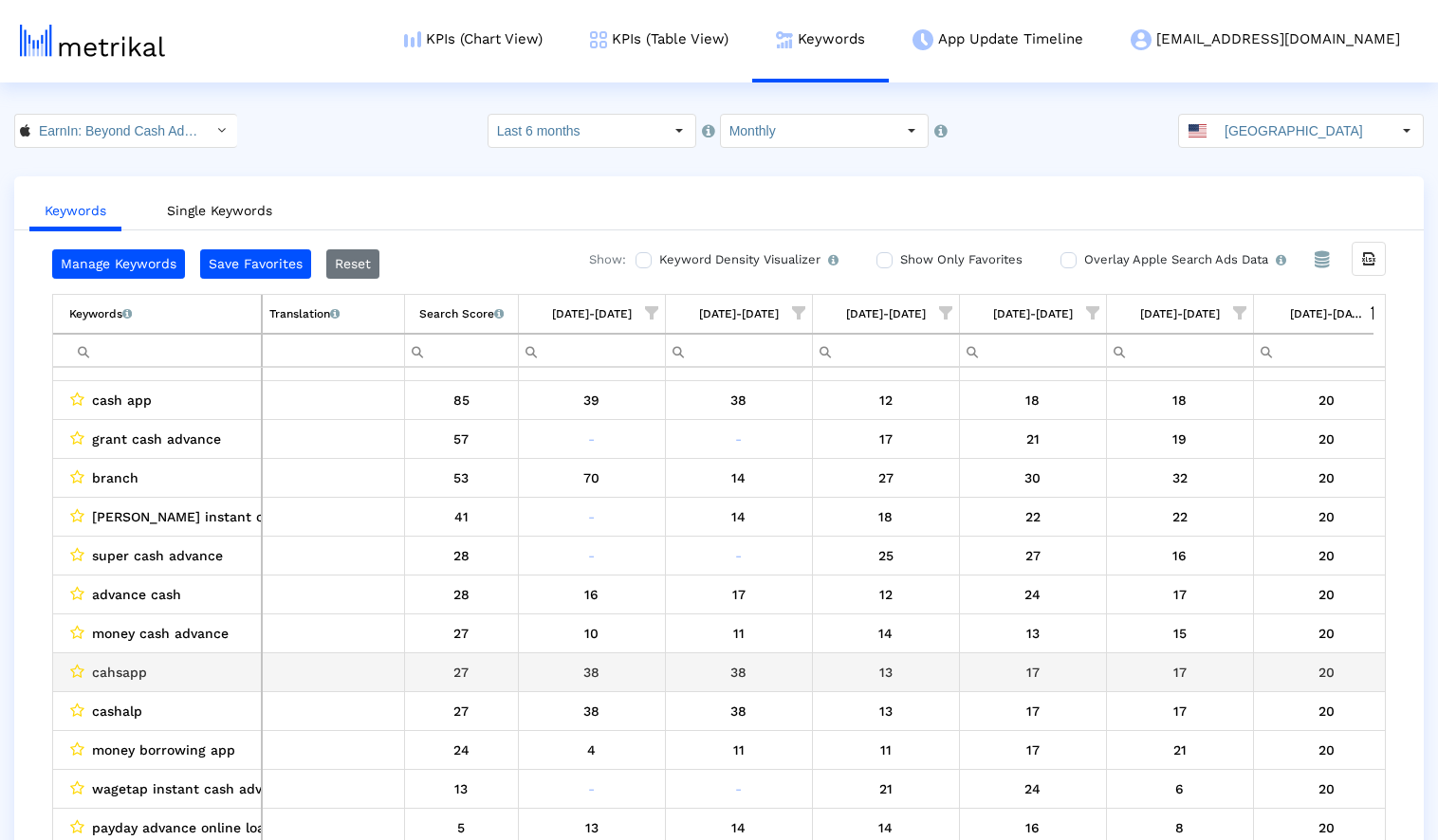
scroll to position [20941, 0]
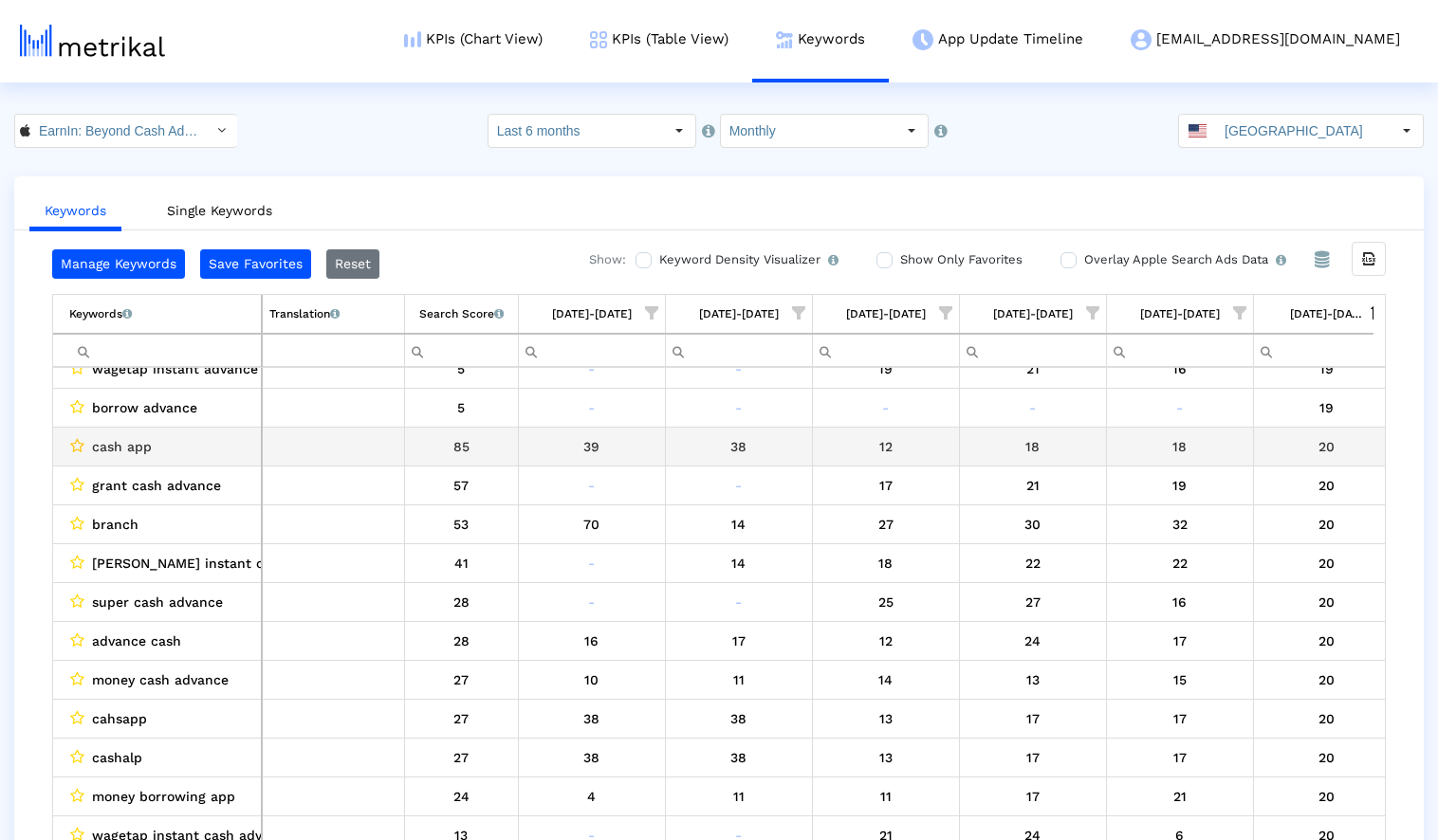
click at [76, 444] on icon "Data grid" at bounding box center [77, 446] width 14 height 15
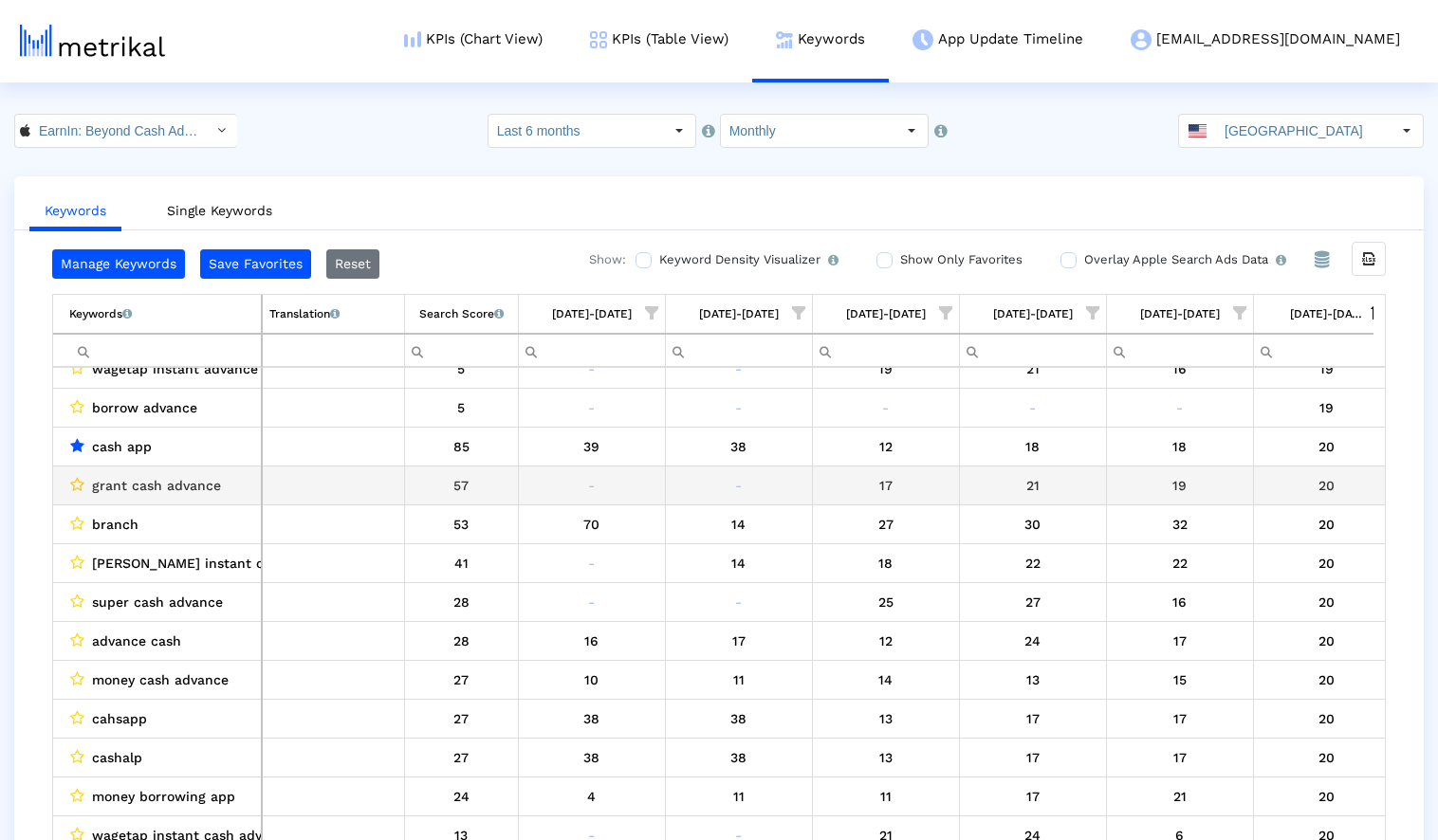
click at [76, 483] on icon "Data grid" at bounding box center [77, 485] width 14 height 15
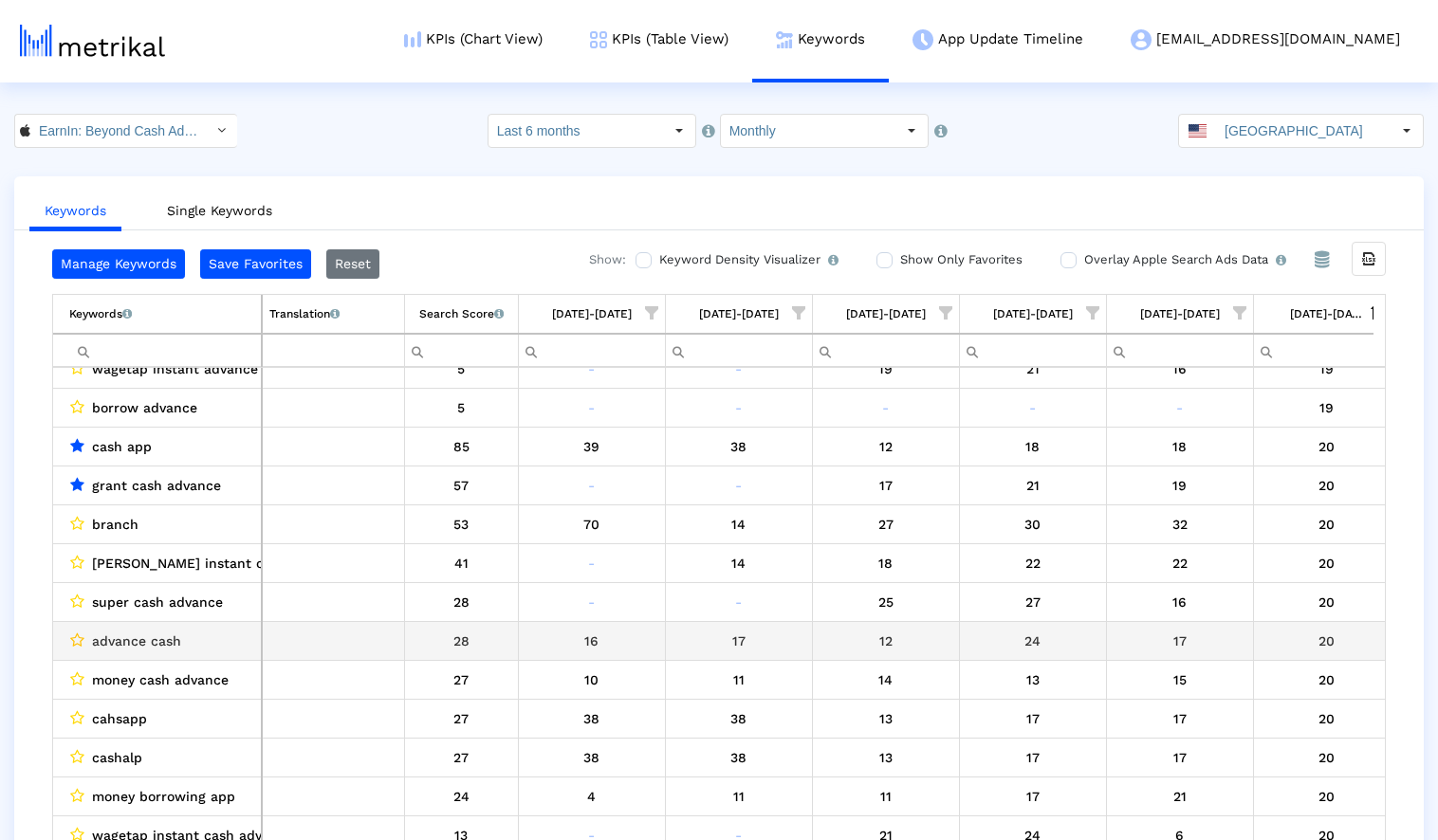
click at [79, 637] on icon "Data grid" at bounding box center [77, 640] width 14 height 15
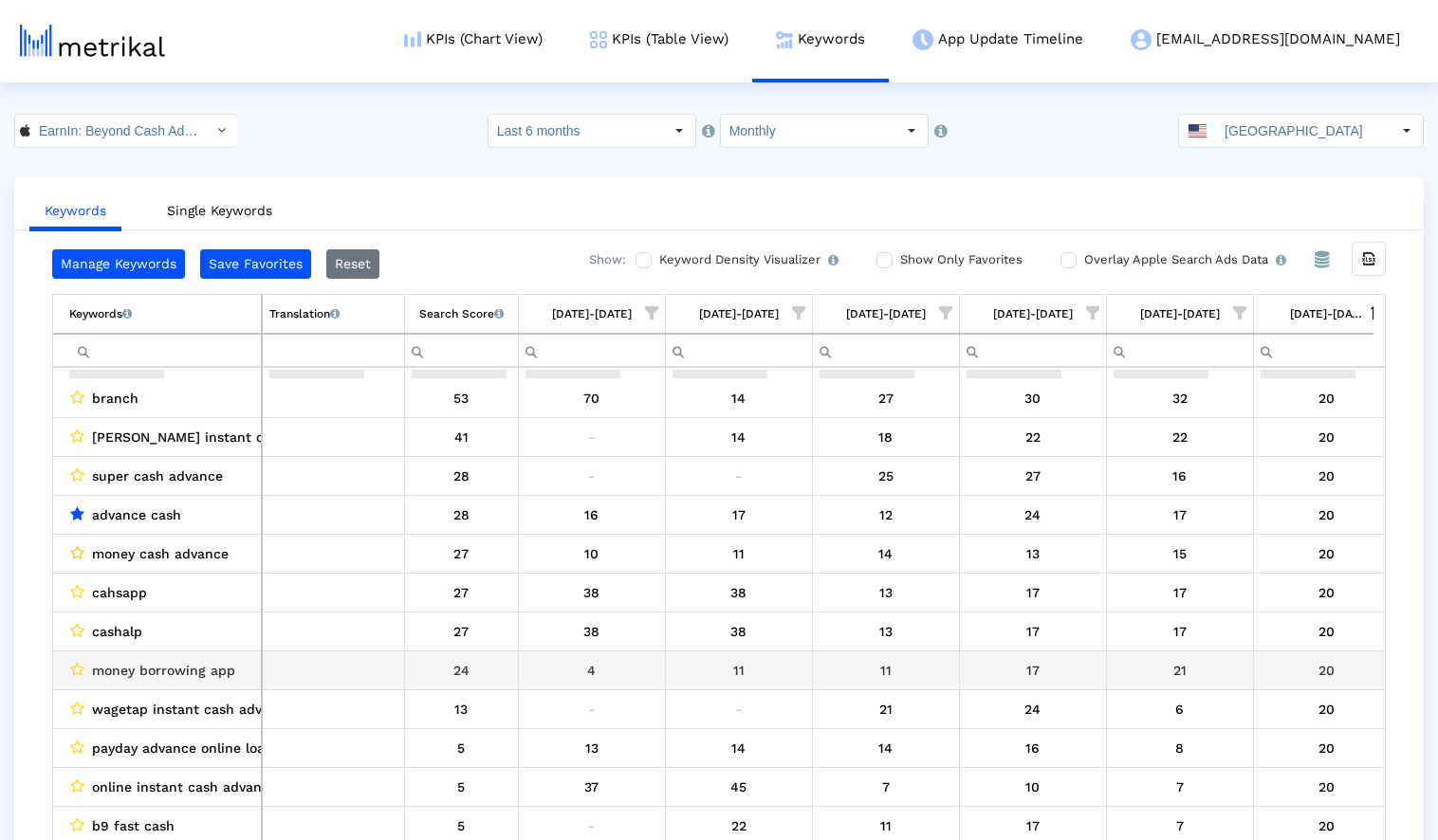
scroll to position [21083, 0]
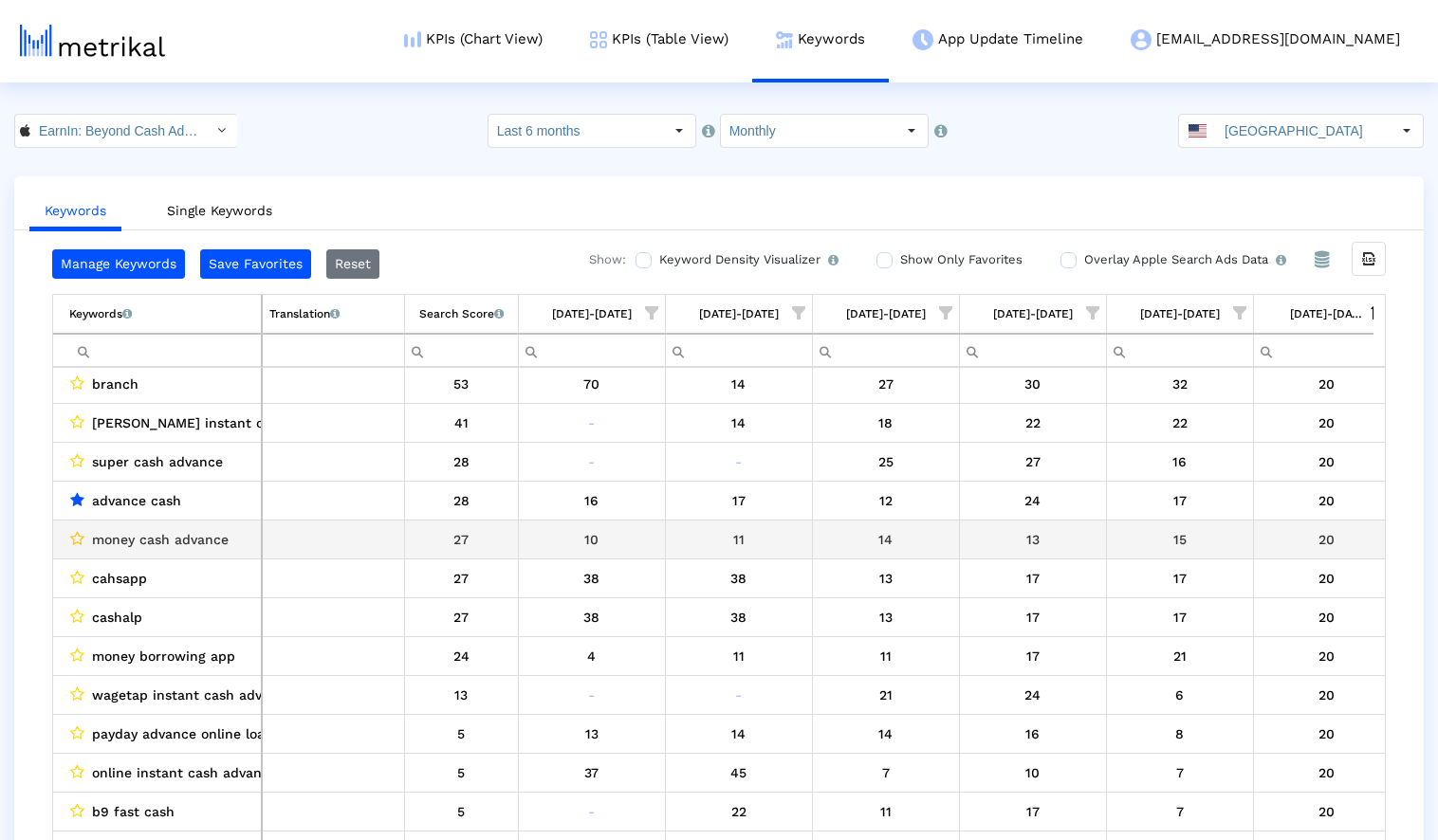
click at [78, 540] on icon "Data grid" at bounding box center [77, 539] width 14 height 15
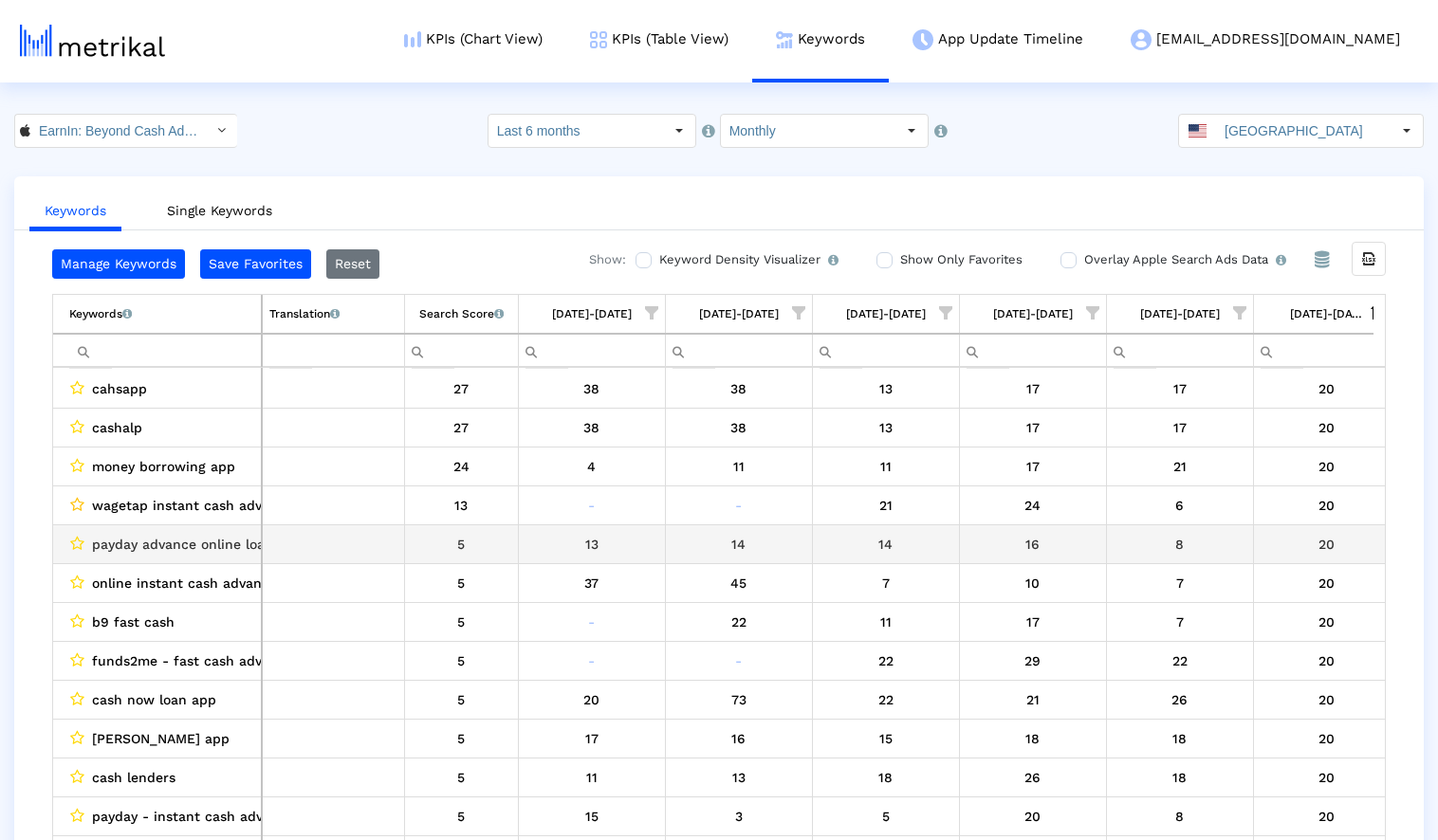
scroll to position [21318, 0]
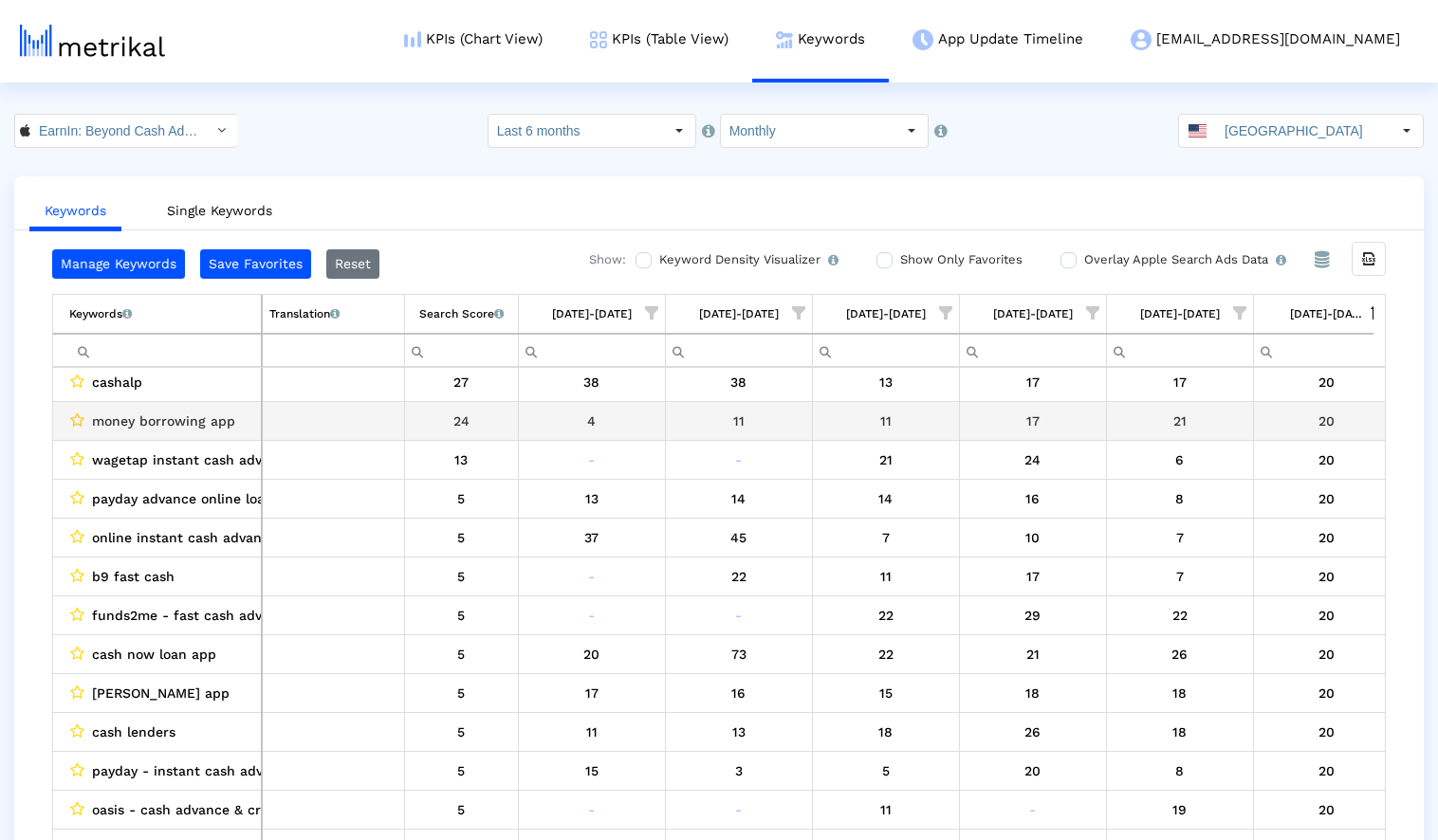
click at [81, 422] on icon "Data grid" at bounding box center [77, 420] width 14 height 15
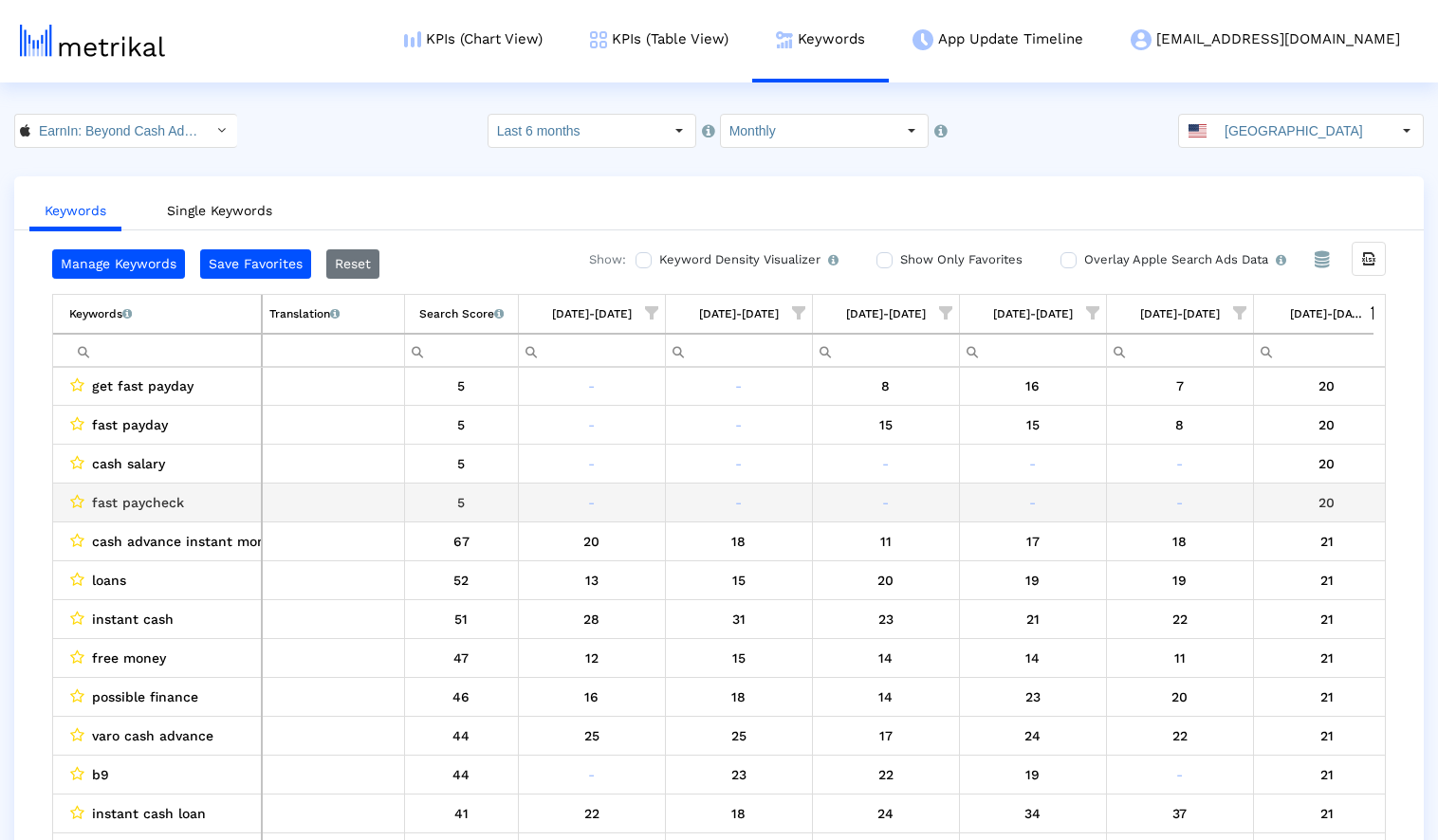
scroll to position [22038, 0]
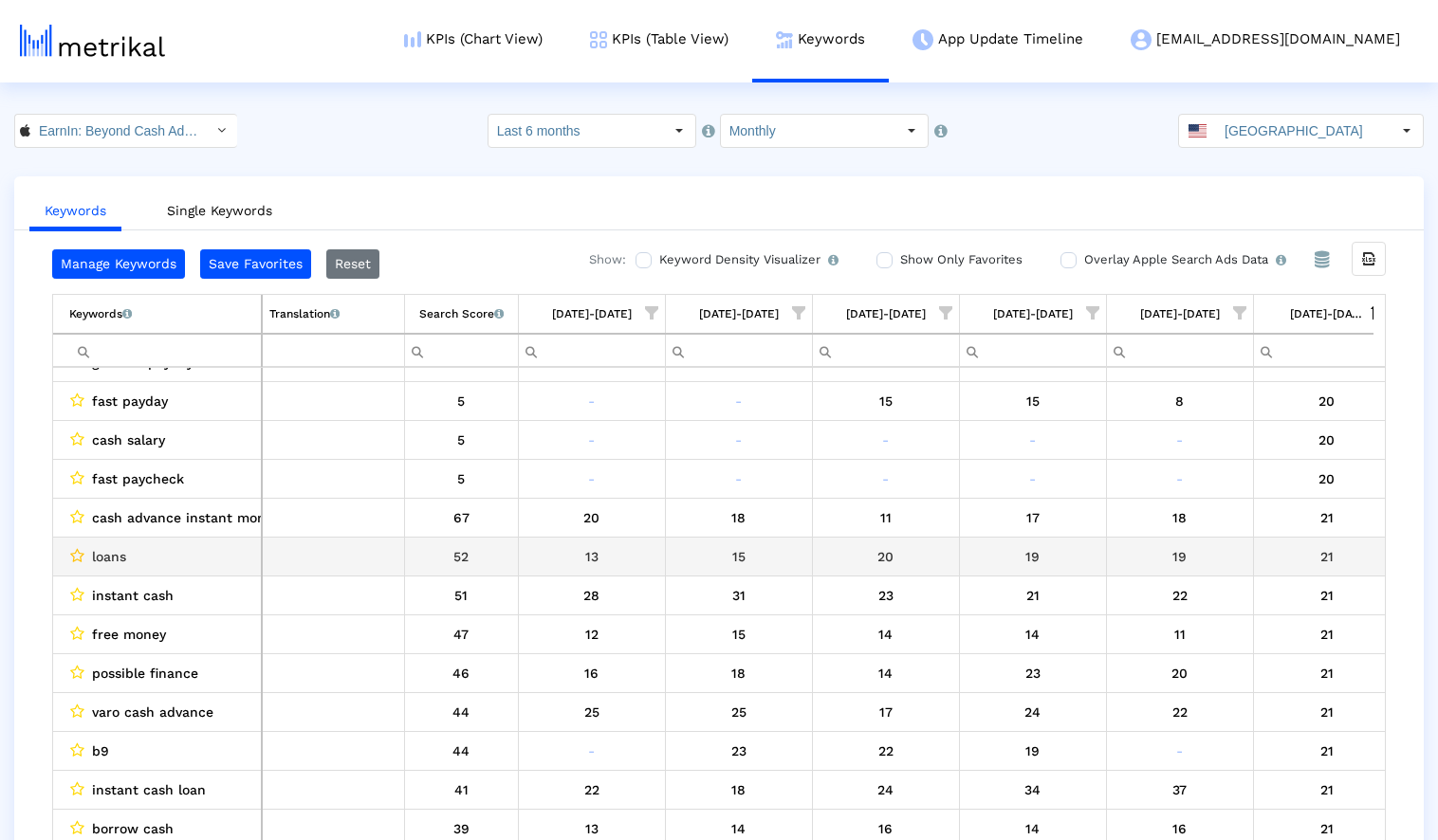
click at [78, 554] on icon "Data grid" at bounding box center [77, 556] width 14 height 15
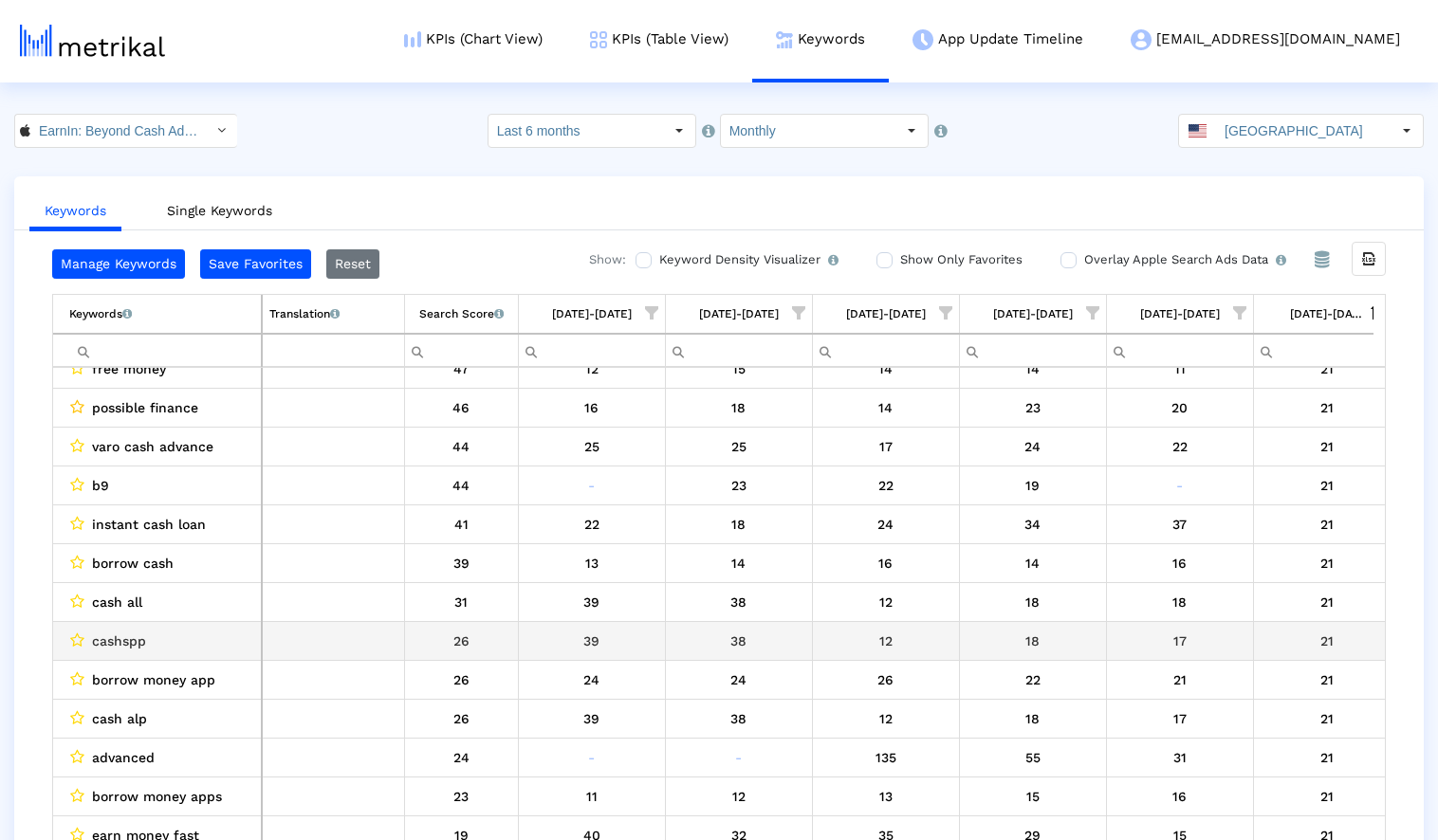
scroll to position [22319, 0]
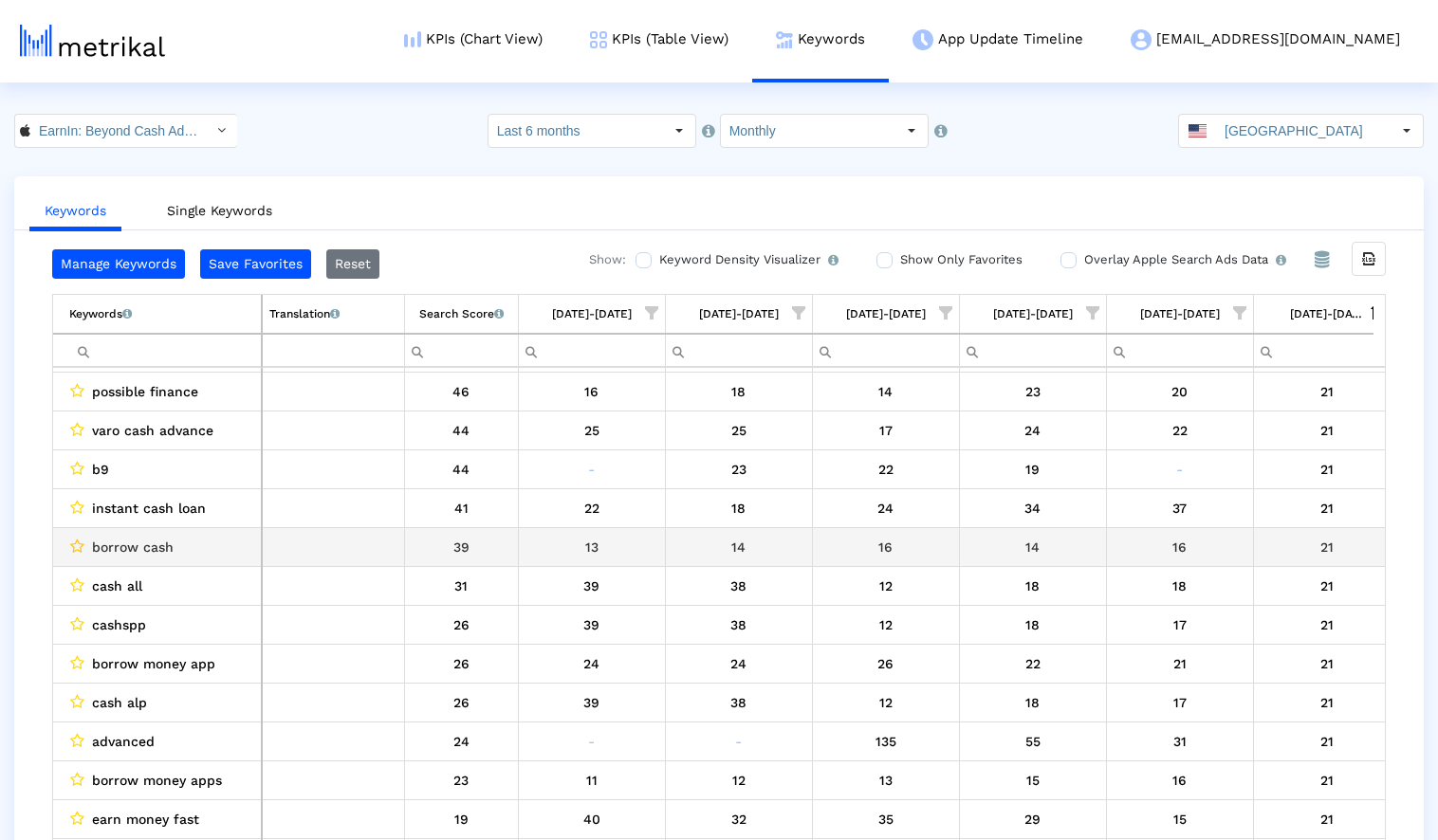
click at [73, 544] on icon "Data grid" at bounding box center [77, 546] width 14 height 15
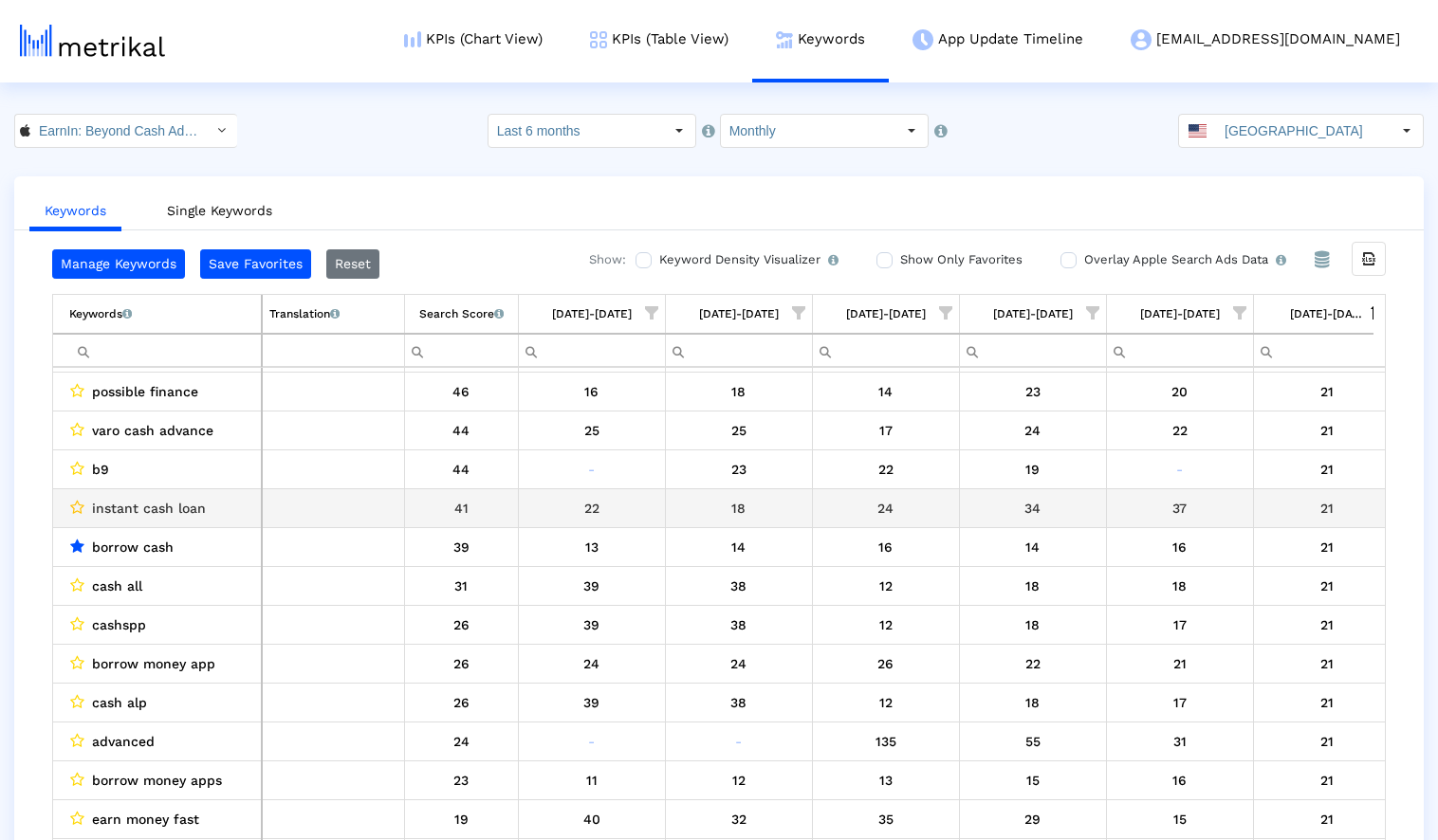
click at [80, 508] on icon "Data grid" at bounding box center [77, 508] width 14 height 15
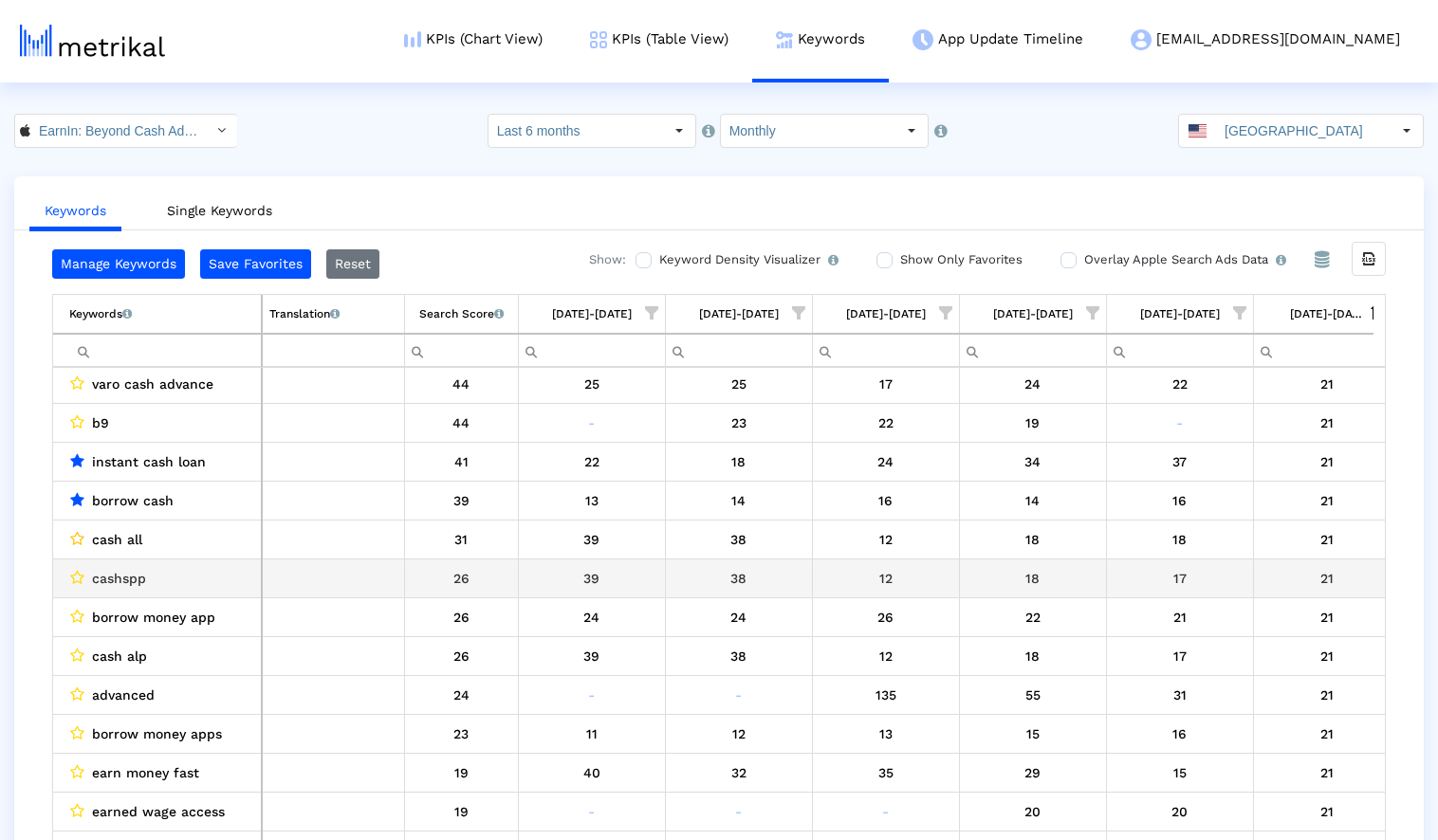
scroll to position [22413, 0]
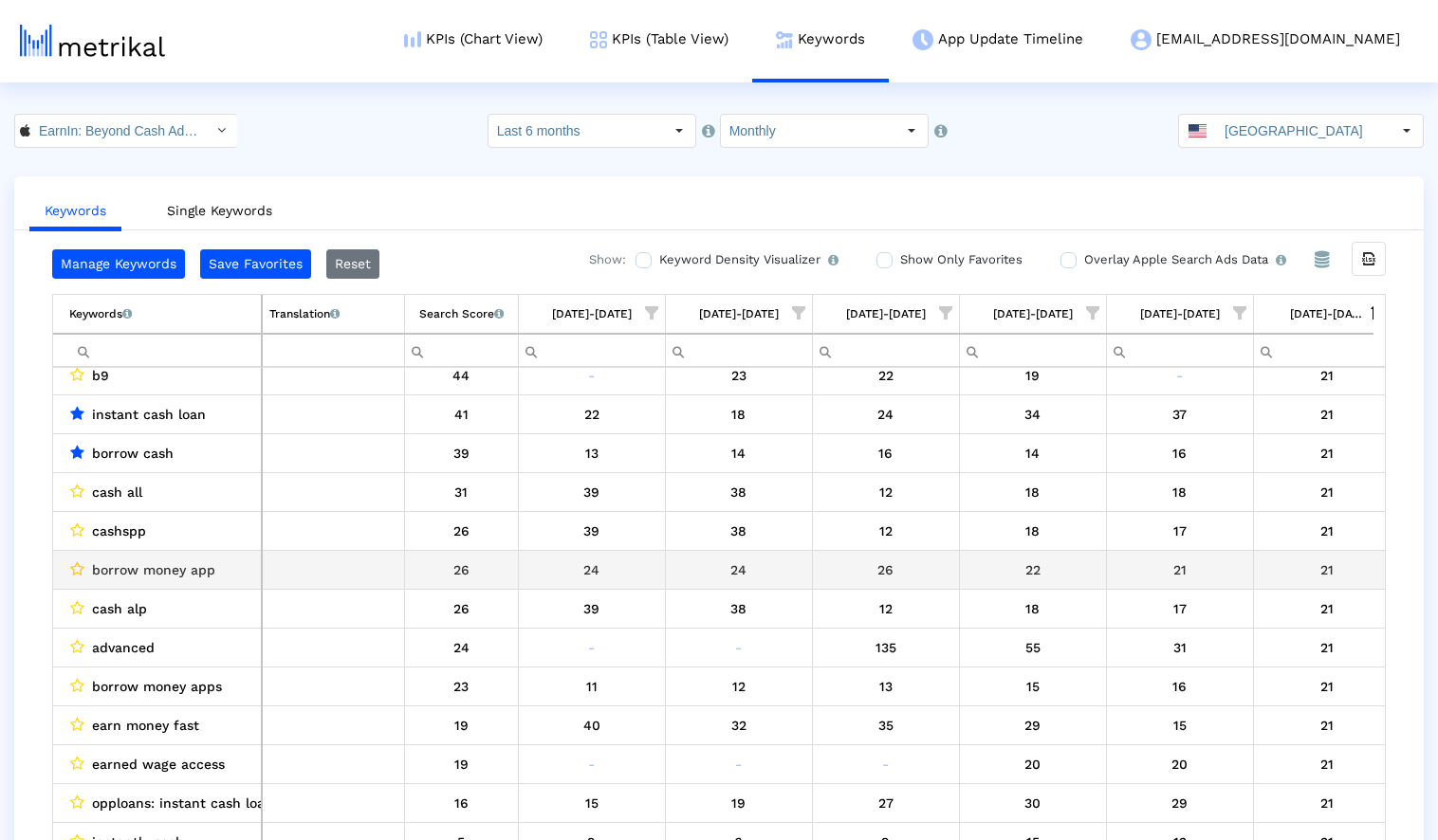
click at [76, 573] on icon "Data grid" at bounding box center [77, 569] width 14 height 15
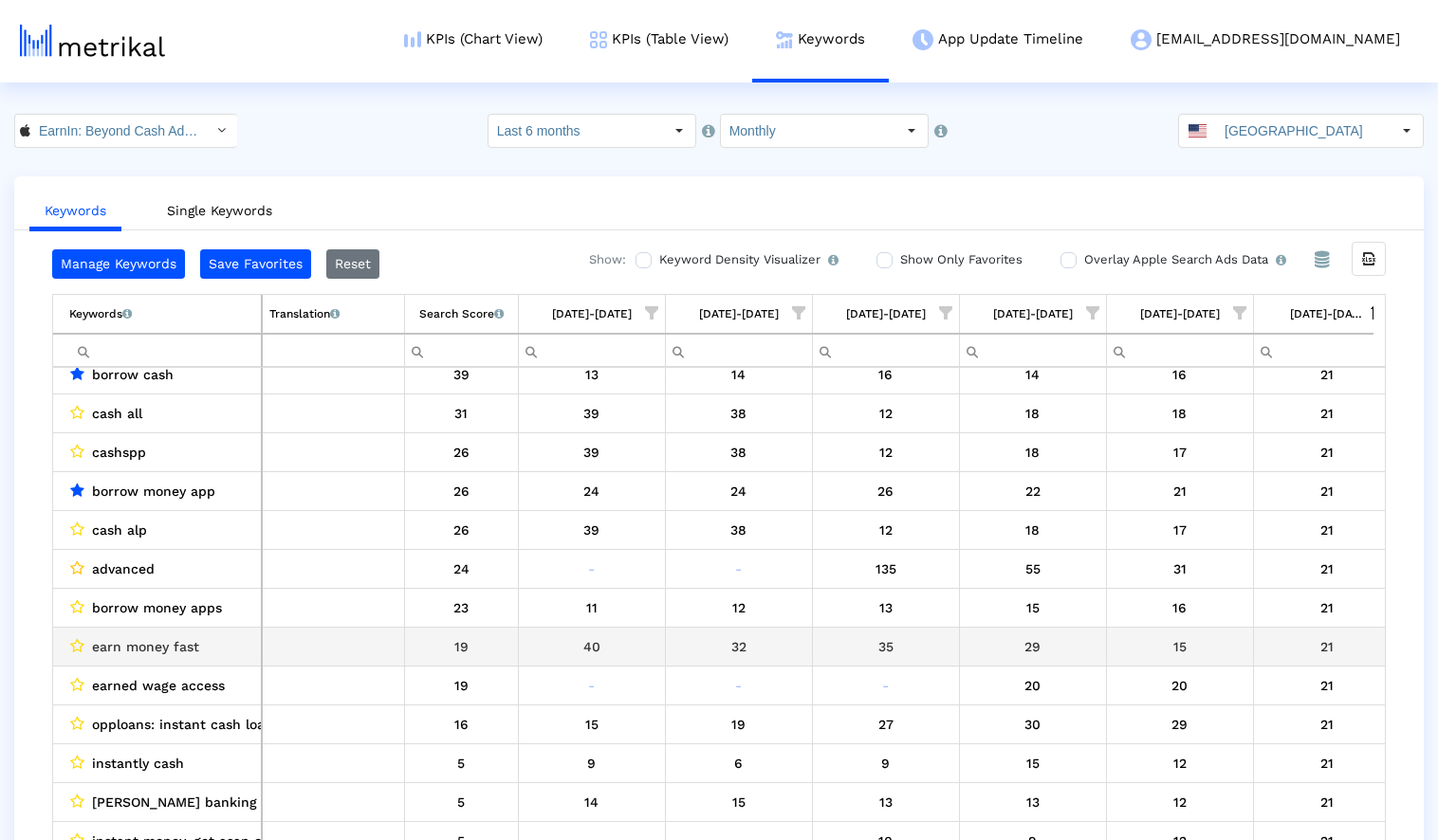
scroll to position [22507, 0]
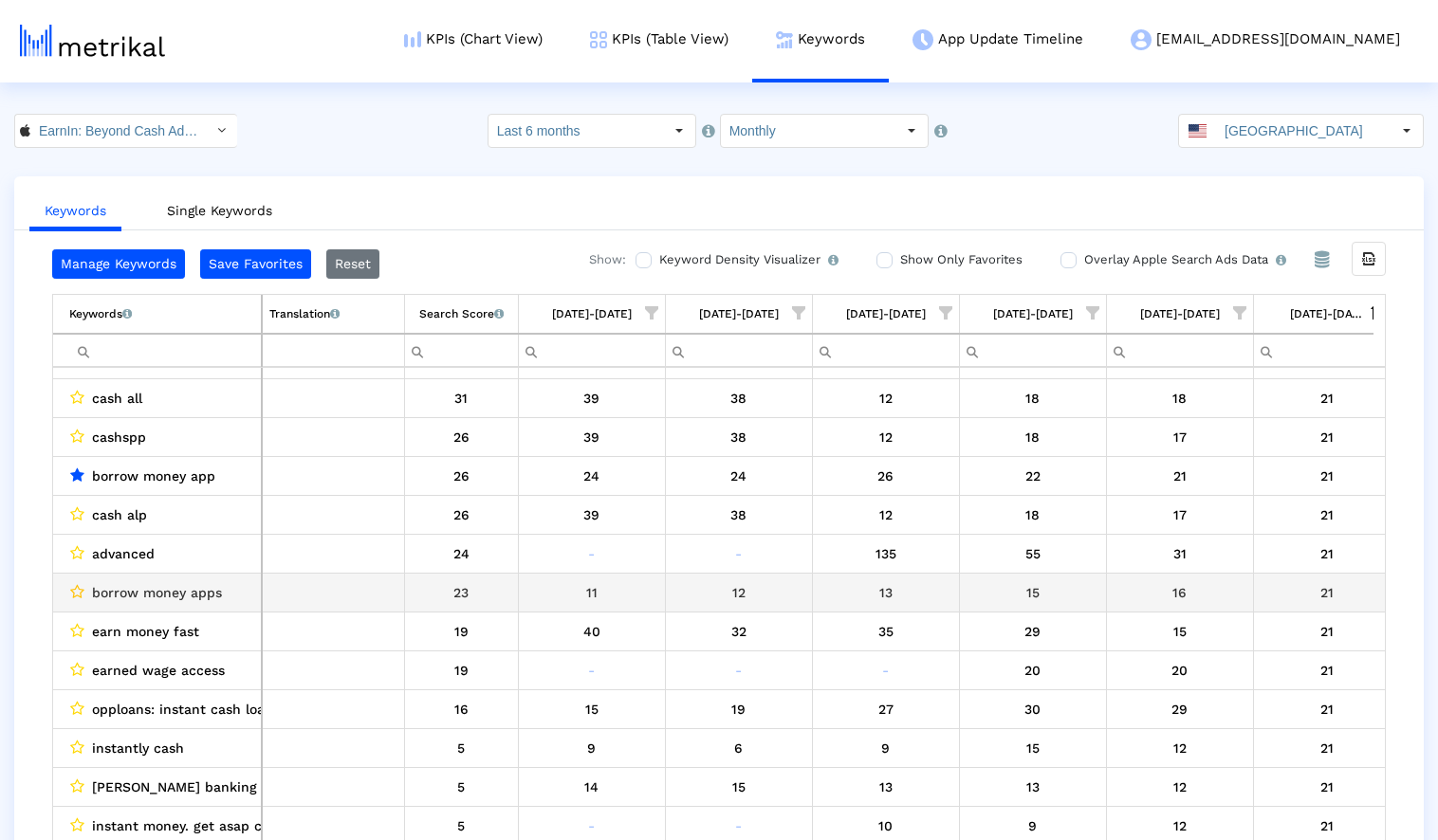
click at [76, 594] on icon "Data grid" at bounding box center [77, 592] width 14 height 15
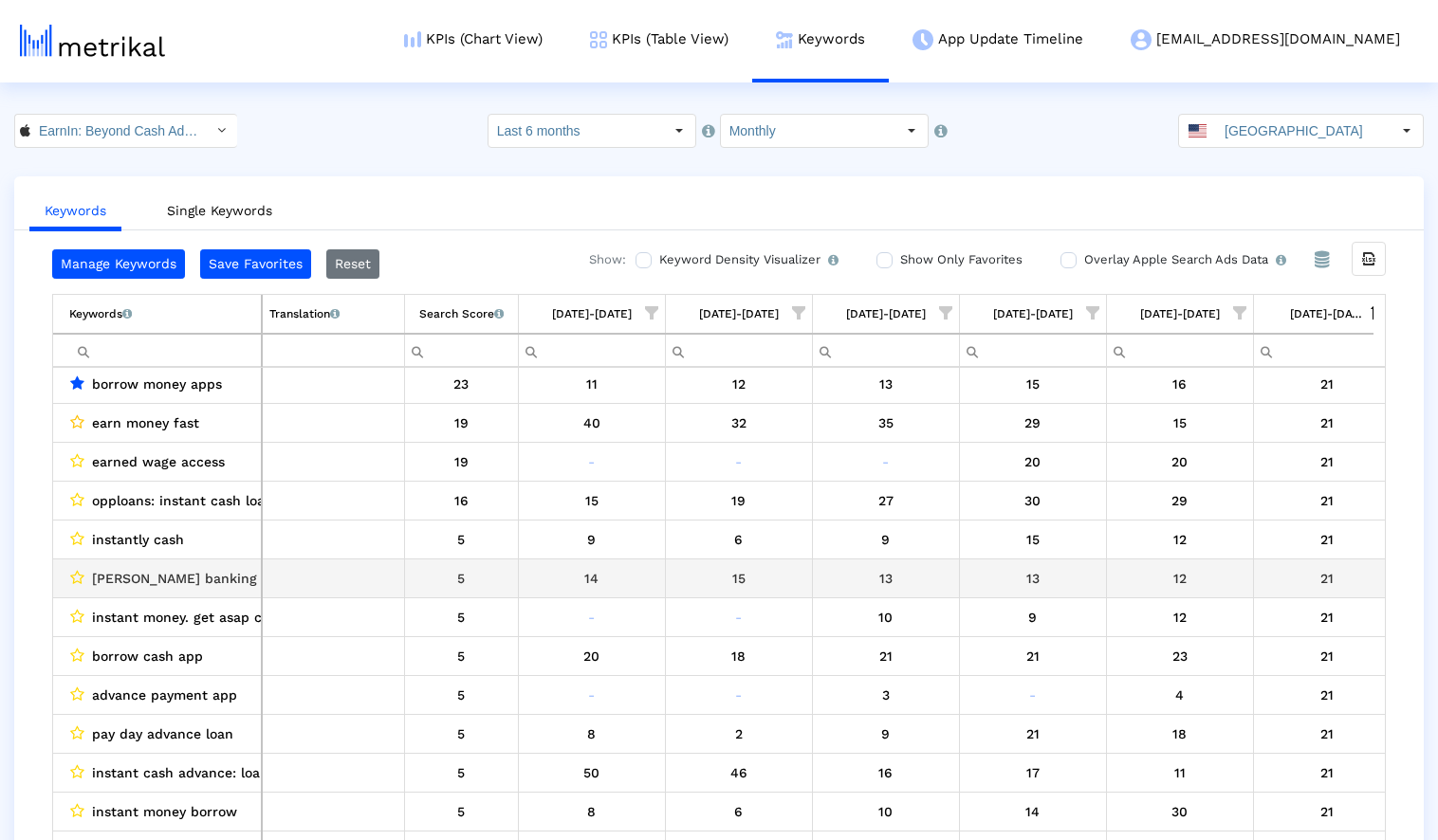
scroll to position [22741, 0]
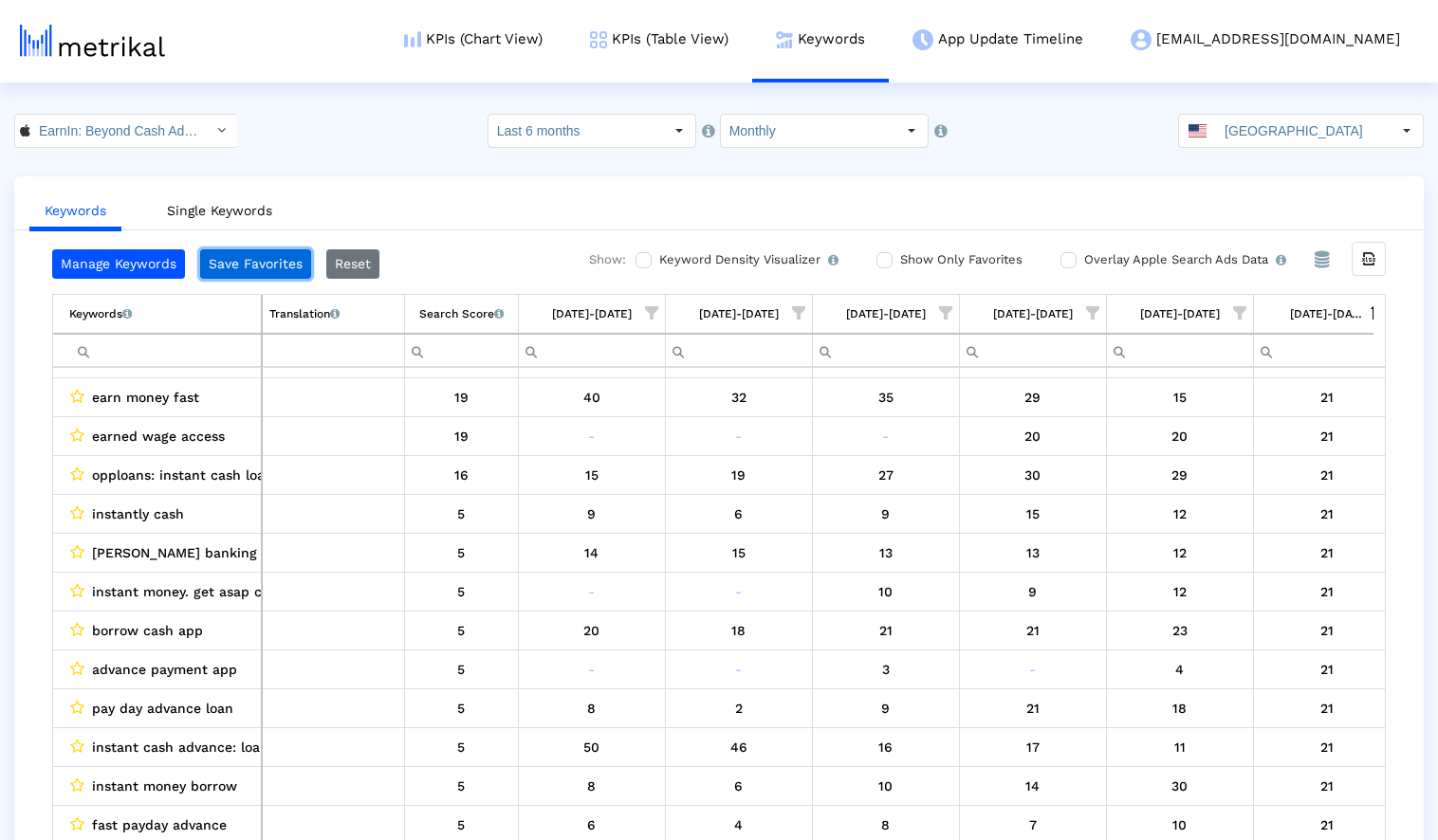
click at [238, 264] on button "Save Favorites" at bounding box center [255, 264] width 111 height 30
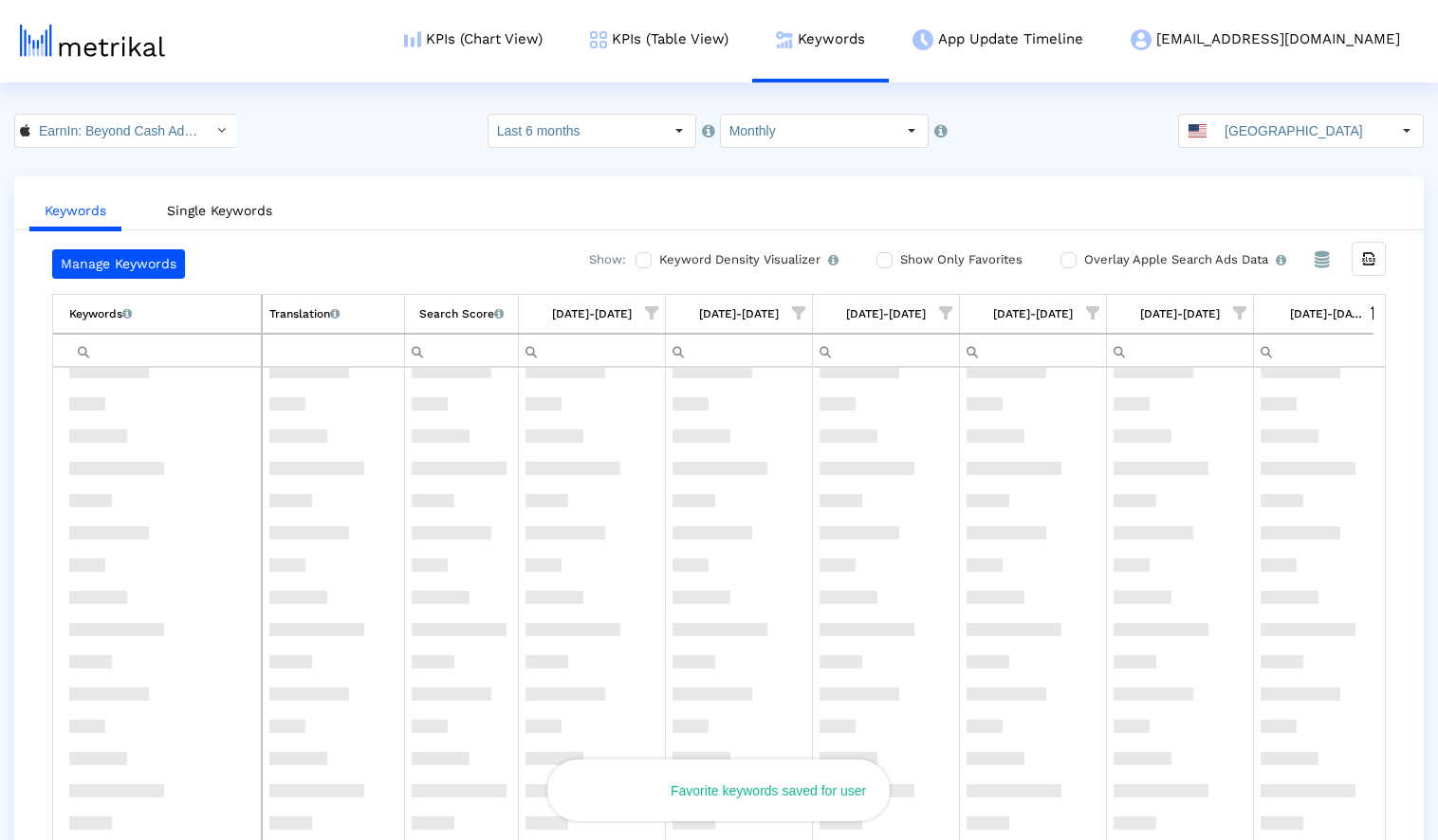
scroll to position [8639, 0]
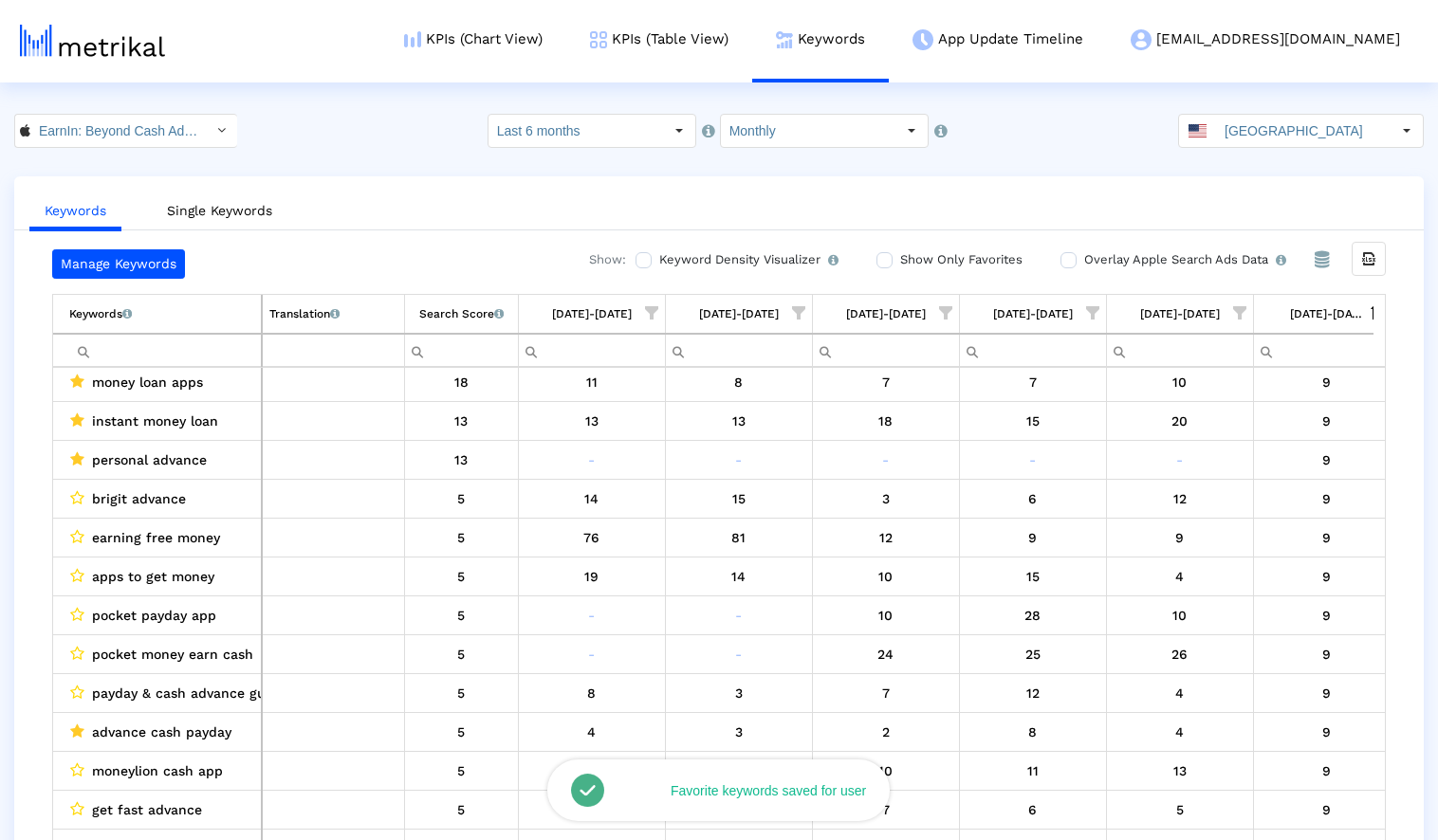
click at [882, 264] on input "Show Only Favorites" at bounding box center [882, 260] width 12 height 12
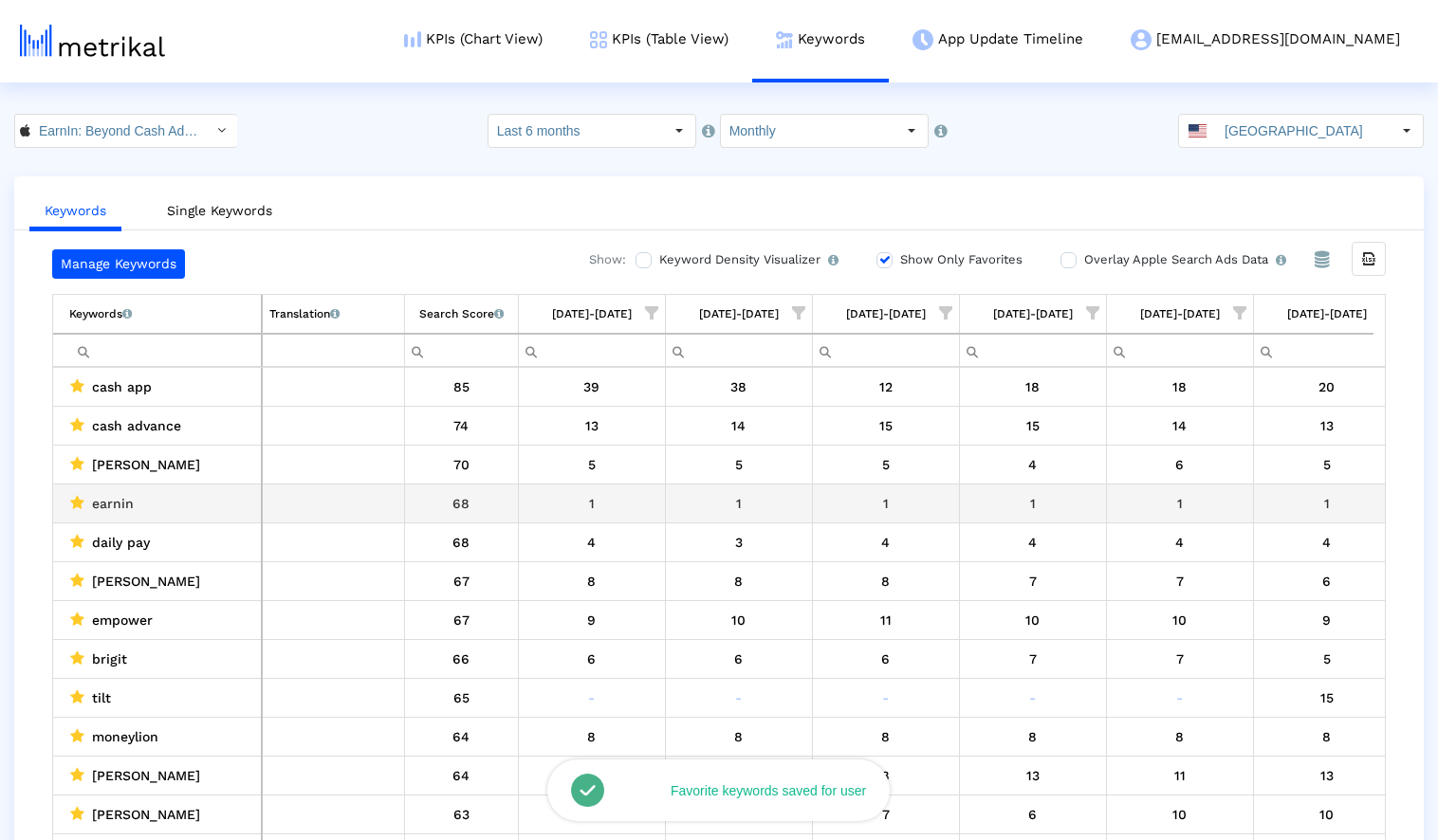
scroll to position [0, 0]
click at [460, 318] on div "Search Score An estimate of relative search volume of each keyword. It is on a …" at bounding box center [462, 314] width 84 height 25
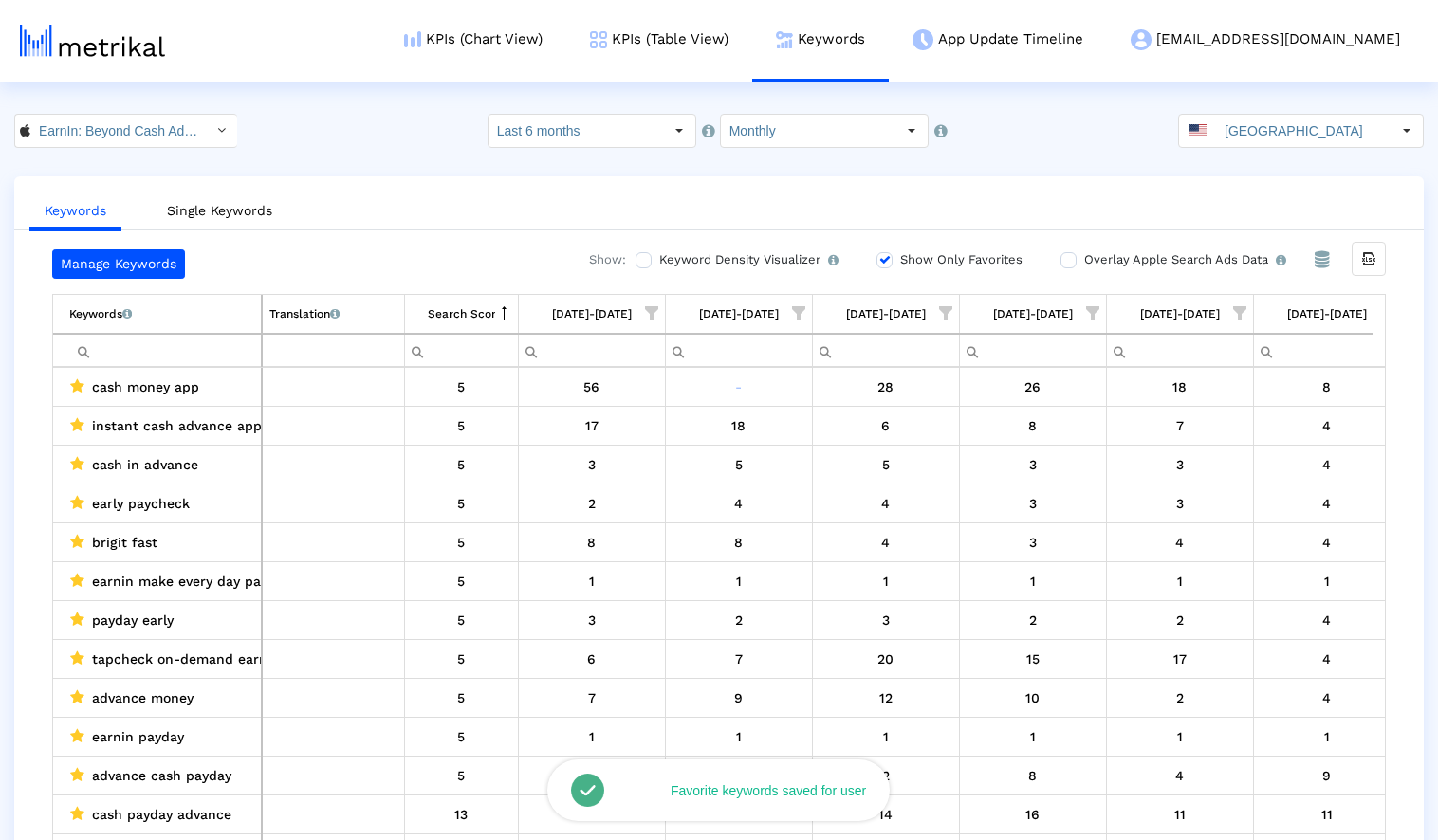
click at [460, 318] on div "Search Score An estimate of relative search volume of each keyword. It is on a …" at bounding box center [462, 314] width 67 height 25
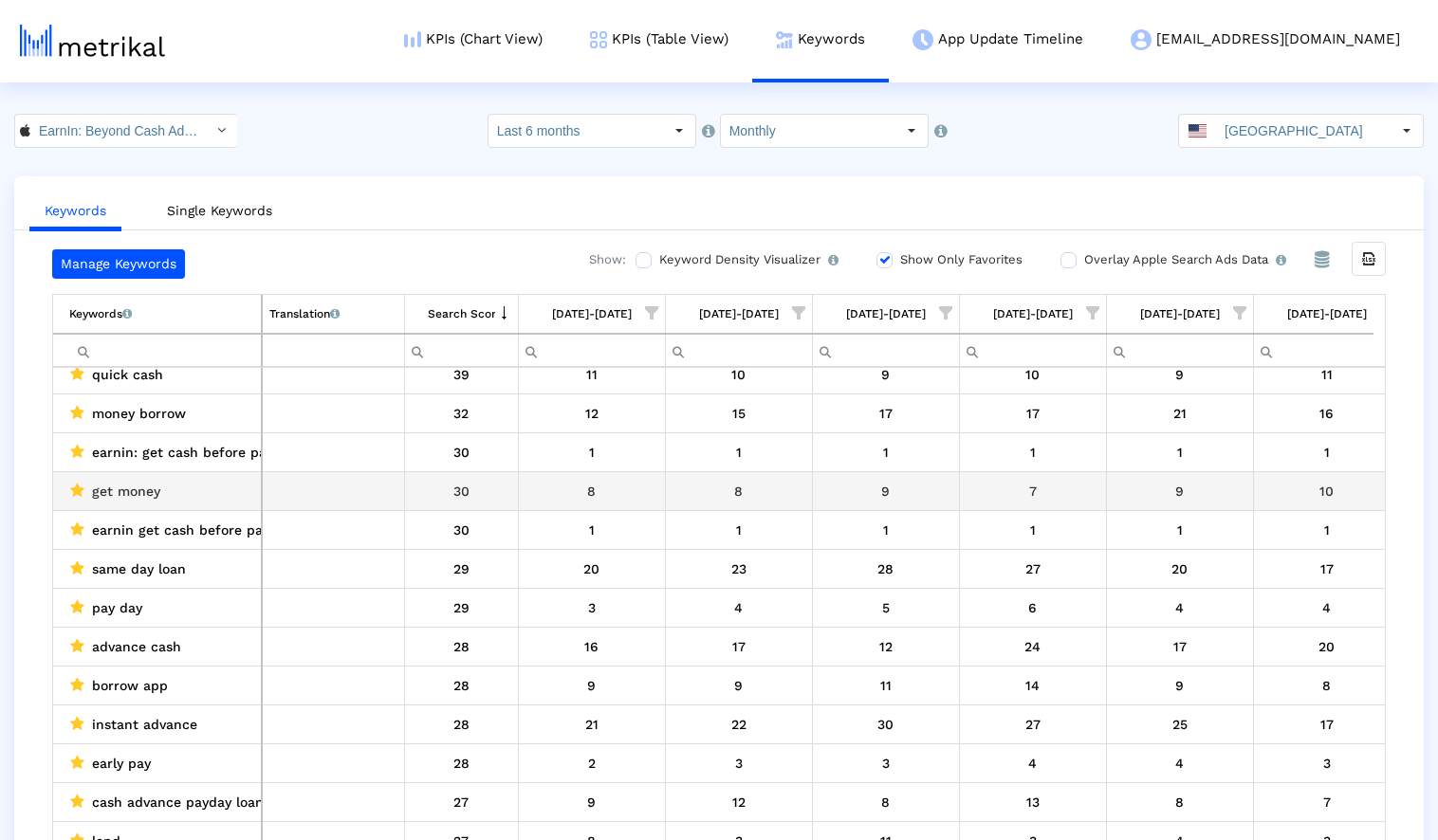
scroll to position [3193, 0]
